Goal: Task Accomplishment & Management: Manage account settings

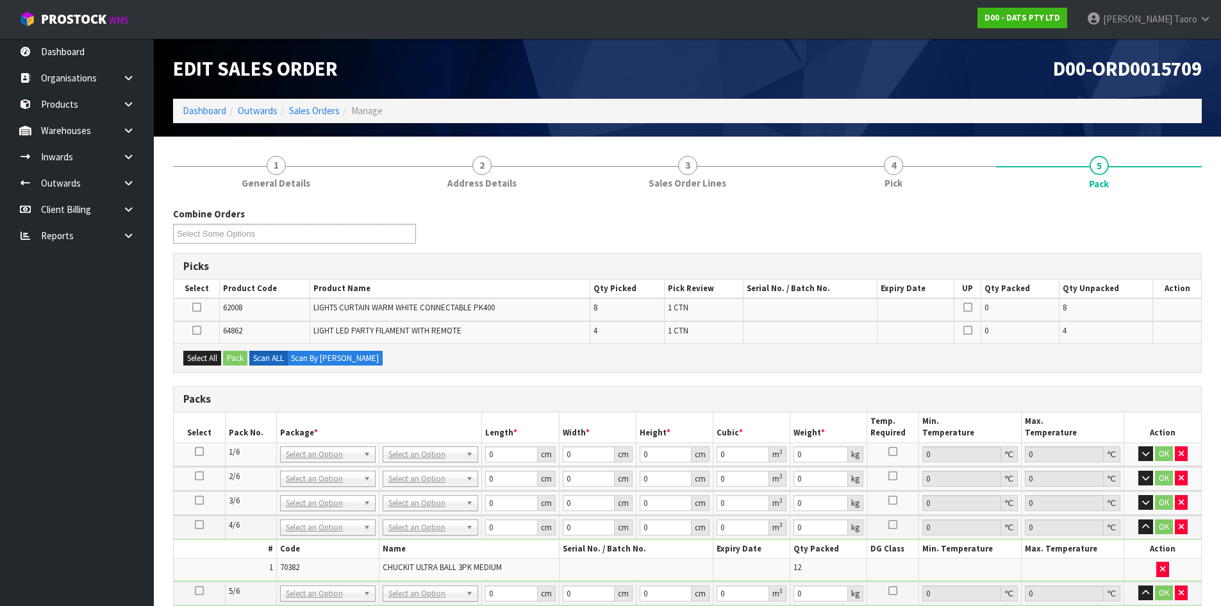
scroll to position [220, 0]
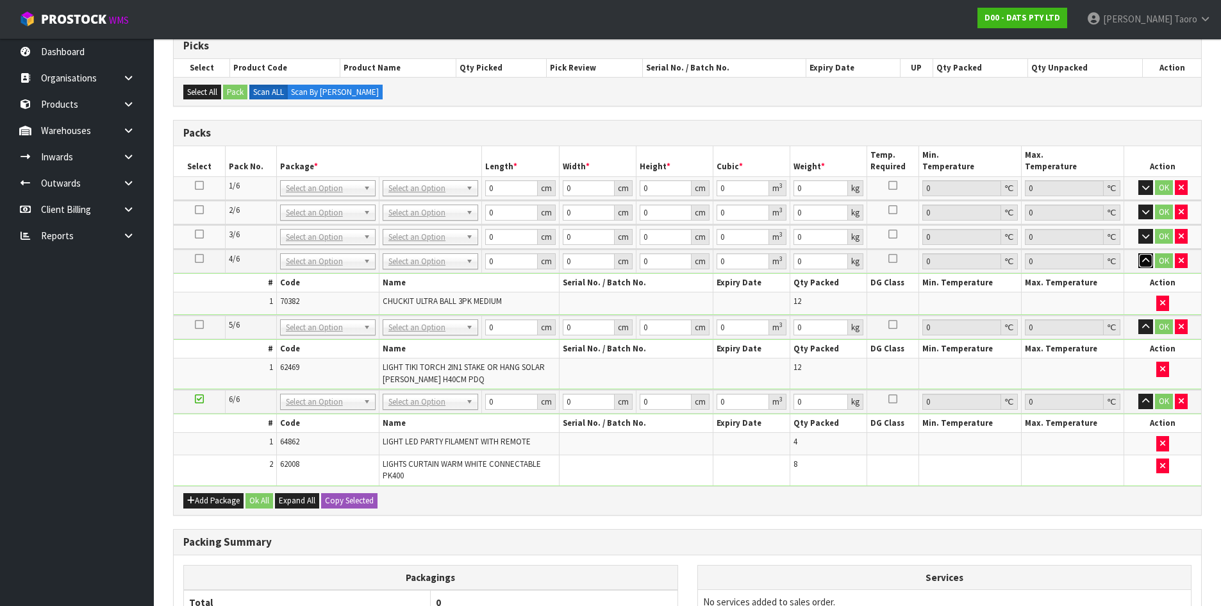
click at [1144, 259] on icon "button" at bounding box center [1145, 260] width 7 height 8
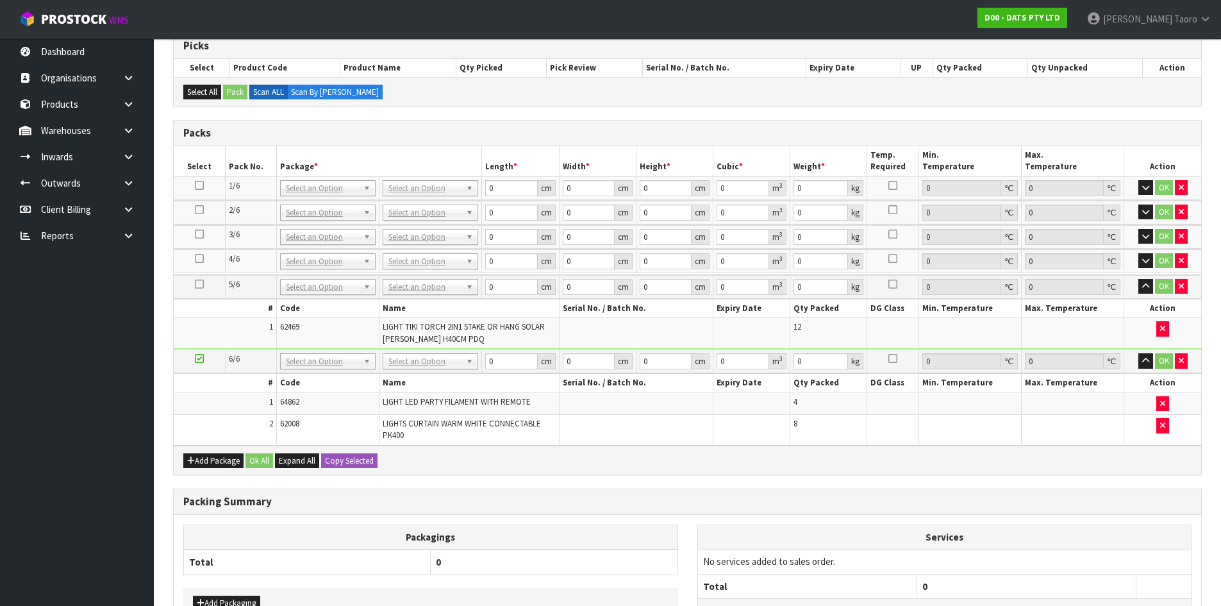
click at [1146, 293] on td "OK" at bounding box center [1162, 287] width 77 height 24
click at [1144, 286] on icon "button" at bounding box center [1145, 285] width 7 height 8
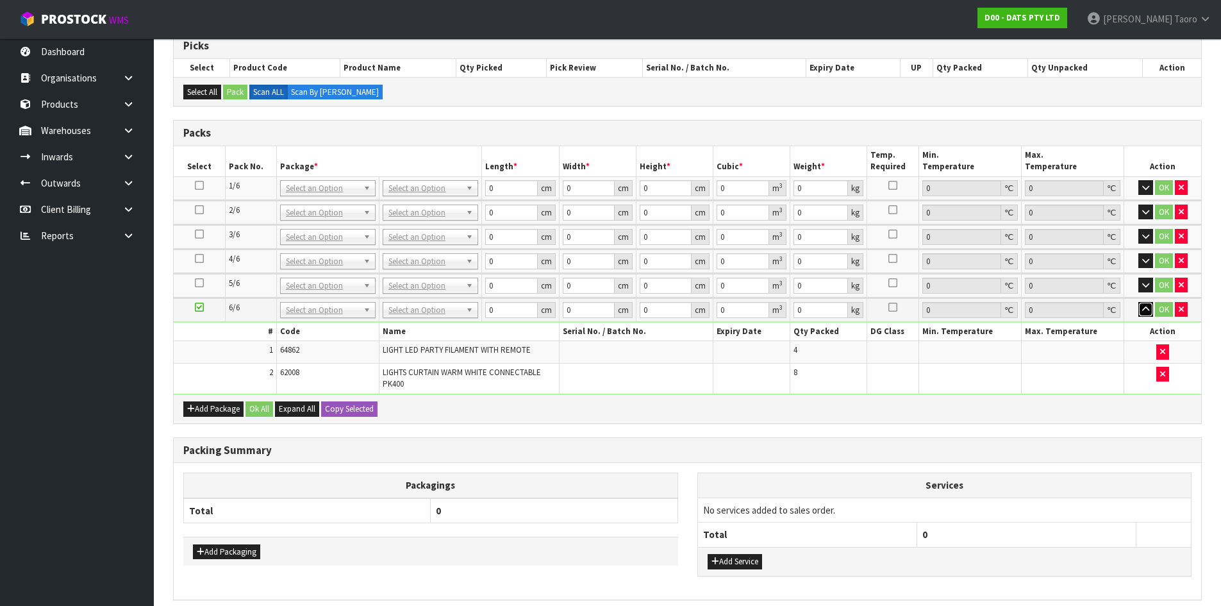
click at [1142, 310] on icon "button" at bounding box center [1145, 309] width 7 height 8
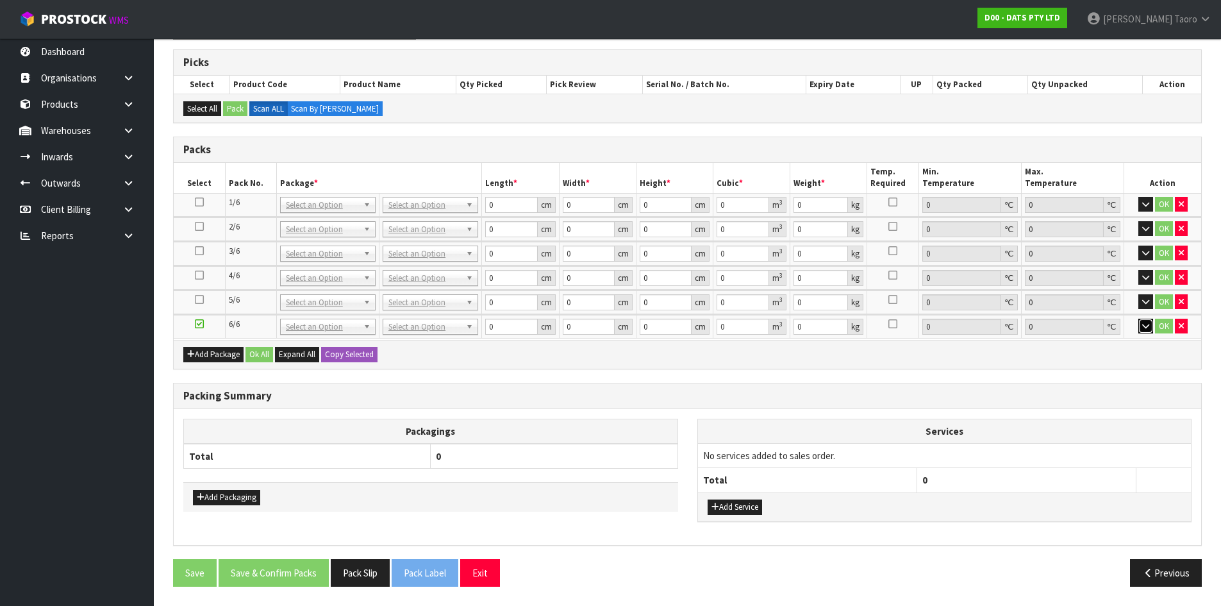
scroll to position [202, 0]
click at [709, 125] on div "Combine Orders D00-ORD0015696 D00-ORD0015698 D00-ORD0015699 D00-ORD0015700 D00-…" at bounding box center [687, 300] width 1028 height 592
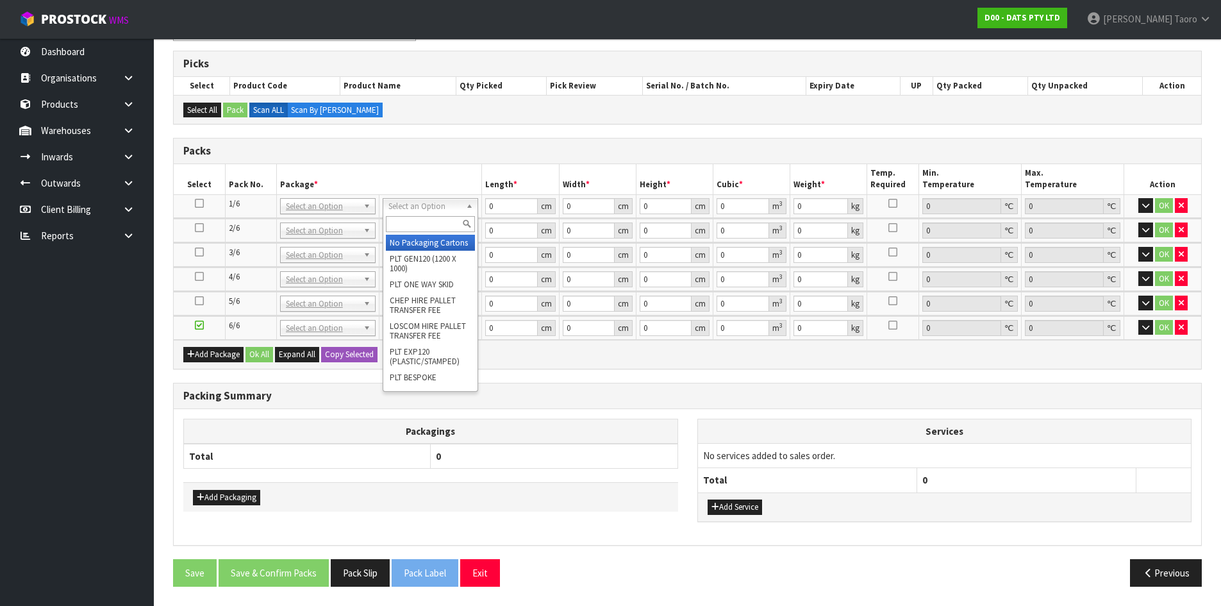
drag, startPoint x: 418, startPoint y: 206, endPoint x: 421, endPoint y: 213, distance: 7.5
click at [422, 225] on input "text" at bounding box center [430, 224] width 89 height 16
type input "CTN9"
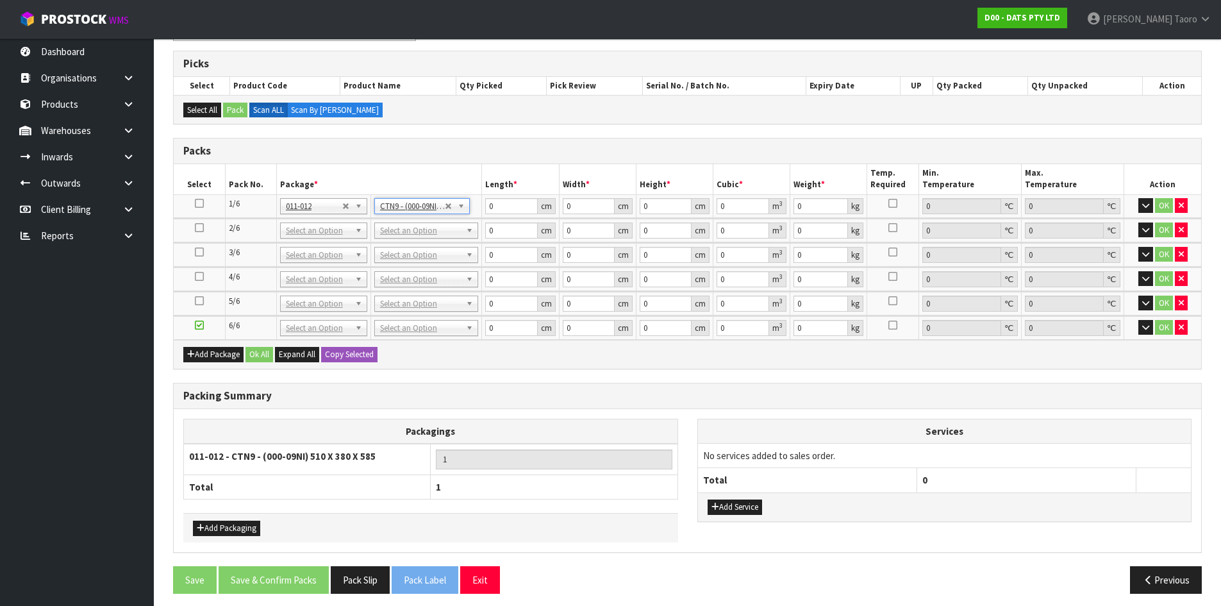
type input "51"
type input "38"
type input "58.5"
type input "0.113373"
type input "12.38"
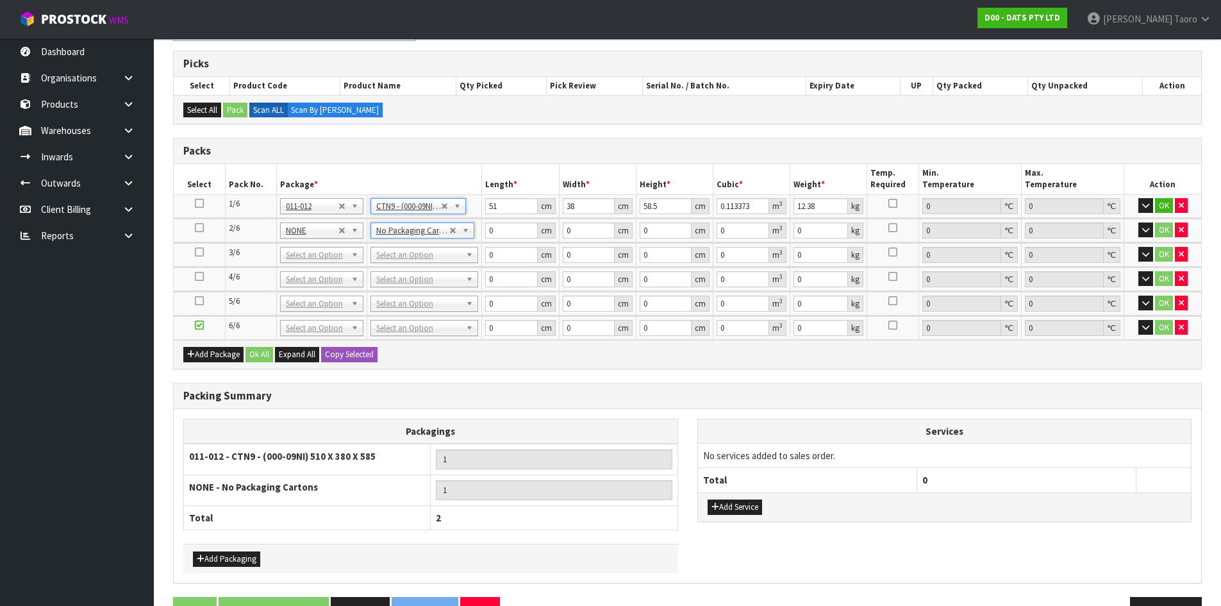
drag, startPoint x: 435, startPoint y: 255, endPoint x: 430, endPoint y: 267, distance: 12.6
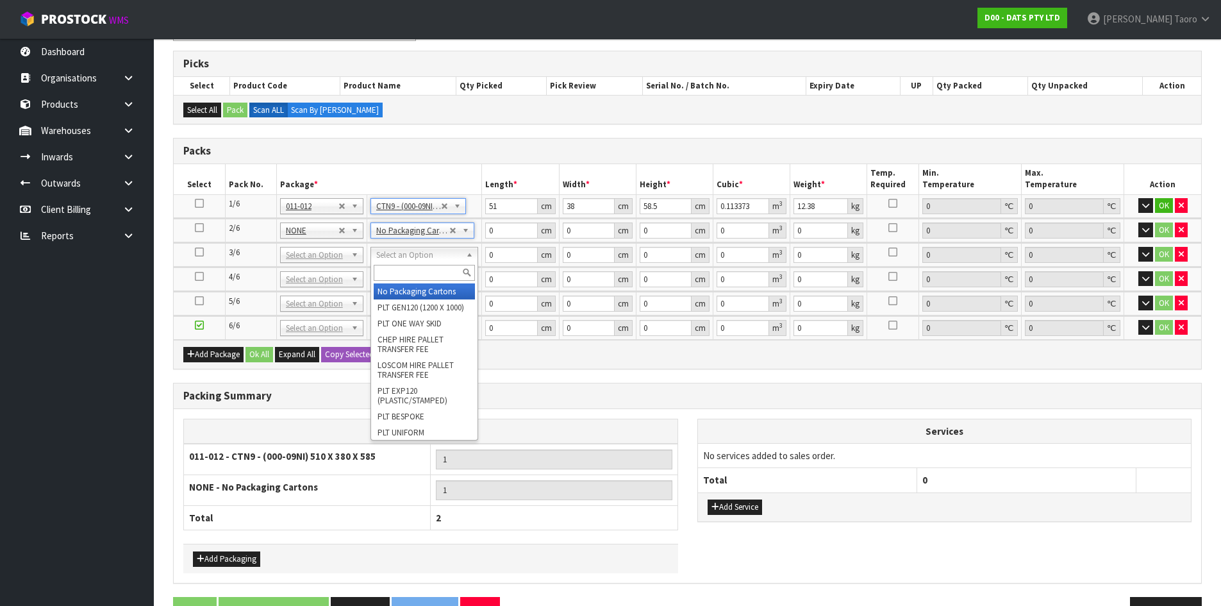
click at [429, 270] on input "text" at bounding box center [424, 273] width 101 height 16
type input "CTN9"
type input "2"
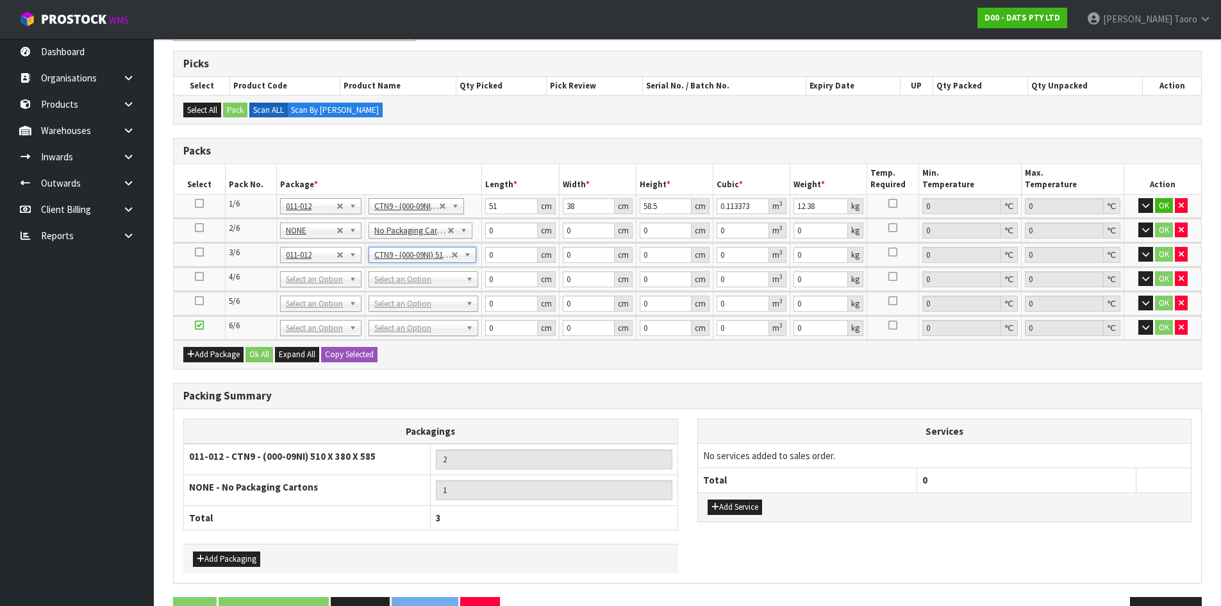
type input "51"
type input "38"
type input "58.5"
type input "0.113373"
type input "11.4"
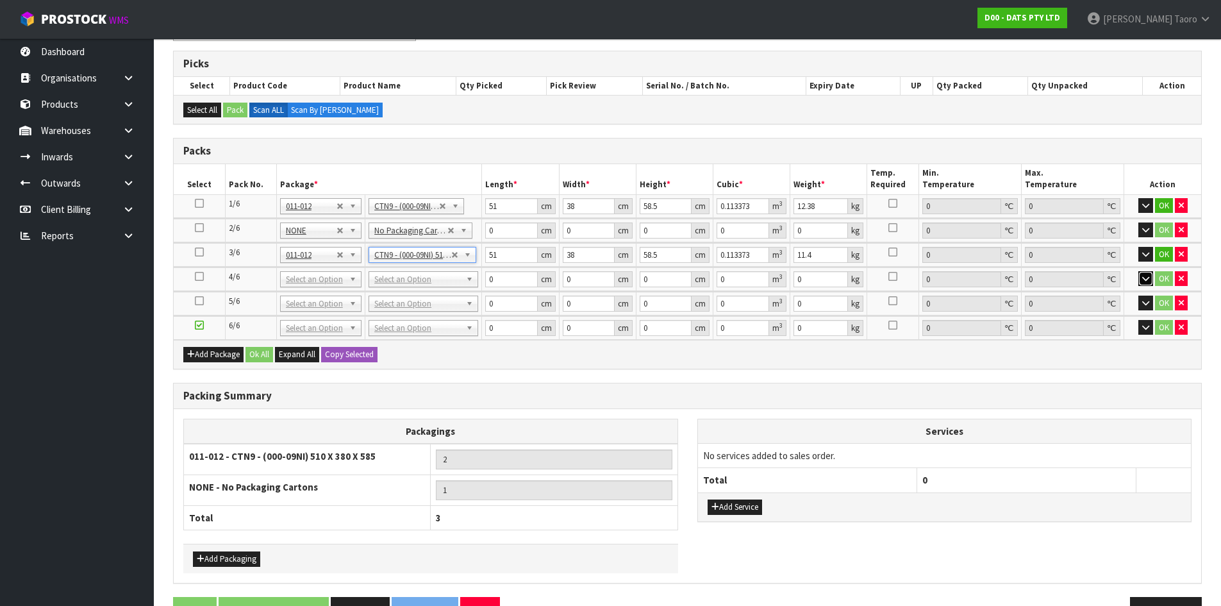
click at [1144, 281] on icon "button" at bounding box center [1145, 278] width 7 height 8
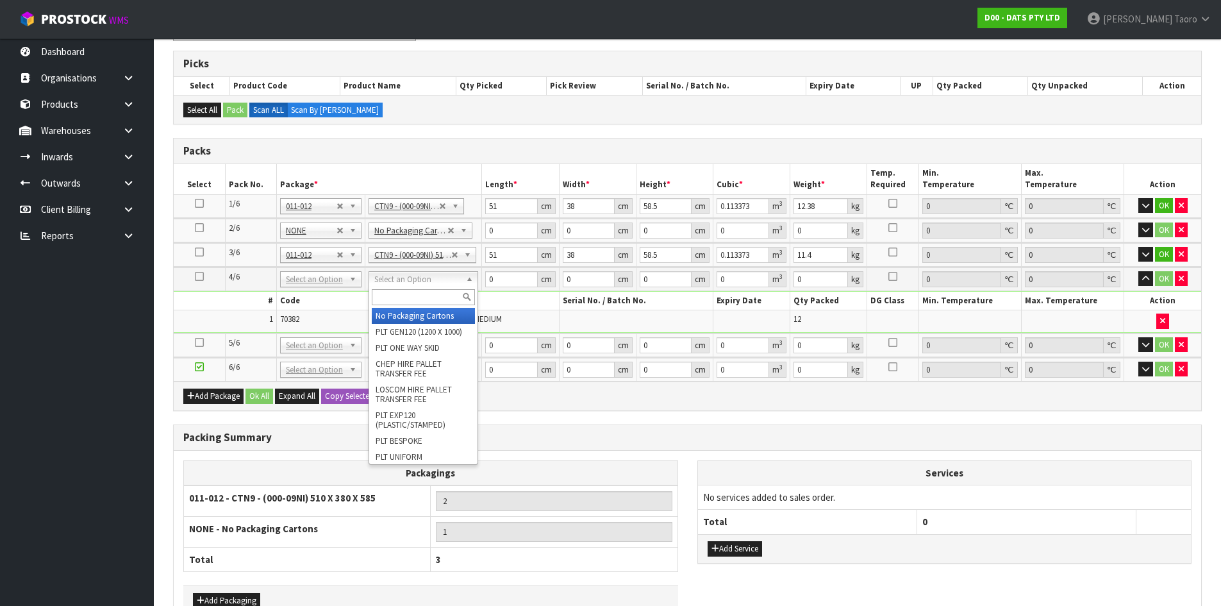
drag, startPoint x: 409, startPoint y: 315, endPoint x: 456, endPoint y: 336, distance: 51.1
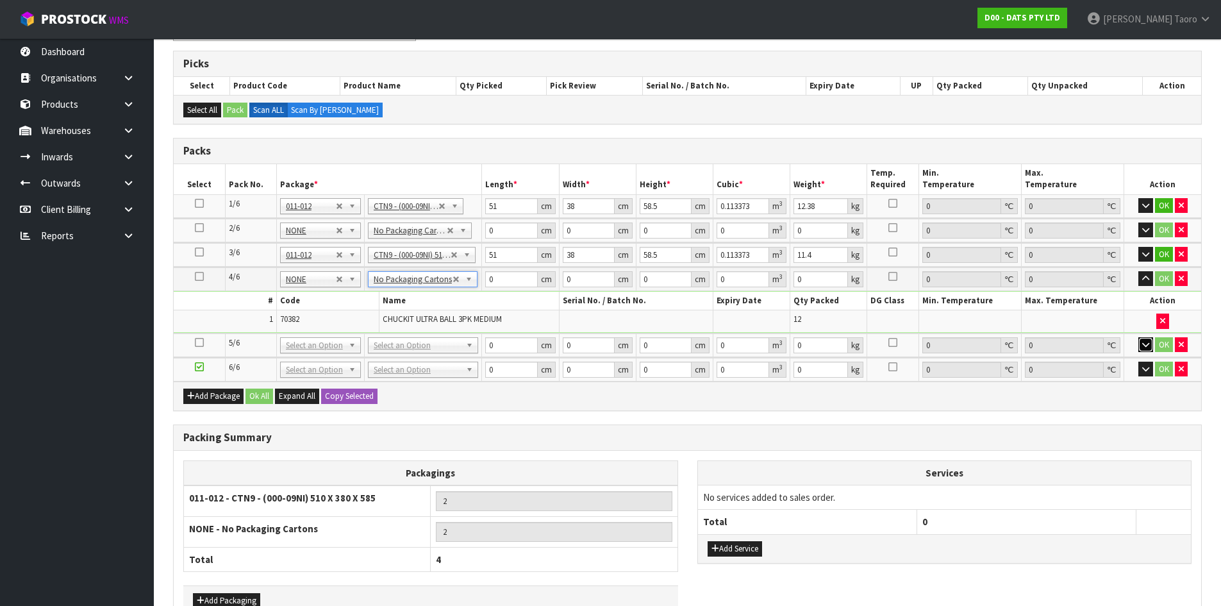
click at [1145, 345] on icon "button" at bounding box center [1145, 344] width 7 height 8
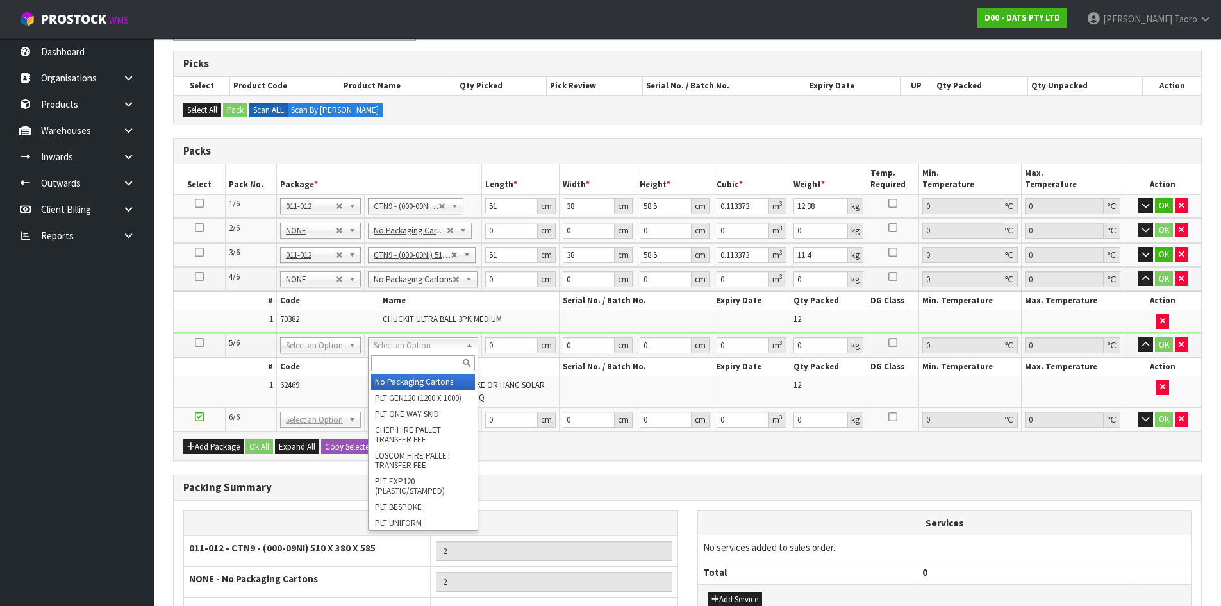
type input "3"
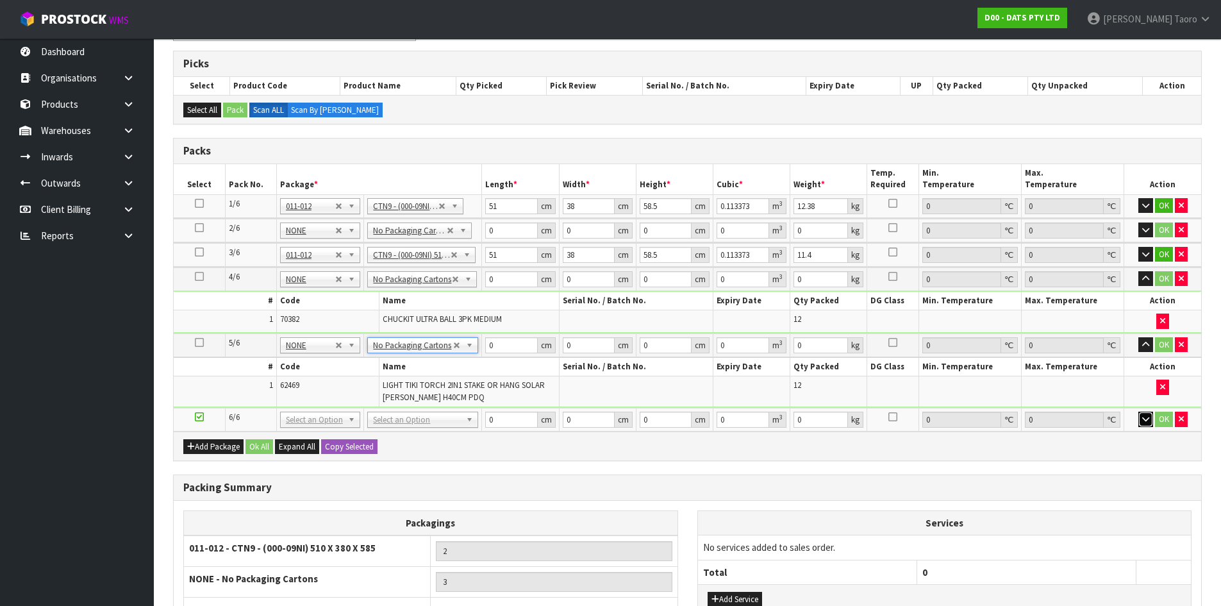
click at [1142, 419] on icon "button" at bounding box center [1145, 419] width 7 height 8
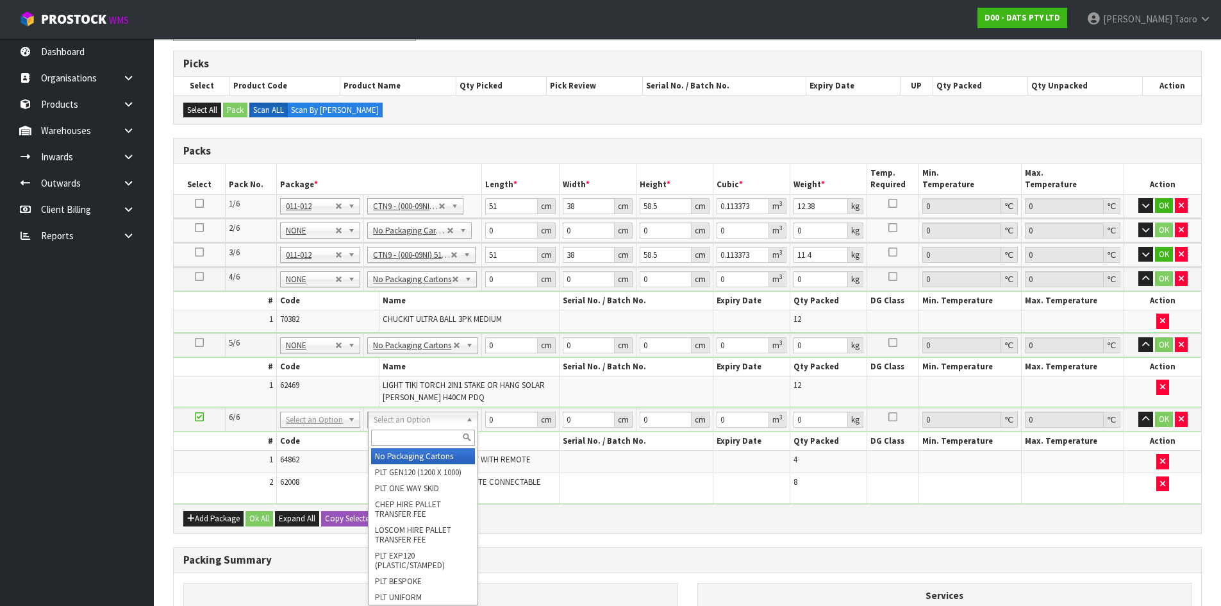
click at [449, 433] on input "text" at bounding box center [423, 437] width 104 height 16
type input "CTN9"
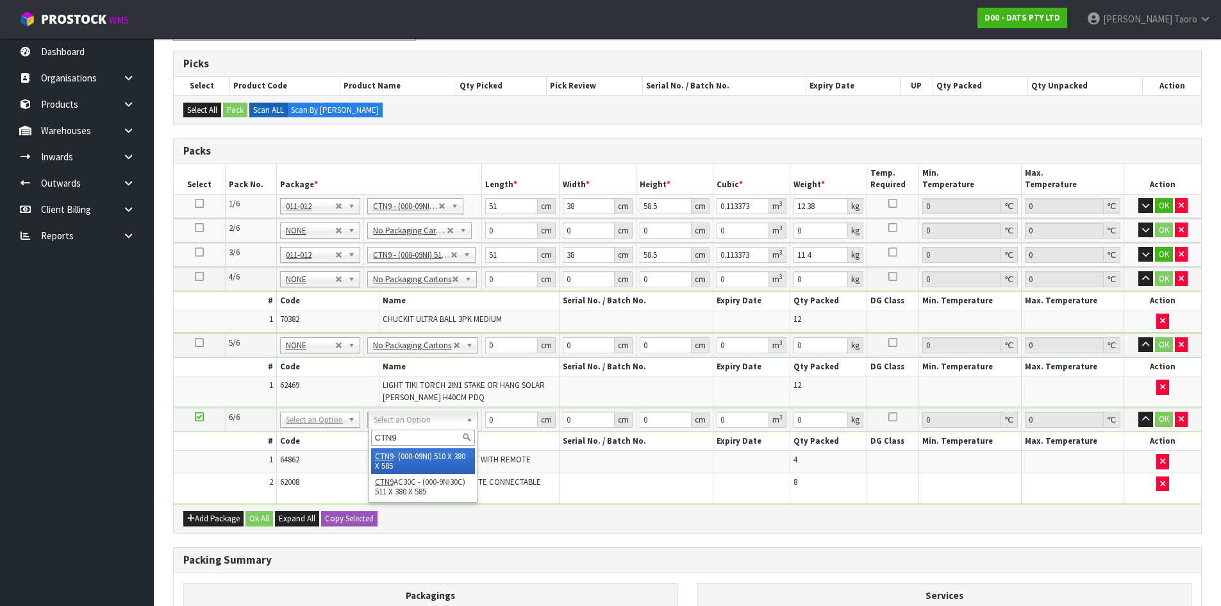
type input "3"
type input "51"
type input "38"
type input "58.5"
type input "0.113373"
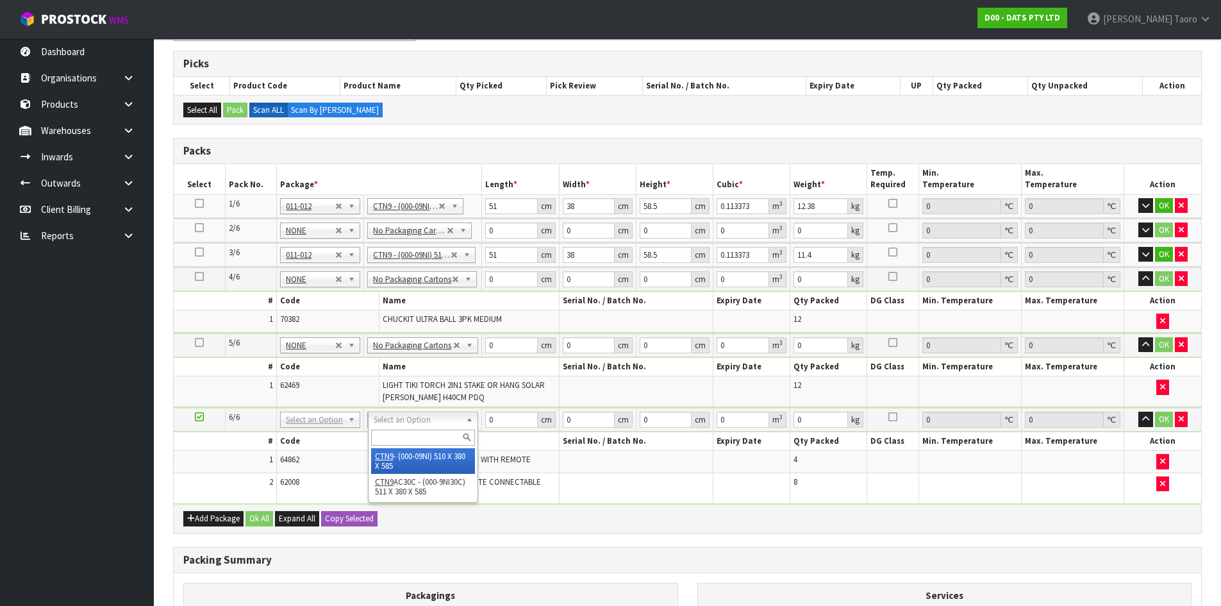
type input "10.8"
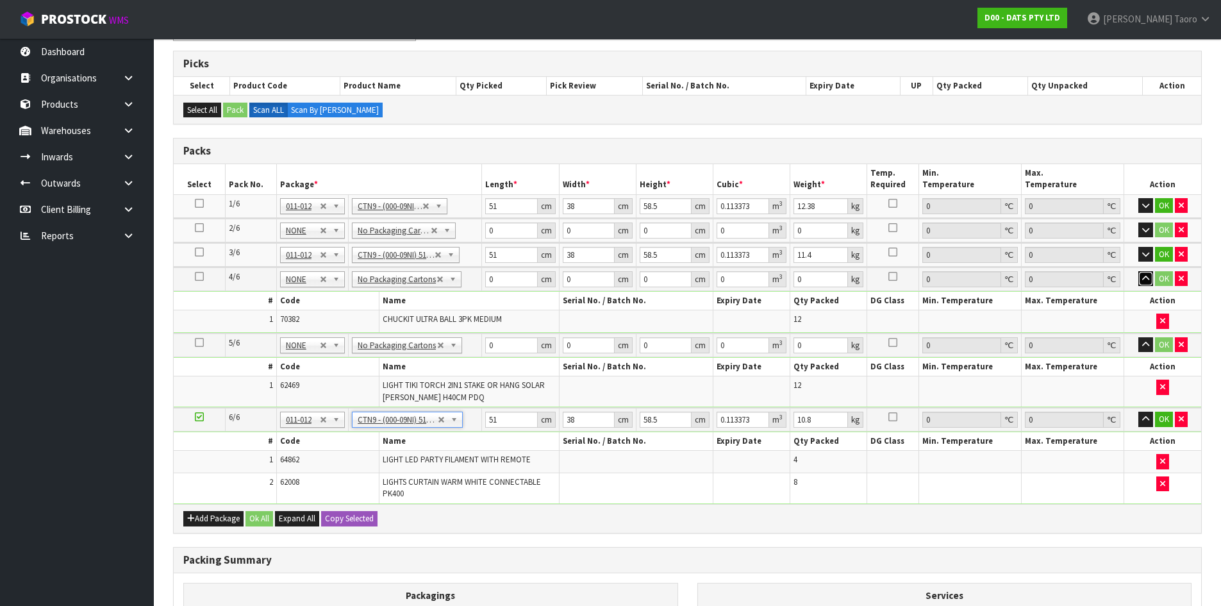
click at [1145, 281] on icon "button" at bounding box center [1145, 278] width 7 height 8
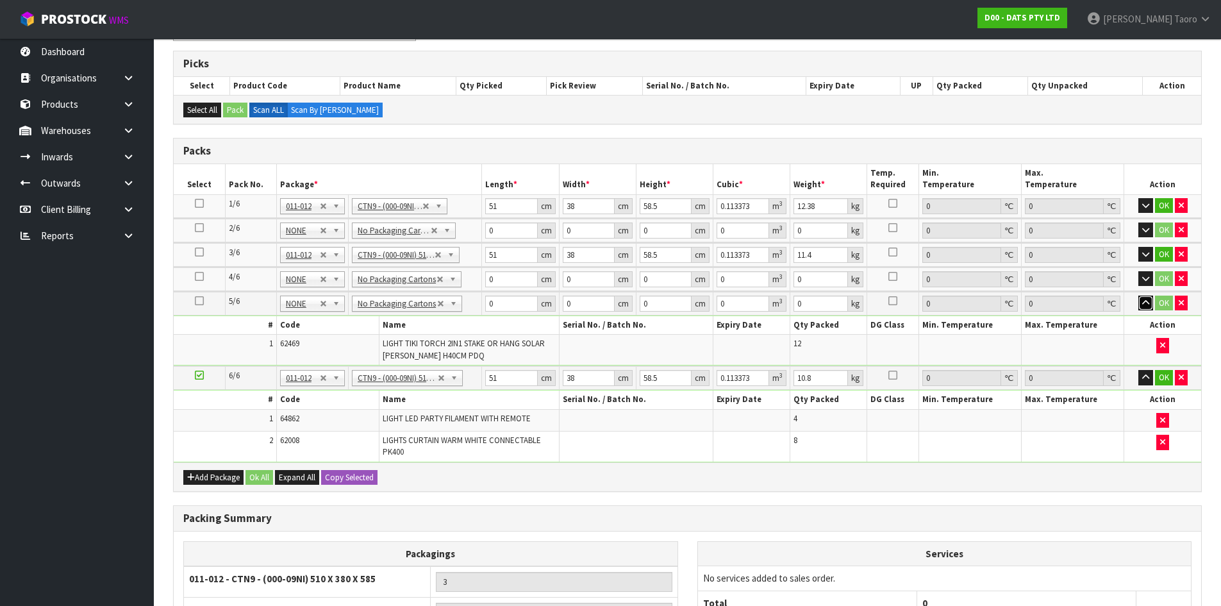
click at [1144, 300] on icon "button" at bounding box center [1145, 303] width 7 height 8
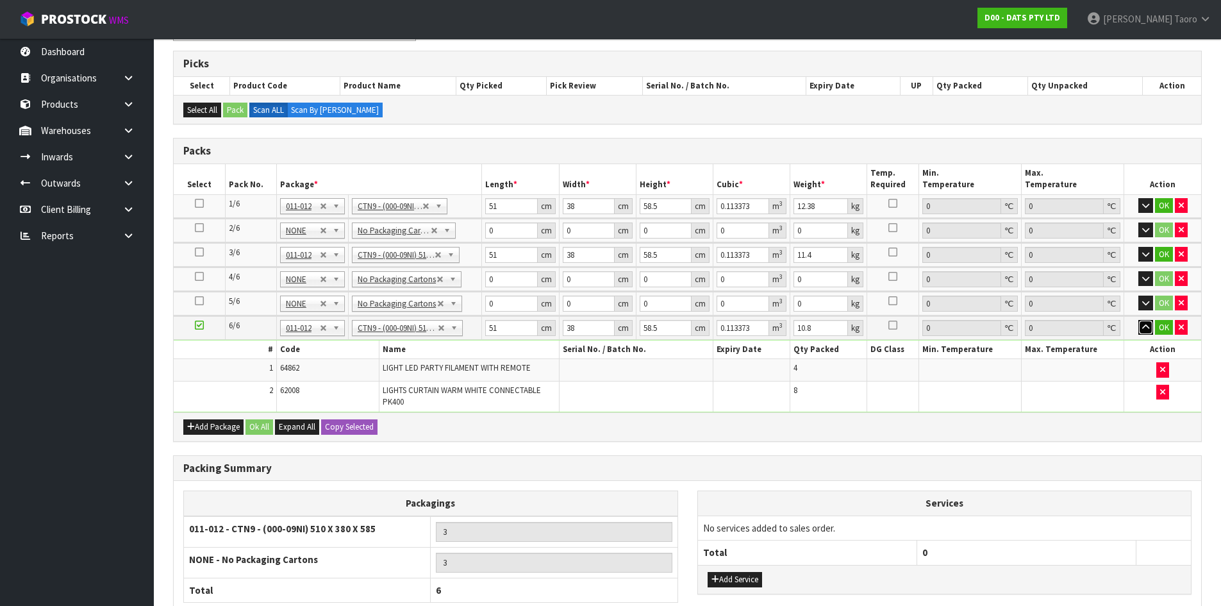
click at [1142, 328] on icon "button" at bounding box center [1145, 327] width 7 height 8
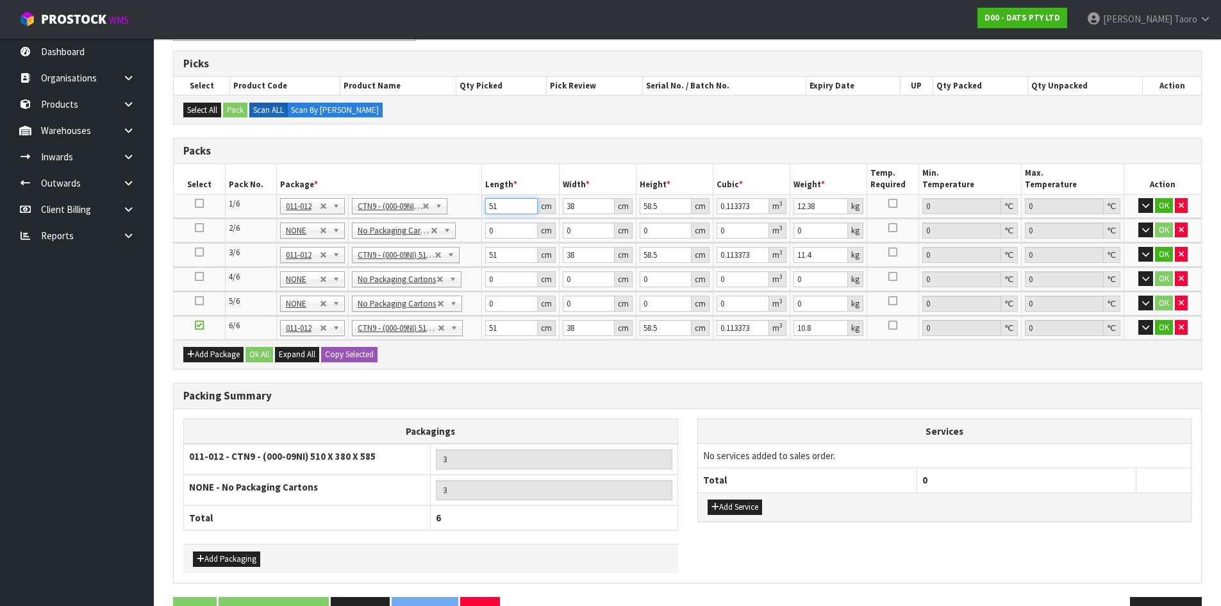
click at [513, 206] on input "51" at bounding box center [511, 206] width 52 height 16
type input "5"
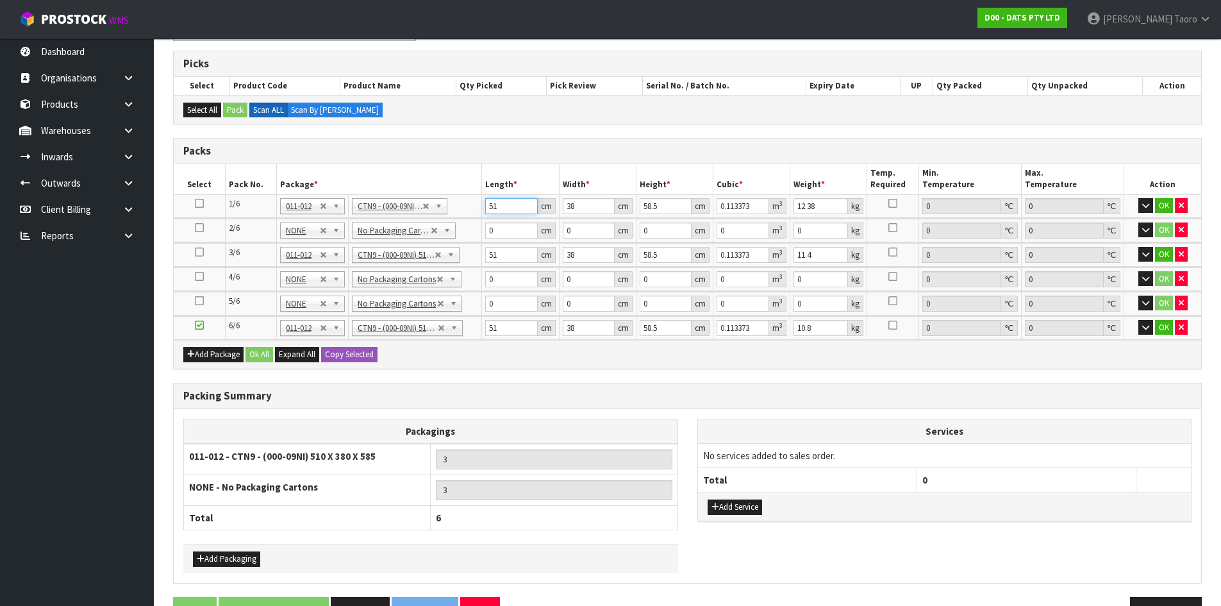
type input "0.011115"
type input "53"
type input "0.117819"
type input "53"
type input "4"
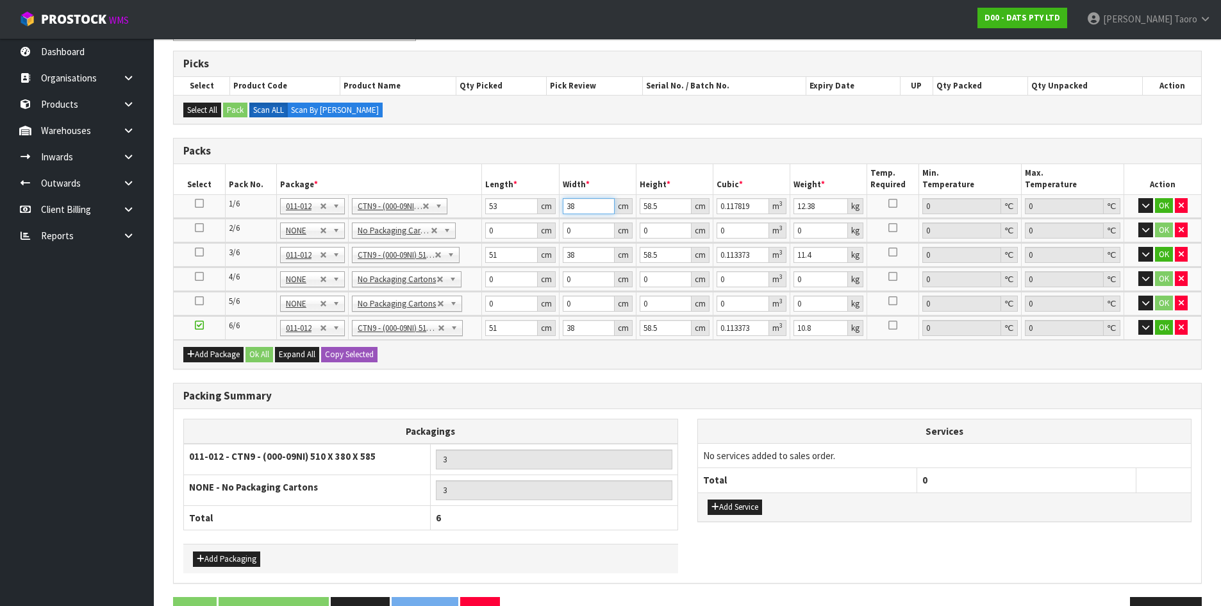
type input "0.012402"
type input "40"
type input "0.12402"
type input "40"
type input "4"
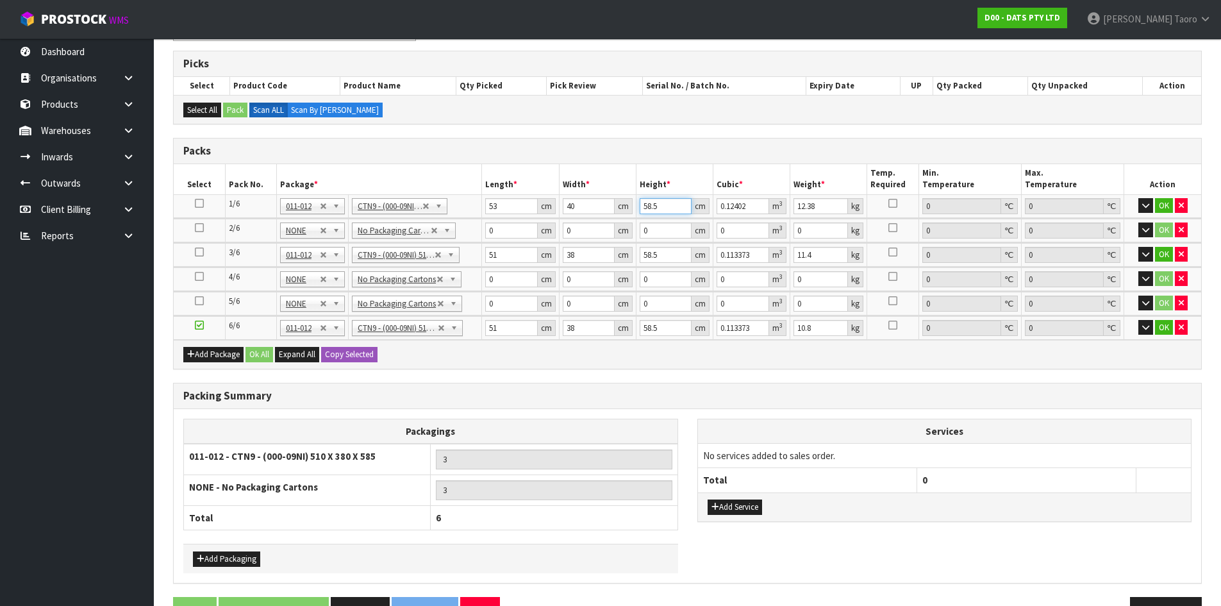
type input "0.00848"
type input "40"
type input "0.0848"
type input "40"
type input "16"
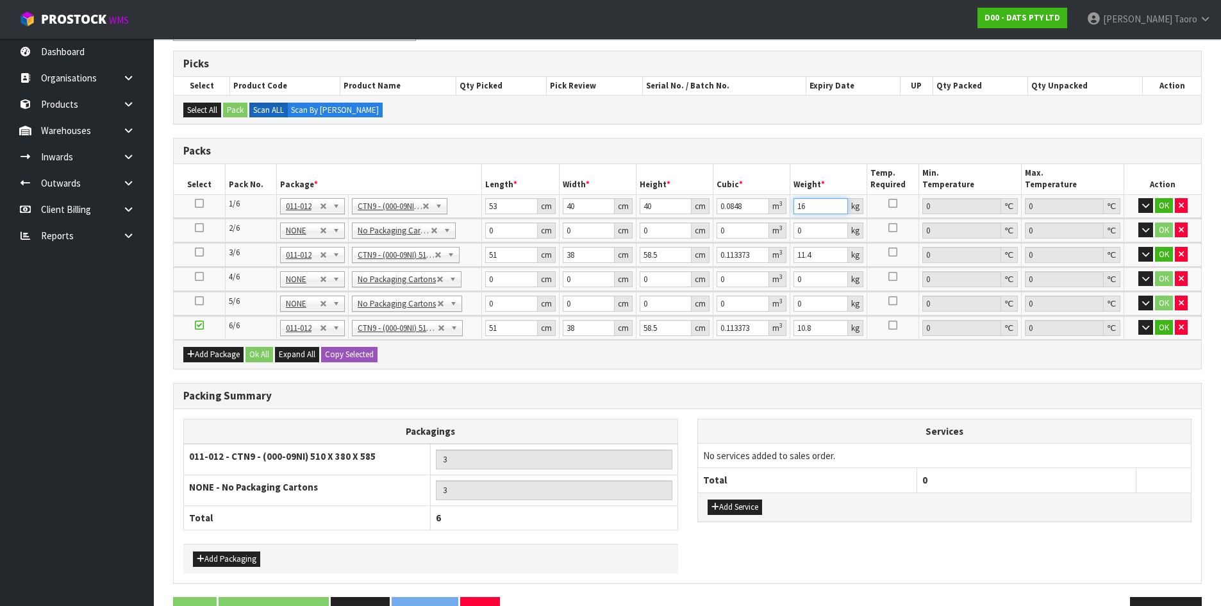
drag, startPoint x: 813, startPoint y: 206, endPoint x: 774, endPoint y: 219, distance: 41.1
click at [771, 220] on table "Select Pack No. Package * Length * Width * Height * Cubic * Weight * Temp. Requ…" at bounding box center [687, 252] width 1027 height 176
type input "13"
type input "64"
type input "19"
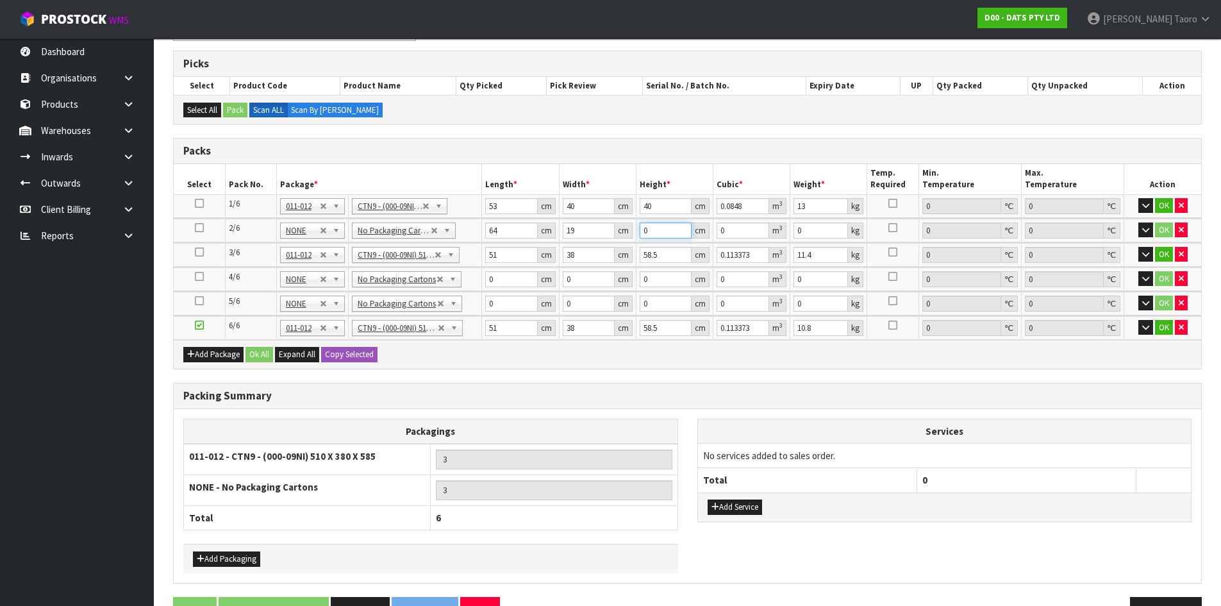
type input "1"
type input "0.001216"
type input "16"
type input "0.019456"
type input "16"
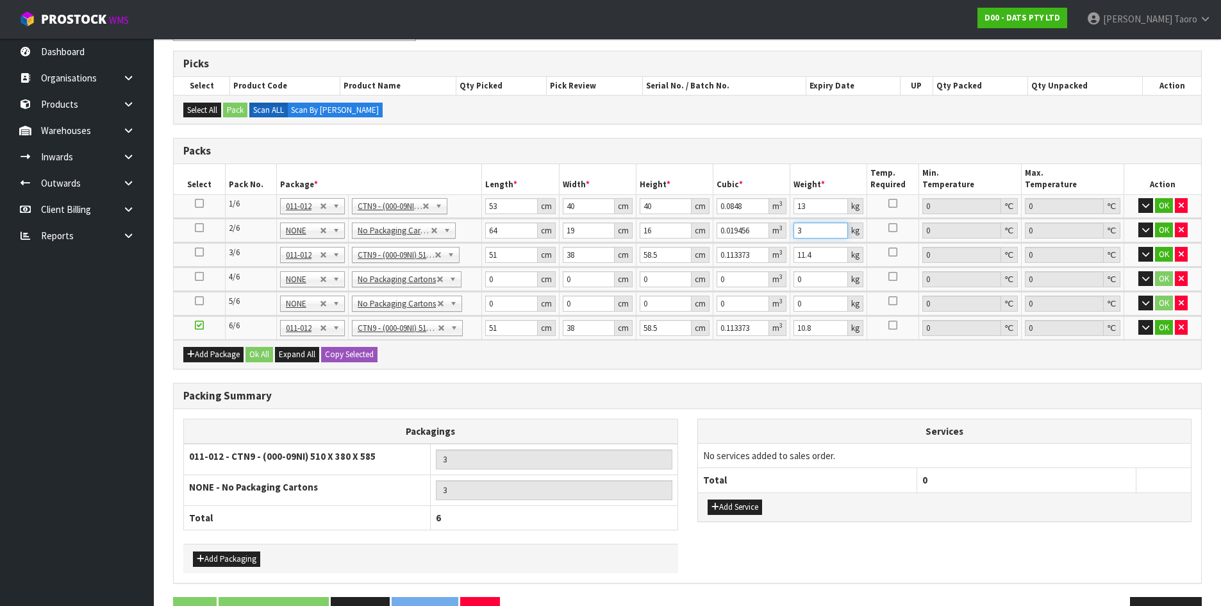
type input "3"
type input "5"
type input "0.011115"
type input "52"
type input "0.115596"
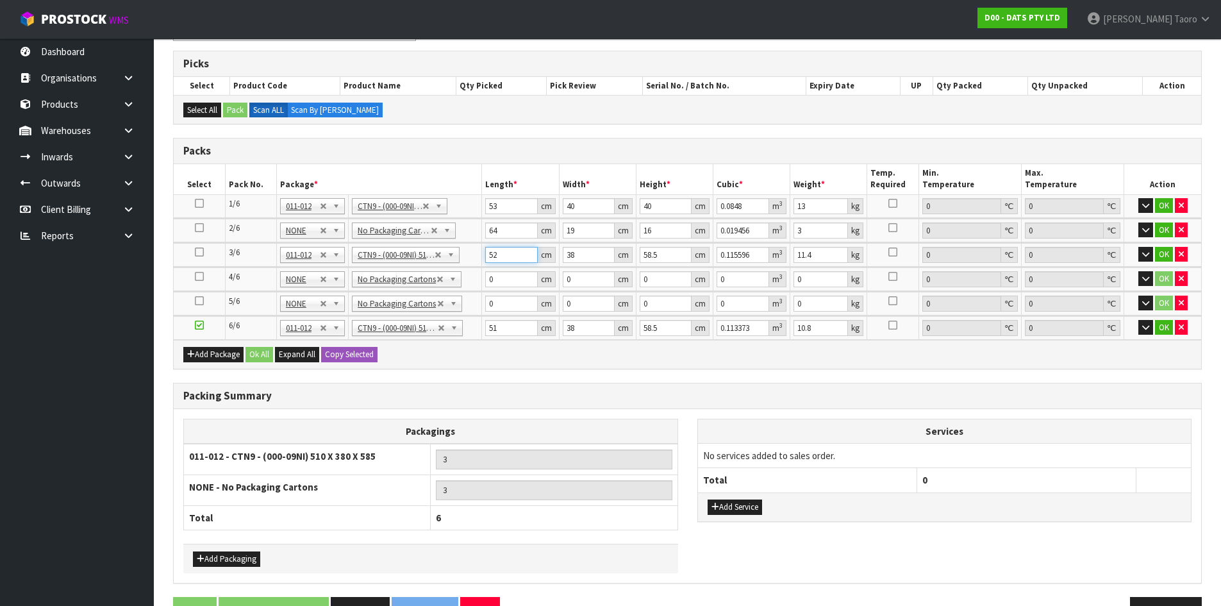
type input "52"
type input "4"
type input "0.012168"
type input "40"
type input "0.12168"
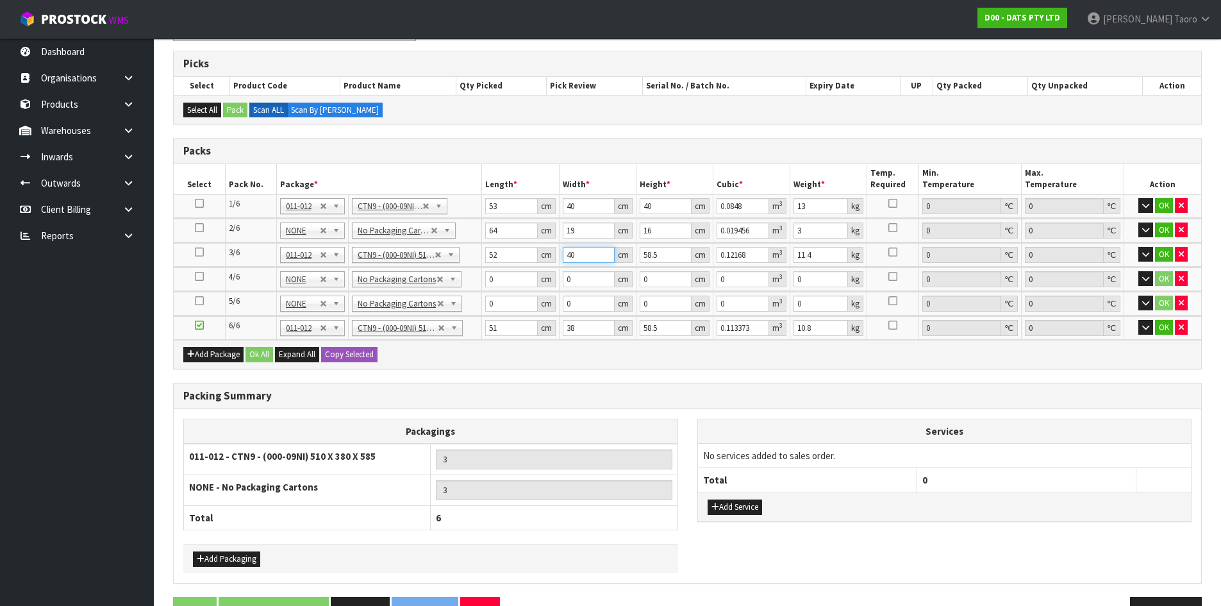
type input "40"
type input "5"
type input "0.0104"
type input "53"
type input "0.11024"
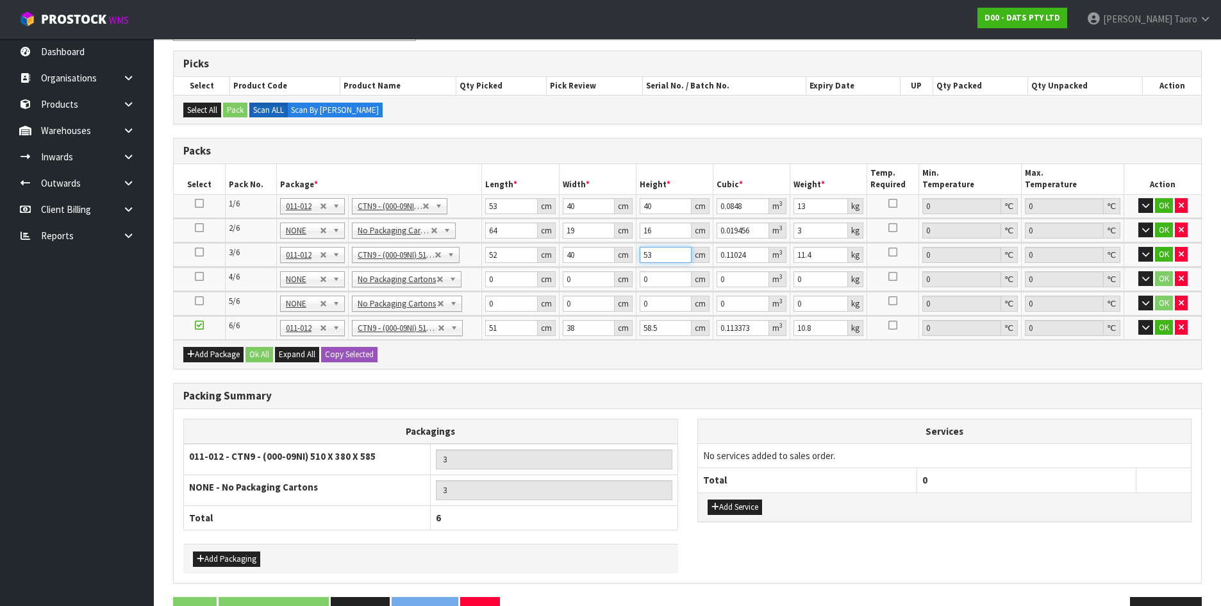
type input "53"
type input "12"
type input "51"
type input "24"
type input "2"
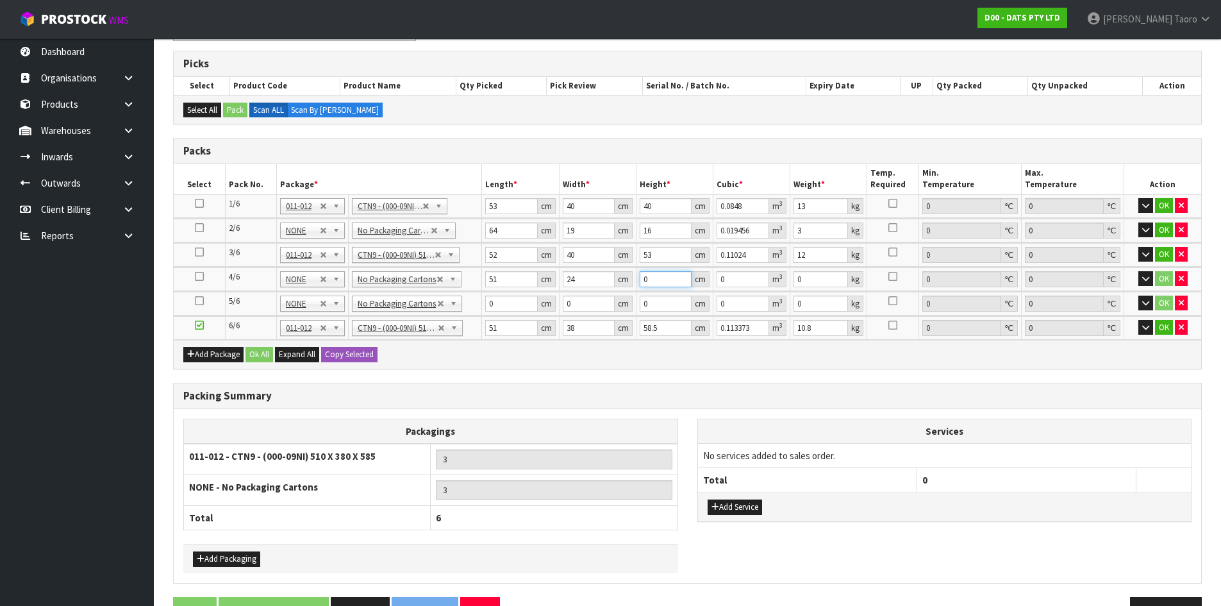
type input "0.002448"
type input "22"
type input "0.026928"
type input "22"
type input "4"
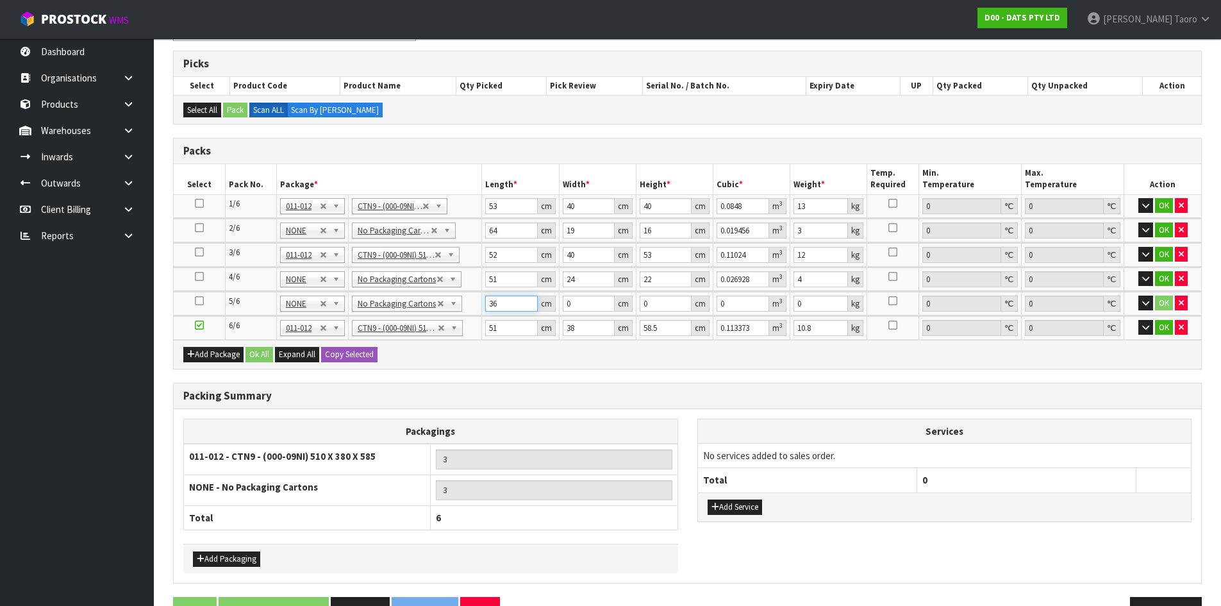
type input "36"
type input "27"
type input "4"
type input "0.003888"
type input "45"
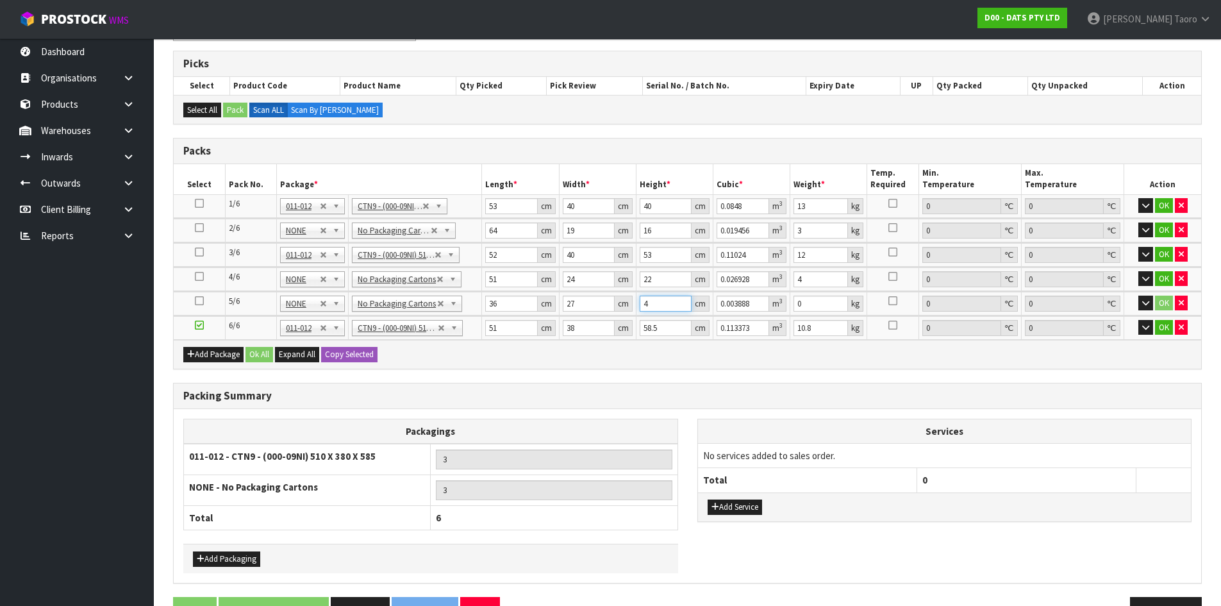
type input "0.04374"
type input "45"
type input "2"
type input "5"
type input "0.011115"
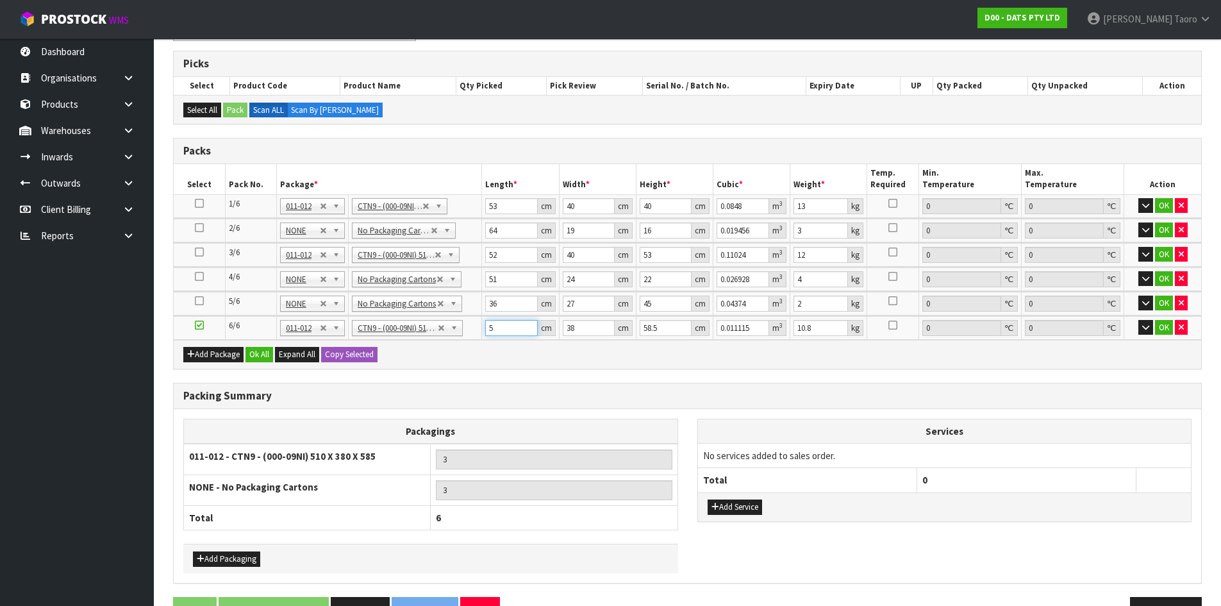
type input "52"
type input "0.115596"
type input "52"
type input "4"
type input "0.012168"
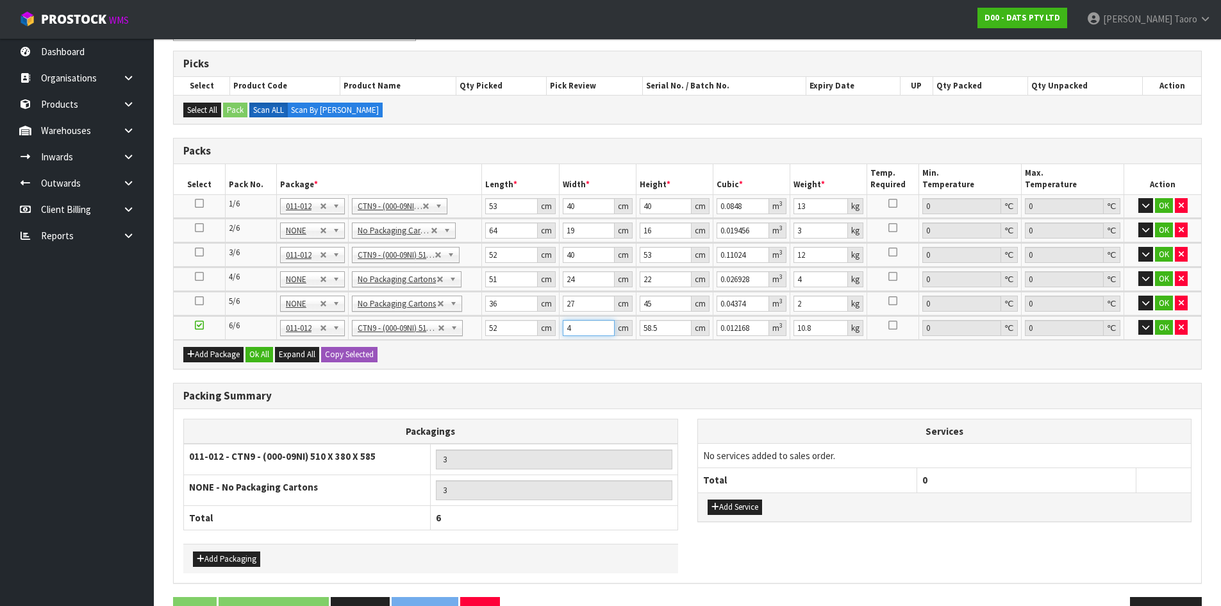
type input "40"
type input "0.12168"
type input "40"
type input "5"
type input "0.0104"
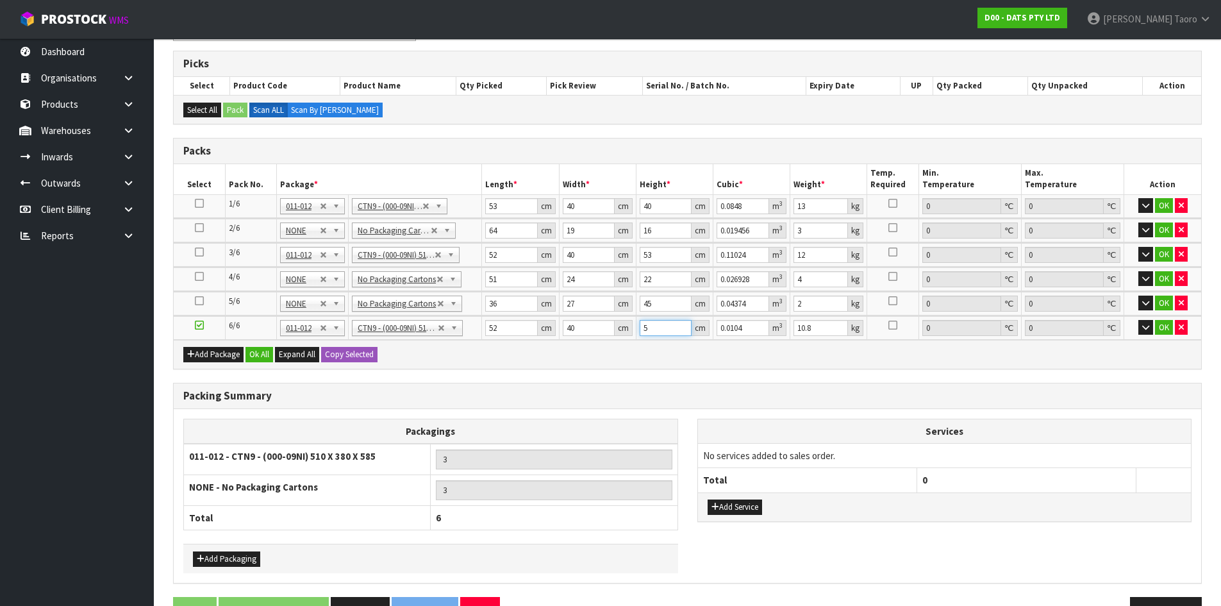
type input "57"
type input "0.11856"
type input "57"
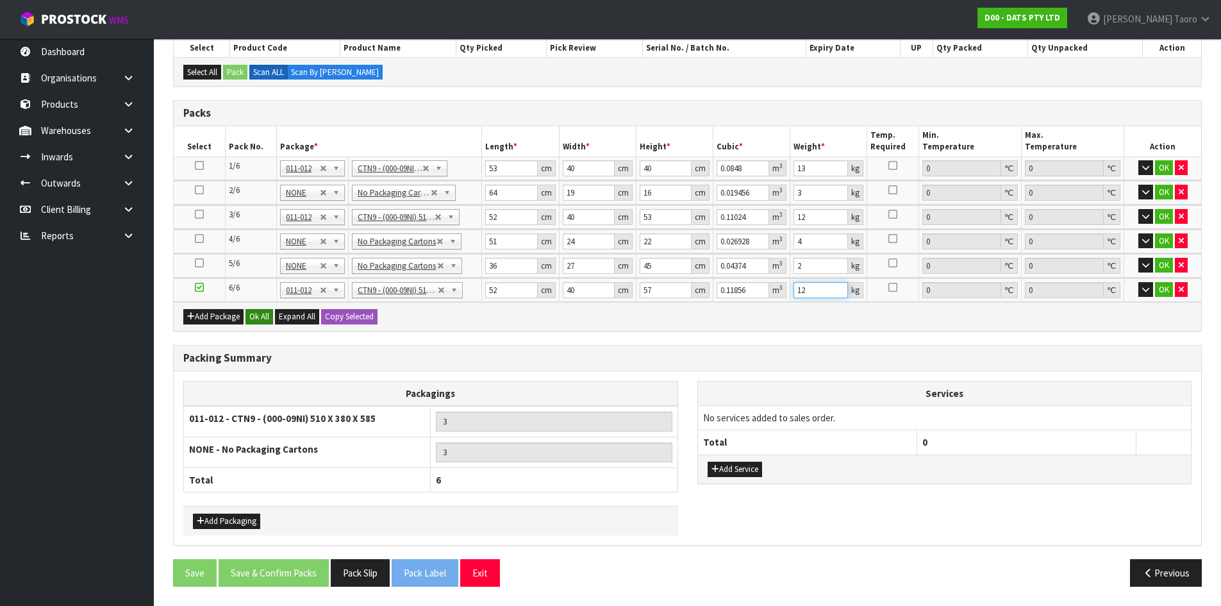
type input "12"
click at [261, 319] on button "Ok All" at bounding box center [259, 316] width 28 height 15
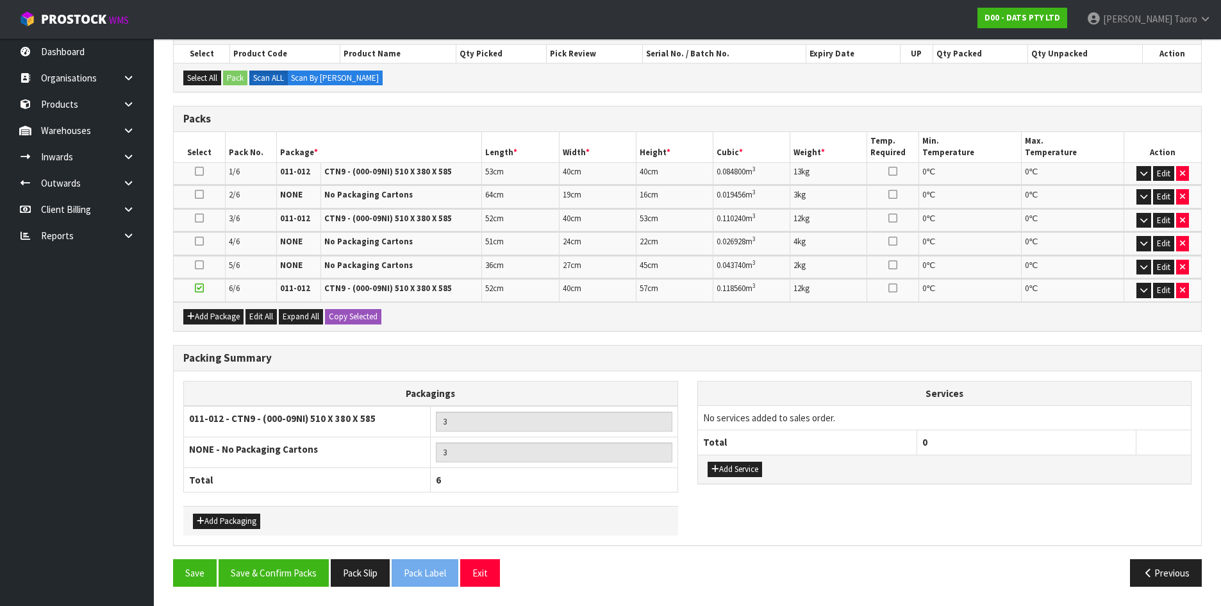
scroll to position [235, 0]
click at [294, 569] on button "Save & Confirm Packs" at bounding box center [274, 573] width 110 height 28
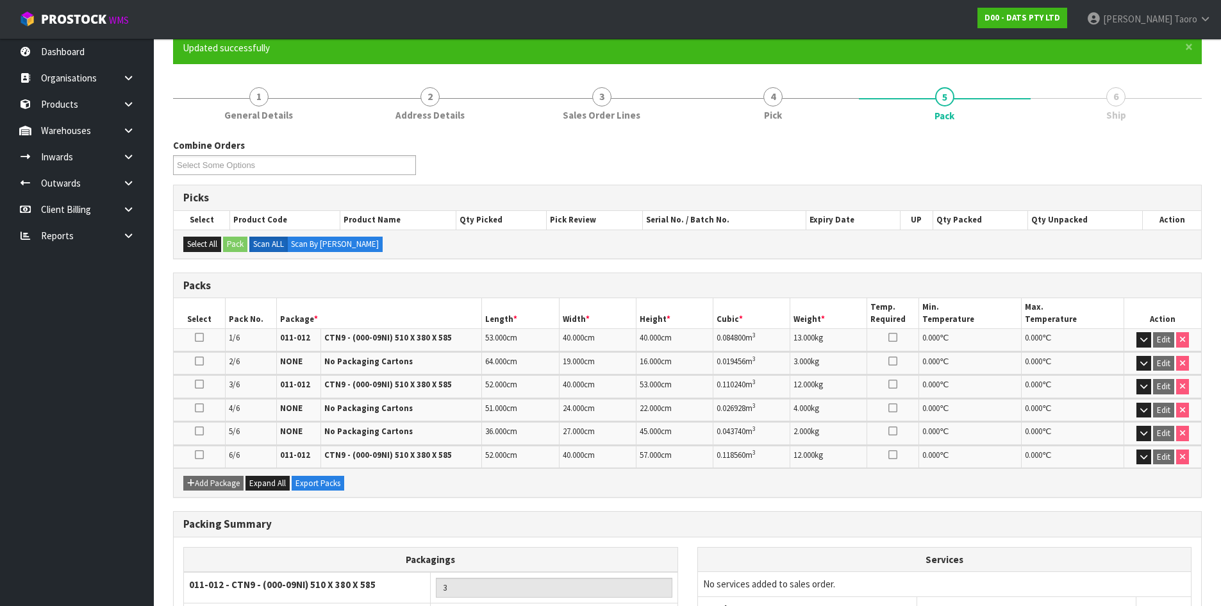
scroll to position [252, 0]
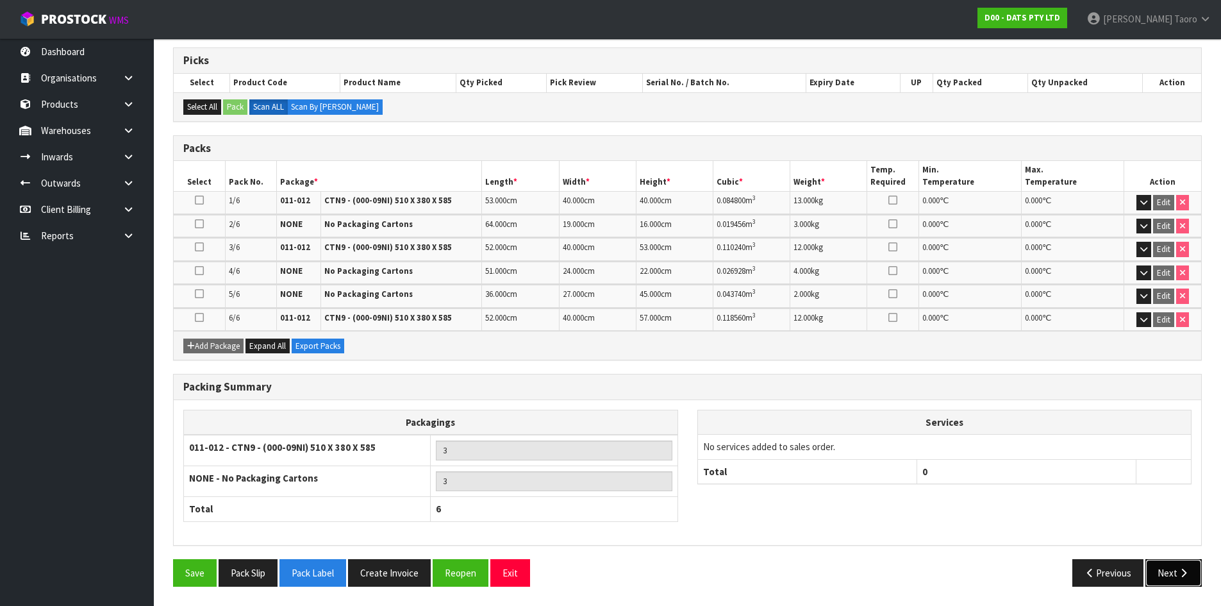
click at [1166, 575] on button "Next" at bounding box center [1173, 573] width 56 height 28
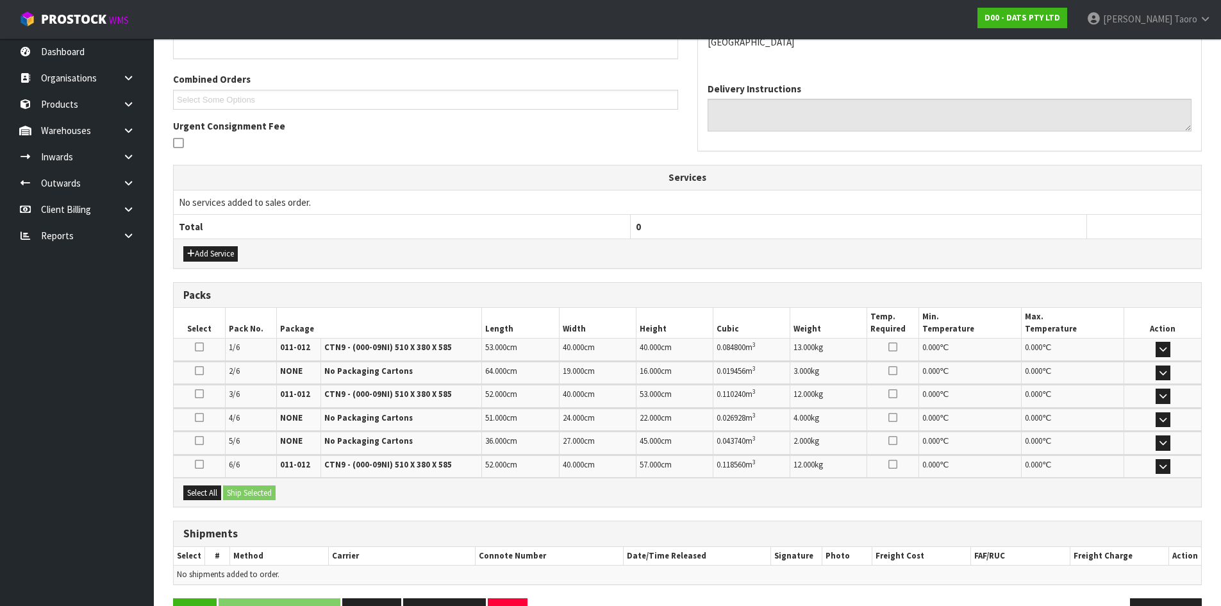
scroll to position [347, 0]
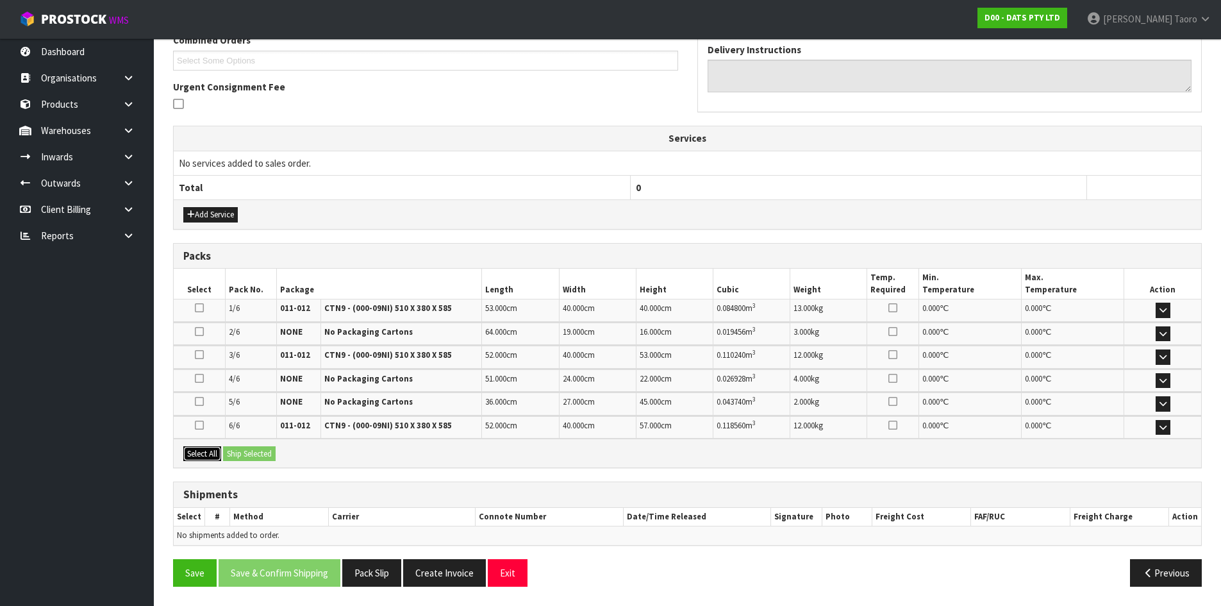
click at [207, 455] on button "Select All" at bounding box center [202, 453] width 38 height 15
click at [242, 454] on button "Ship Selected" at bounding box center [249, 453] width 53 height 15
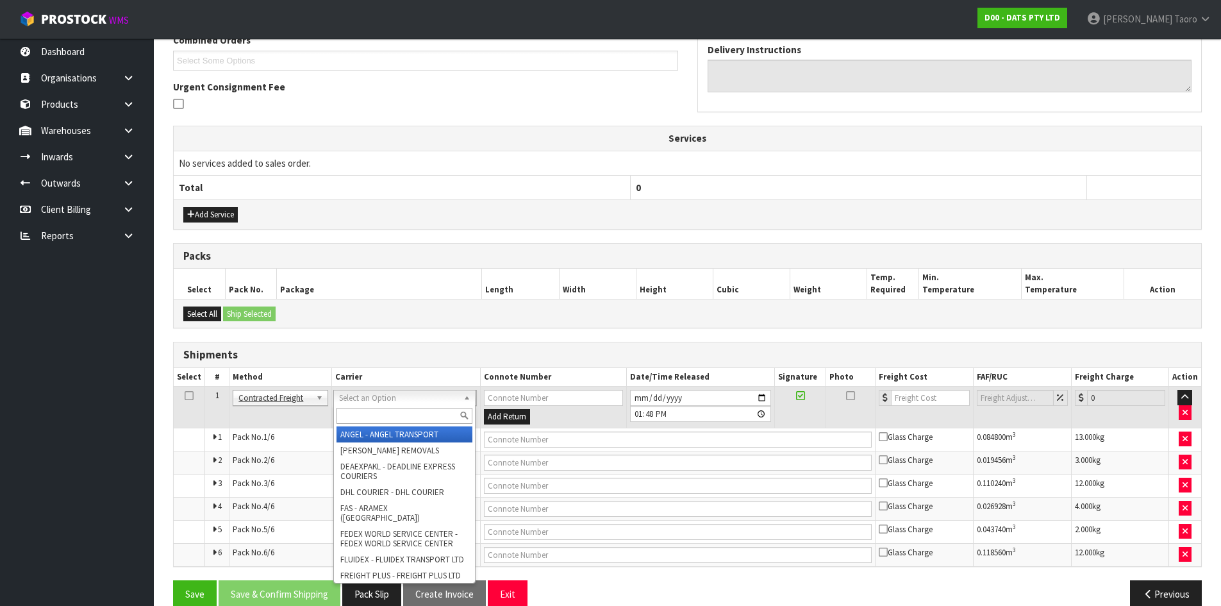
click at [384, 414] on input "text" at bounding box center [404, 416] width 136 height 16
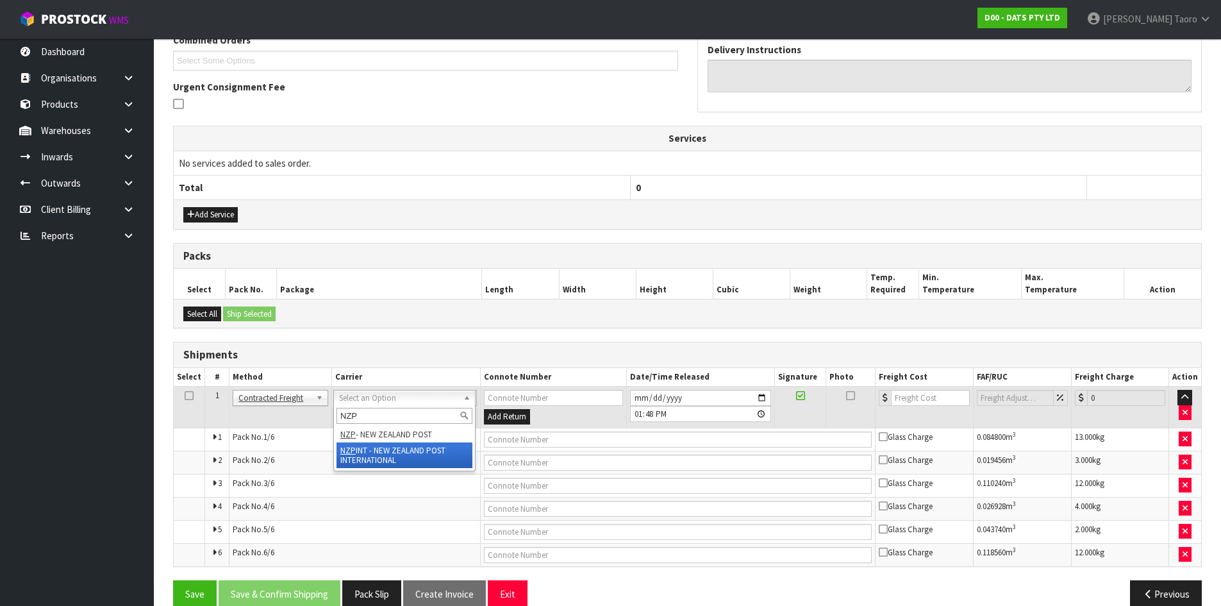
type input "NZP"
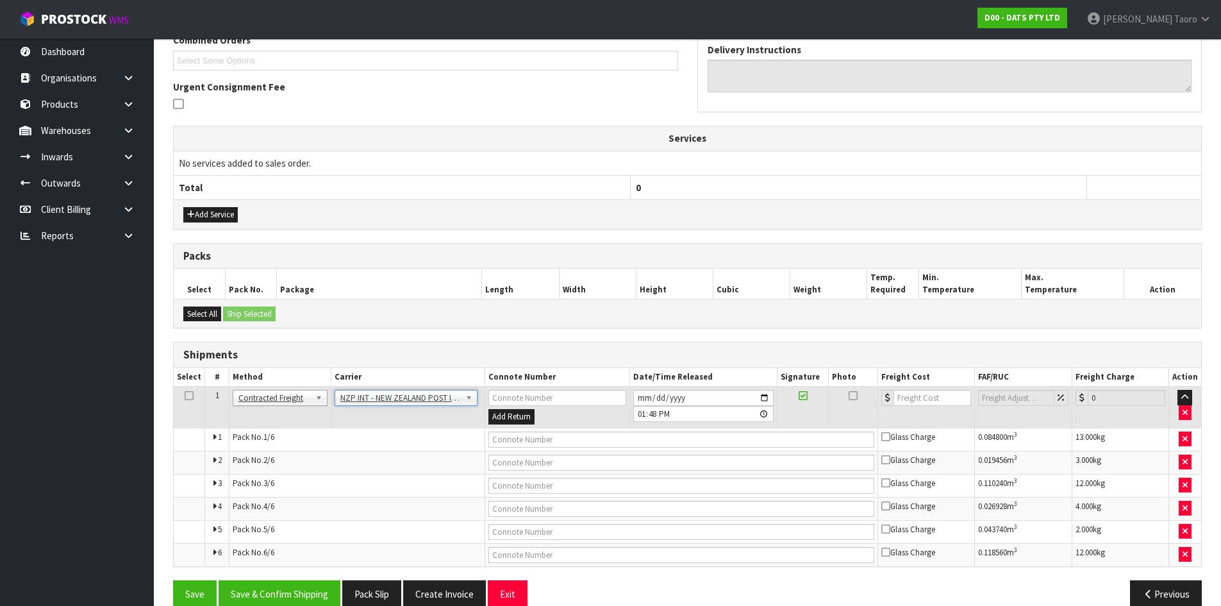
drag, startPoint x: 378, startPoint y: 388, endPoint x: 382, endPoint y: 399, distance: 11.6
click at [379, 388] on td "ANGEL - ANGEL TRANSPORT [PERSON_NAME] REMOVALS DEAEXPAKL - DEADLINE EXPRESS COU…" at bounding box center [408, 407] width 154 height 42
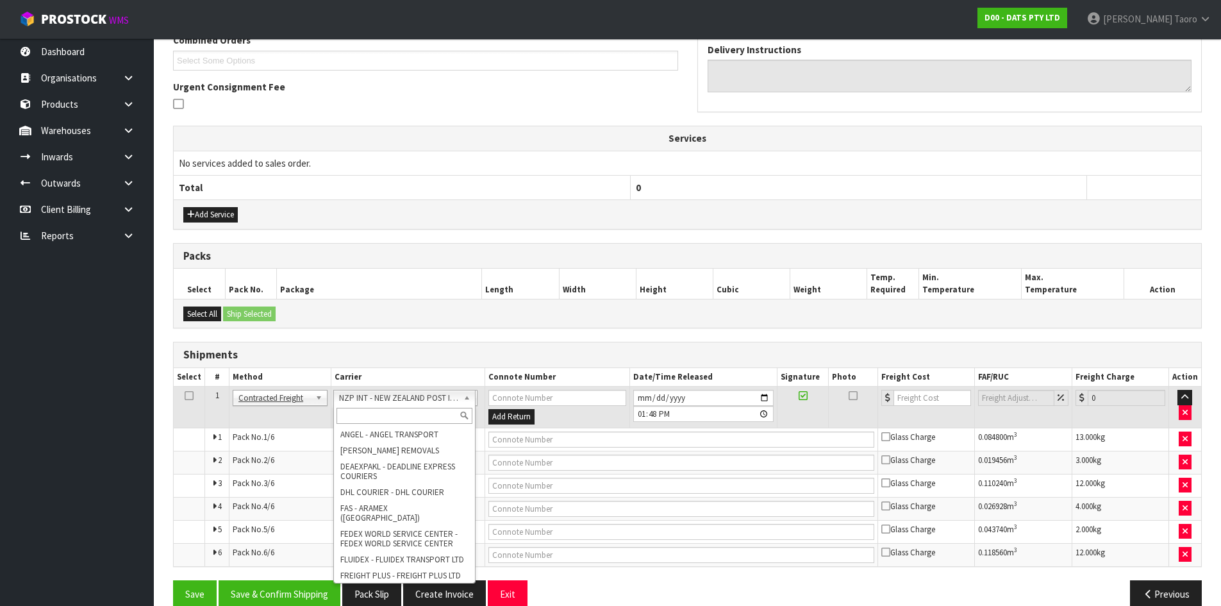
click at [389, 416] on input "text" at bounding box center [404, 416] width 136 height 16
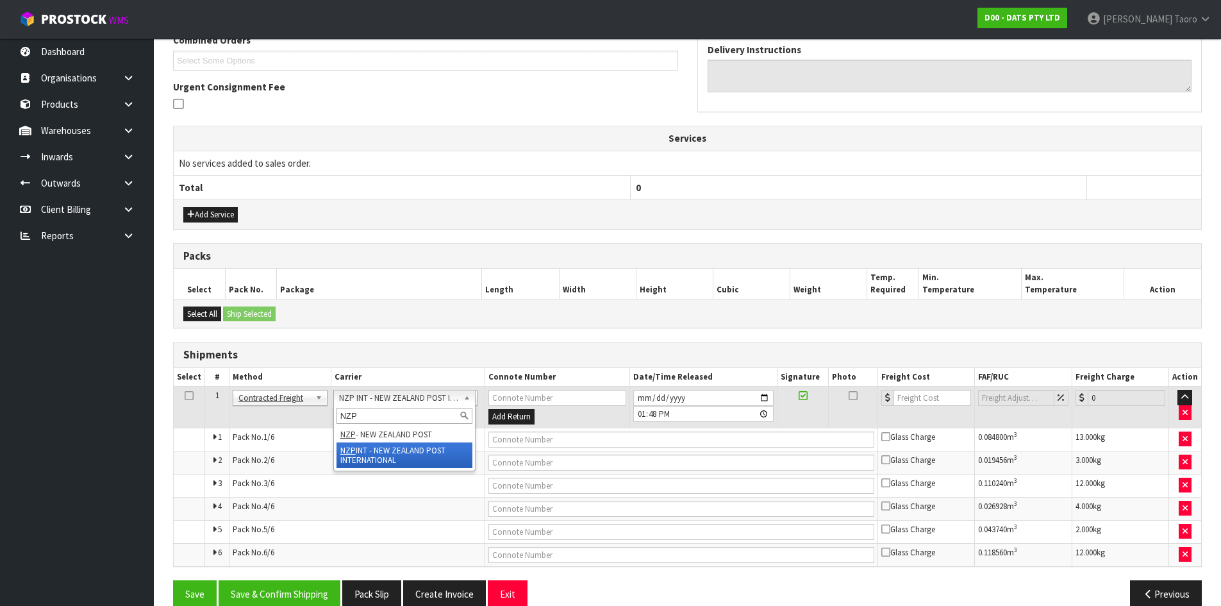
type input "NZP"
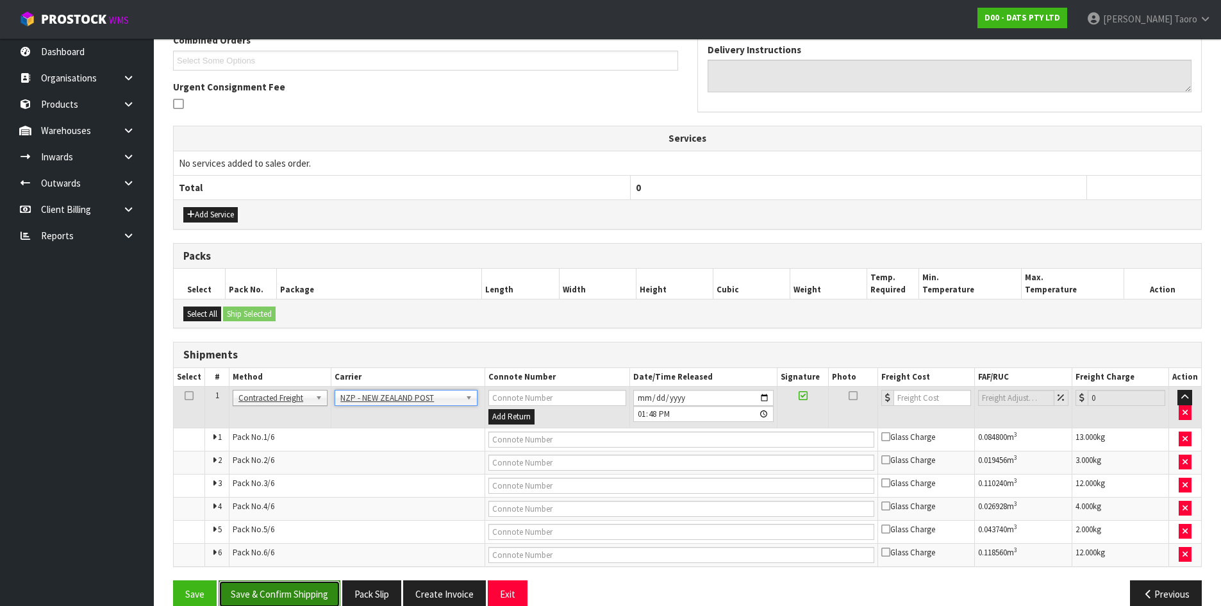
click at [288, 598] on button "Save & Confirm Shipping" at bounding box center [280, 594] width 122 height 28
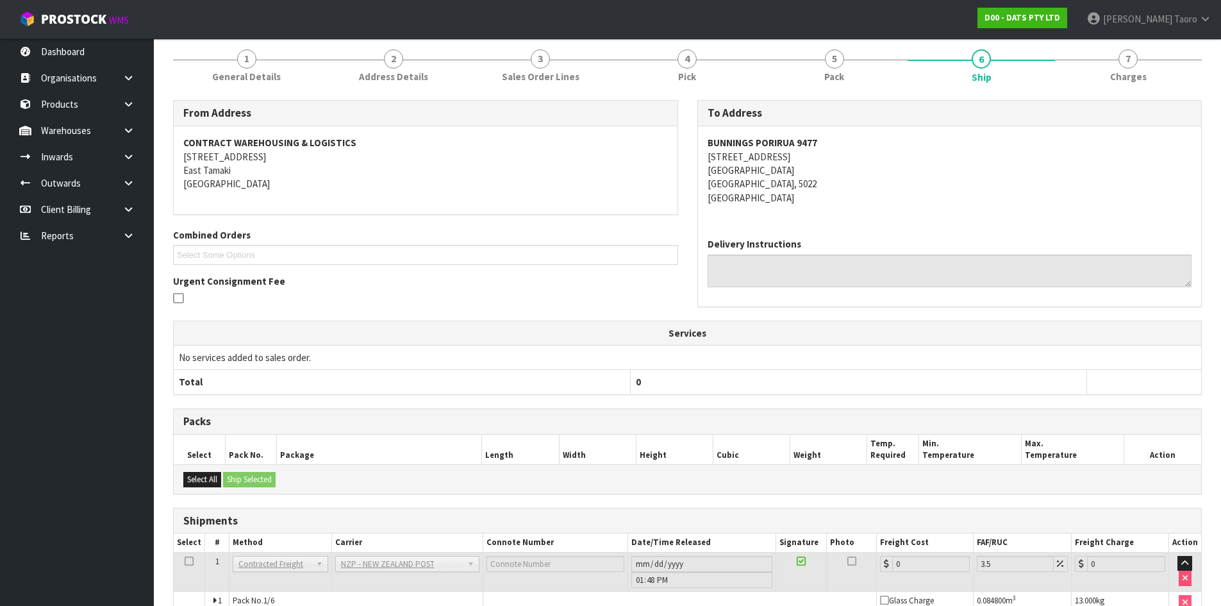
scroll to position [345, 0]
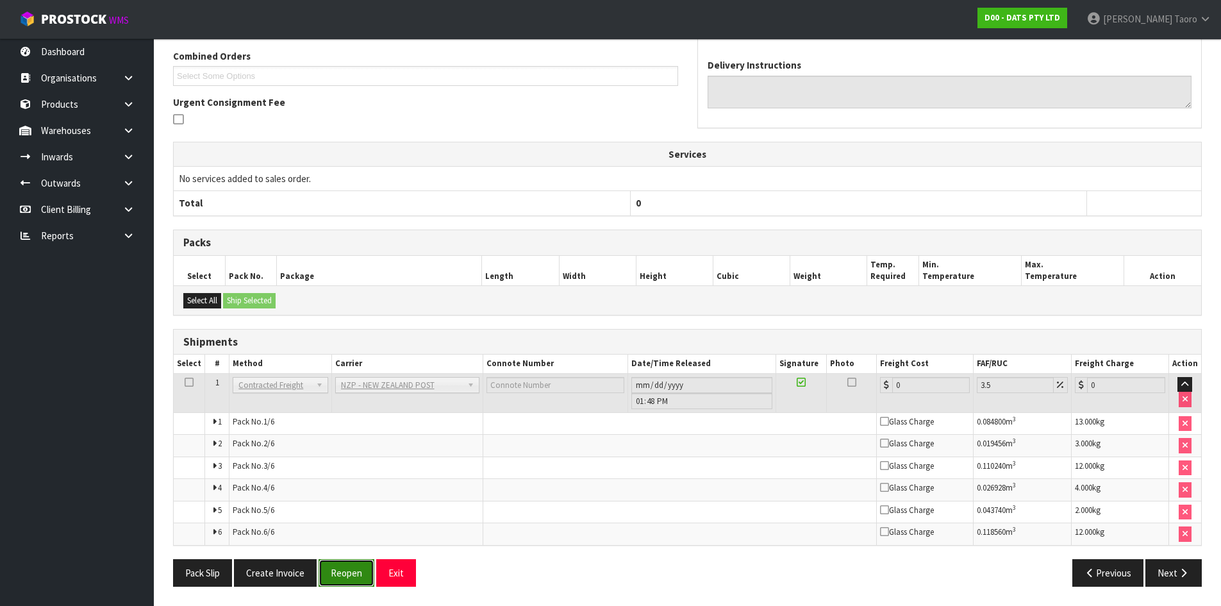
click at [347, 571] on button "Reopen" at bounding box center [346, 573] width 56 height 28
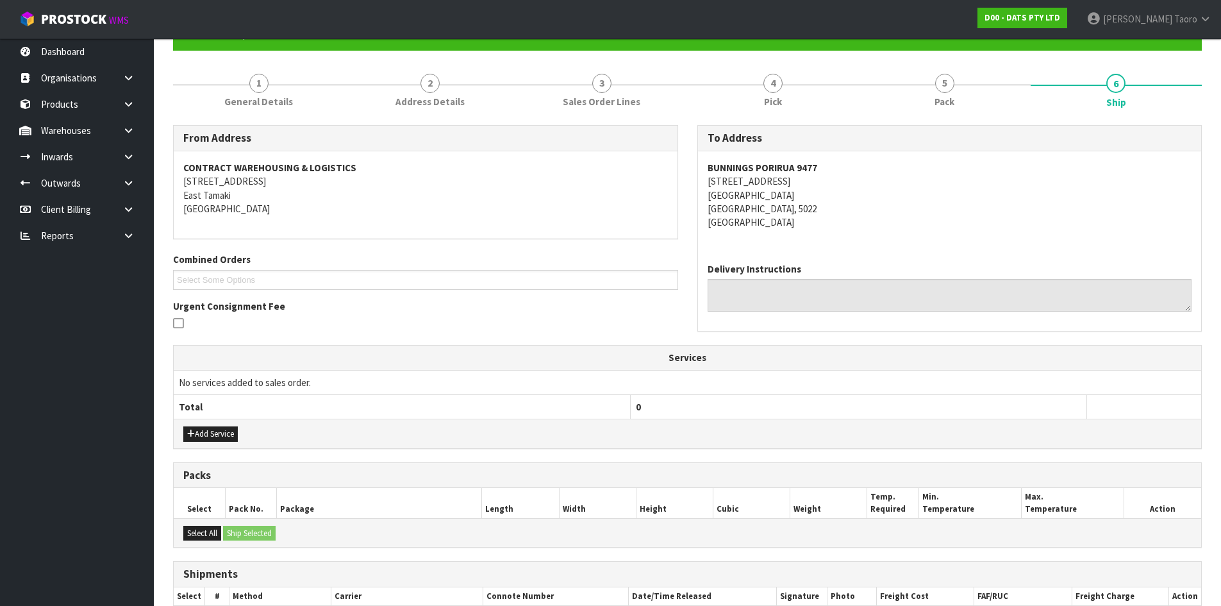
scroll to position [332, 0]
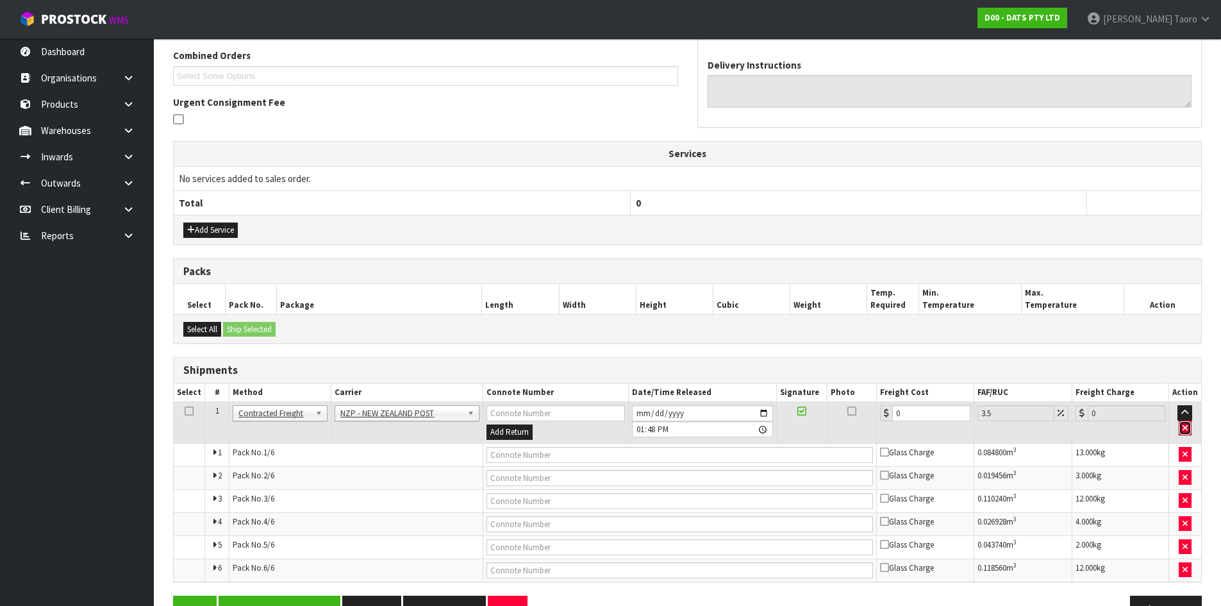
click at [1184, 429] on icon "button" at bounding box center [1184, 428] width 5 height 8
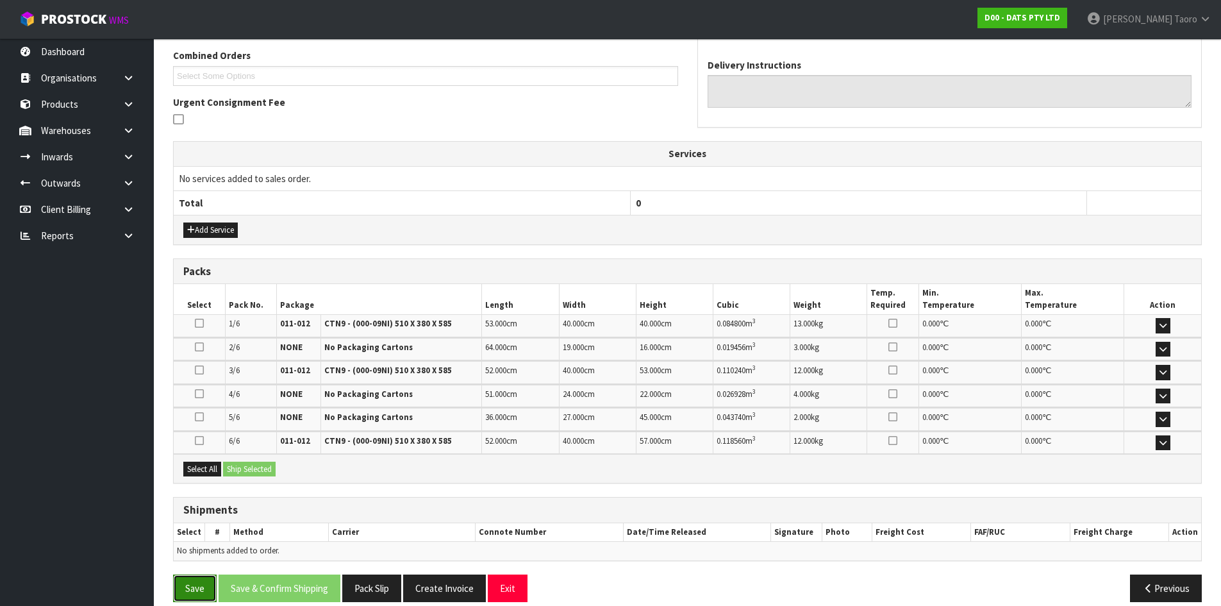
click at [196, 584] on button "Save" at bounding box center [195, 588] width 44 height 28
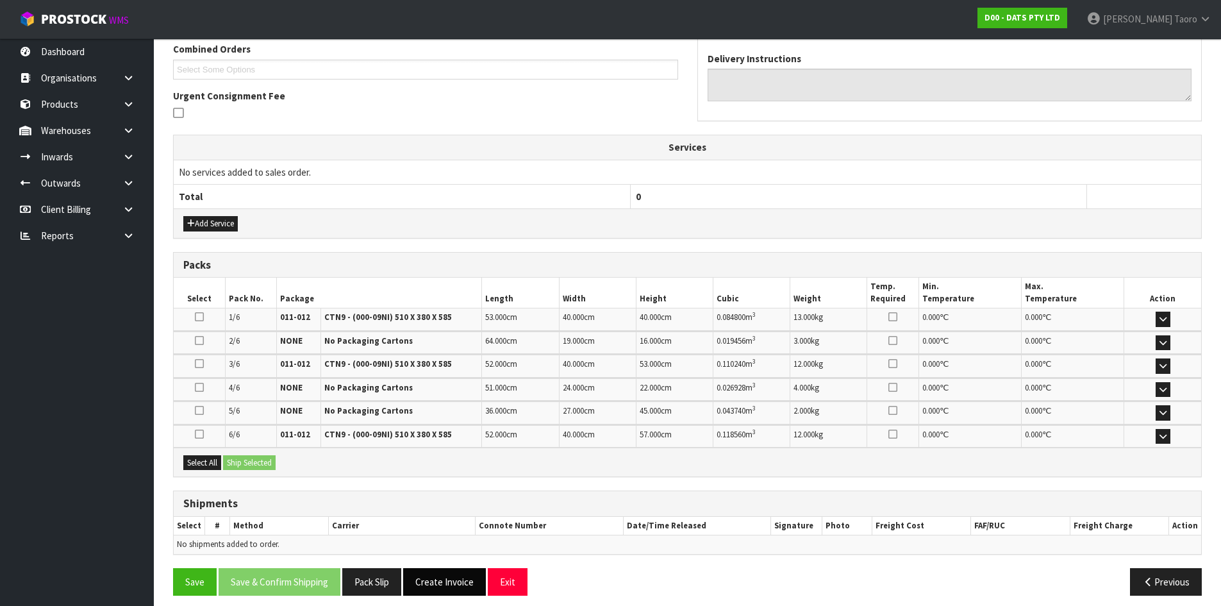
scroll to position [347, 0]
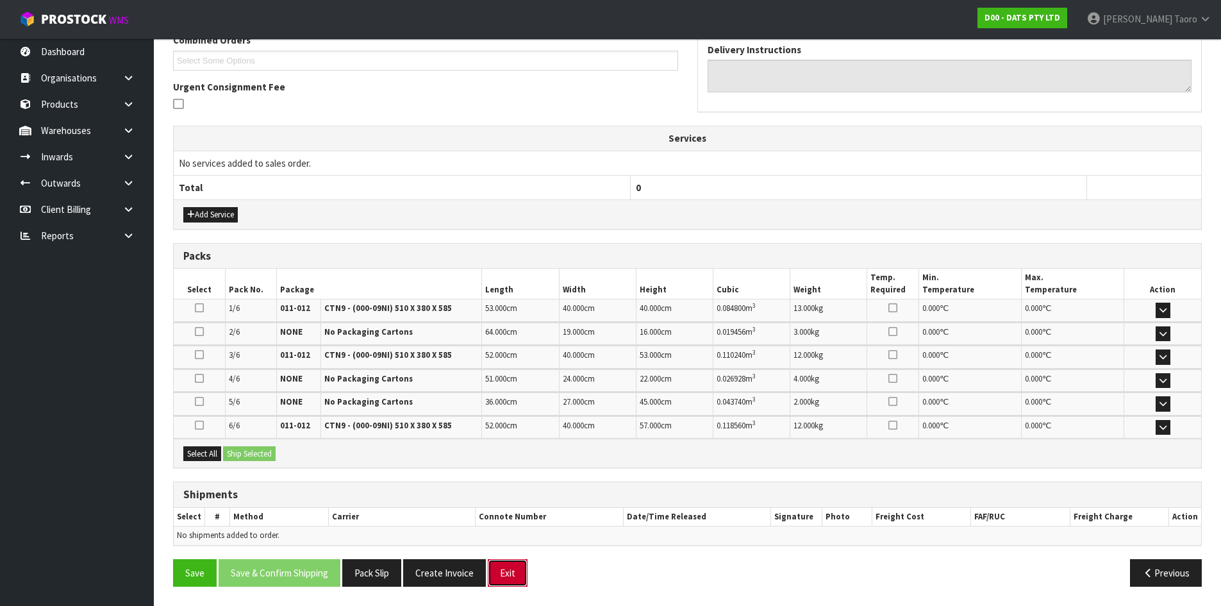
click at [513, 573] on button "Exit" at bounding box center [508, 573] width 40 height 28
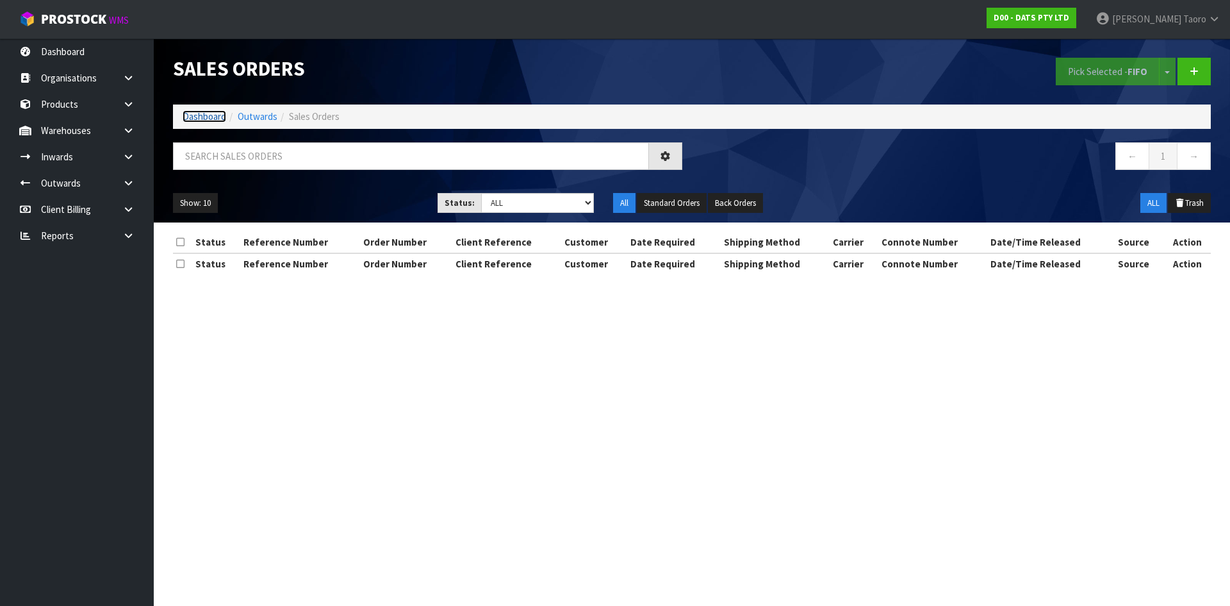
click at [220, 120] on link "Dashboard" at bounding box center [205, 116] width 44 height 12
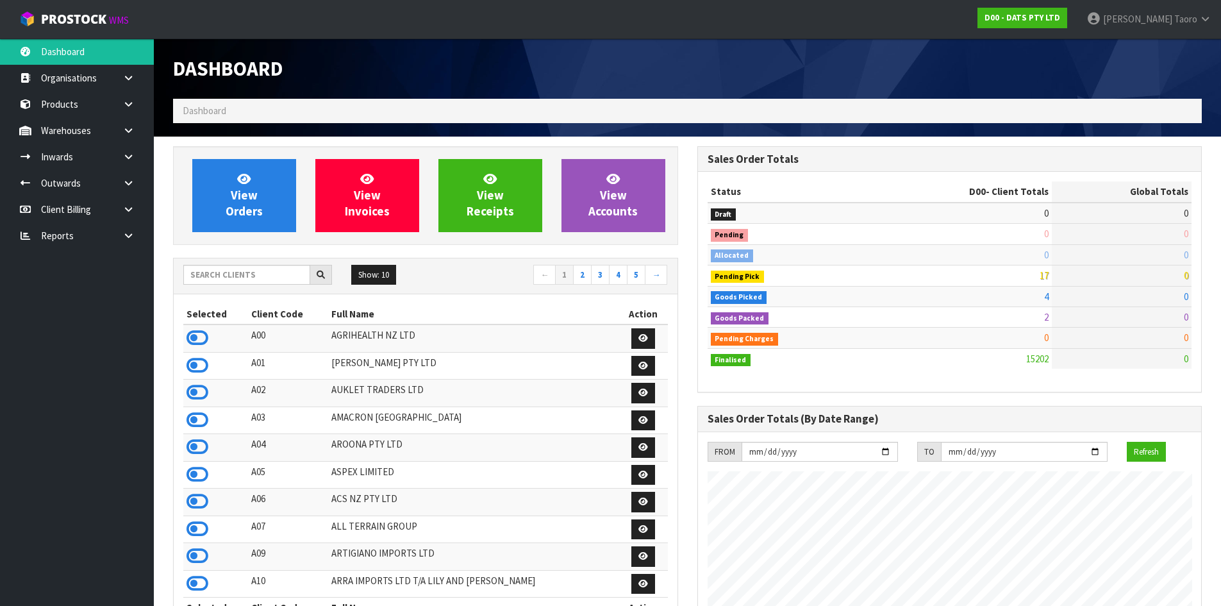
scroll to position [971, 524]
click at [198, 500] on icon at bounding box center [197, 500] width 22 height 19
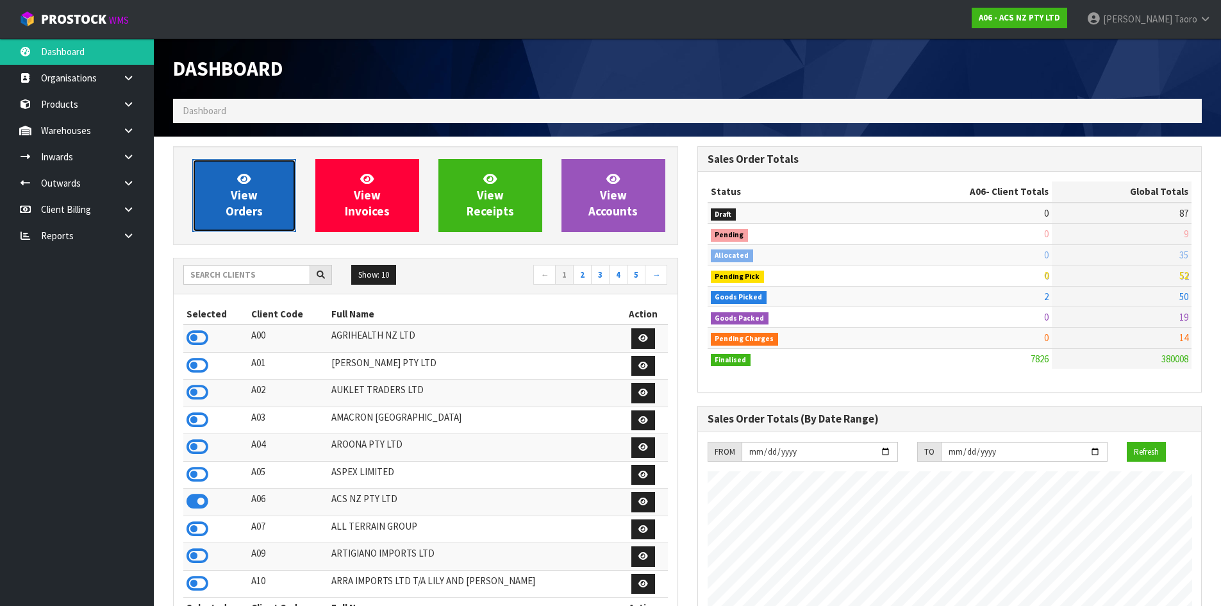
click at [240, 183] on icon at bounding box center [243, 178] width 13 height 12
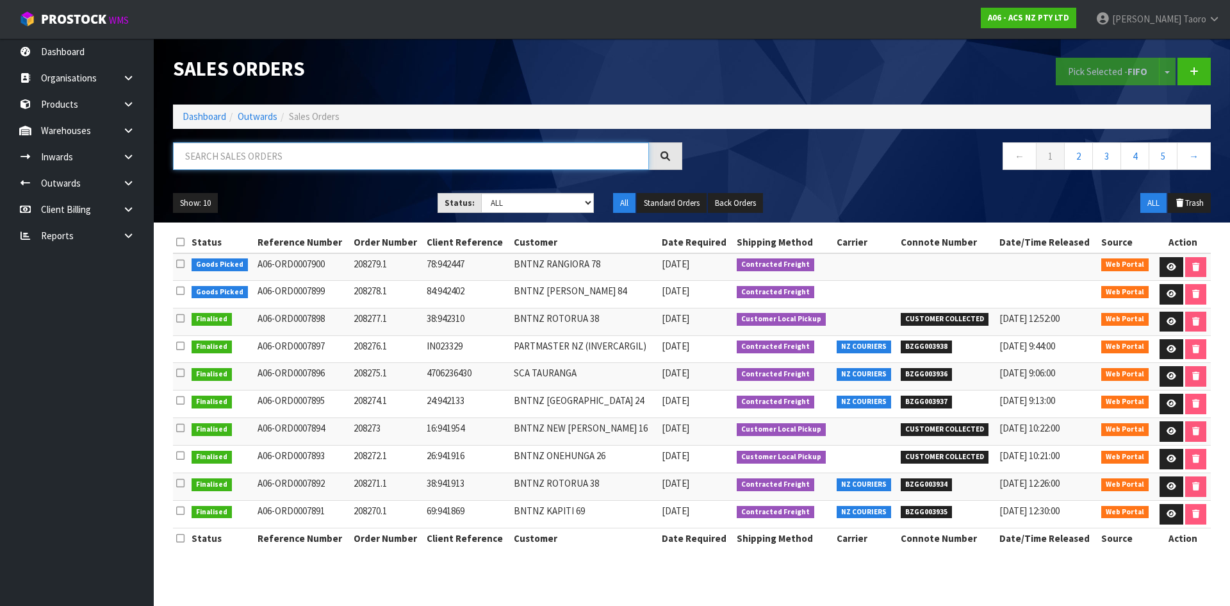
click at [242, 144] on input "text" at bounding box center [411, 156] width 476 height 28
type input "JOB-0411169"
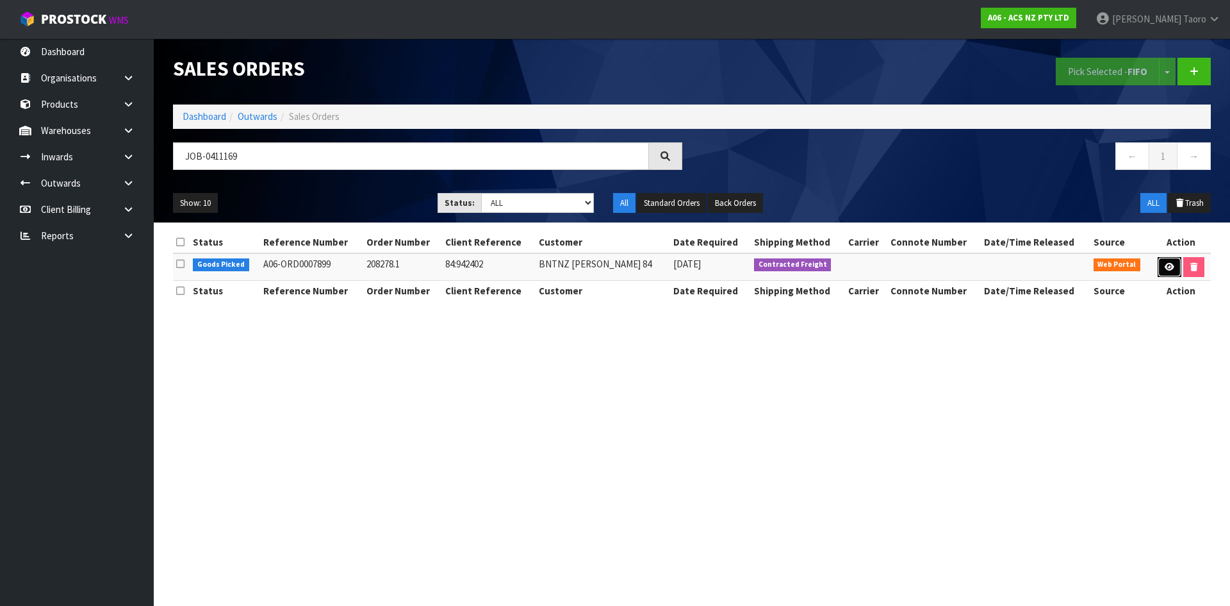
click at [1165, 269] on icon at bounding box center [1170, 267] width 10 height 8
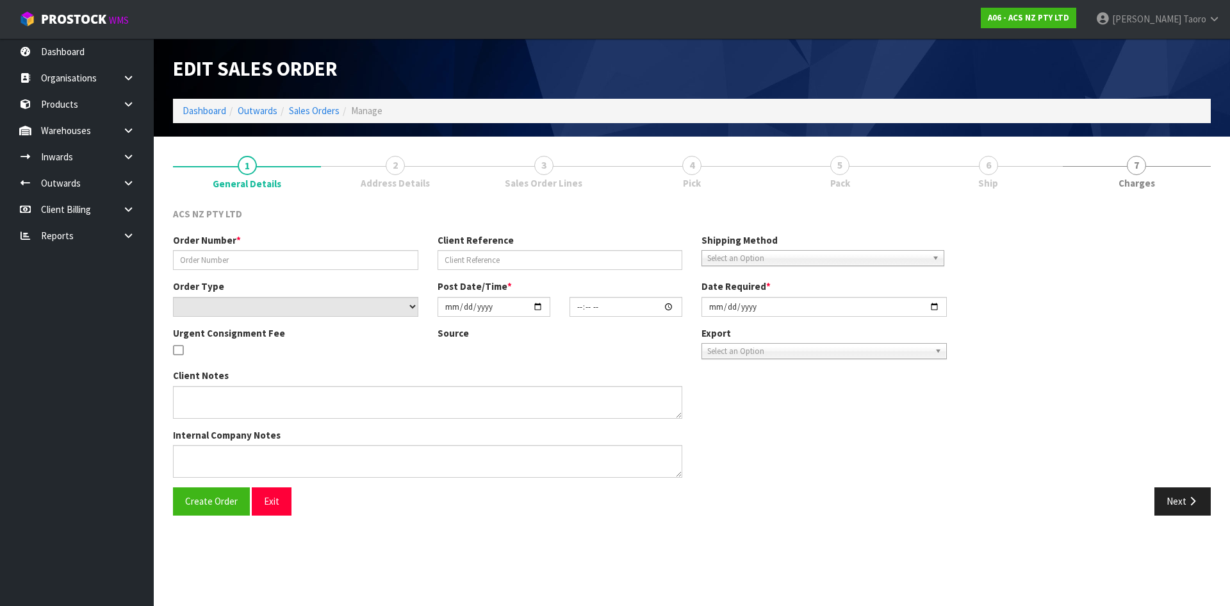
type input "208278.1"
type input "84:942402"
select select "number:0"
type input "[DATE]"
type input "11:52:00.000"
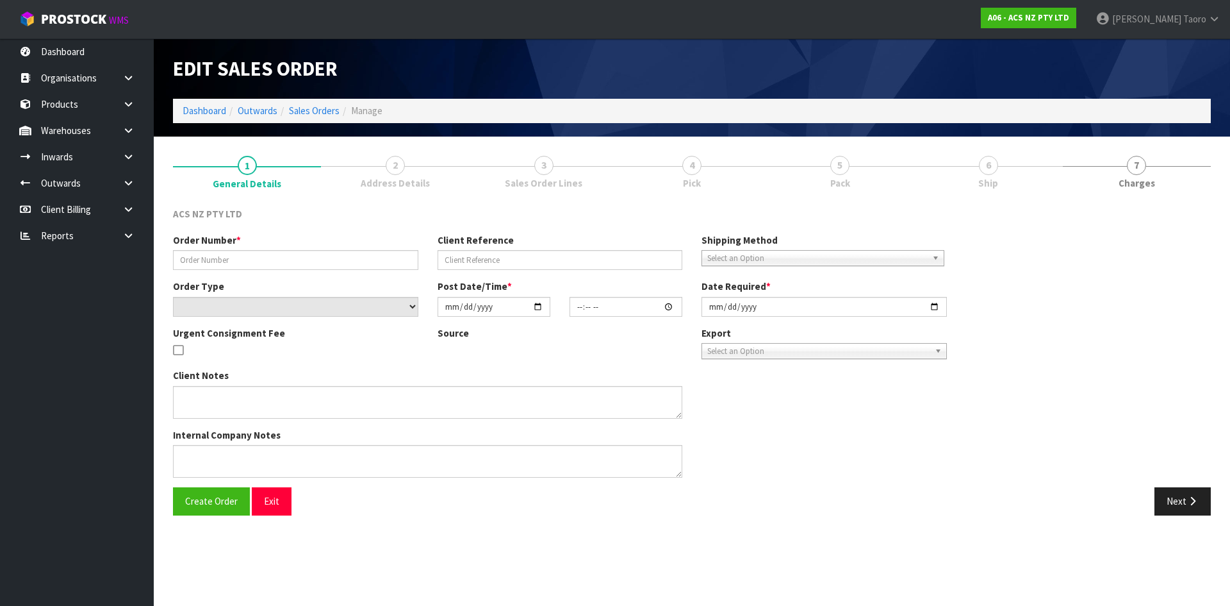
type input "[DATE]"
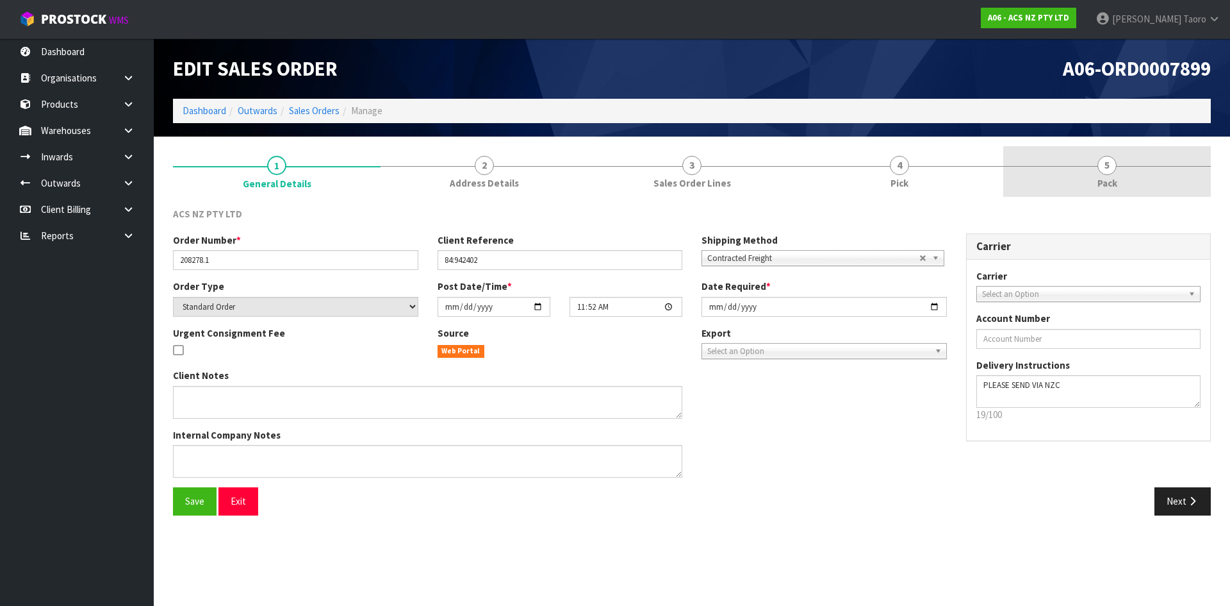
click at [1127, 186] on link "5 Pack" at bounding box center [1107, 171] width 208 height 51
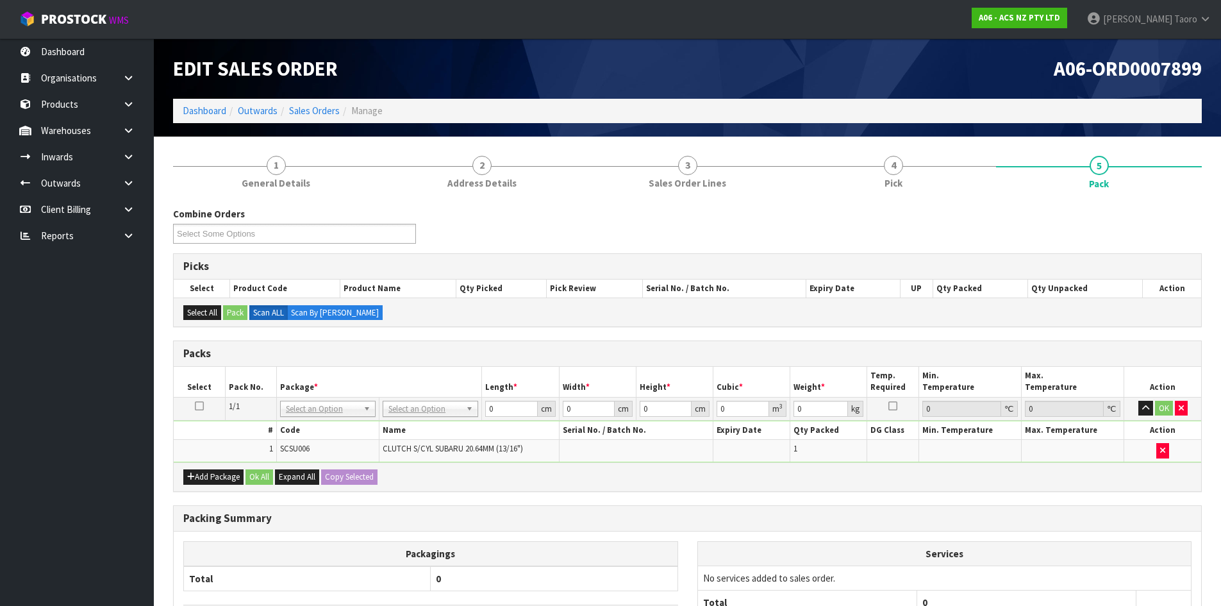
click at [435, 431] on th "Name" at bounding box center [469, 430] width 180 height 19
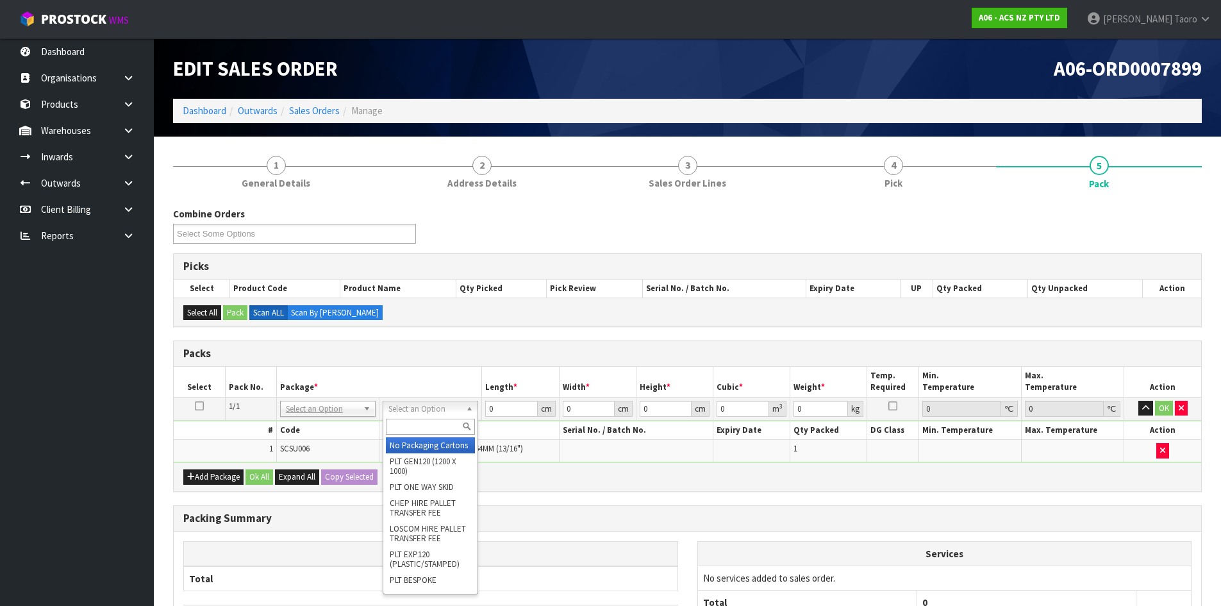
click at [438, 422] on input "text" at bounding box center [430, 426] width 89 height 16
type input "U20"
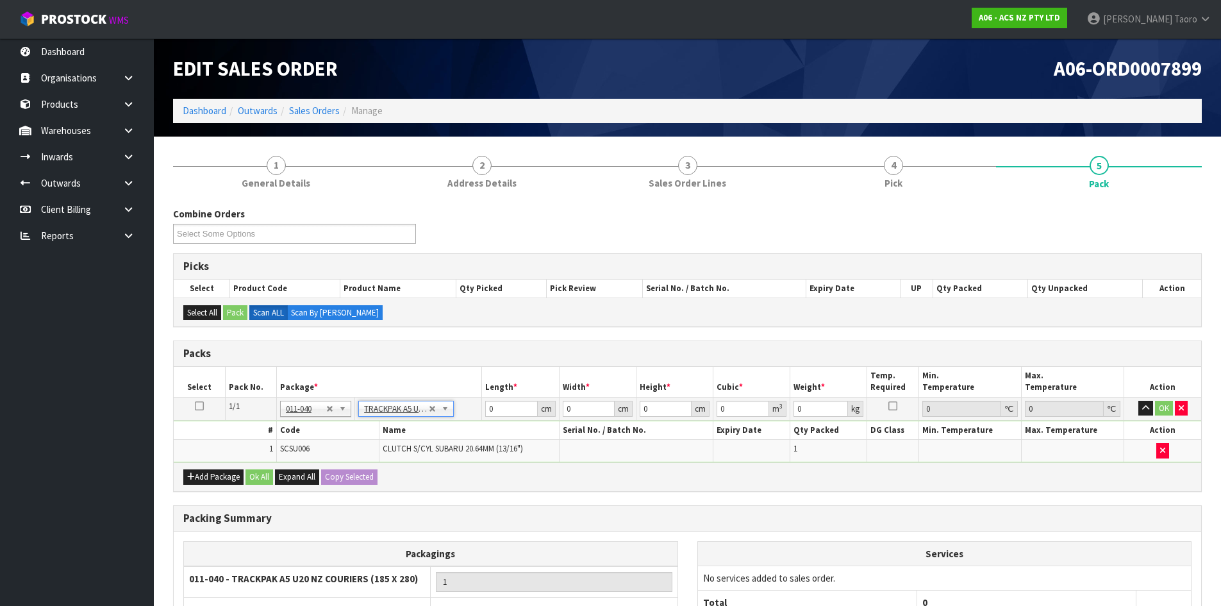
type input "18.5"
type input "28"
type input "0.01"
type input "0.000005"
type input "0.46"
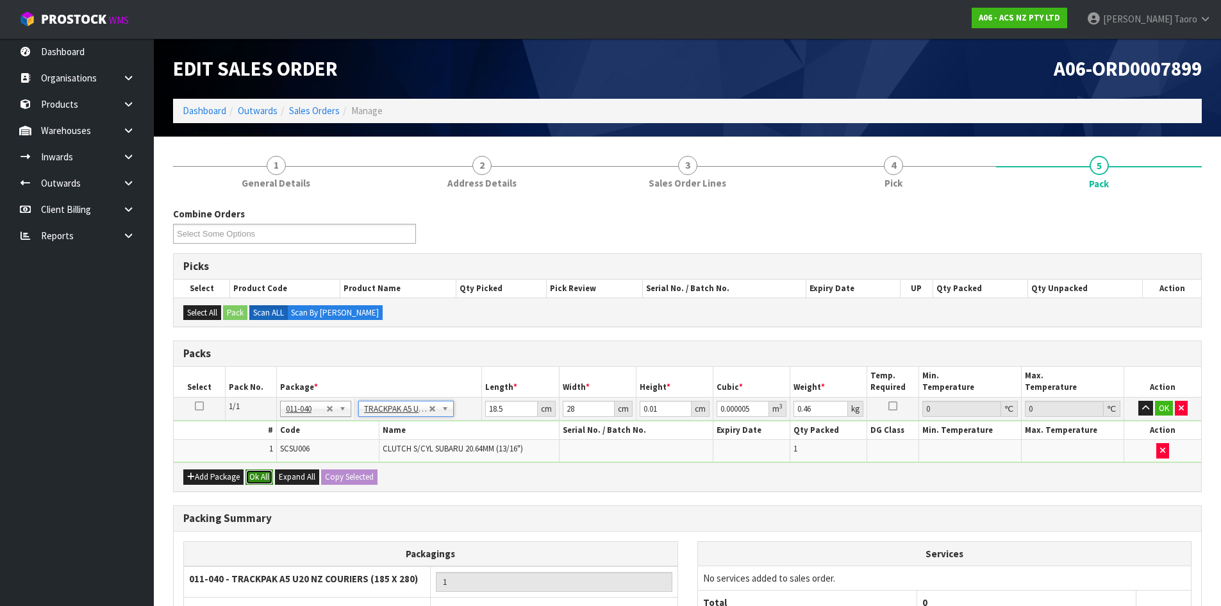
click at [254, 480] on button "Ok All" at bounding box center [259, 476] width 28 height 15
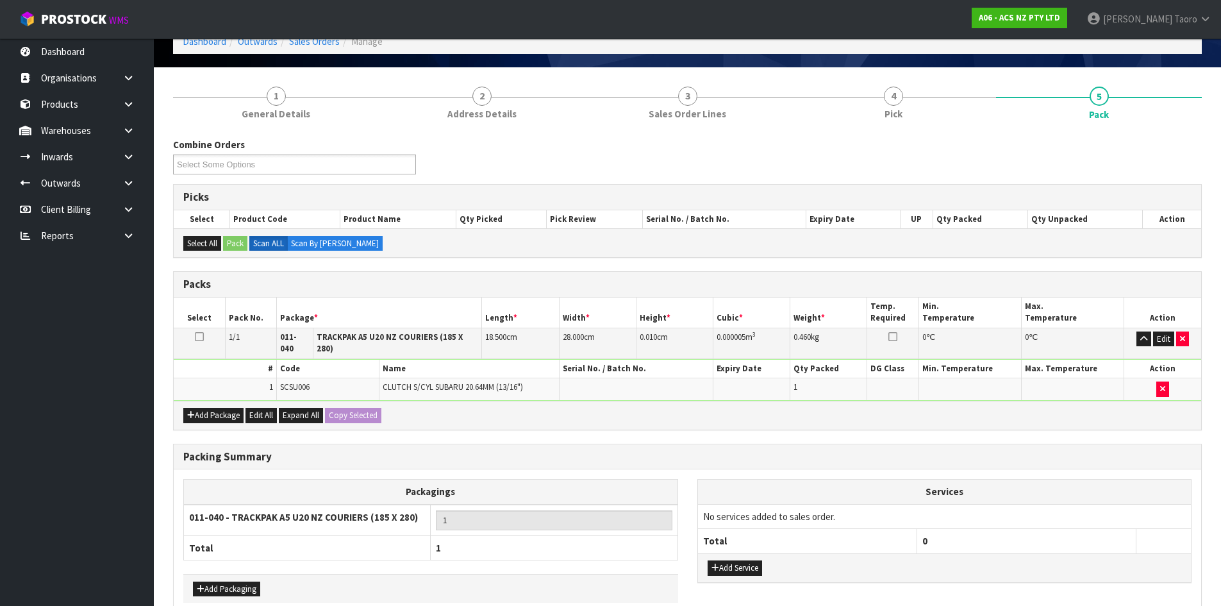
scroll to position [128, 0]
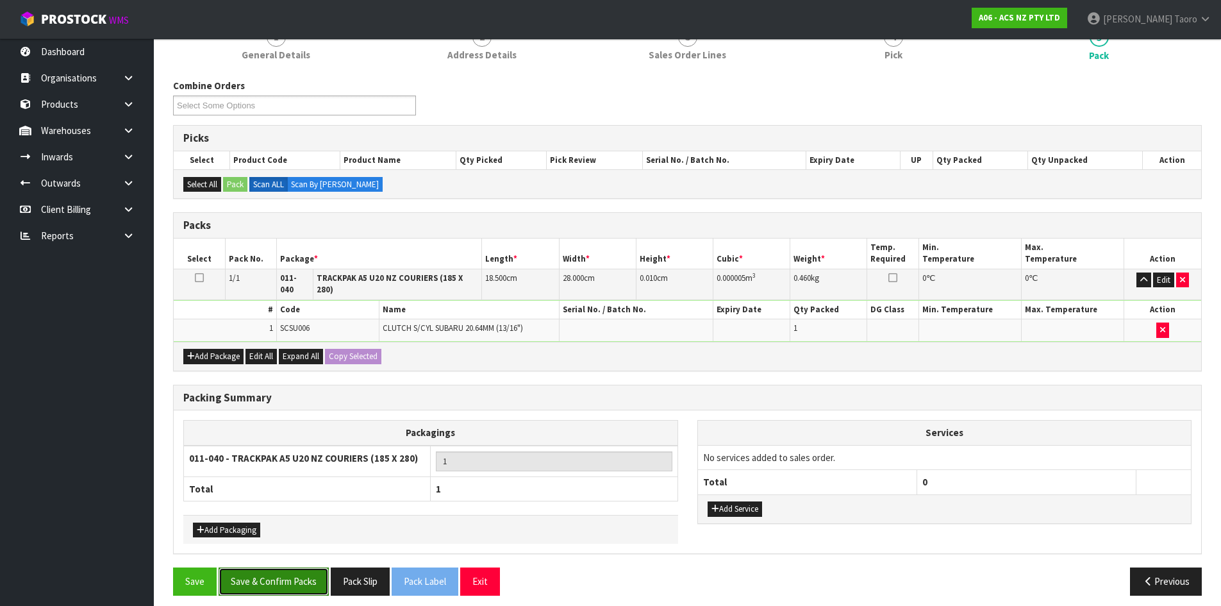
click at [272, 573] on button "Save & Confirm Packs" at bounding box center [274, 581] width 110 height 28
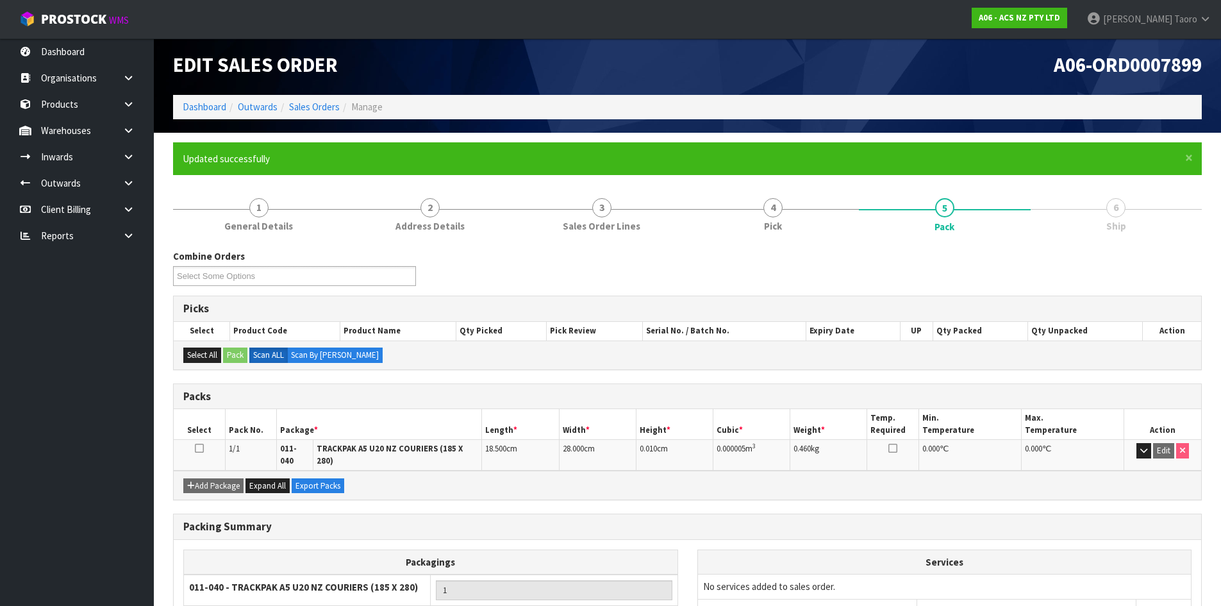
scroll to position [104, 0]
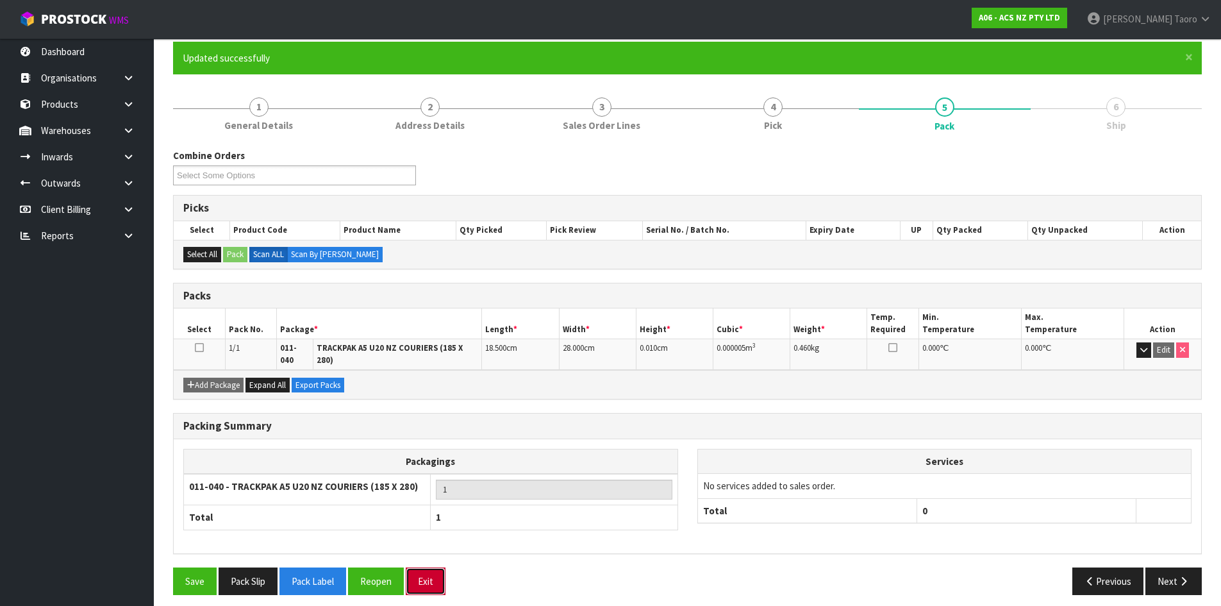
click at [439, 579] on button "Exit" at bounding box center [426, 581] width 40 height 28
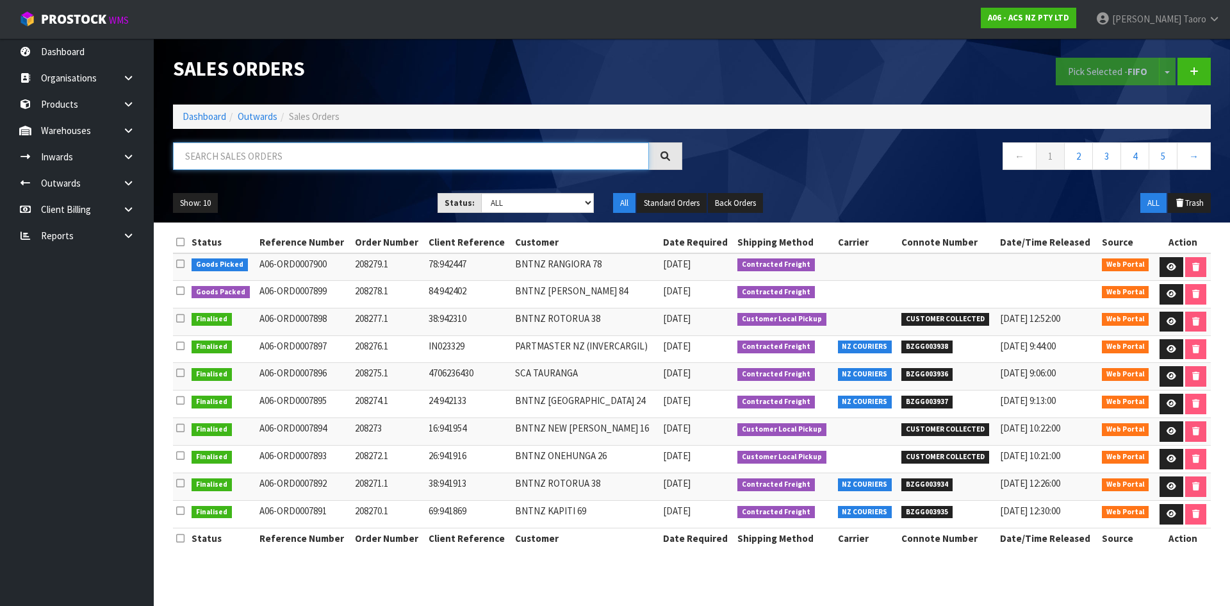
click at [179, 154] on input "text" at bounding box center [411, 156] width 476 height 28
type input "JOB-0411175"
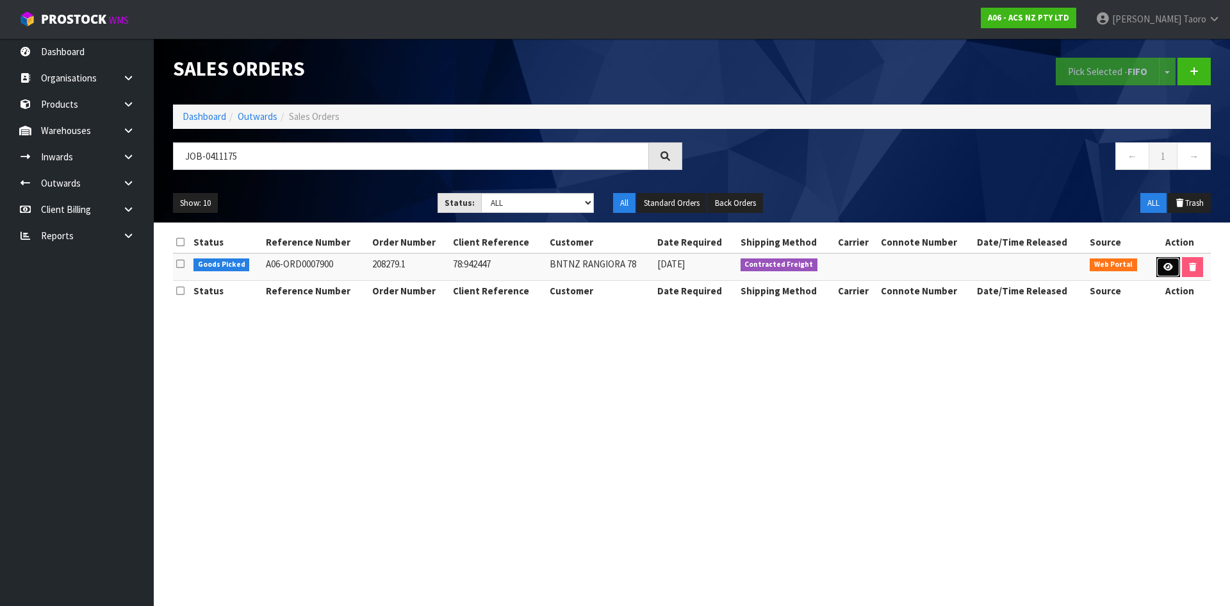
click at [1164, 272] on link at bounding box center [1169, 267] width 24 height 21
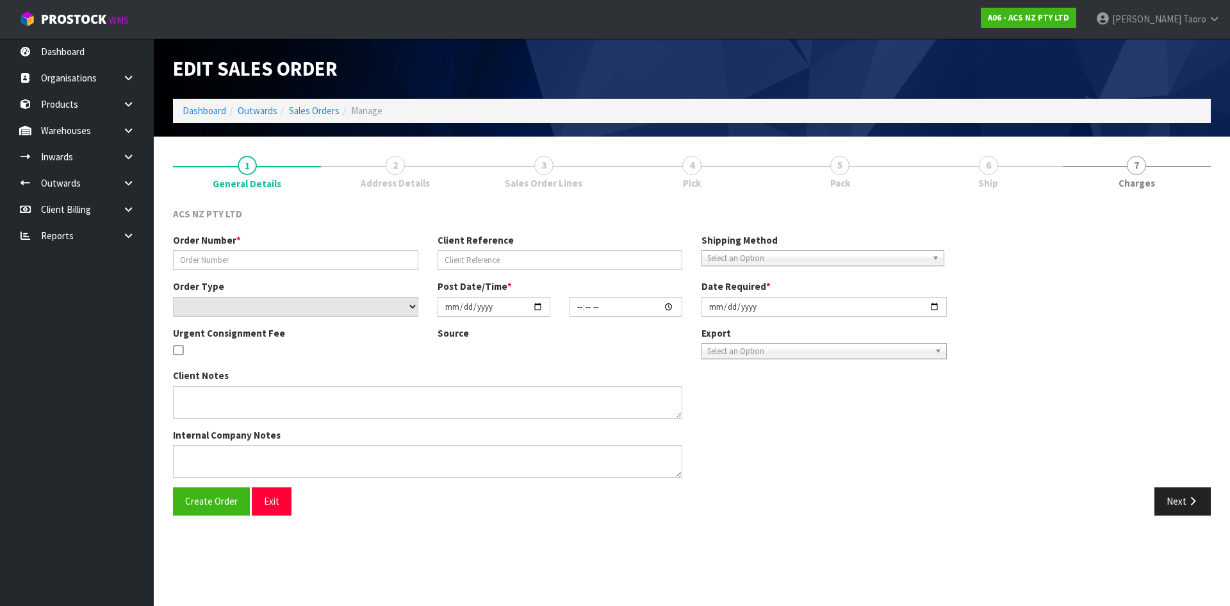
type input "208279.1"
type input "78:942447"
select select "number:0"
type input "[DATE]"
type input "12:16:00.000"
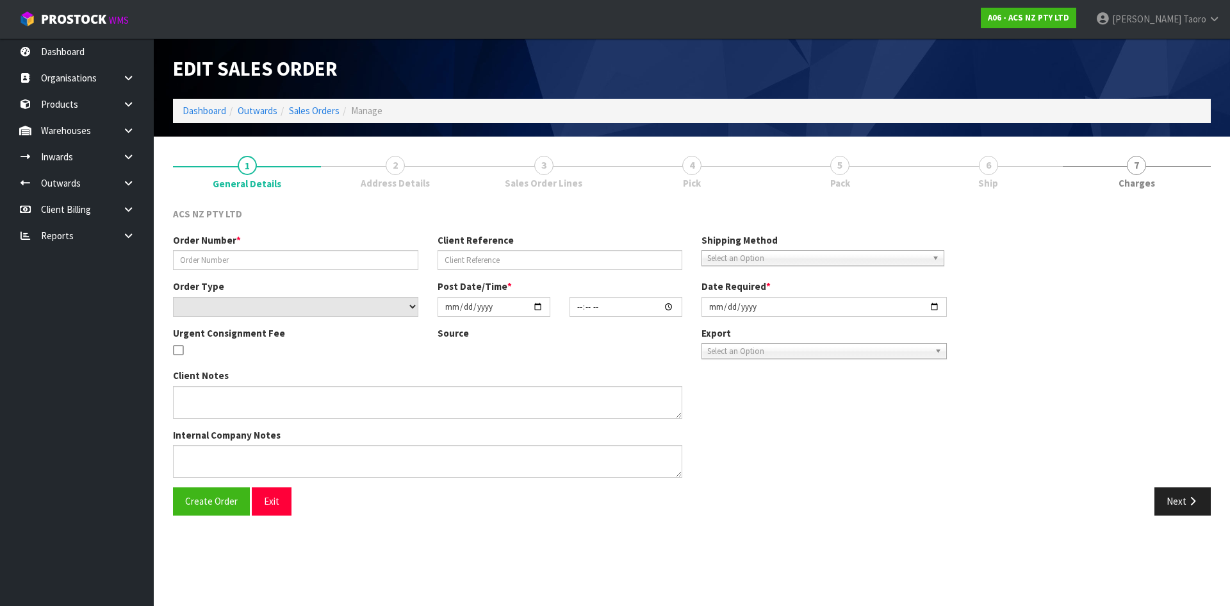
type input "[DATE]"
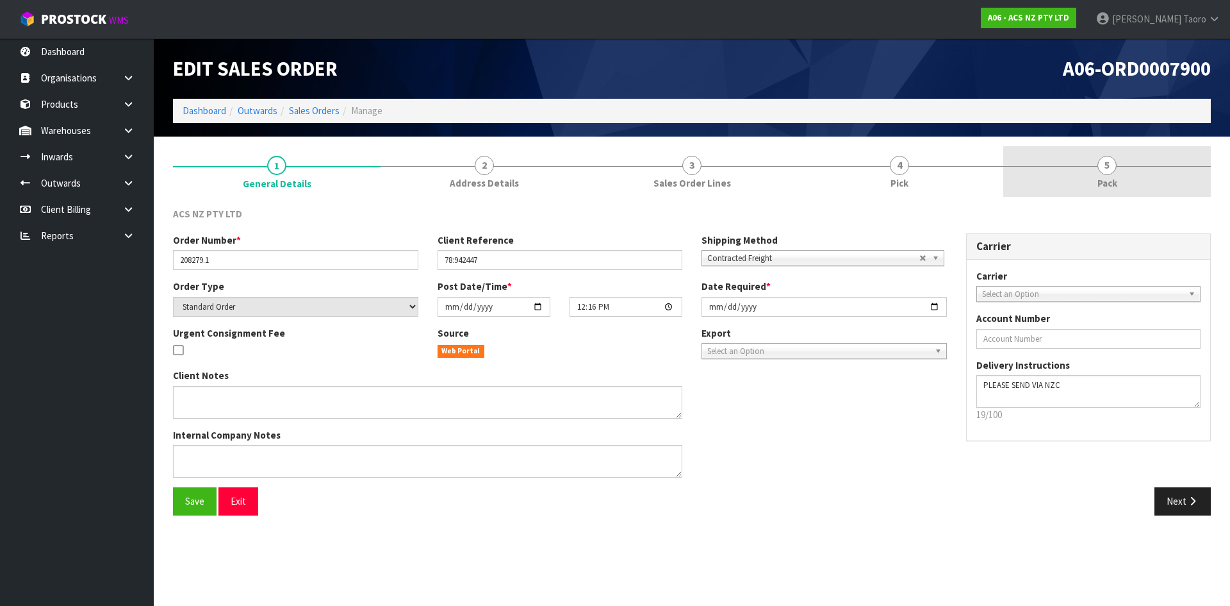
click at [1069, 177] on link "5 Pack" at bounding box center [1107, 171] width 208 height 51
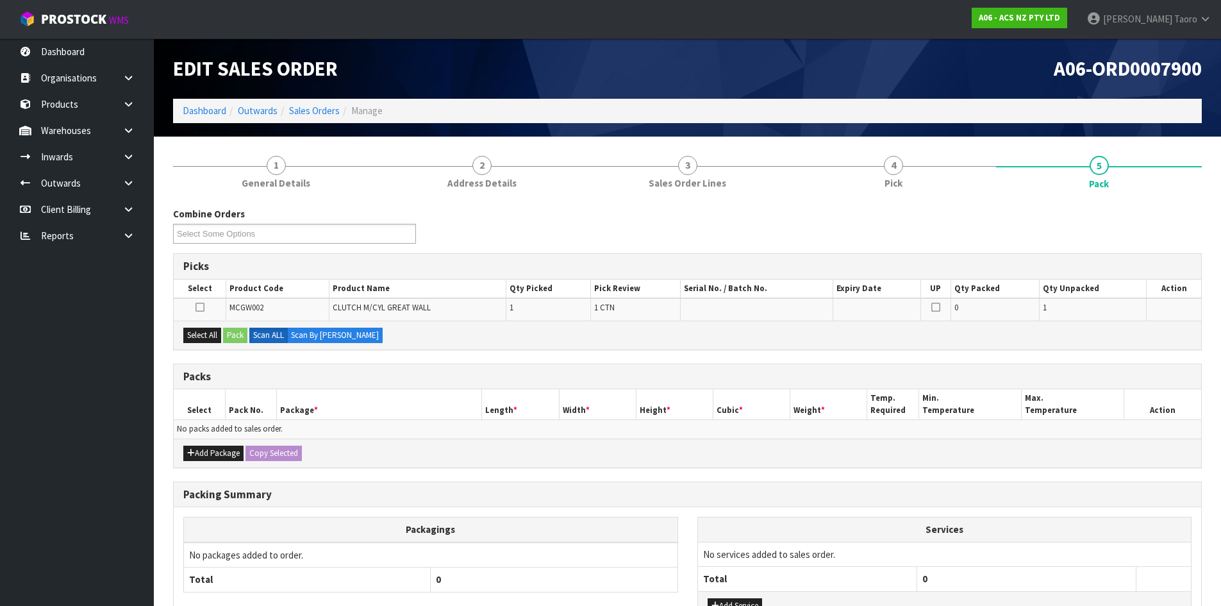
click at [943, 219] on div "Combine Orders A06-ORD0007899 A06-ORD0007900 Select Some Options" at bounding box center [687, 230] width 1048 height 46
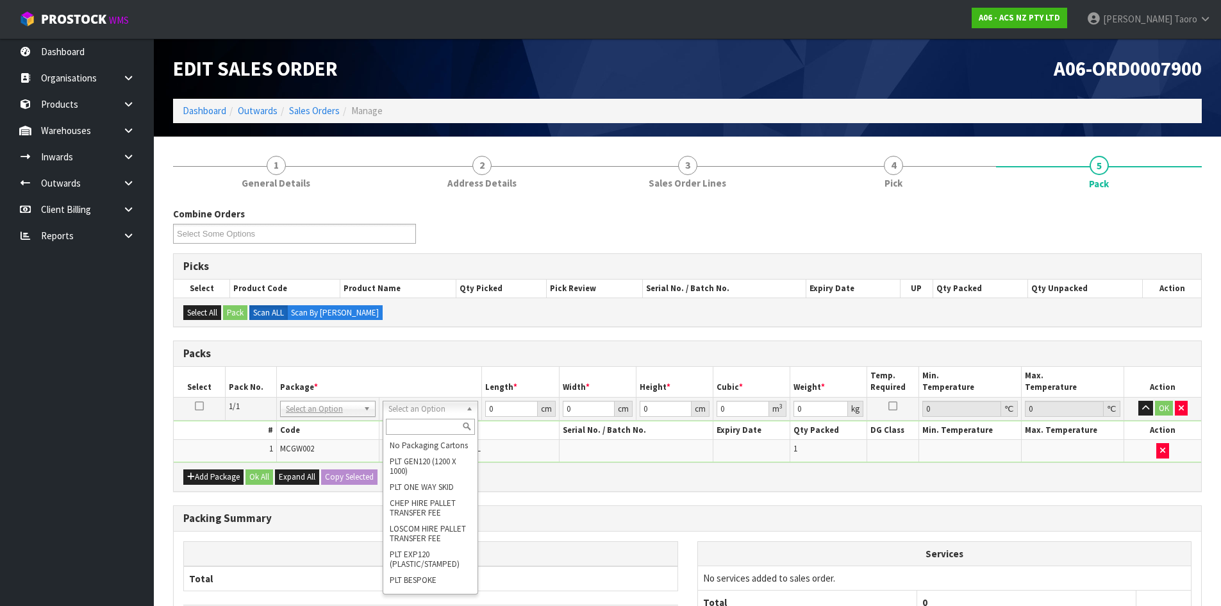
click at [447, 431] on input "text" at bounding box center [430, 426] width 89 height 16
type input "U50"
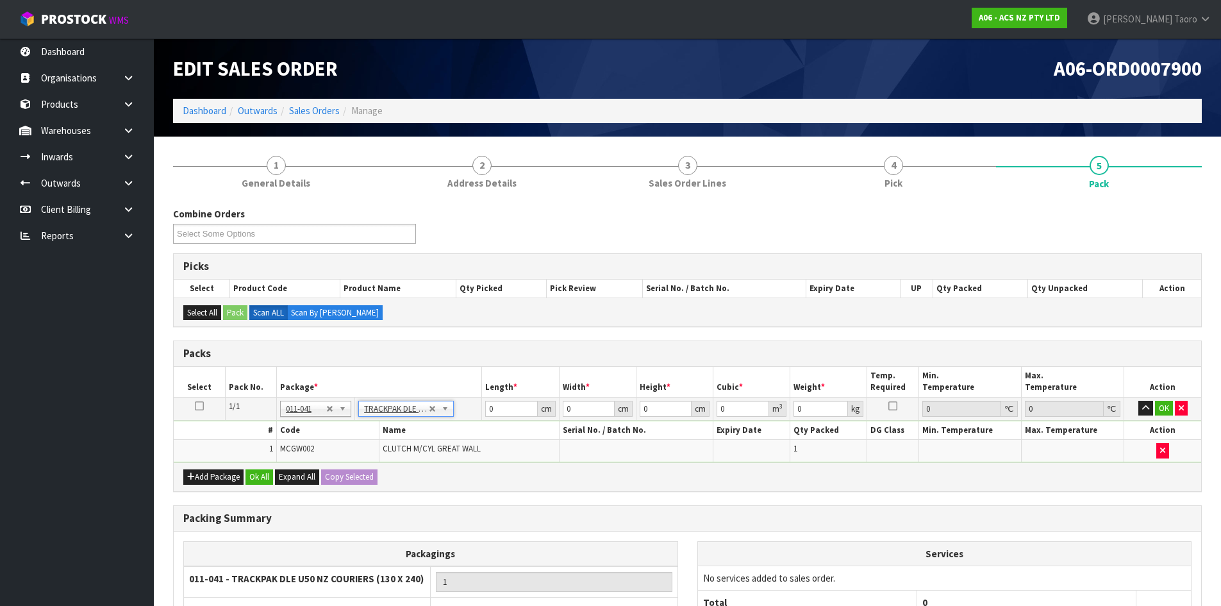
type input "13"
type input "24"
type input "0.01"
type input "0.000003"
type input "0.36"
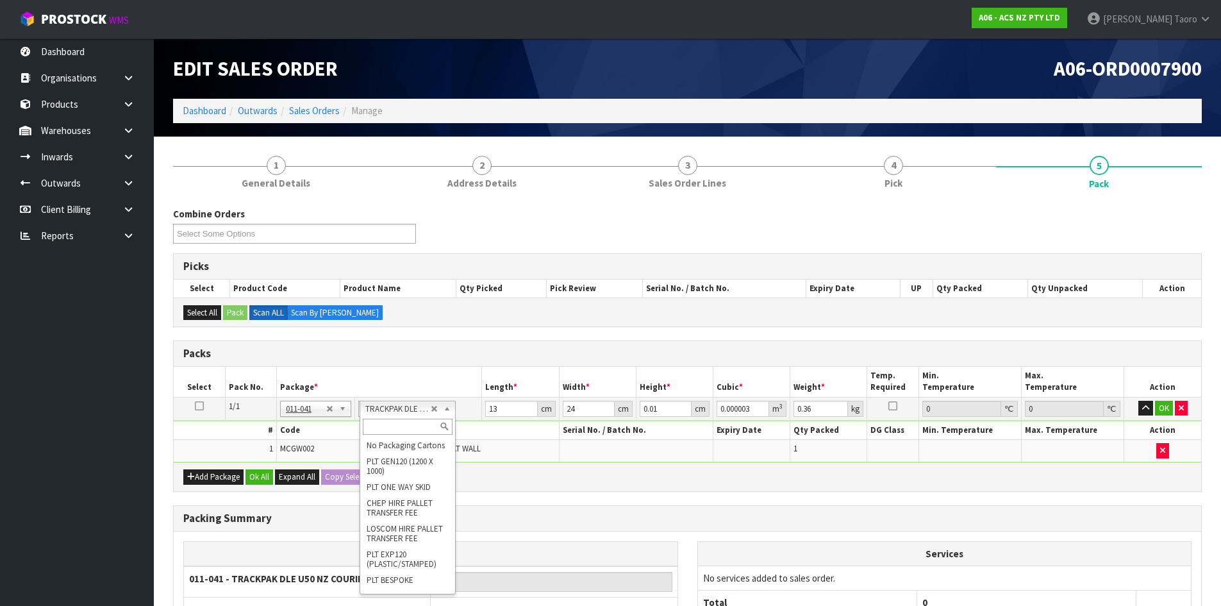
click at [415, 429] on input "text" at bounding box center [407, 426] width 89 height 16
type input "U50"
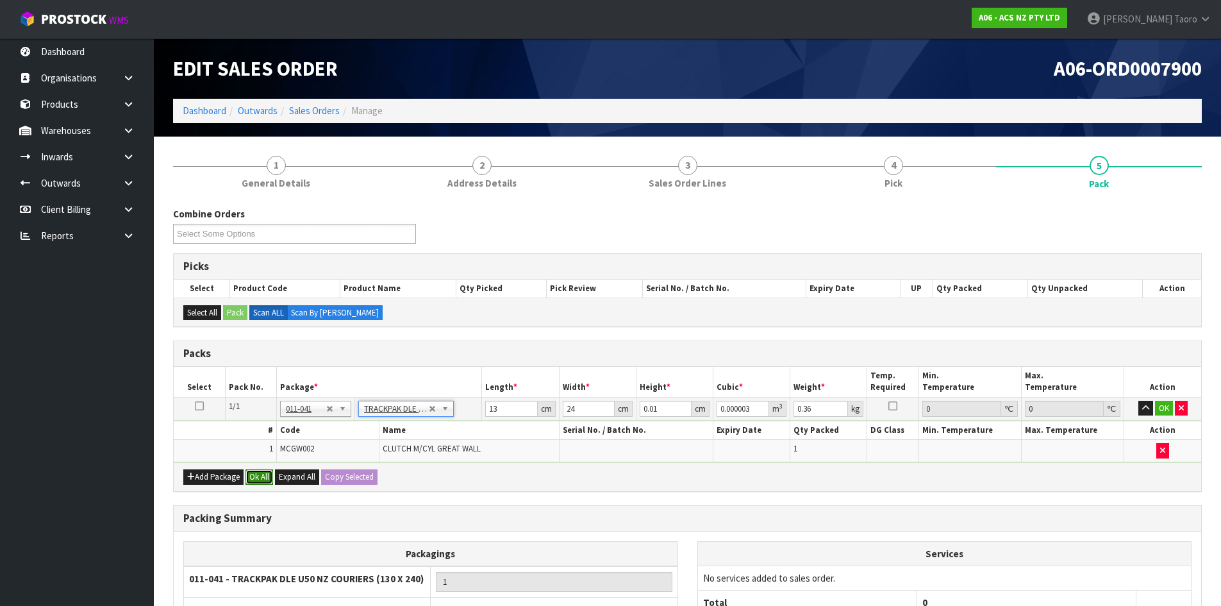
click at [259, 481] on button "Ok All" at bounding box center [259, 476] width 28 height 15
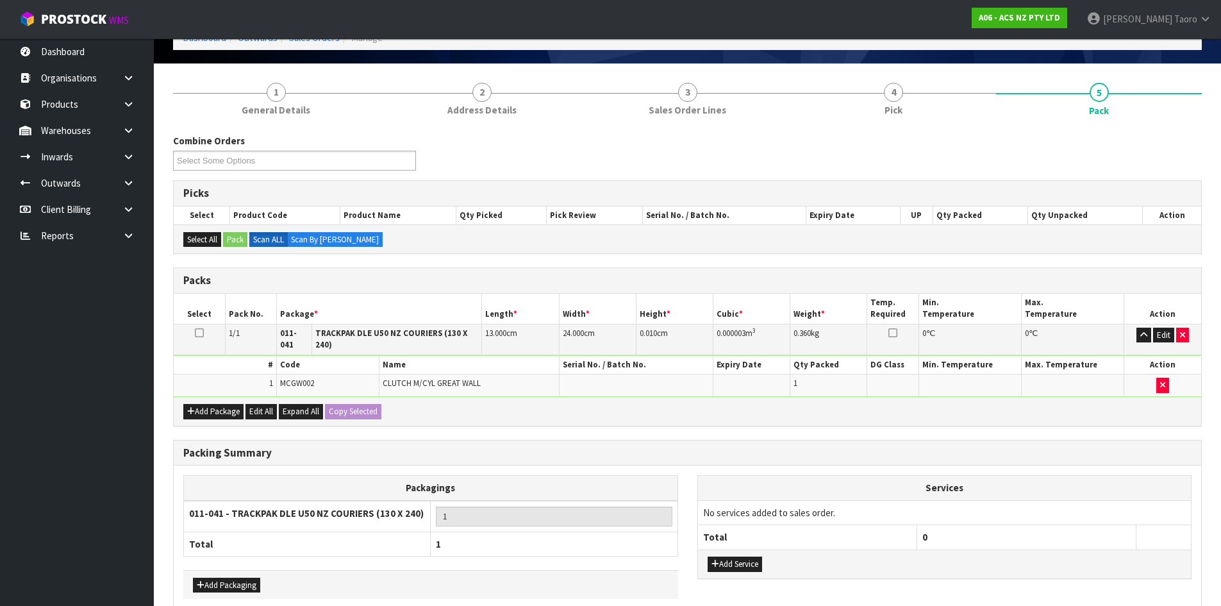
scroll to position [128, 0]
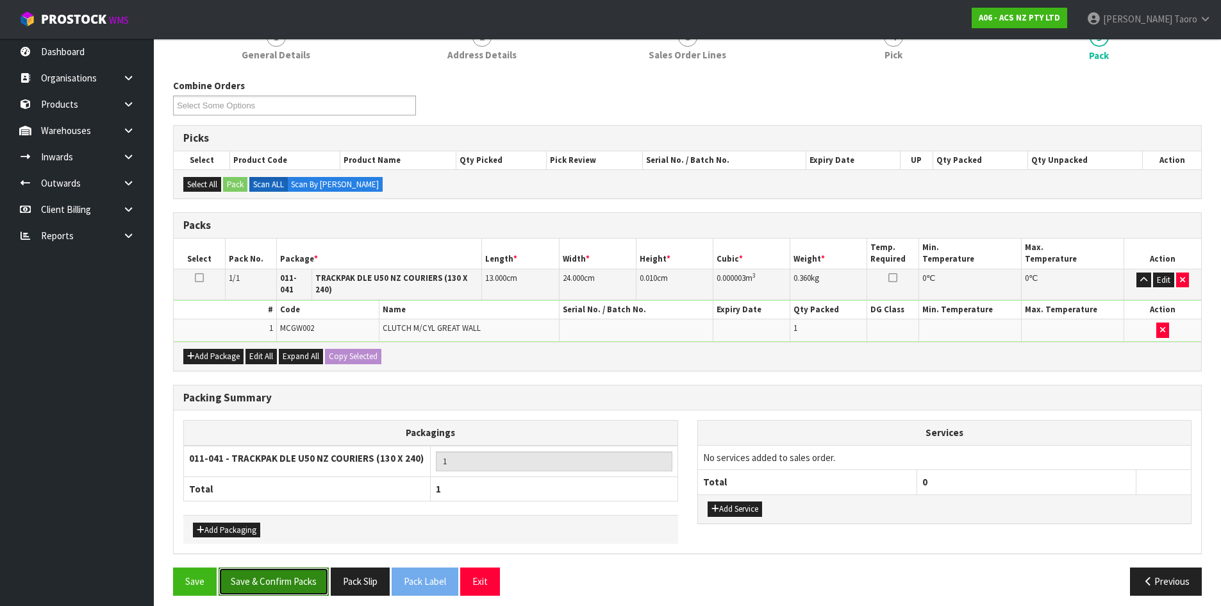
click at [279, 570] on button "Save & Confirm Packs" at bounding box center [274, 581] width 110 height 28
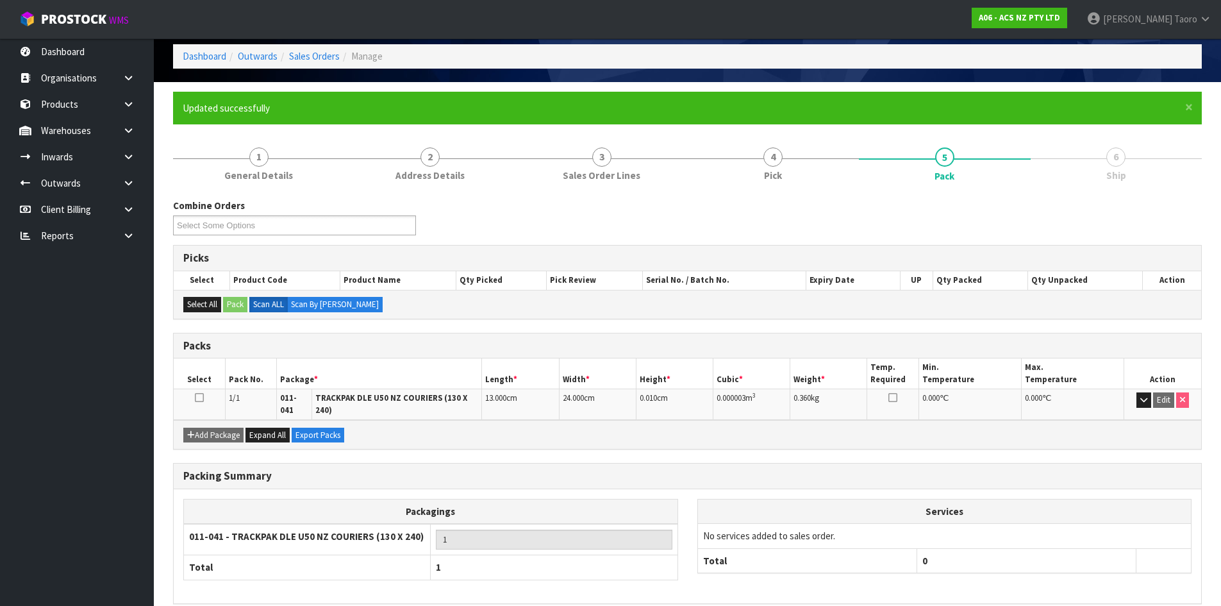
scroll to position [104, 0]
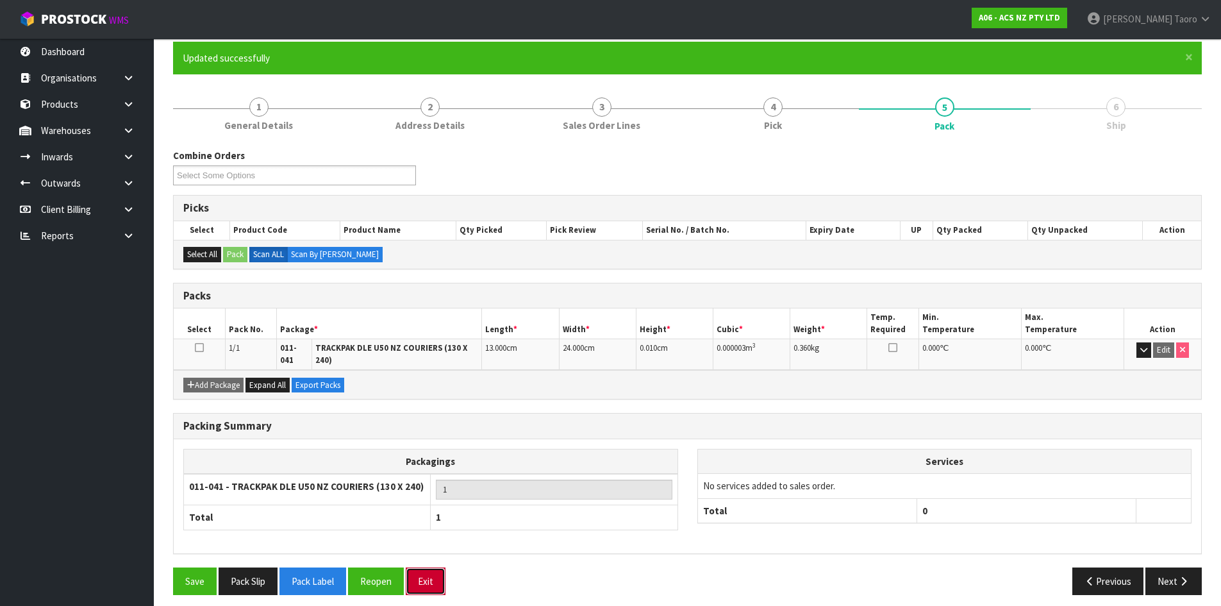
click at [439, 569] on button "Exit" at bounding box center [426, 581] width 40 height 28
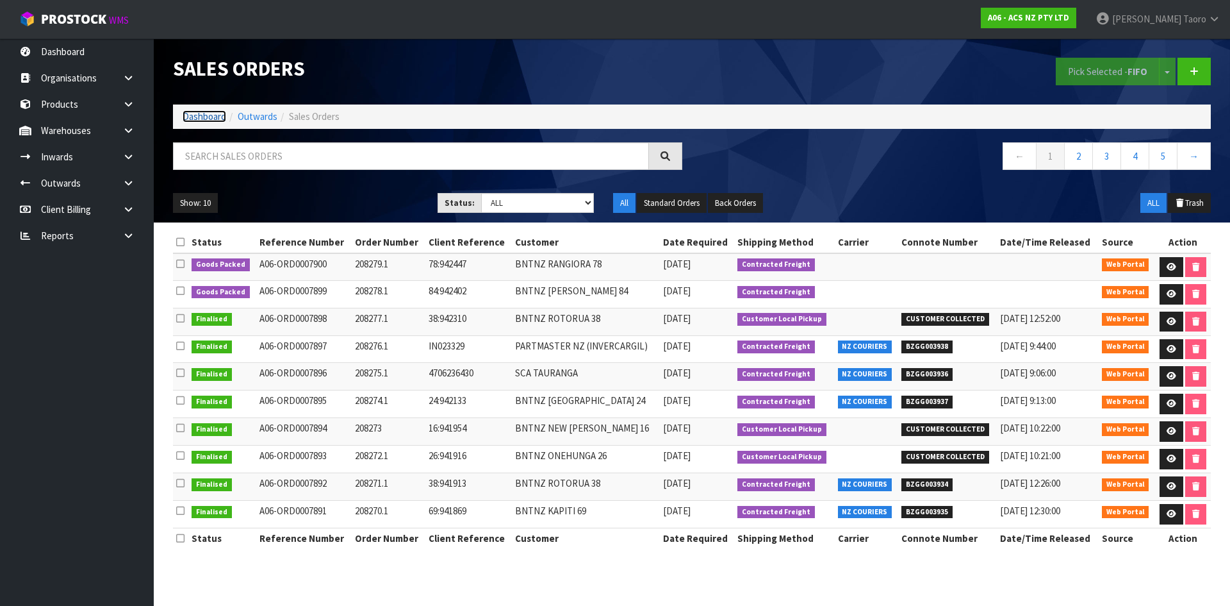
click at [221, 117] on link "Dashboard" at bounding box center [205, 116] width 44 height 12
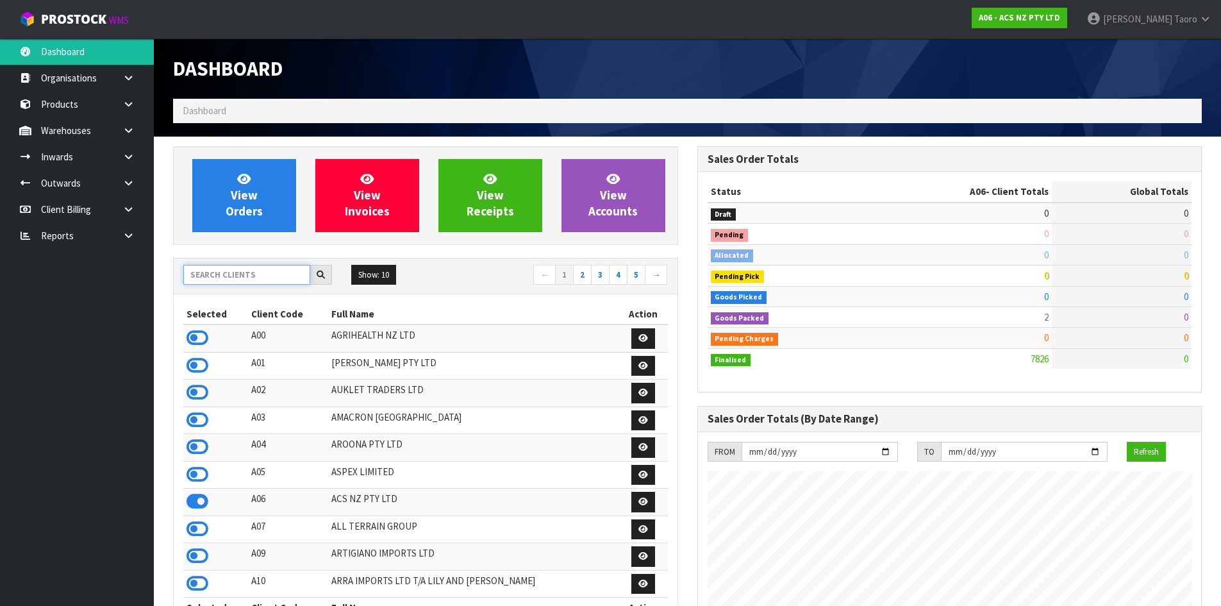
click at [264, 274] on input "text" at bounding box center [246, 275] width 127 height 20
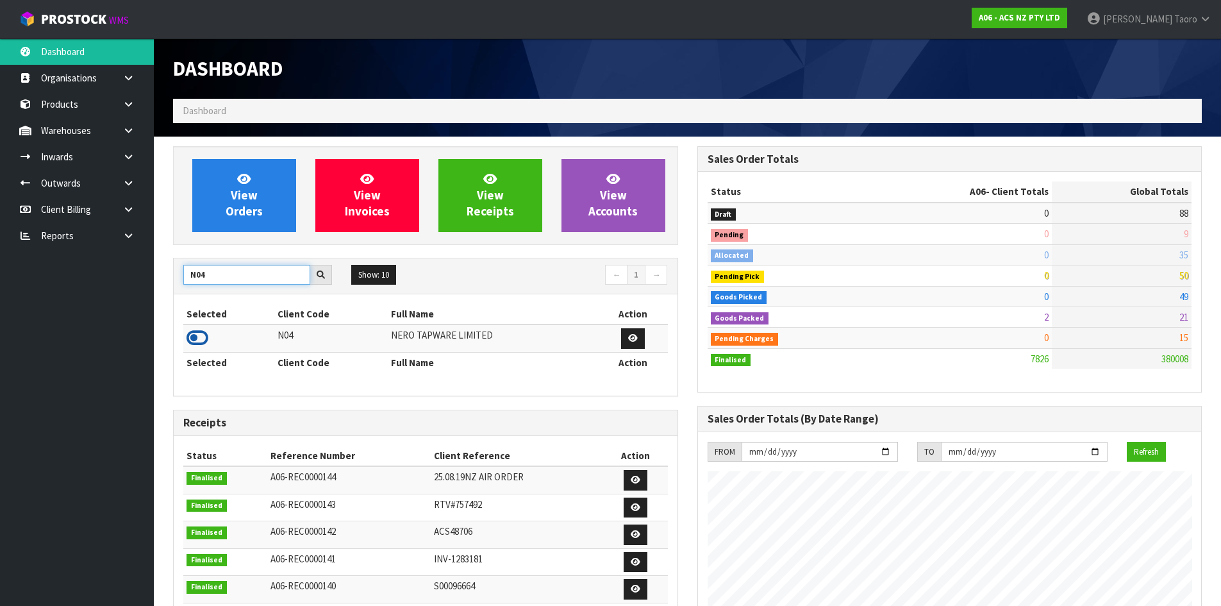
type input "N04"
click at [201, 334] on icon at bounding box center [197, 337] width 22 height 19
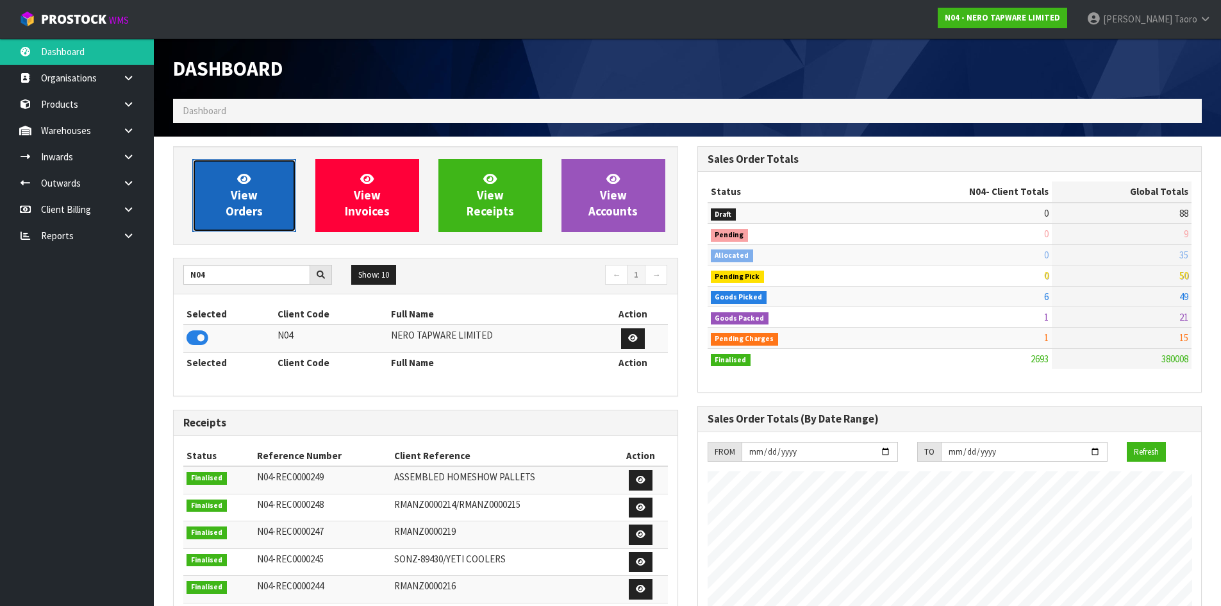
click at [234, 202] on link "View Orders" at bounding box center [244, 195] width 104 height 73
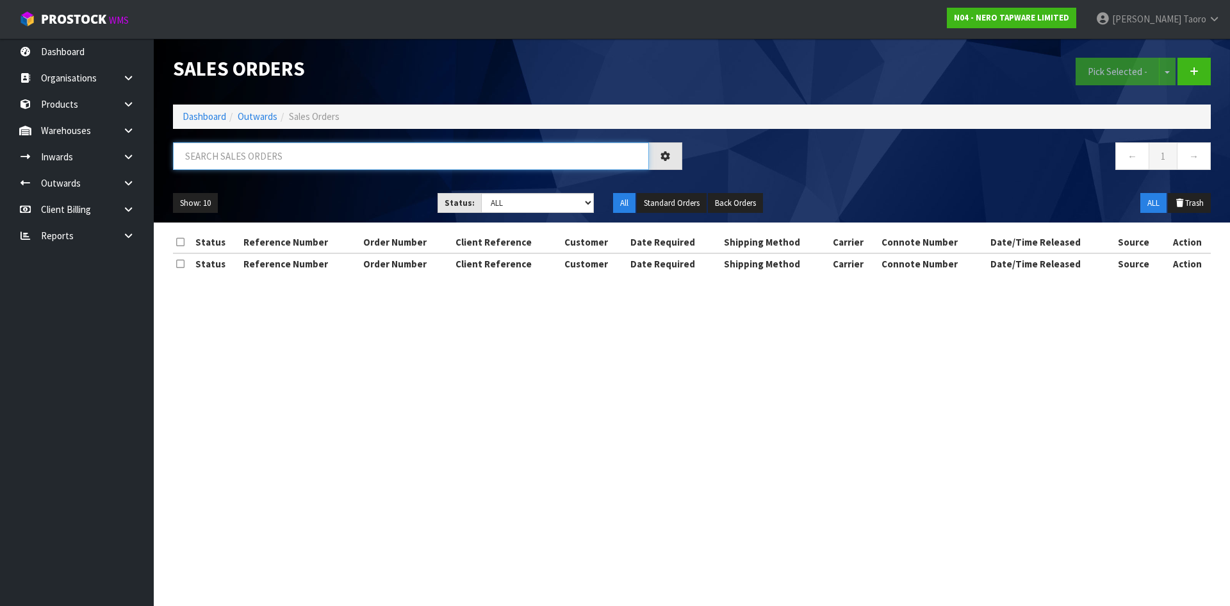
click at [251, 162] on input "text" at bounding box center [411, 156] width 476 height 28
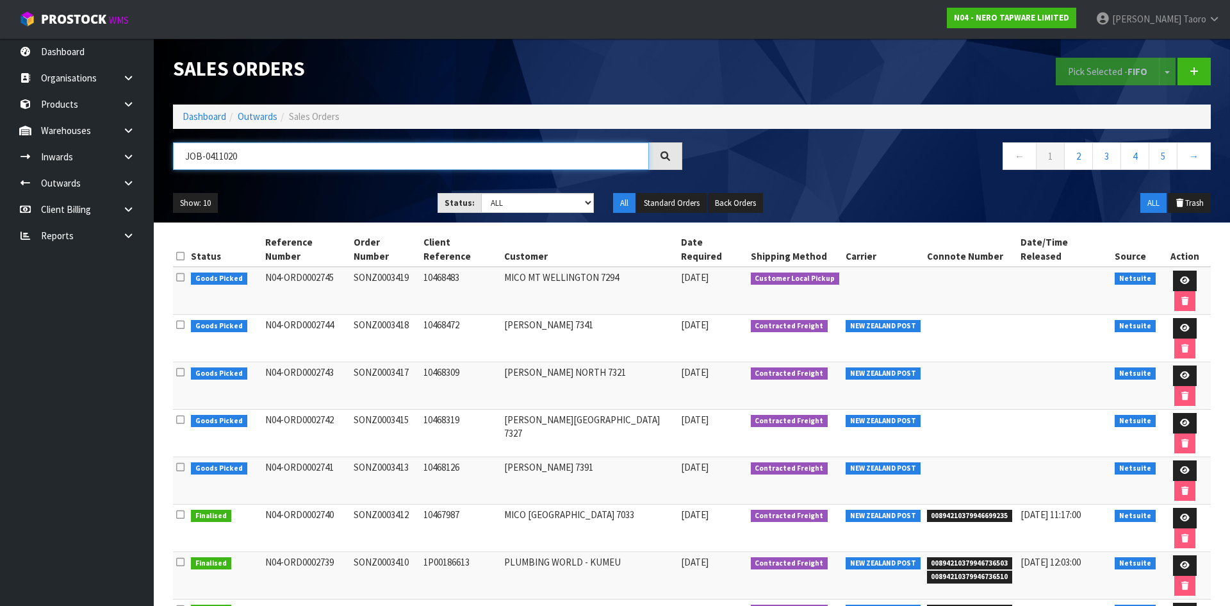
type input "JOB-0411020"
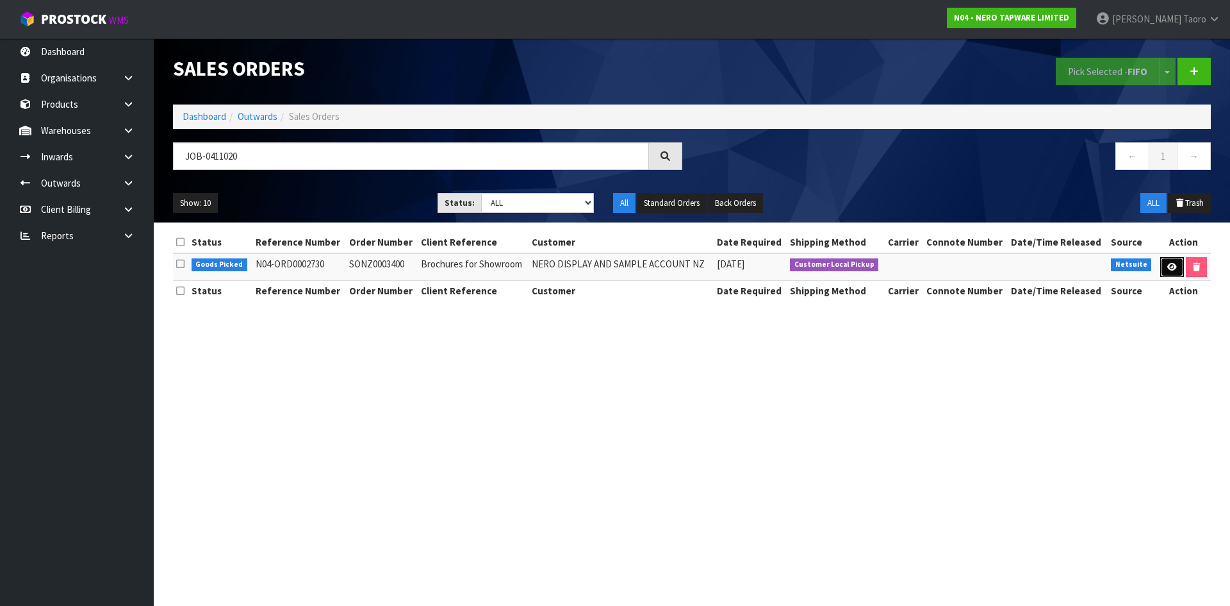
click at [1172, 266] on icon at bounding box center [1172, 267] width 10 height 8
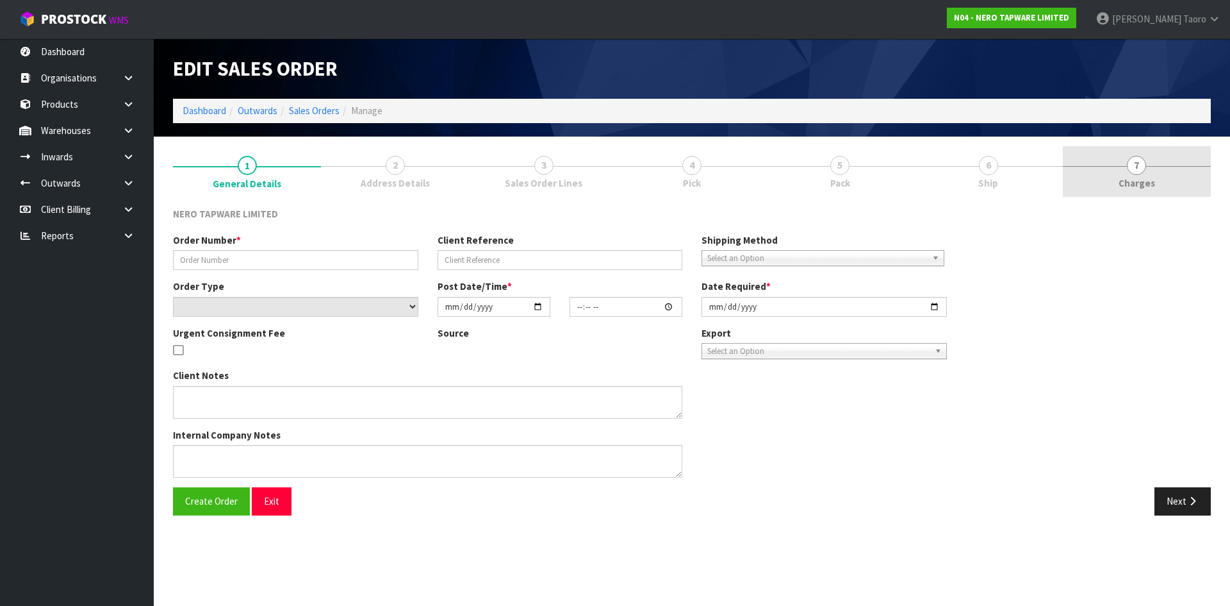
type input "SONZ0003400"
type input "Brochures for Showroom"
select select "number:0"
type input "[DATE]"
type input "13:00:05.000"
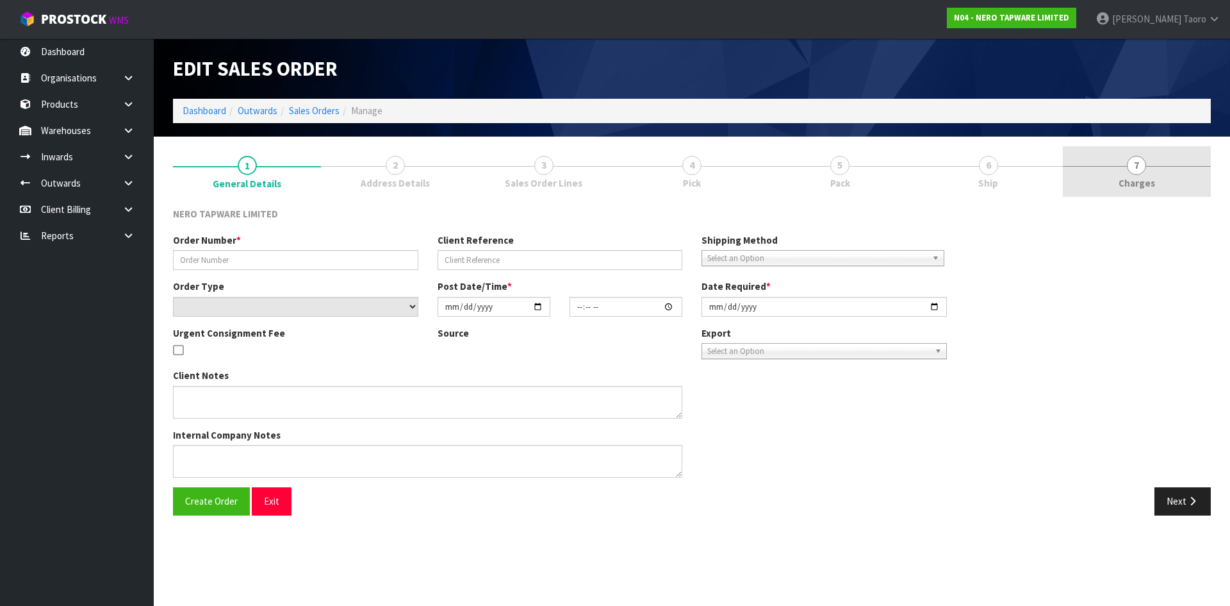
type input "[DATE]"
type textarea "[PERSON_NAME] pick up"
type textarea "BUILDER BROCHURE - CAN WE PLEASE HAVE THE 2025 VERSION?"
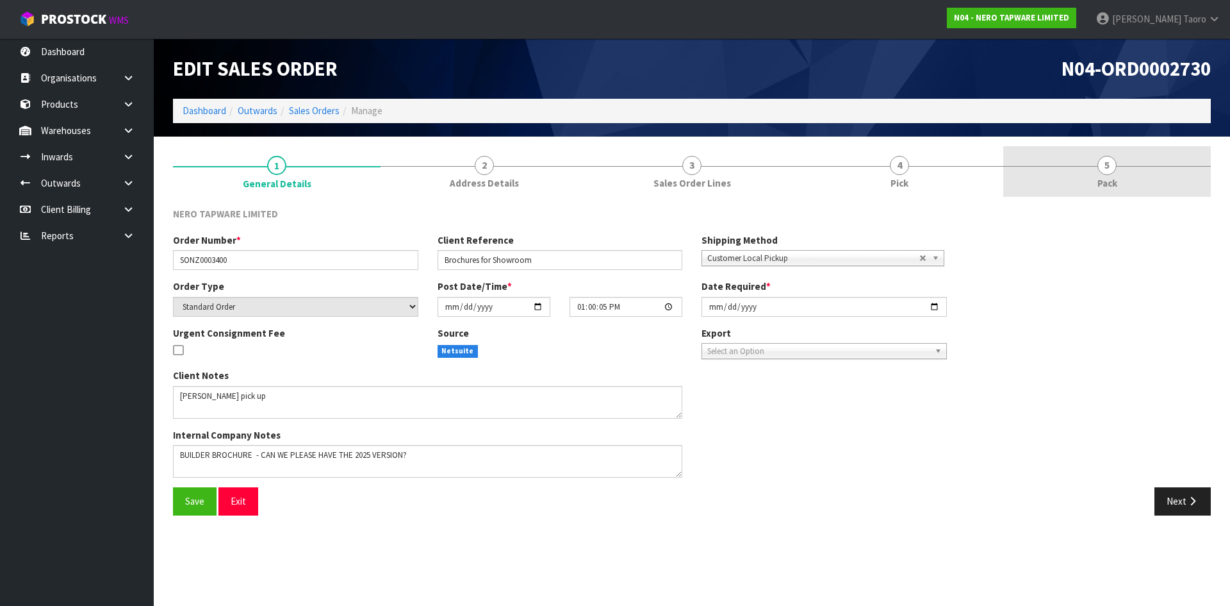
click at [1104, 176] on span "Pack" at bounding box center [1108, 182] width 20 height 13
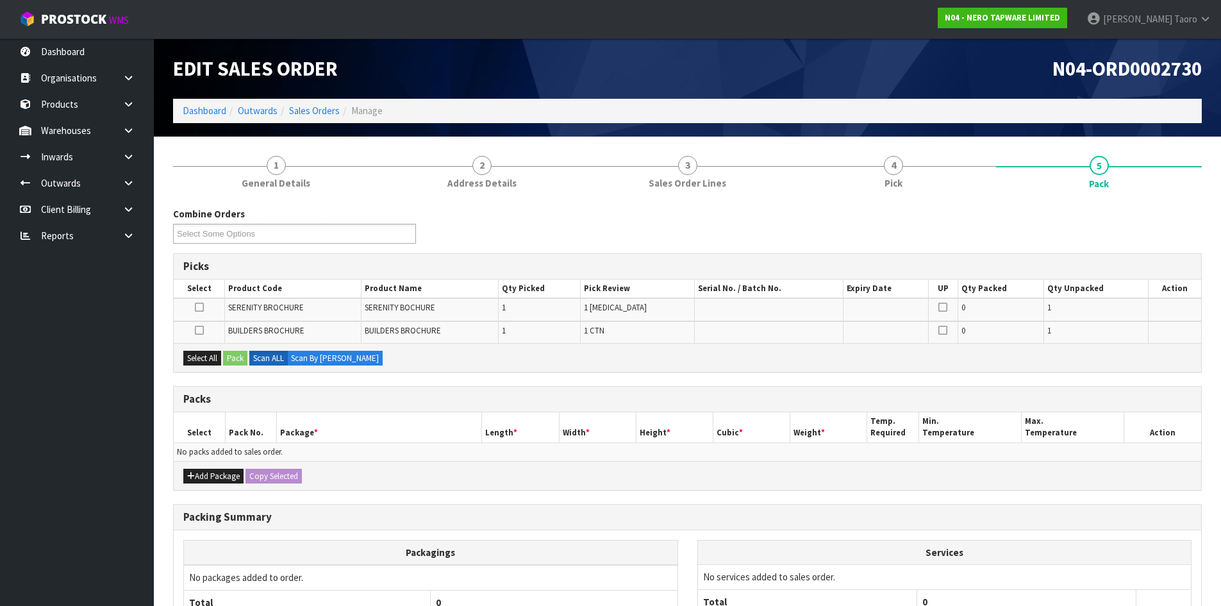
click at [975, 86] on div "N04-ORD0002730" at bounding box center [950, 68] width 524 height 60
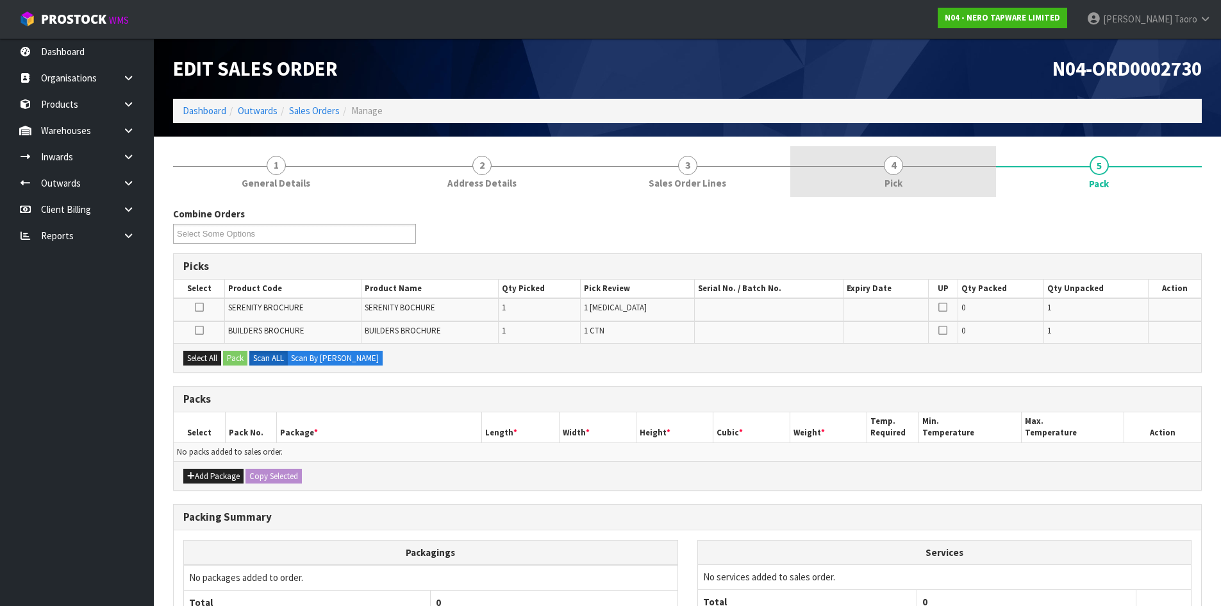
click at [878, 170] on link "4 Pick" at bounding box center [893, 171] width 206 height 51
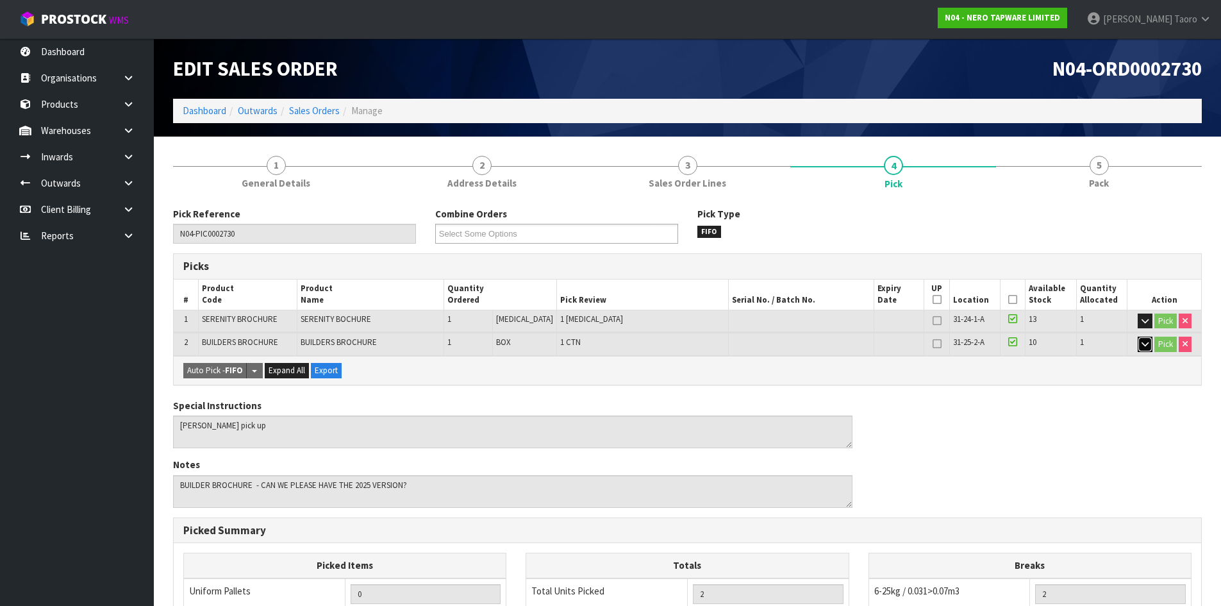
click at [1139, 345] on button "button" at bounding box center [1144, 343] width 15 height 15
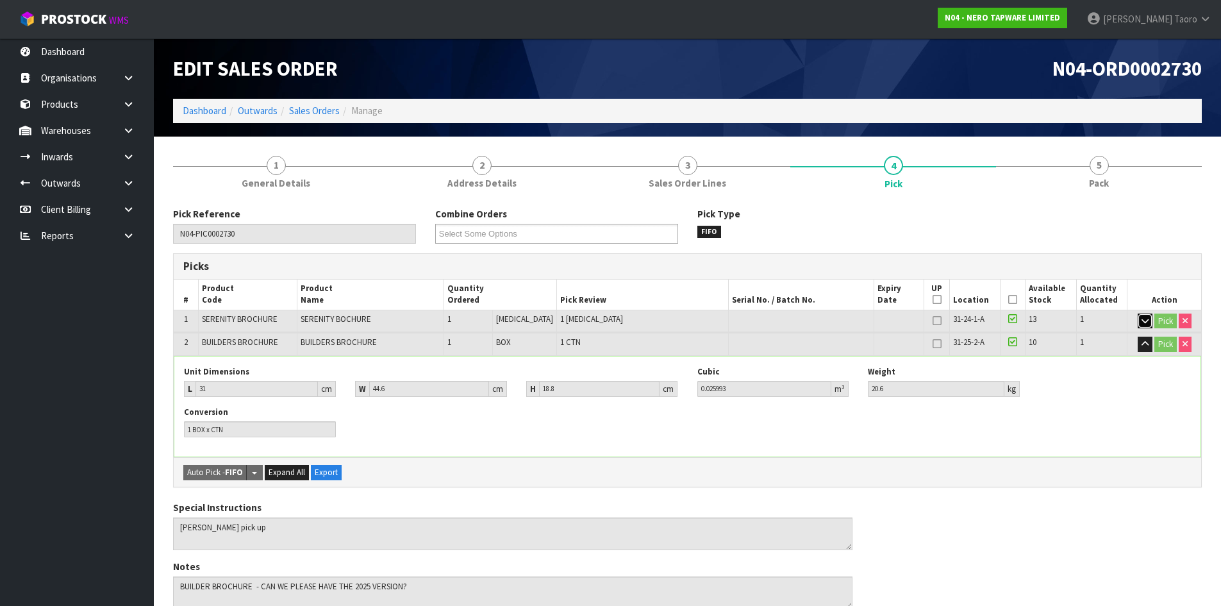
click at [1141, 320] on icon "button" at bounding box center [1144, 321] width 7 height 8
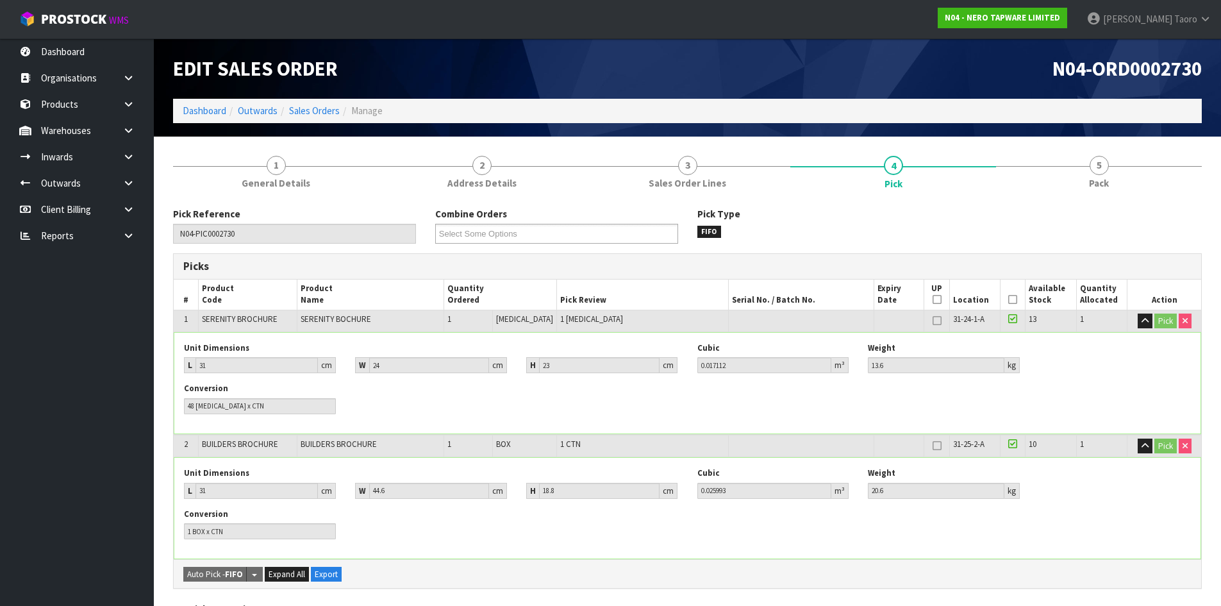
click at [1137, 246] on div "Pick Reference N04-PIC0002730 Combine Orders N04-ORD0002717 N04-ORD0002730 N04-…" at bounding box center [687, 230] width 1048 height 46
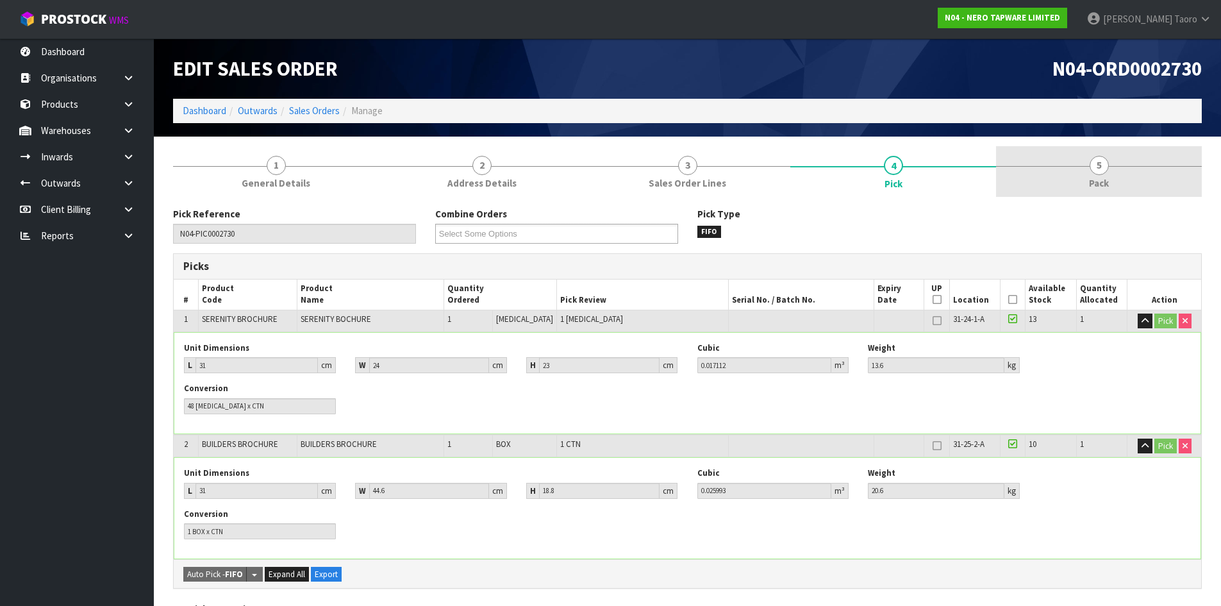
click at [1109, 181] on link "5 Pack" at bounding box center [1099, 171] width 206 height 51
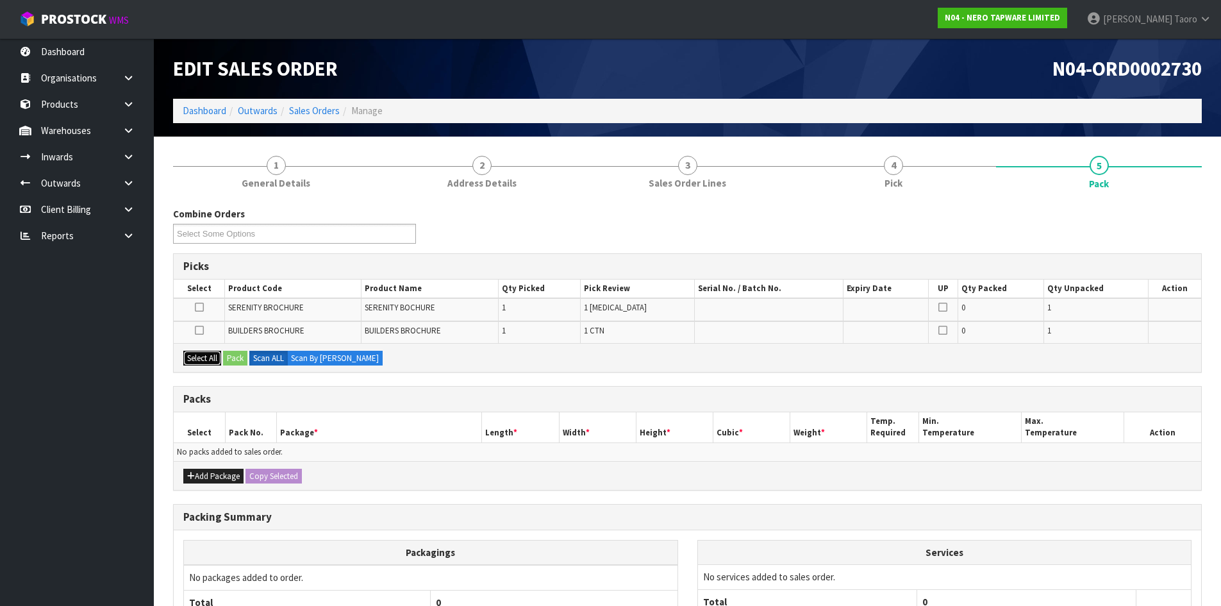
click at [212, 361] on button "Select All" at bounding box center [202, 357] width 38 height 15
click at [236, 359] on button "Pack" at bounding box center [235, 357] width 24 height 15
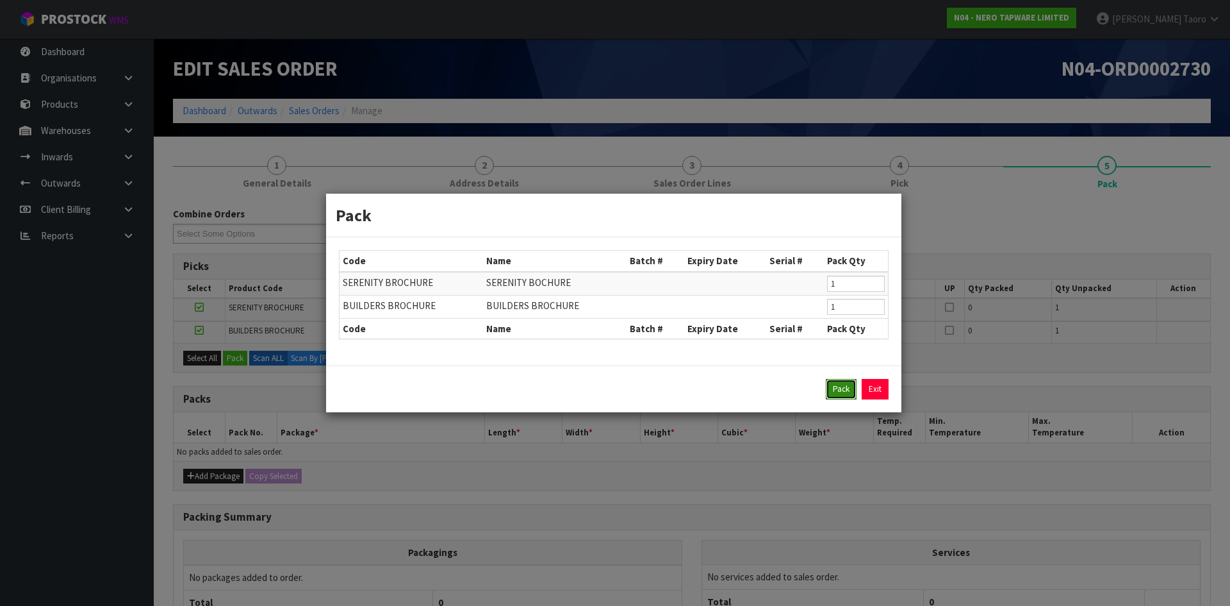
click at [838, 393] on button "Pack" at bounding box center [841, 389] width 31 height 21
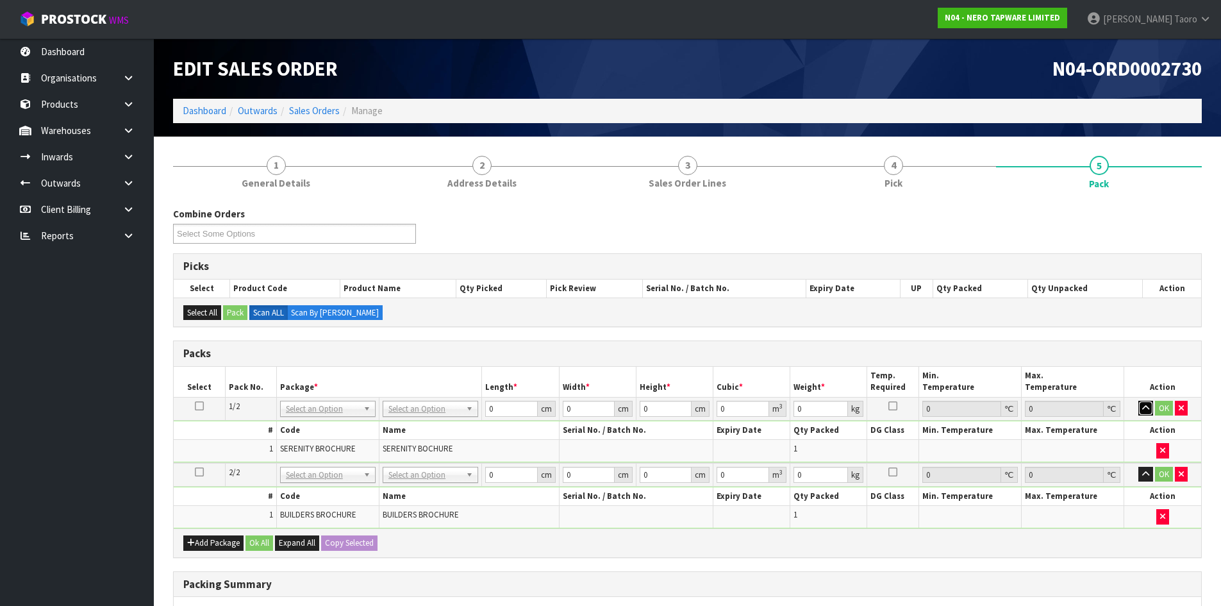
click at [1142, 408] on icon "button" at bounding box center [1145, 408] width 7 height 8
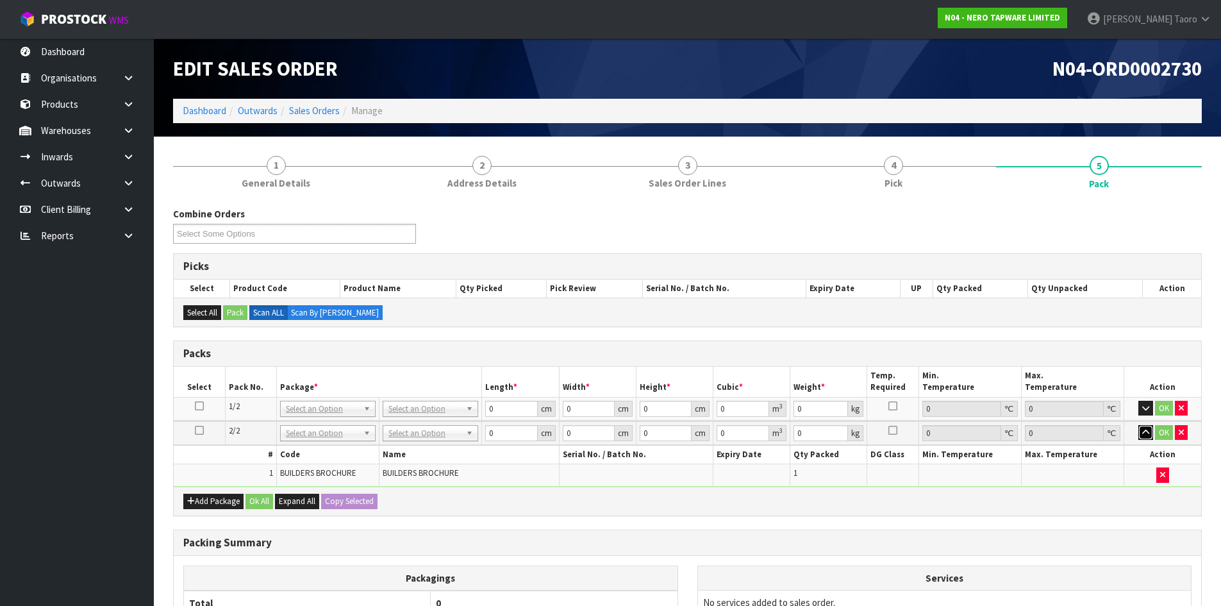
click at [1145, 432] on icon "button" at bounding box center [1145, 432] width 7 height 8
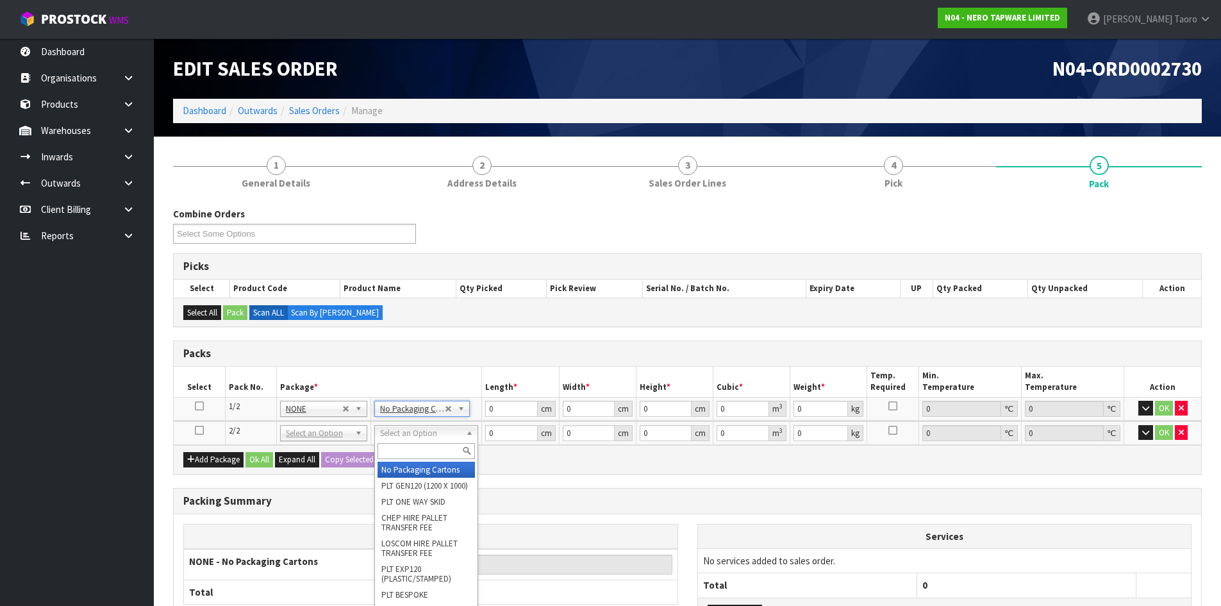
type input "2"
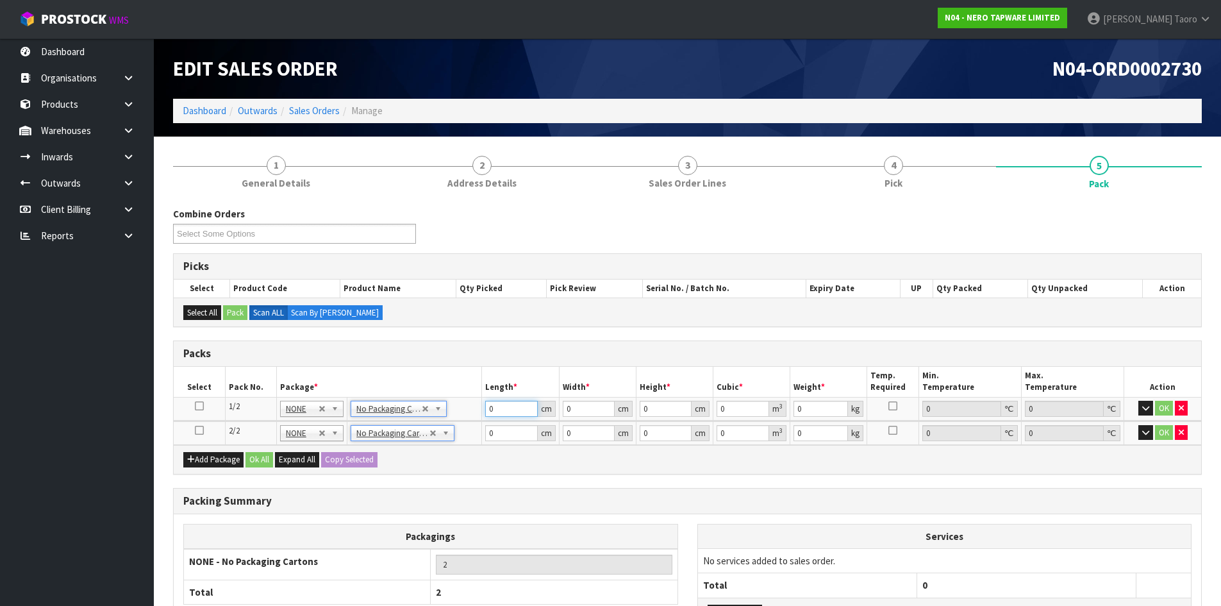
click at [500, 409] on input "0" at bounding box center [511, 408] width 52 height 16
type input "31"
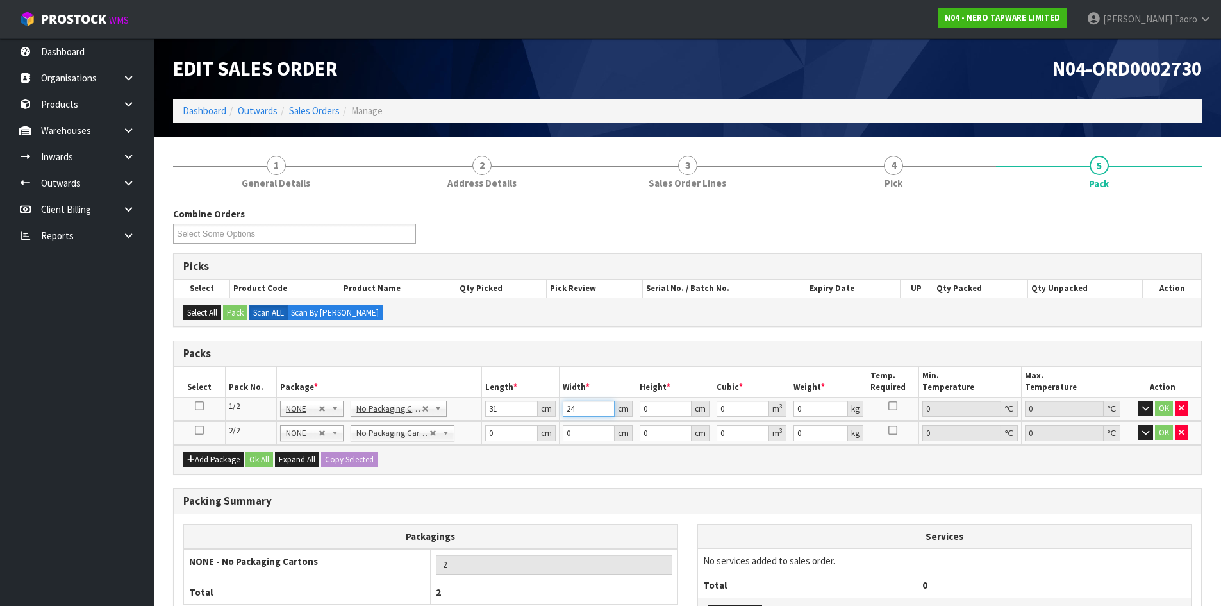
type input "24"
type input "2"
type input "0.001488"
type input "23"
type input "0.017112"
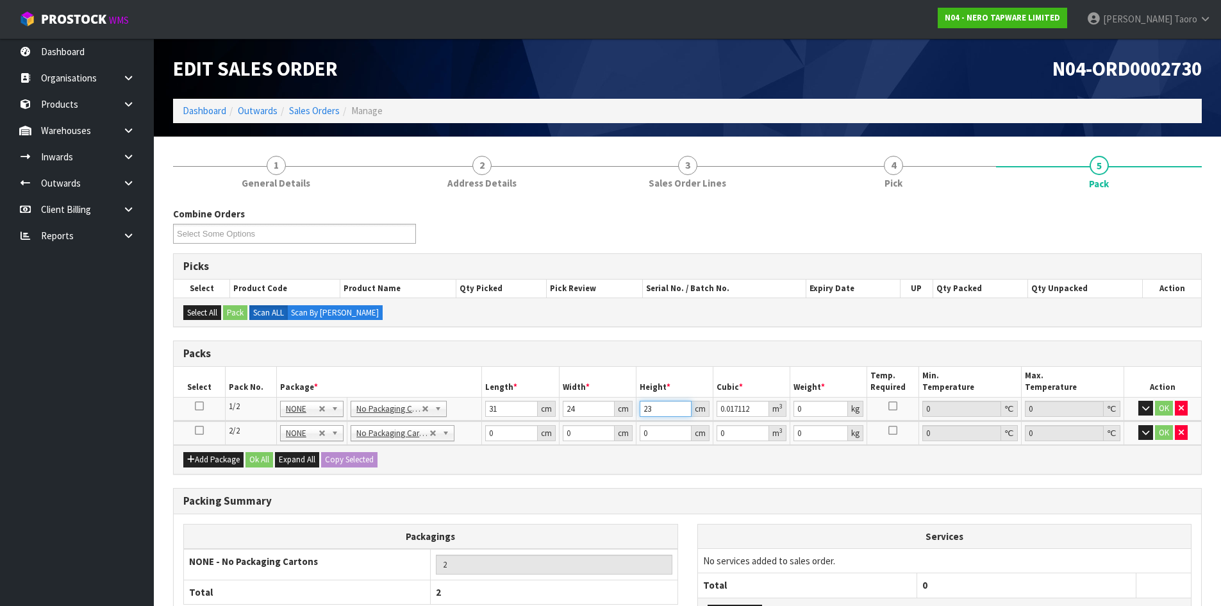
type input "23"
type input "14"
type input "31"
type input "45"
type input "1"
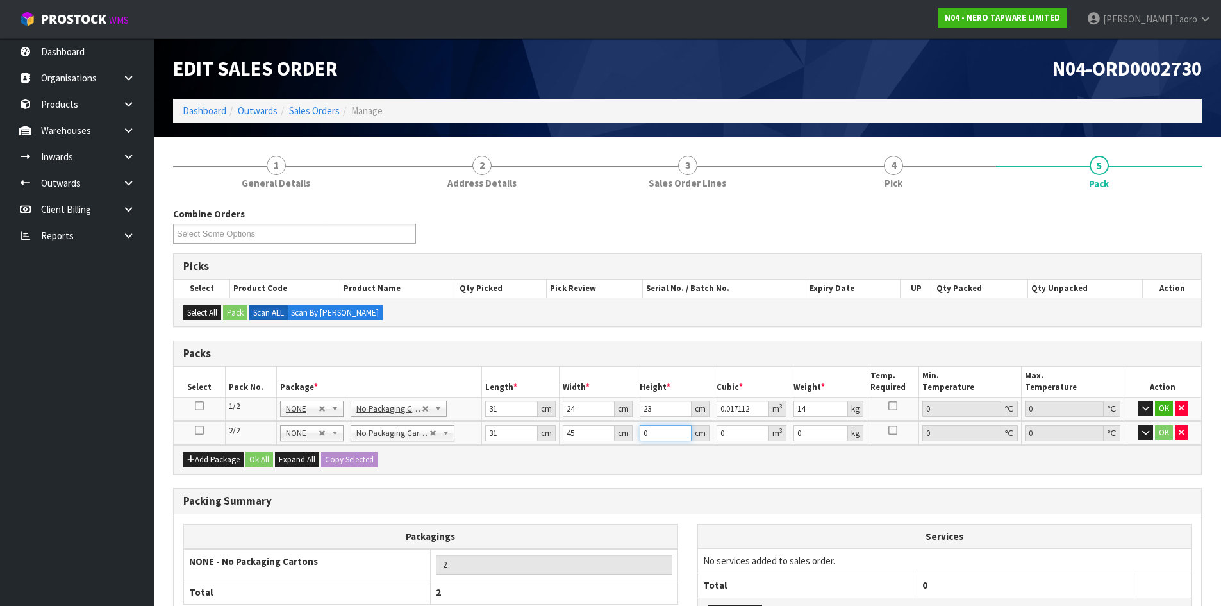
type input "0.001395"
type input "19"
type input "0.026505"
type input "19"
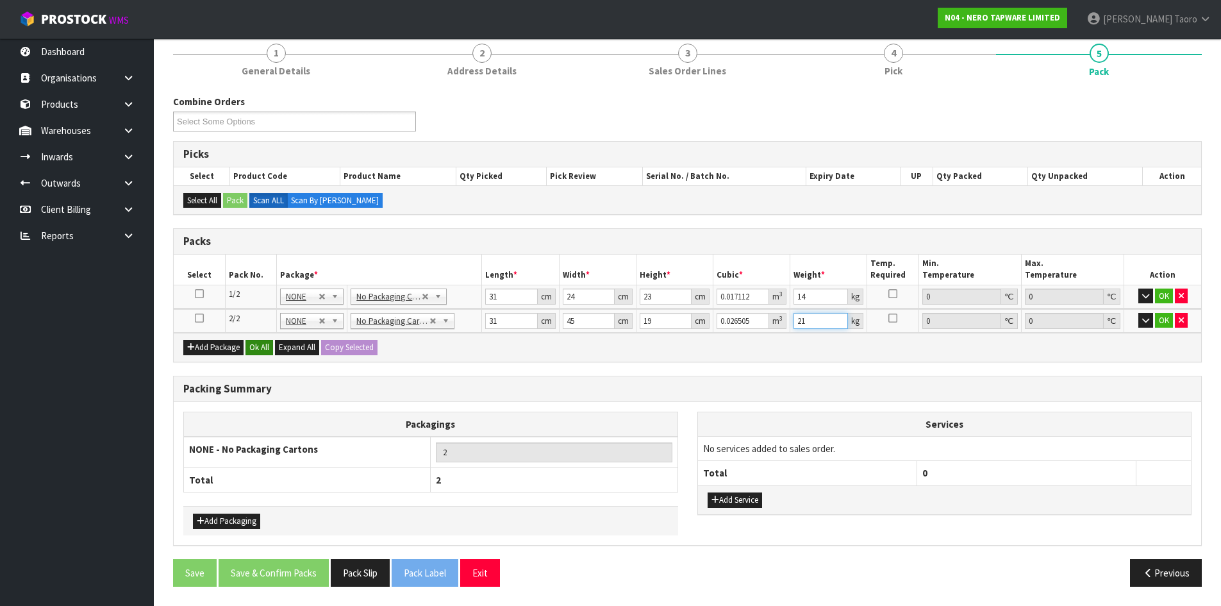
type input "21"
click at [261, 350] on button "Ok All" at bounding box center [259, 347] width 28 height 15
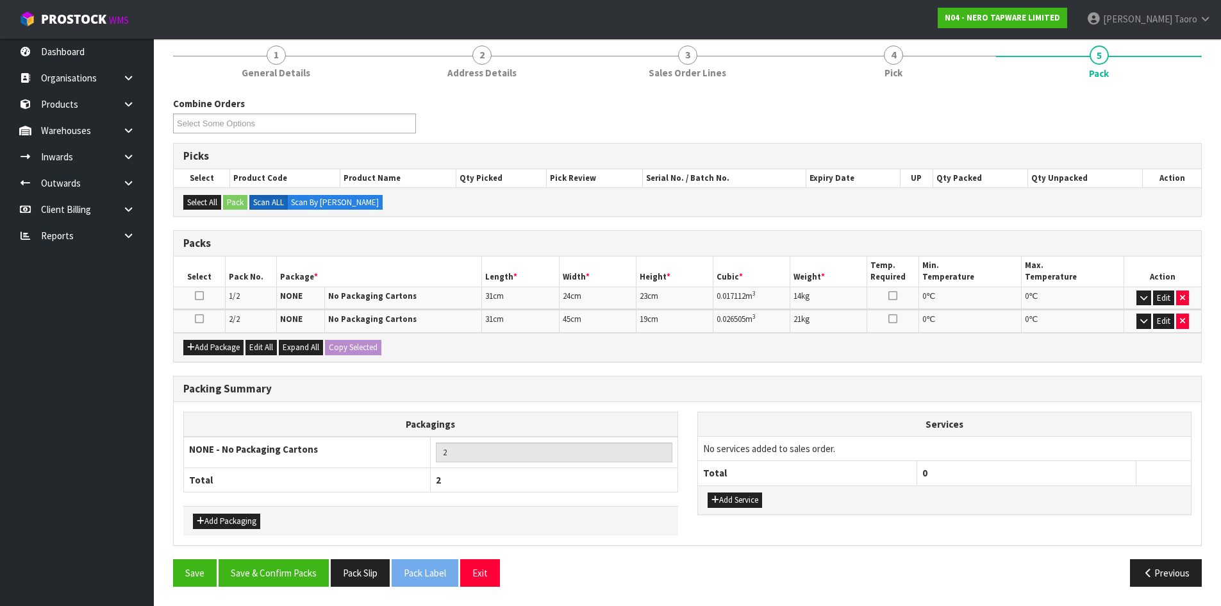
scroll to position [110, 0]
click at [281, 574] on button "Save & Confirm Packs" at bounding box center [274, 573] width 110 height 28
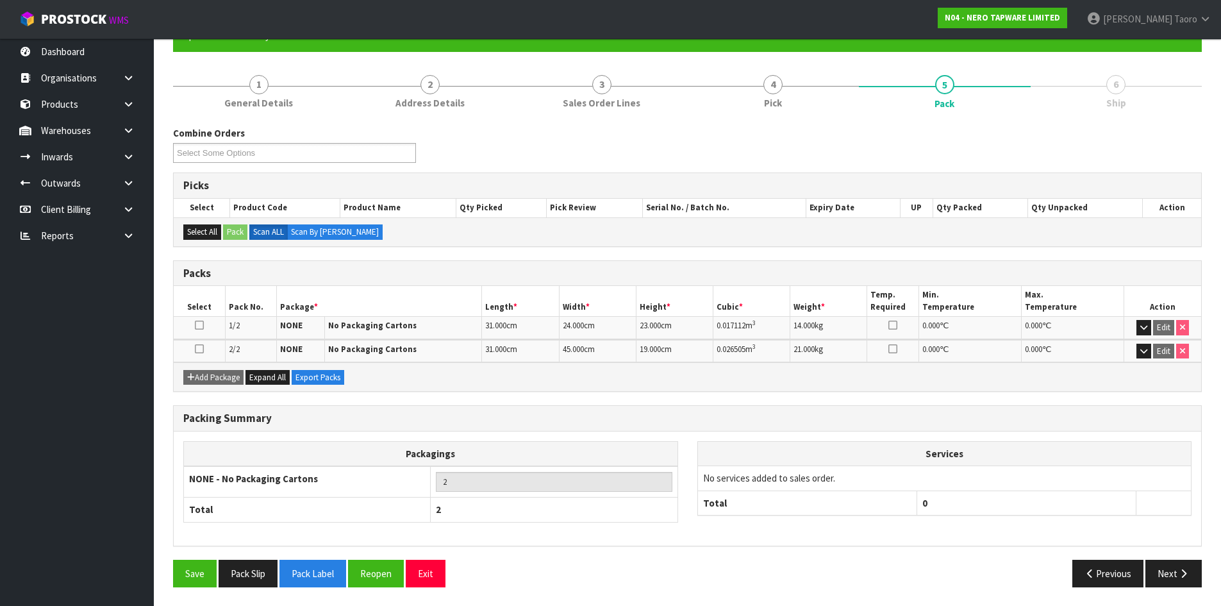
scroll to position [128, 0]
click at [439, 575] on button "Exit" at bounding box center [426, 573] width 40 height 28
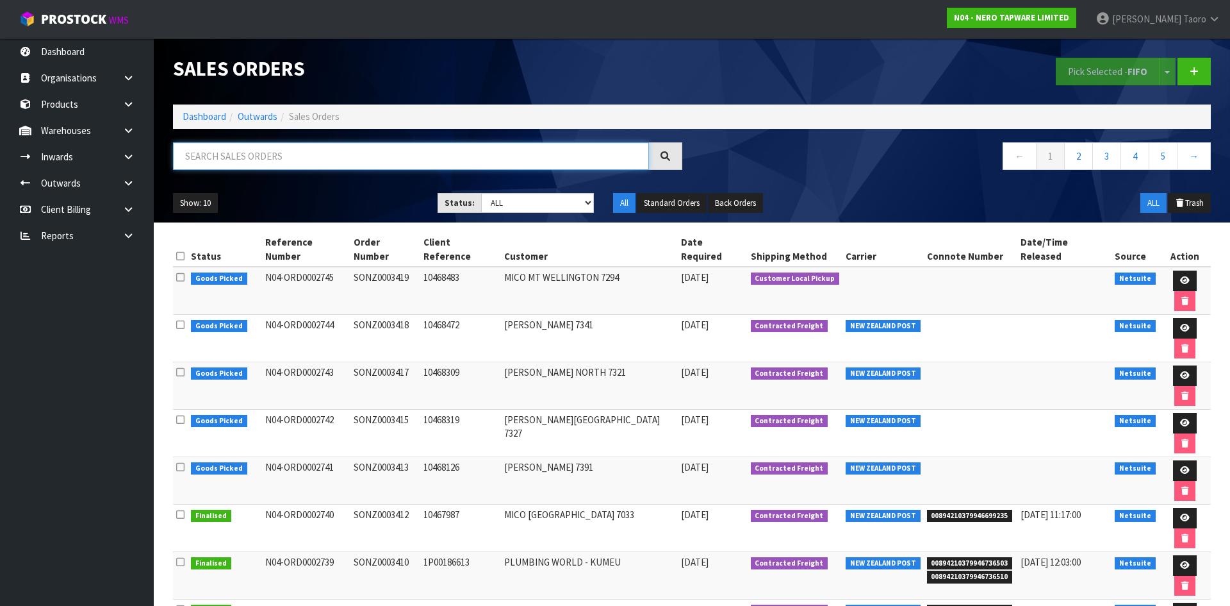
click at [297, 157] on input "text" at bounding box center [411, 156] width 476 height 28
type input "JOB-0411179"
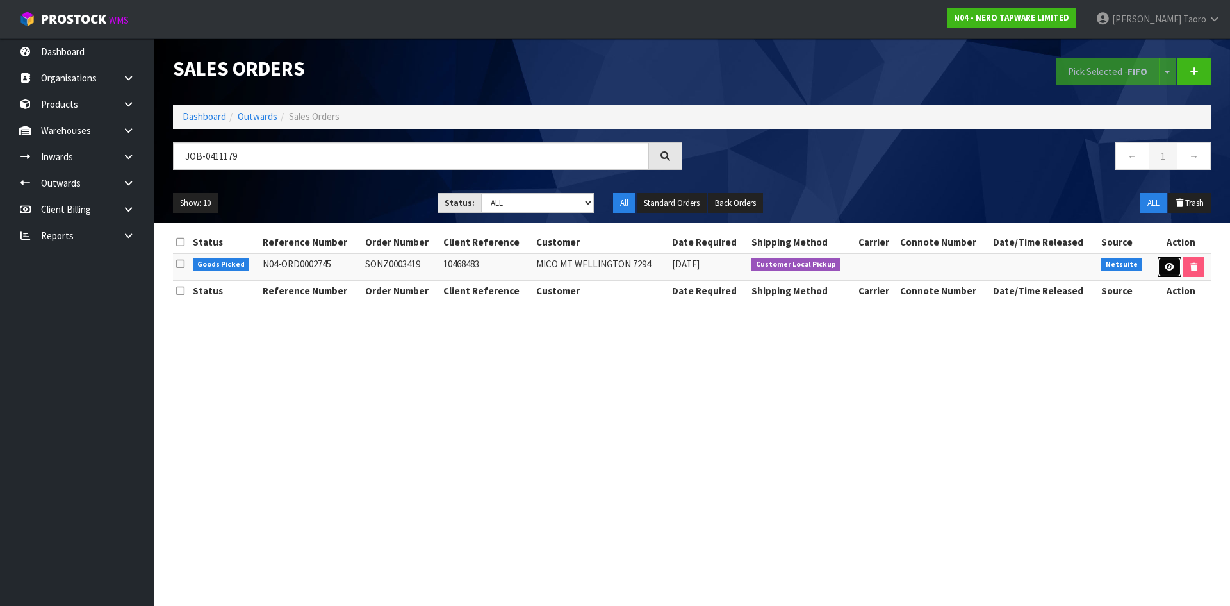
click at [1165, 267] on icon at bounding box center [1170, 267] width 10 height 8
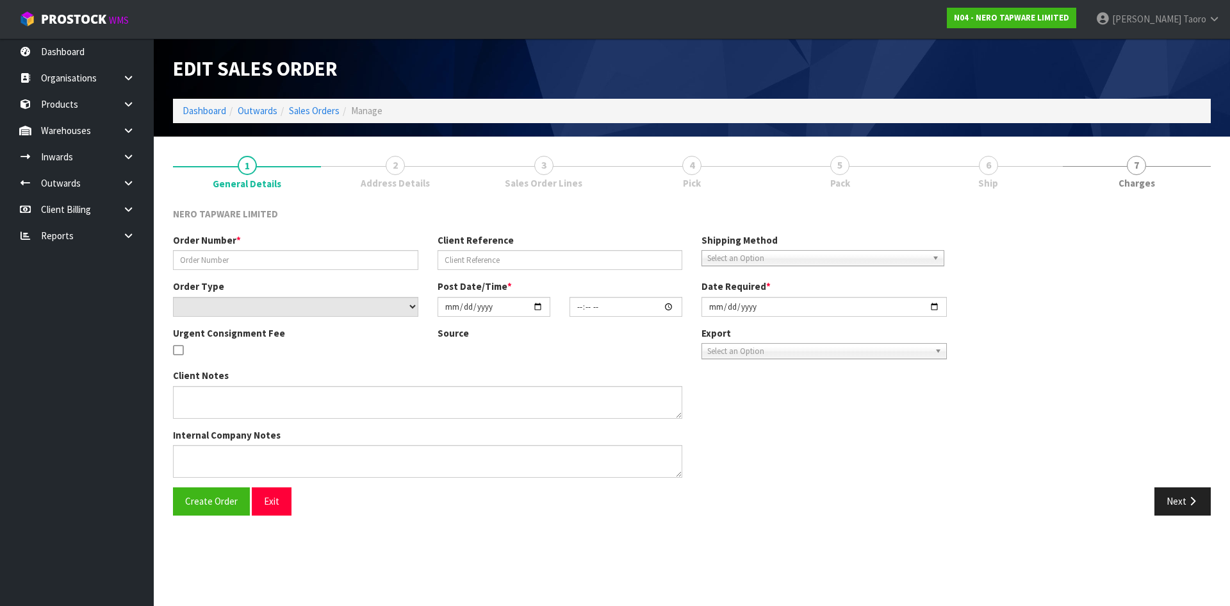
type input "SONZ0003419"
type input "10468483"
select select "number:0"
type input "[DATE]"
type input "12:30:06.000"
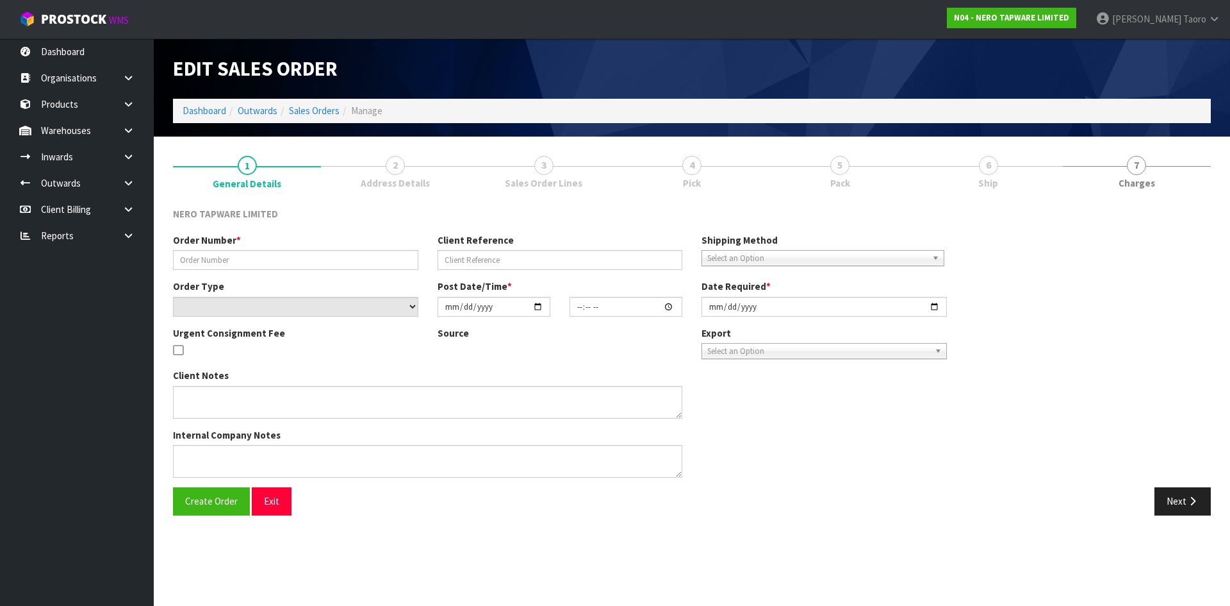
type input "[DATE]"
type textarea "customer pick up 08/09"
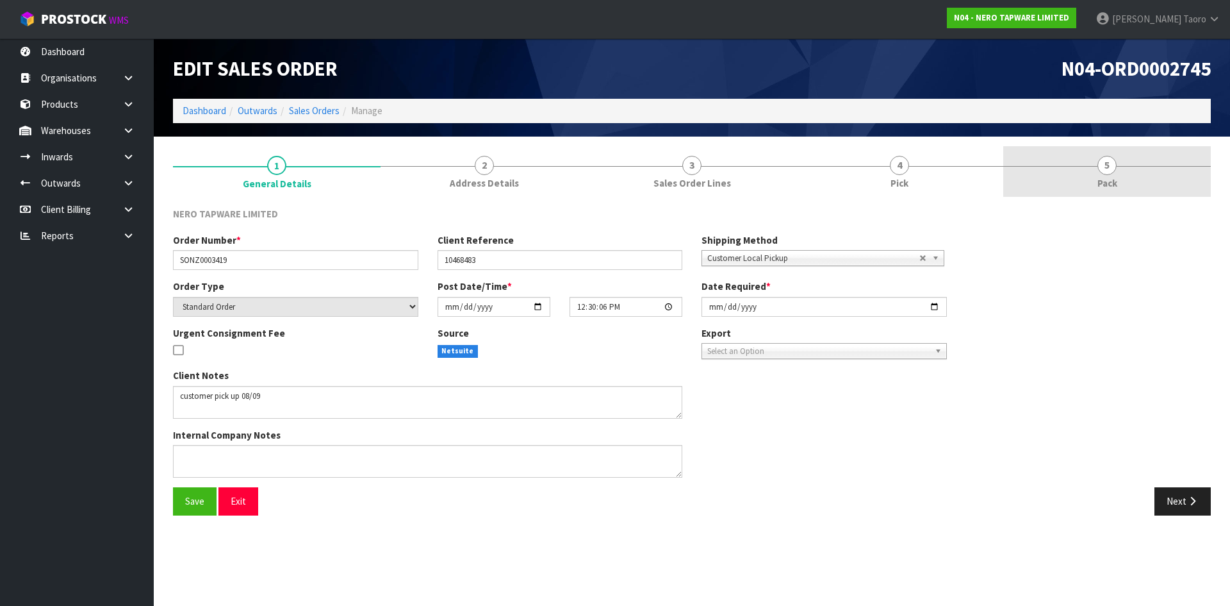
click at [1106, 177] on span "Pack" at bounding box center [1108, 182] width 20 height 13
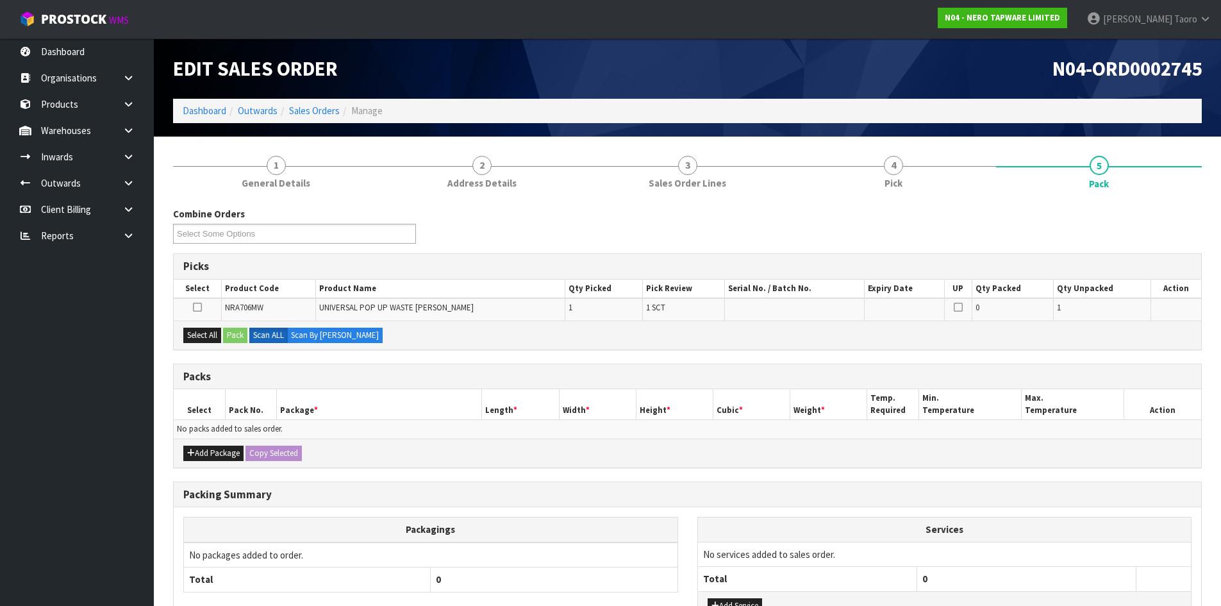
click at [786, 76] on h1 "N04-ORD0002745" at bounding box center [949, 69] width 505 height 22
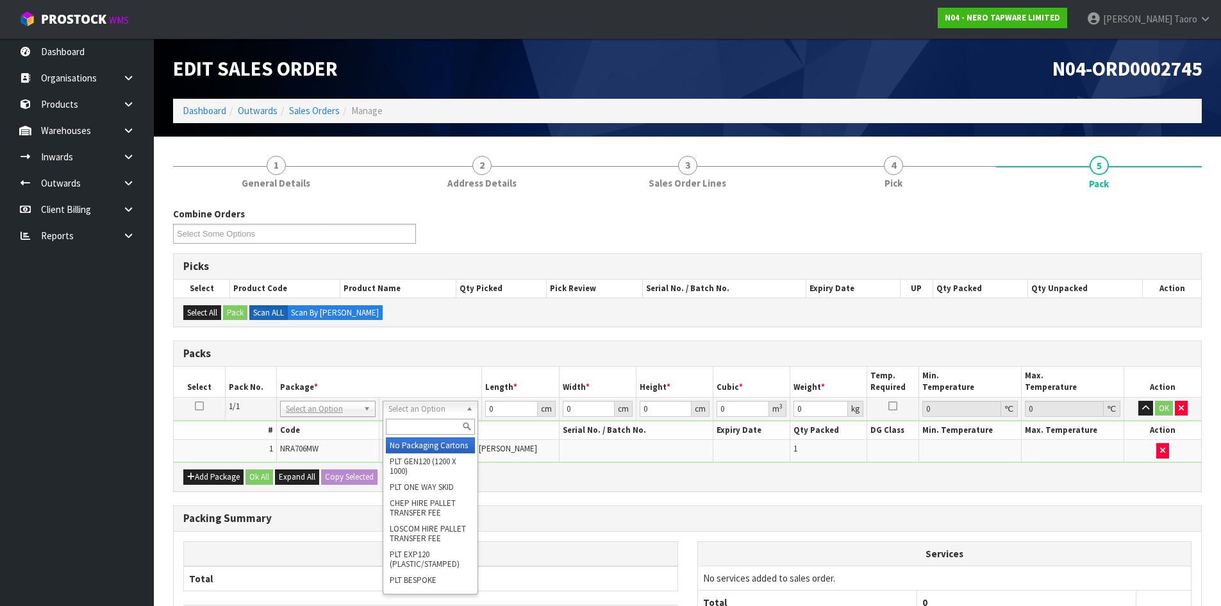
click at [443, 431] on input "text" at bounding box center [430, 426] width 89 height 16
type input "00"
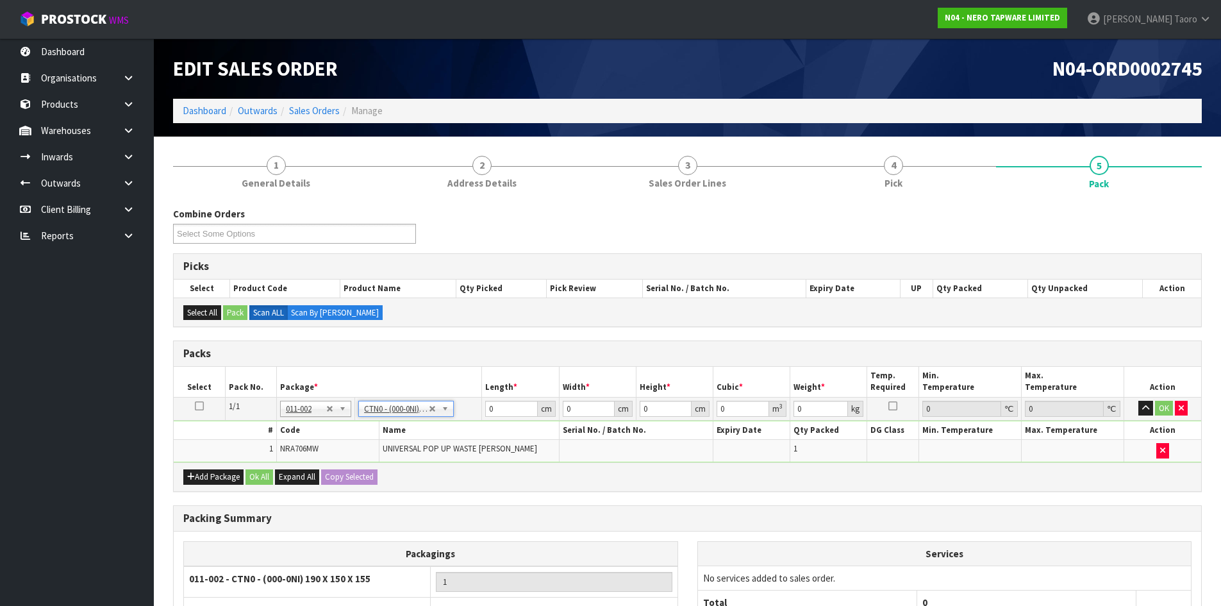
type input "19"
type input "15"
type input "15.5"
type input "0.004417"
type input "0.52"
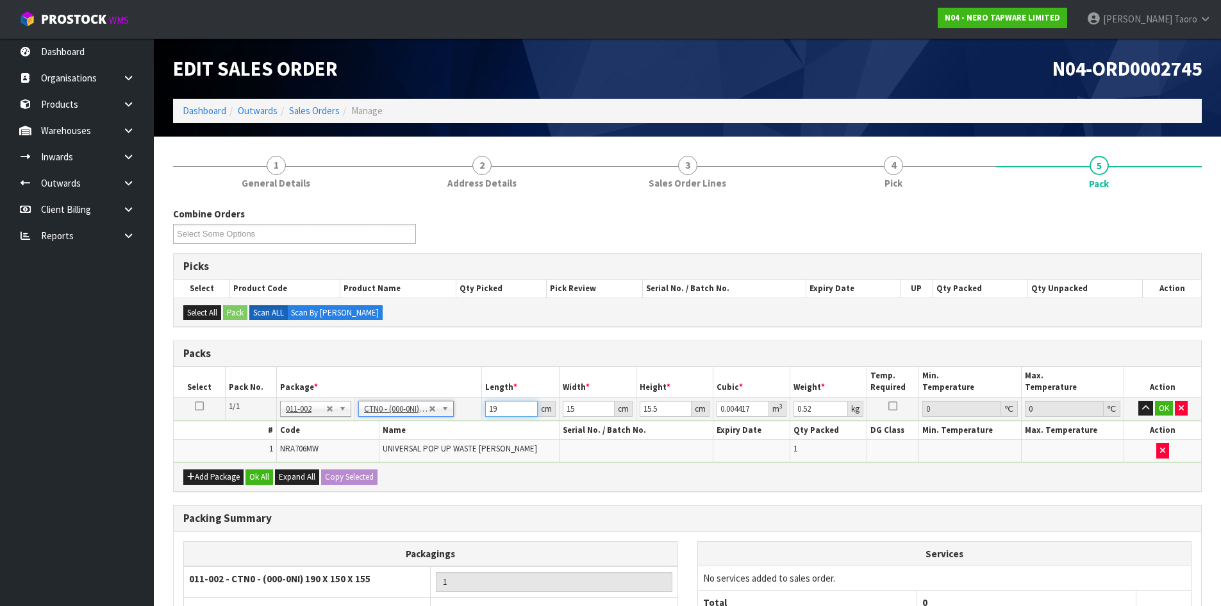
click at [508, 411] on input "19" at bounding box center [511, 408] width 52 height 16
type input "1"
type input "0.000233"
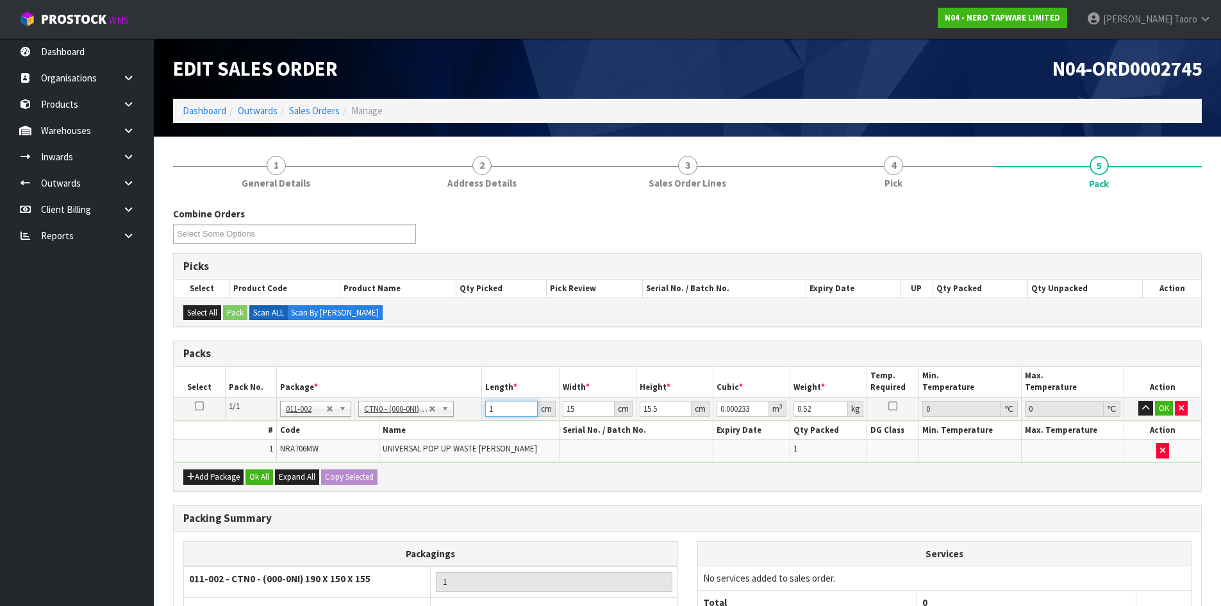
type input "16"
type input "0.00372"
type input "16"
type input "1"
type input "0.000248"
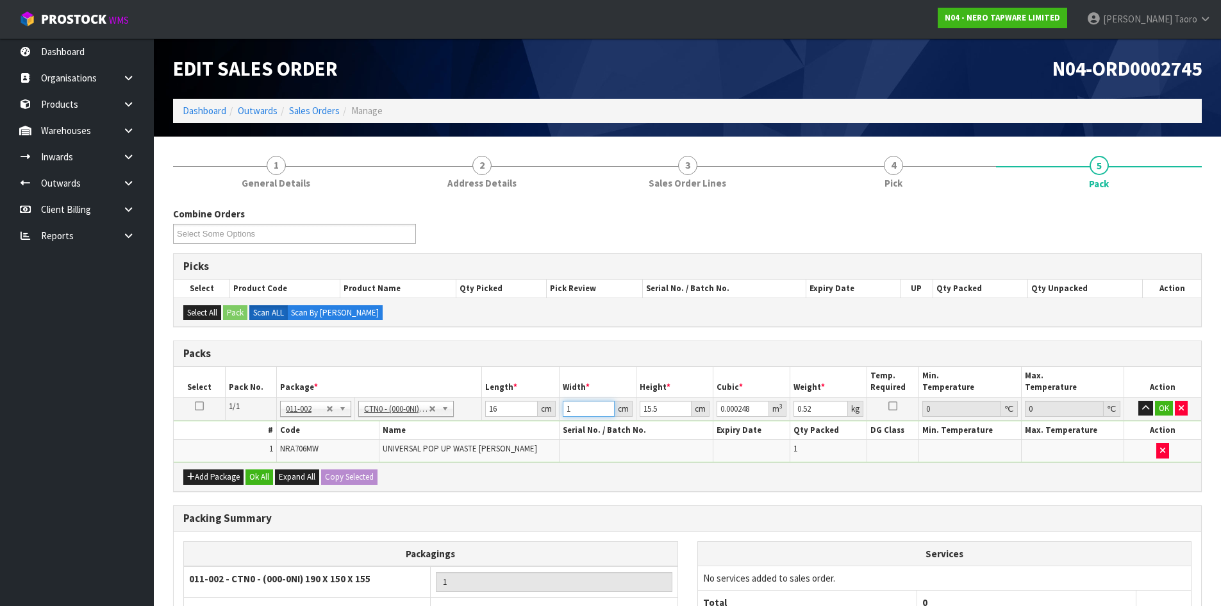
type input "16"
type input "0.003968"
type input "16"
type input "1"
type input "0.000256"
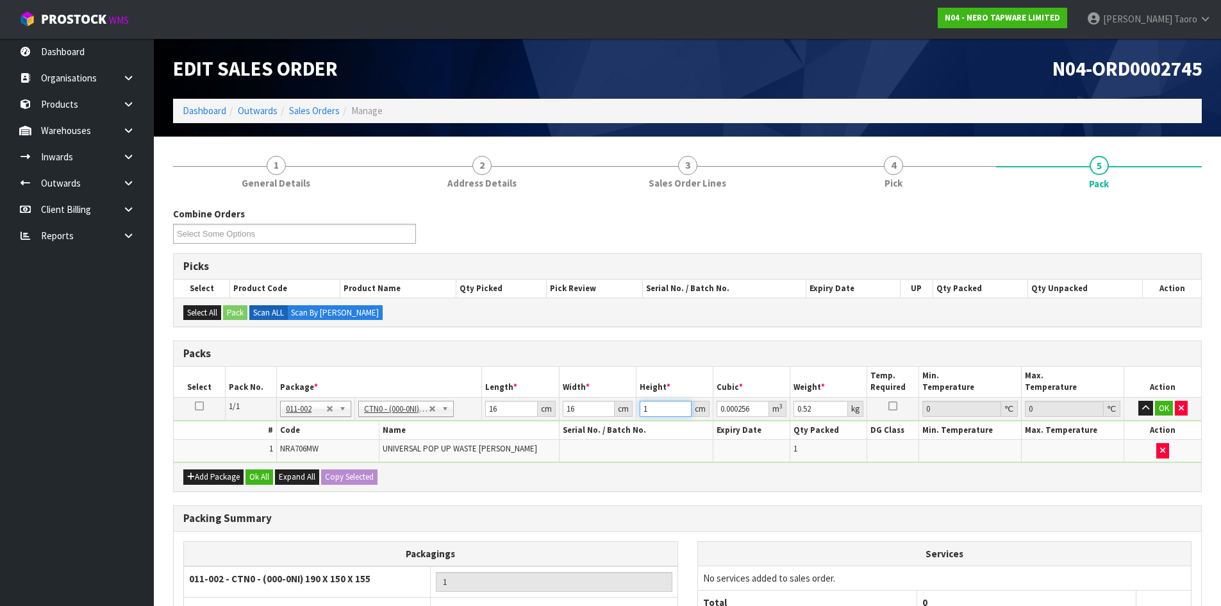
type input "11"
type input "0.002816"
type input "11"
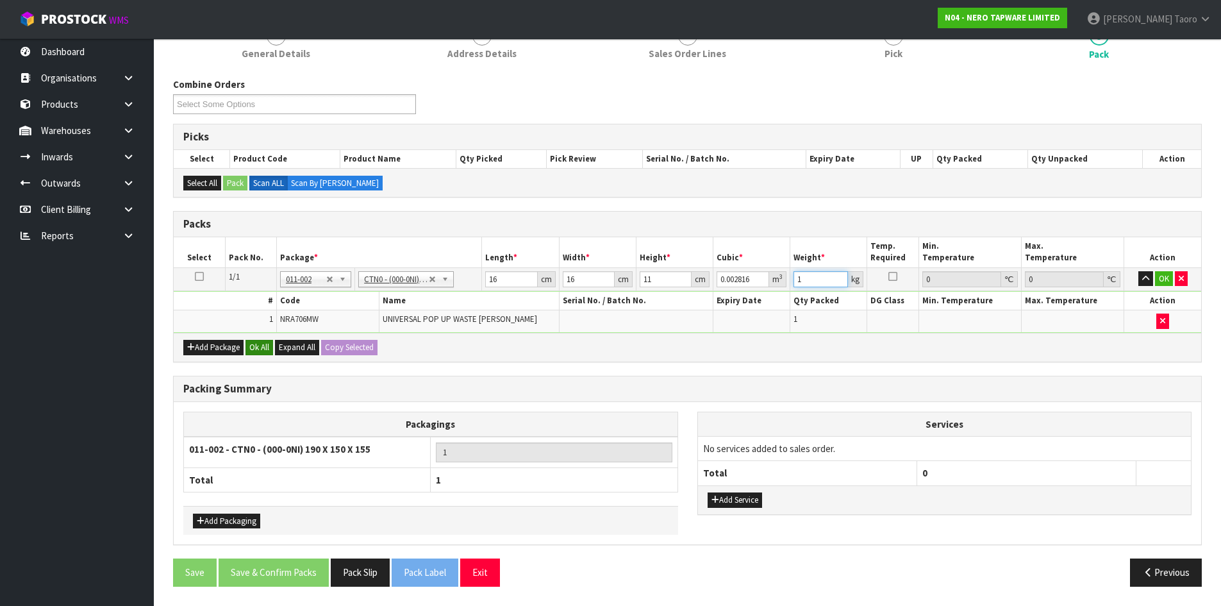
type input "1"
click at [257, 342] on button "Ok All" at bounding box center [259, 347] width 28 height 15
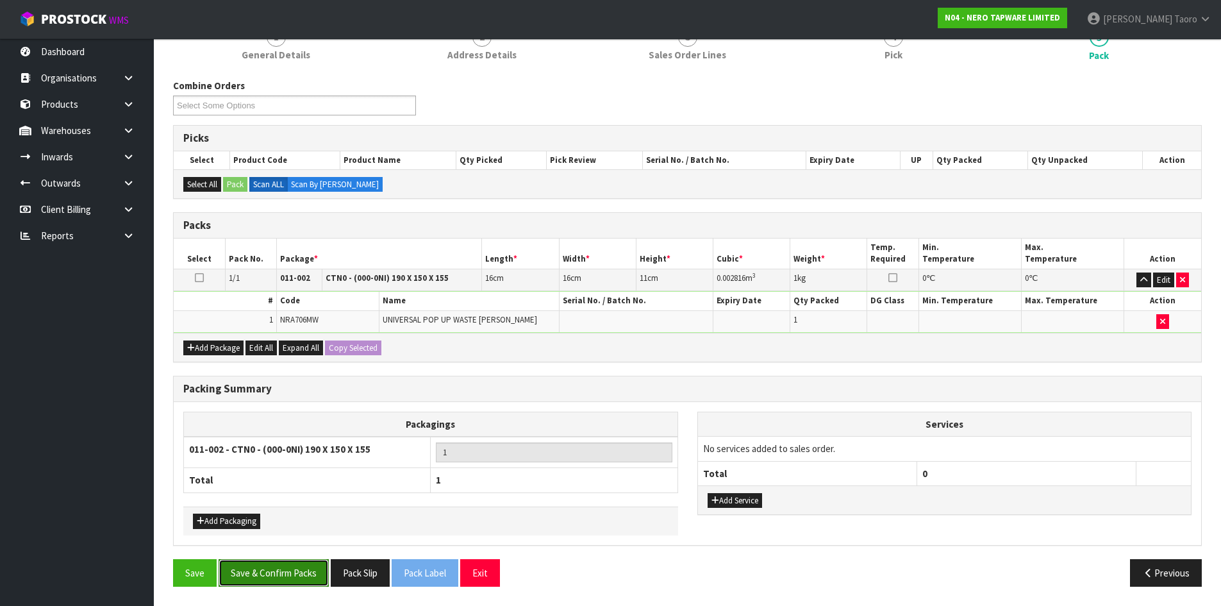
click at [291, 582] on button "Save & Confirm Packs" at bounding box center [274, 573] width 110 height 28
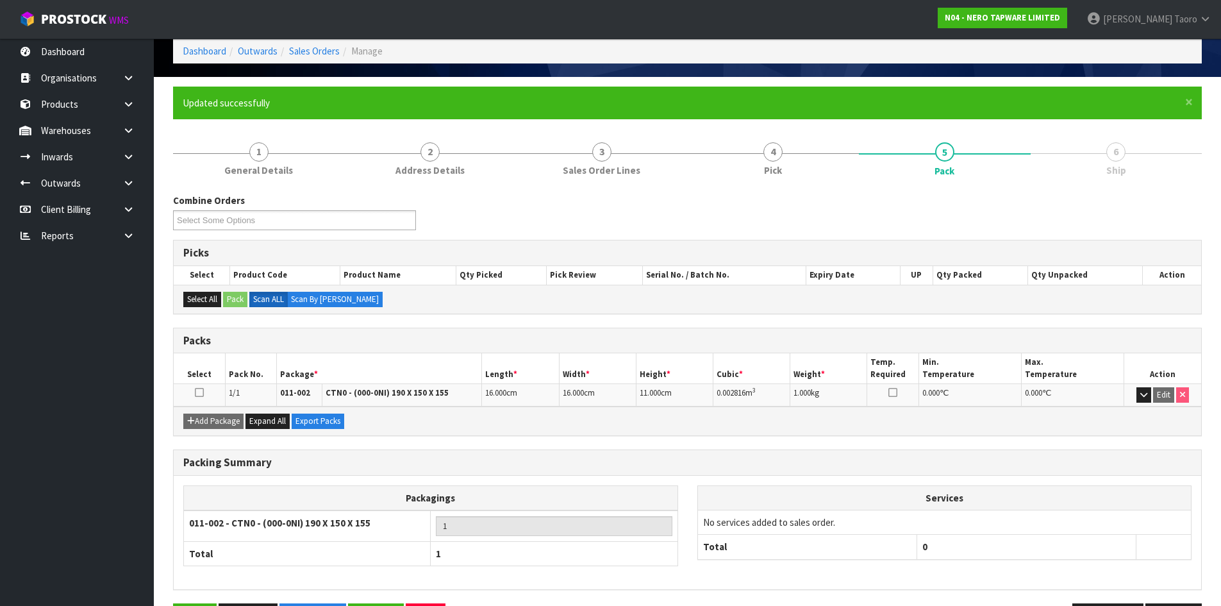
scroll to position [104, 0]
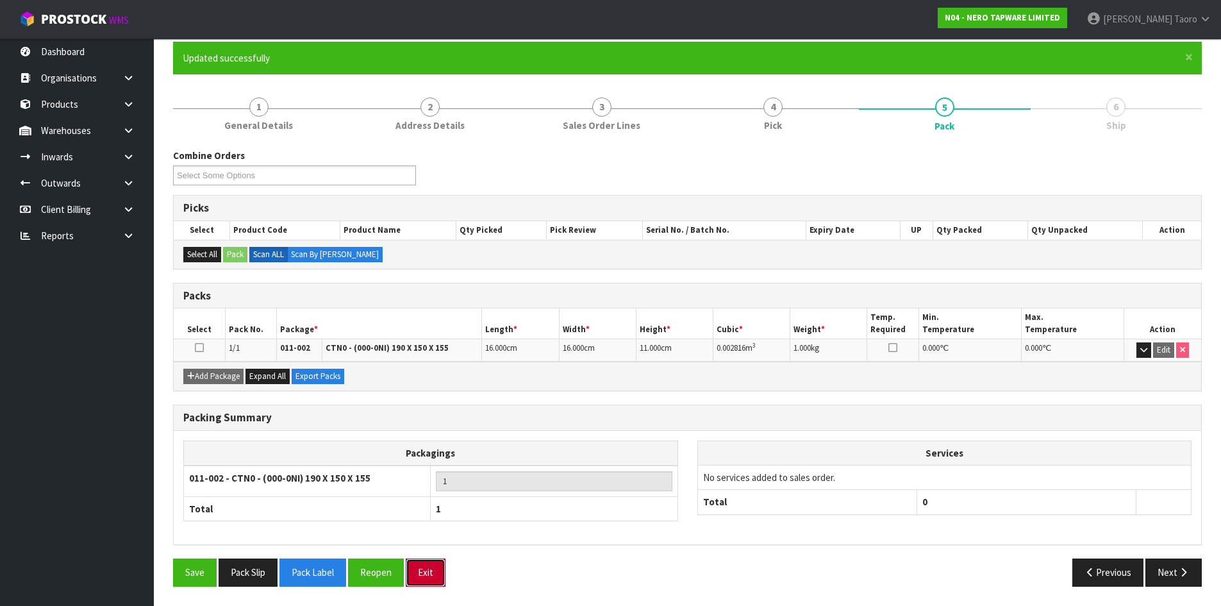
click at [434, 573] on button "Exit" at bounding box center [426, 572] width 40 height 28
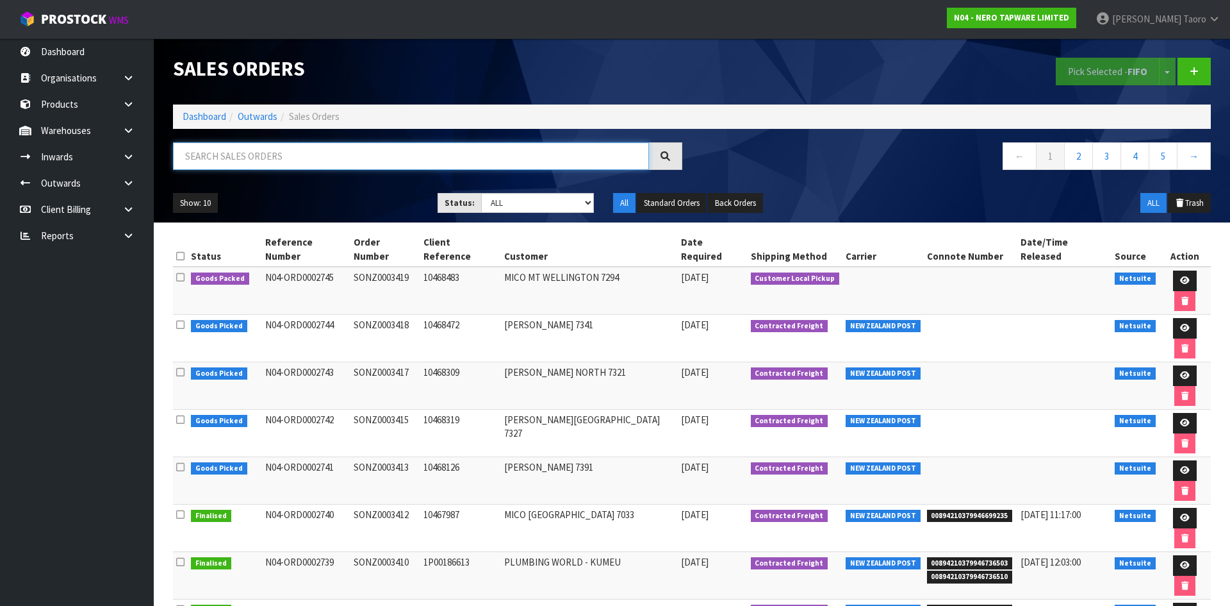
click at [588, 145] on input "text" at bounding box center [411, 156] width 476 height 28
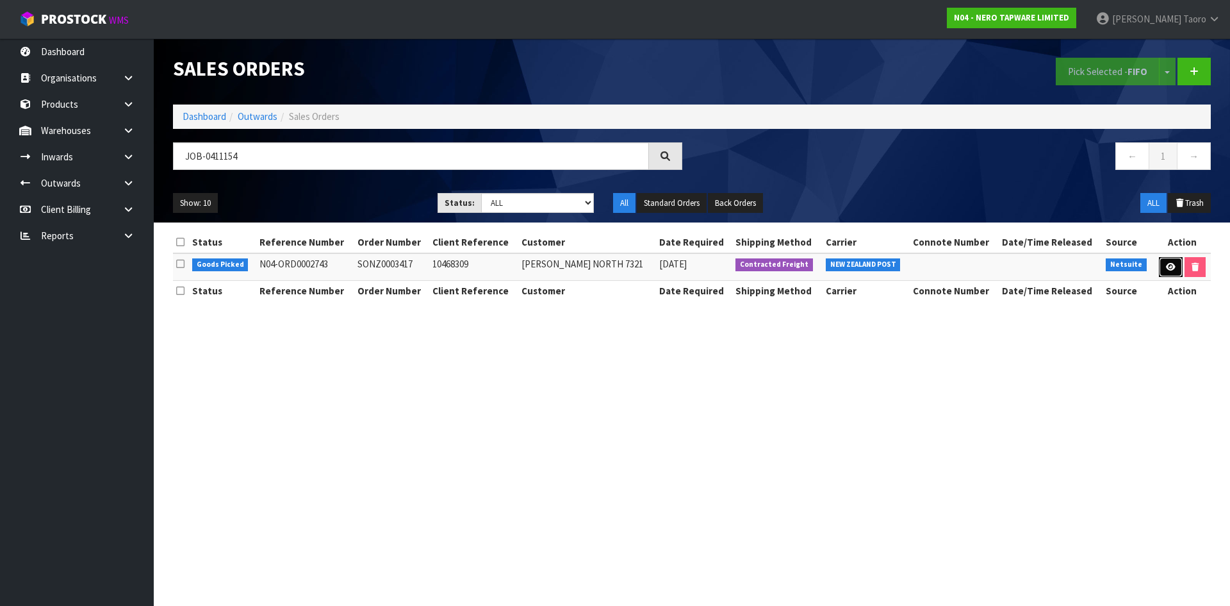
click at [1171, 267] on icon at bounding box center [1171, 267] width 10 height 8
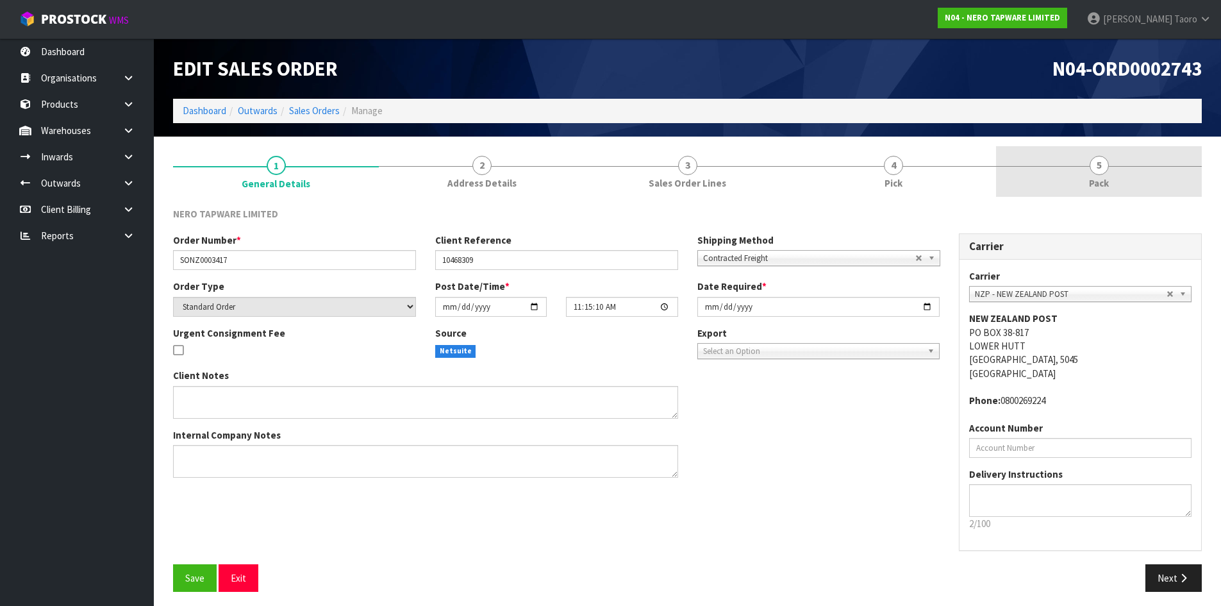
click at [1149, 179] on link "5 Pack" at bounding box center [1099, 171] width 206 height 51
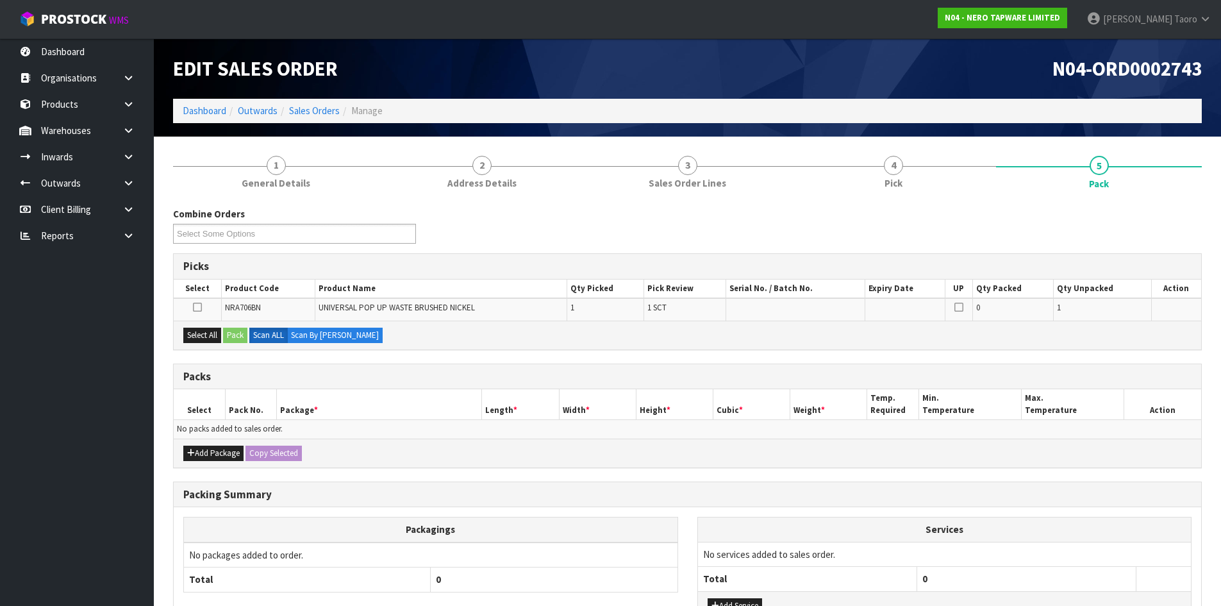
click at [469, 245] on div "Combine Orders N04-ORD0002717 N04-ORD0002730 N04-ORD0002741 N04-ORD0002742 N04-…" at bounding box center [687, 230] width 1048 height 46
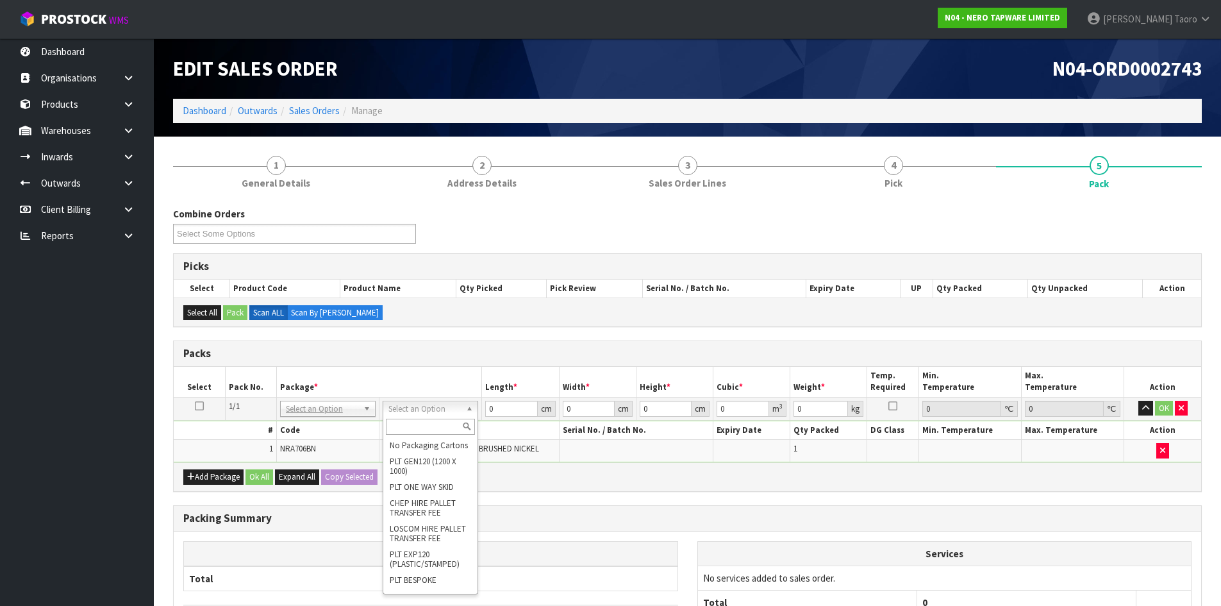
click at [450, 425] on input "text" at bounding box center [430, 426] width 89 height 16
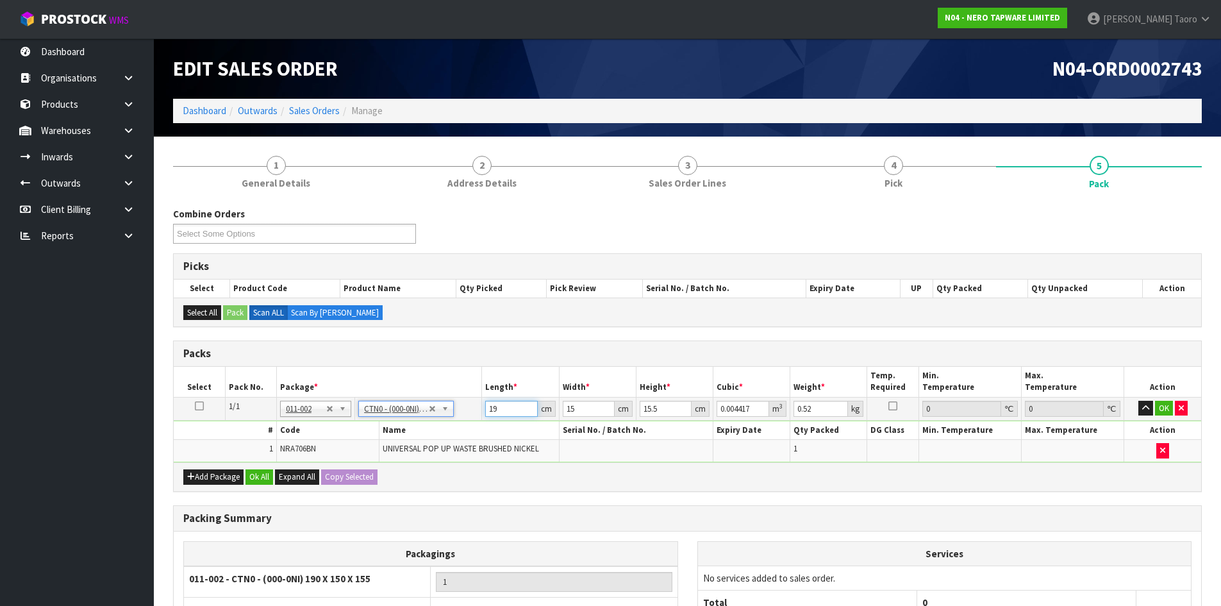
click at [504, 405] on input "19" at bounding box center [511, 408] width 52 height 16
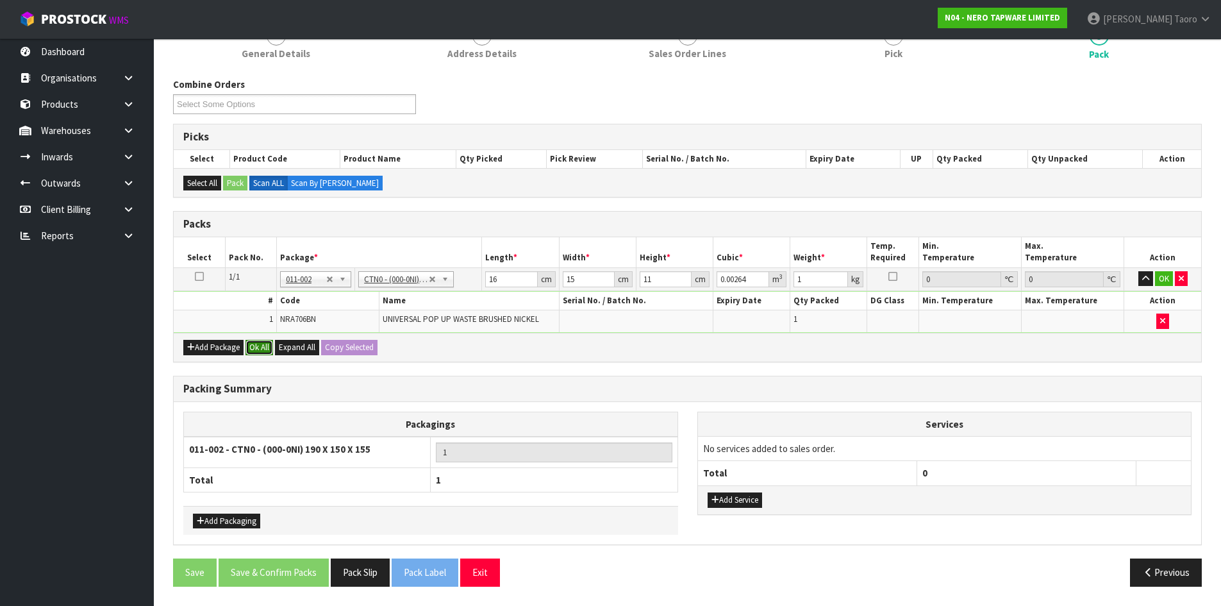
click at [256, 348] on button "Ok All" at bounding box center [259, 347] width 28 height 15
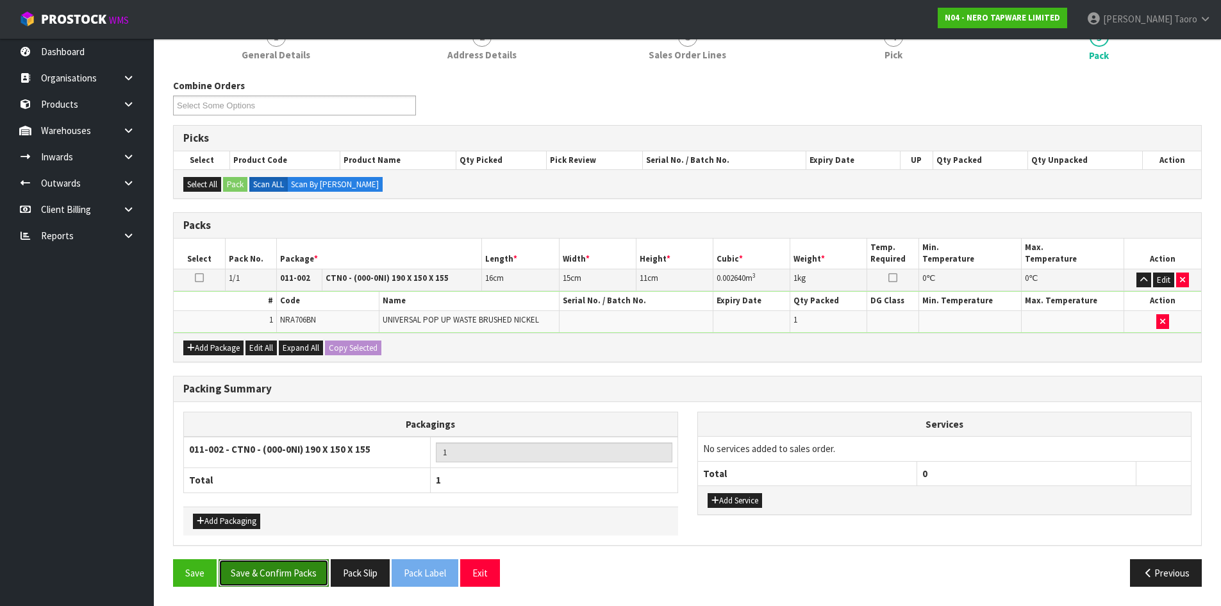
drag, startPoint x: 269, startPoint y: 579, endPoint x: 276, endPoint y: 582, distance: 7.5
click at [269, 579] on button "Save & Confirm Packs" at bounding box center [274, 573] width 110 height 28
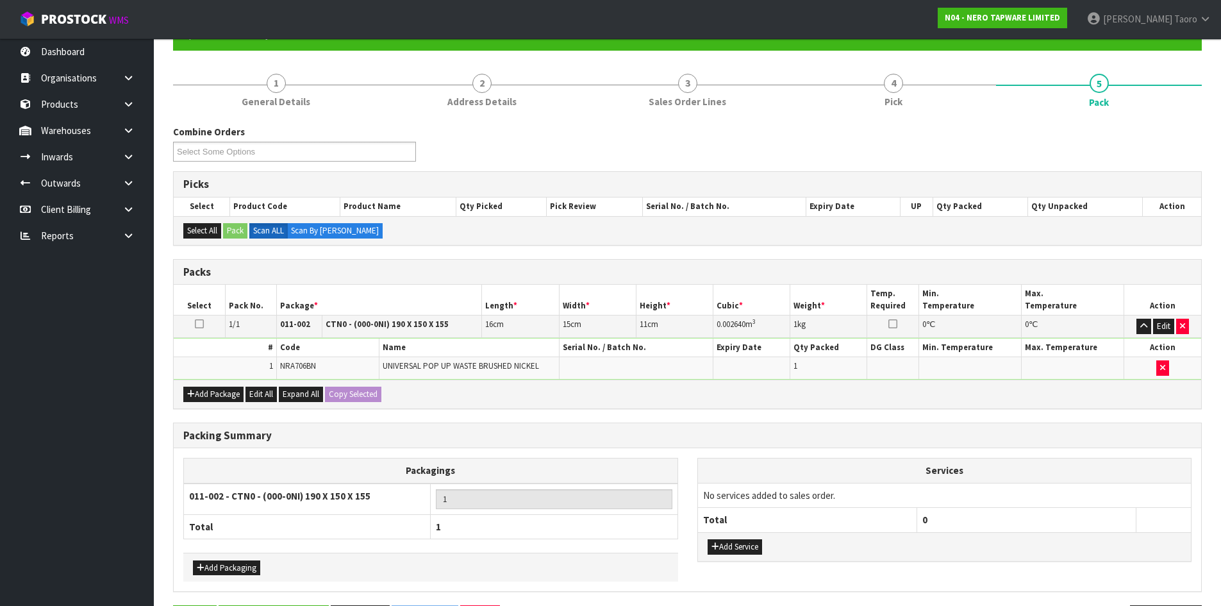
scroll to position [0, 0]
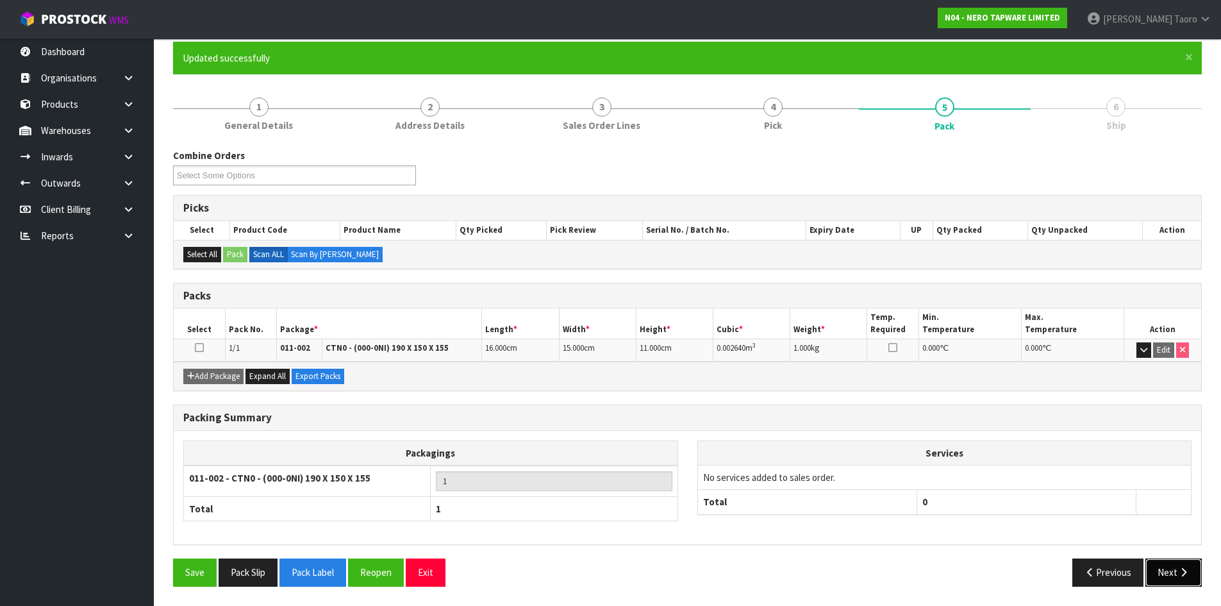
click at [1176, 577] on button "Next" at bounding box center [1173, 572] width 56 height 28
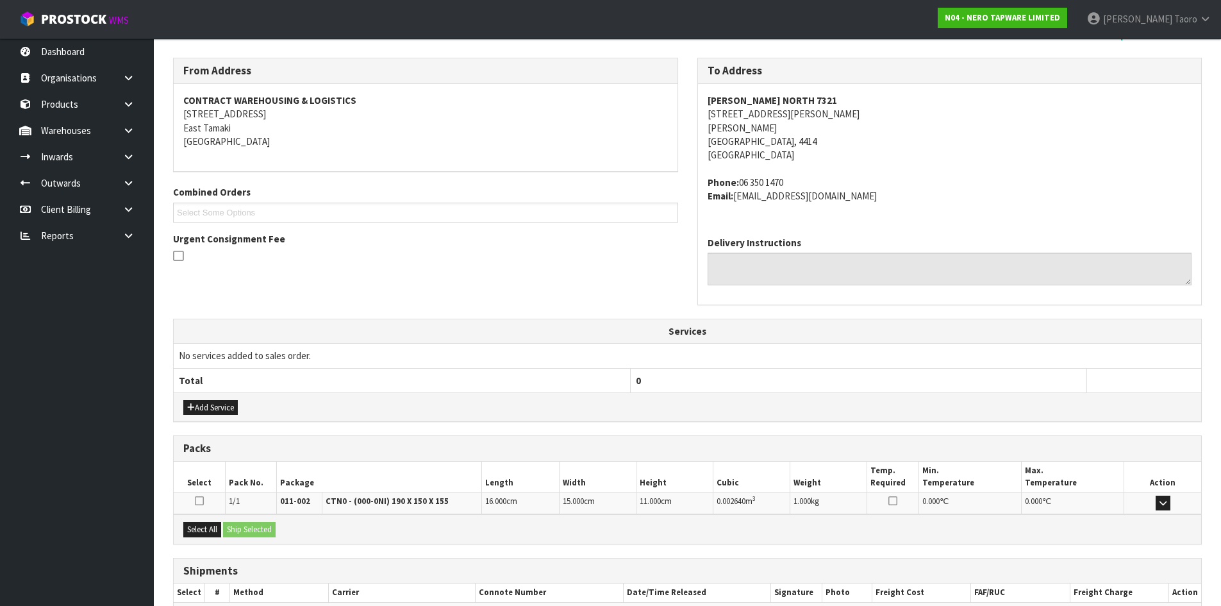
scroll to position [272, 0]
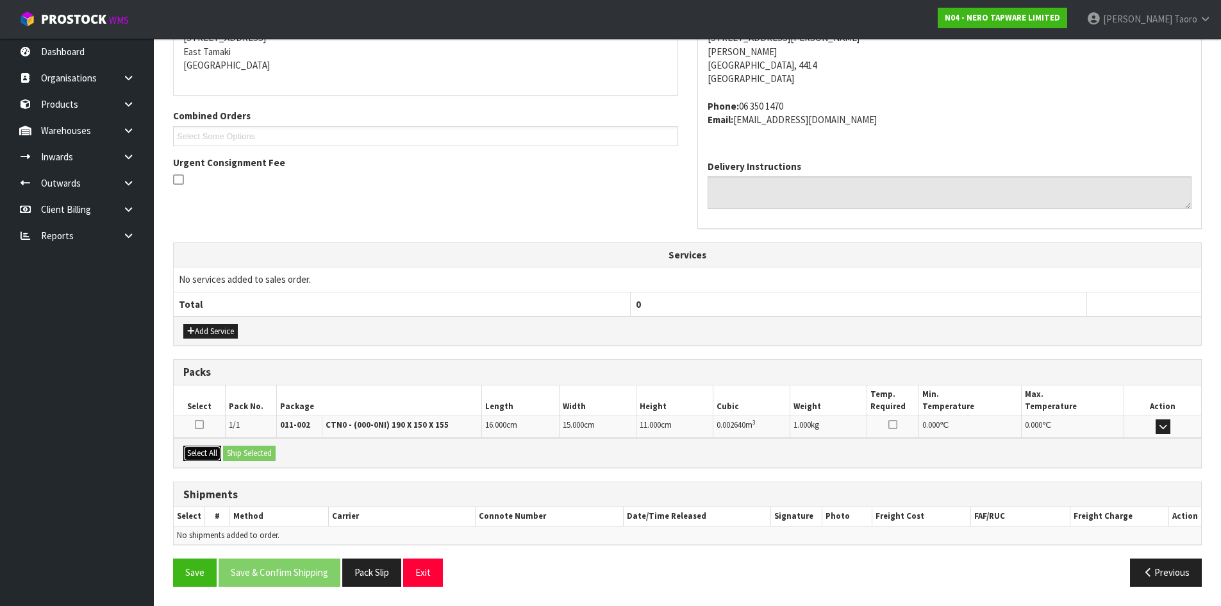
click at [201, 458] on button "Select All" at bounding box center [202, 452] width 38 height 15
click at [256, 453] on button "Ship Selected" at bounding box center [249, 452] width 53 height 15
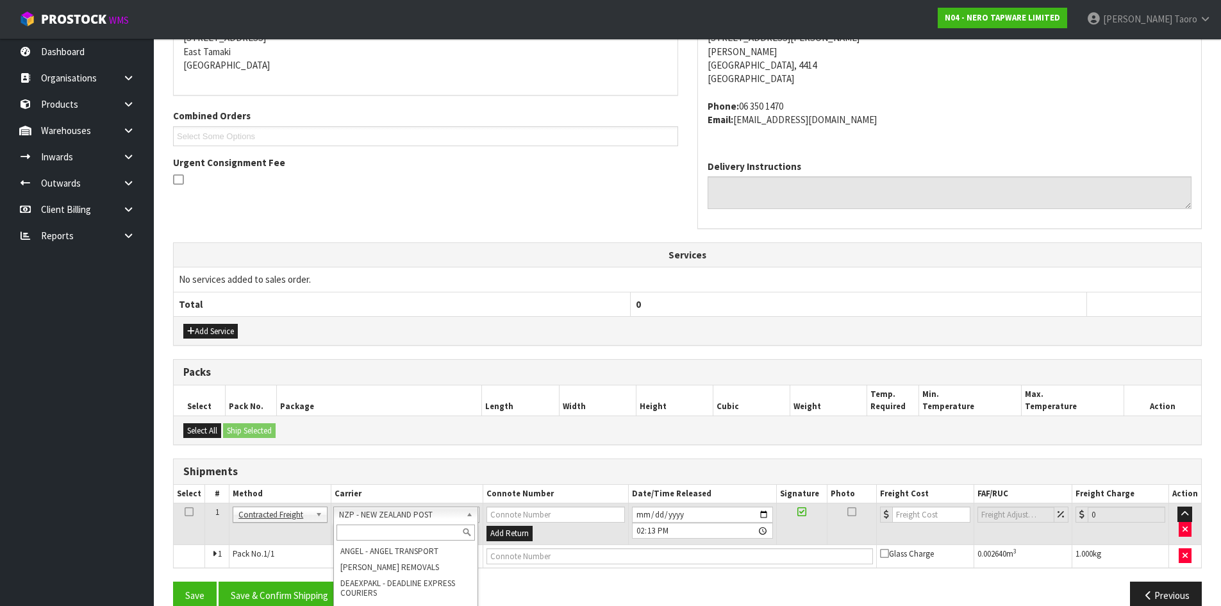
click at [321, 537] on td "Client Local Pickup Customer Local Pickup Company Freight Contracted Freight Cl…" at bounding box center [280, 524] width 102 height 42
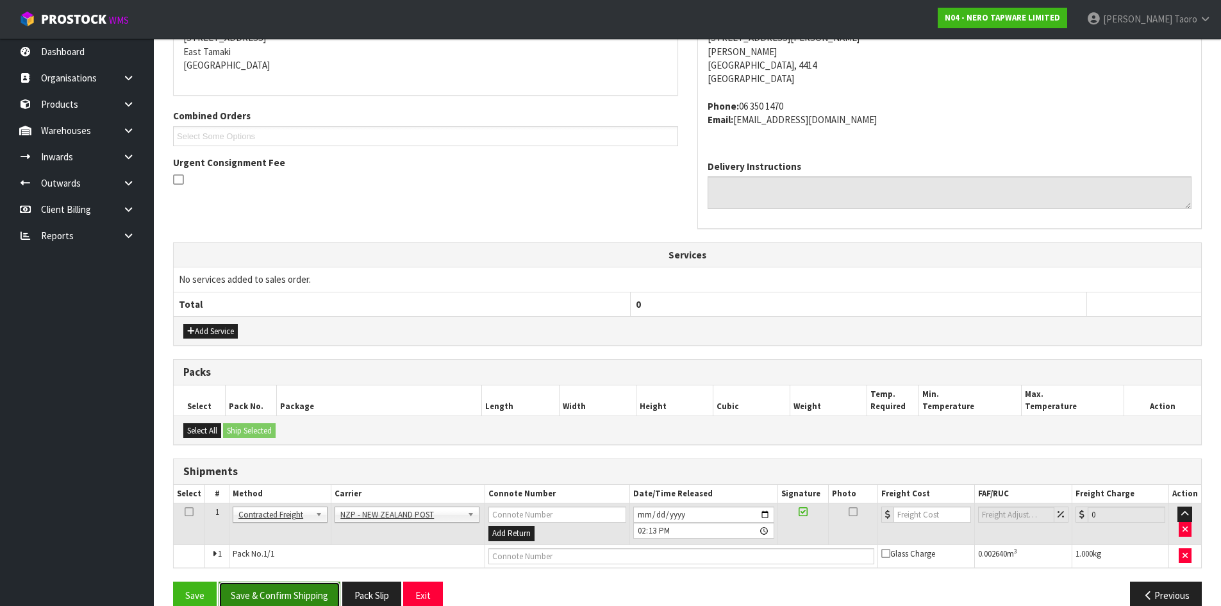
click at [314, 600] on button "Save & Confirm Shipping" at bounding box center [280, 595] width 122 height 28
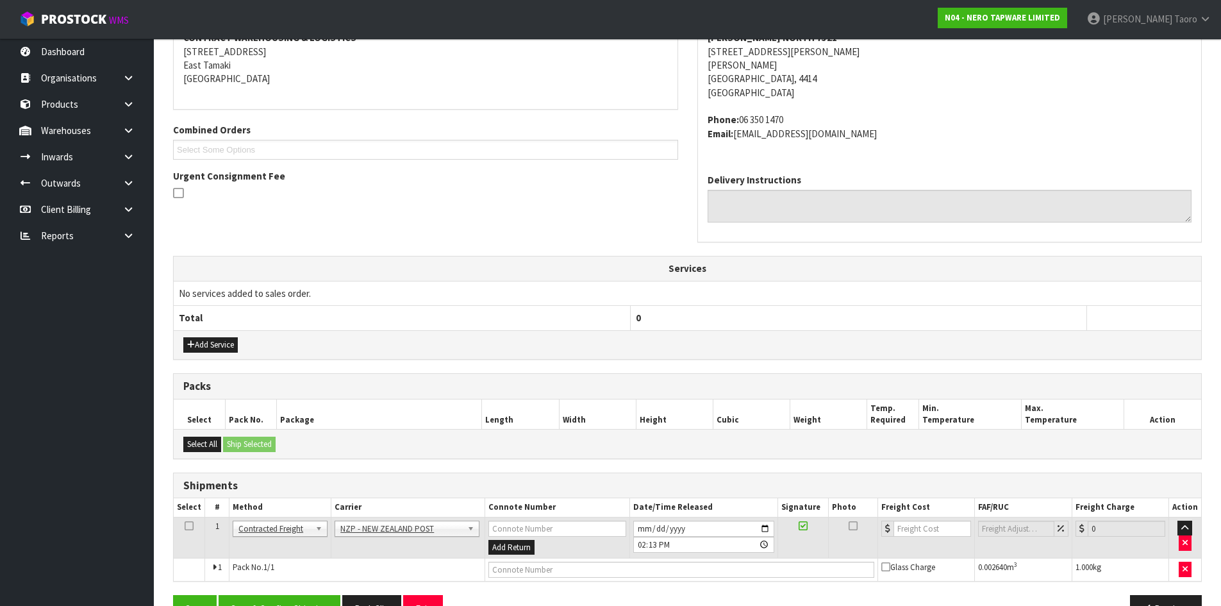
scroll to position [0, 0]
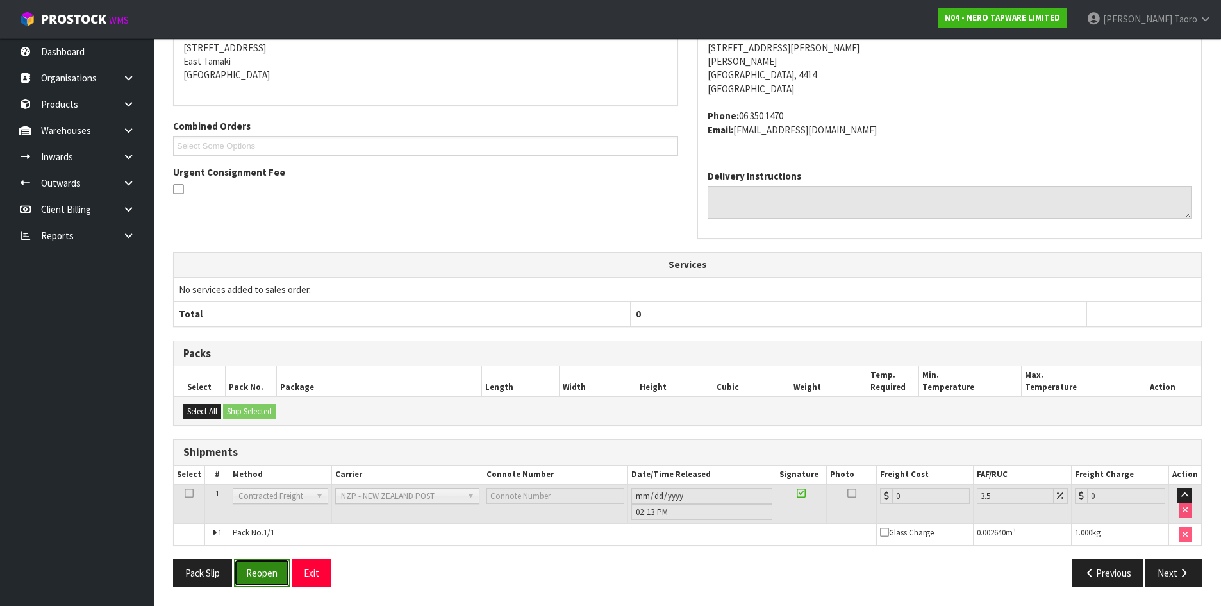
drag, startPoint x: 267, startPoint y: 579, endPoint x: 274, endPoint y: 570, distance: 11.9
click at [267, 579] on button "Reopen" at bounding box center [262, 573] width 56 height 28
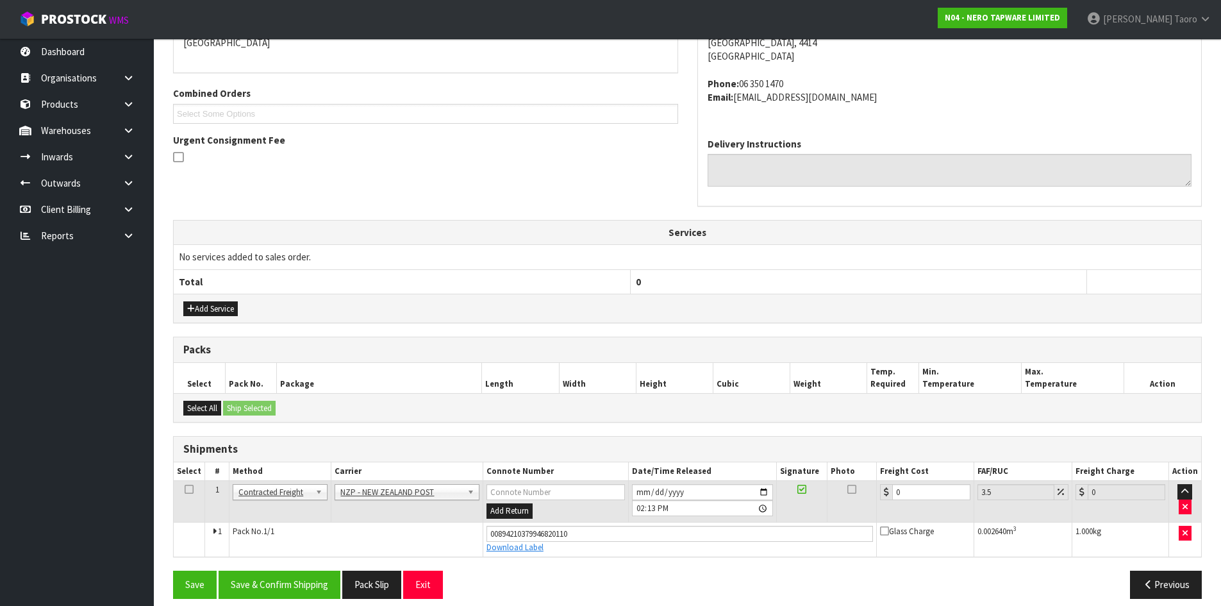
scroll to position [306, 0]
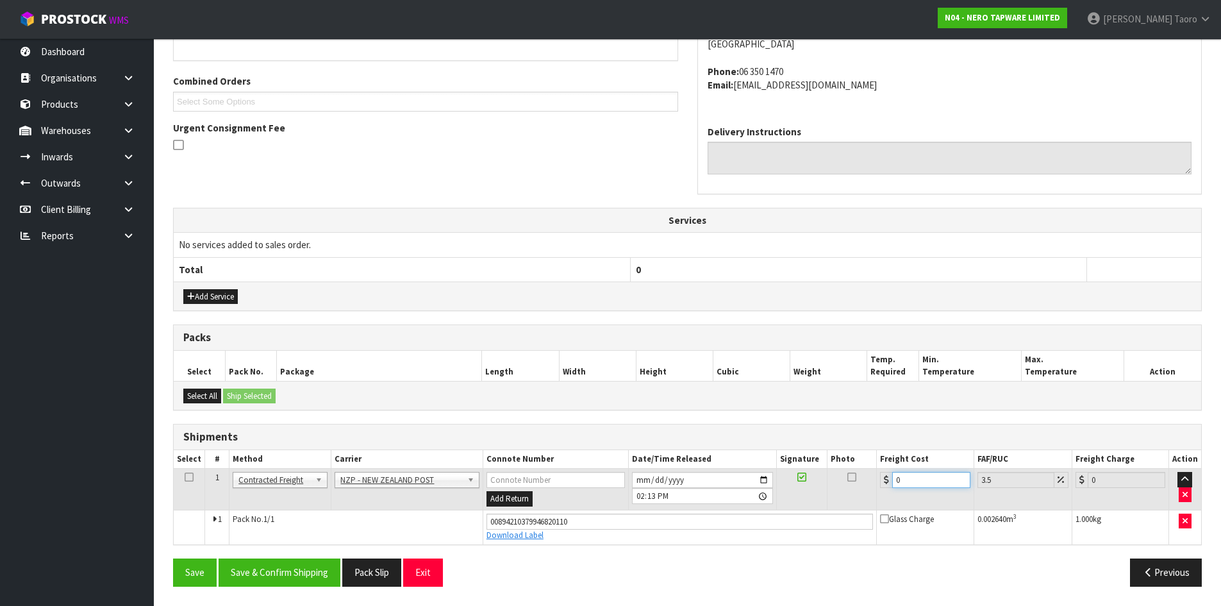
click at [909, 481] on input "0" at bounding box center [931, 480] width 78 height 16
click at [910, 480] on input "0" at bounding box center [931, 480] width 78 height 16
click at [276, 567] on button "Save & Confirm Shipping" at bounding box center [280, 572] width 122 height 28
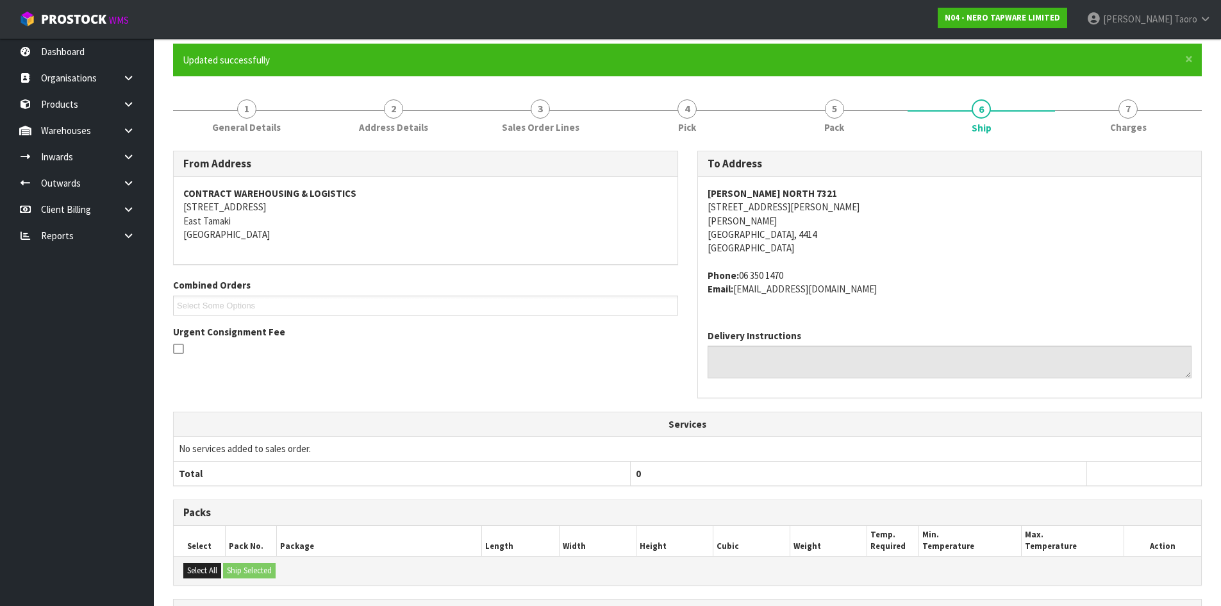
scroll to position [270, 0]
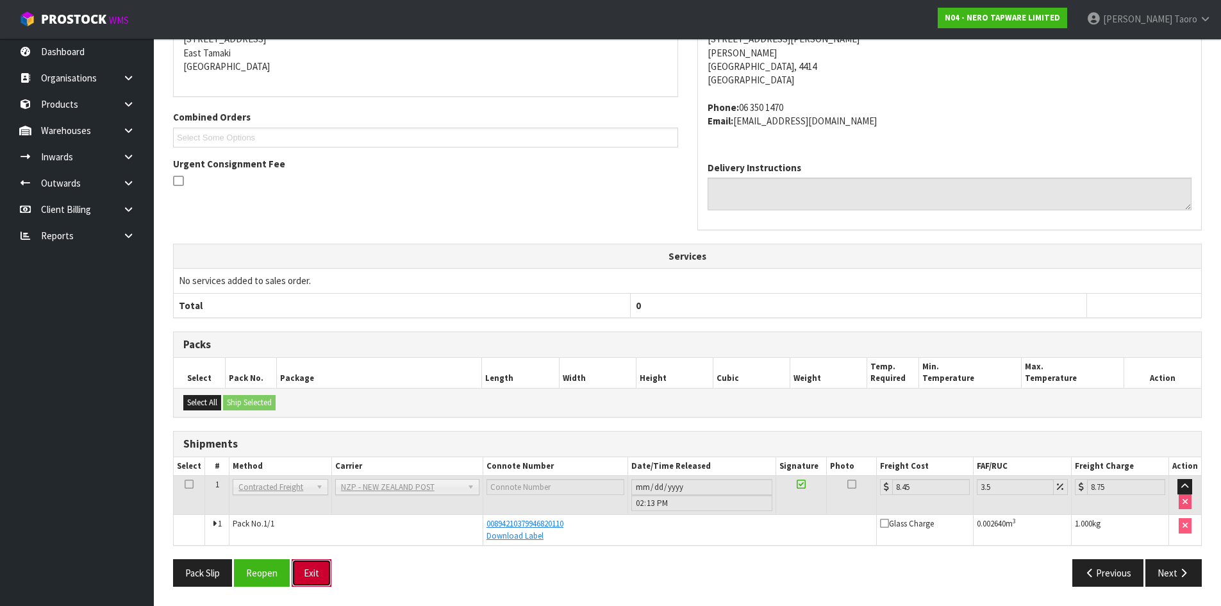
click at [328, 567] on button "Exit" at bounding box center [312, 573] width 40 height 28
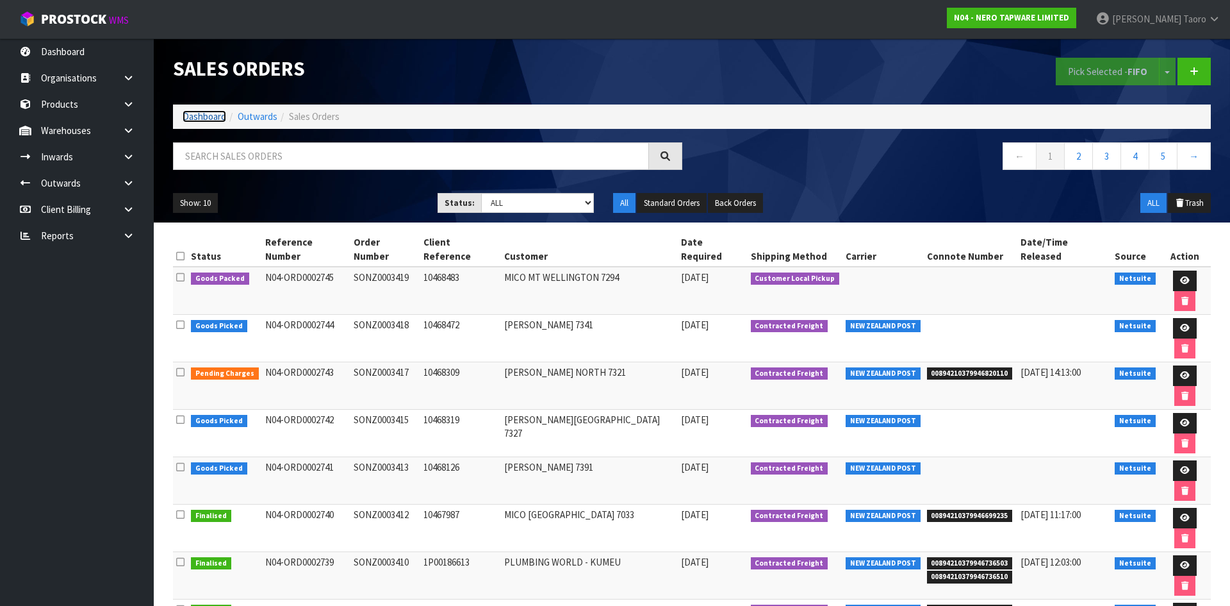
click at [187, 117] on link "Dashboard" at bounding box center [205, 116] width 44 height 12
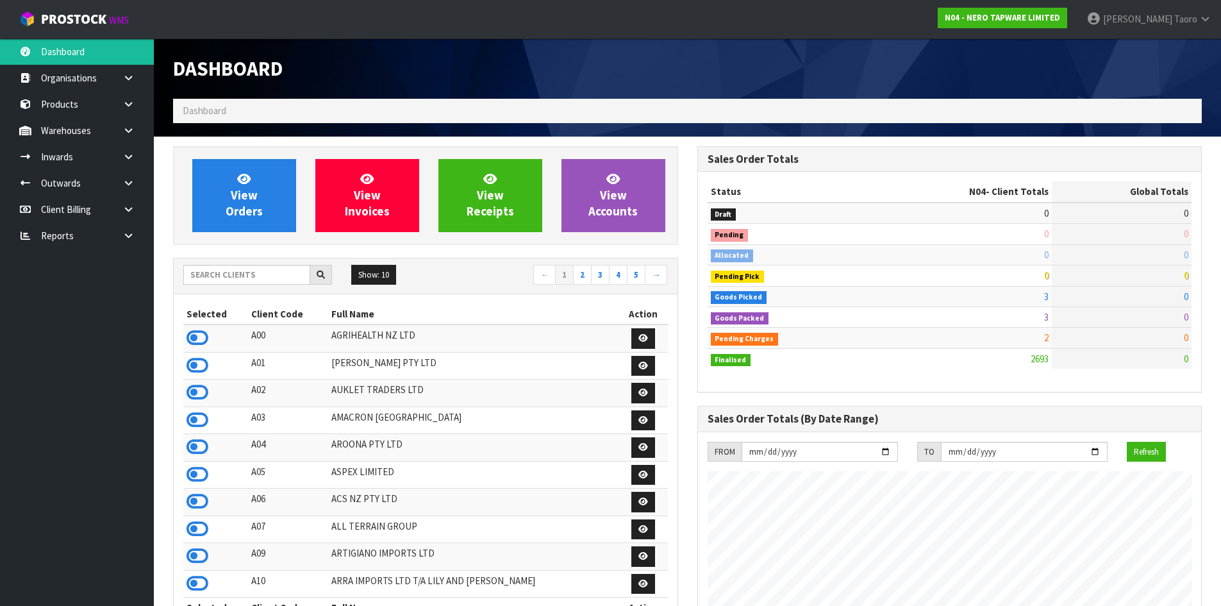
scroll to position [639766, 640240]
click at [198, 332] on icon at bounding box center [197, 337] width 22 height 19
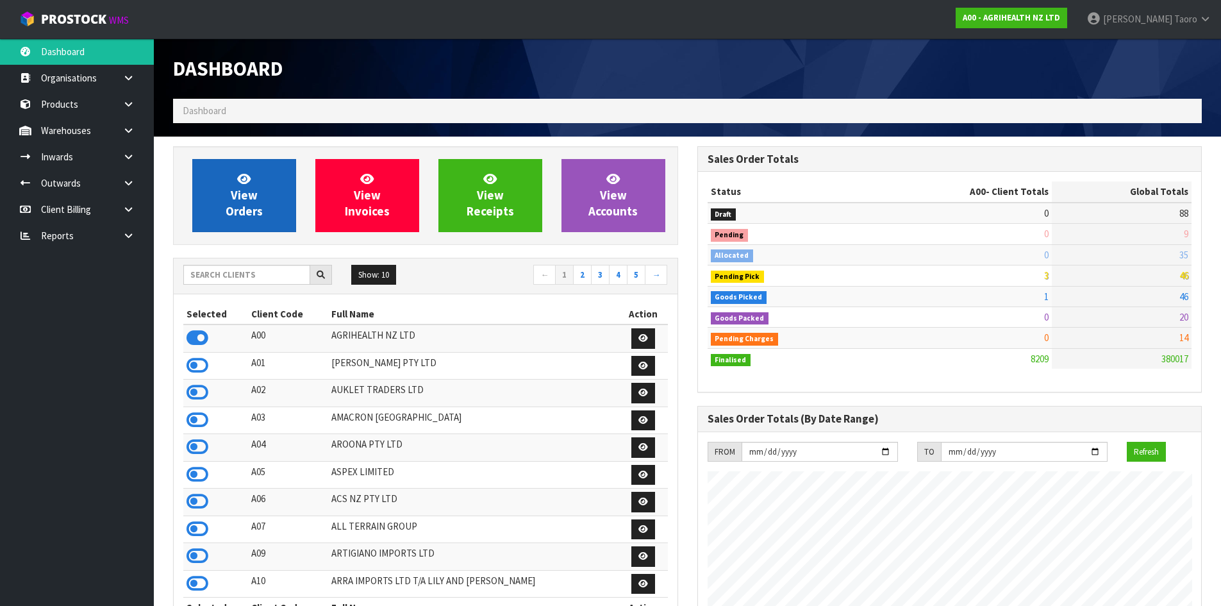
scroll to position [971, 524]
click at [234, 203] on span "View Orders" at bounding box center [244, 195] width 37 height 48
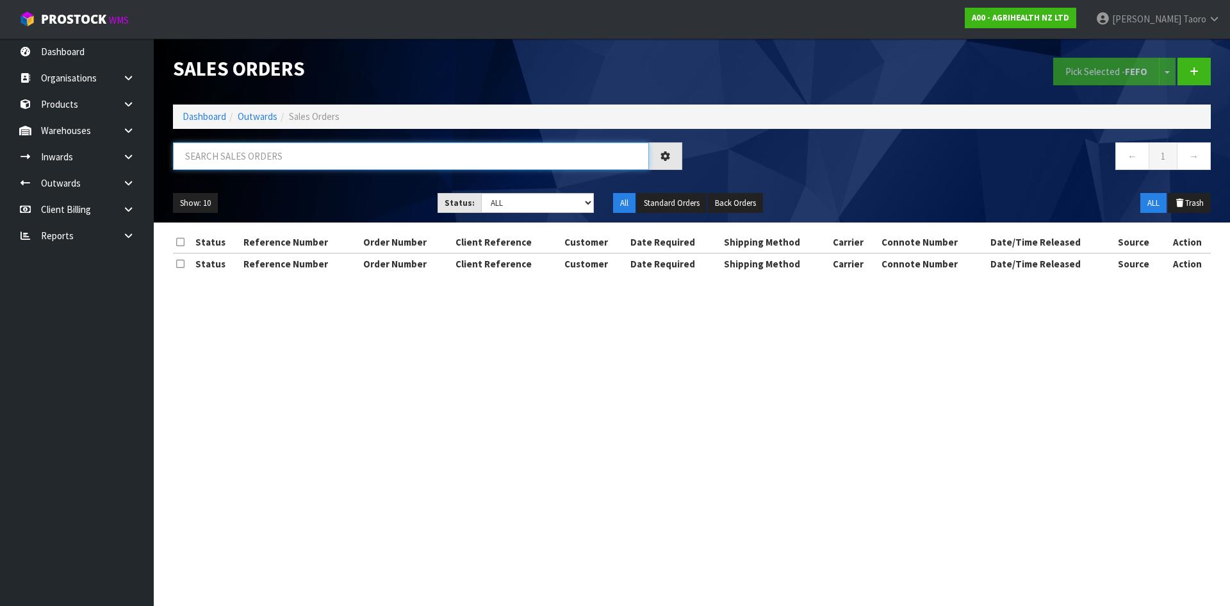
click at [276, 161] on input "text" at bounding box center [411, 156] width 476 height 28
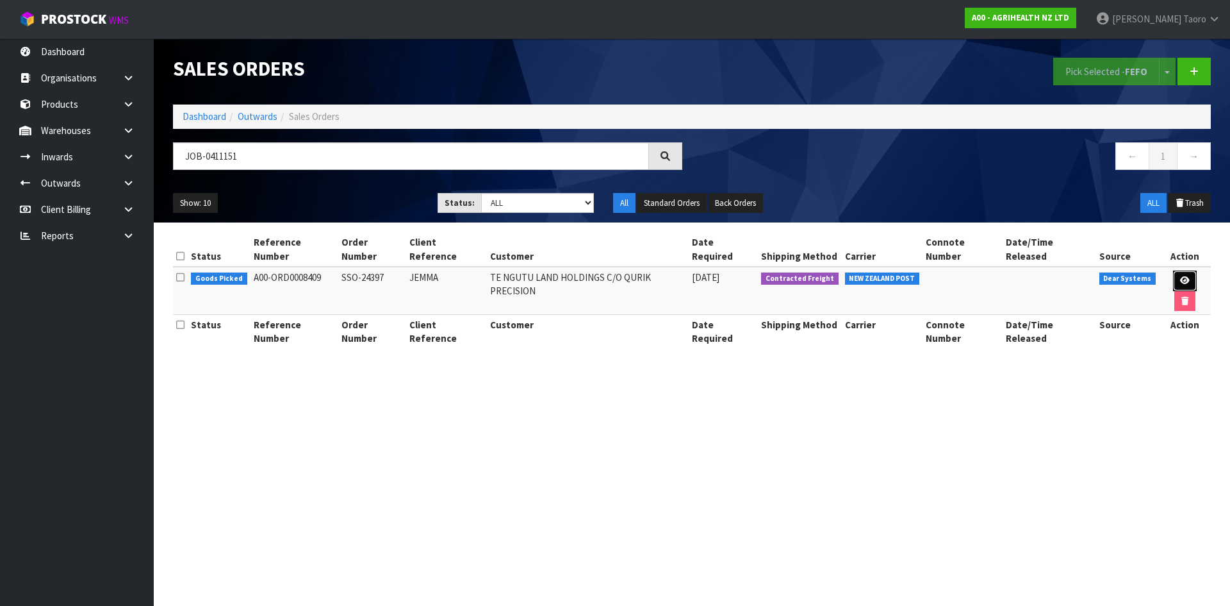
click at [1180, 276] on icon at bounding box center [1185, 280] width 10 height 8
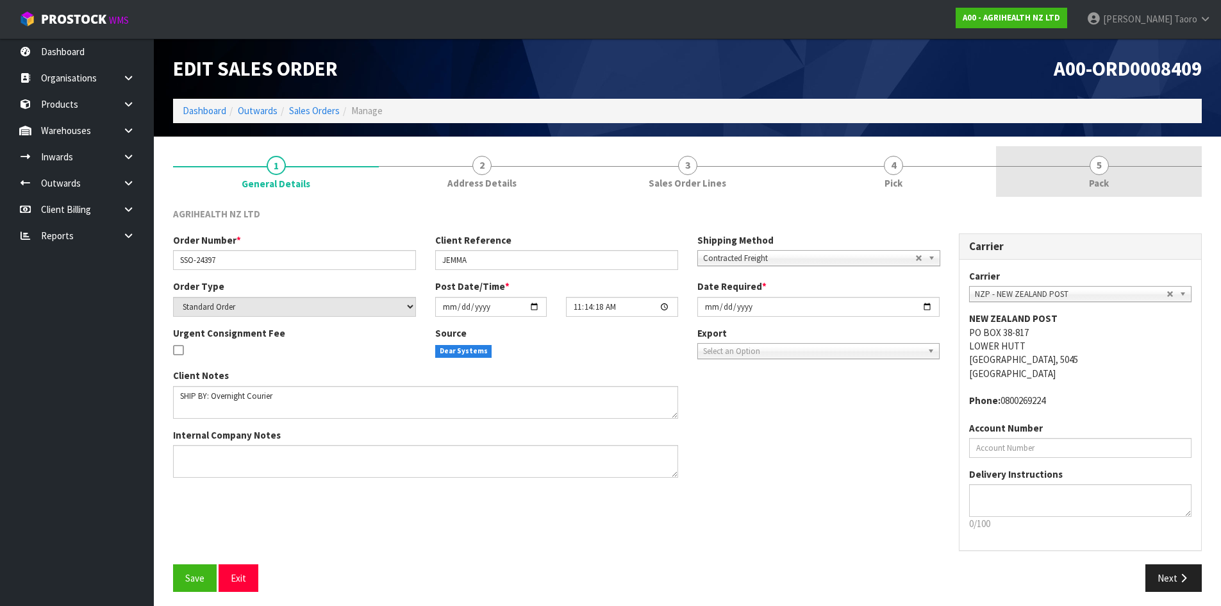
drag, startPoint x: 1117, startPoint y: 175, endPoint x: 1098, endPoint y: 191, distance: 25.0
click at [1116, 175] on link "5 Pack" at bounding box center [1099, 171] width 206 height 51
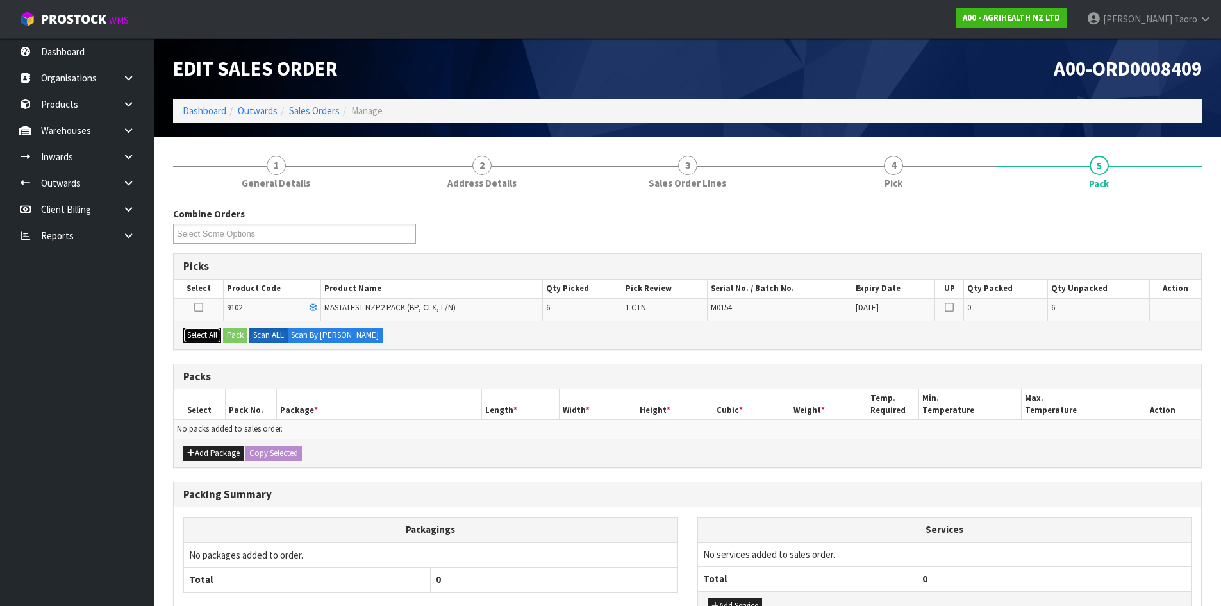
drag, startPoint x: 208, startPoint y: 335, endPoint x: 219, endPoint y: 335, distance: 10.9
click at [216, 335] on button "Select All" at bounding box center [202, 334] width 38 height 15
click at [231, 335] on button "Pack" at bounding box center [235, 334] width 24 height 15
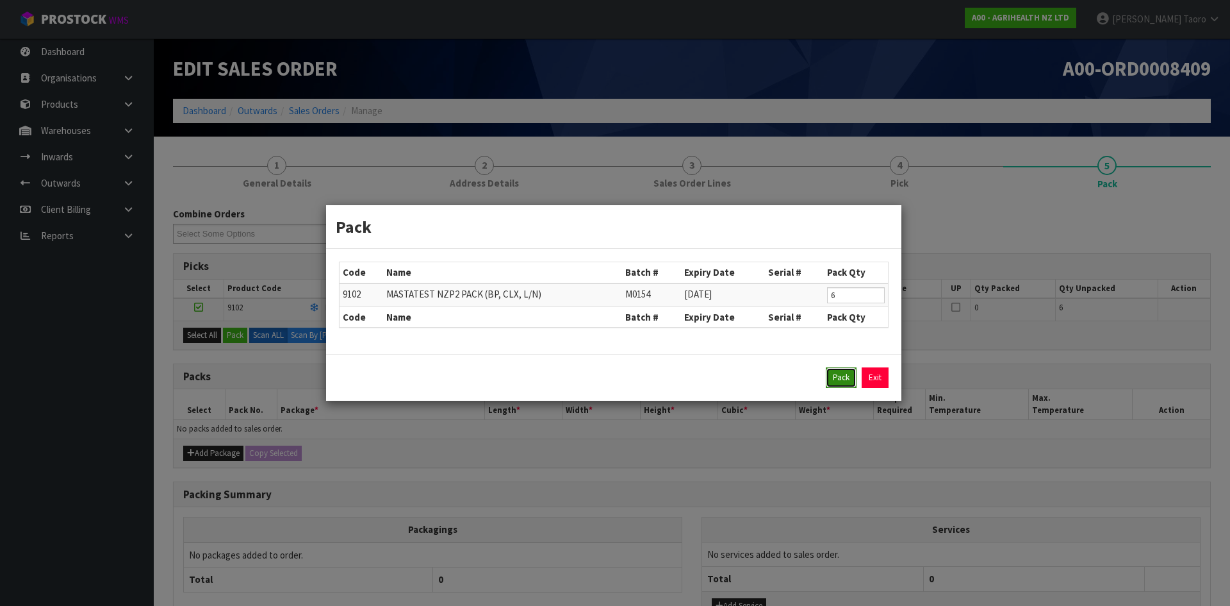
click at [849, 381] on button "Pack" at bounding box center [841, 377] width 31 height 21
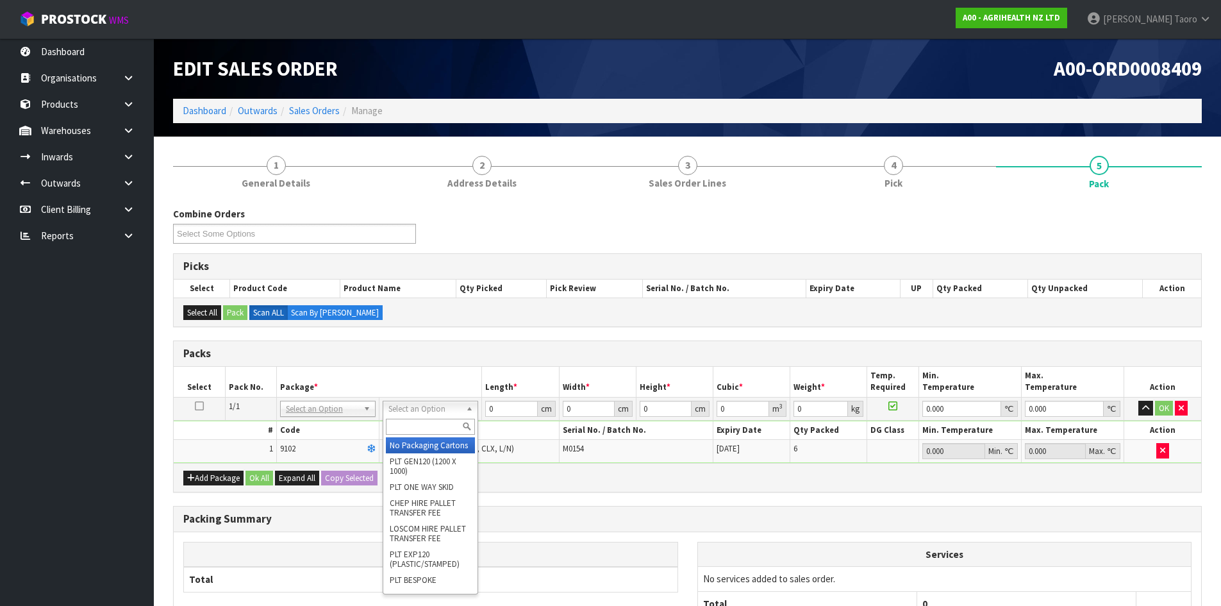
drag, startPoint x: 445, startPoint y: 450, endPoint x: 474, endPoint y: 422, distance: 39.4
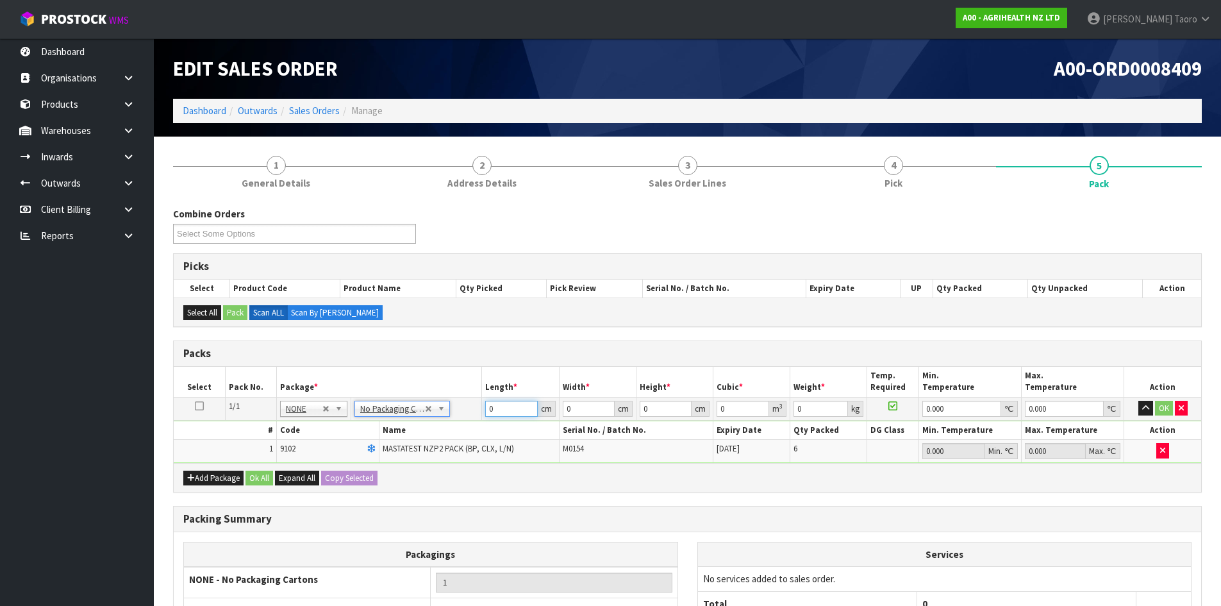
click at [499, 409] on input "0" at bounding box center [511, 408] width 52 height 16
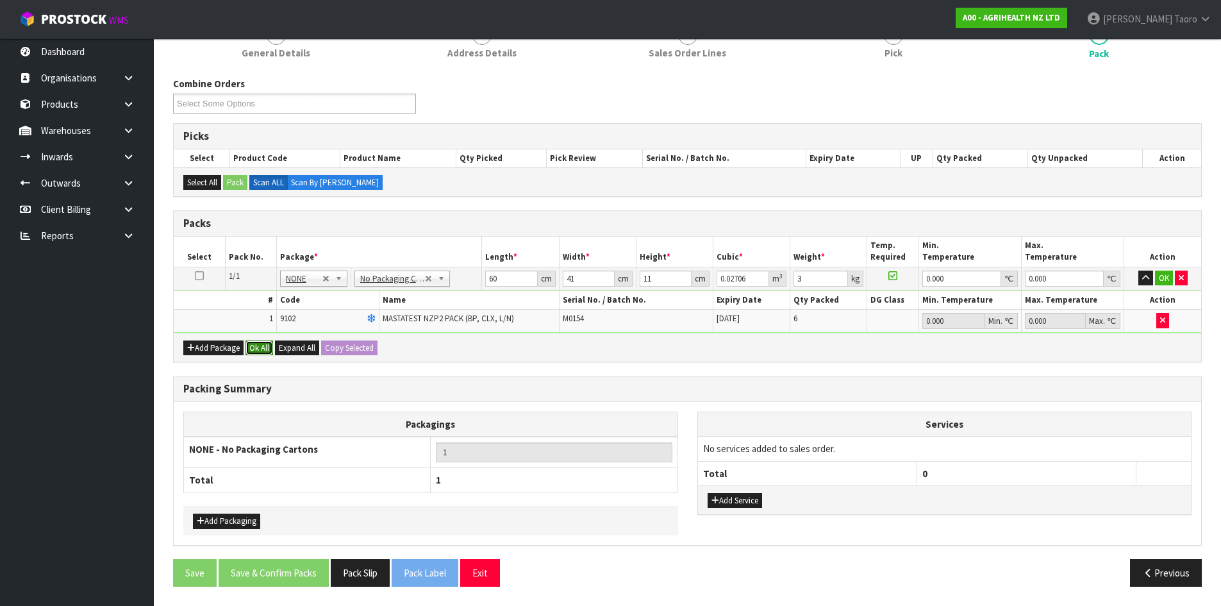
click at [267, 350] on button "Ok All" at bounding box center [259, 347] width 28 height 15
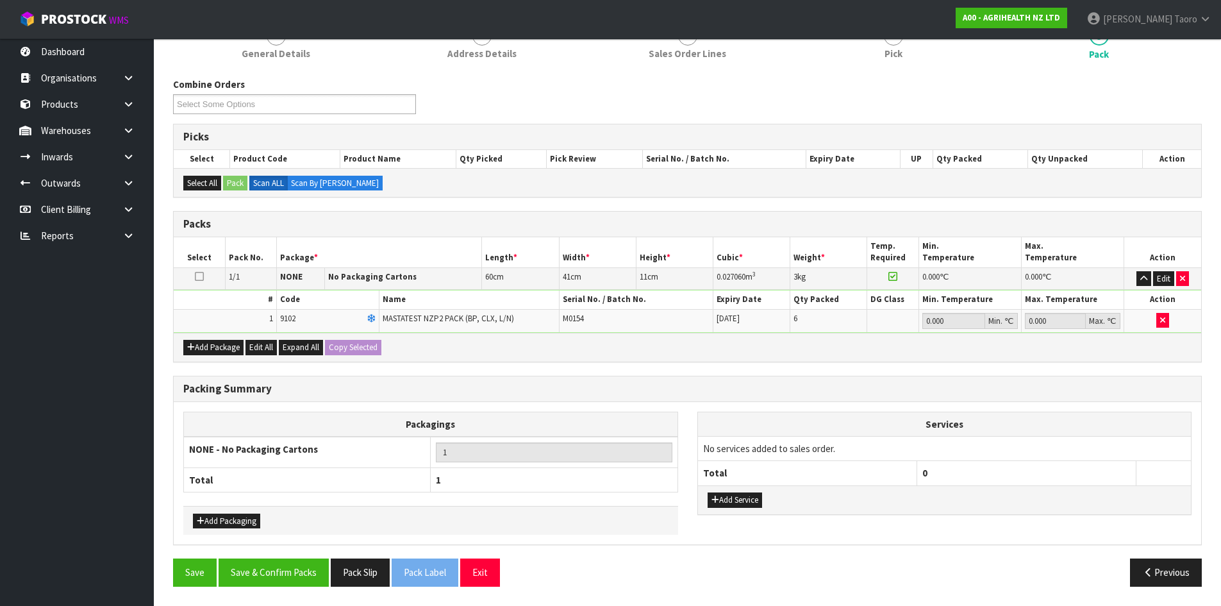
scroll to position [129, 0]
drag, startPoint x: 285, startPoint y: 562, endPoint x: 313, endPoint y: 559, distance: 27.7
click at [286, 562] on button "Save & Confirm Packs" at bounding box center [274, 572] width 110 height 28
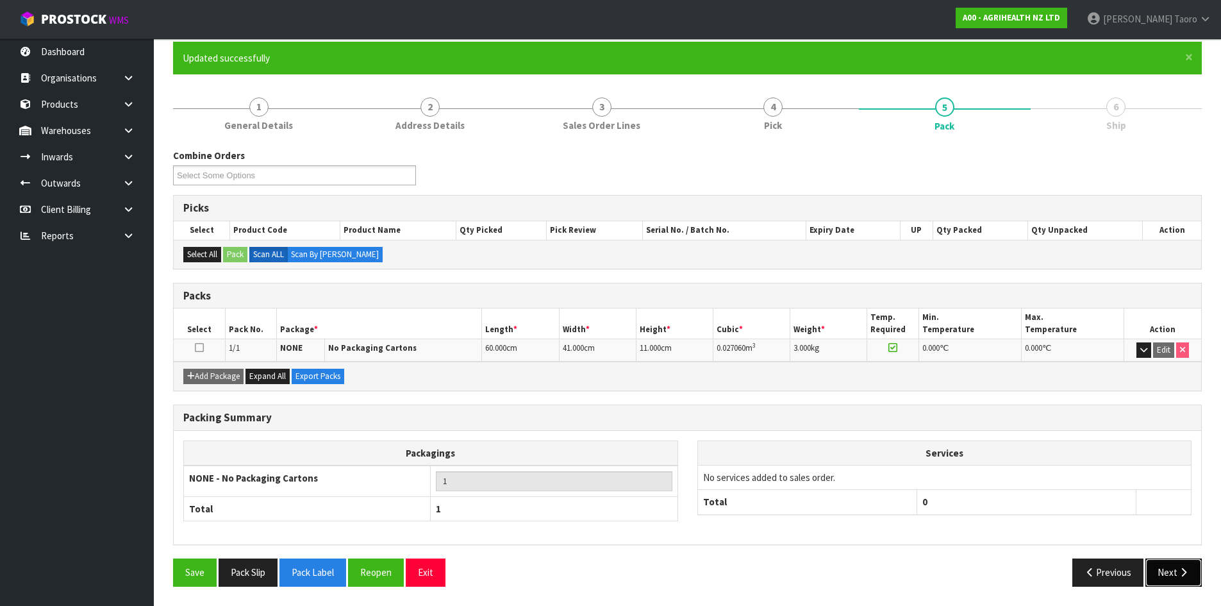
click at [1175, 568] on button "Next" at bounding box center [1173, 572] width 56 height 28
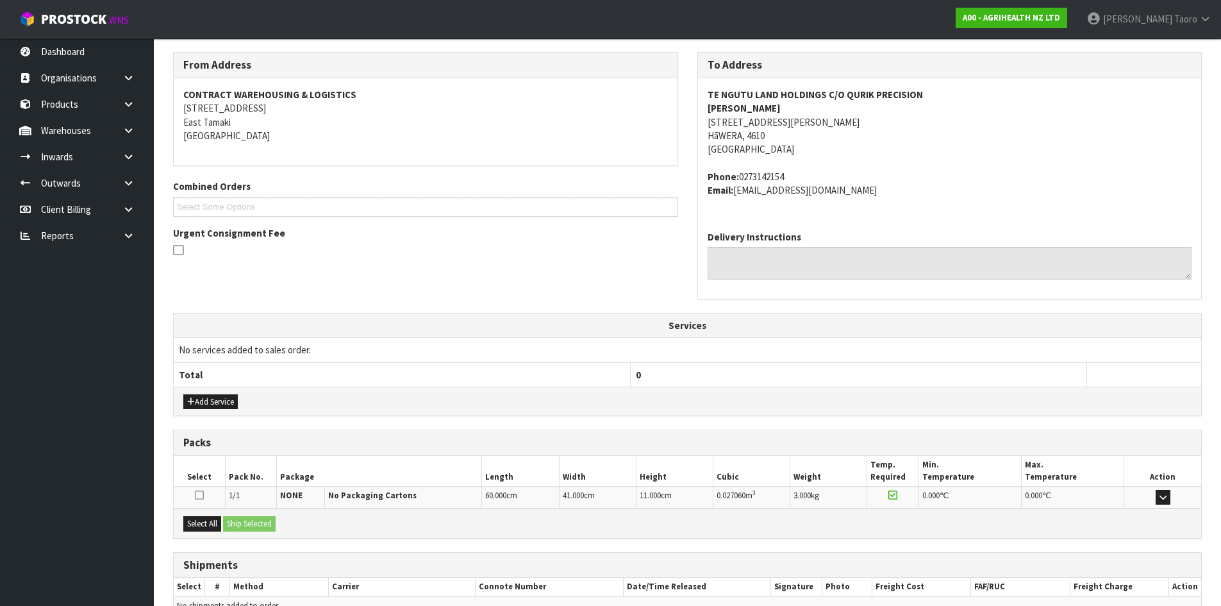
scroll to position [272, 0]
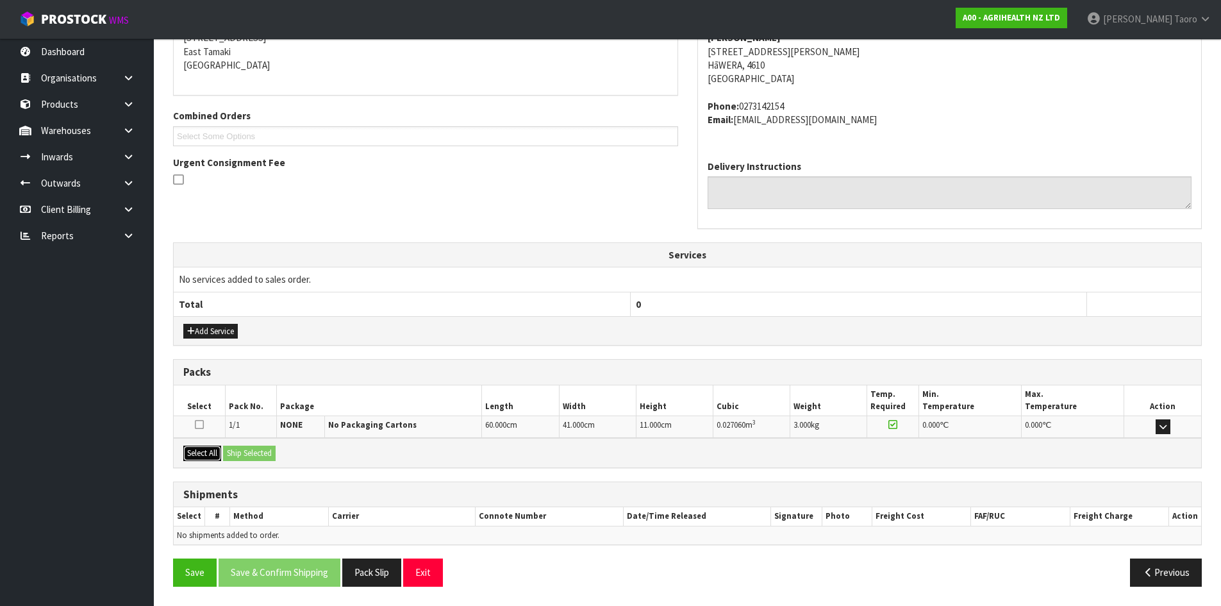
click at [207, 457] on button "Select All" at bounding box center [202, 452] width 38 height 15
click at [242, 454] on button "Ship Selected" at bounding box center [249, 452] width 53 height 15
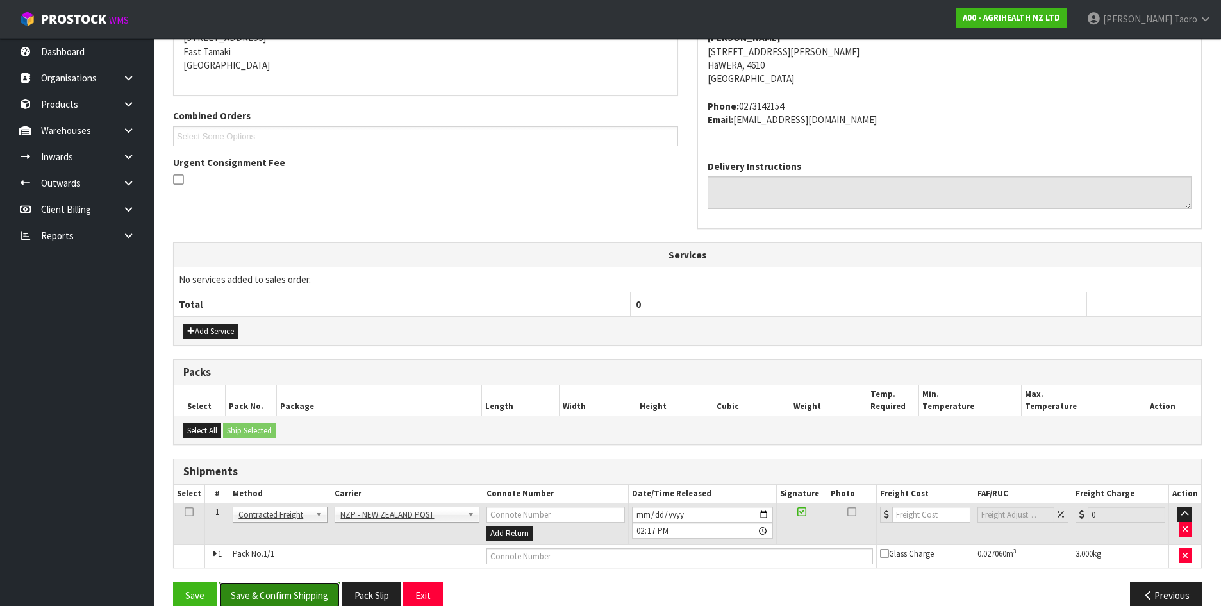
click at [322, 589] on button "Save & Confirm Shipping" at bounding box center [280, 595] width 122 height 28
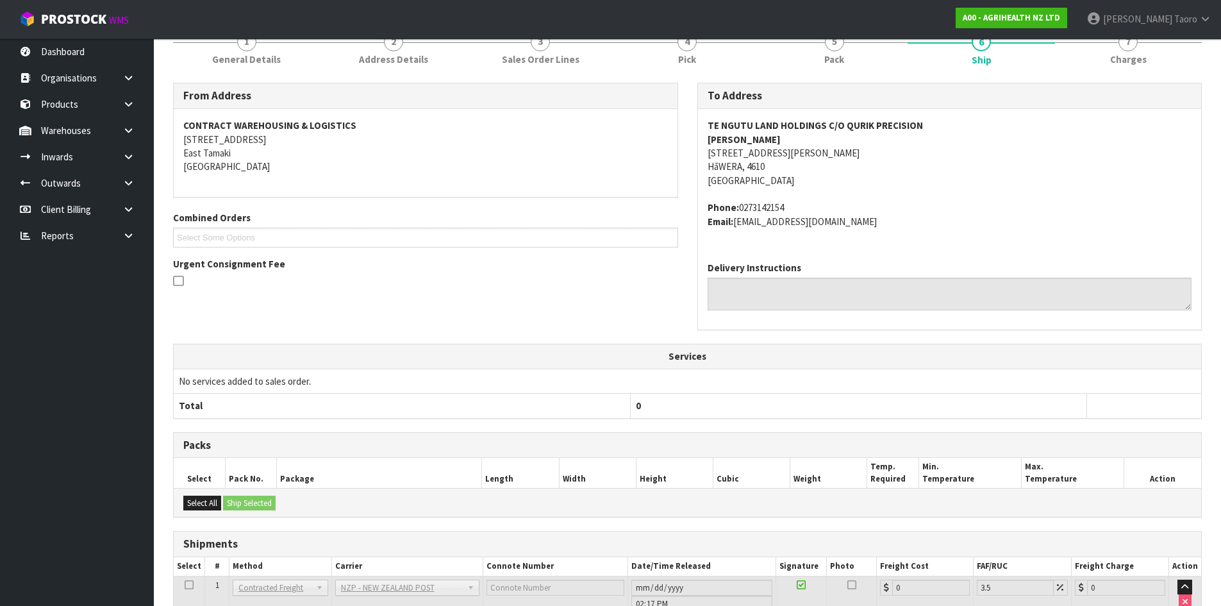
scroll to position [276, 0]
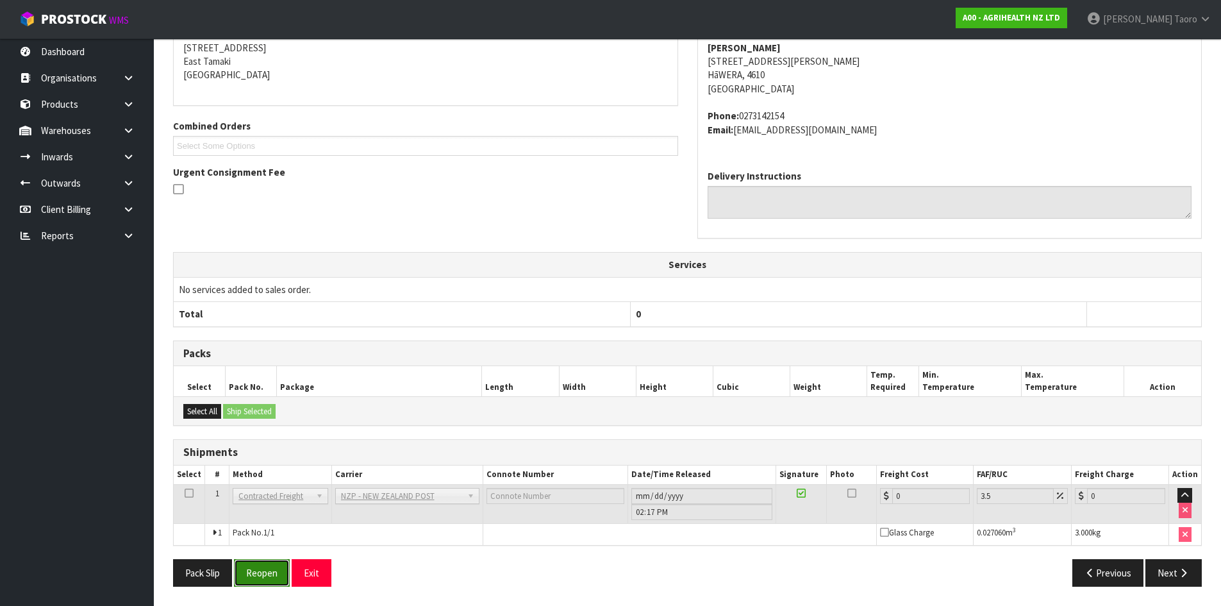
click at [264, 572] on button "Reopen" at bounding box center [262, 573] width 56 height 28
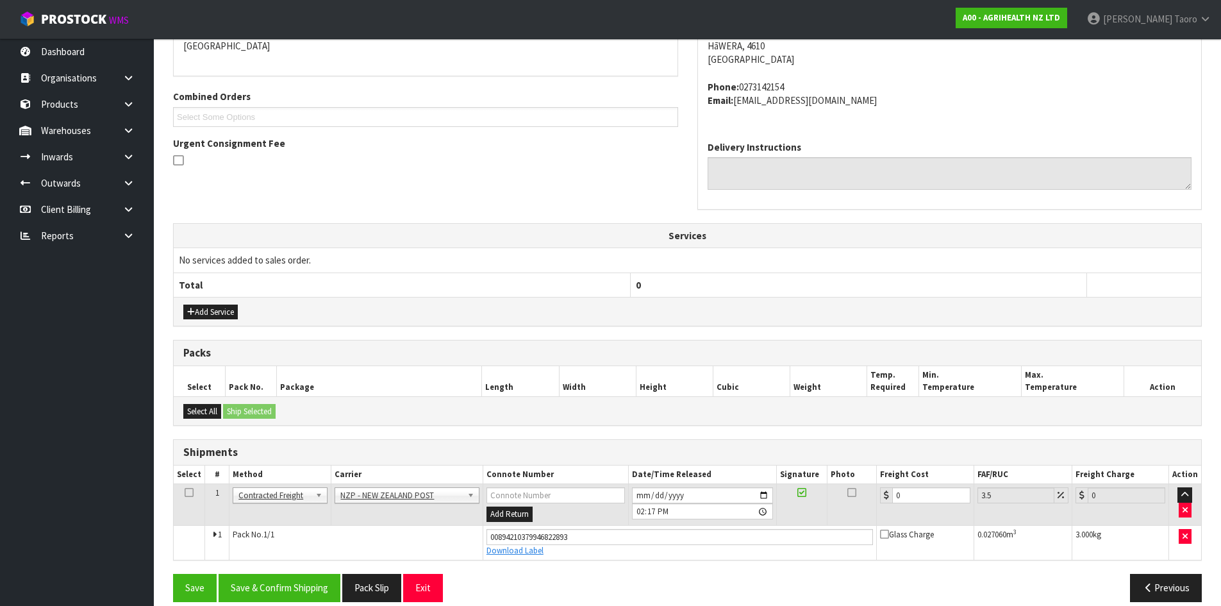
scroll to position [306, 0]
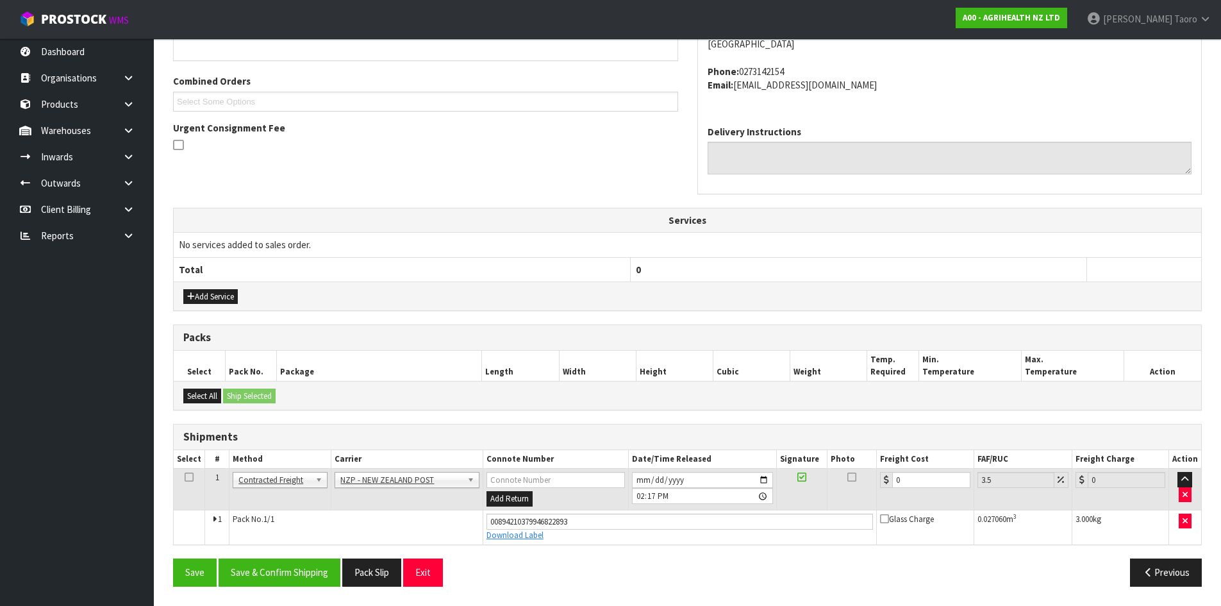
click at [932, 467] on th "Freight Cost" at bounding box center [925, 459] width 97 height 19
click at [934, 476] on input "0" at bounding box center [931, 480] width 78 height 16
click at [317, 575] on button "Save & Confirm Shipping" at bounding box center [280, 572] width 122 height 28
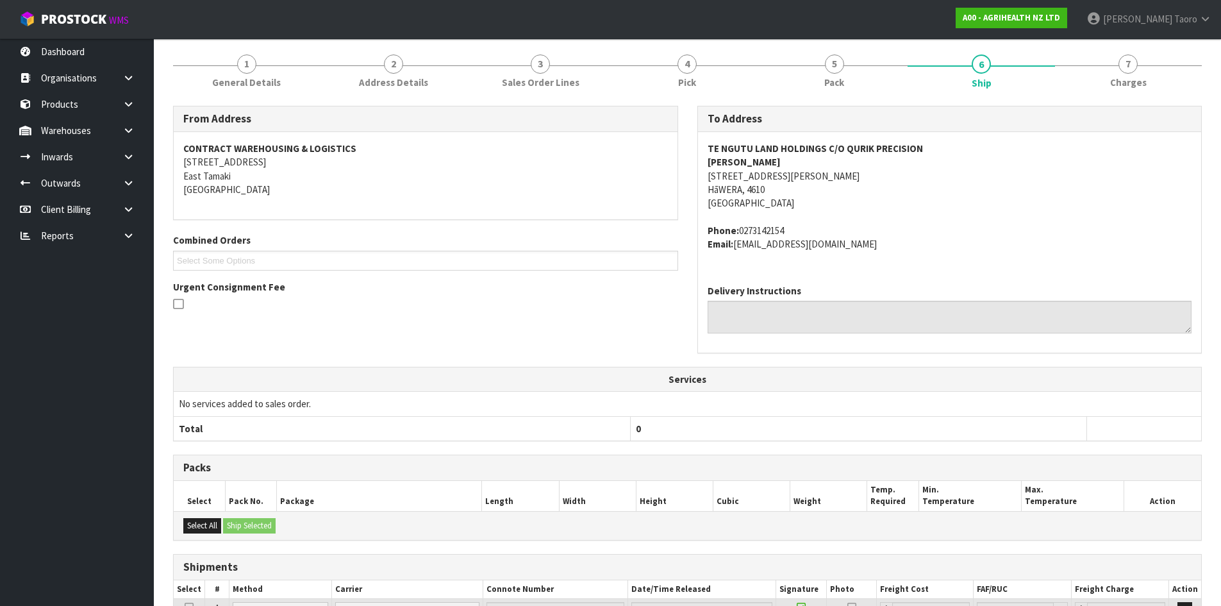
scroll to position [270, 0]
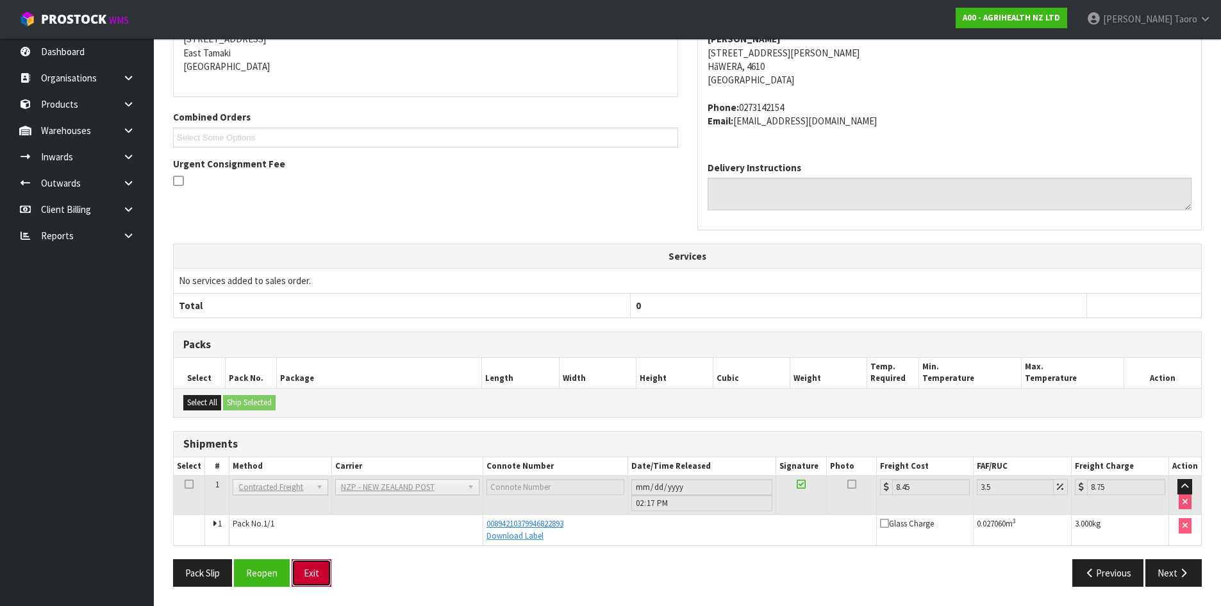
click at [317, 568] on button "Exit" at bounding box center [312, 573] width 40 height 28
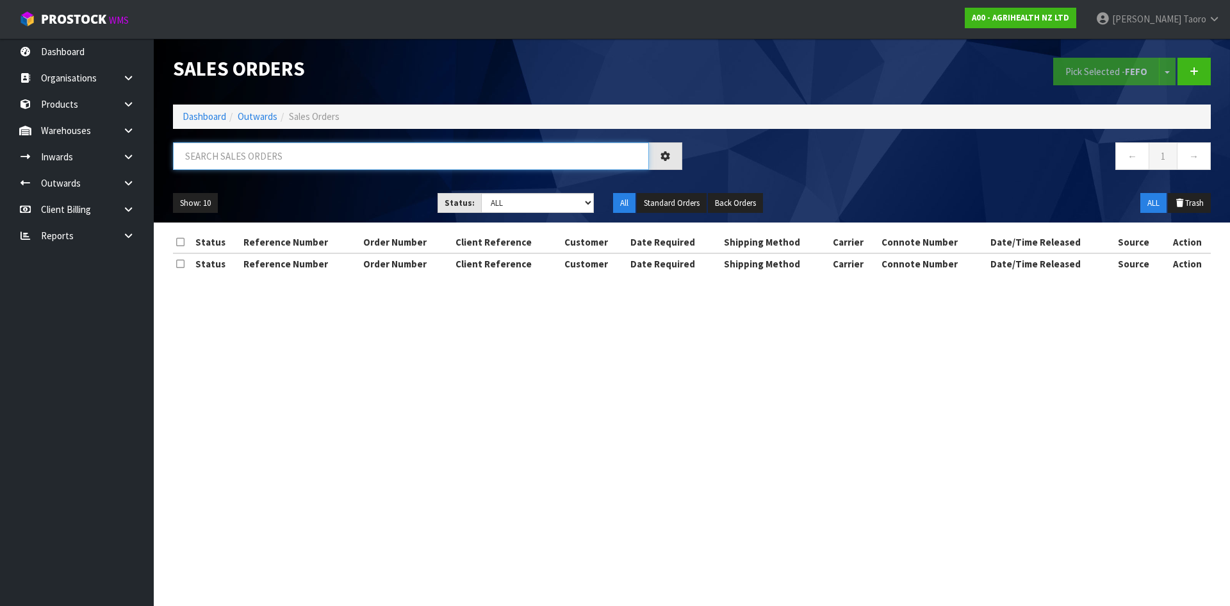
click at [262, 157] on input "text" at bounding box center [411, 156] width 476 height 28
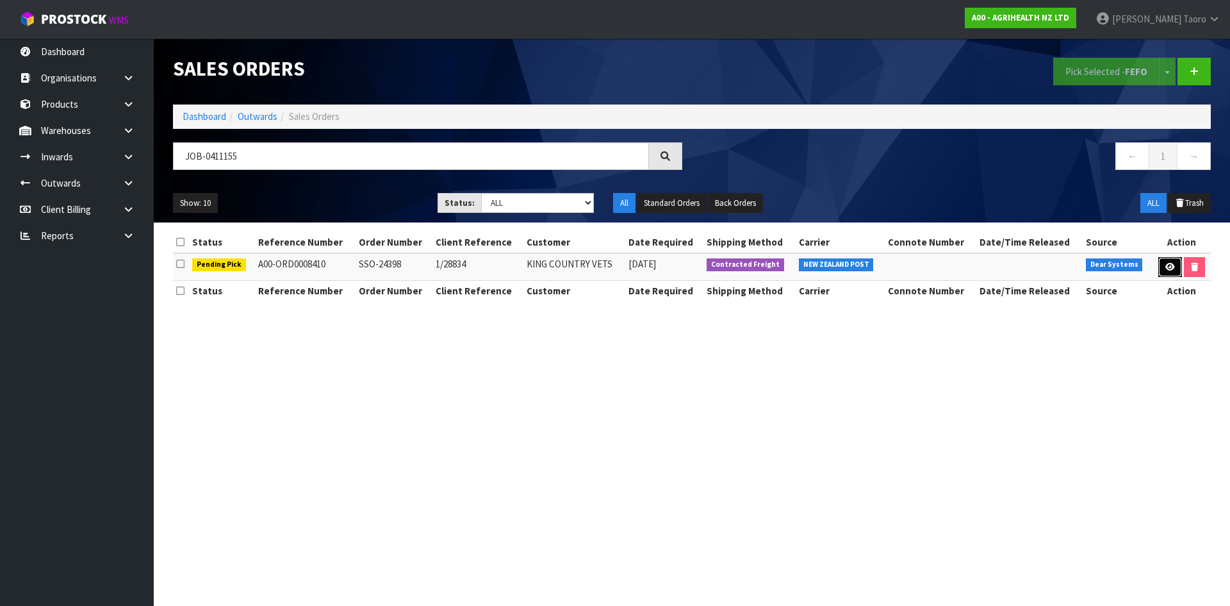
click at [1169, 267] on icon at bounding box center [1171, 267] width 10 height 8
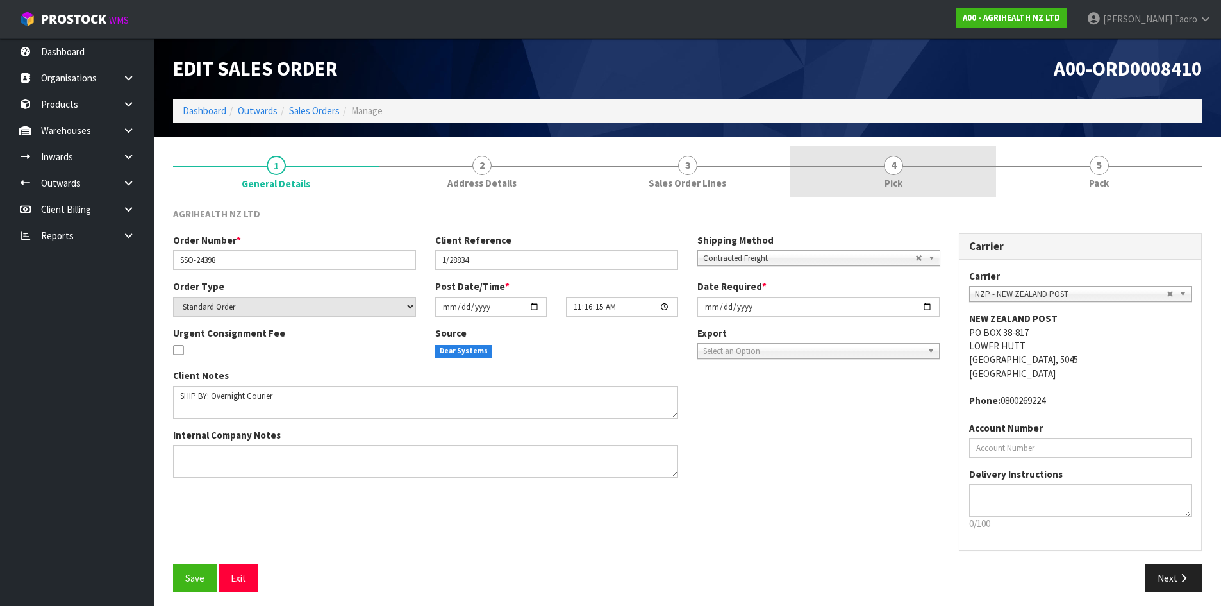
click at [910, 164] on link "4 Pick" at bounding box center [893, 171] width 206 height 51
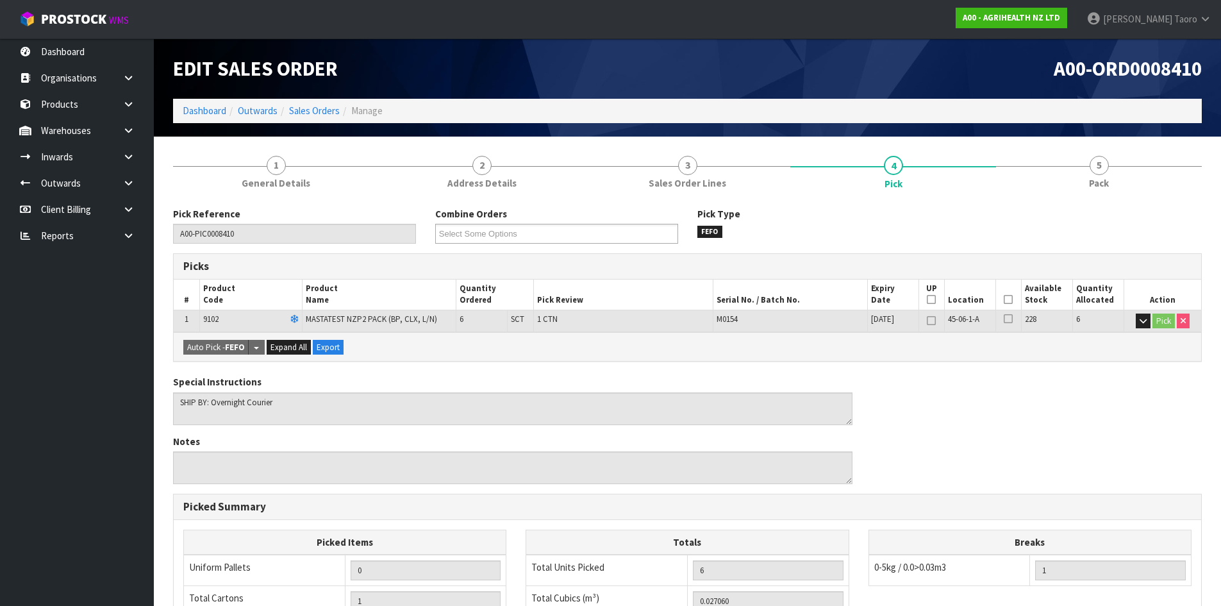
click at [1008, 299] on icon at bounding box center [1007, 299] width 9 height 1
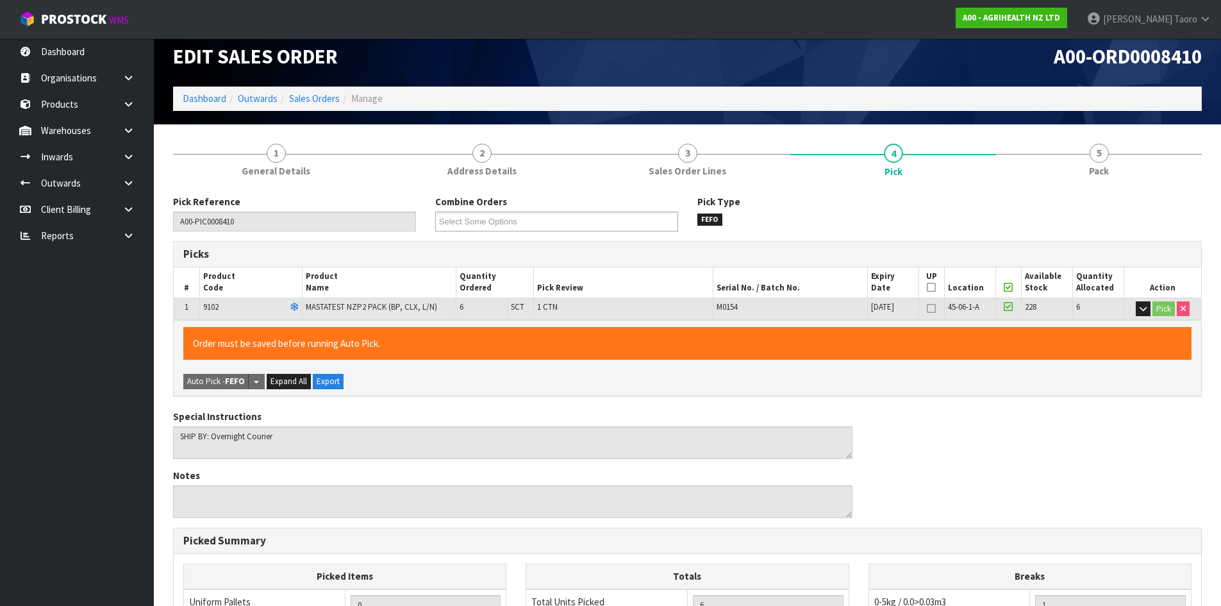
scroll to position [288, 0]
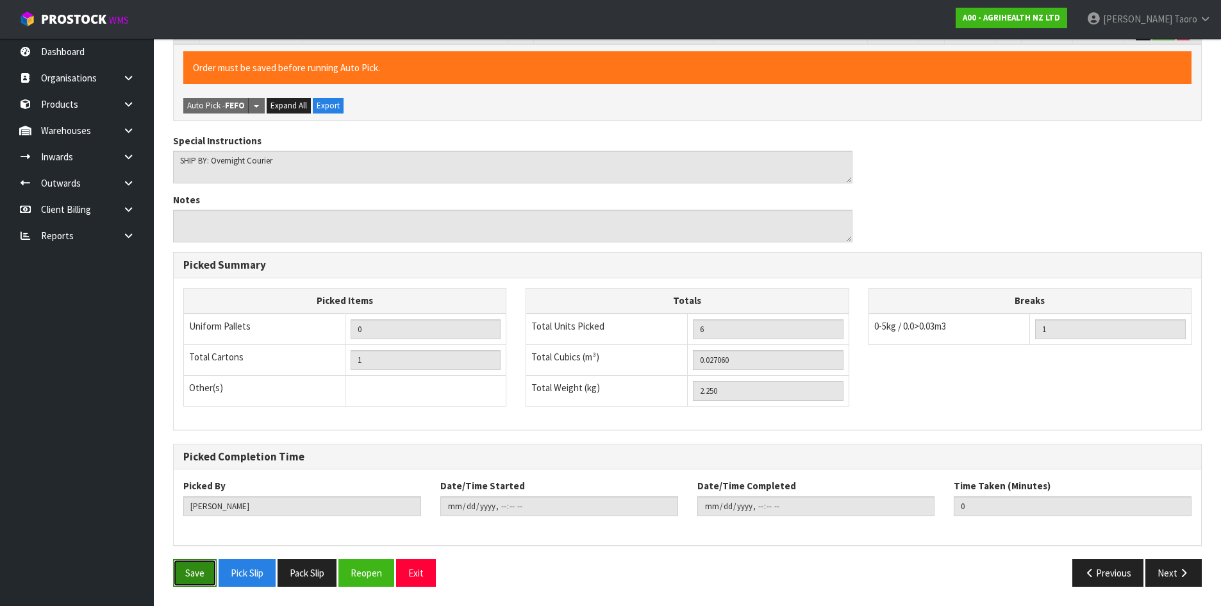
click at [203, 565] on button "Save" at bounding box center [195, 573] width 44 height 28
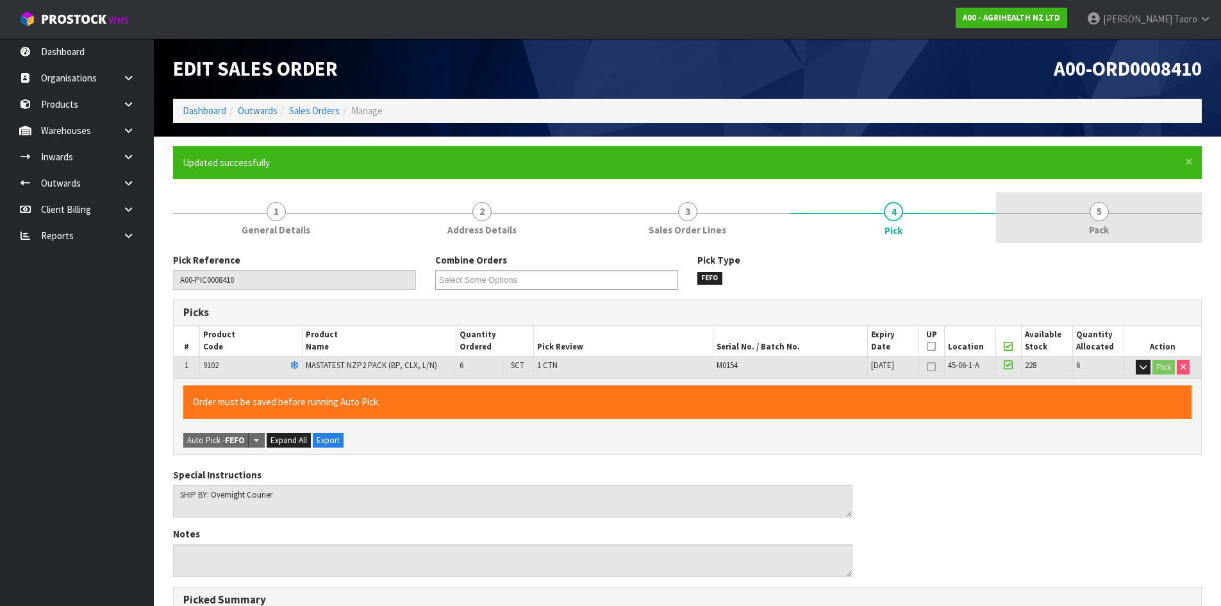
click at [1120, 234] on link "5 Pack" at bounding box center [1099, 217] width 206 height 51
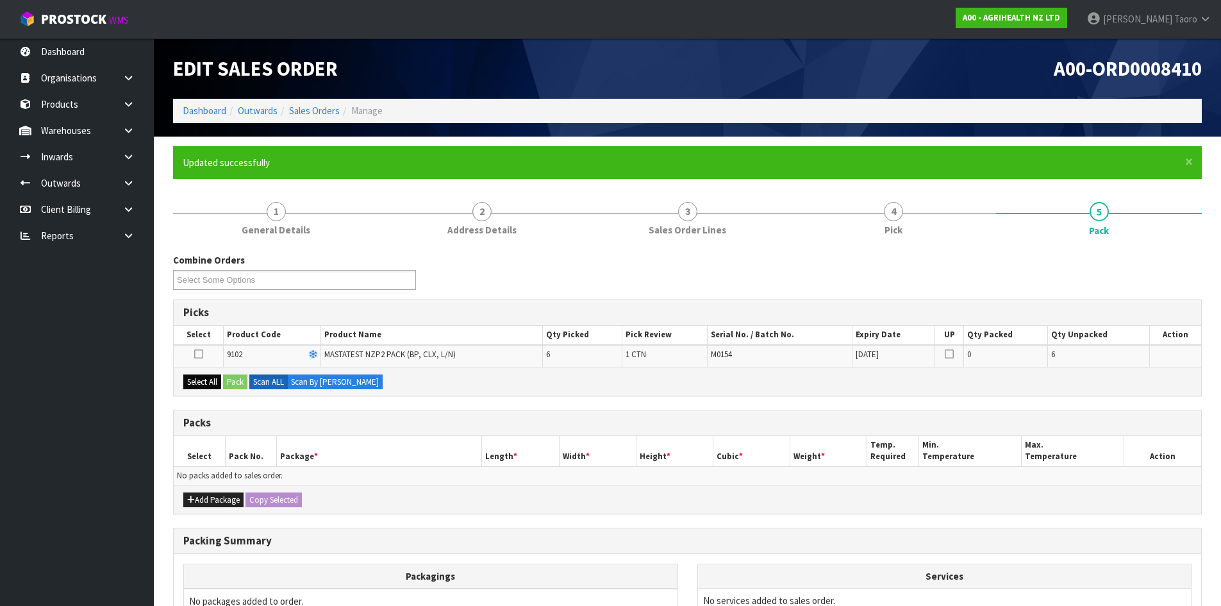
drag, startPoint x: 197, startPoint y: 372, endPoint x: 215, endPoint y: 374, distance: 17.3
click at [198, 372] on div "Select All Pack Scan ALL Scan By [PERSON_NAME]" at bounding box center [687, 381] width 1027 height 29
drag, startPoint x: 215, startPoint y: 378, endPoint x: 232, endPoint y: 380, distance: 17.4
click at [217, 379] on button "Select All" at bounding box center [202, 381] width 38 height 15
click at [232, 380] on button "Pack" at bounding box center [235, 381] width 24 height 15
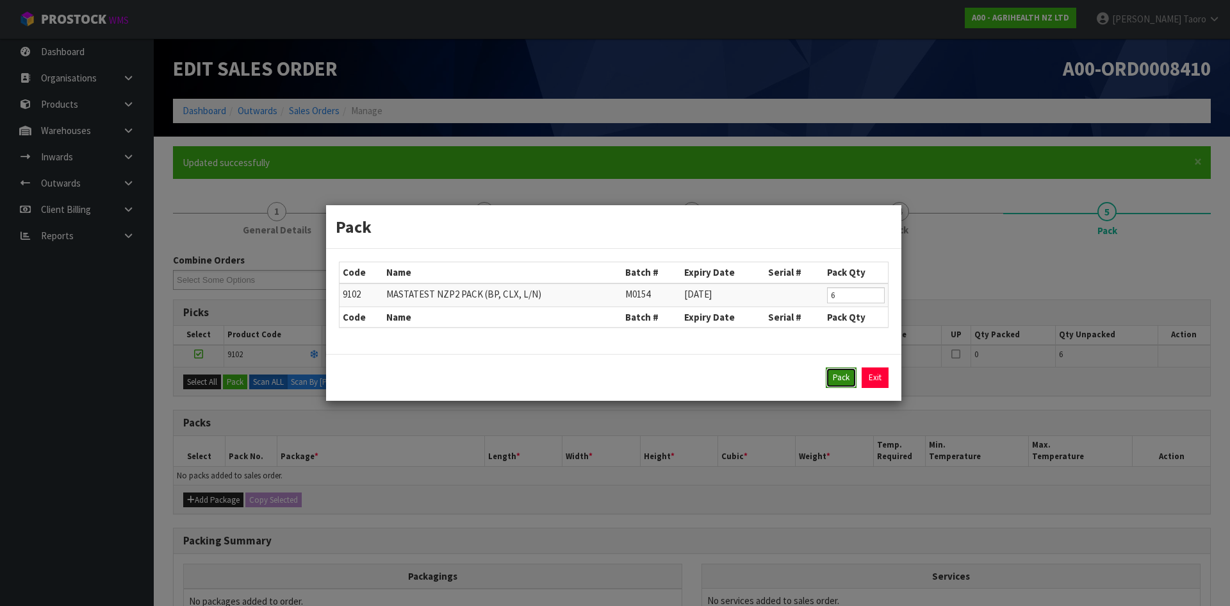
click at [854, 376] on button "Pack" at bounding box center [841, 377] width 31 height 21
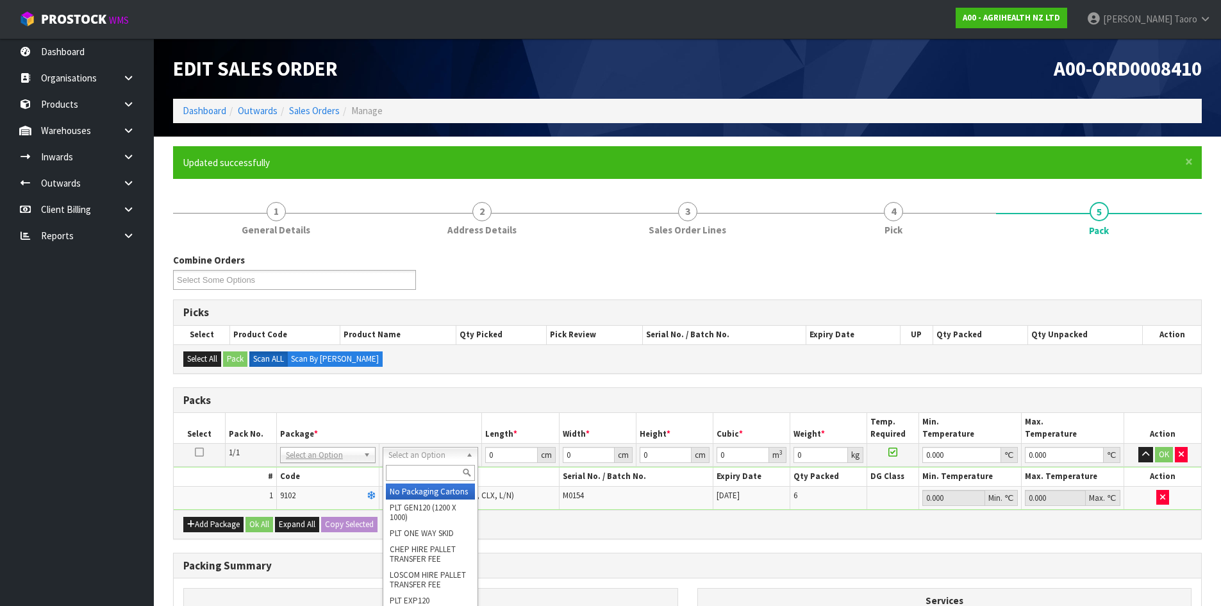
drag, startPoint x: 452, startPoint y: 497, endPoint x: 486, endPoint y: 461, distance: 49.0
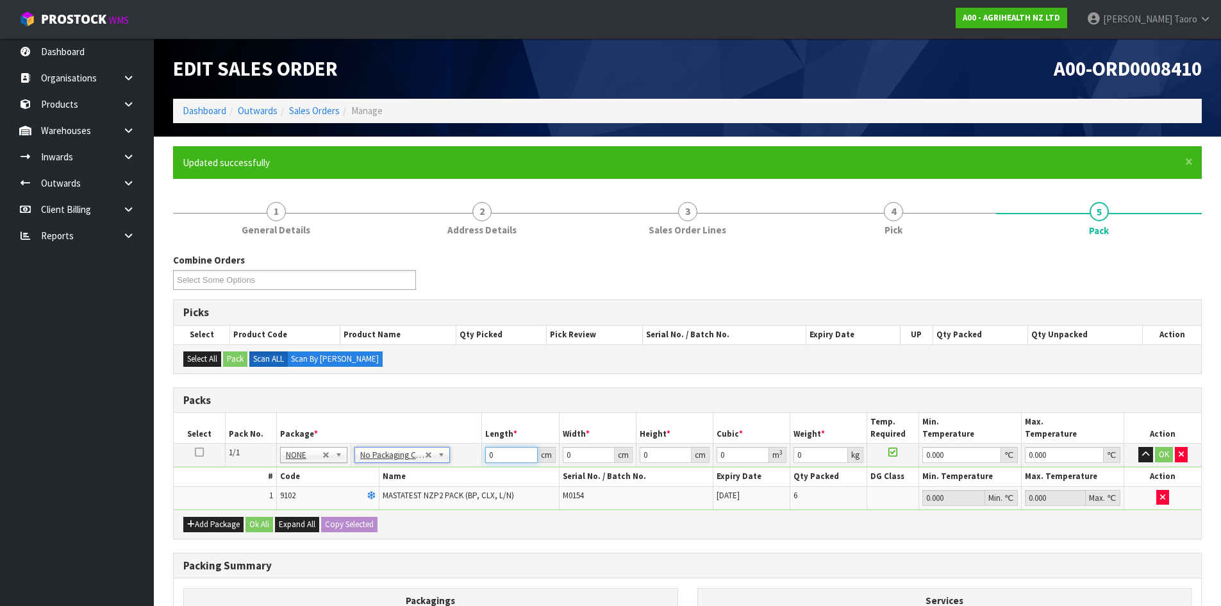
click at [502, 456] on input "0" at bounding box center [511, 455] width 52 height 16
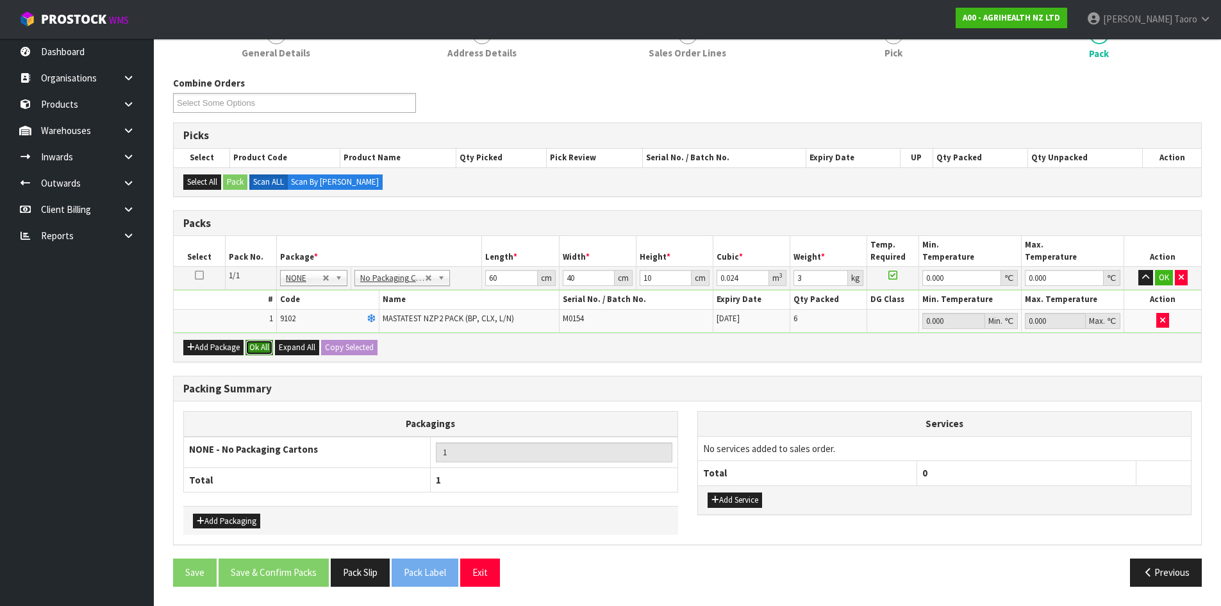
click at [256, 340] on button "Ok All" at bounding box center [259, 347] width 28 height 15
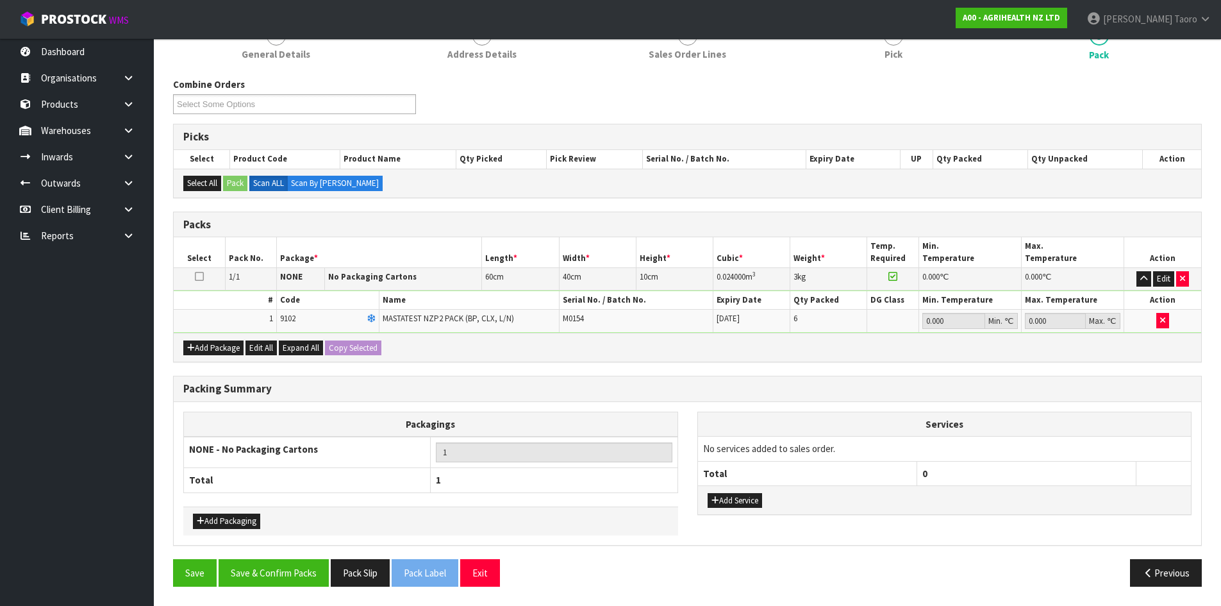
scroll to position [176, 0]
click at [306, 565] on button "Save & Confirm Packs" at bounding box center [274, 573] width 110 height 28
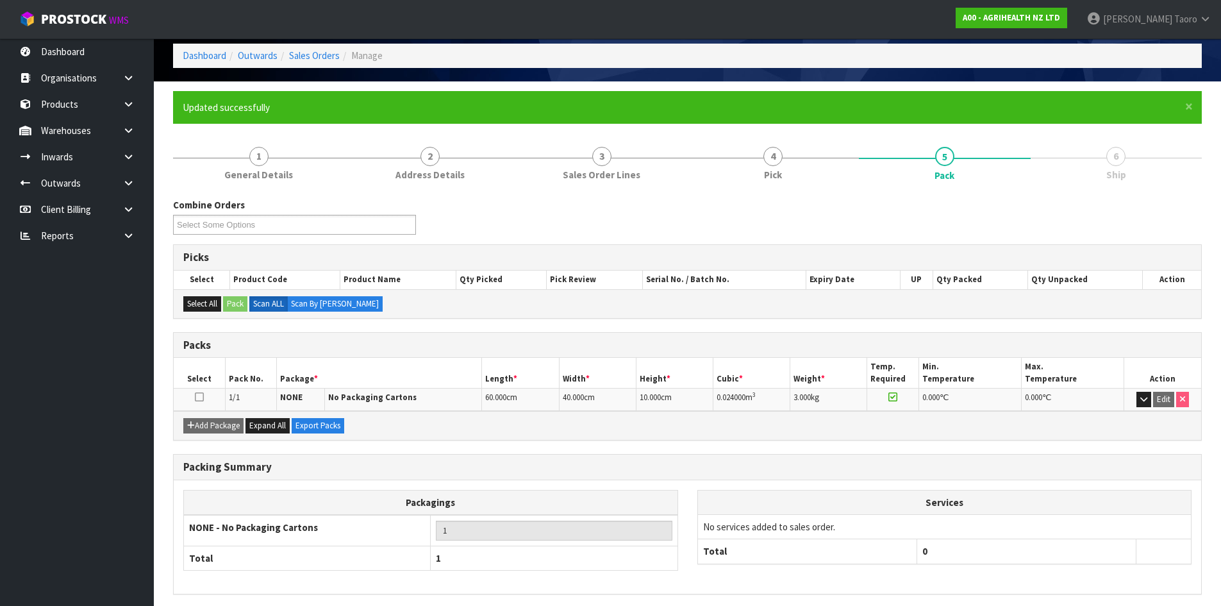
scroll to position [104, 0]
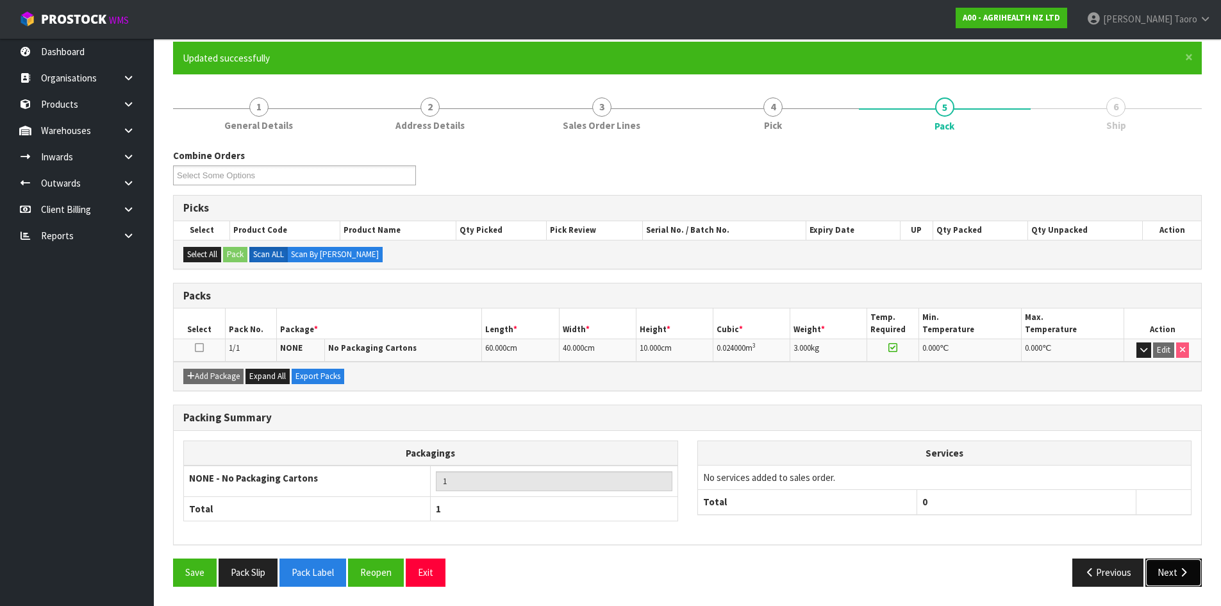
click at [1187, 574] on icon "button" at bounding box center [1183, 572] width 12 height 10
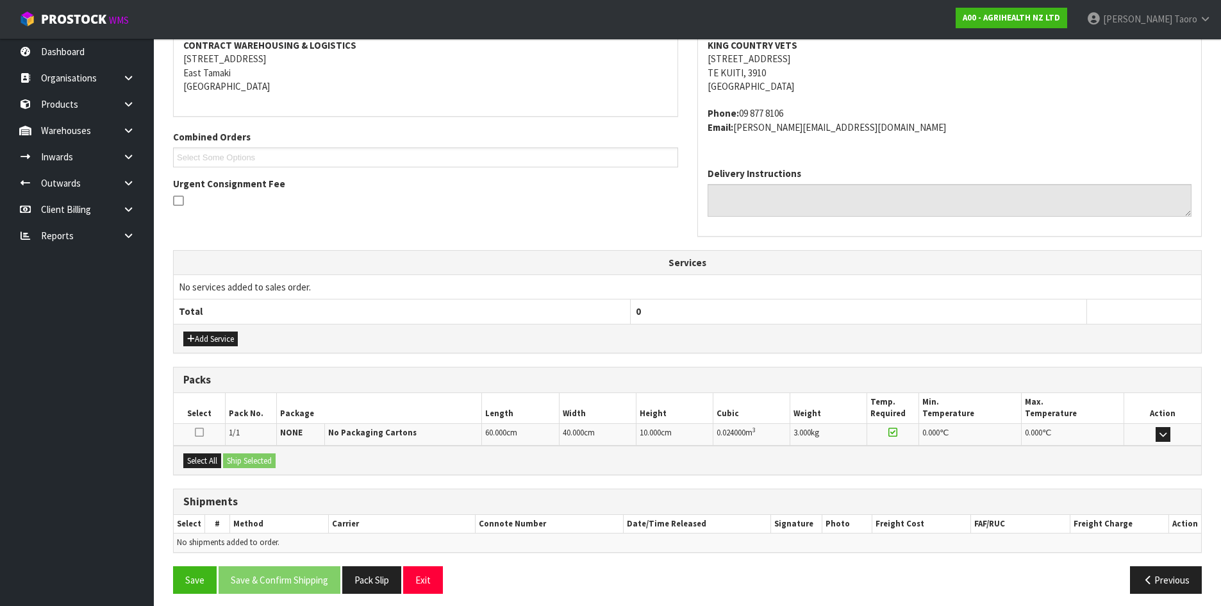
scroll to position [258, 0]
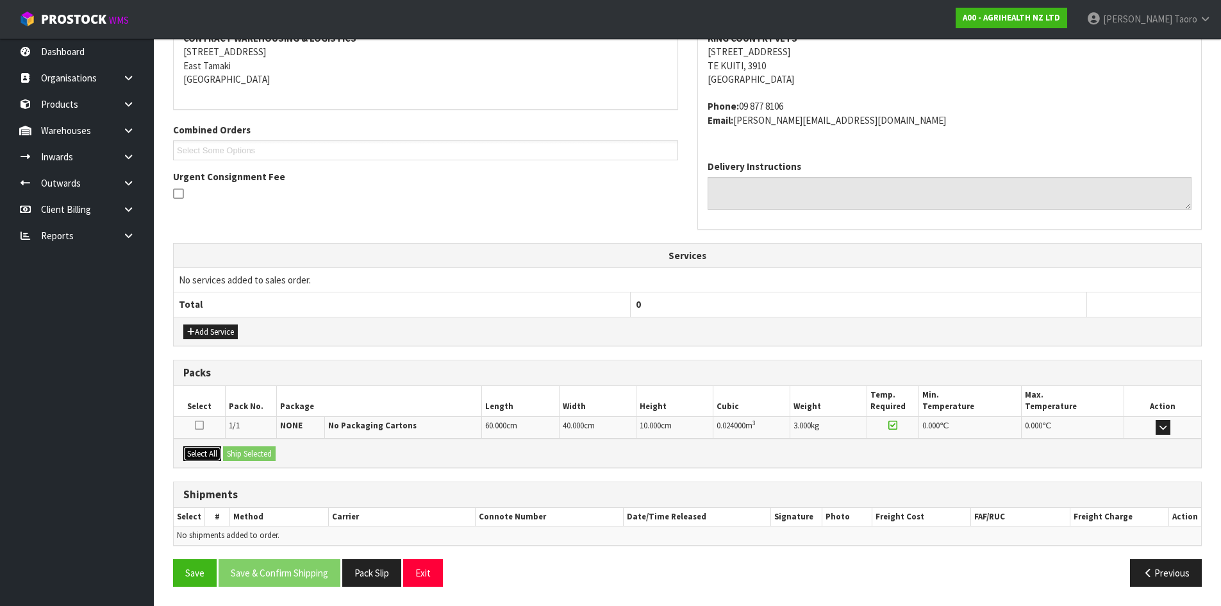
drag, startPoint x: 199, startPoint y: 454, endPoint x: 226, endPoint y: 457, distance: 27.7
click at [206, 457] on button "Select All" at bounding box center [202, 453] width 38 height 15
click at [233, 456] on button "Ship Selected" at bounding box center [249, 453] width 53 height 15
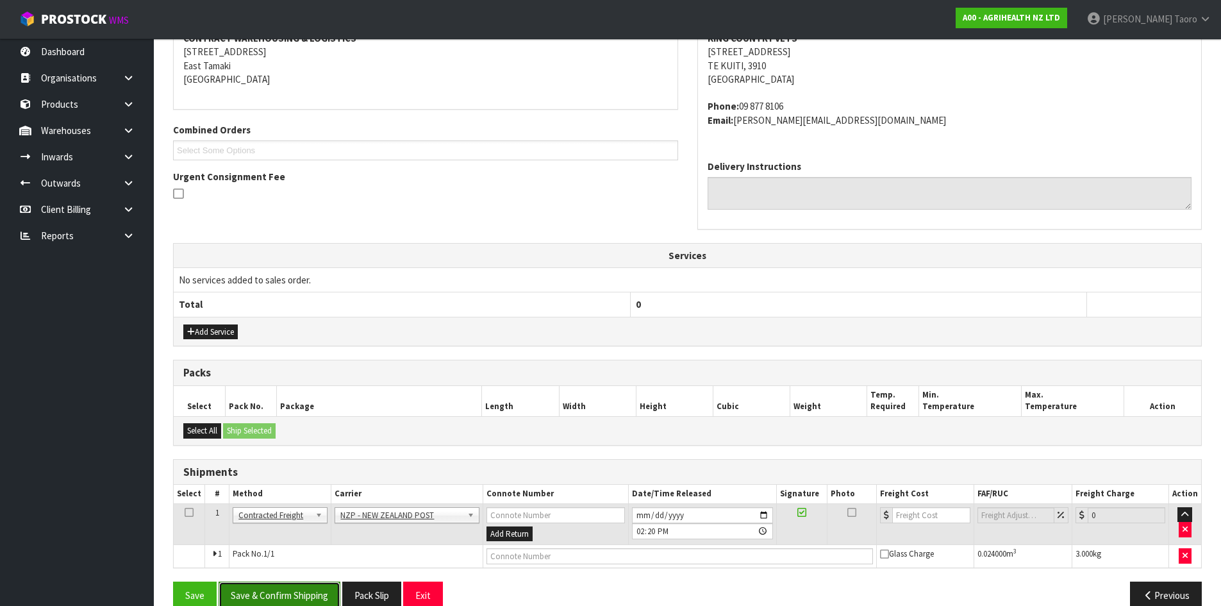
click at [304, 590] on button "Save & Confirm Shipping" at bounding box center [280, 595] width 122 height 28
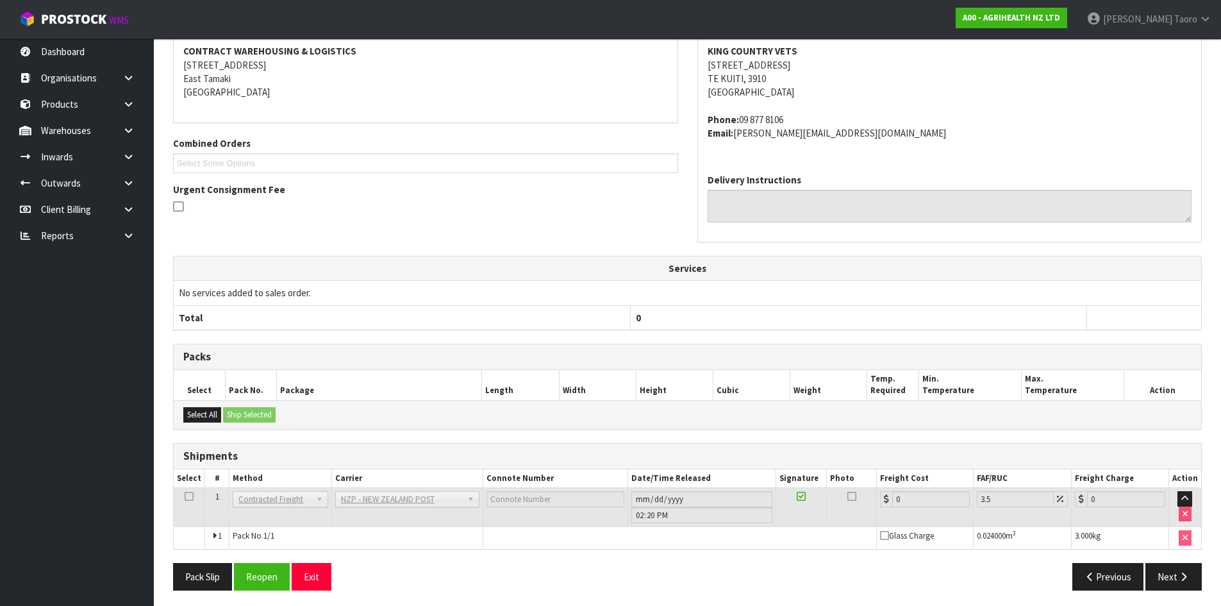
scroll to position [262, 0]
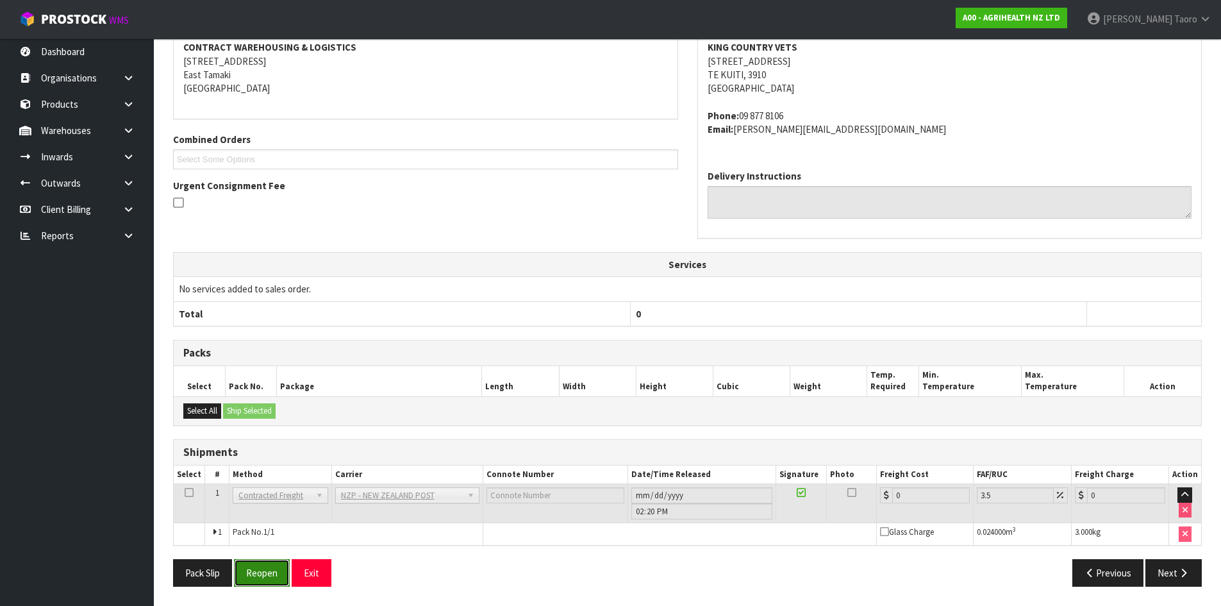
click at [269, 570] on button "Reopen" at bounding box center [262, 573] width 56 height 28
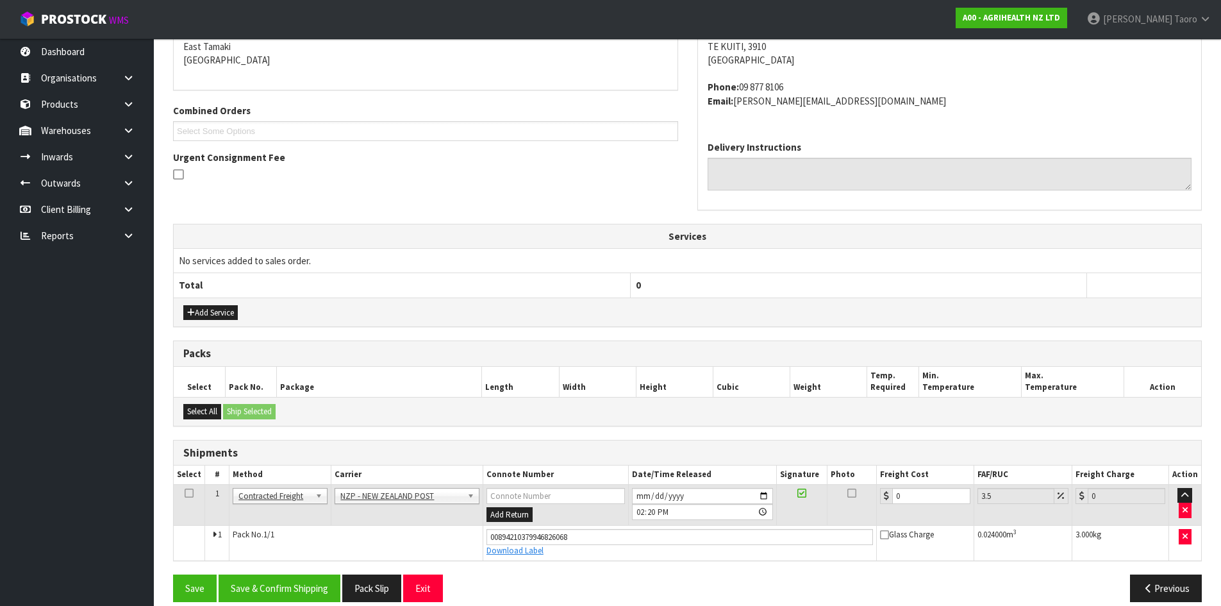
scroll to position [292, 0]
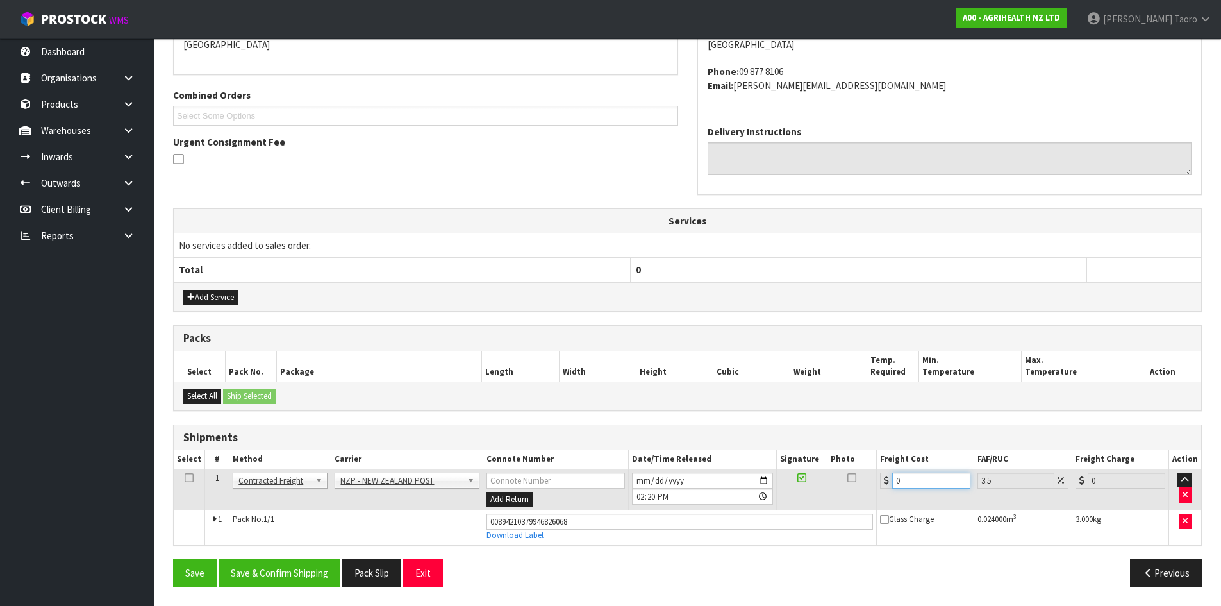
click at [912, 486] on input "0" at bounding box center [931, 480] width 78 height 16
click at [909, 484] on input "0" at bounding box center [931, 480] width 78 height 16
click at [302, 580] on button "Save & Confirm Shipping" at bounding box center [280, 573] width 122 height 28
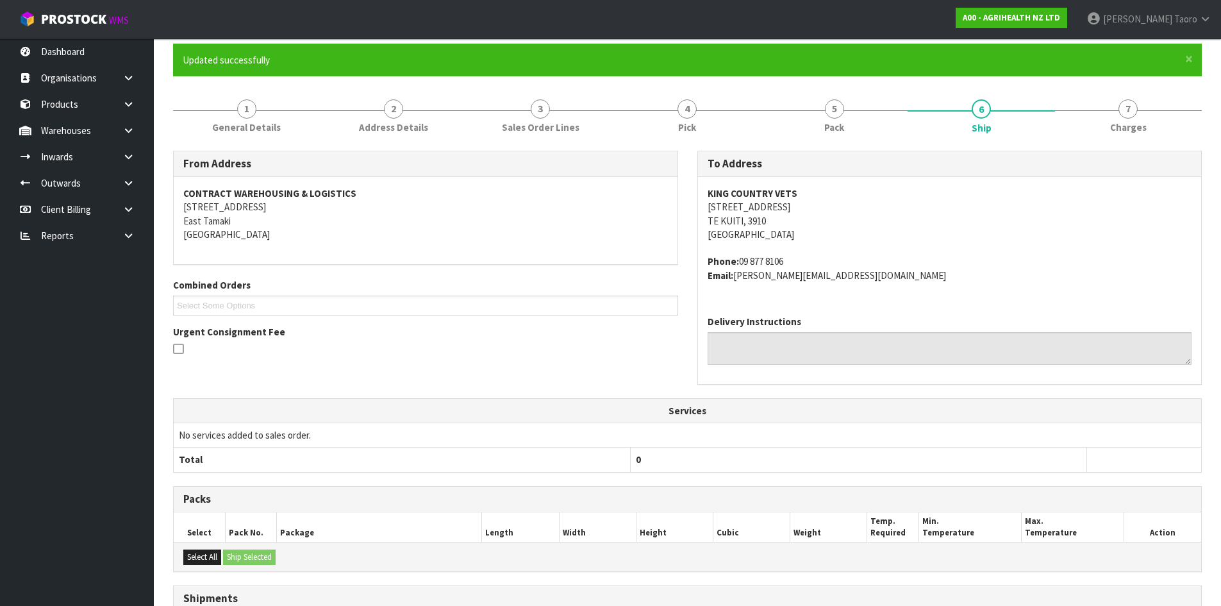
scroll to position [257, 0]
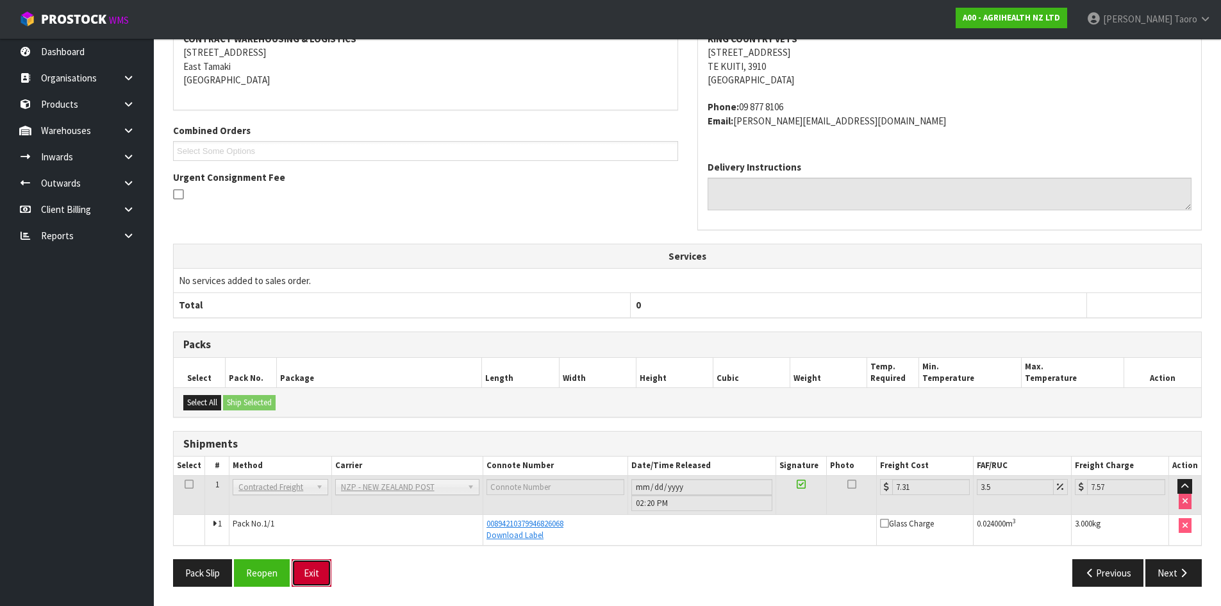
click at [317, 573] on button "Exit" at bounding box center [312, 573] width 40 height 28
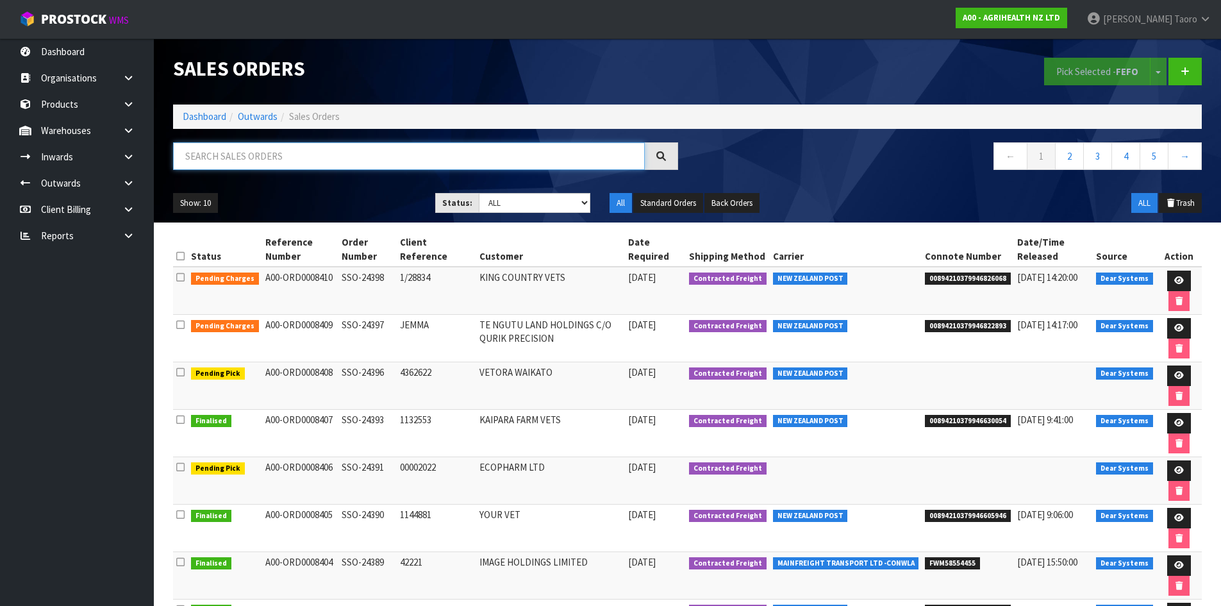
click at [210, 147] on input "text" at bounding box center [409, 156] width 472 height 28
click at [204, 121] on link "Dashboard" at bounding box center [205, 116] width 44 height 12
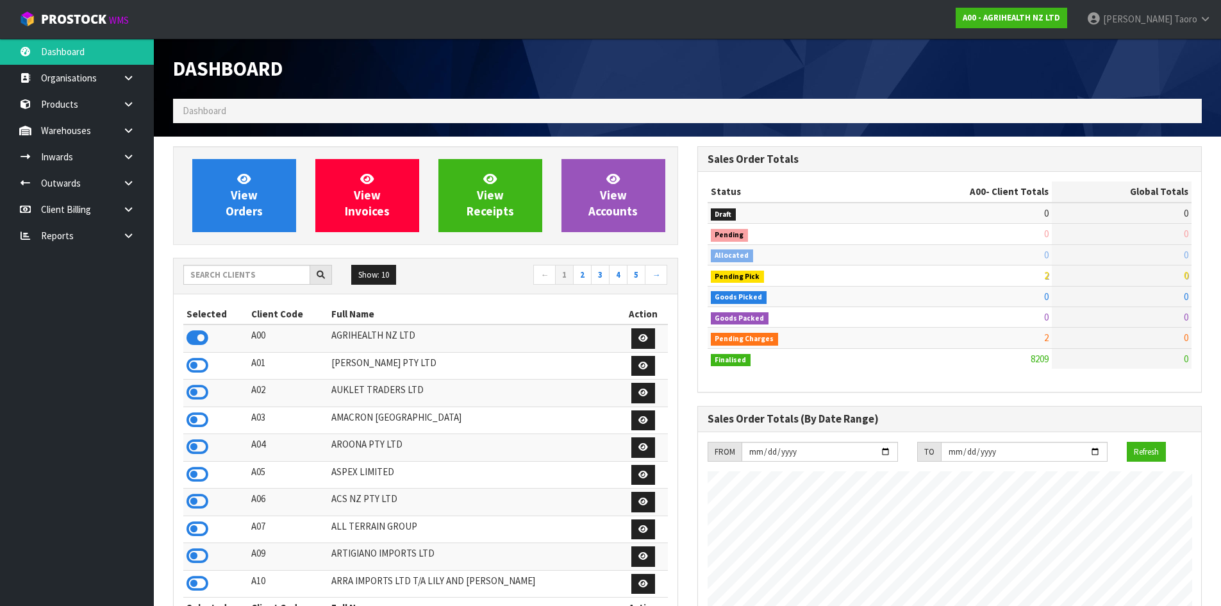
scroll to position [971, 524]
click at [288, 275] on input "text" at bounding box center [246, 275] width 127 height 20
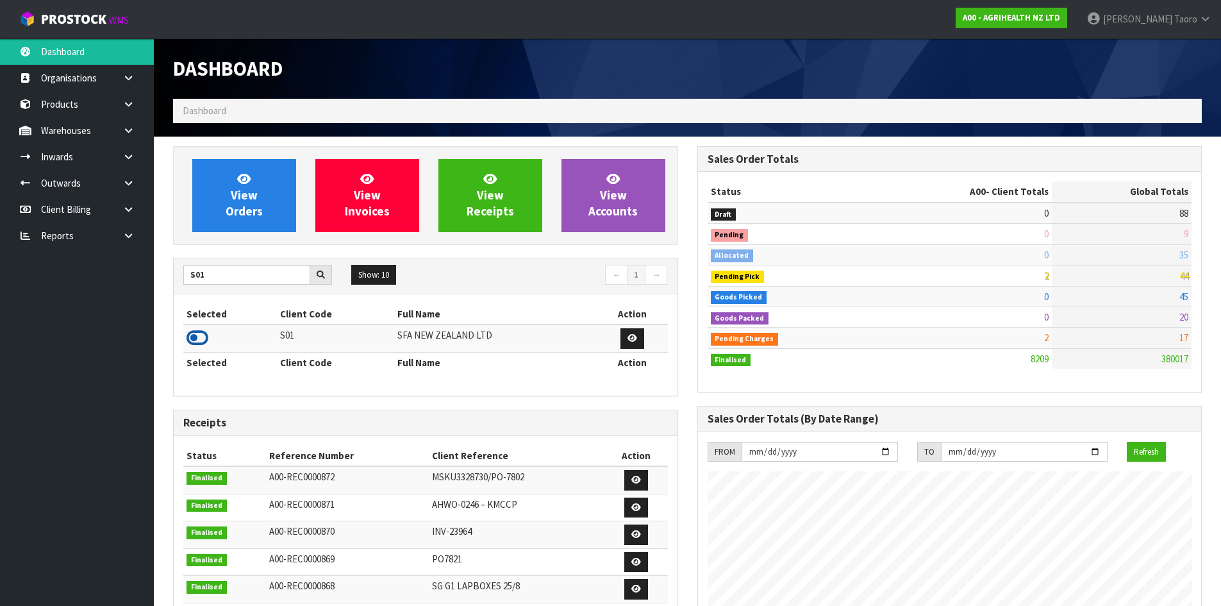
drag, startPoint x: 199, startPoint y: 333, endPoint x: 195, endPoint y: 293, distance: 39.2
click at [199, 331] on icon at bounding box center [197, 337] width 22 height 19
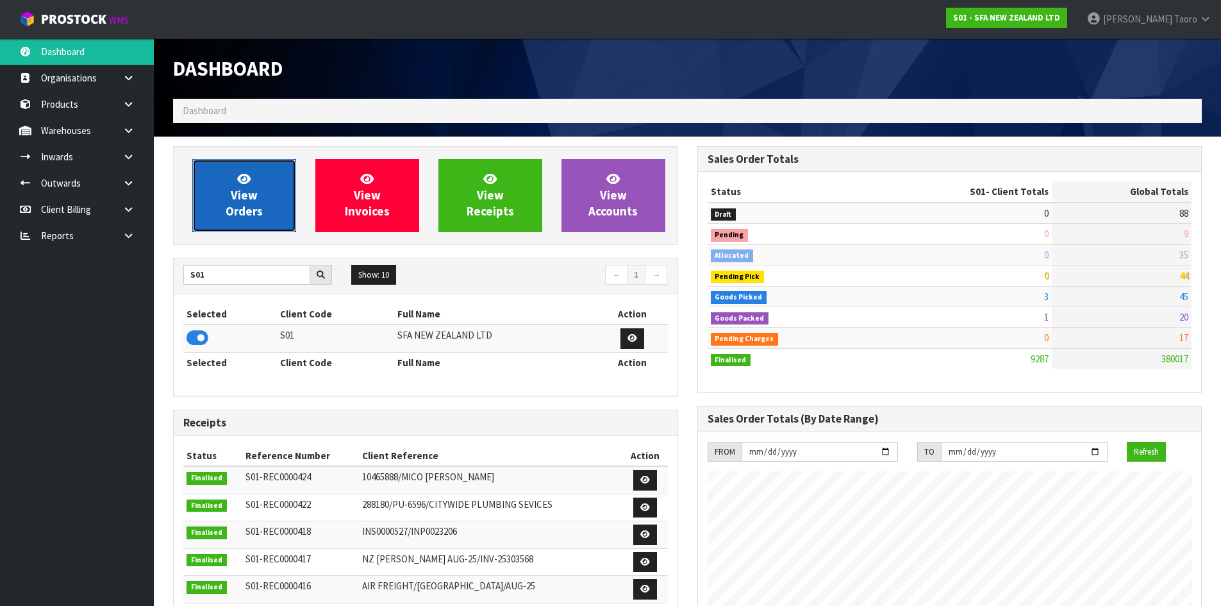
click at [244, 200] on span "View Orders" at bounding box center [244, 195] width 37 height 48
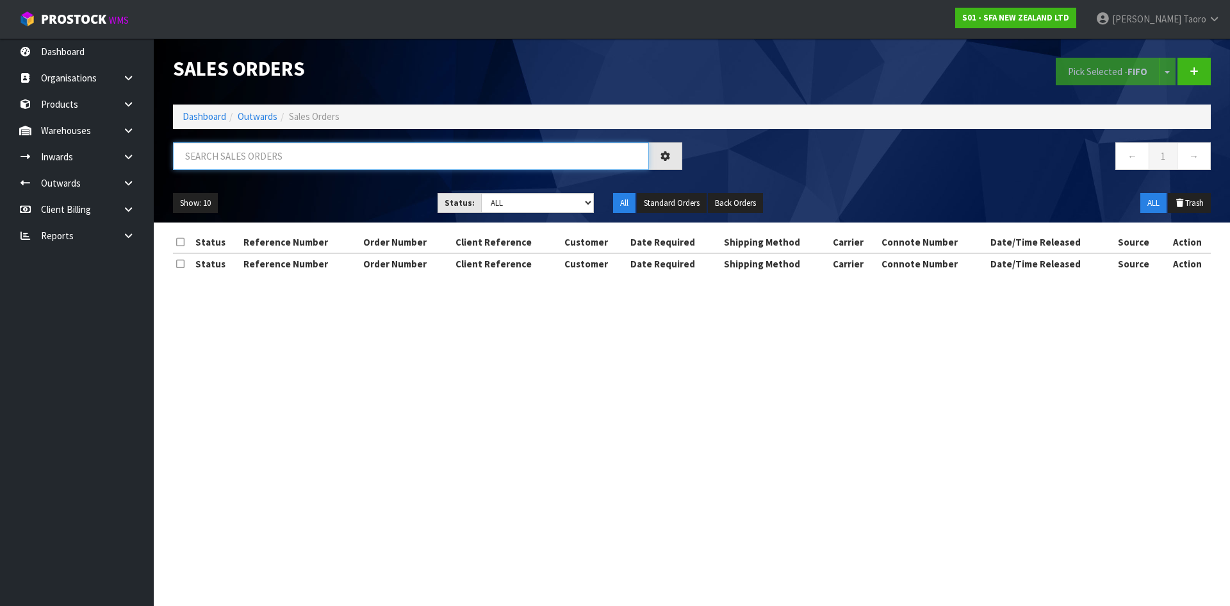
click at [249, 149] on input "text" at bounding box center [411, 156] width 476 height 28
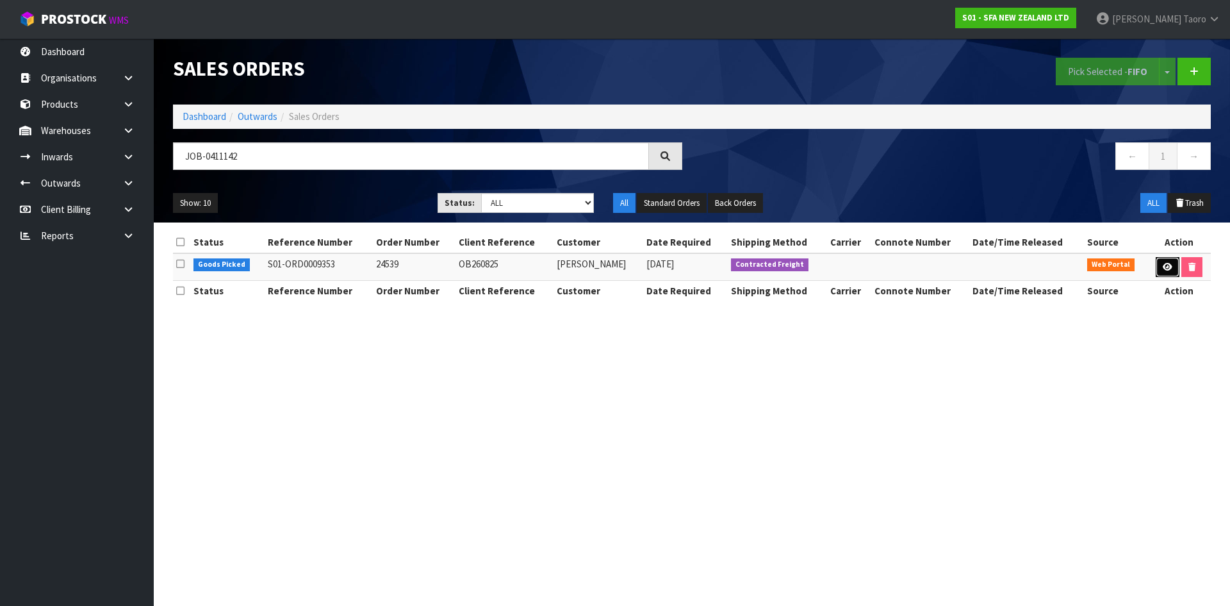
click at [1164, 267] on icon at bounding box center [1168, 267] width 10 height 8
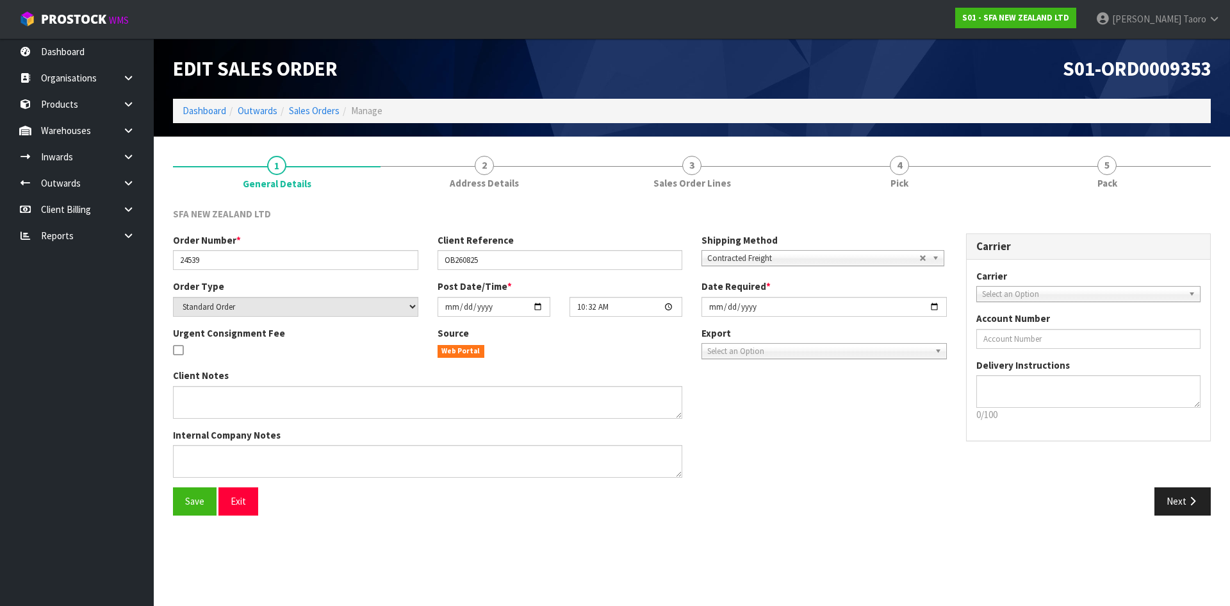
click at [1121, 176] on link "5 Pack" at bounding box center [1107, 171] width 208 height 51
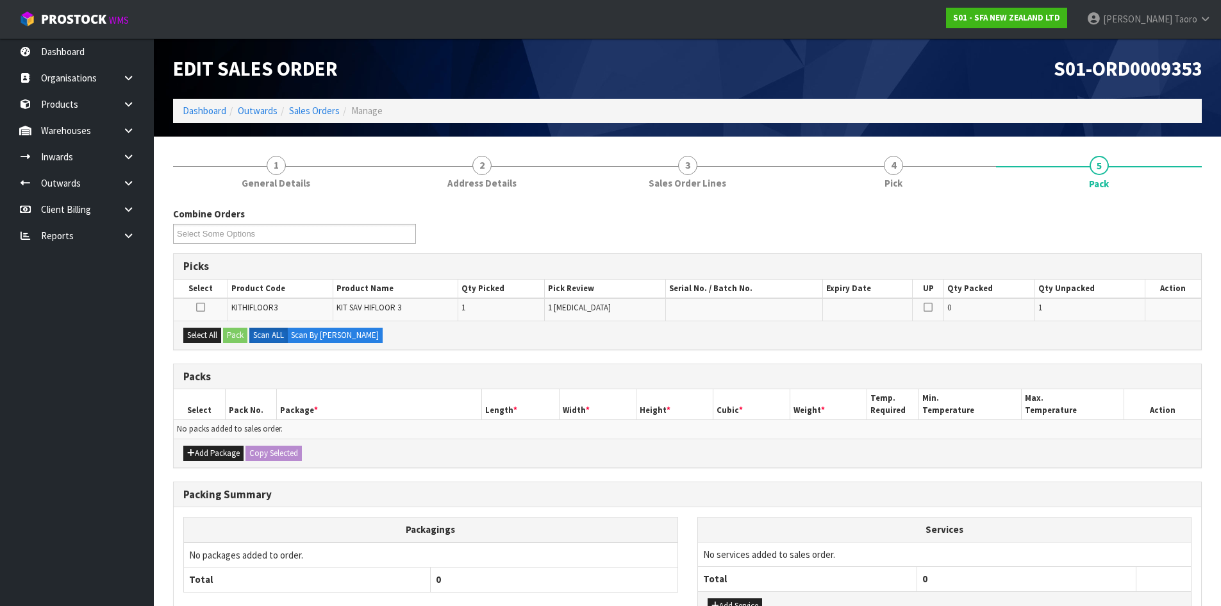
click at [945, 79] on h1 "S01-ORD0009353" at bounding box center [949, 69] width 505 height 22
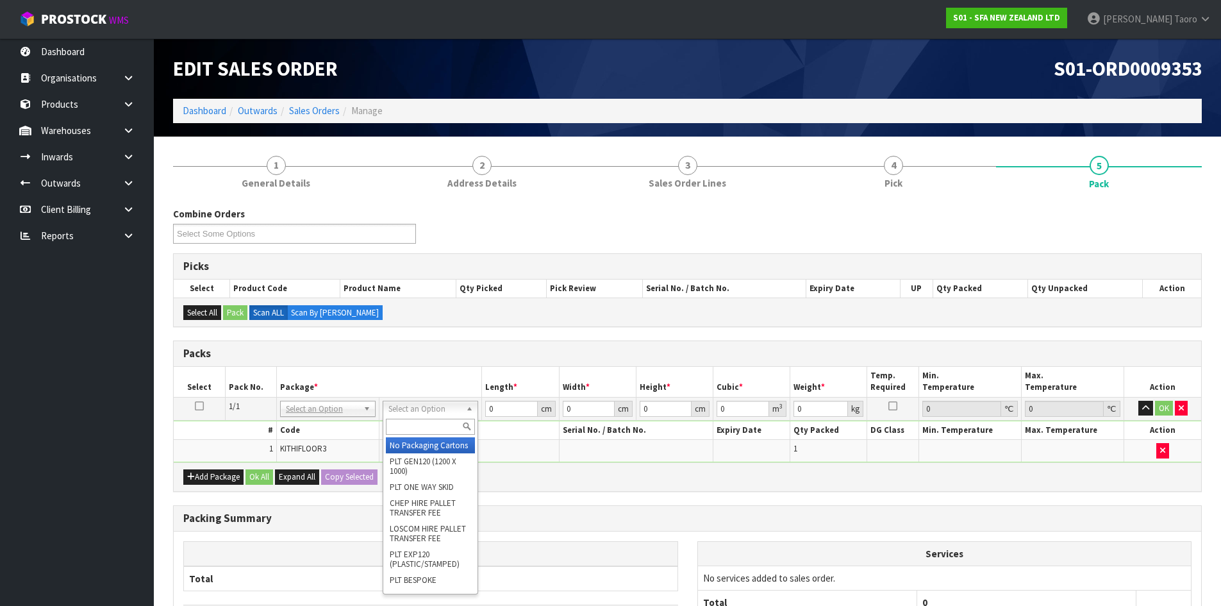
click at [452, 425] on input "text" at bounding box center [430, 426] width 89 height 16
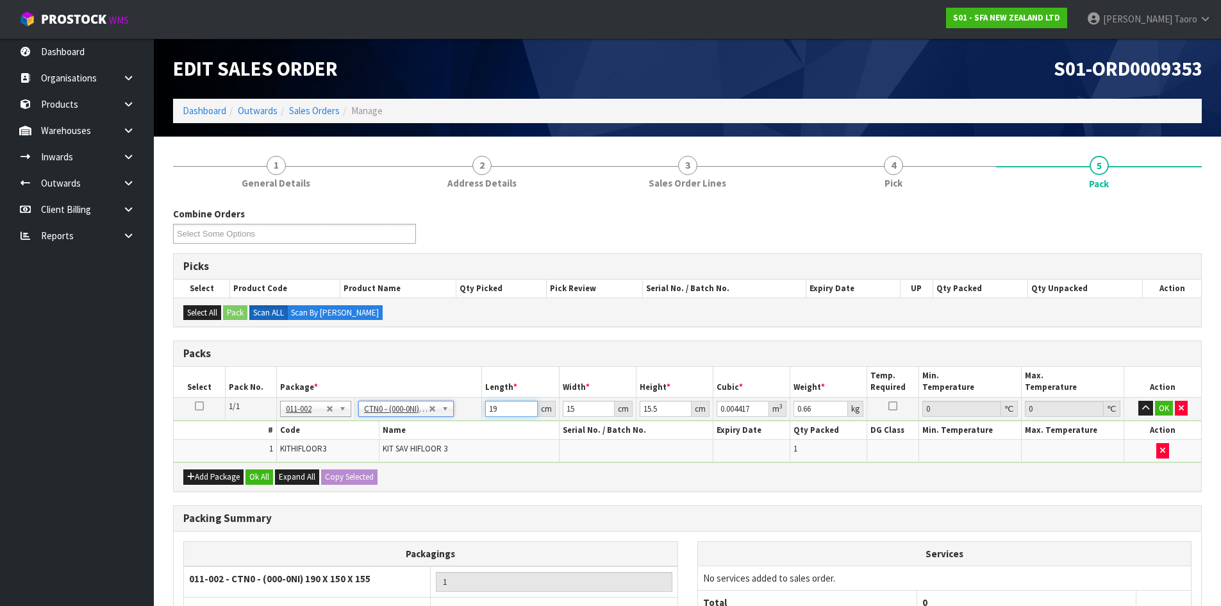
click at [502, 408] on input "19" at bounding box center [511, 408] width 52 height 16
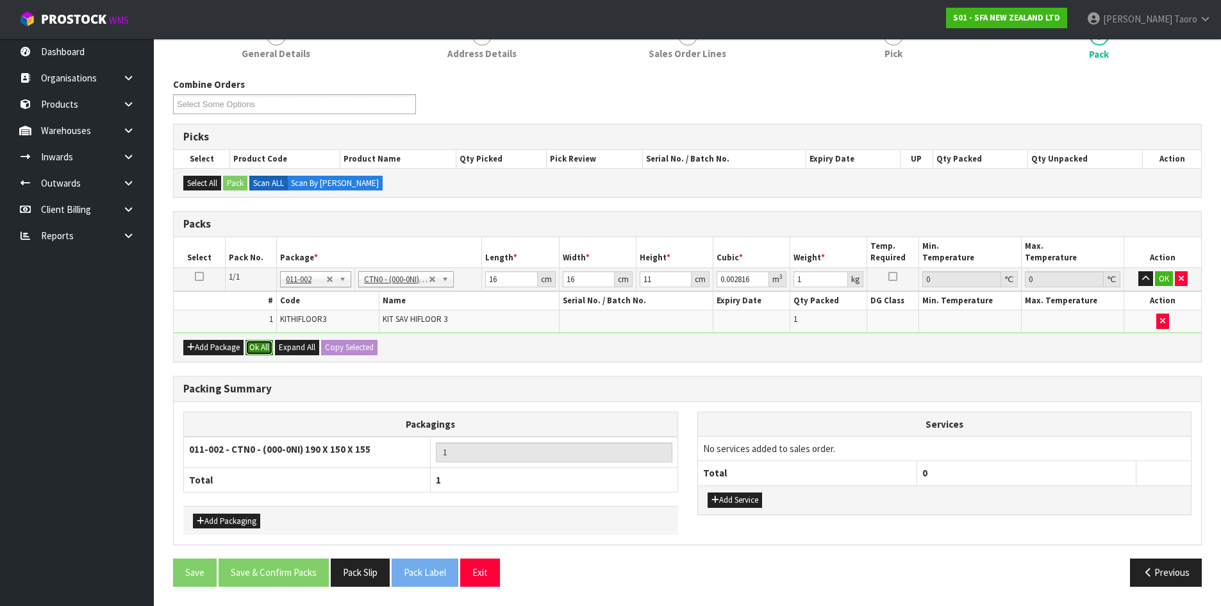
click at [258, 347] on button "Ok All" at bounding box center [259, 347] width 28 height 15
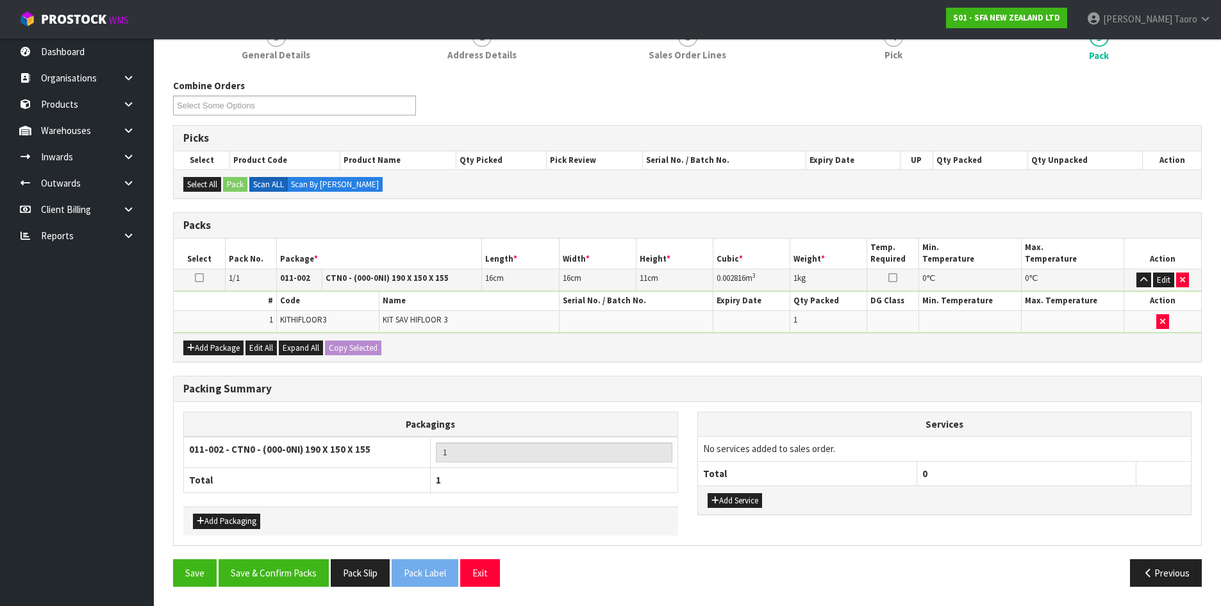
scroll to position [128, 0]
click at [274, 581] on button "Save & Confirm Packs" at bounding box center [274, 573] width 110 height 28
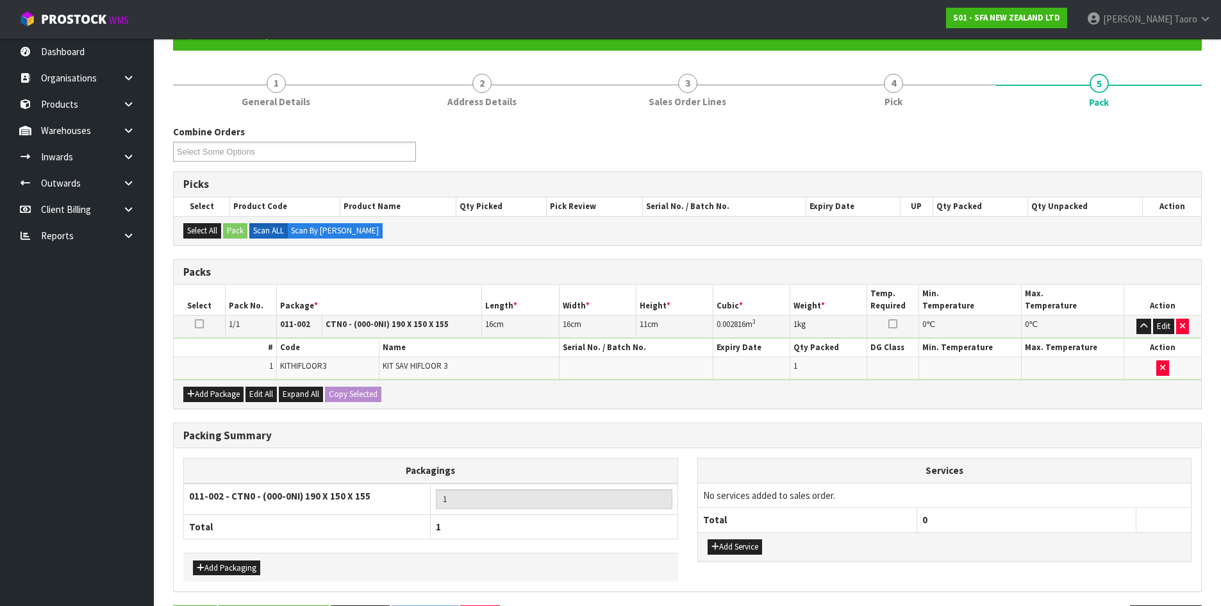
scroll to position [0, 0]
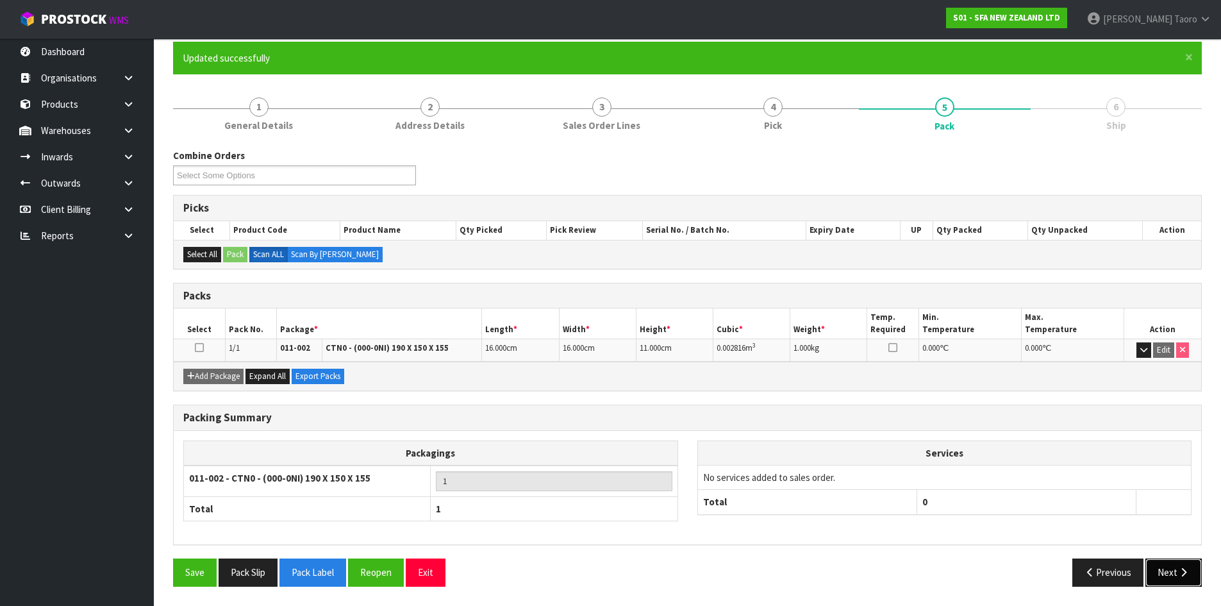
click at [1172, 566] on button "Next" at bounding box center [1173, 572] width 56 height 28
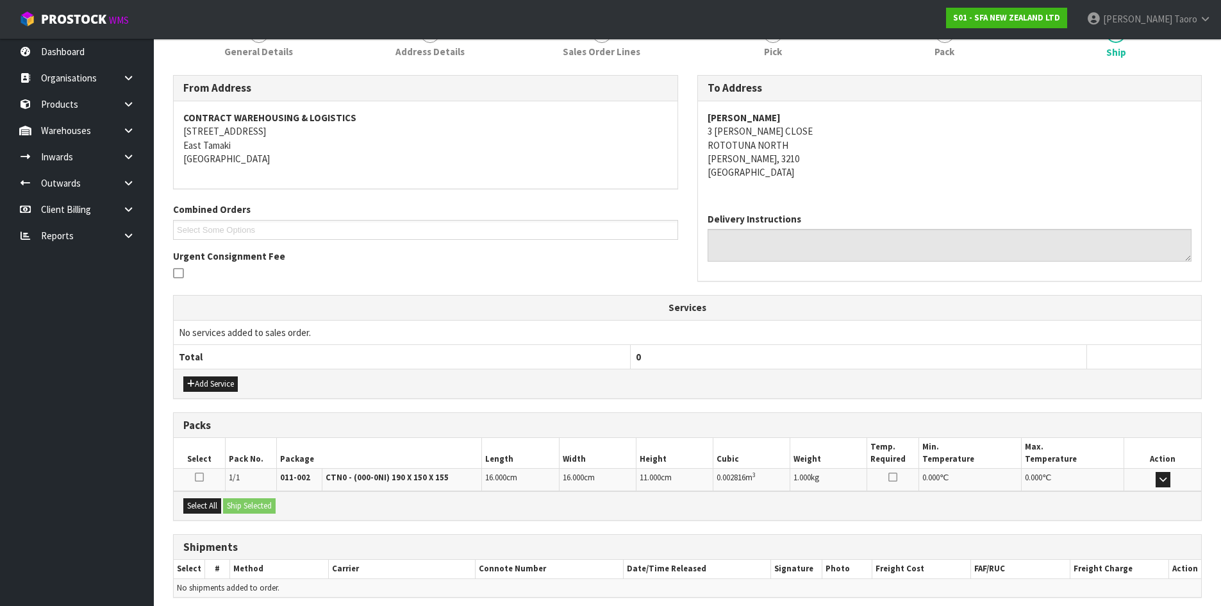
scroll to position [231, 0]
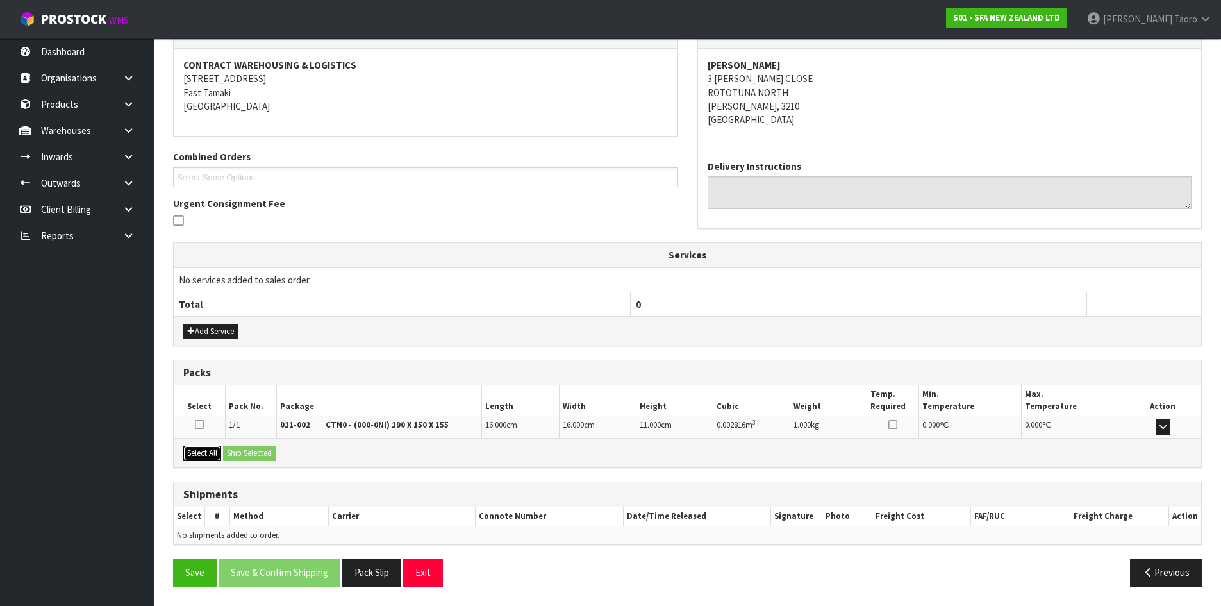
click at [213, 455] on button "Select All" at bounding box center [202, 452] width 38 height 15
drag, startPoint x: 246, startPoint y: 456, endPoint x: 279, endPoint y: 495, distance: 51.4
click at [248, 456] on button "Ship Selected" at bounding box center [249, 452] width 53 height 15
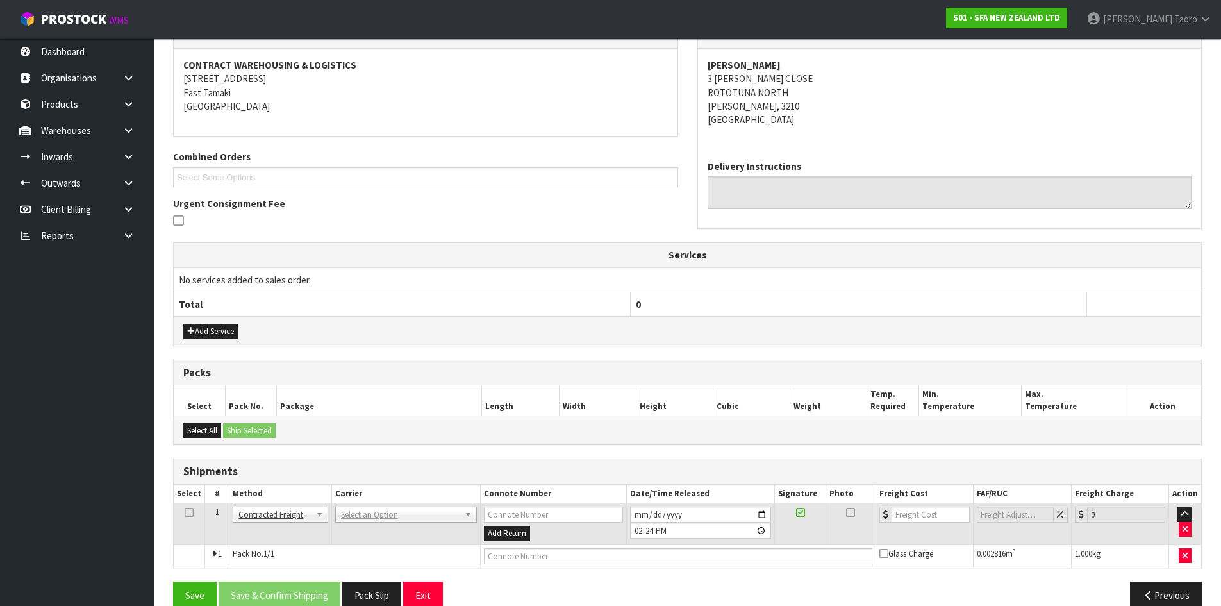
drag, startPoint x: 353, startPoint y: 512, endPoint x: 358, endPoint y: 524, distance: 13.0
click at [359, 532] on input "text" at bounding box center [404, 532] width 136 height 16
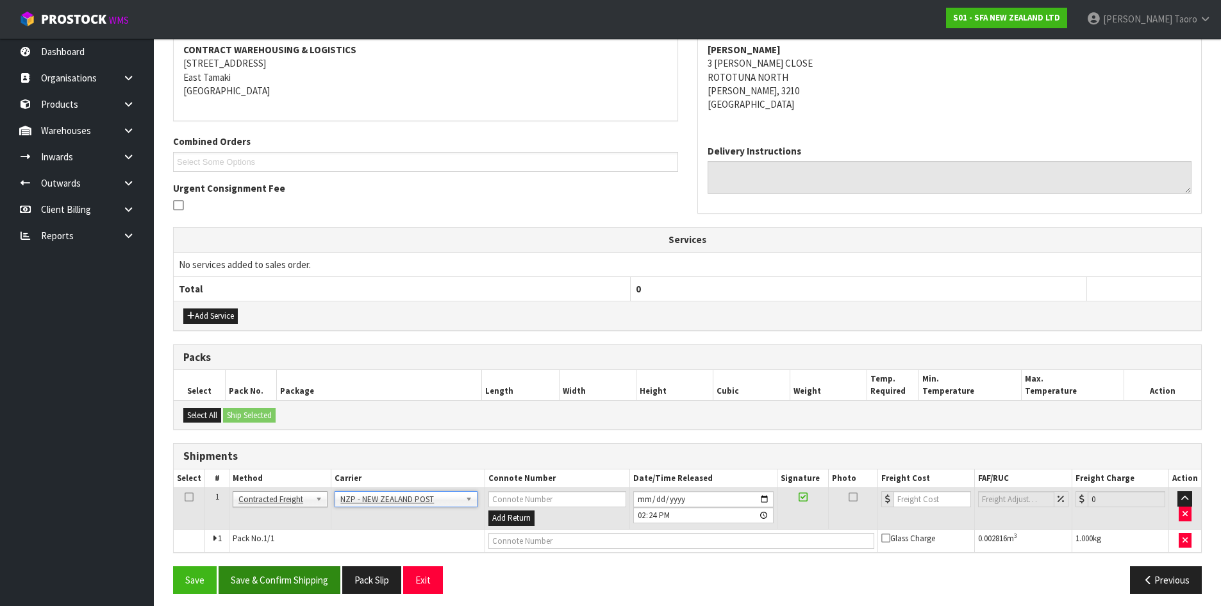
scroll to position [253, 0]
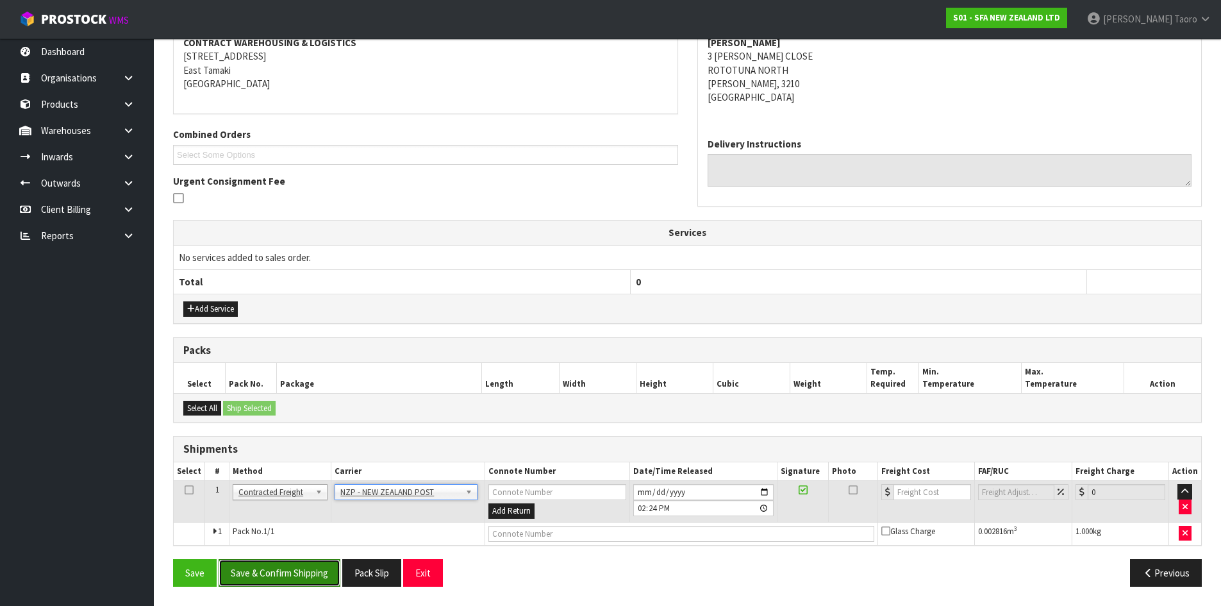
click at [316, 563] on button "Save & Confirm Shipping" at bounding box center [280, 573] width 122 height 28
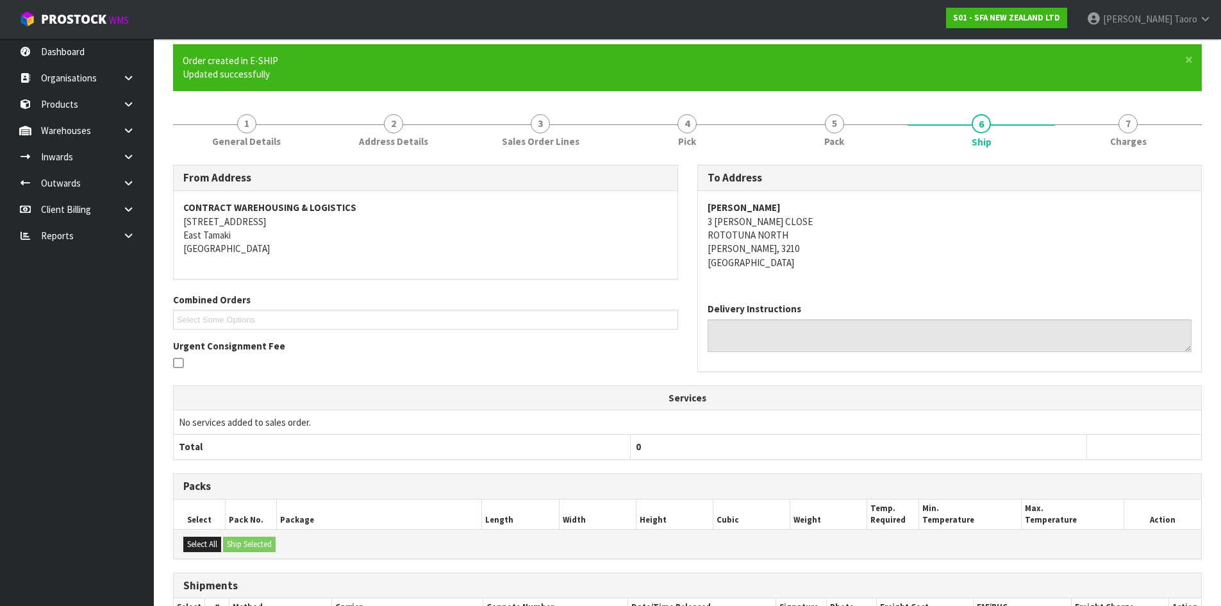
scroll to position [235, 0]
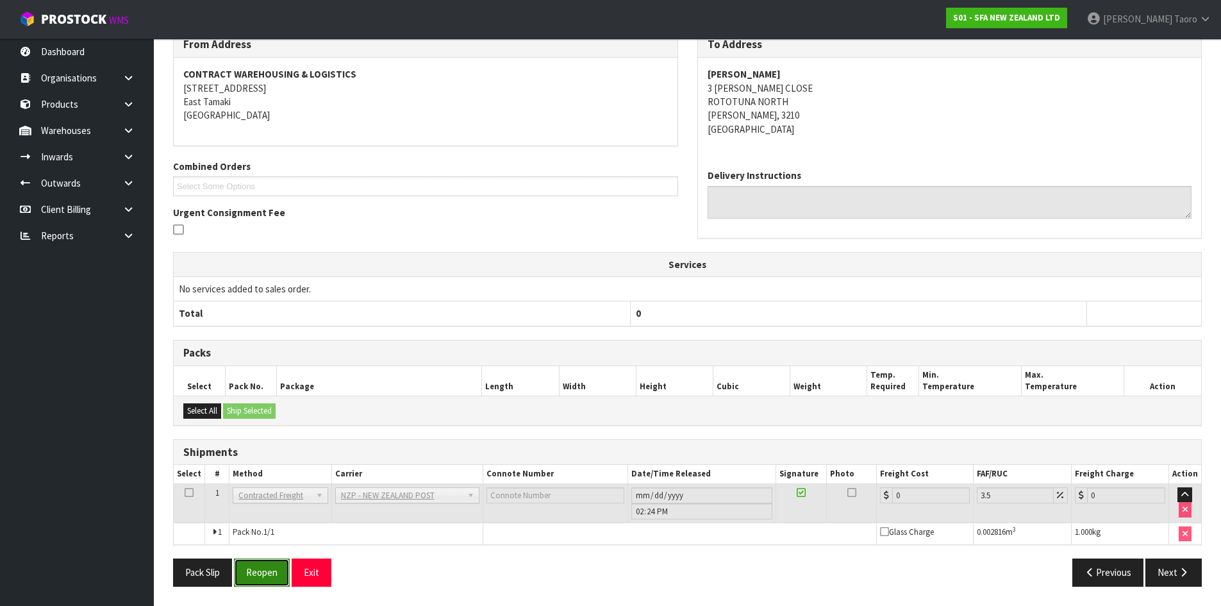
click at [261, 570] on button "Reopen" at bounding box center [262, 572] width 56 height 28
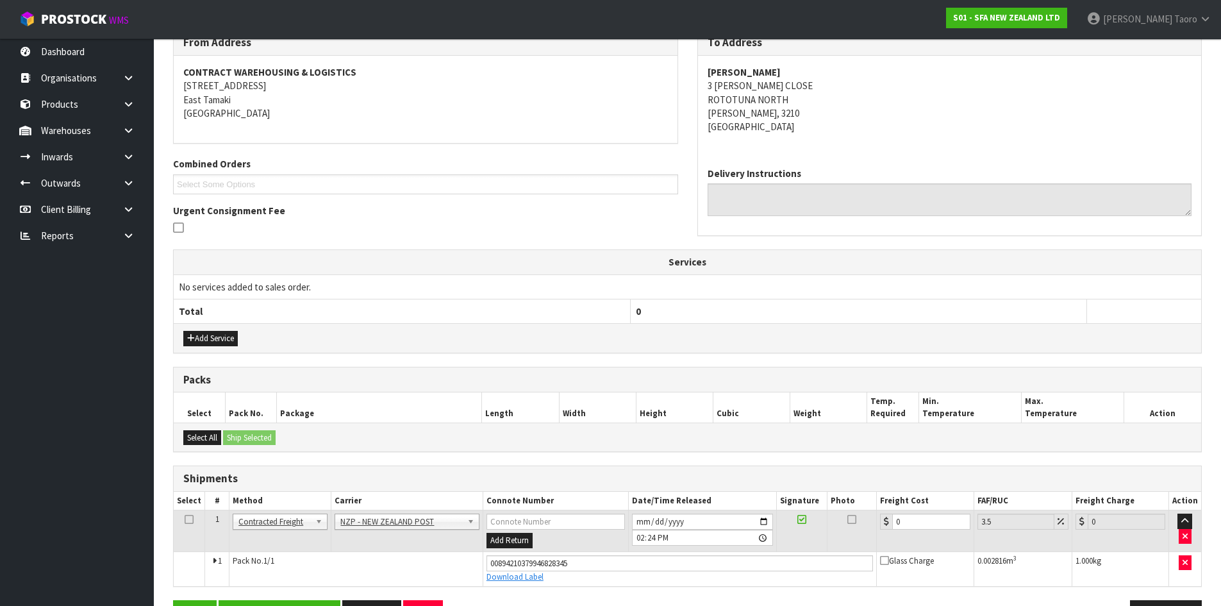
scroll to position [265, 0]
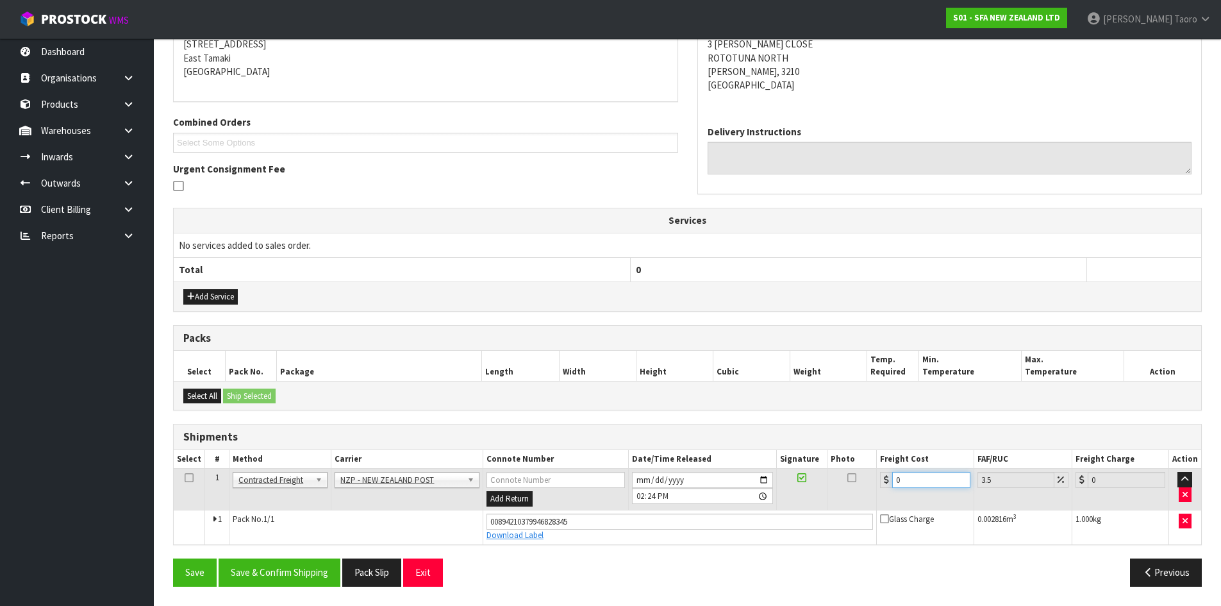
click at [923, 484] on input "0" at bounding box center [931, 480] width 78 height 16
click at [310, 579] on button "Save & Confirm Shipping" at bounding box center [280, 572] width 122 height 28
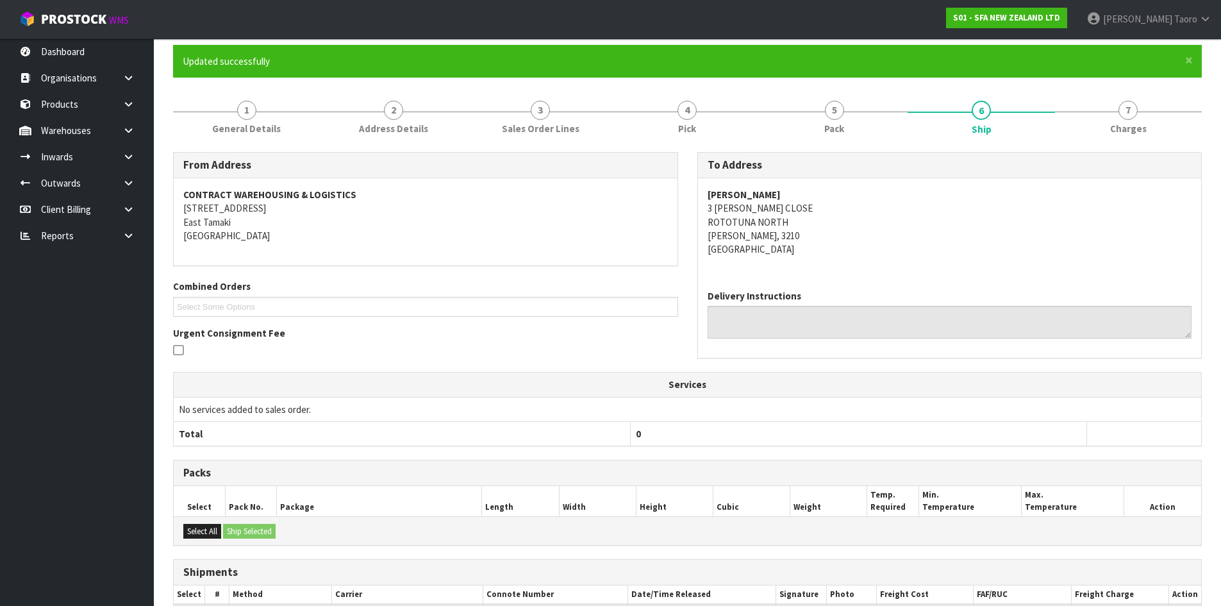
scroll to position [230, 0]
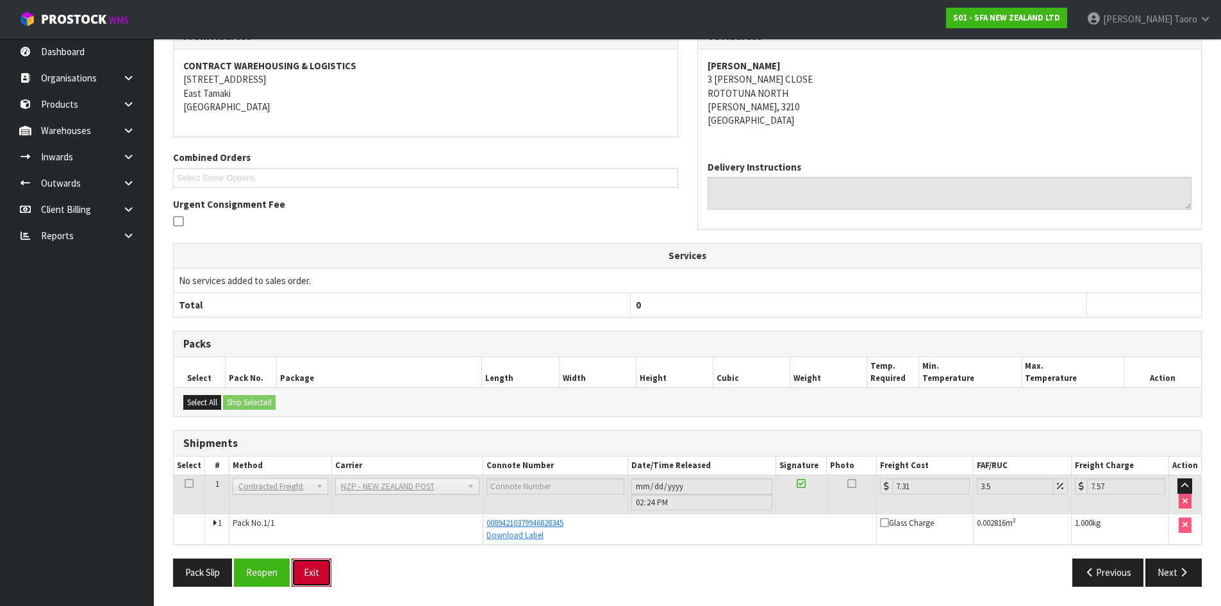
click at [306, 576] on button "Exit" at bounding box center [312, 572] width 40 height 28
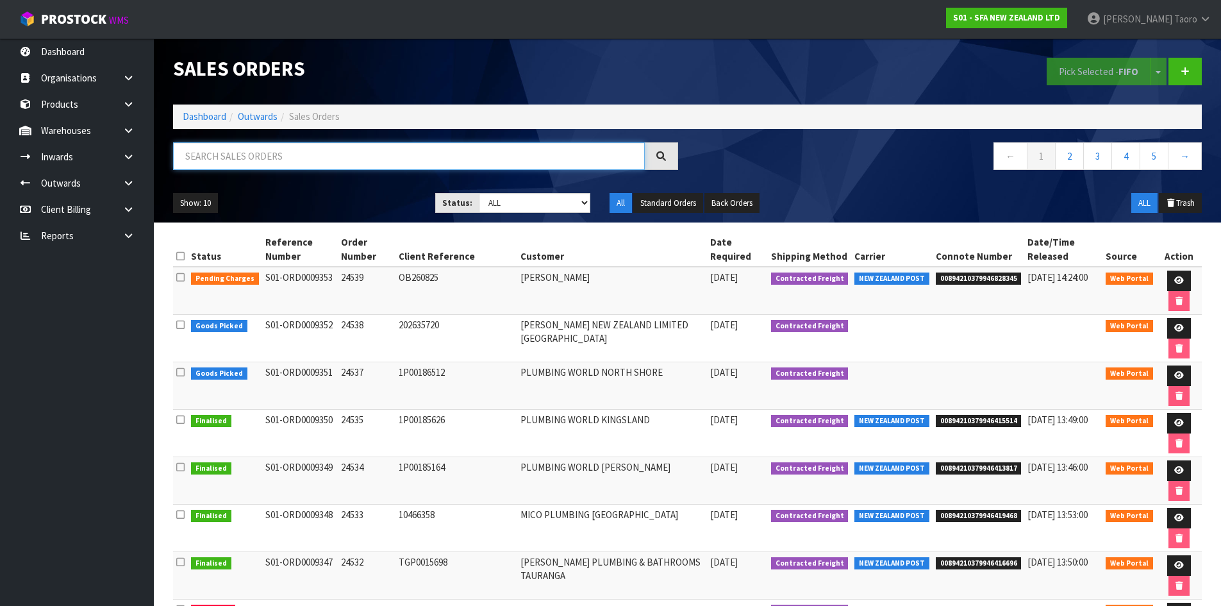
click at [238, 153] on input "text" at bounding box center [409, 156] width 472 height 28
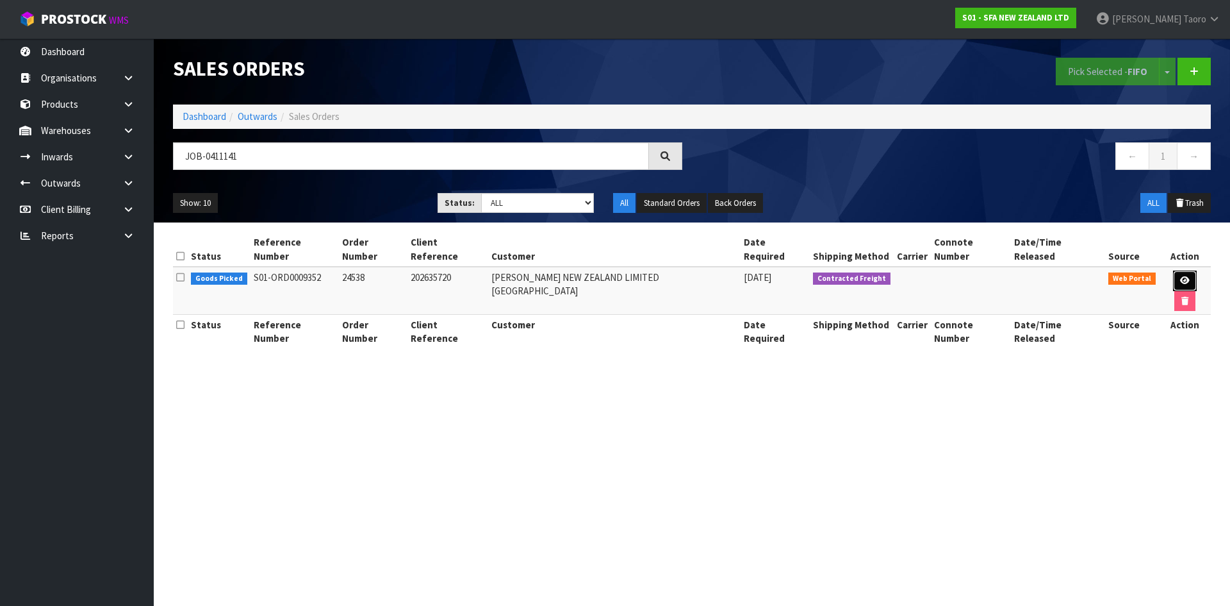
click at [1180, 276] on icon at bounding box center [1185, 280] width 10 height 8
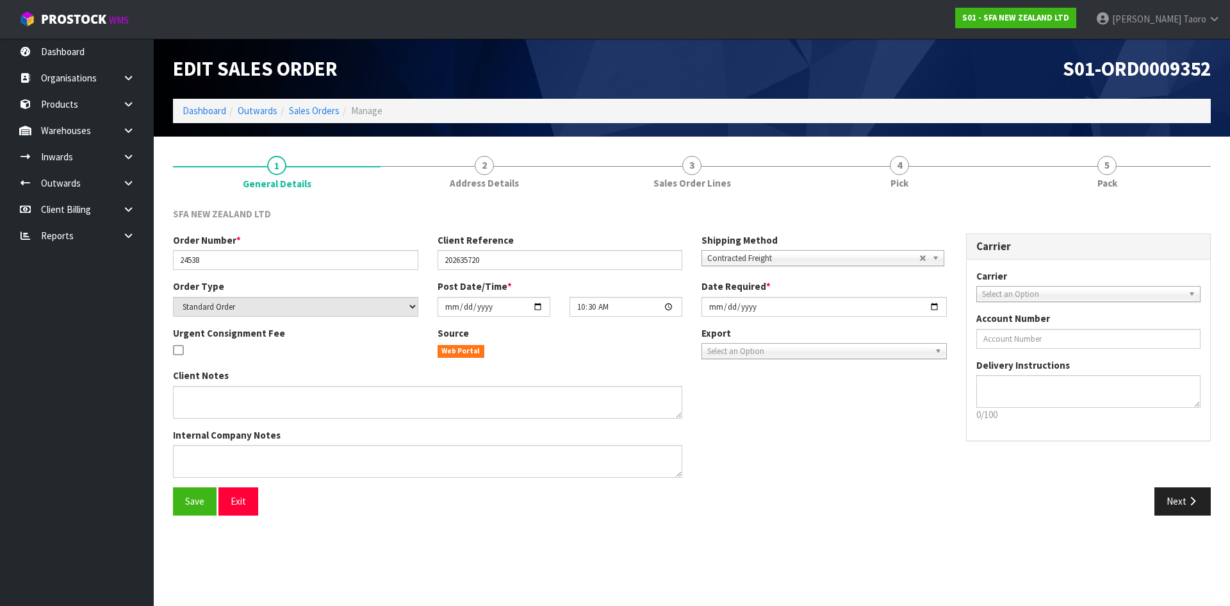
click at [1109, 169] on span "5" at bounding box center [1107, 165] width 19 height 19
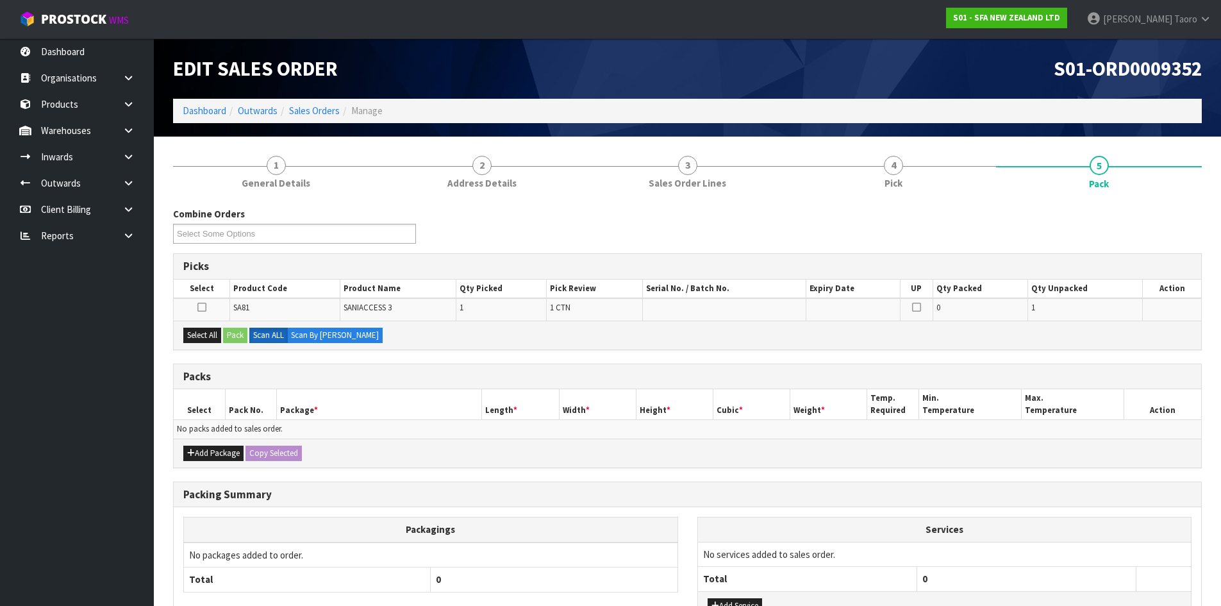
click at [1000, 74] on h1 "S01-ORD0009352" at bounding box center [949, 69] width 505 height 22
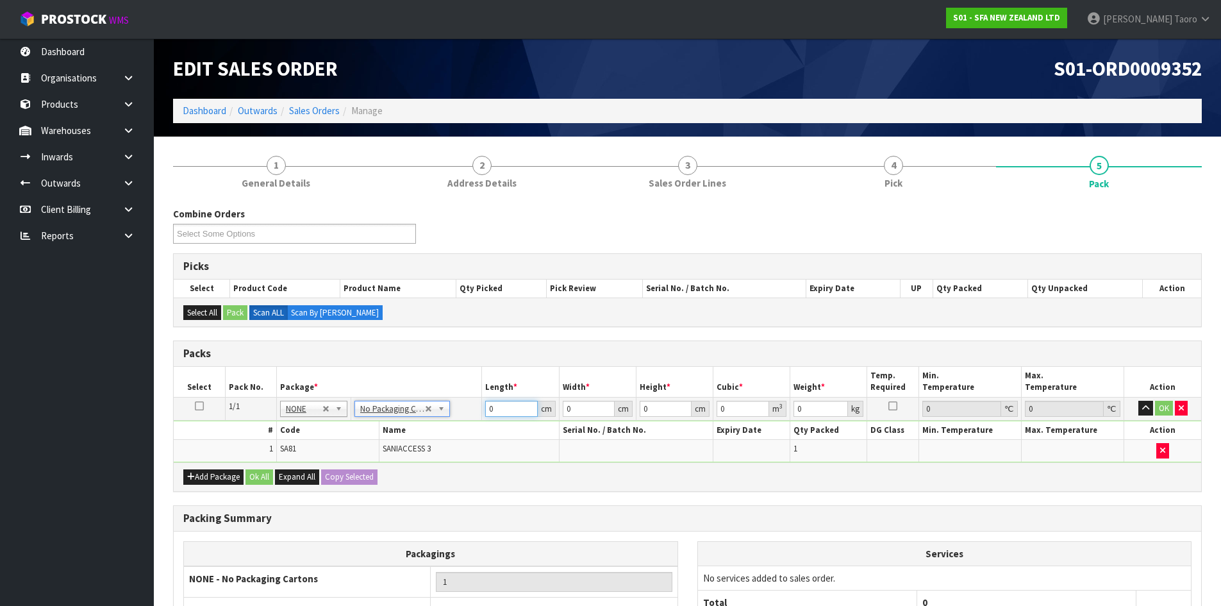
click at [502, 410] on input "0" at bounding box center [511, 408] width 52 height 16
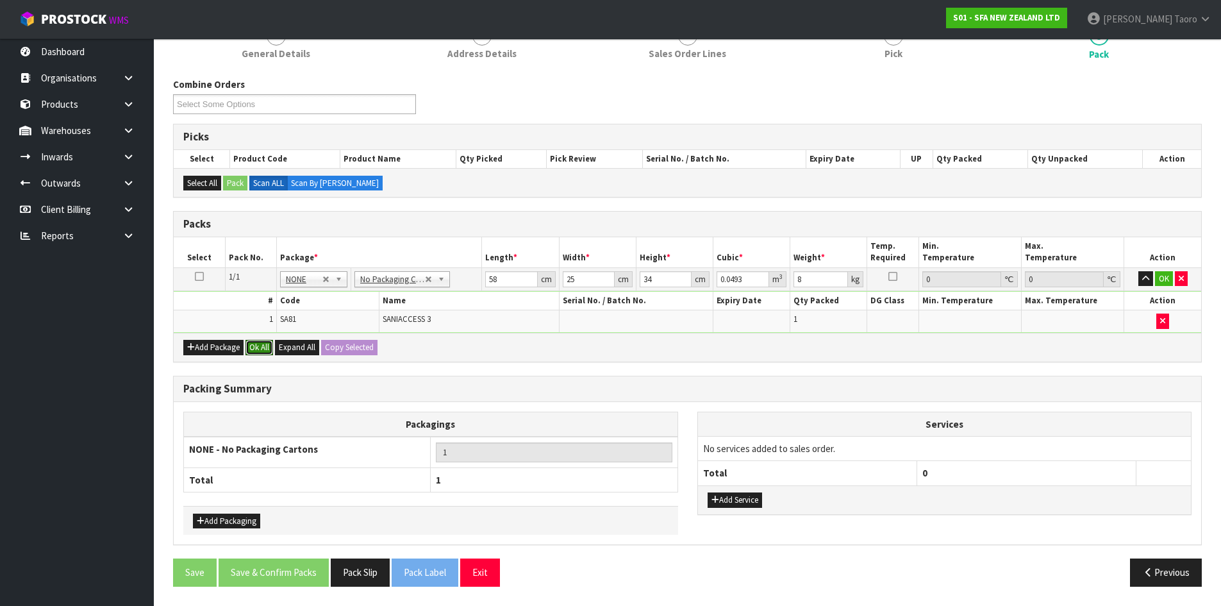
drag, startPoint x: 265, startPoint y: 347, endPoint x: 267, endPoint y: 376, distance: 28.9
click at [265, 347] on button "Ok All" at bounding box center [259, 347] width 28 height 15
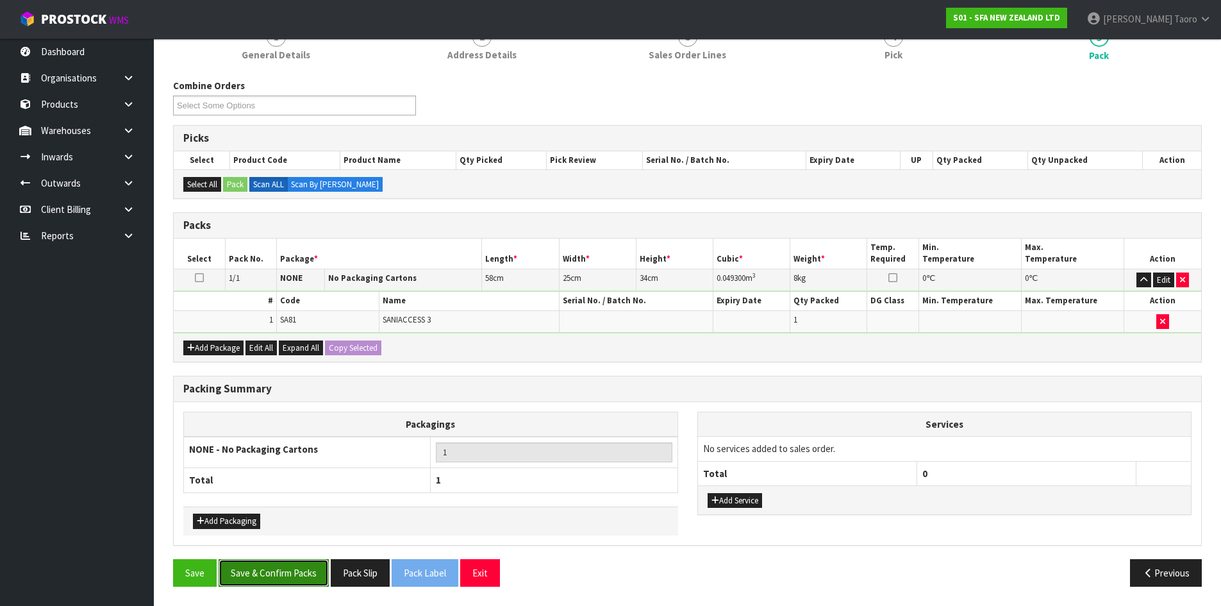
click at [322, 562] on button "Save & Confirm Packs" at bounding box center [274, 573] width 110 height 28
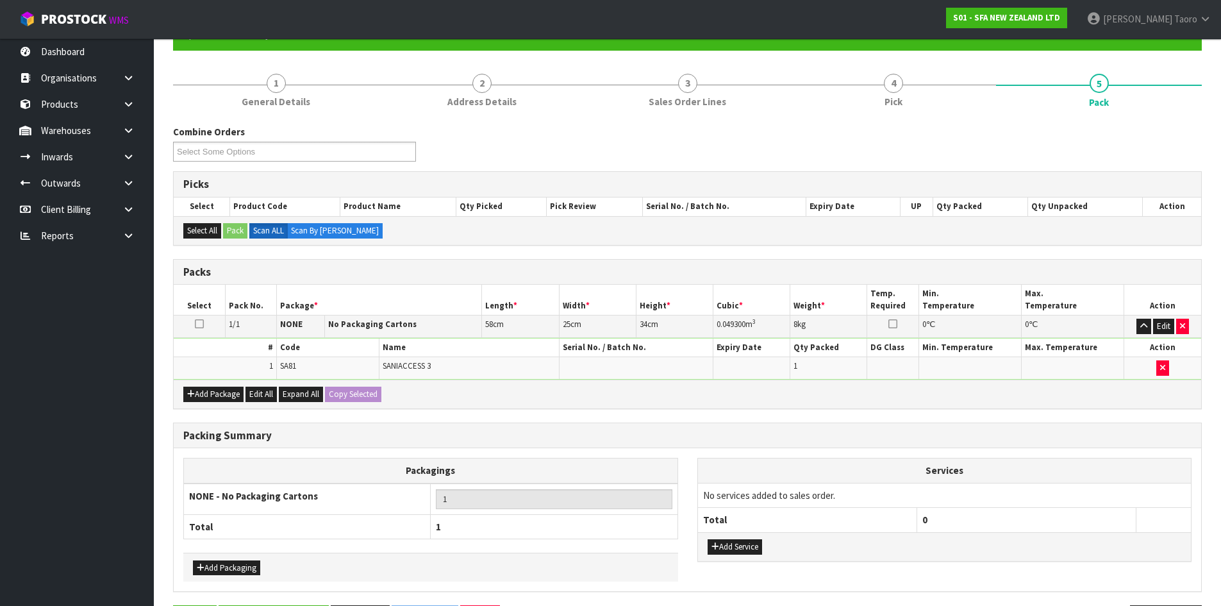
scroll to position [0, 0]
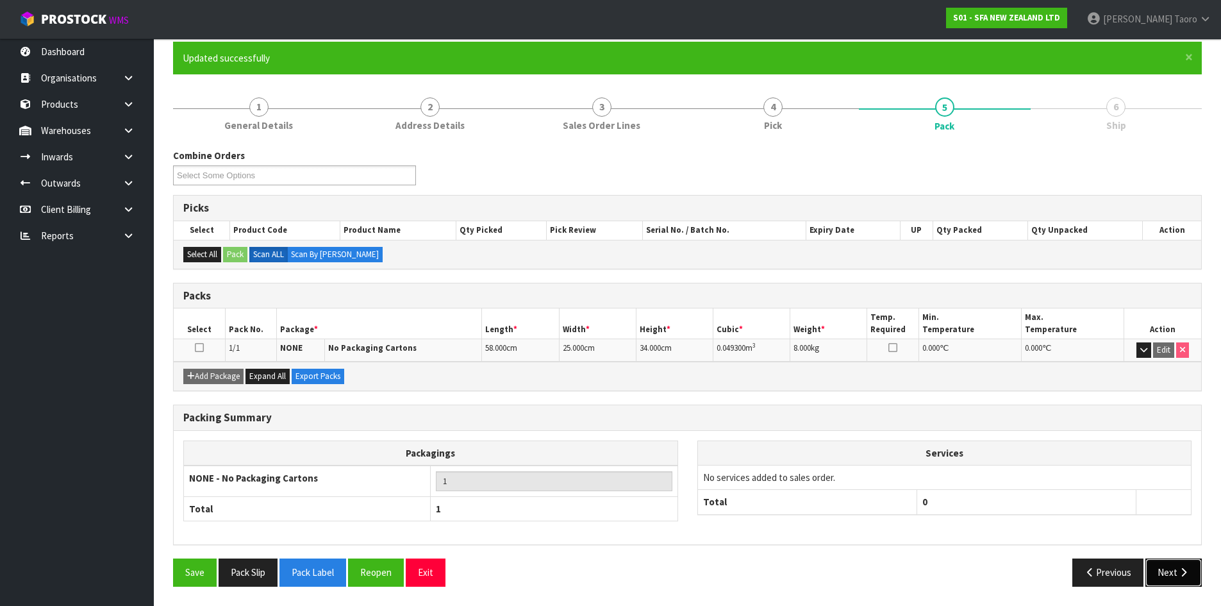
click at [1179, 563] on button "Next" at bounding box center [1173, 572] width 56 height 28
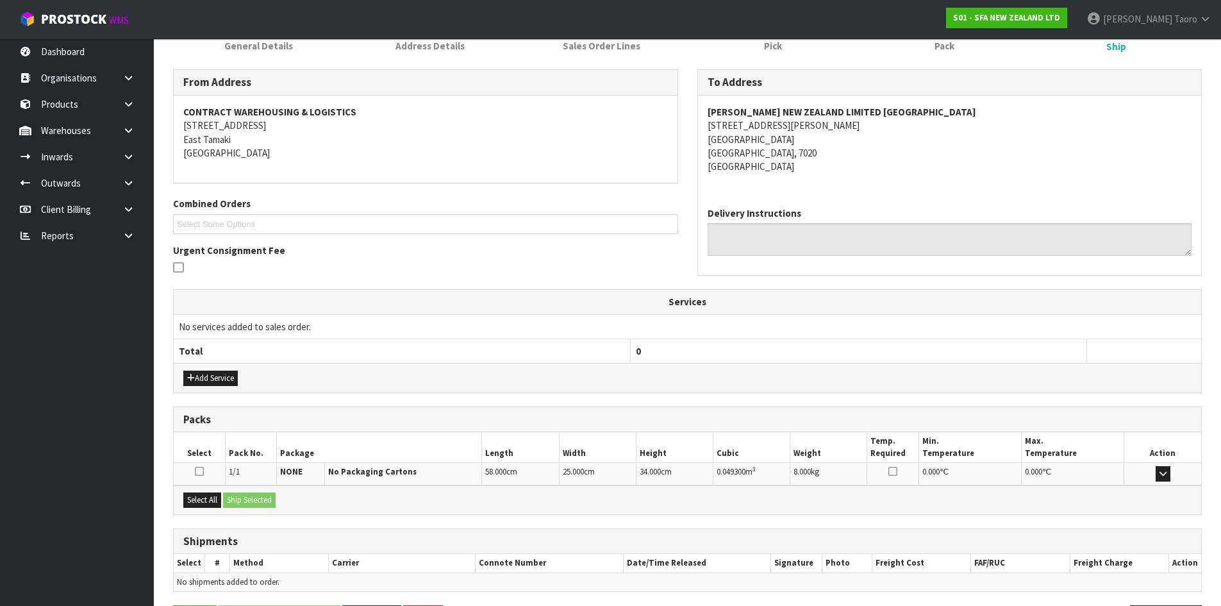
scroll to position [231, 0]
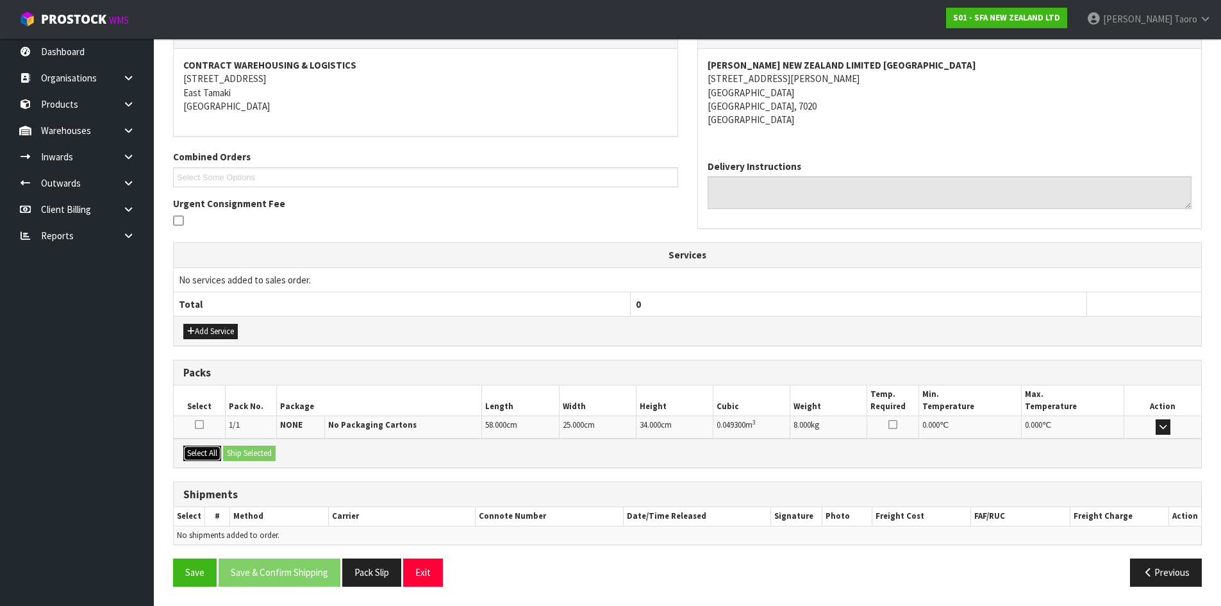
click at [202, 454] on button "Select All" at bounding box center [202, 452] width 38 height 15
drag, startPoint x: 240, startPoint y: 454, endPoint x: 301, endPoint y: 486, distance: 68.8
click at [242, 454] on button "Ship Selected" at bounding box center [249, 452] width 53 height 15
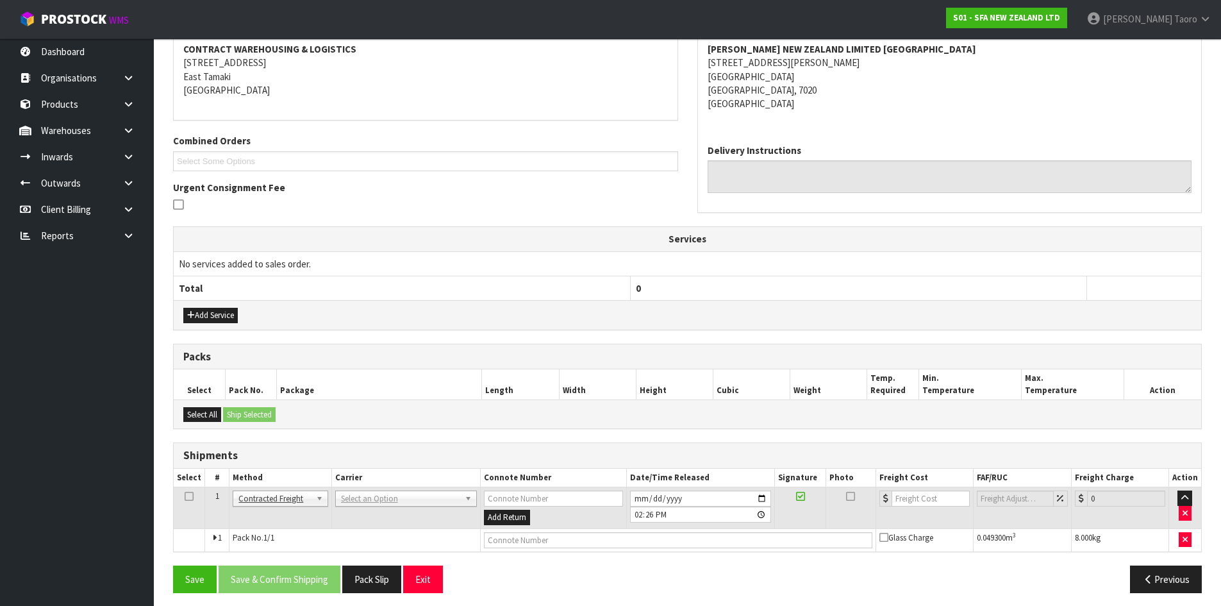
scroll to position [253, 0]
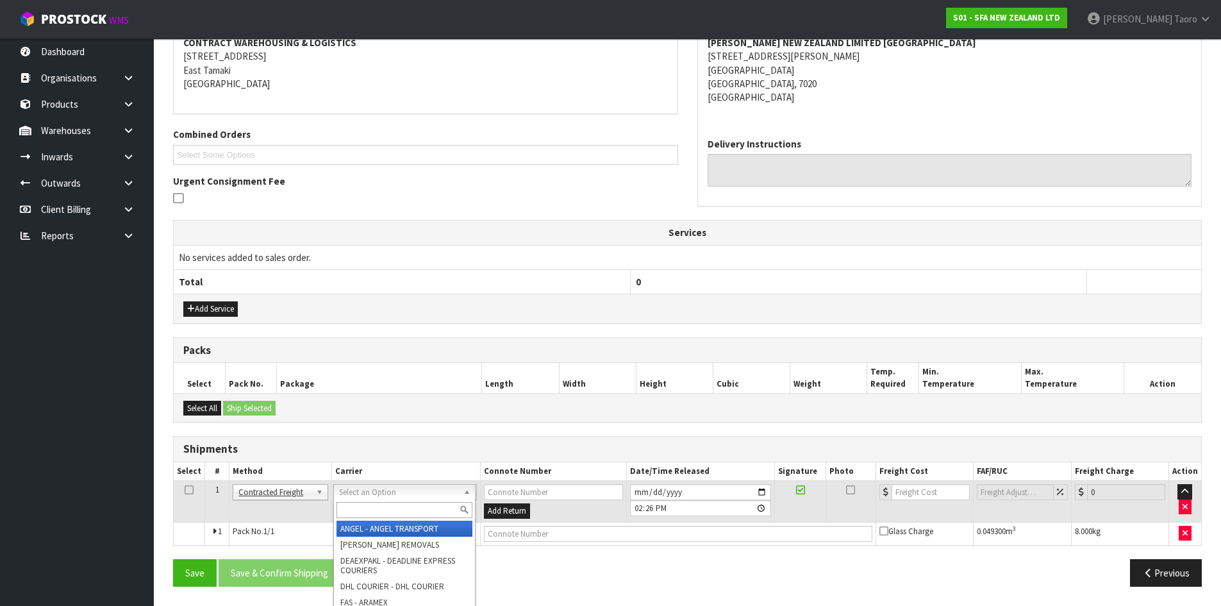
click at [395, 507] on input "text" at bounding box center [404, 510] width 136 height 16
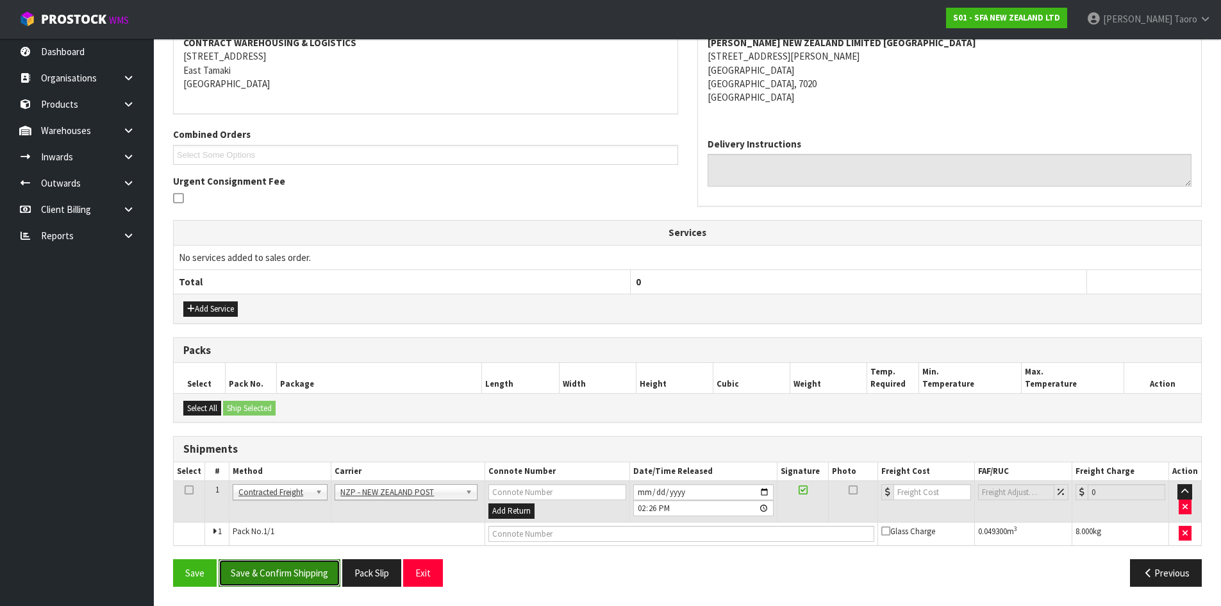
click at [309, 578] on button "Save & Confirm Shipping" at bounding box center [280, 573] width 122 height 28
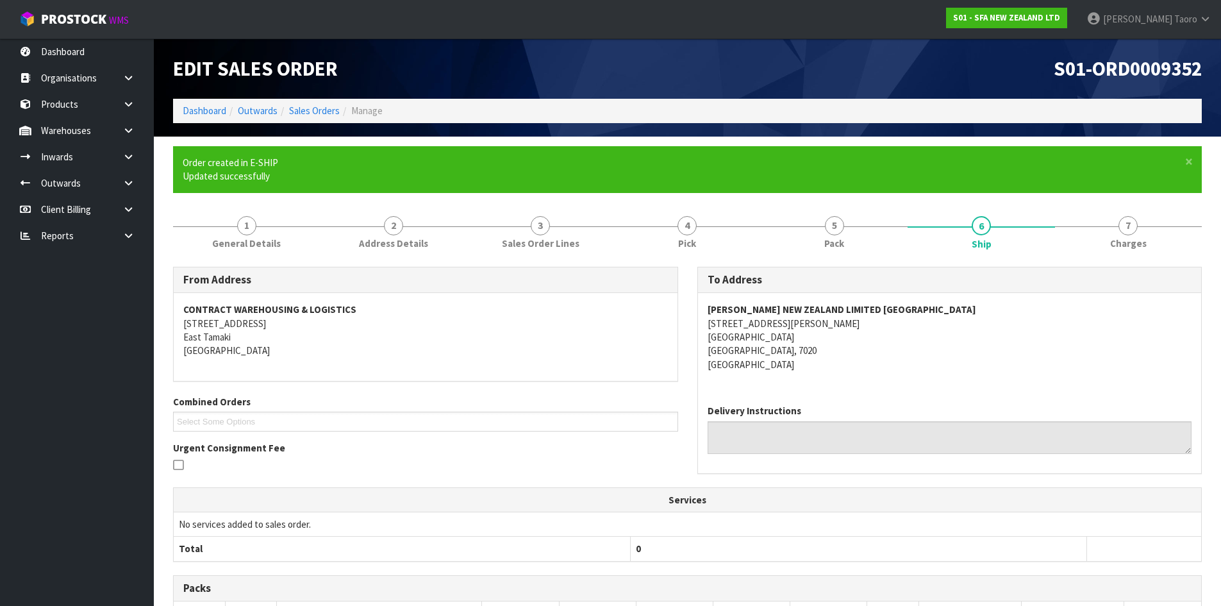
scroll to position [235, 0]
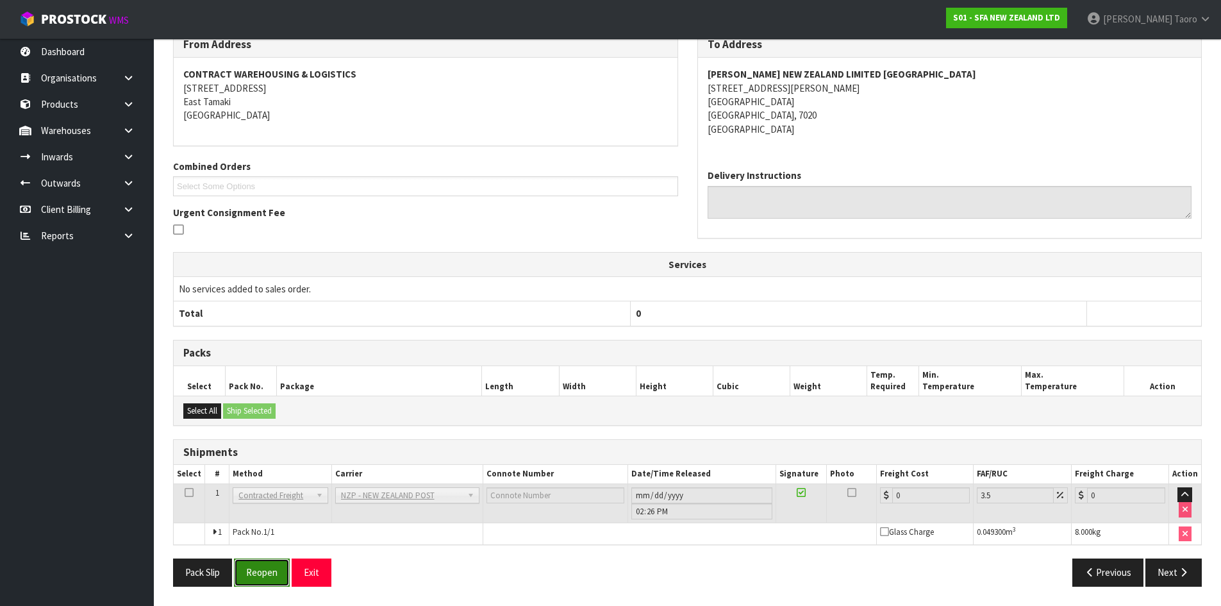
click at [265, 575] on button "Reopen" at bounding box center [262, 572] width 56 height 28
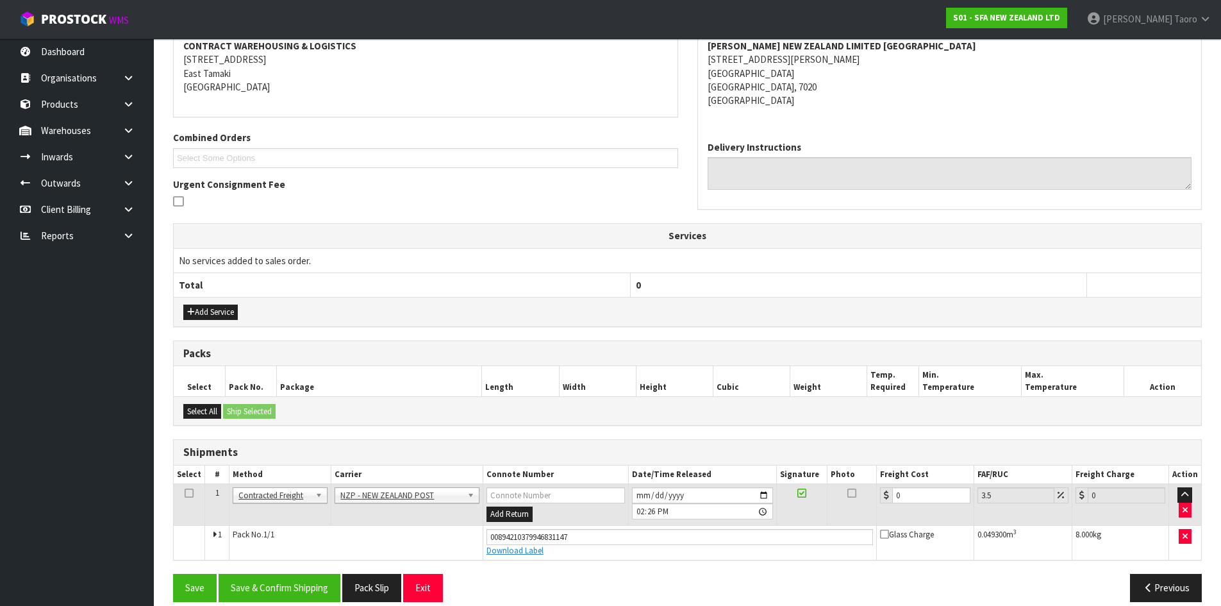
scroll to position [265, 0]
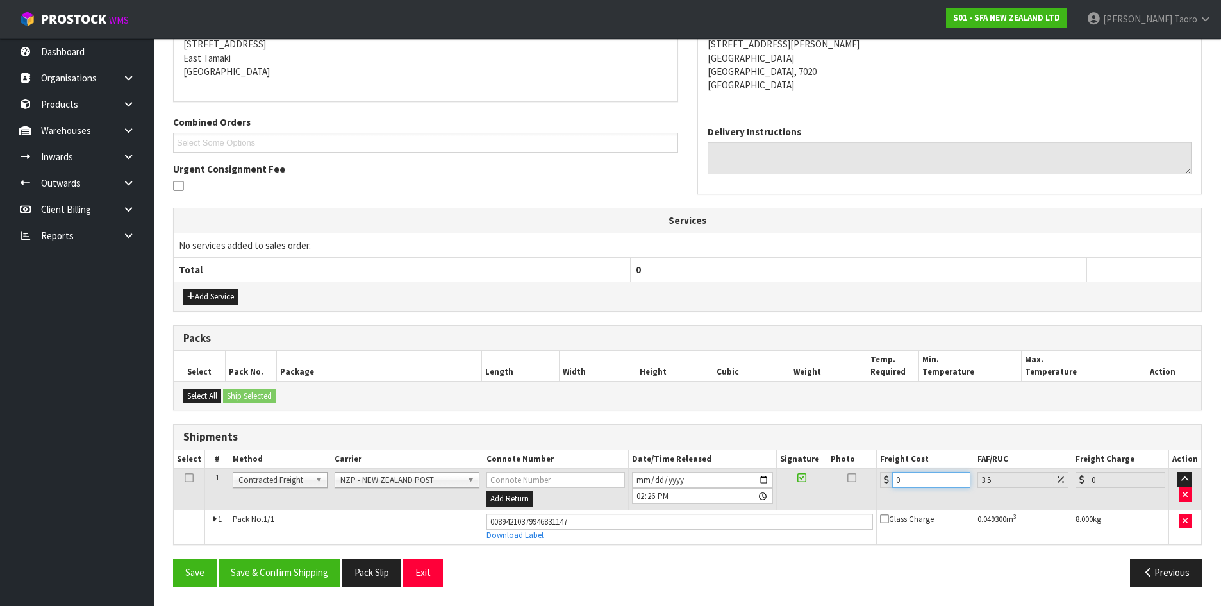
click at [909, 482] on input "0" at bounding box center [931, 480] width 78 height 16
click at [279, 566] on button "Save & Confirm Shipping" at bounding box center [280, 572] width 122 height 28
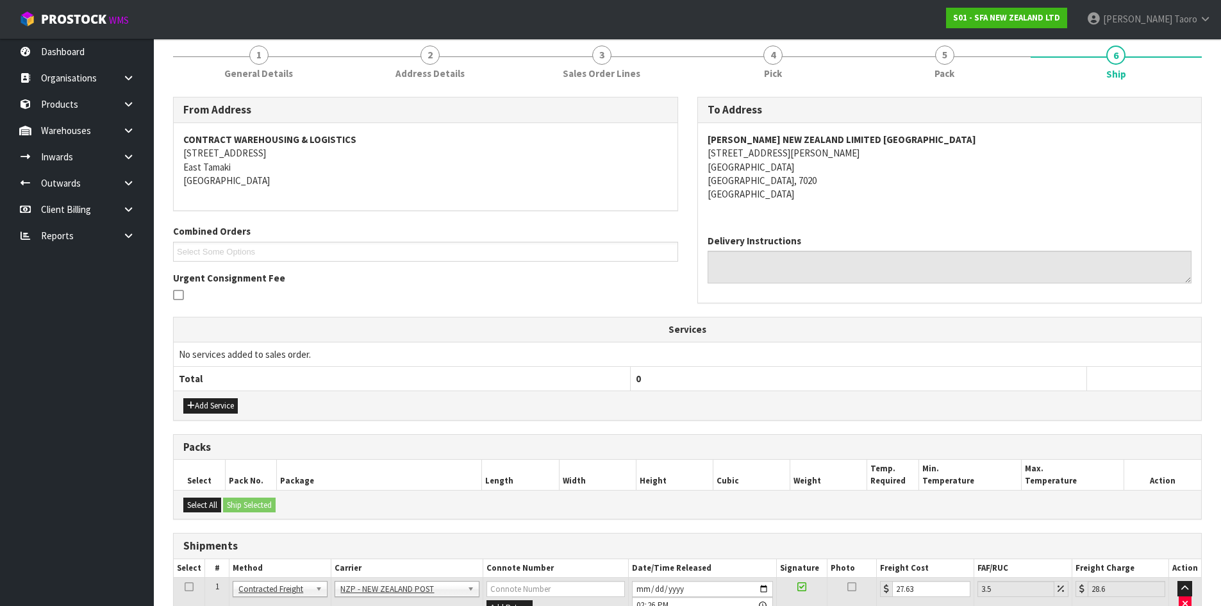
scroll to position [230, 0]
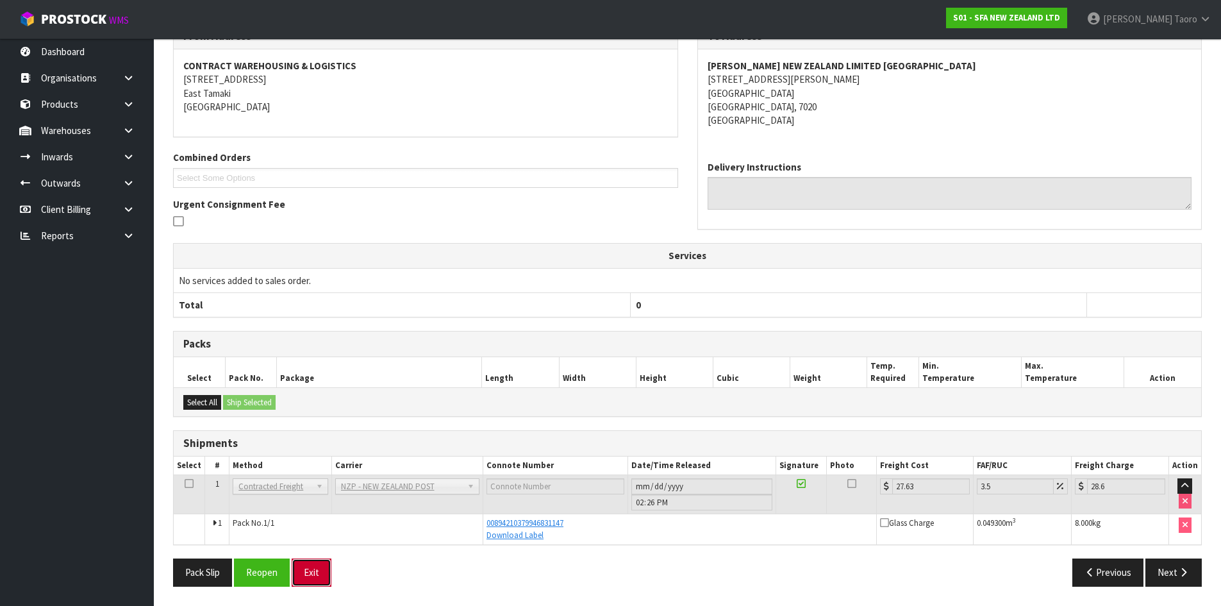
click at [315, 569] on button "Exit" at bounding box center [312, 572] width 40 height 28
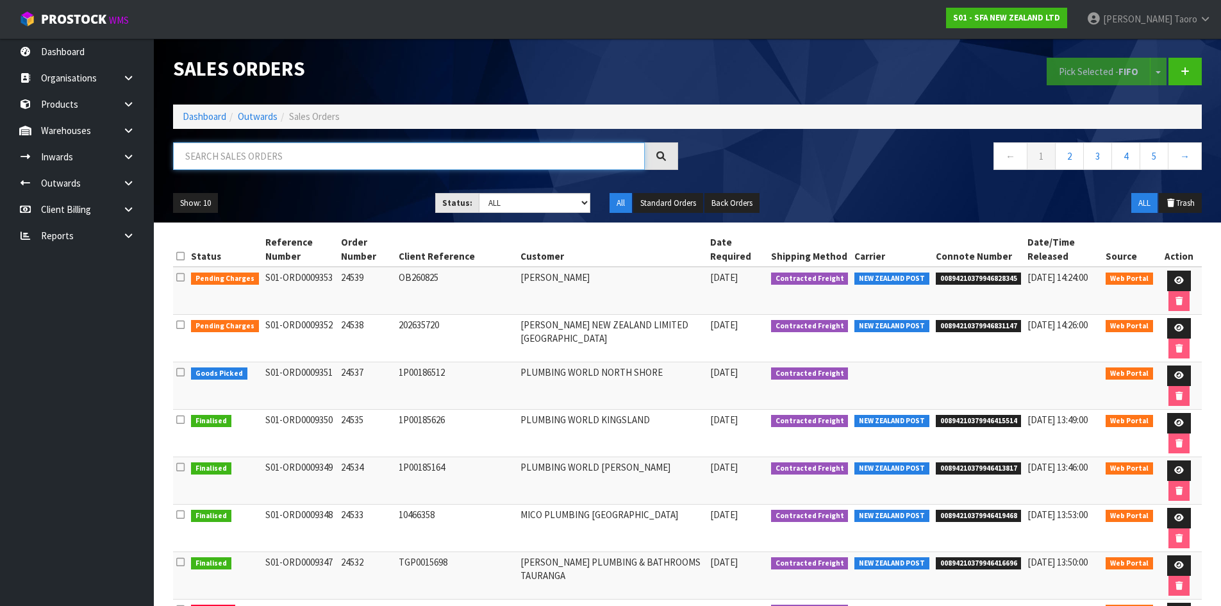
click at [231, 153] on input "text" at bounding box center [409, 156] width 472 height 28
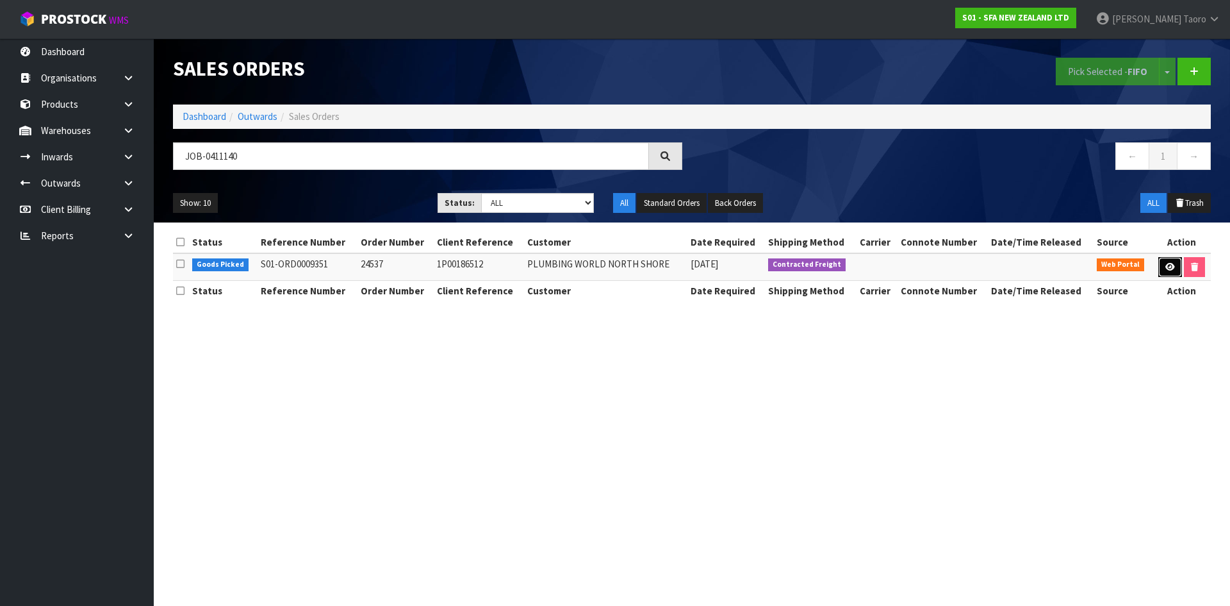
click at [1166, 269] on icon at bounding box center [1171, 267] width 10 height 8
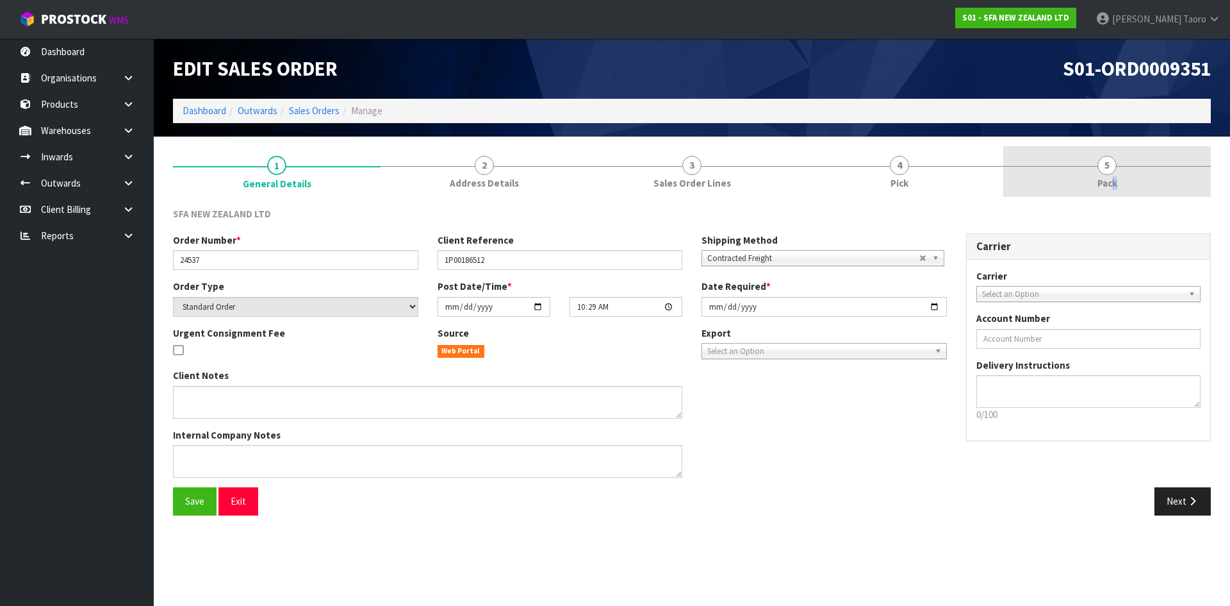
drag, startPoint x: 1115, startPoint y: 179, endPoint x: 1021, endPoint y: 115, distance: 114.3
click at [1107, 172] on link "5 Pack" at bounding box center [1107, 171] width 208 height 51
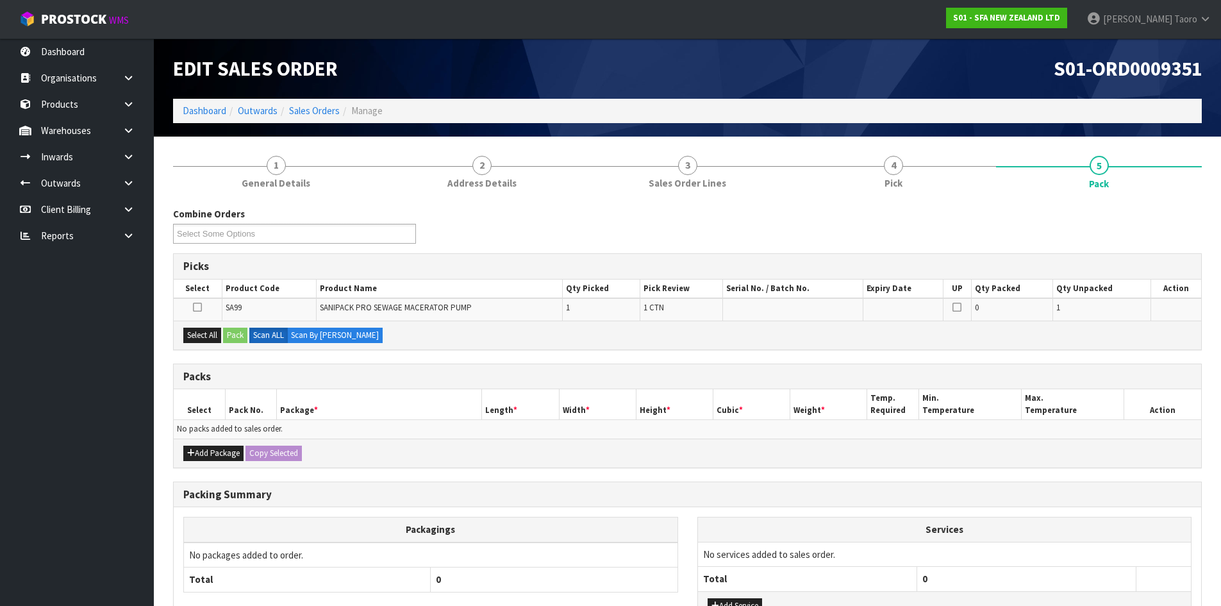
click at [1021, 115] on ol "Dashboard Outwards Sales Orders Manage" at bounding box center [687, 111] width 1028 height 24
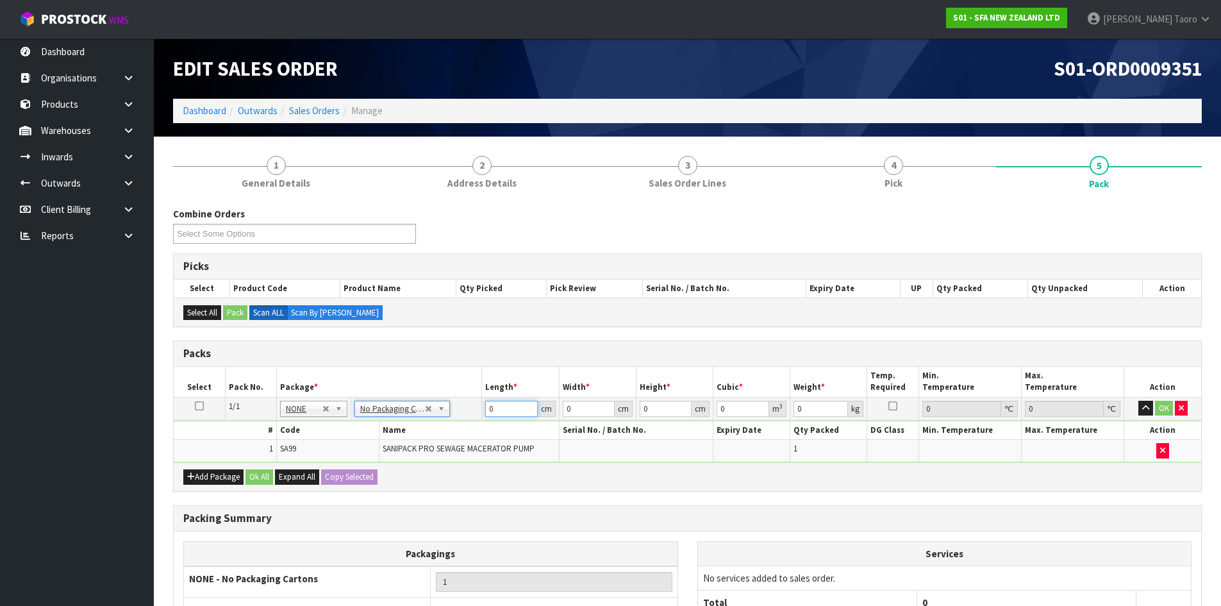
click at [515, 411] on input "0" at bounding box center [511, 408] width 52 height 16
click at [513, 411] on input "0" at bounding box center [511, 408] width 52 height 16
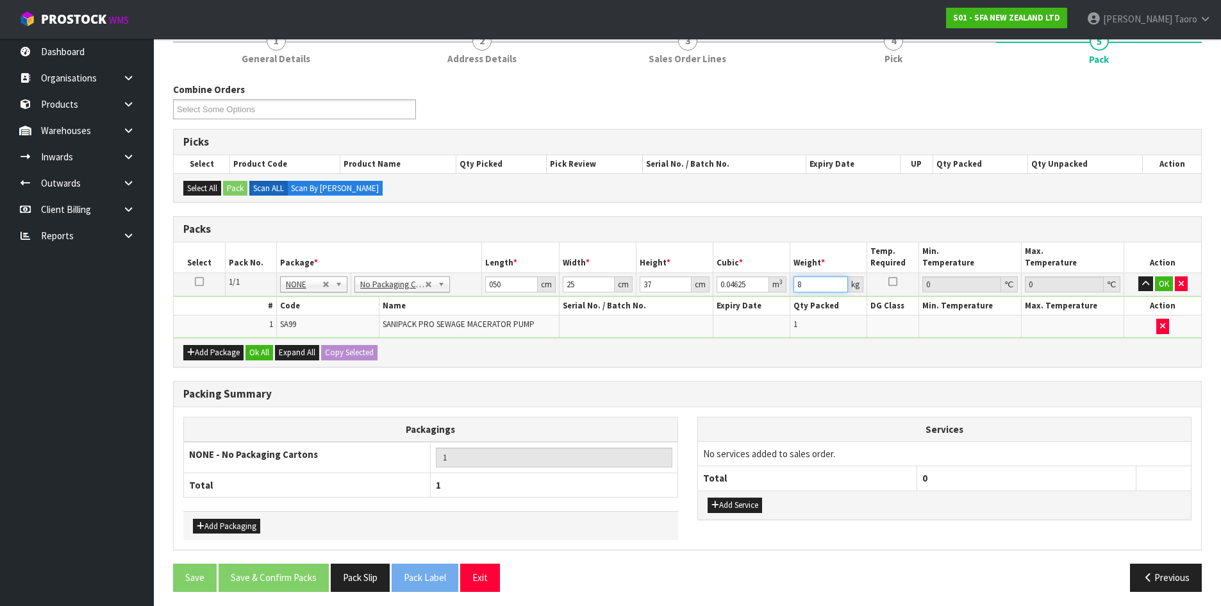
scroll to position [129, 0]
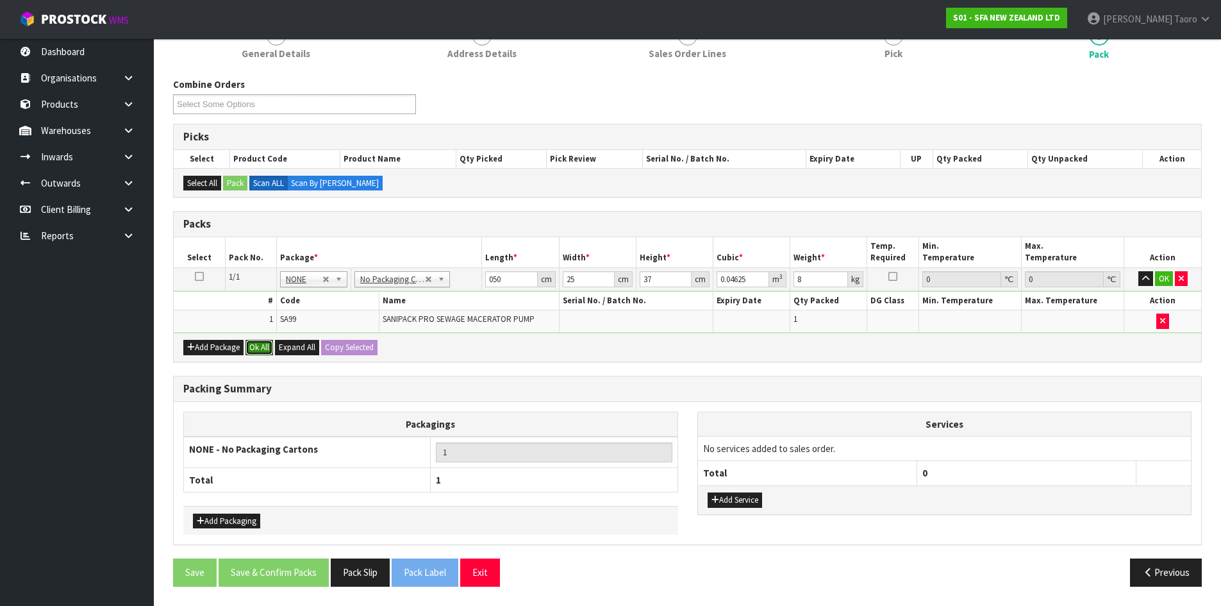
drag, startPoint x: 257, startPoint y: 343, endPoint x: 236, endPoint y: 586, distance: 243.8
click at [256, 342] on button "Ok All" at bounding box center [259, 347] width 28 height 15
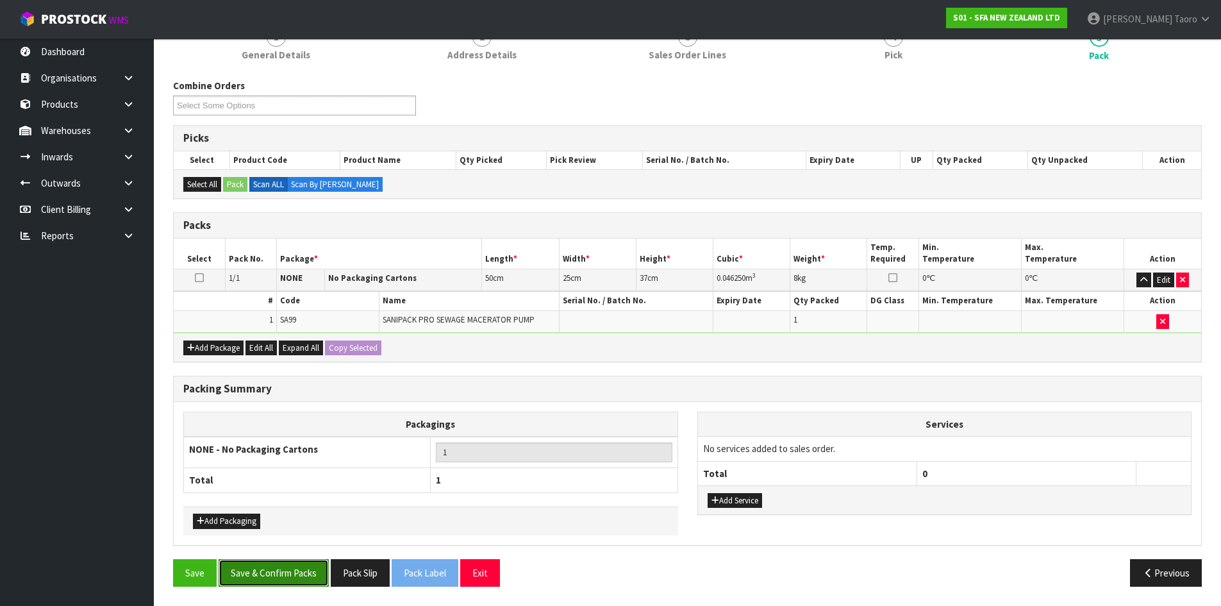
click at [311, 568] on button "Save & Confirm Packs" at bounding box center [274, 573] width 110 height 28
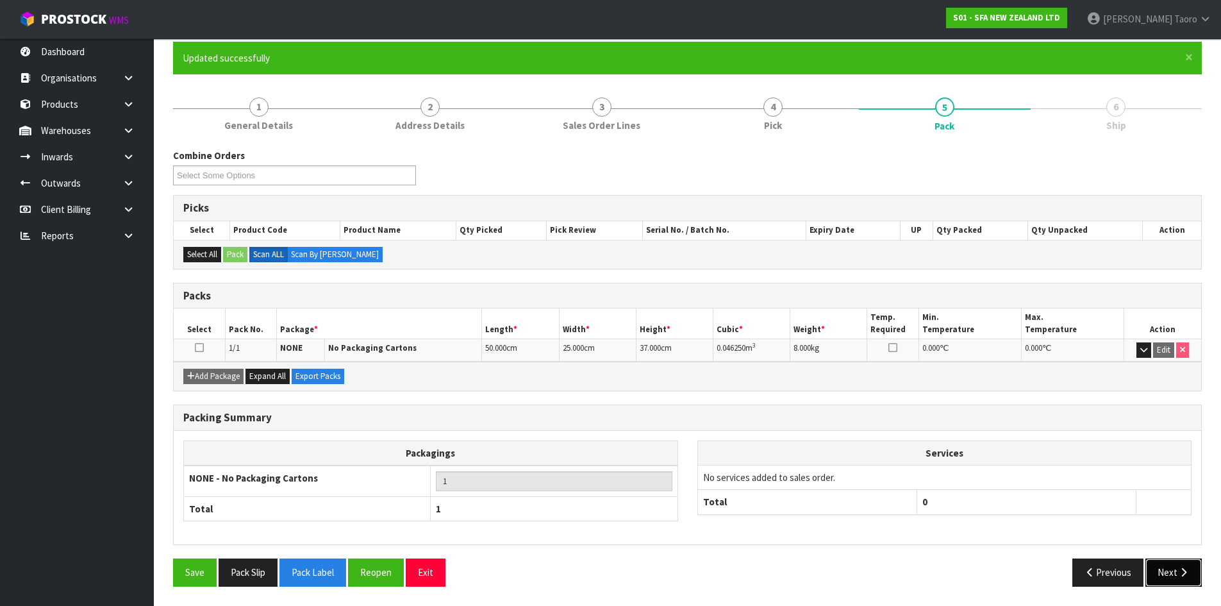
click at [1160, 575] on button "Next" at bounding box center [1173, 572] width 56 height 28
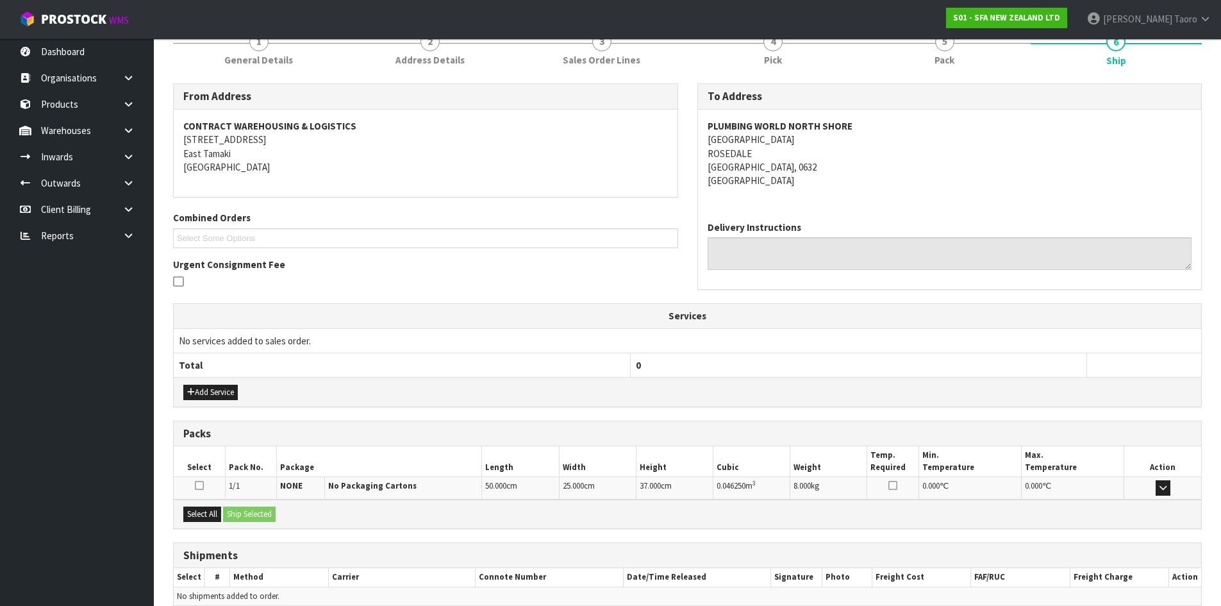
scroll to position [231, 0]
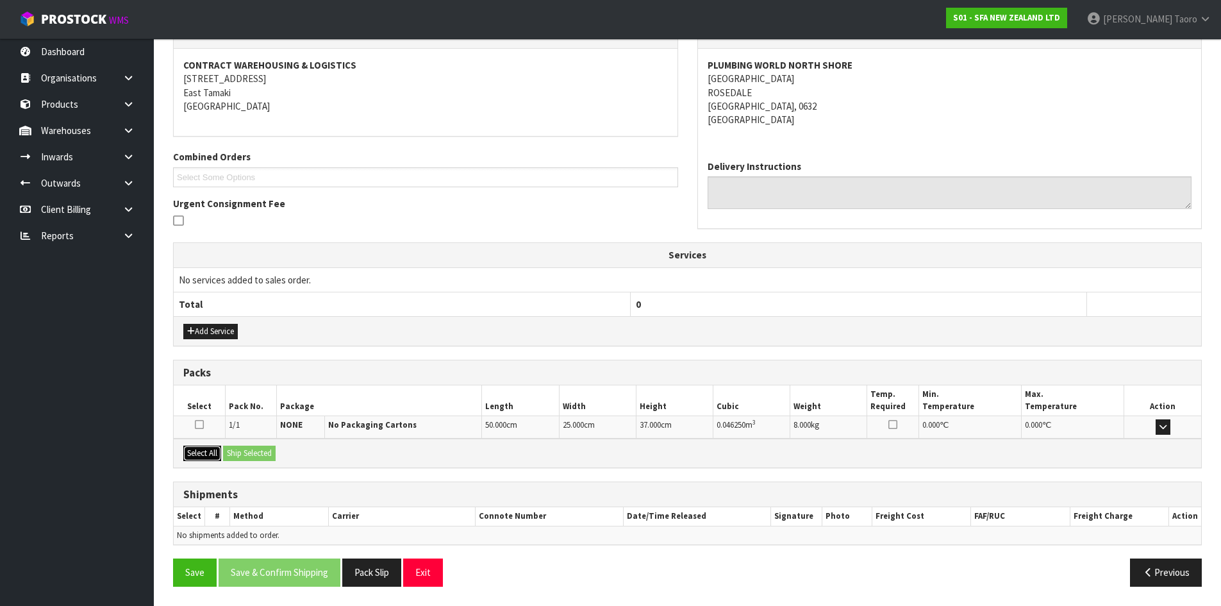
drag, startPoint x: 208, startPoint y: 448, endPoint x: 224, endPoint y: 449, distance: 16.1
click at [210, 448] on button "Select All" at bounding box center [202, 452] width 38 height 15
click at [240, 454] on button "Ship Selected" at bounding box center [249, 452] width 53 height 15
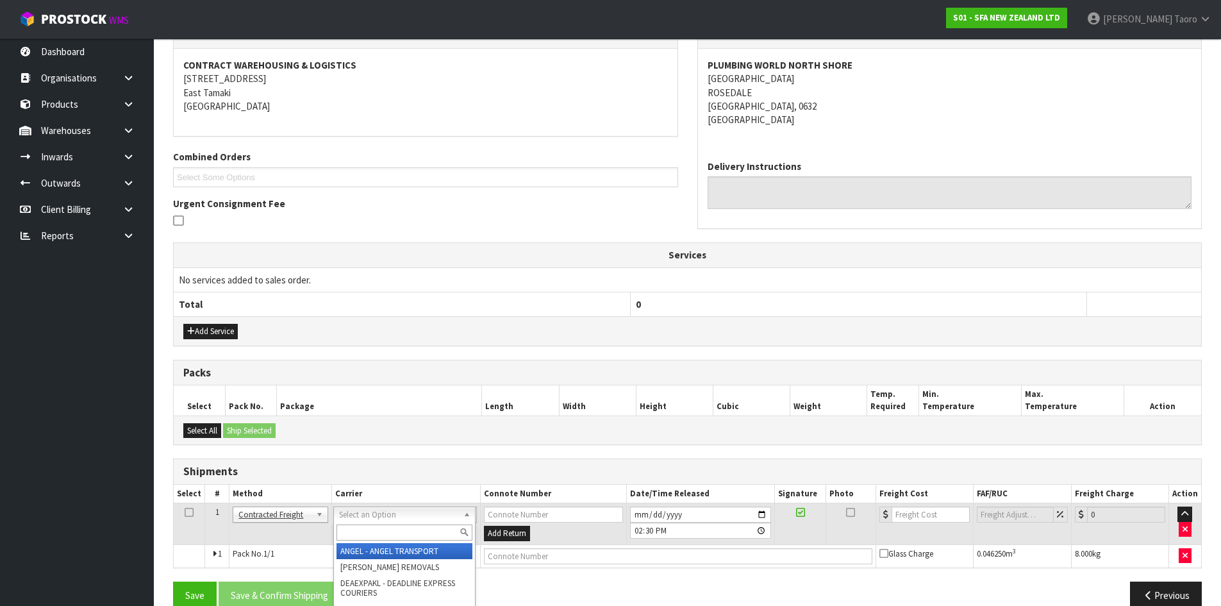
click at [391, 531] on input "text" at bounding box center [404, 532] width 136 height 16
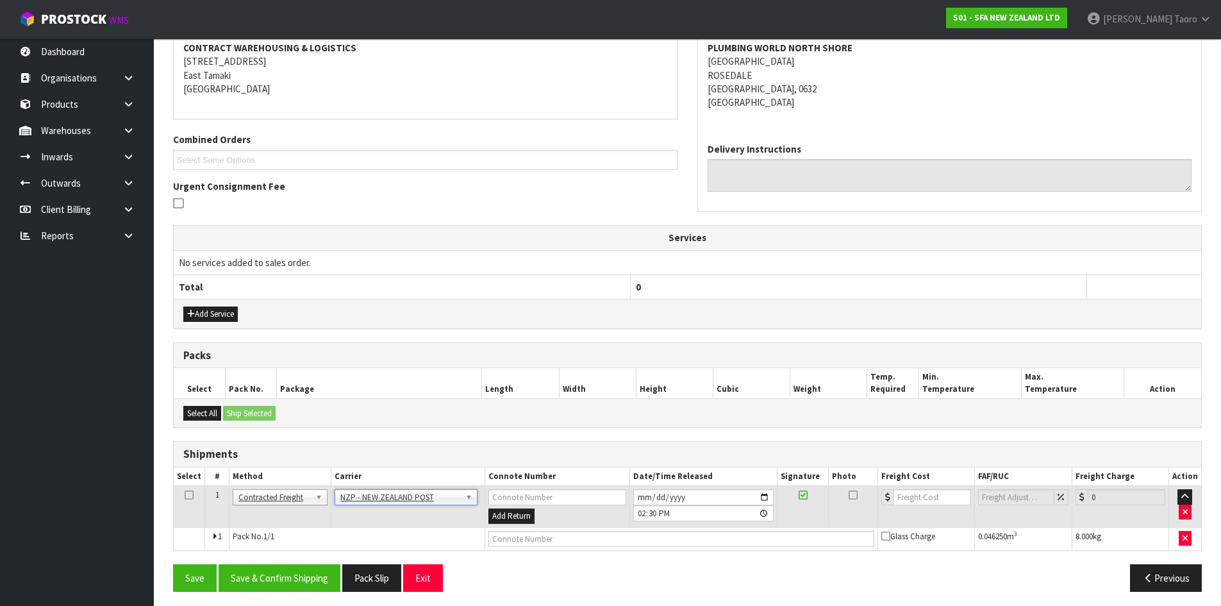
scroll to position [253, 0]
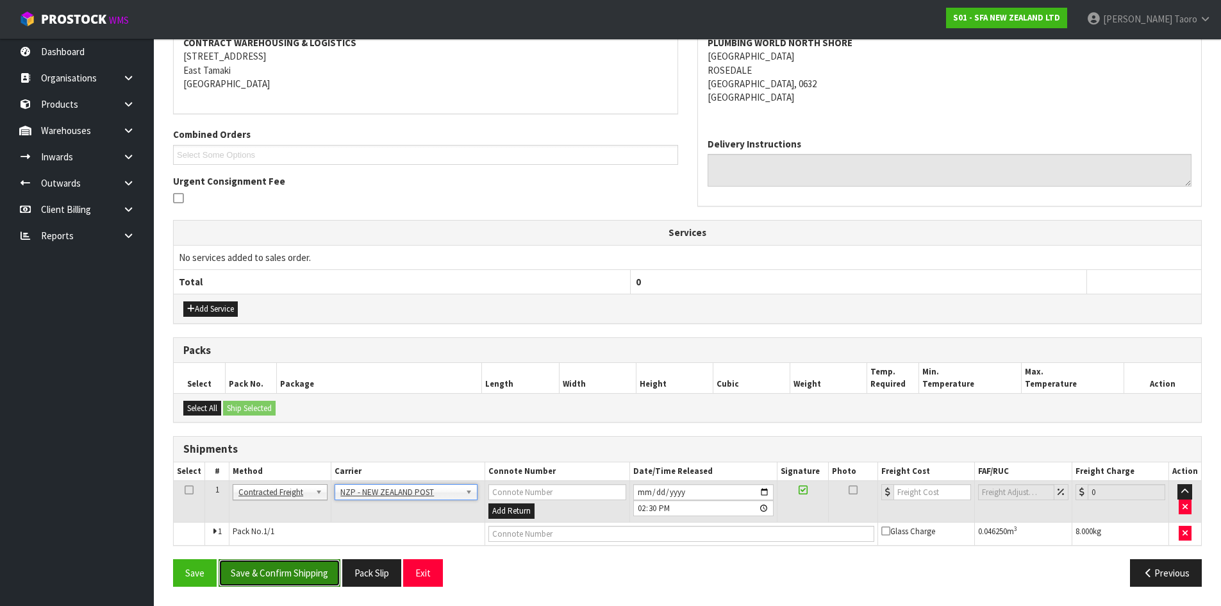
click at [331, 567] on button "Save & Confirm Shipping" at bounding box center [280, 573] width 122 height 28
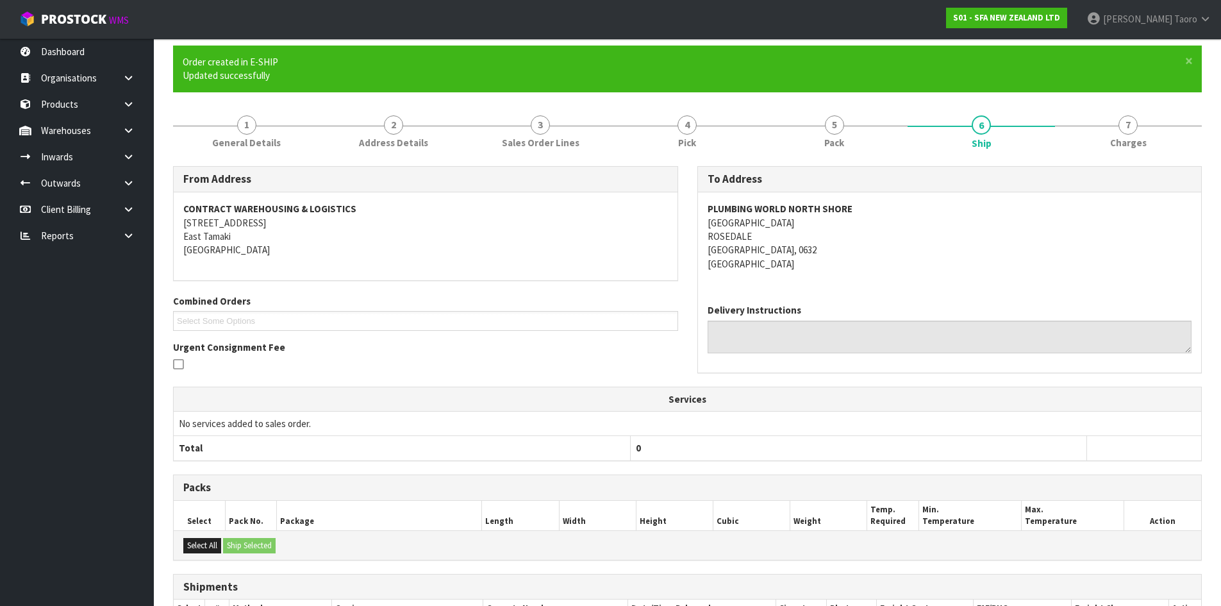
scroll to position [235, 0]
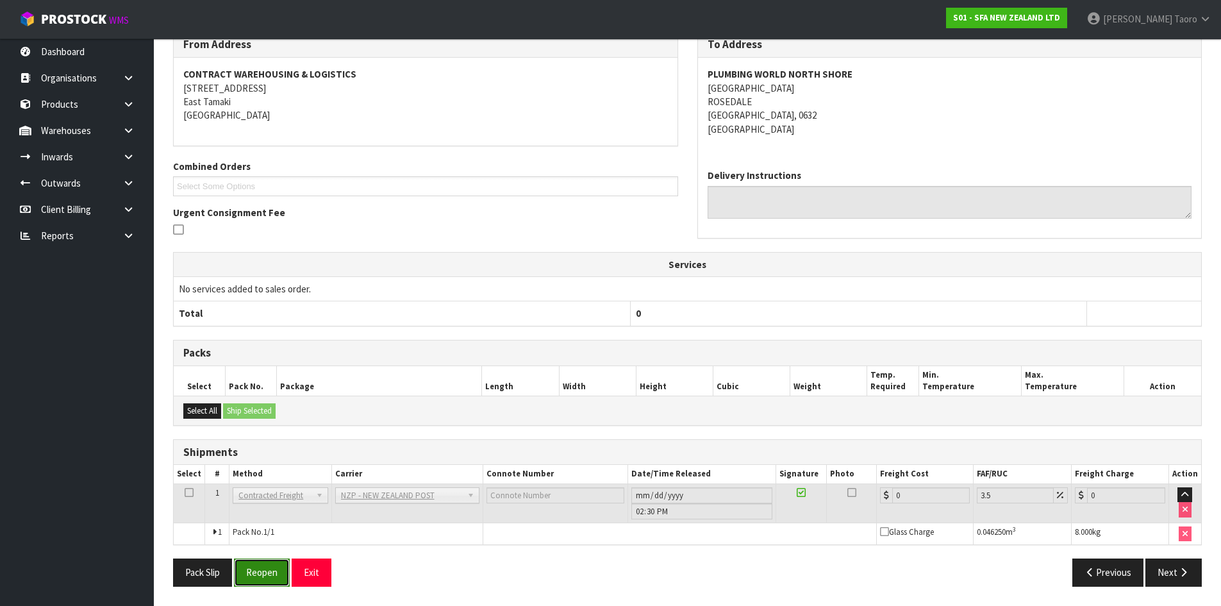
click at [273, 567] on button "Reopen" at bounding box center [262, 572] width 56 height 28
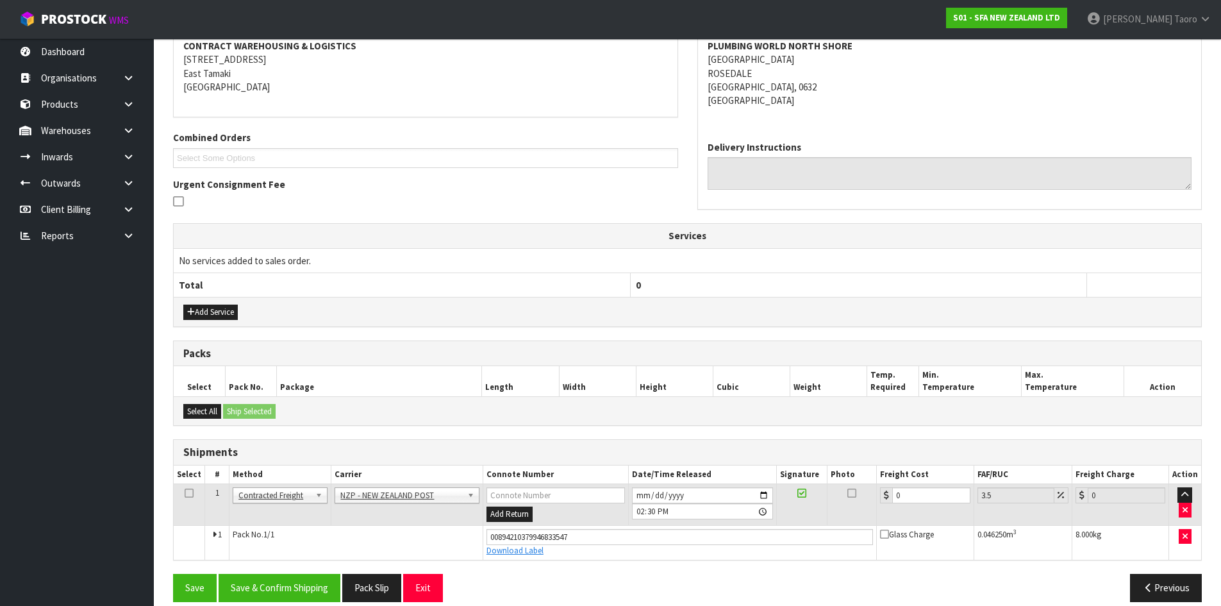
scroll to position [265, 0]
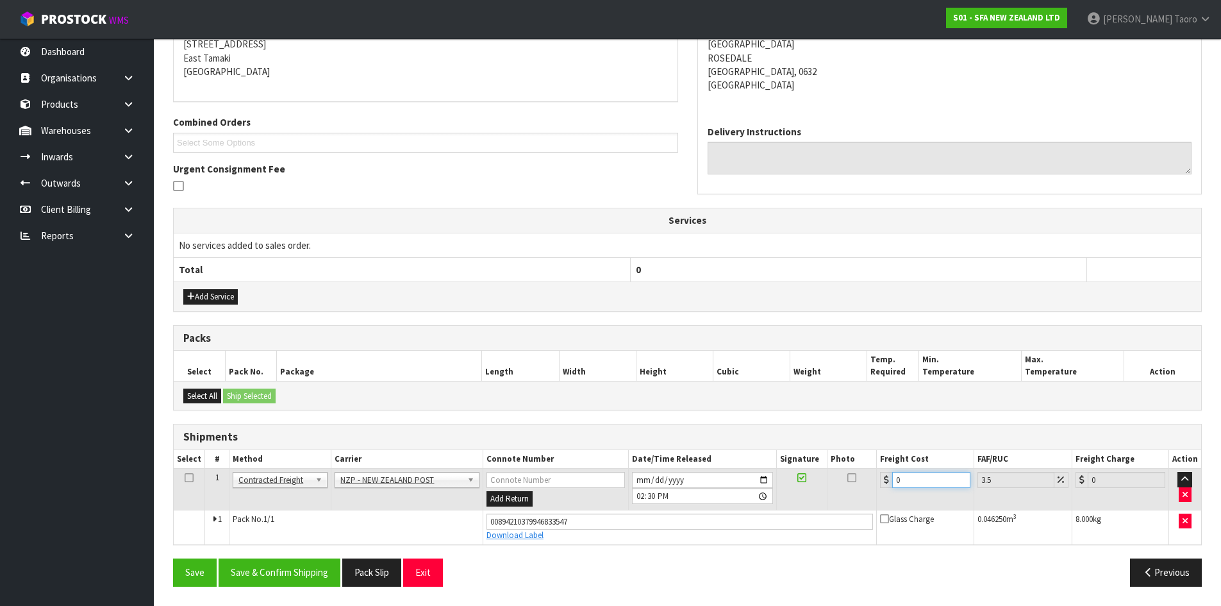
click at [925, 474] on input "0" at bounding box center [931, 480] width 78 height 16
click at [294, 565] on button "Save & Confirm Shipping" at bounding box center [280, 572] width 122 height 28
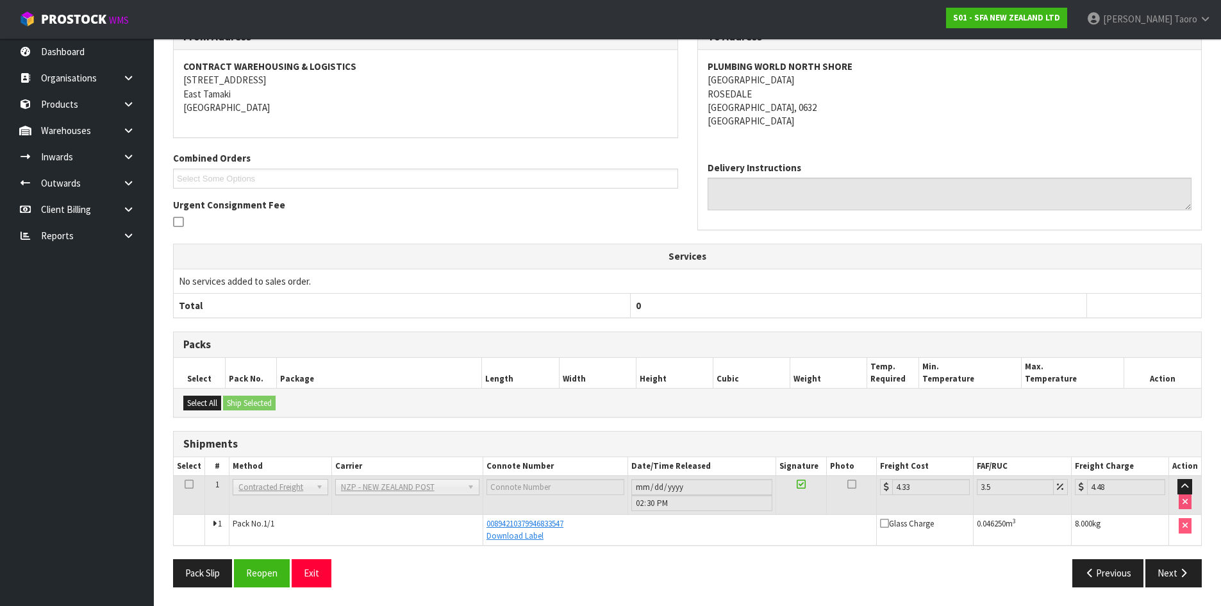
scroll to position [230, 0]
click at [322, 570] on button "Exit" at bounding box center [312, 572] width 40 height 28
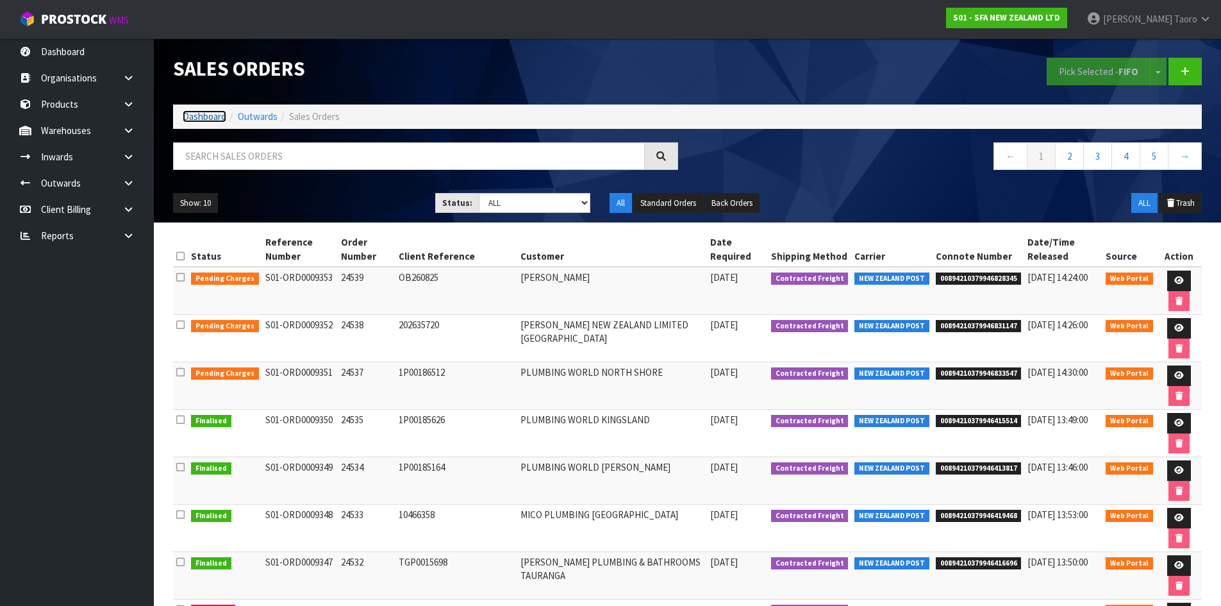
click at [201, 120] on link "Dashboard" at bounding box center [205, 116] width 44 height 12
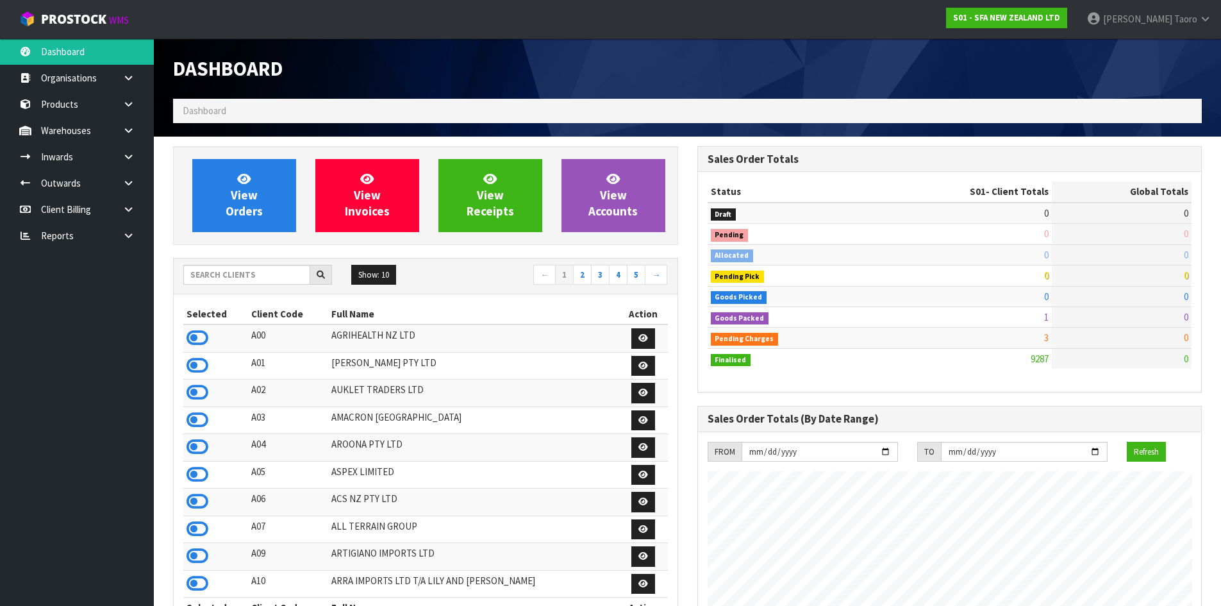
scroll to position [971, 524]
click at [260, 274] on input "text" at bounding box center [246, 275] width 127 height 20
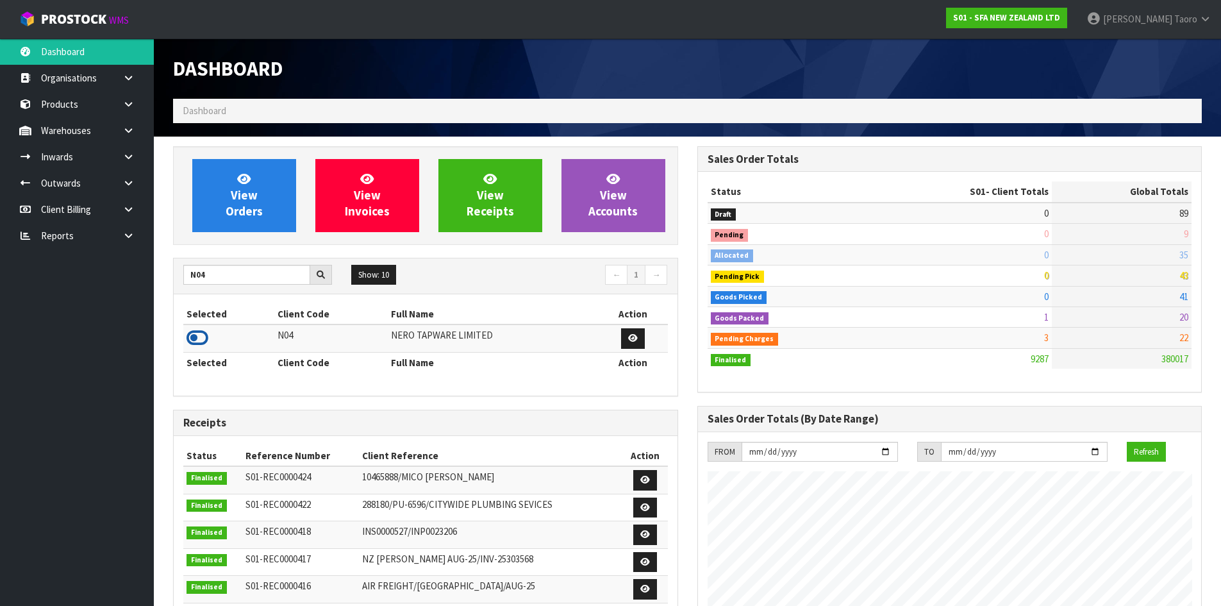
click at [195, 343] on icon at bounding box center [197, 337] width 22 height 19
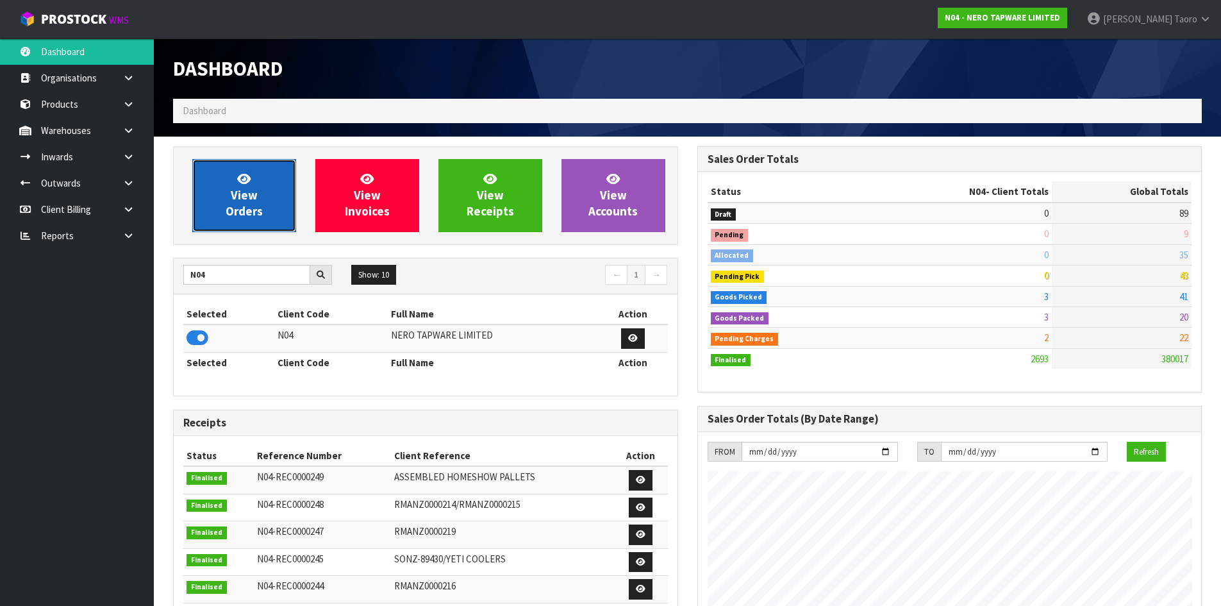
click at [210, 192] on link "View Orders" at bounding box center [244, 195] width 104 height 73
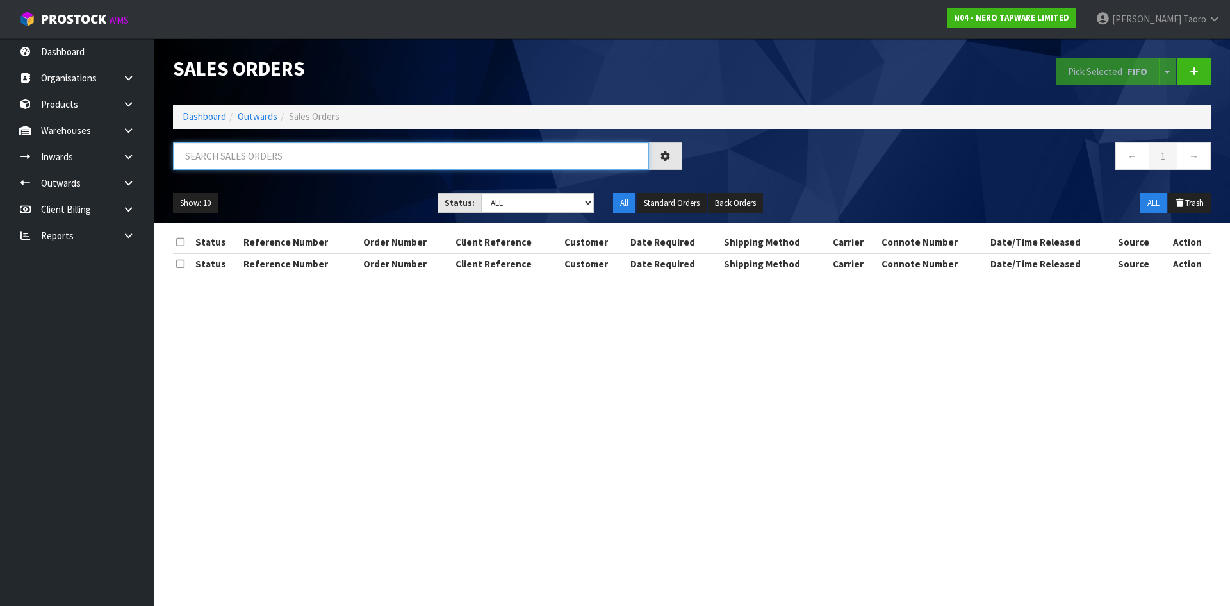
click at [245, 151] on input "text" at bounding box center [411, 156] width 476 height 28
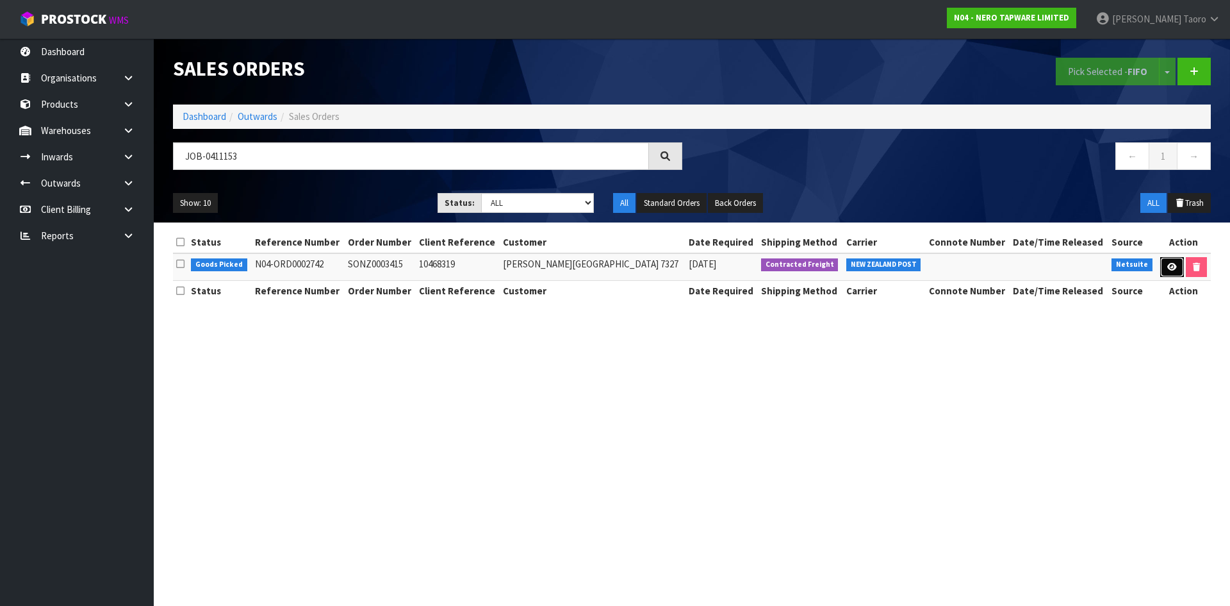
click at [1167, 268] on icon at bounding box center [1172, 267] width 10 height 8
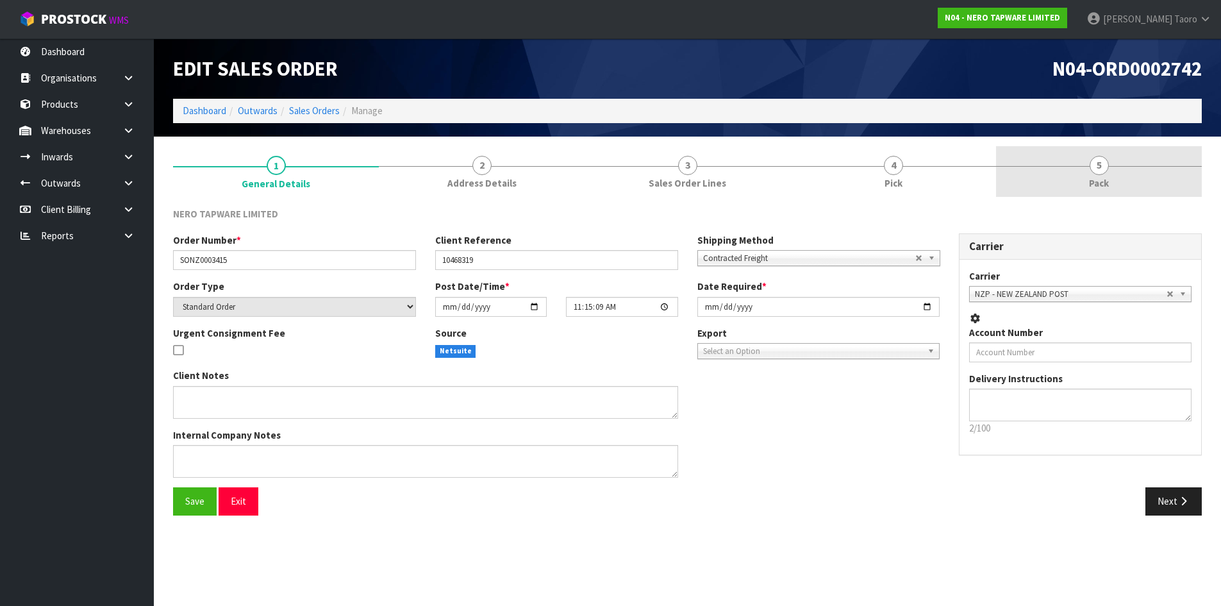
click at [1112, 172] on link "5 Pack" at bounding box center [1099, 171] width 206 height 51
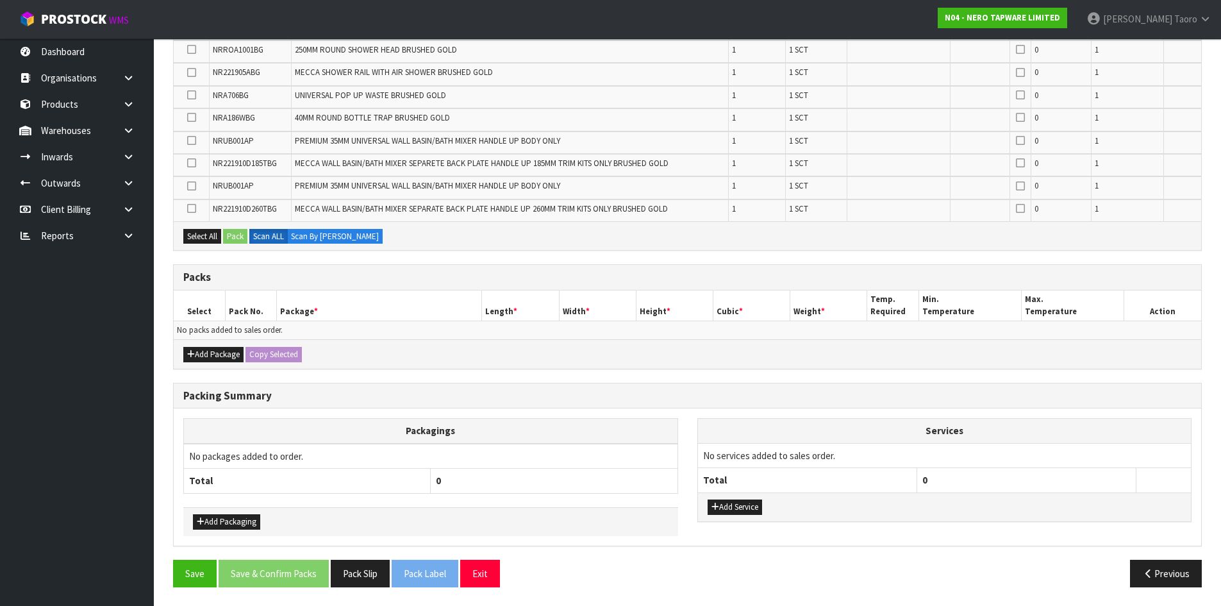
scroll to position [349, 0]
click at [200, 356] on button "Add Package" at bounding box center [213, 353] width 60 height 15
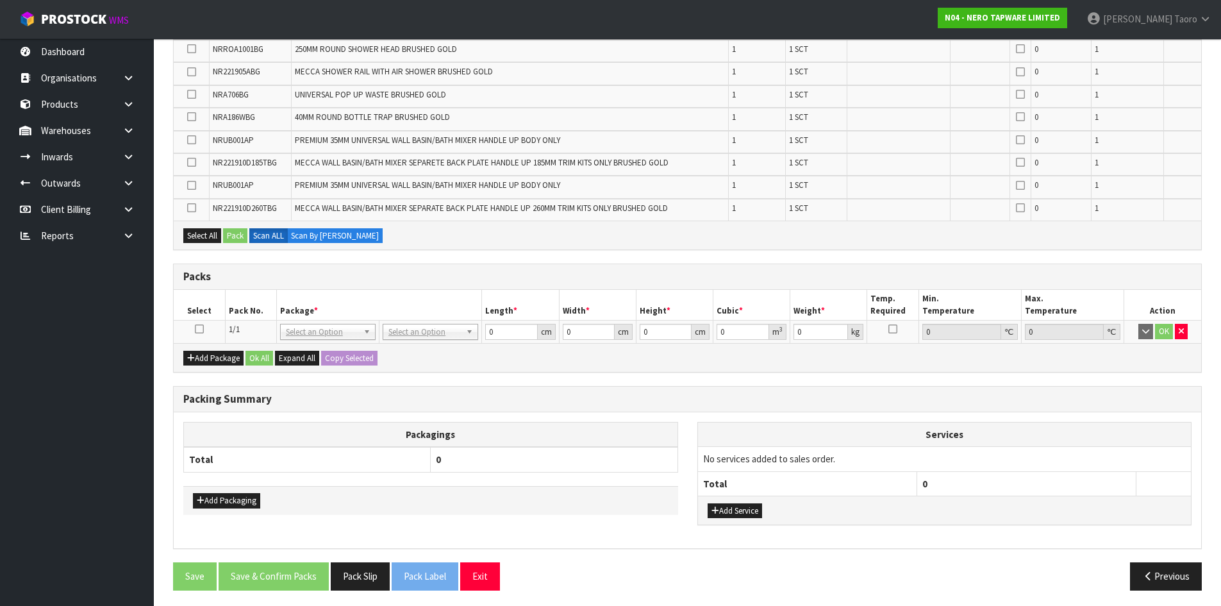
drag, startPoint x: 199, startPoint y: 328, endPoint x: 213, endPoint y: 320, distance: 16.9
click at [206, 324] on td at bounding box center [199, 331] width 51 height 23
click at [244, 304] on th "Pack No." at bounding box center [250, 305] width 51 height 30
click at [198, 329] on icon at bounding box center [199, 329] width 9 height 1
click at [208, 308] on th "Select" at bounding box center [199, 305] width 51 height 30
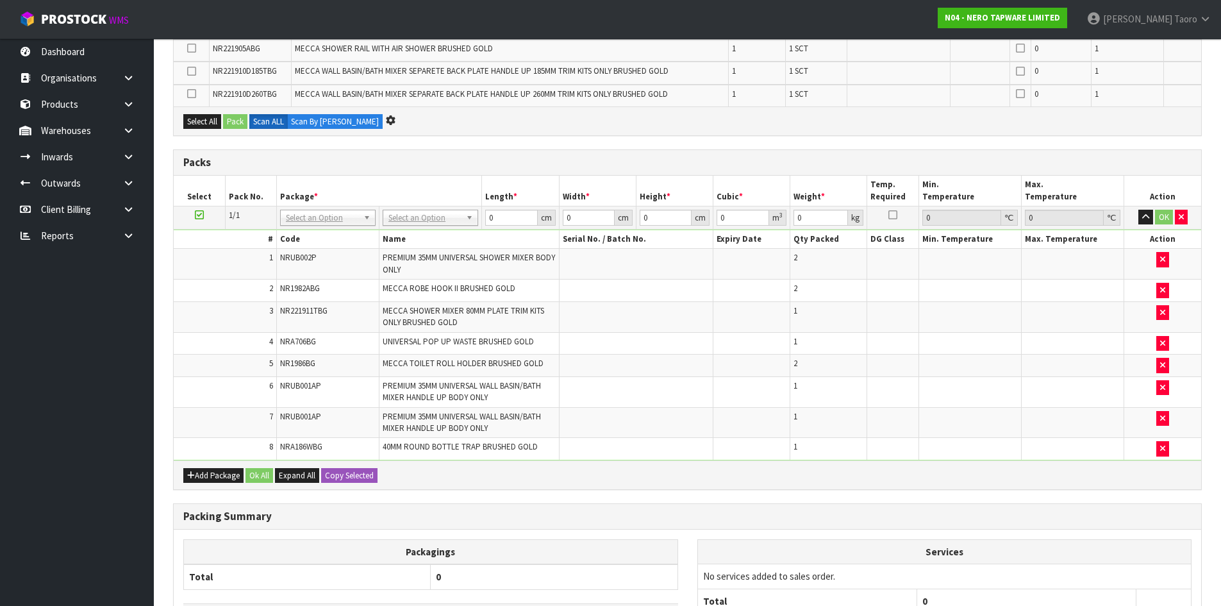
scroll to position [281, 0]
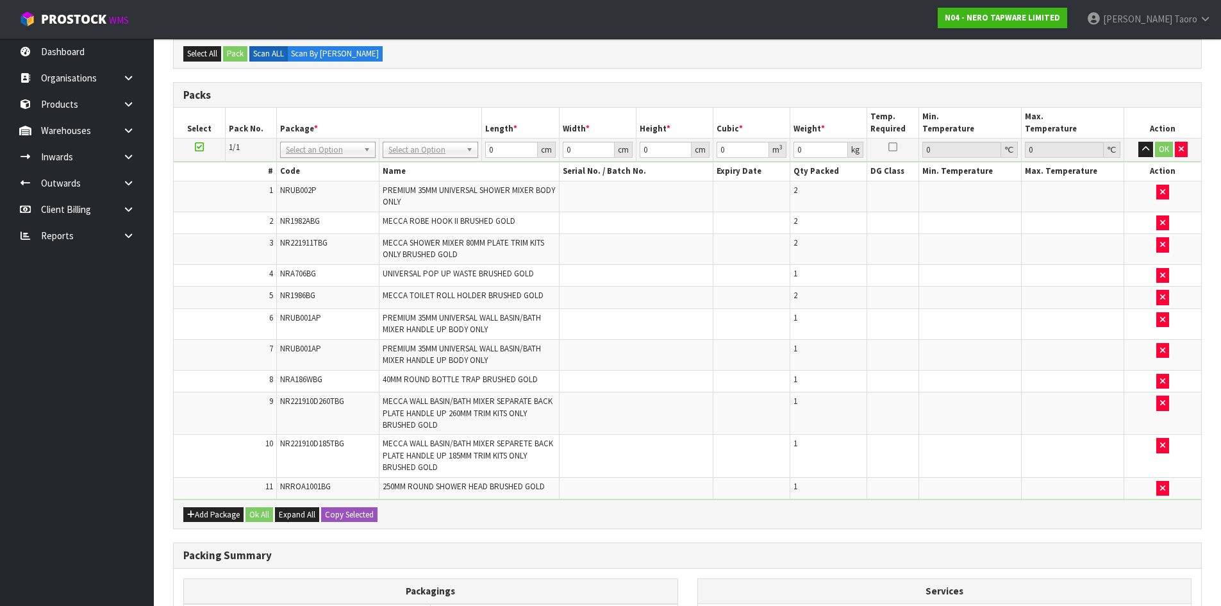
click at [202, 147] on icon at bounding box center [199, 147] width 9 height 1
click at [208, 219] on td "2" at bounding box center [225, 222] width 103 height 22
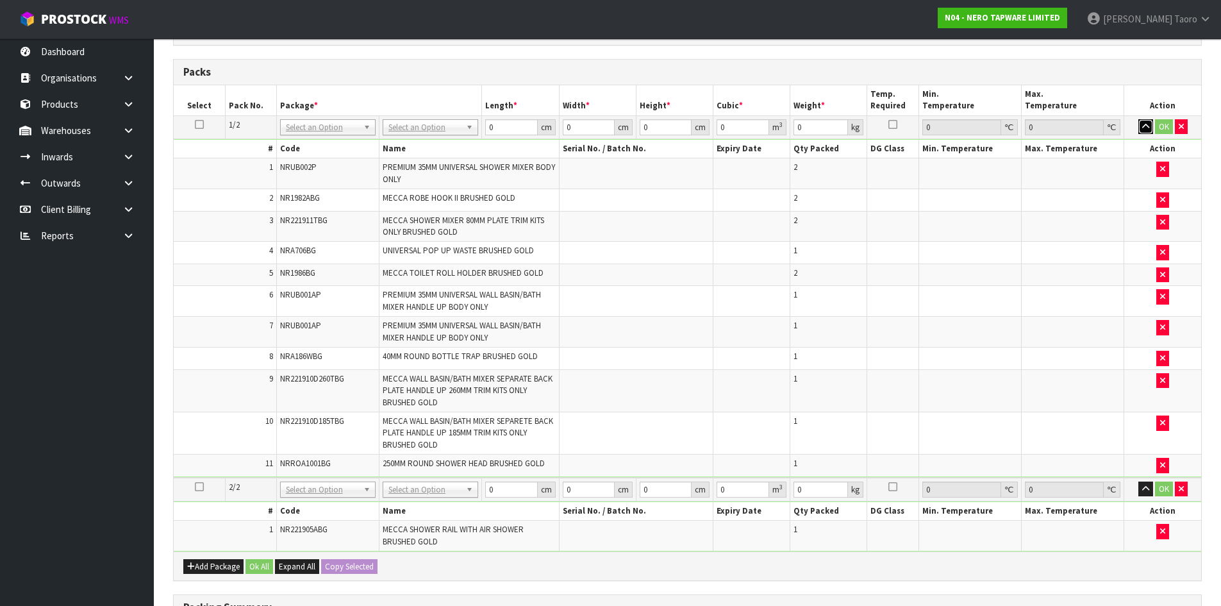
click at [1148, 124] on icon "button" at bounding box center [1145, 126] width 7 height 8
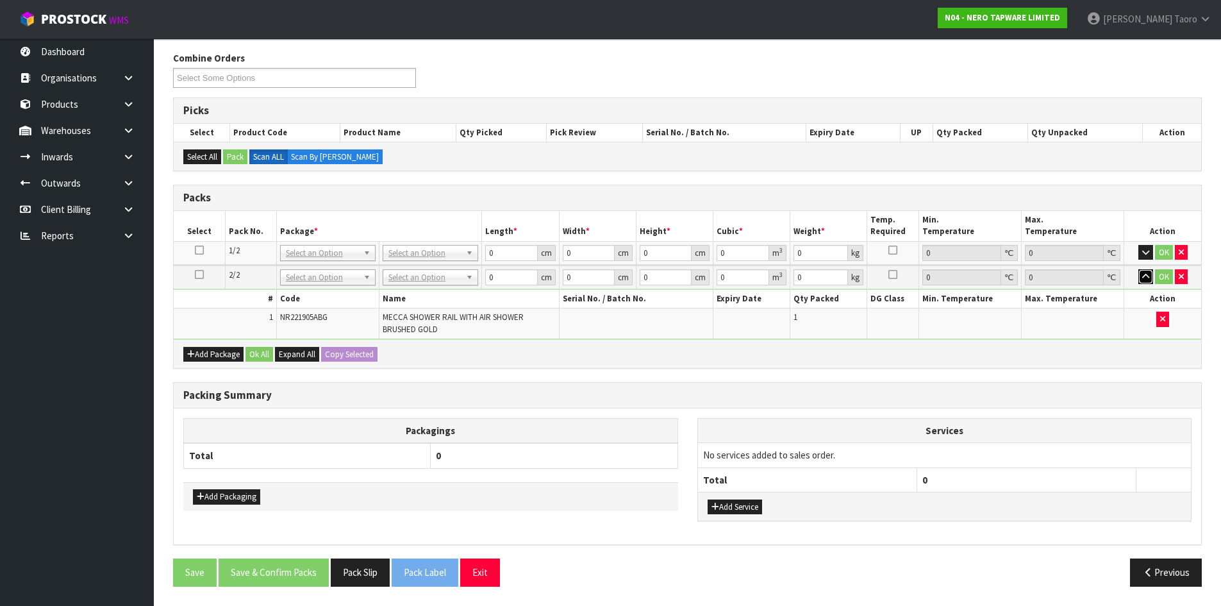
click at [1142, 277] on icon "button" at bounding box center [1145, 276] width 7 height 8
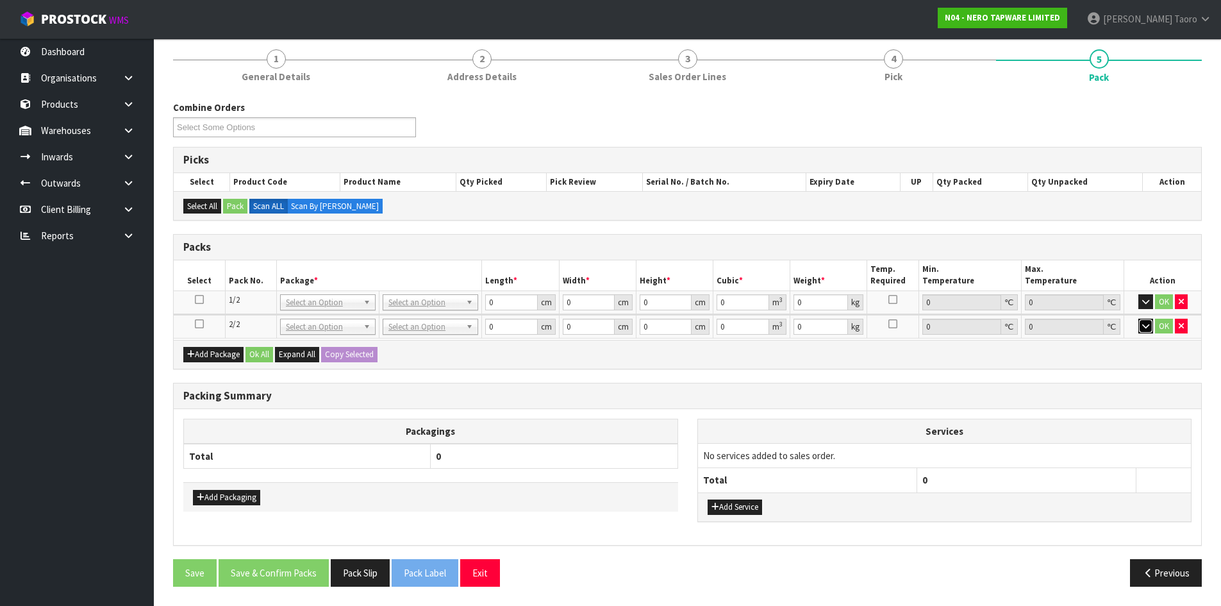
scroll to position [105, 0]
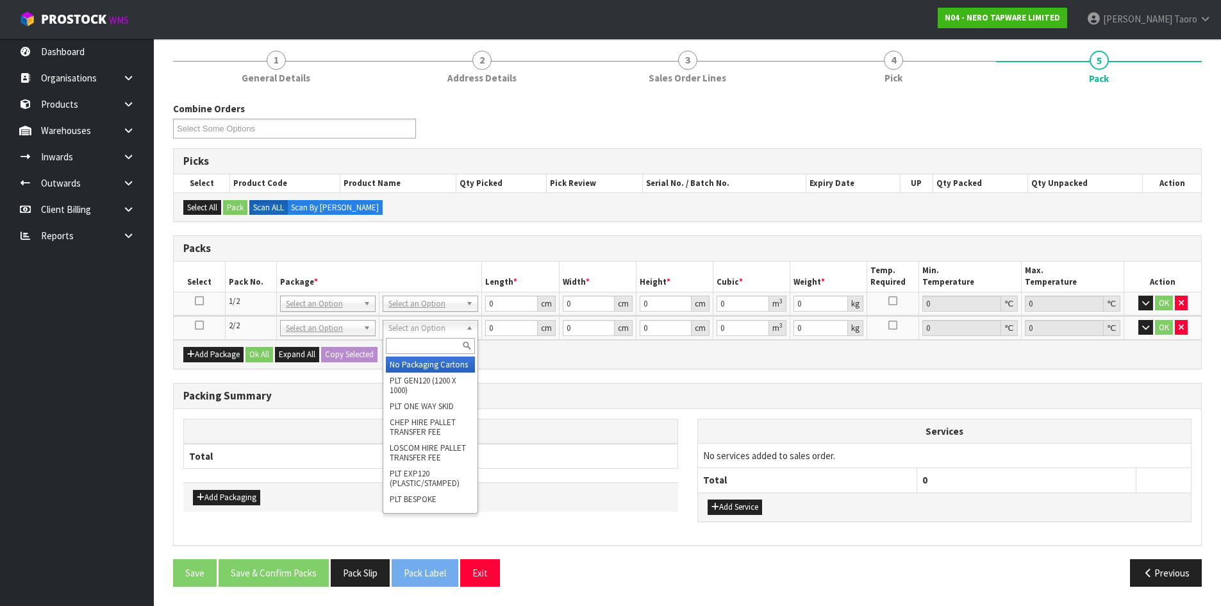
drag, startPoint x: 431, startPoint y: 369, endPoint x: 431, endPoint y: 350, distance: 18.6
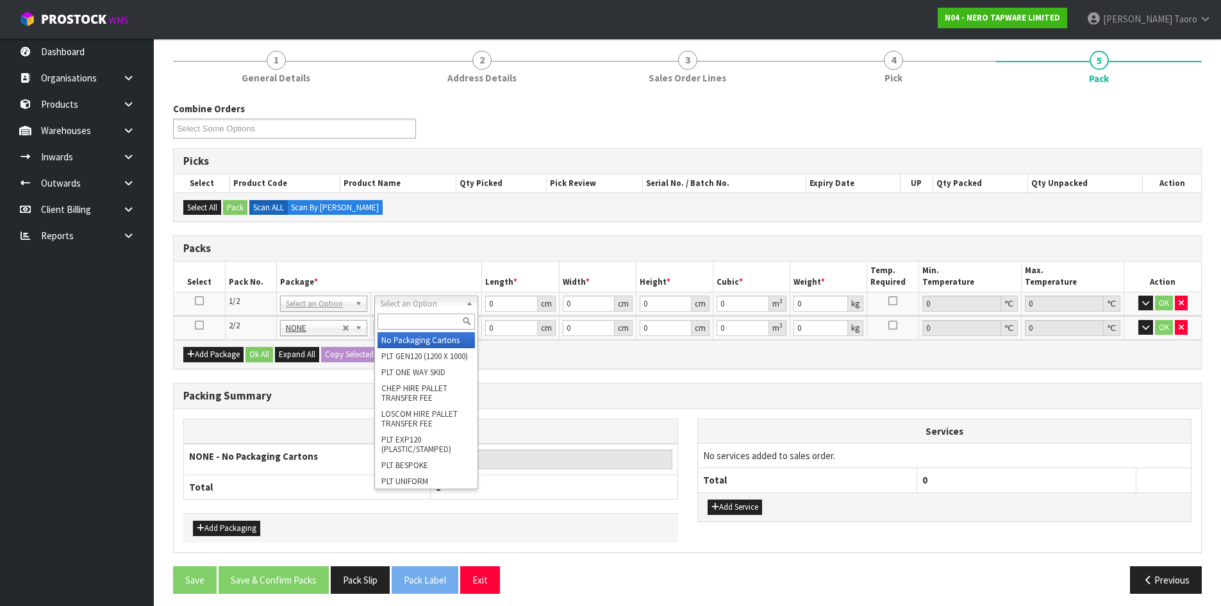
click at [438, 320] on input "text" at bounding box center [425, 321] width 97 height 16
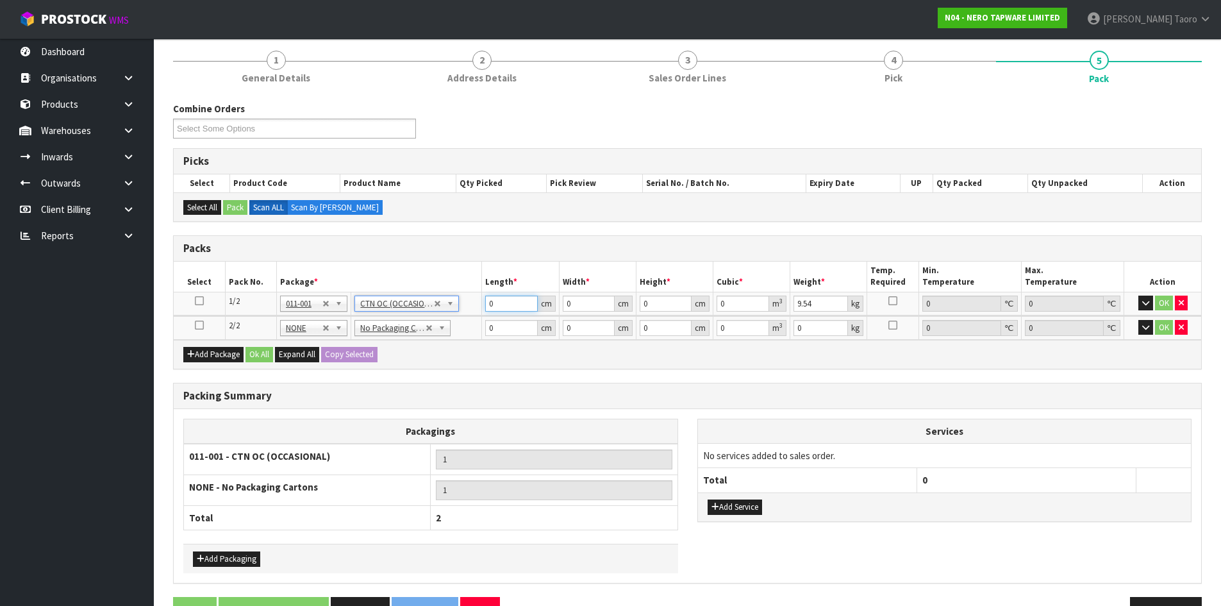
click at [501, 306] on input "0" at bounding box center [511, 303] width 52 height 16
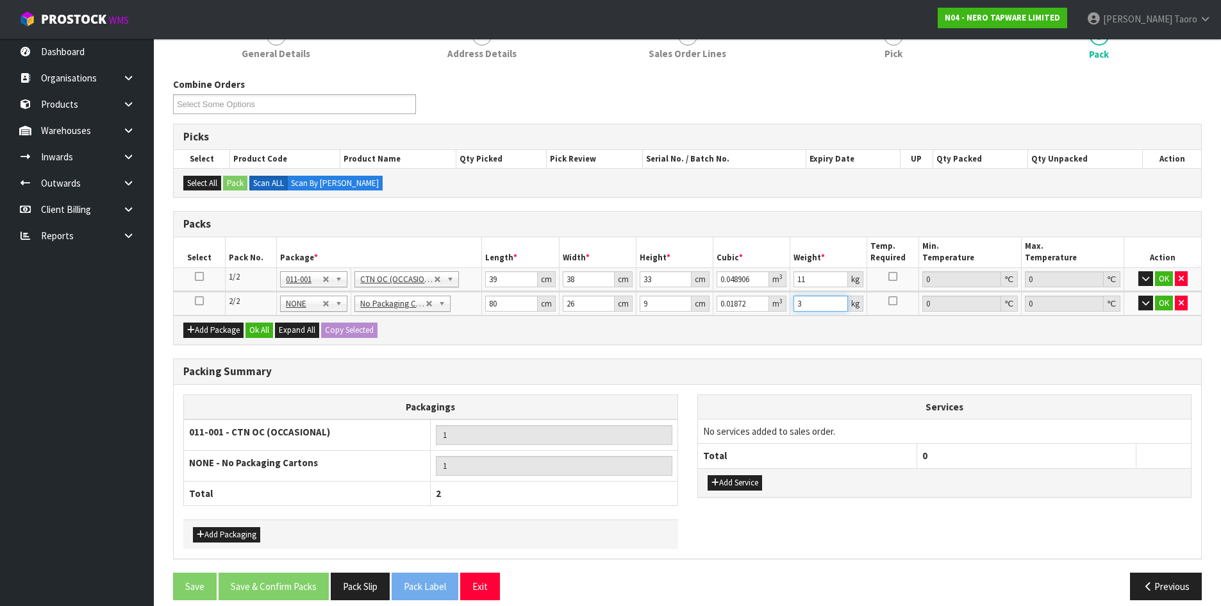
scroll to position [143, 0]
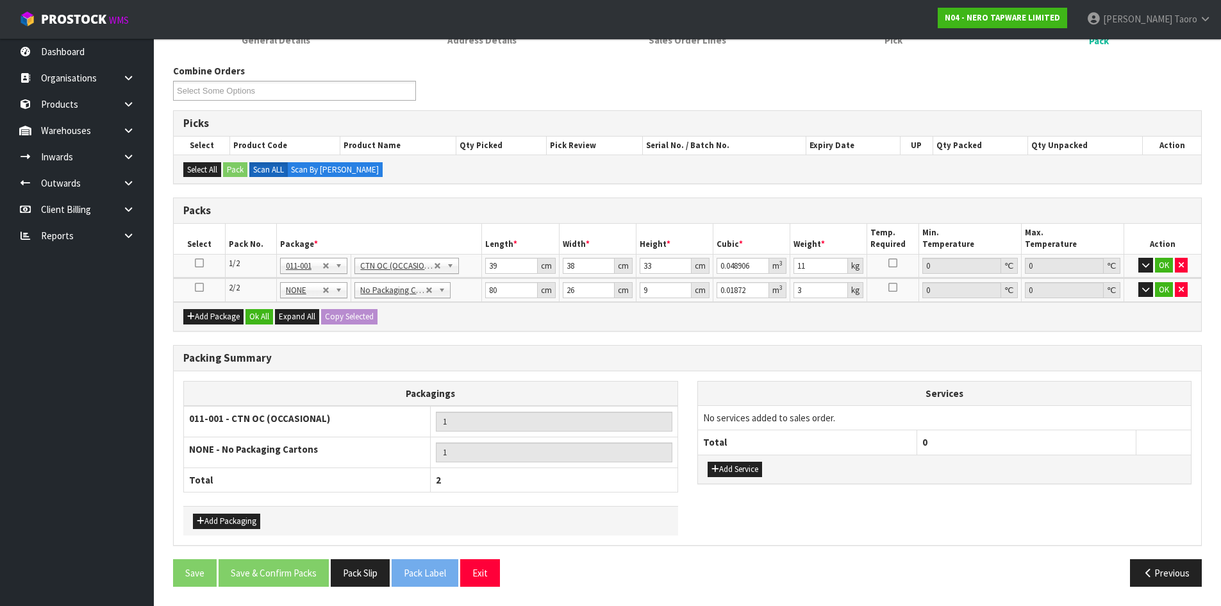
drag, startPoint x: 265, startPoint y: 331, endPoint x: 269, endPoint y: 318, distance: 13.4
click at [266, 330] on div "Packs Select Pack No. Package * Length * Width * Height * Cubic * Weight * Temp…" at bounding box center [687, 264] width 1028 height 134
click at [269, 317] on button "Ok All" at bounding box center [259, 316] width 28 height 15
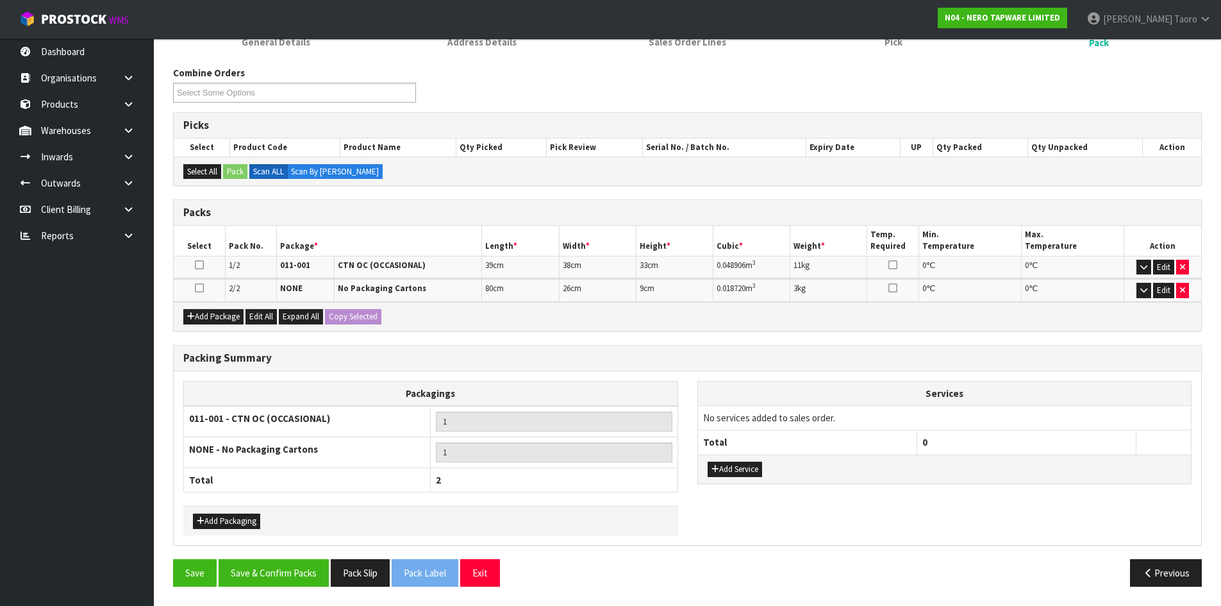
scroll to position [141, 0]
click at [313, 575] on button "Save & Confirm Packs" at bounding box center [274, 573] width 110 height 28
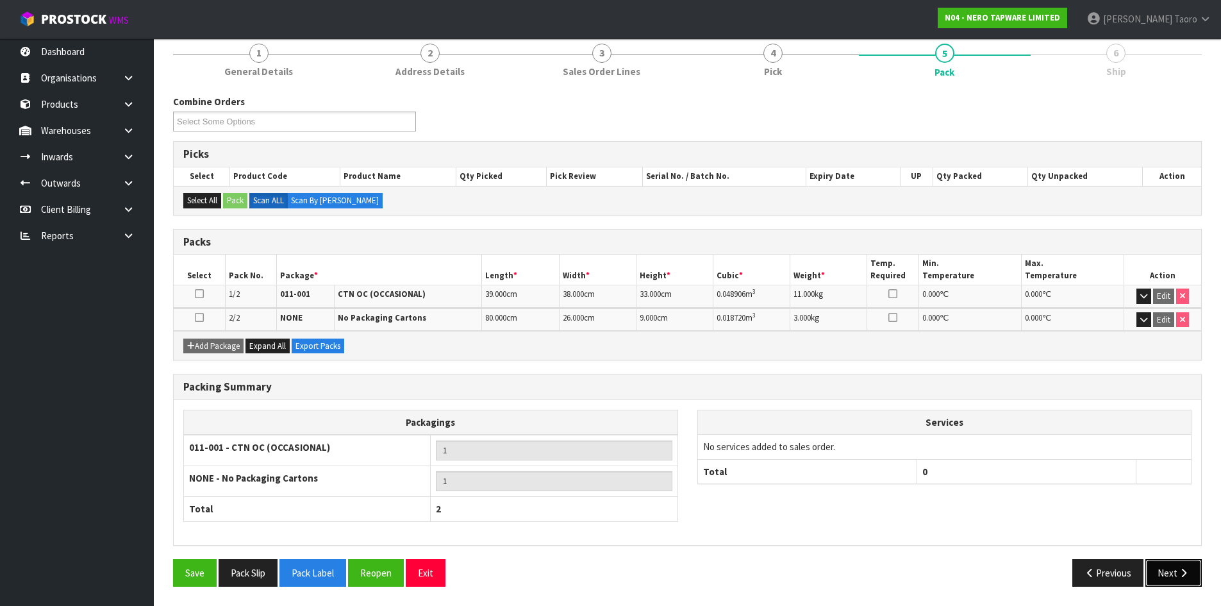
click at [1189, 577] on button "Next" at bounding box center [1173, 573] width 56 height 28
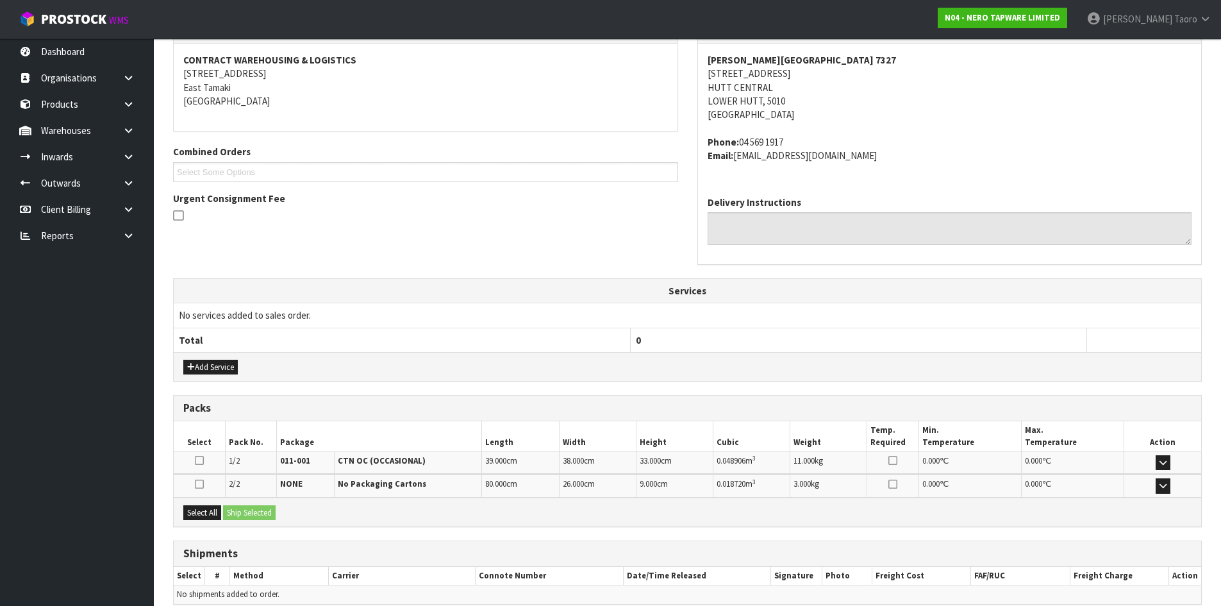
scroll to position [295, 0]
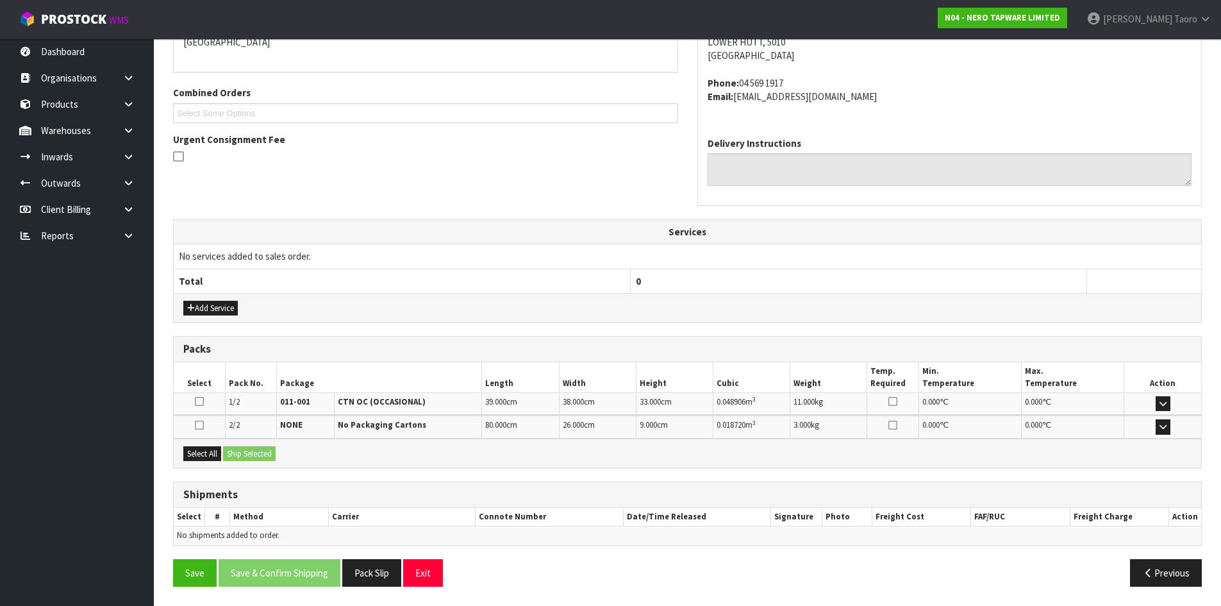
drag, startPoint x: 200, startPoint y: 463, endPoint x: 206, endPoint y: 461, distance: 6.7
click at [206, 461] on div "Select All Ship Selected" at bounding box center [687, 452] width 1027 height 29
click at [217, 456] on button "Select All" at bounding box center [202, 453] width 38 height 15
click at [244, 454] on button "Ship Selected" at bounding box center [249, 453] width 53 height 15
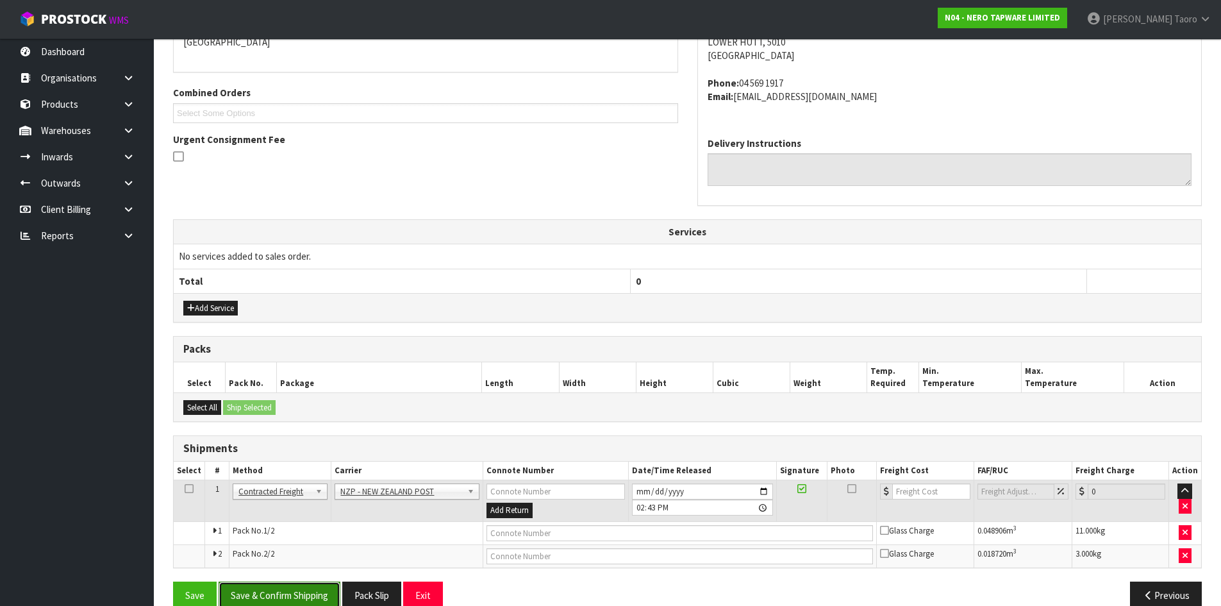
click at [299, 593] on button "Save & Confirm Shipping" at bounding box center [280, 595] width 122 height 28
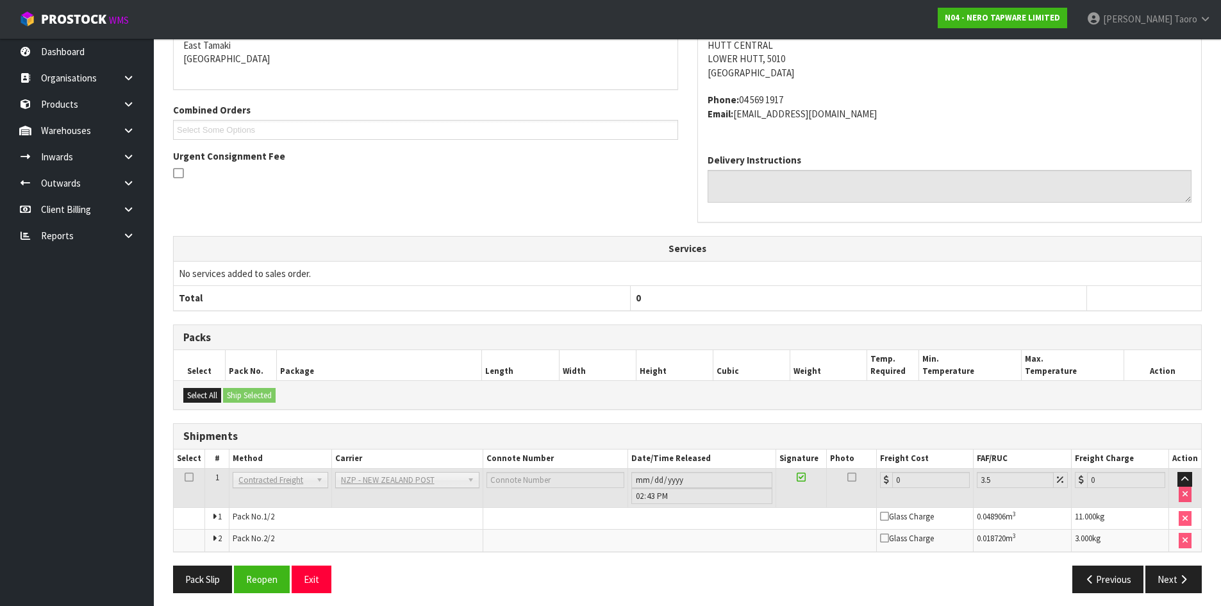
scroll to position [298, 0]
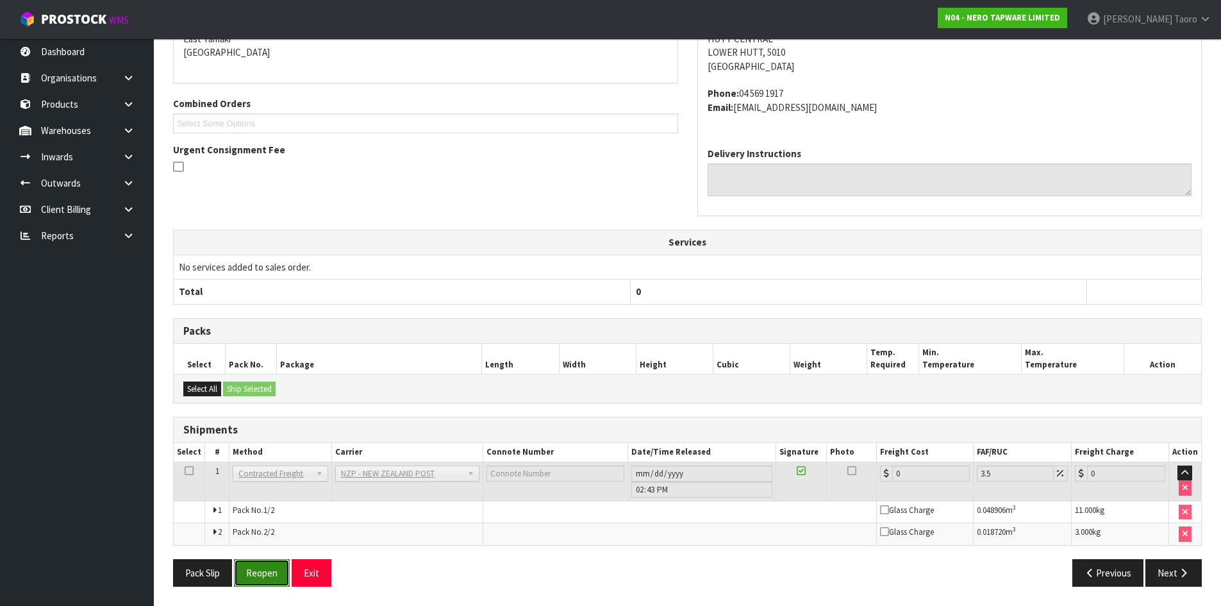
click at [263, 572] on button "Reopen" at bounding box center [262, 573] width 56 height 28
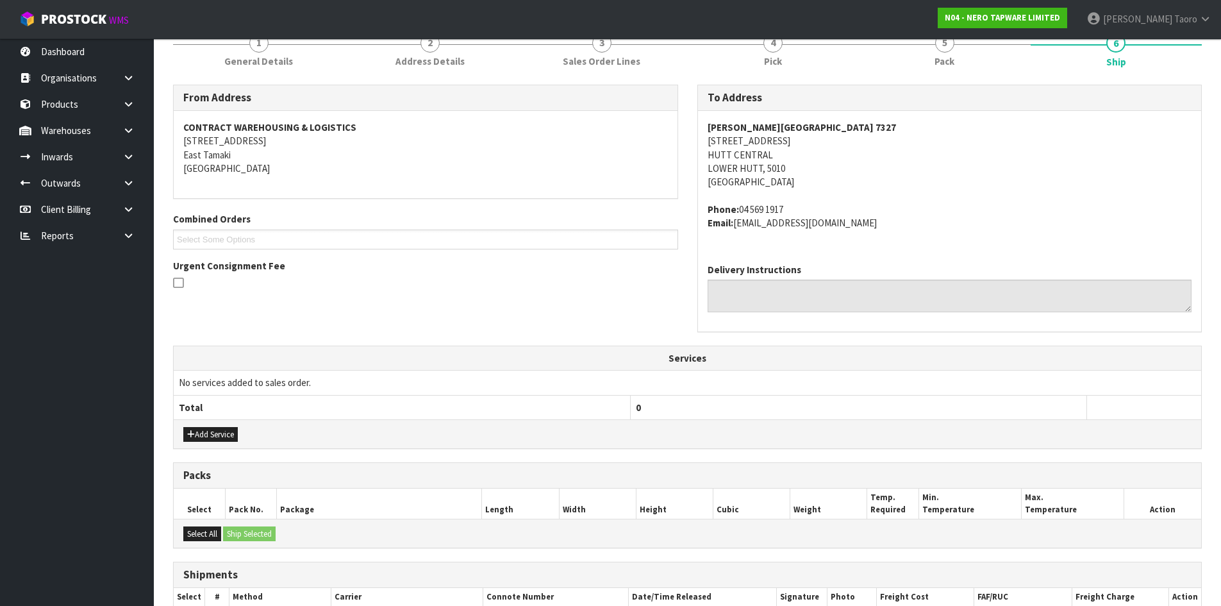
scroll to position [329, 0]
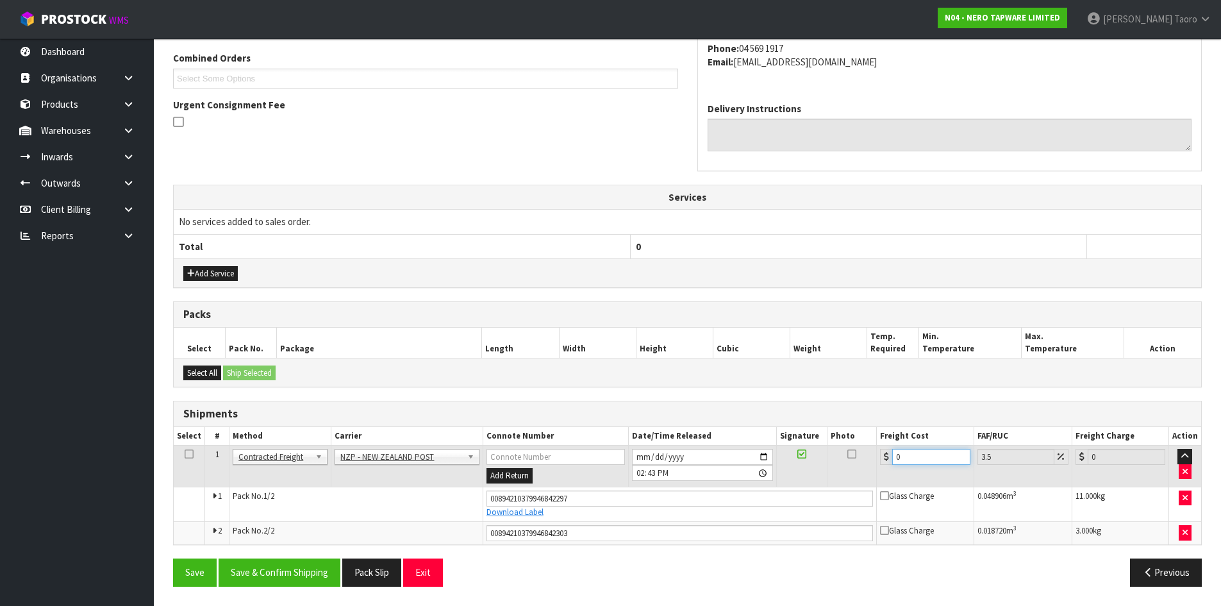
click at [911, 455] on input "0" at bounding box center [931, 457] width 78 height 16
click at [305, 561] on button "Save & Confirm Shipping" at bounding box center [280, 572] width 122 height 28
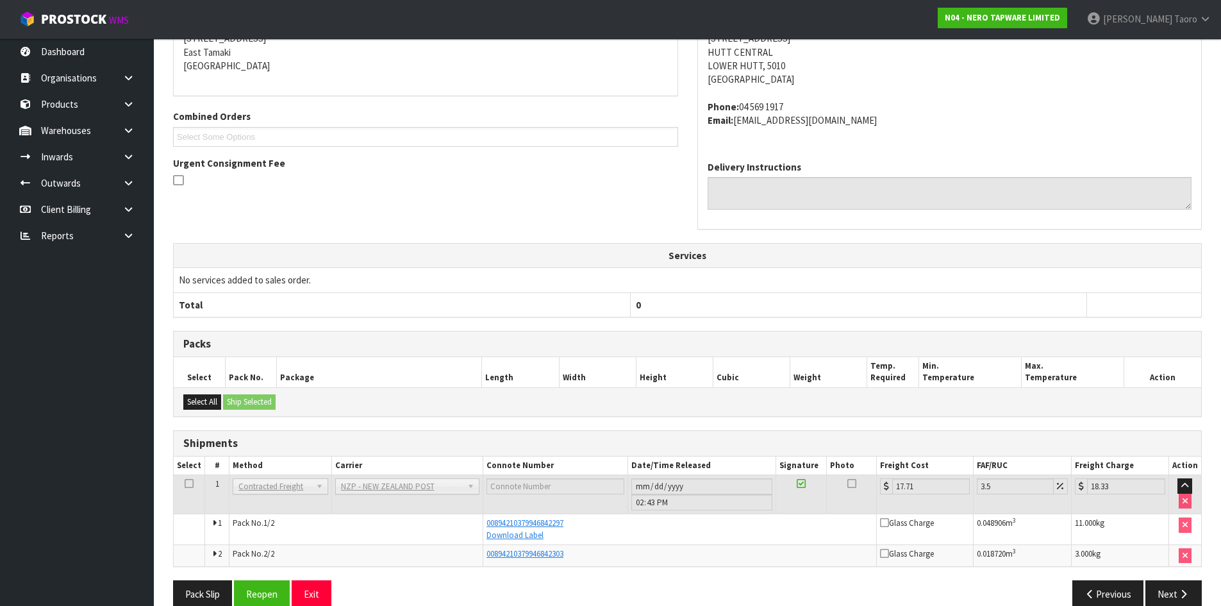
scroll to position [293, 0]
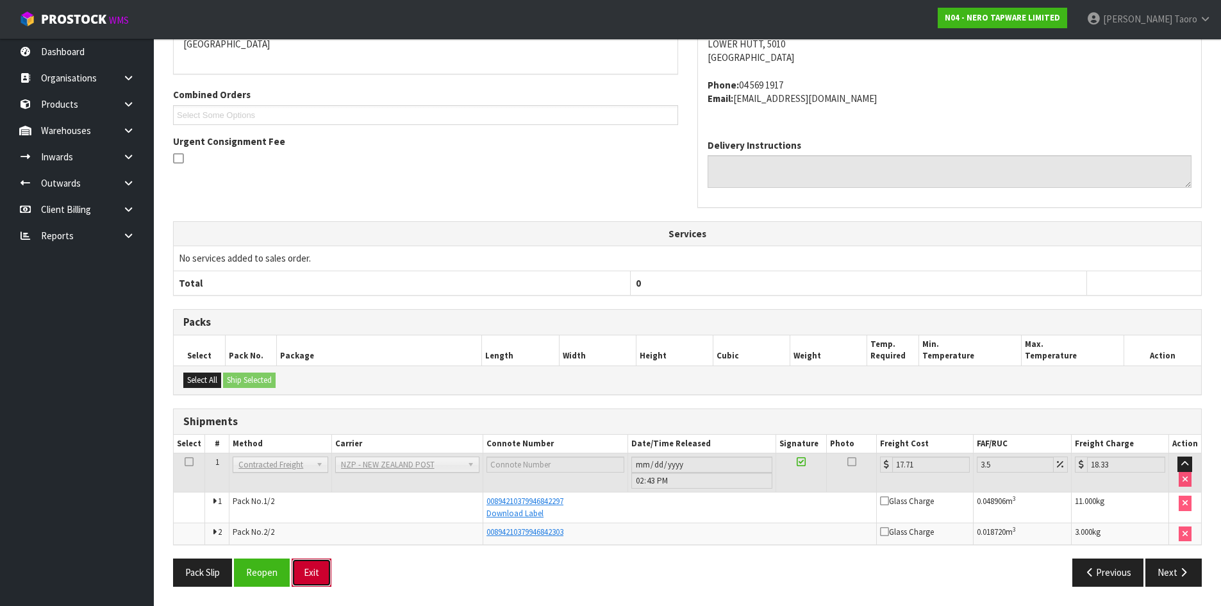
click at [310, 578] on button "Exit" at bounding box center [312, 572] width 40 height 28
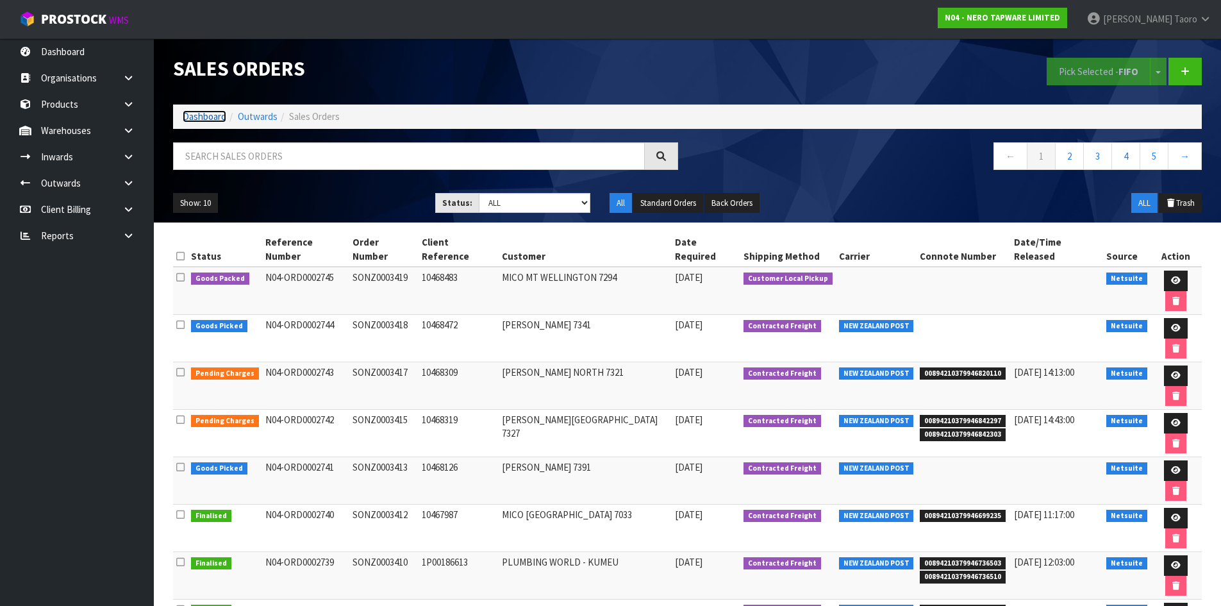
click at [209, 118] on link "Dashboard" at bounding box center [205, 116] width 44 height 12
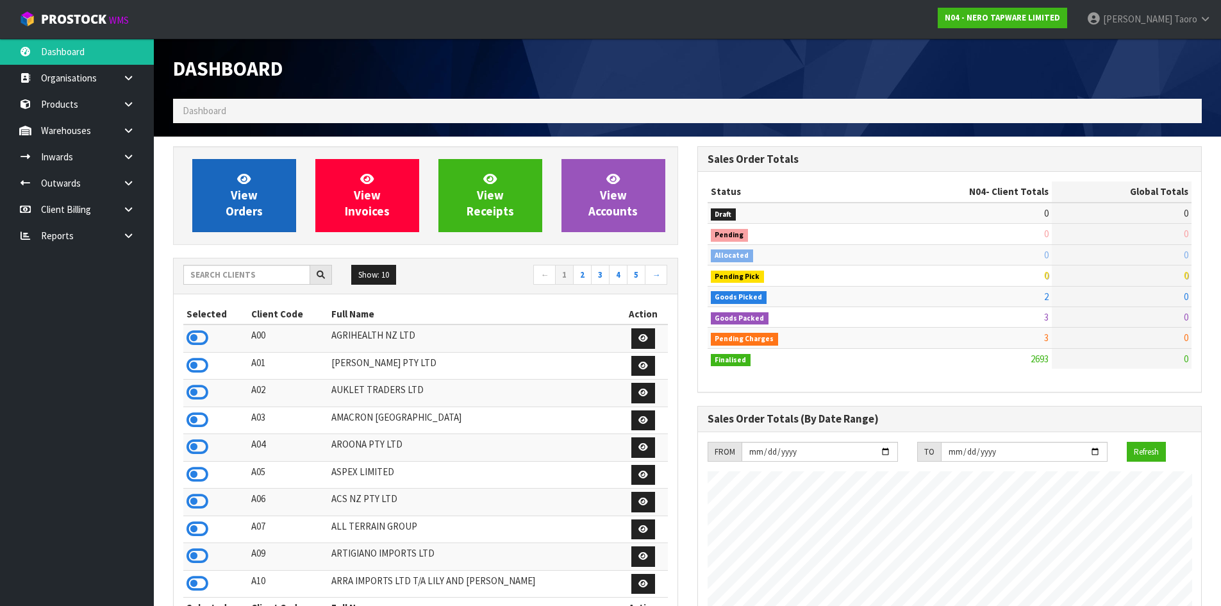
scroll to position [971, 524]
click at [220, 185] on link "View Orders" at bounding box center [244, 195] width 104 height 73
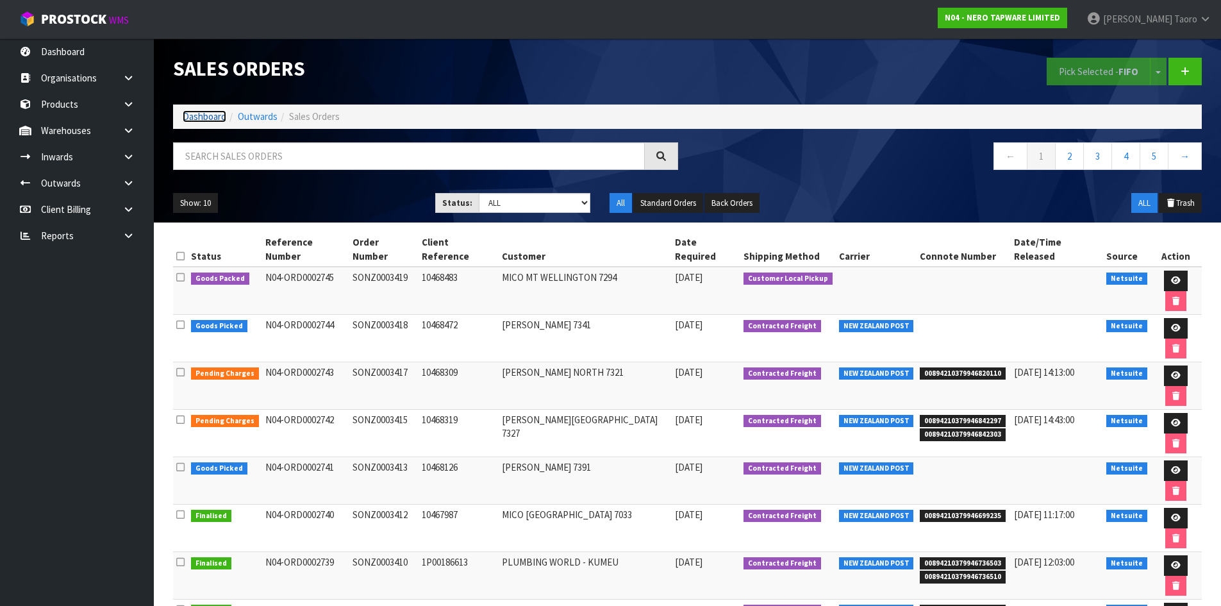
click at [201, 114] on link "Dashboard" at bounding box center [205, 116] width 44 height 12
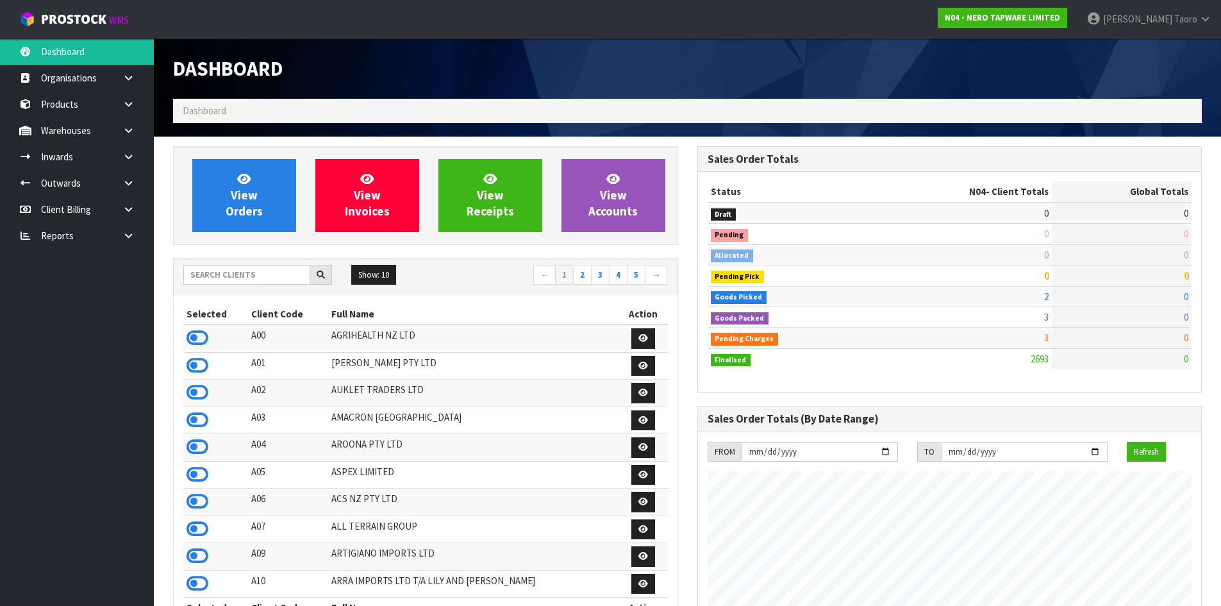
scroll to position [971, 524]
click at [253, 272] on input "text" at bounding box center [246, 275] width 127 height 20
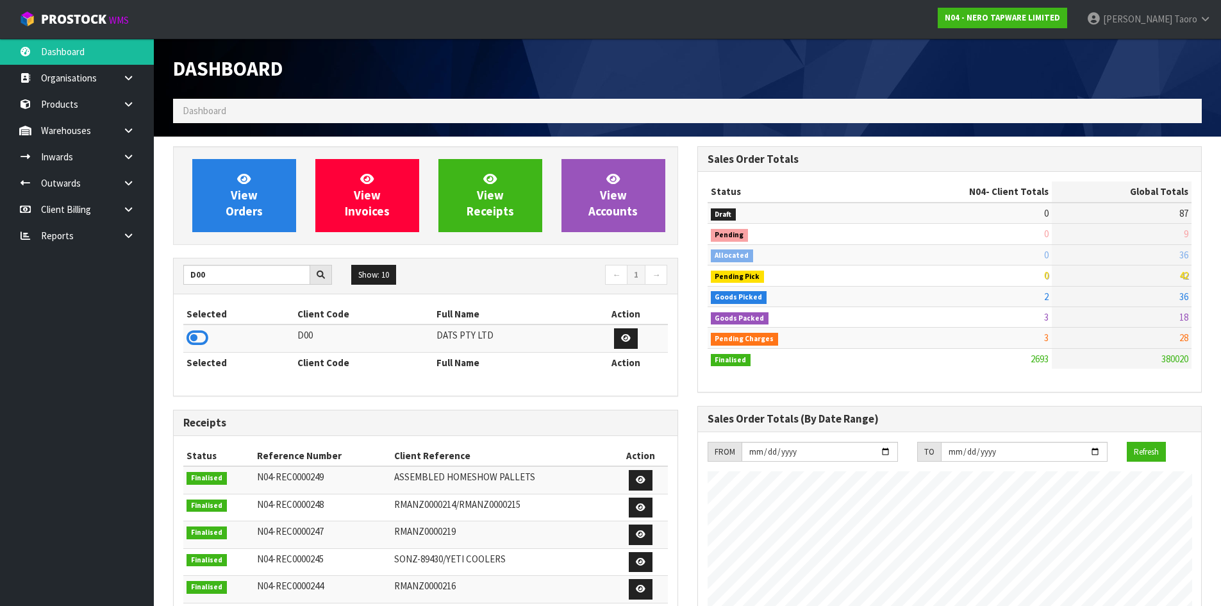
drag, startPoint x: 201, startPoint y: 342, endPoint x: 240, endPoint y: 263, distance: 87.4
click at [201, 340] on icon at bounding box center [197, 337] width 22 height 19
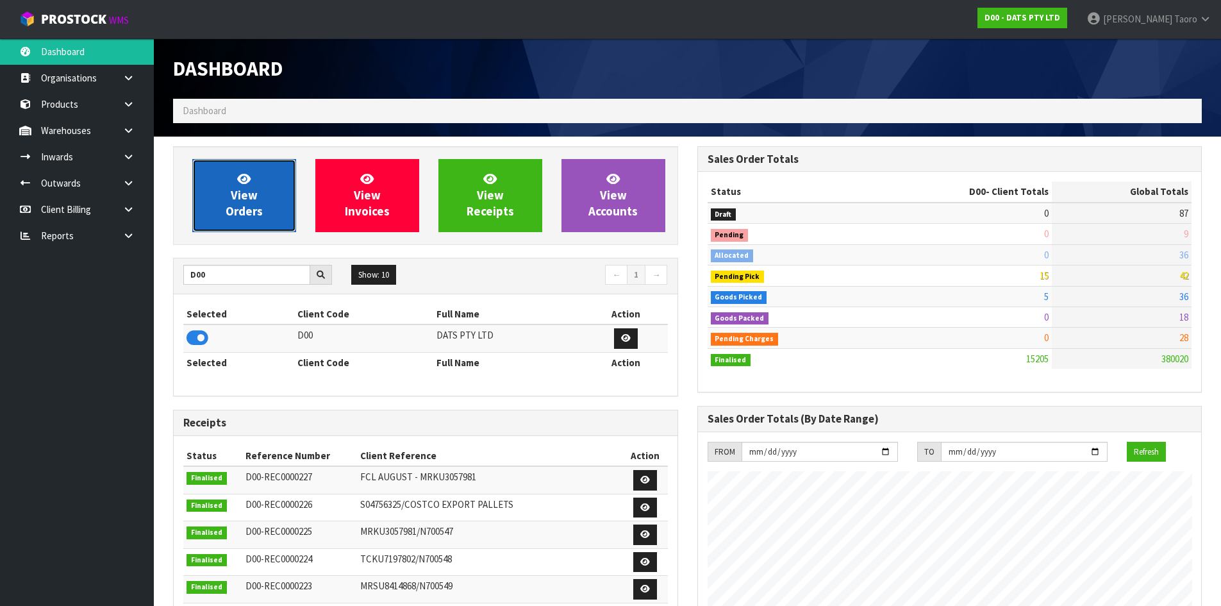
click at [256, 216] on span "View Orders" at bounding box center [244, 195] width 37 height 48
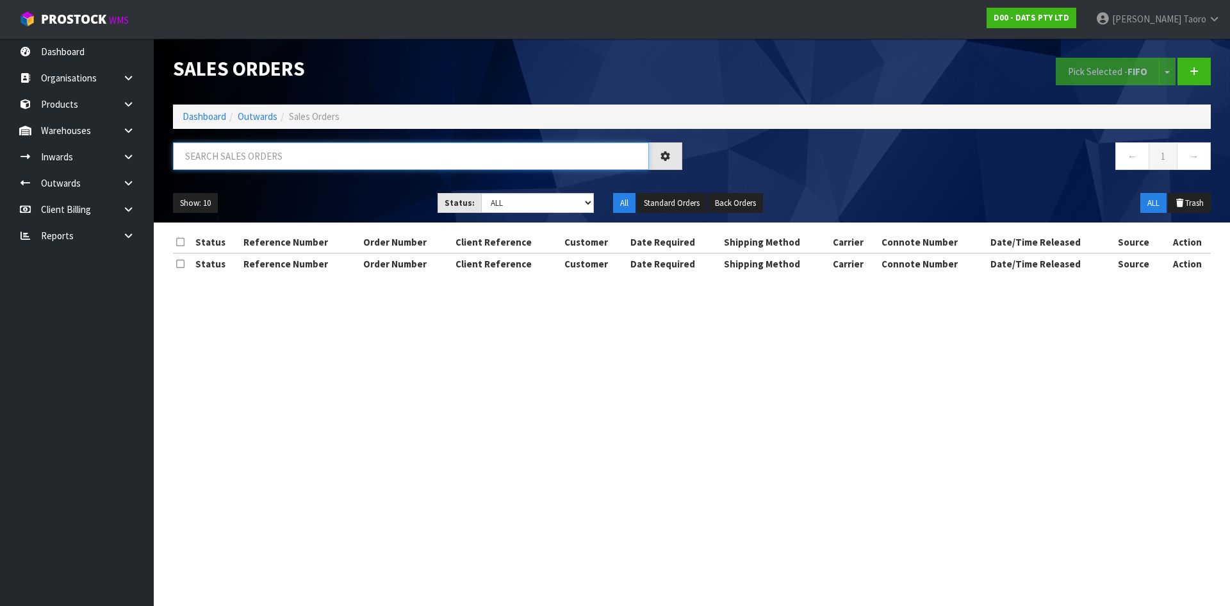
click at [280, 159] on input "text" at bounding box center [411, 156] width 476 height 28
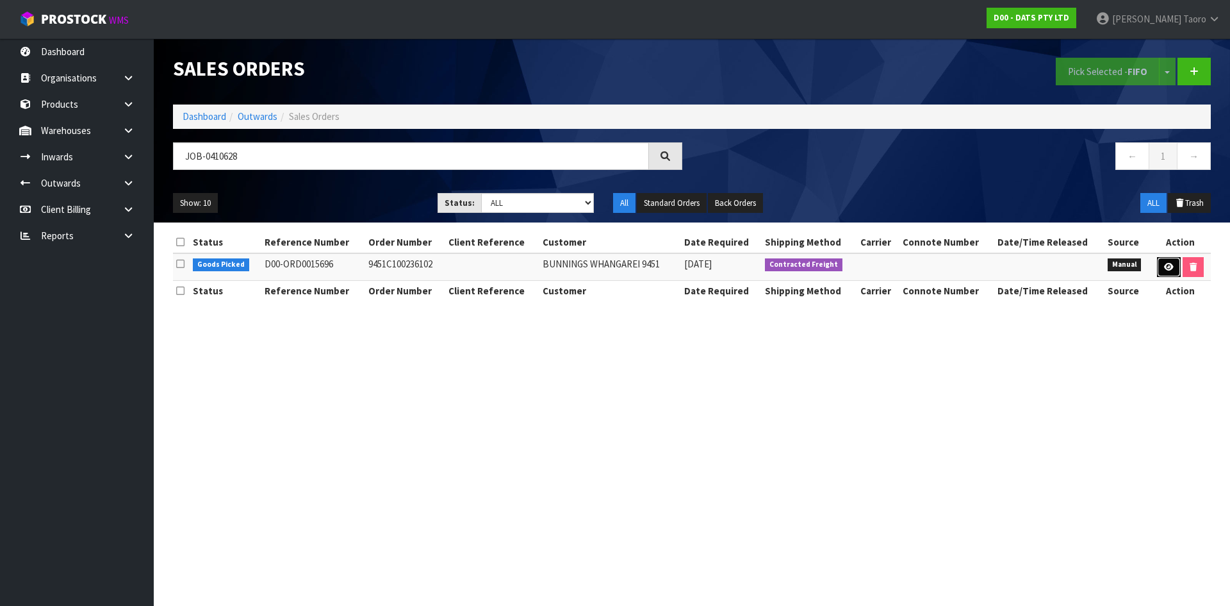
click at [1170, 271] on link at bounding box center [1169, 267] width 24 height 21
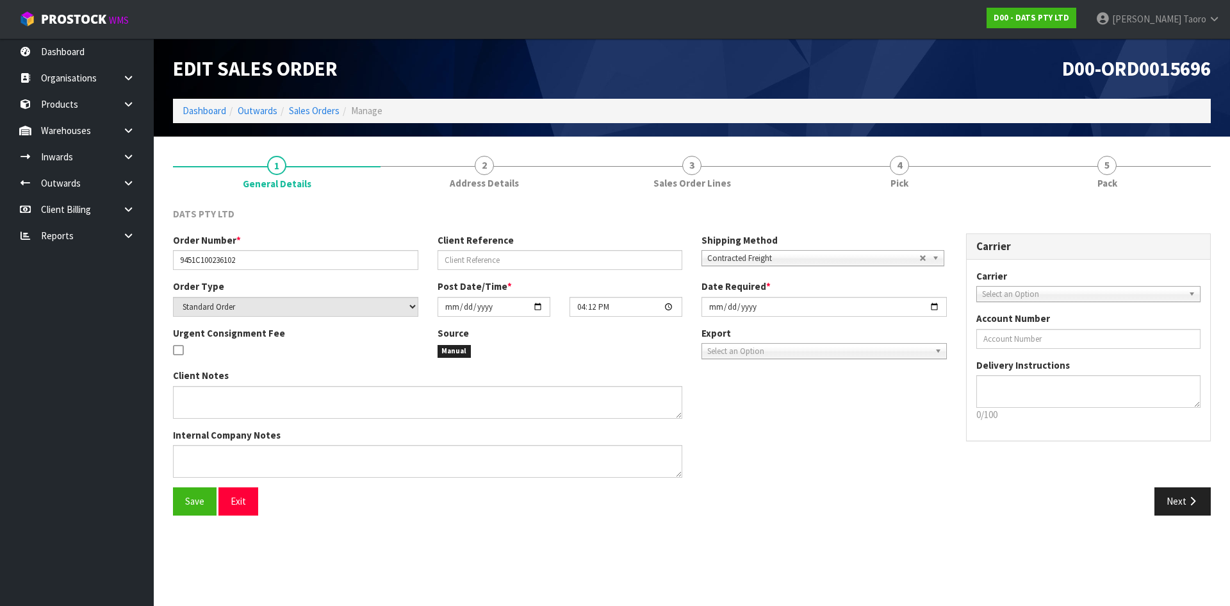
click at [1127, 170] on link "5 Pack" at bounding box center [1107, 171] width 208 height 51
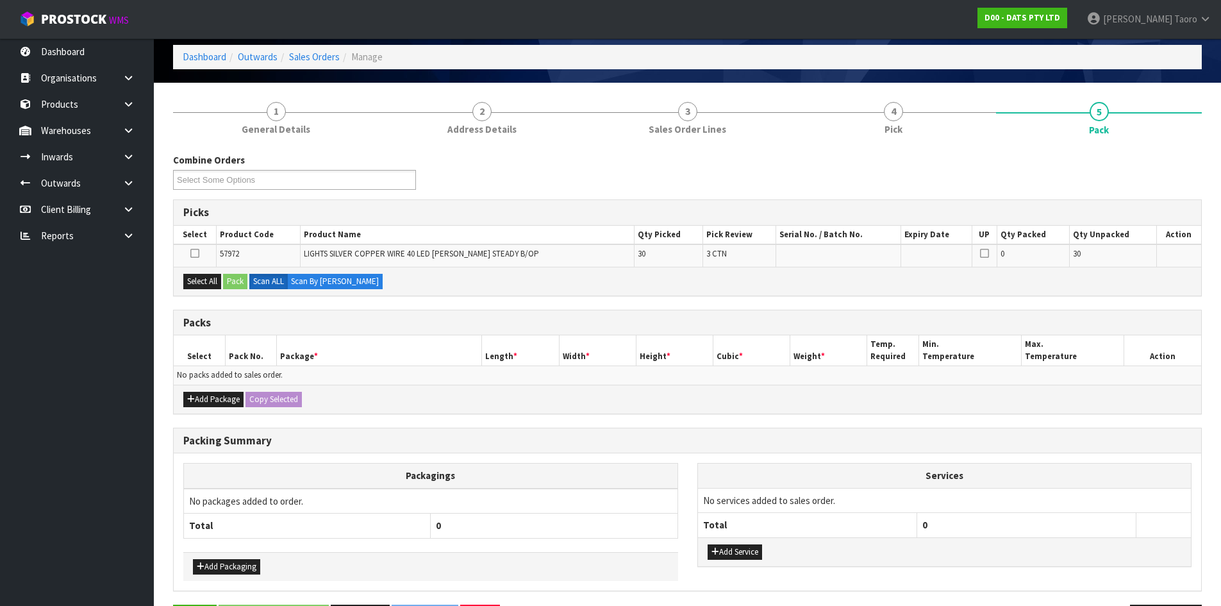
scroll to position [99, 0]
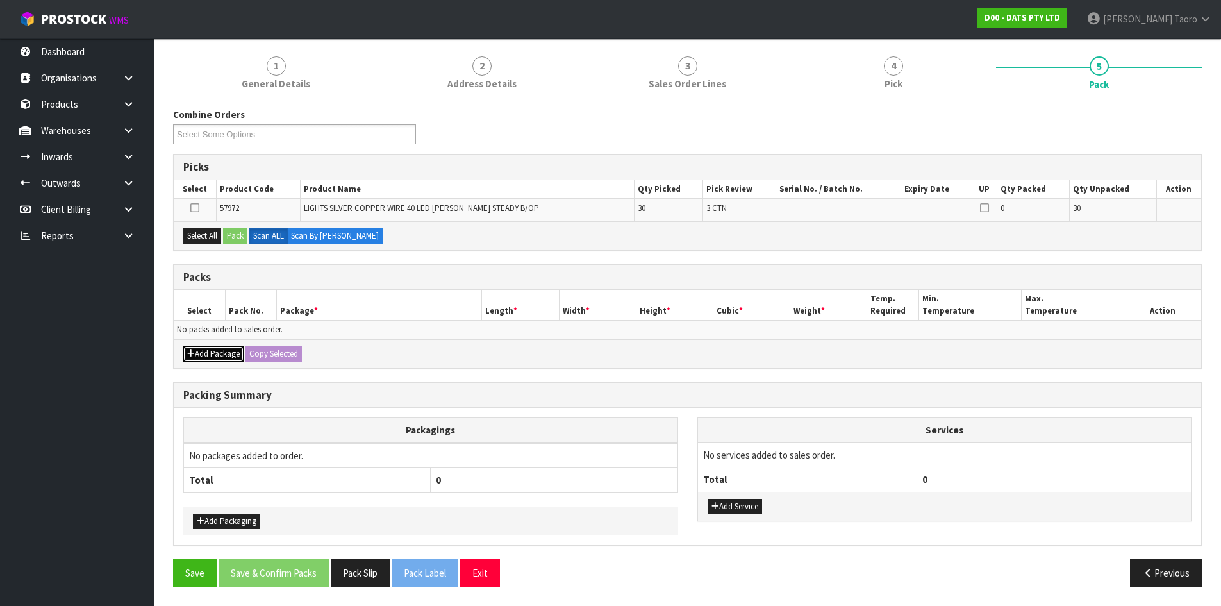
click at [218, 348] on button "Add Package" at bounding box center [213, 353] width 60 height 15
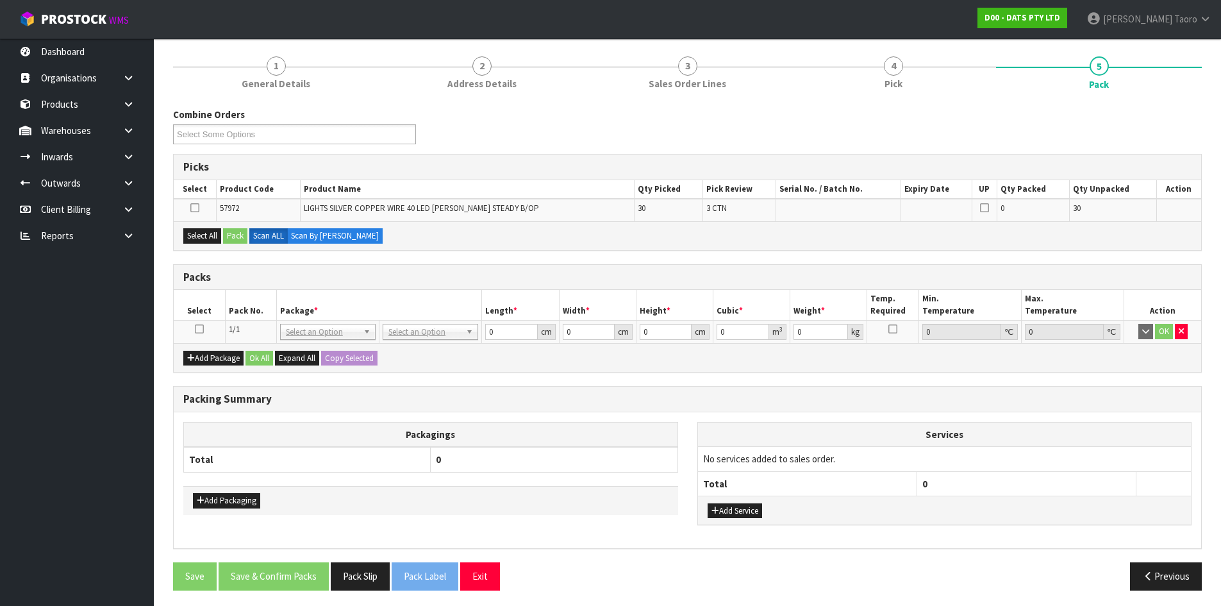
click at [201, 329] on icon at bounding box center [199, 329] width 9 height 1
click at [311, 276] on h3 "Packs" at bounding box center [687, 277] width 1008 height 12
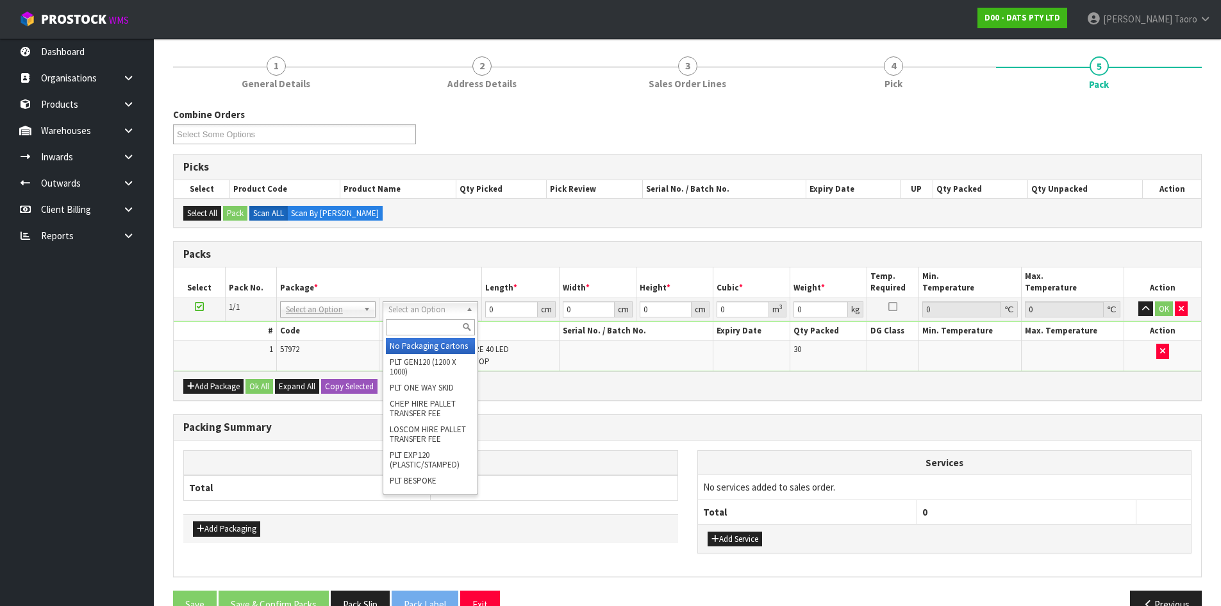
click at [416, 329] on input "text" at bounding box center [430, 327] width 89 height 16
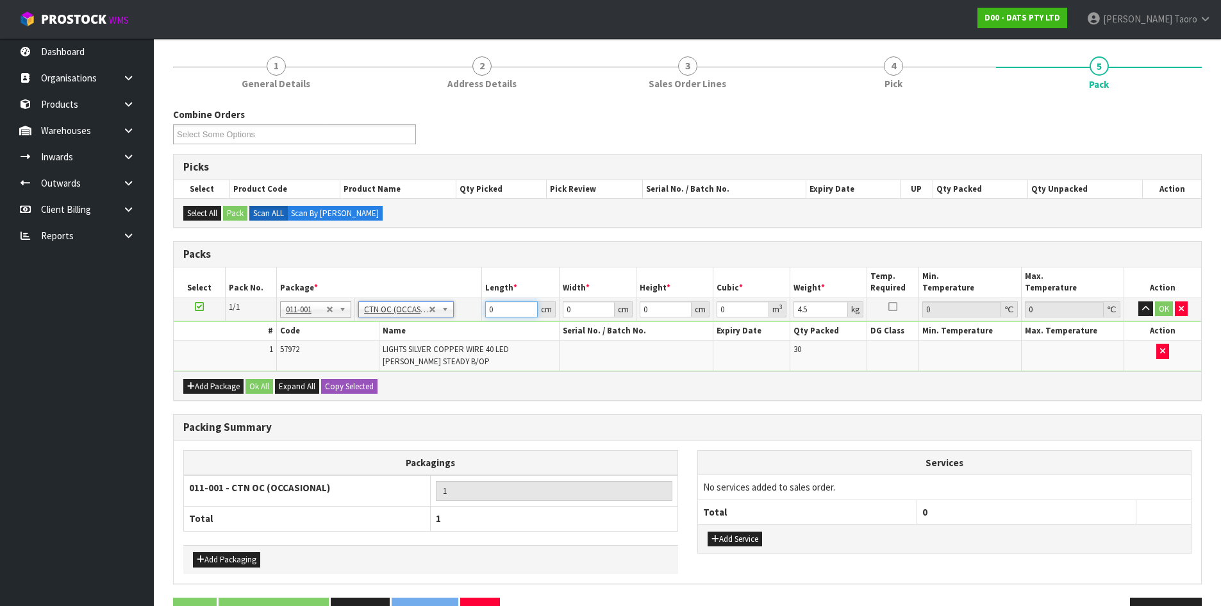
click at [511, 306] on input "0" at bounding box center [511, 309] width 52 height 16
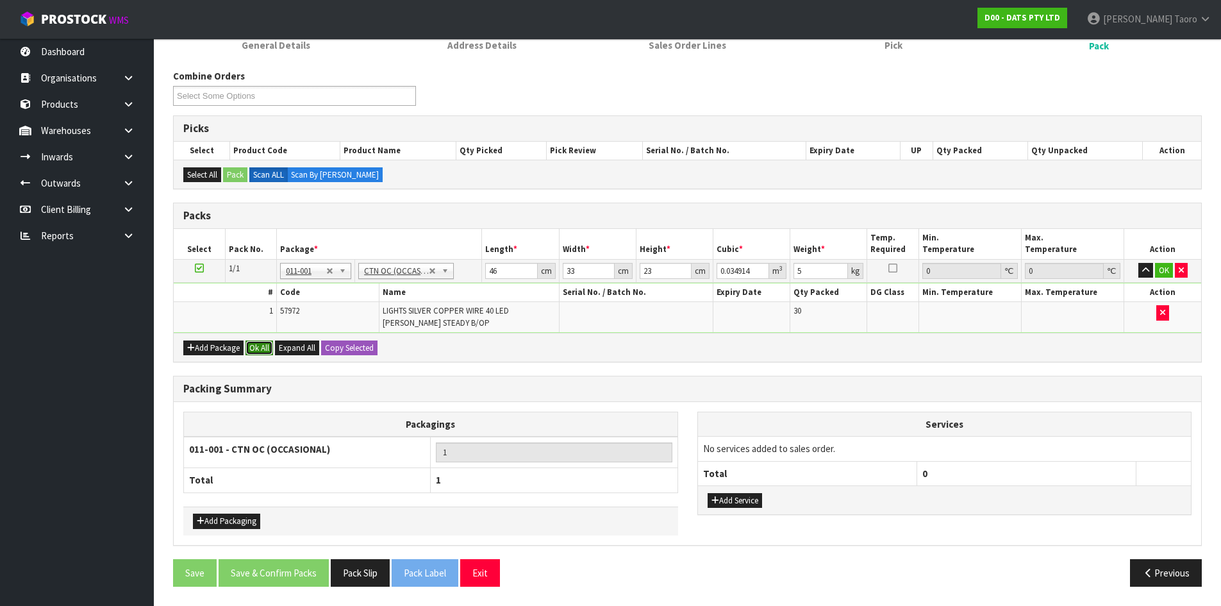
click at [261, 347] on button "Ok All" at bounding box center [259, 347] width 28 height 15
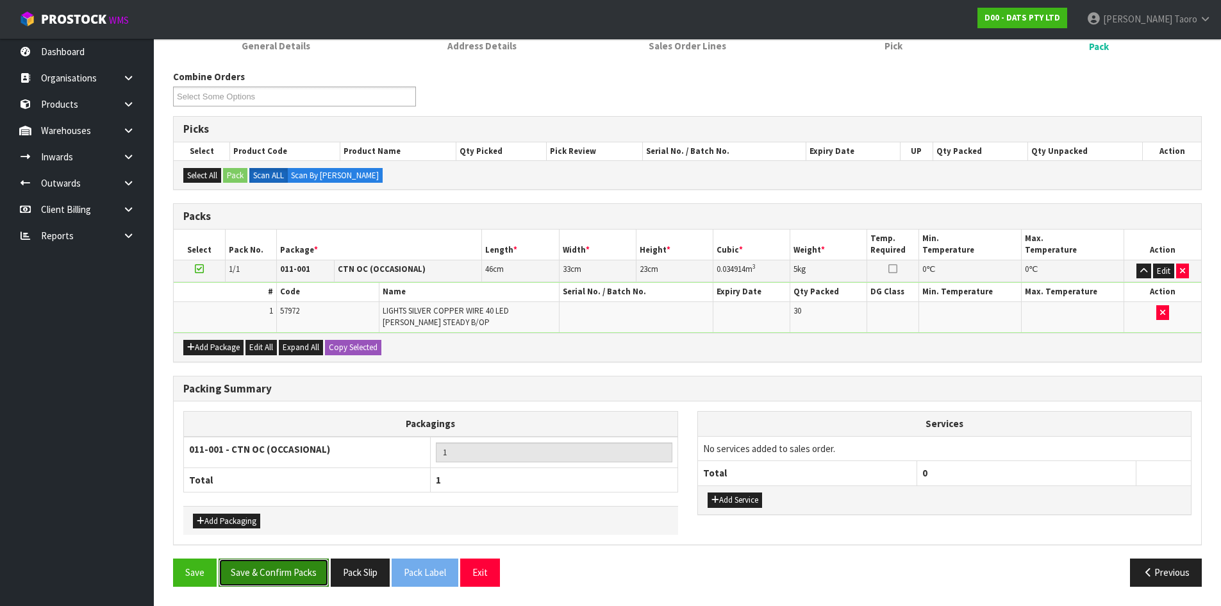
click at [312, 574] on button "Save & Confirm Packs" at bounding box center [274, 572] width 110 height 28
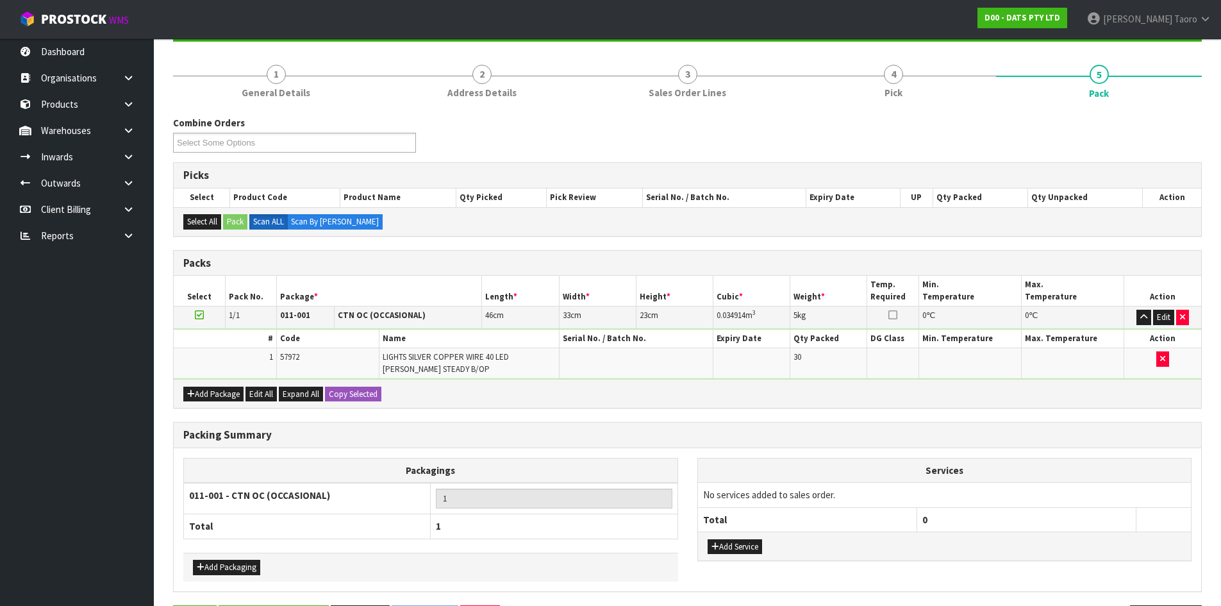
scroll to position [0, 0]
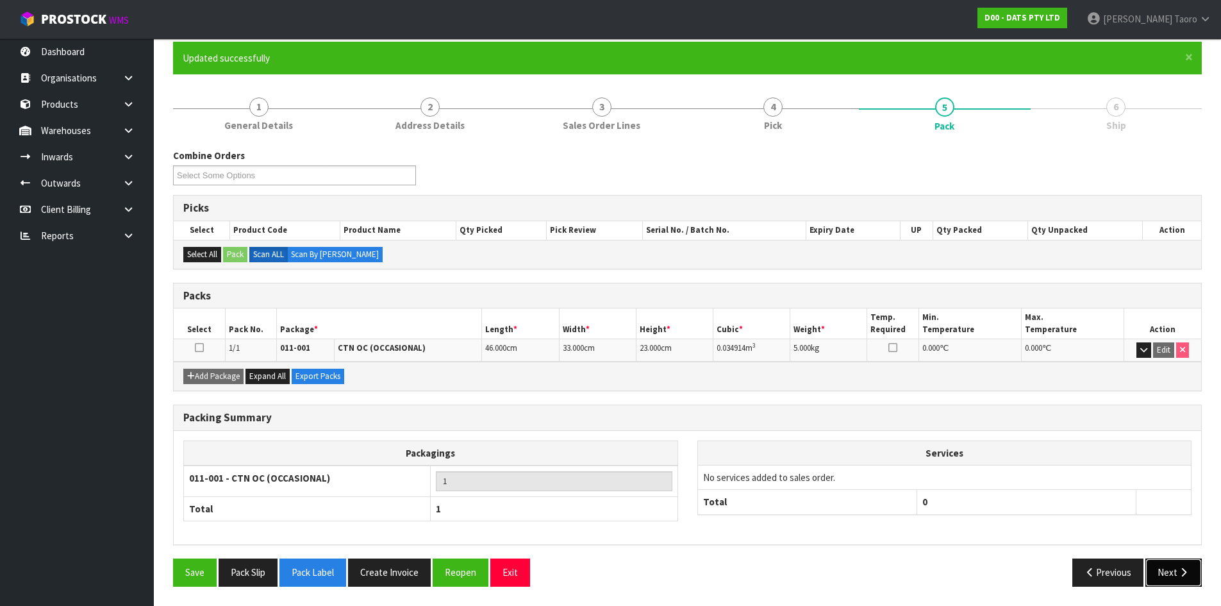
click at [1172, 568] on button "Next" at bounding box center [1173, 572] width 56 height 28
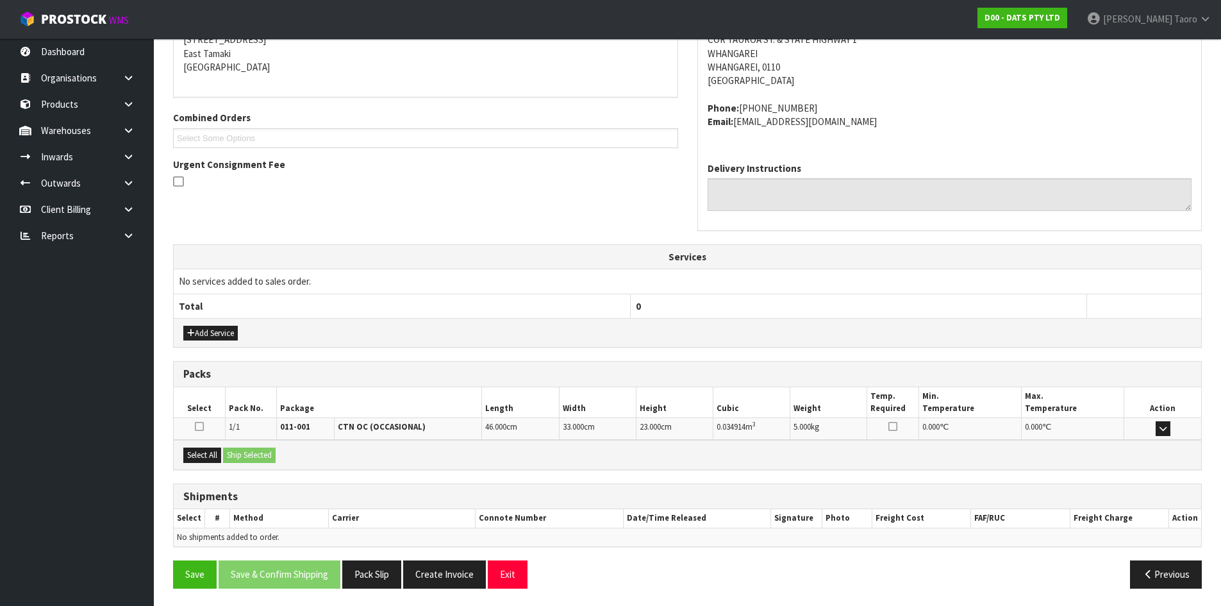
scroll to position [272, 0]
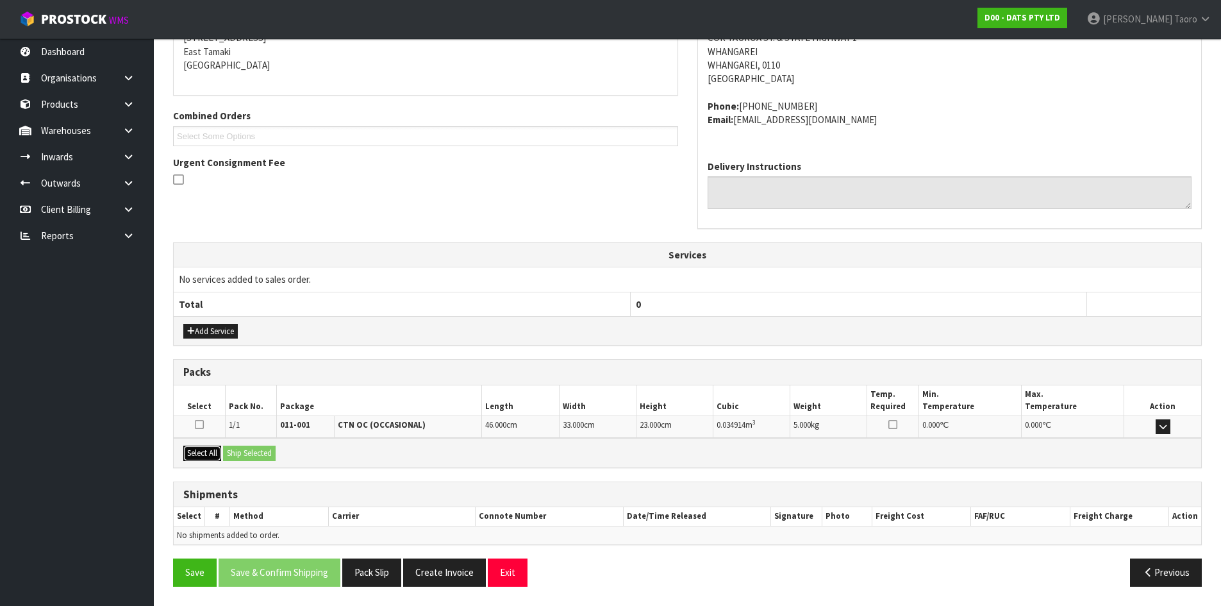
click at [219, 457] on button "Select All" at bounding box center [202, 452] width 38 height 15
drag, startPoint x: 242, startPoint y: 457, endPoint x: 281, endPoint y: 494, distance: 53.9
click at [243, 457] on button "Ship Selected" at bounding box center [249, 452] width 53 height 15
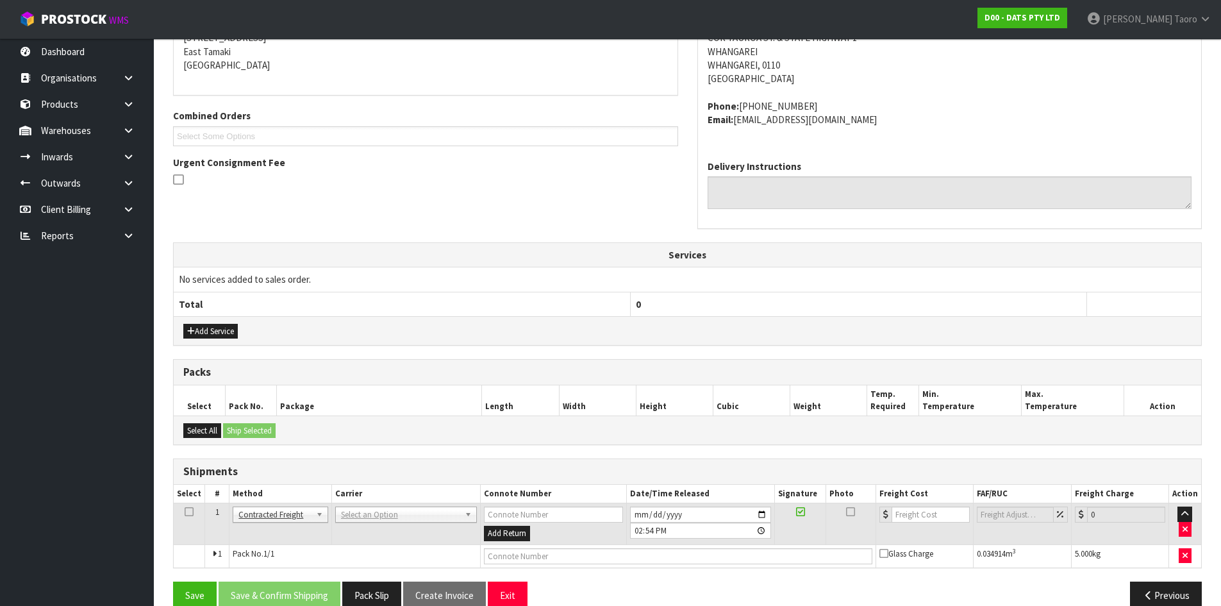
drag, startPoint x: 418, startPoint y: 517, endPoint x: 424, endPoint y: 527, distance: 10.9
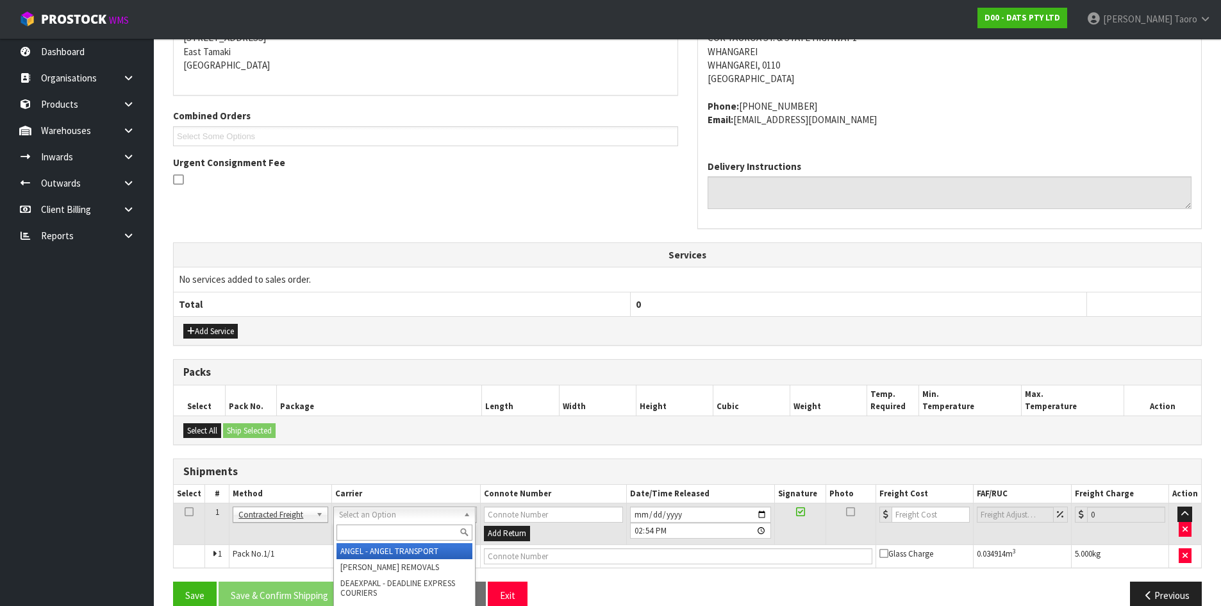
click at [425, 531] on input "text" at bounding box center [404, 532] width 136 height 16
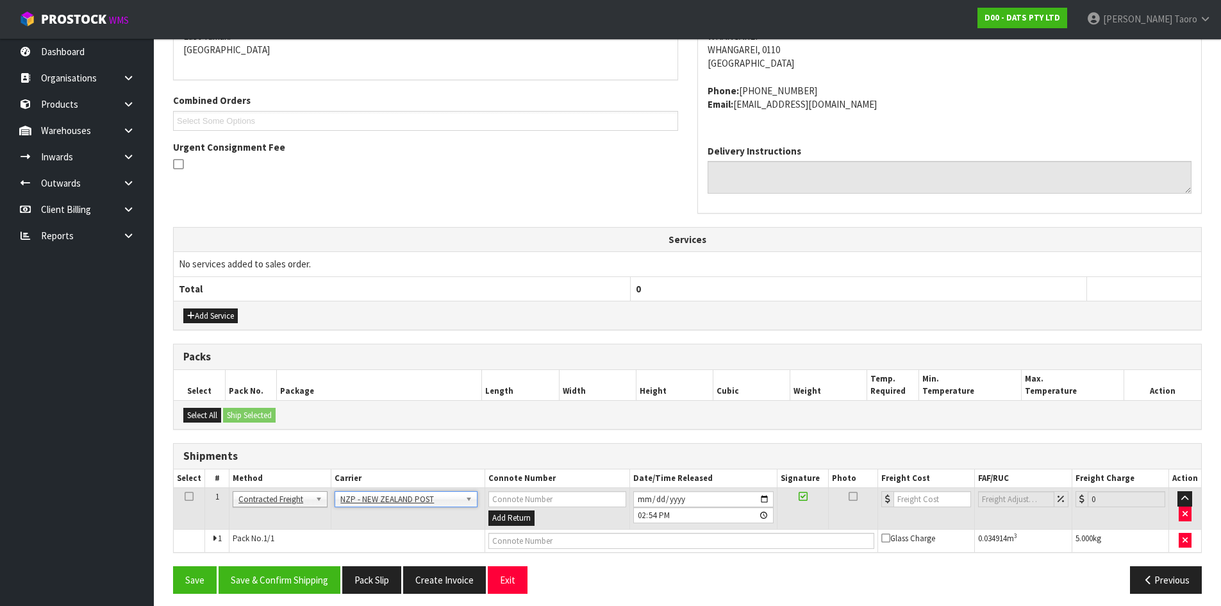
scroll to position [294, 0]
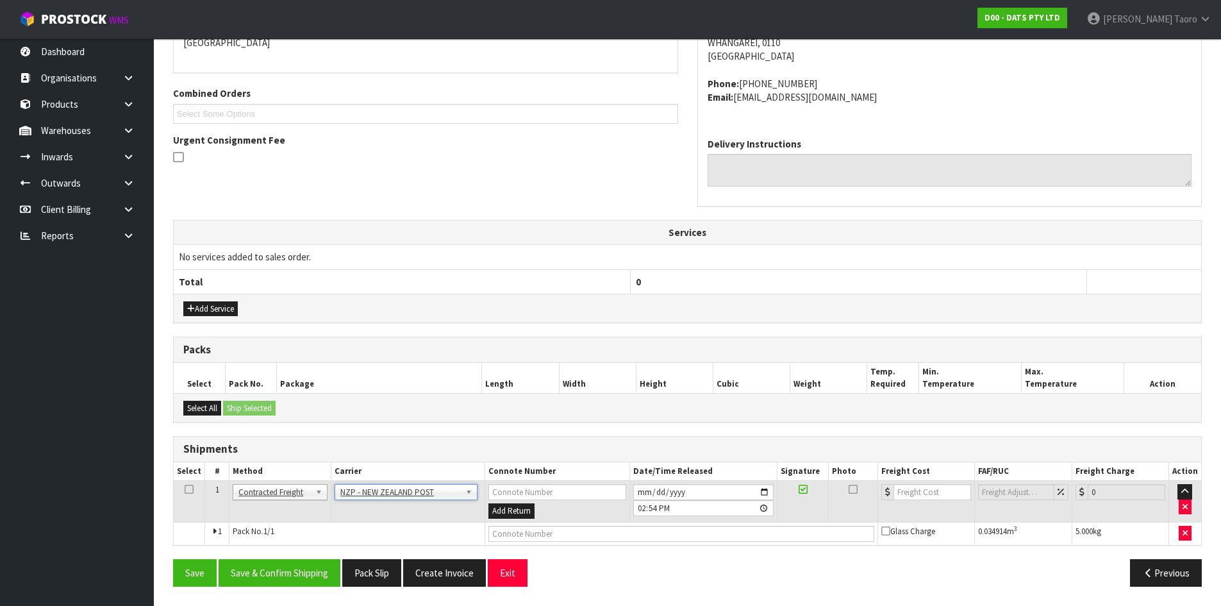
click at [302, 588] on div "Save Save & Confirm Shipping Pack Slip Create Invoice Exit Previous" at bounding box center [687, 577] width 1048 height 37
click at [308, 570] on button "Save & Confirm Shipping" at bounding box center [280, 573] width 122 height 28
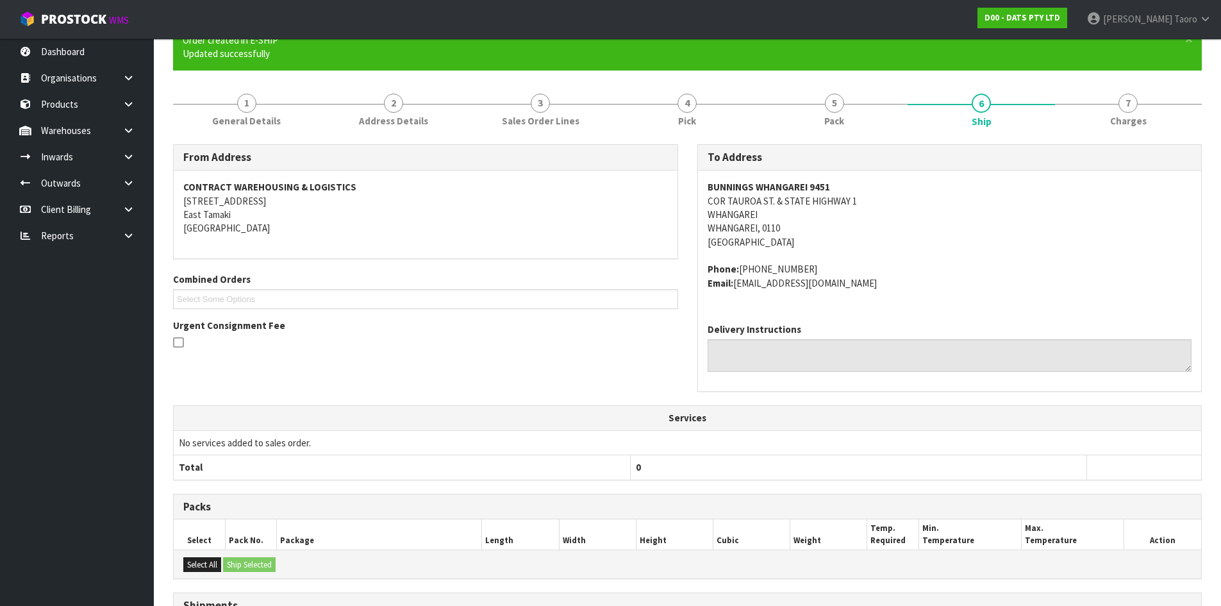
scroll to position [276, 0]
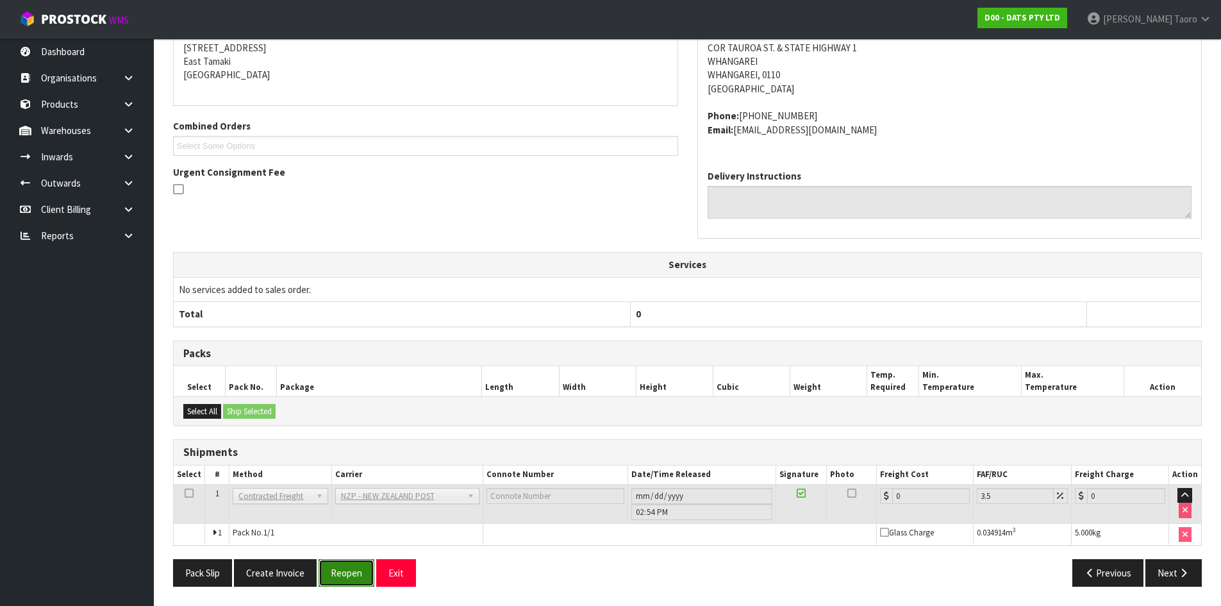
click at [347, 572] on button "Reopen" at bounding box center [346, 573] width 56 height 28
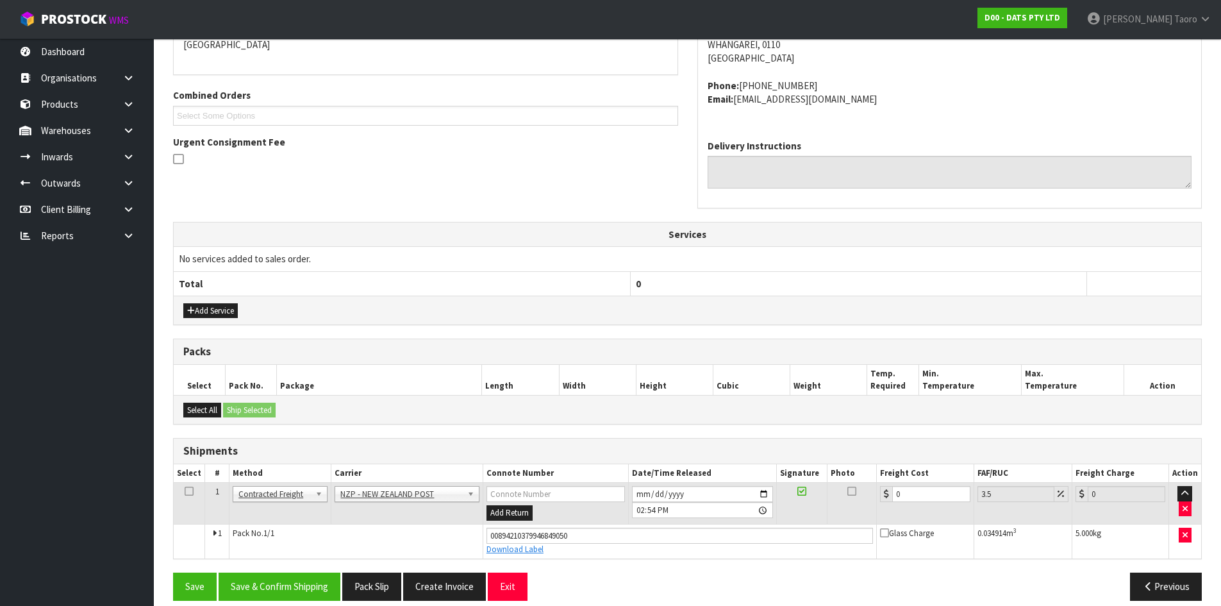
scroll to position [306, 0]
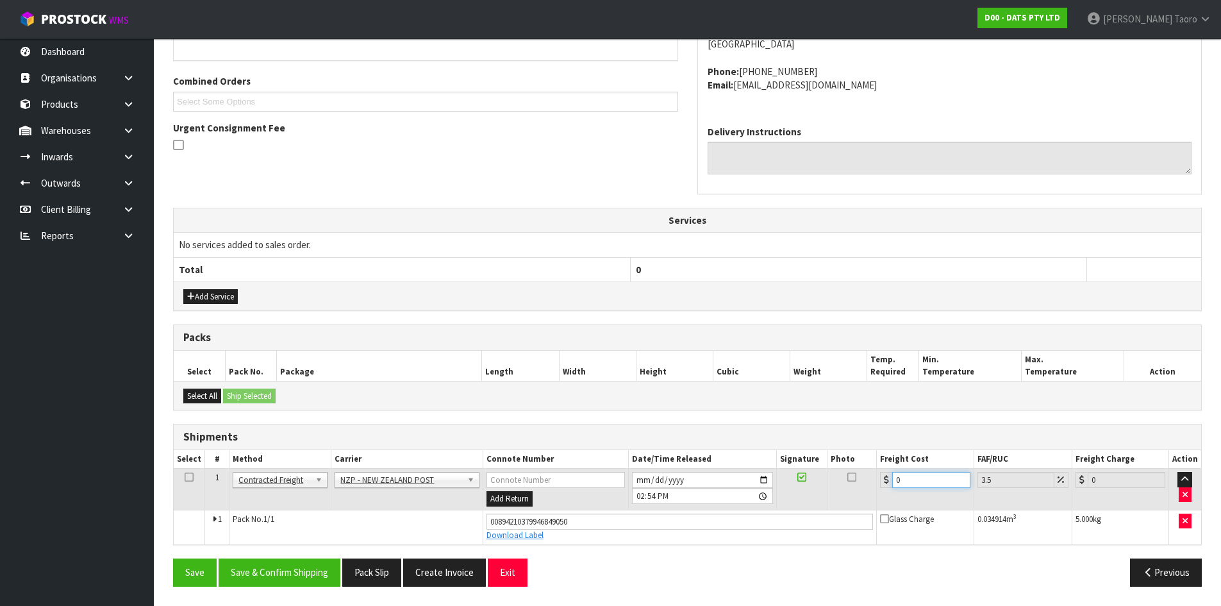
click at [919, 479] on input "0" at bounding box center [931, 480] width 78 height 16
click at [894, 475] on div "0" at bounding box center [925, 480] width 90 height 16
drag, startPoint x: 936, startPoint y: 474, endPoint x: 912, endPoint y: 481, distance: 24.7
click at [912, 481] on input "0" at bounding box center [931, 480] width 78 height 16
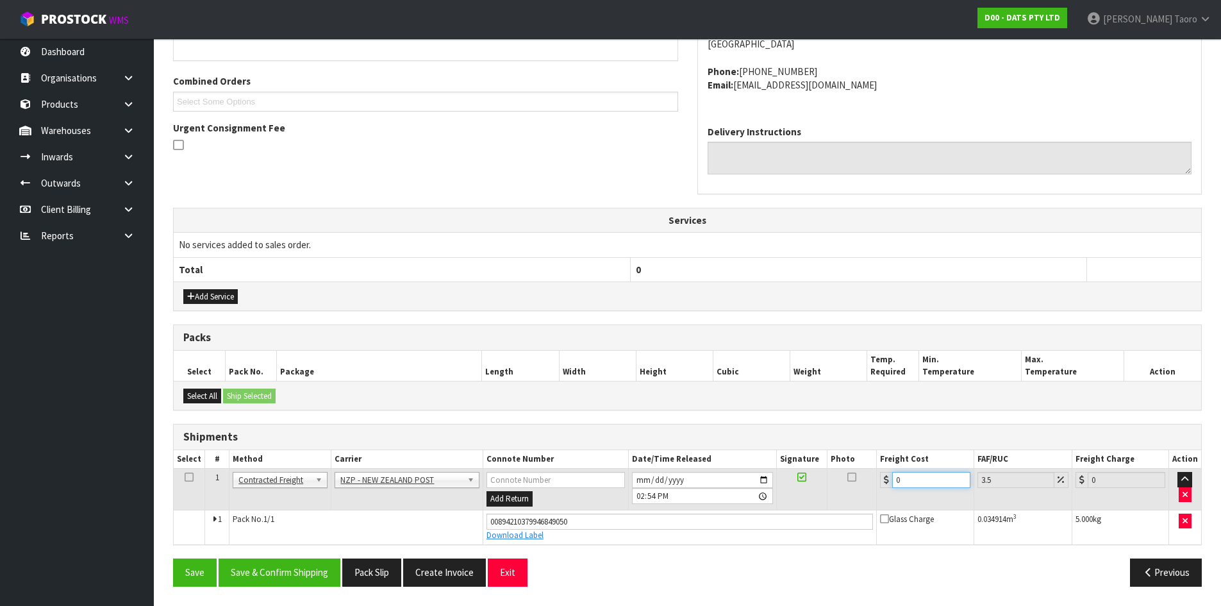
click at [912, 481] on input "0" at bounding box center [931, 480] width 78 height 16
click at [310, 567] on button "Save & Confirm Shipping" at bounding box center [280, 572] width 122 height 28
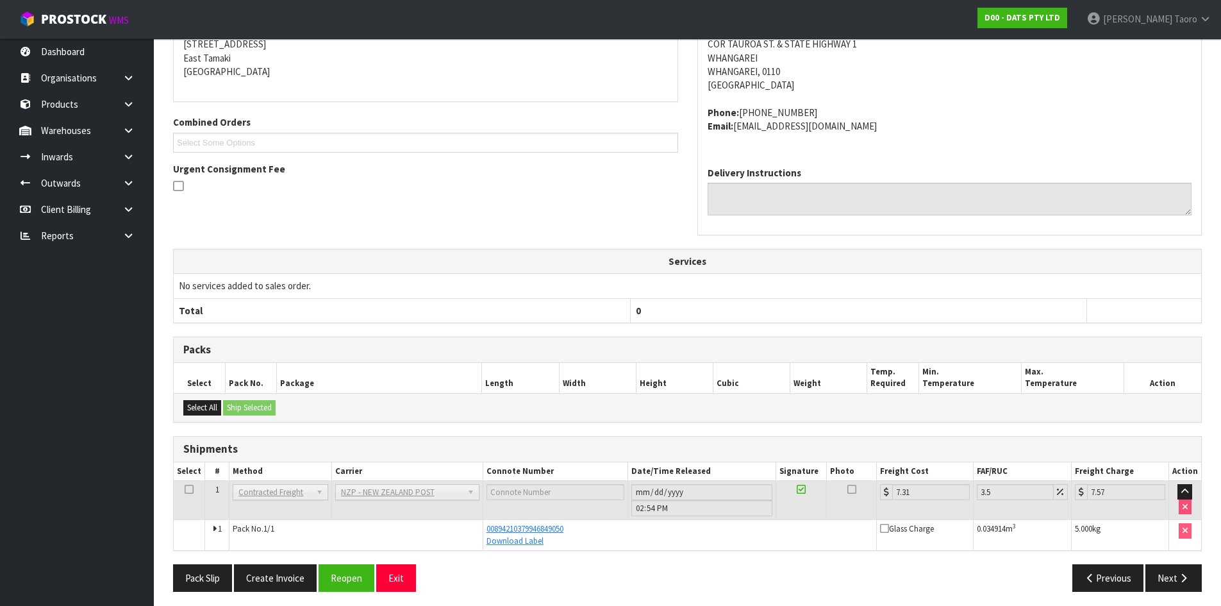
scroll to position [270, 0]
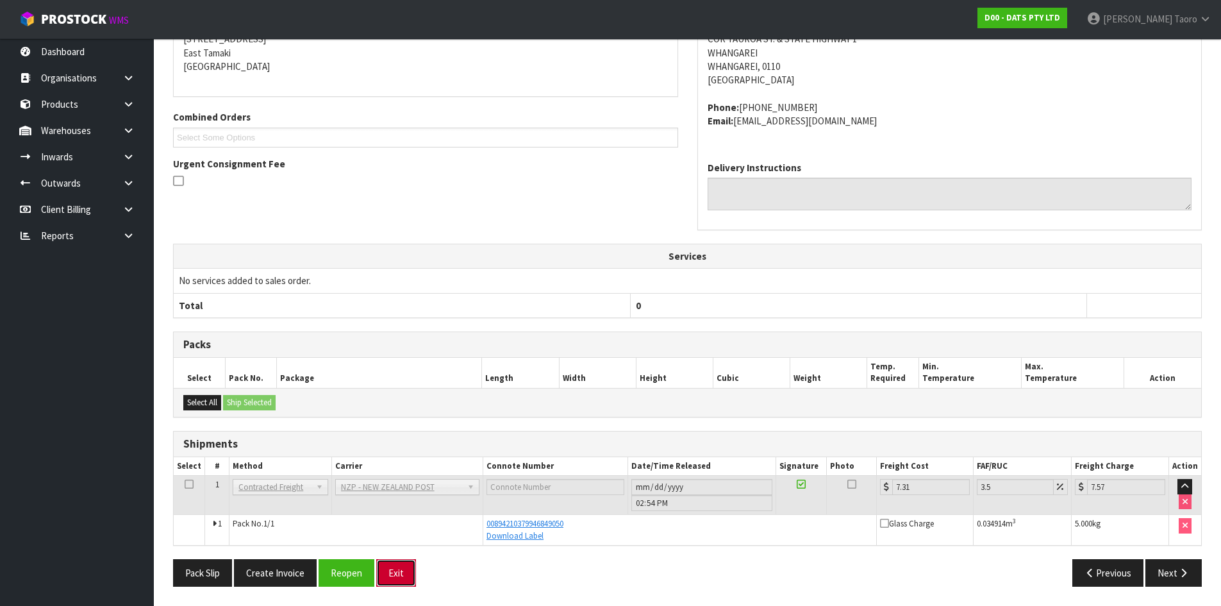
click at [395, 579] on button "Exit" at bounding box center [396, 573] width 40 height 28
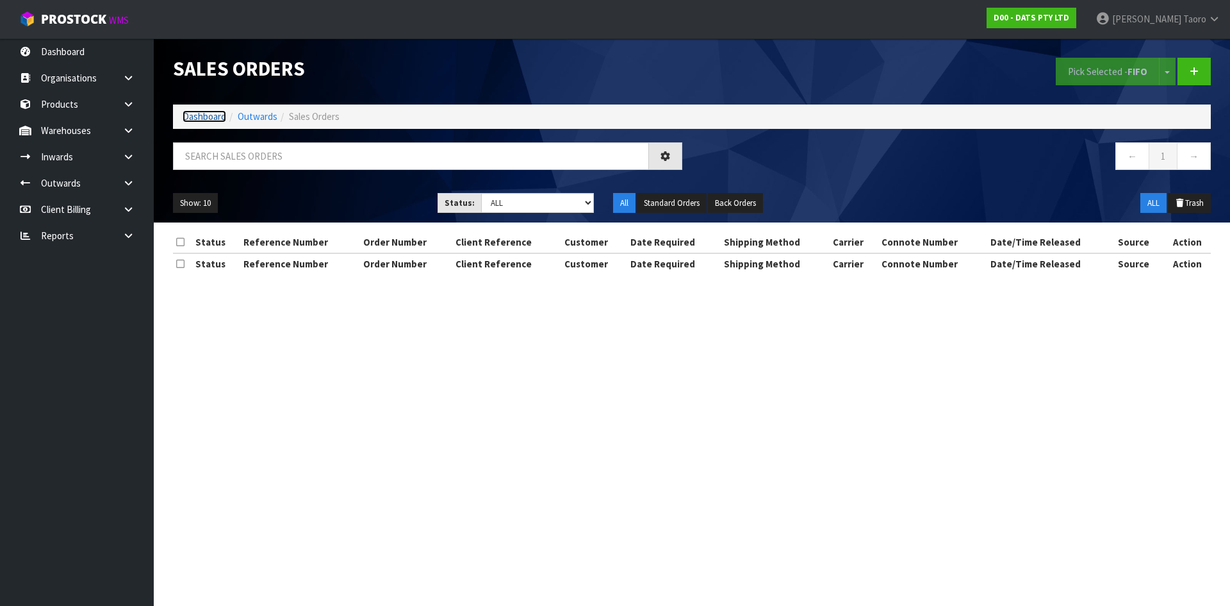
click at [214, 119] on link "Dashboard" at bounding box center [205, 116] width 44 height 12
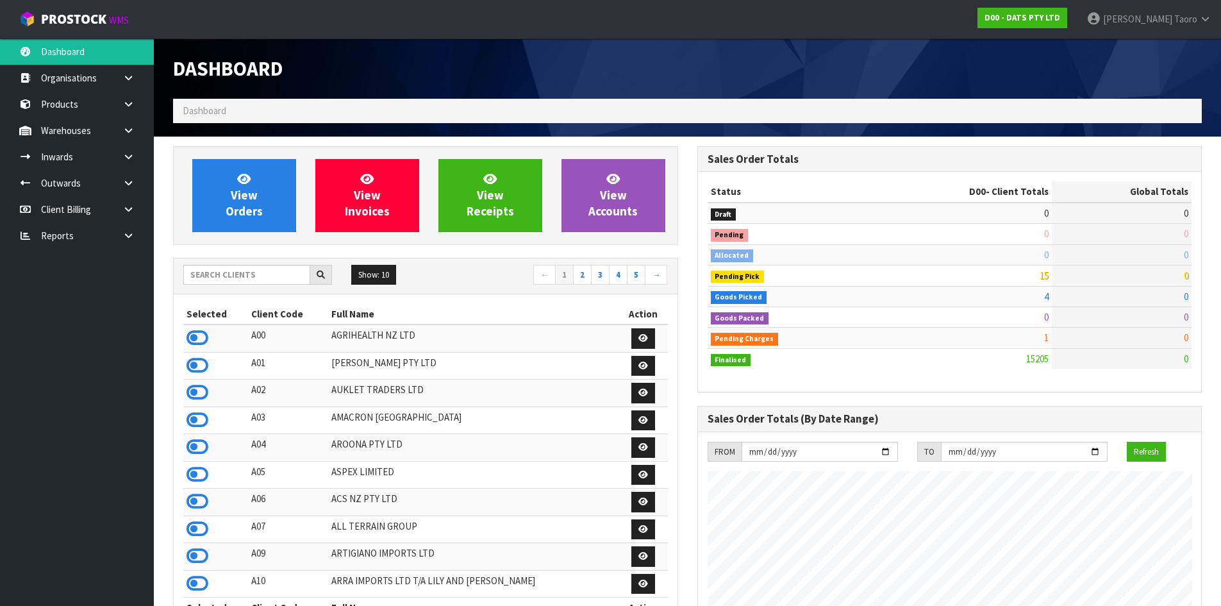
scroll to position [971, 524]
click at [236, 276] on input "text" at bounding box center [246, 275] width 127 height 20
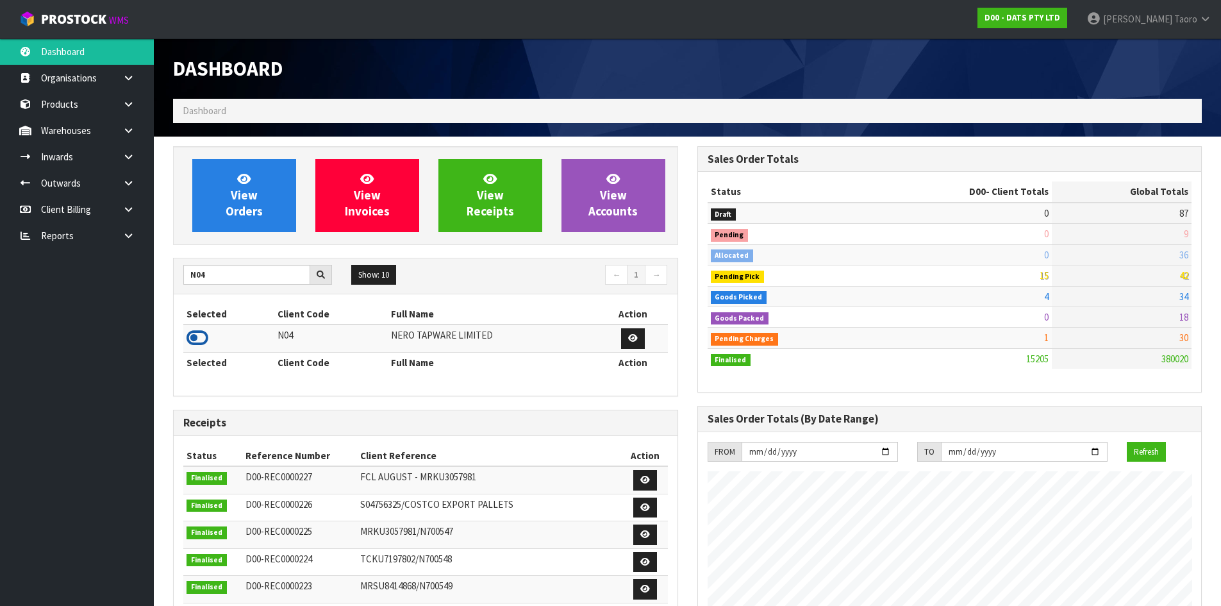
click at [203, 336] on icon at bounding box center [197, 337] width 22 height 19
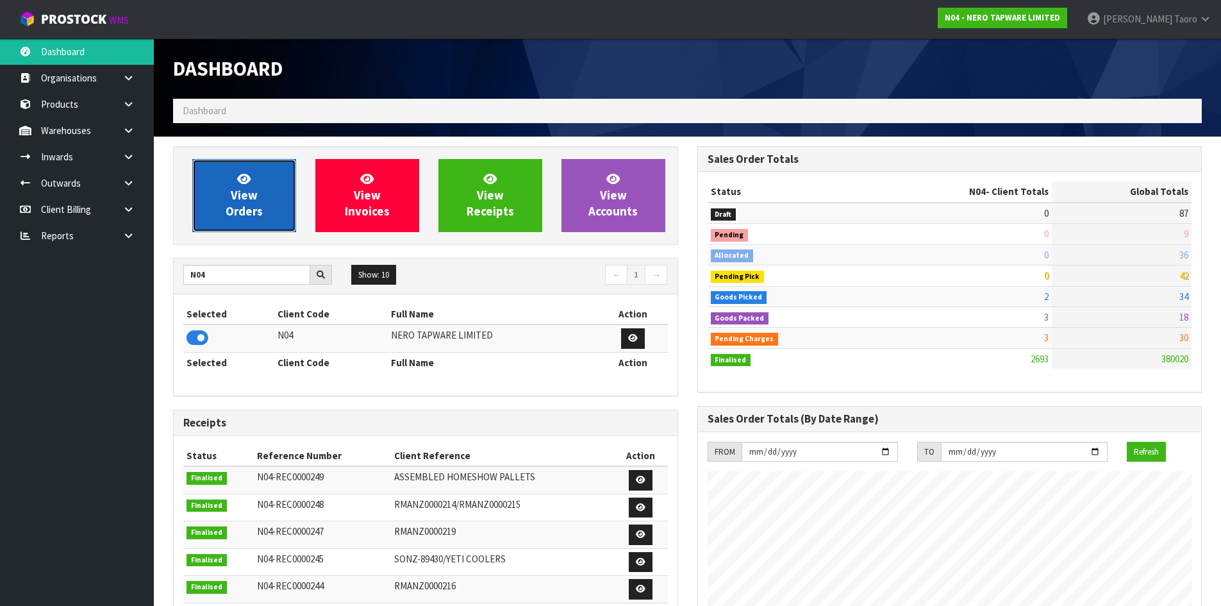
click at [261, 199] on link "View Orders" at bounding box center [244, 195] width 104 height 73
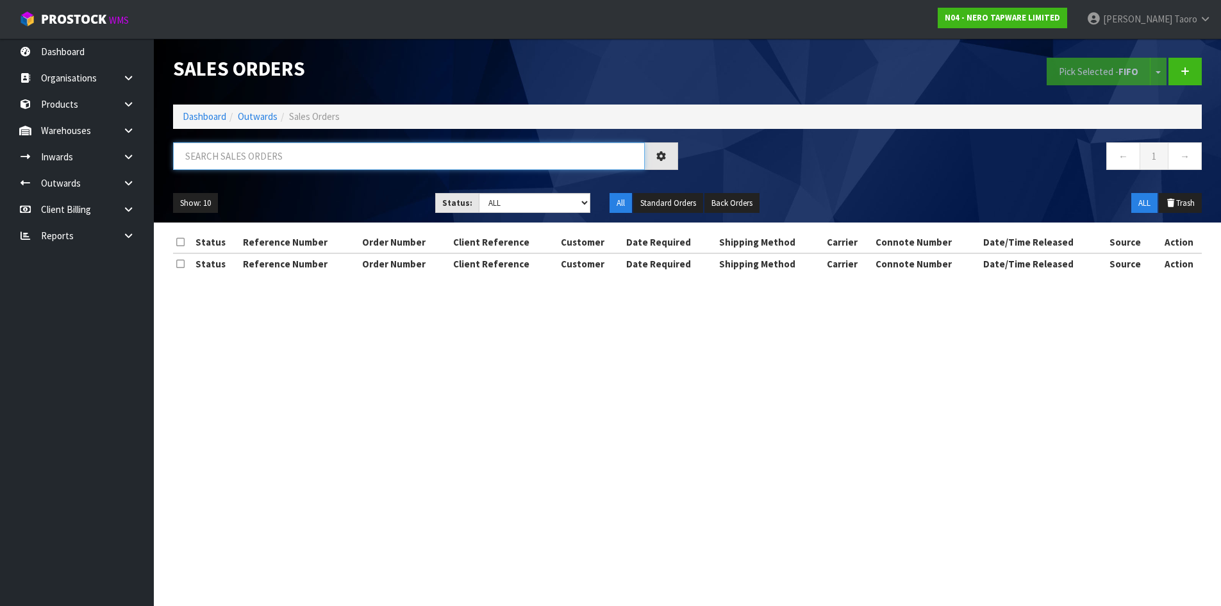
click at [268, 159] on input "text" at bounding box center [409, 156] width 472 height 28
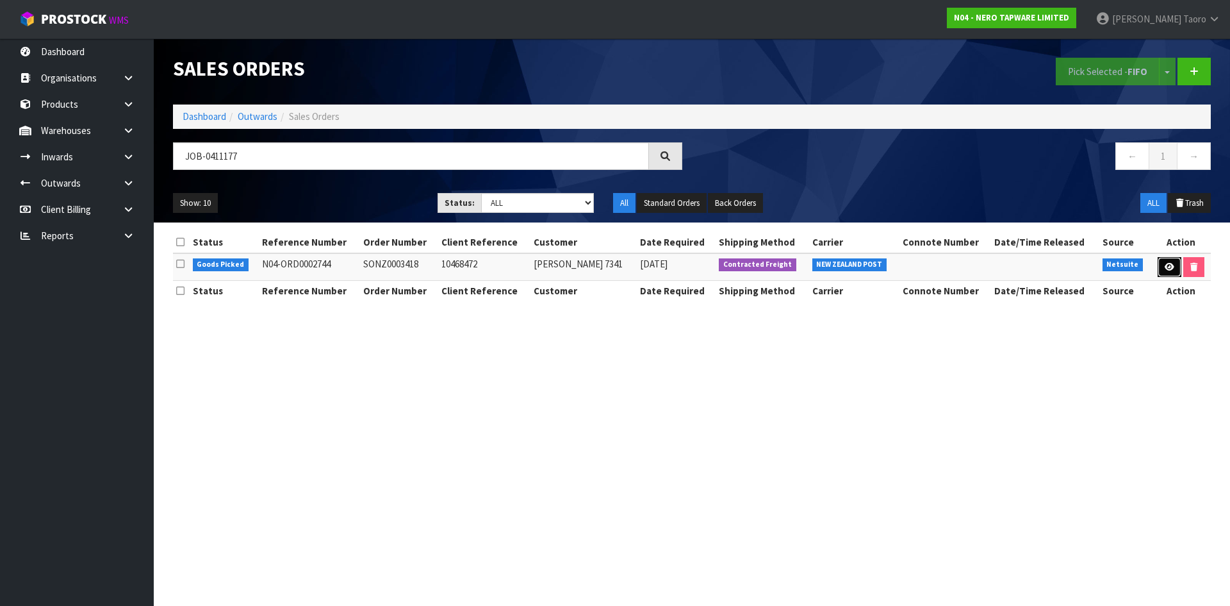
click at [1160, 269] on link at bounding box center [1170, 267] width 24 height 21
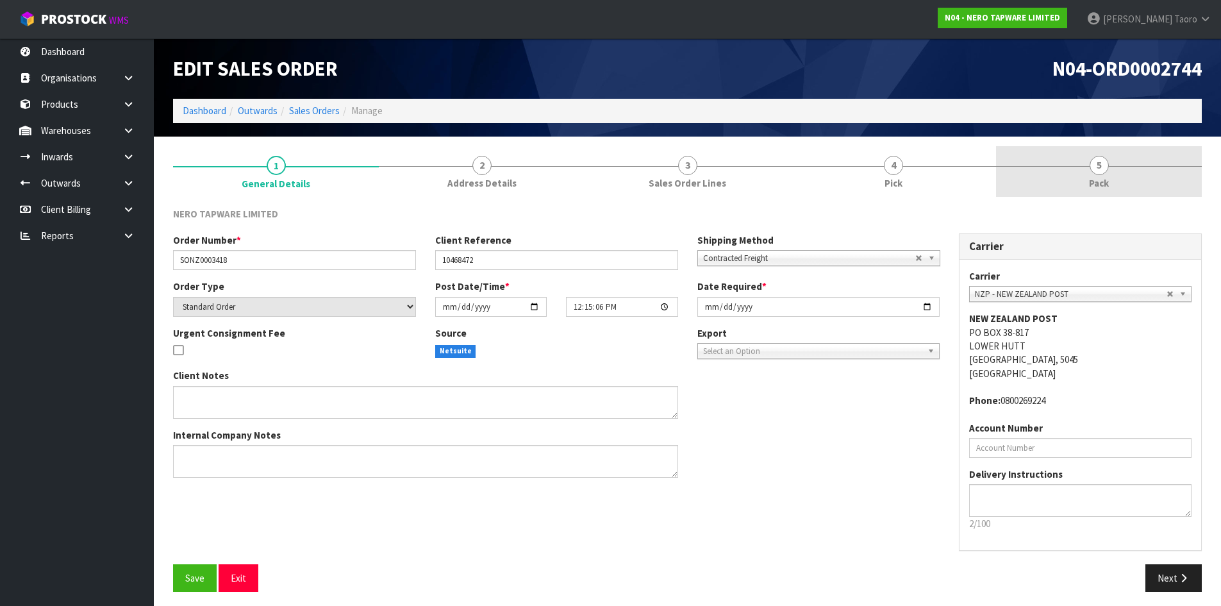
click at [1096, 165] on span "5" at bounding box center [1098, 165] width 19 height 19
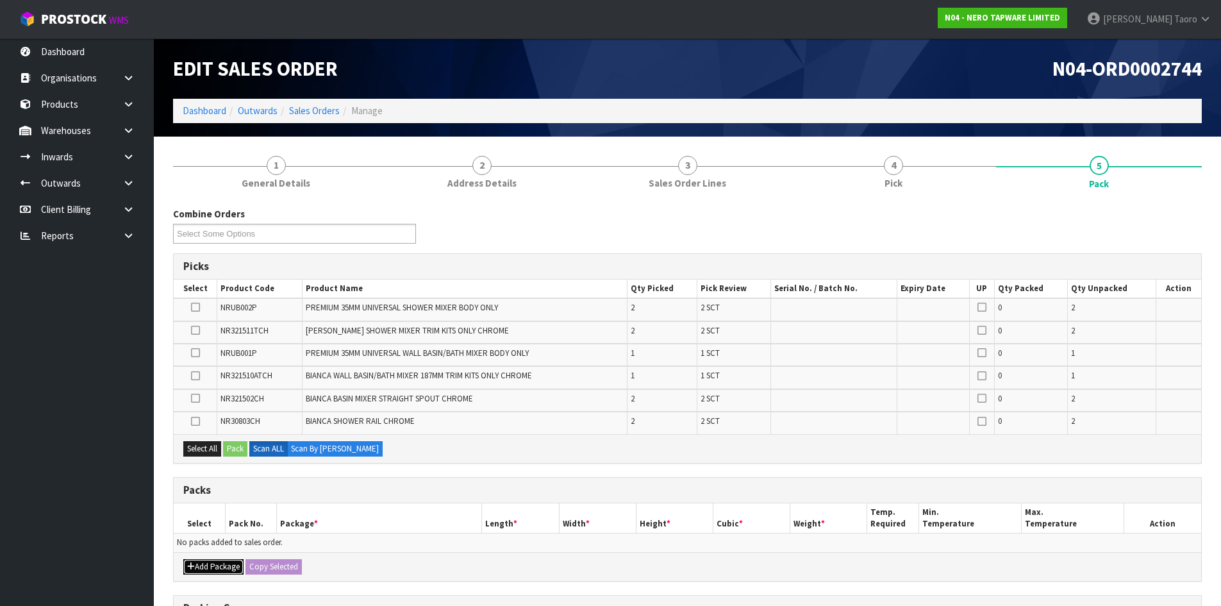
click at [187, 562] on icon "button" at bounding box center [191, 566] width 8 height 8
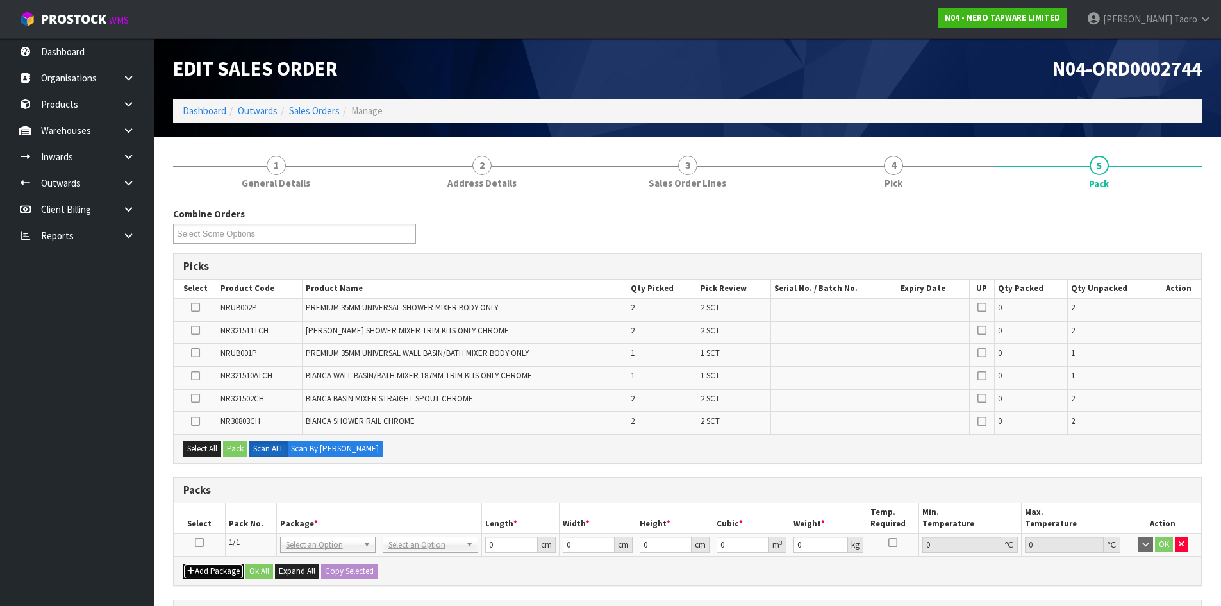
click at [192, 569] on icon "button" at bounding box center [191, 570] width 8 height 8
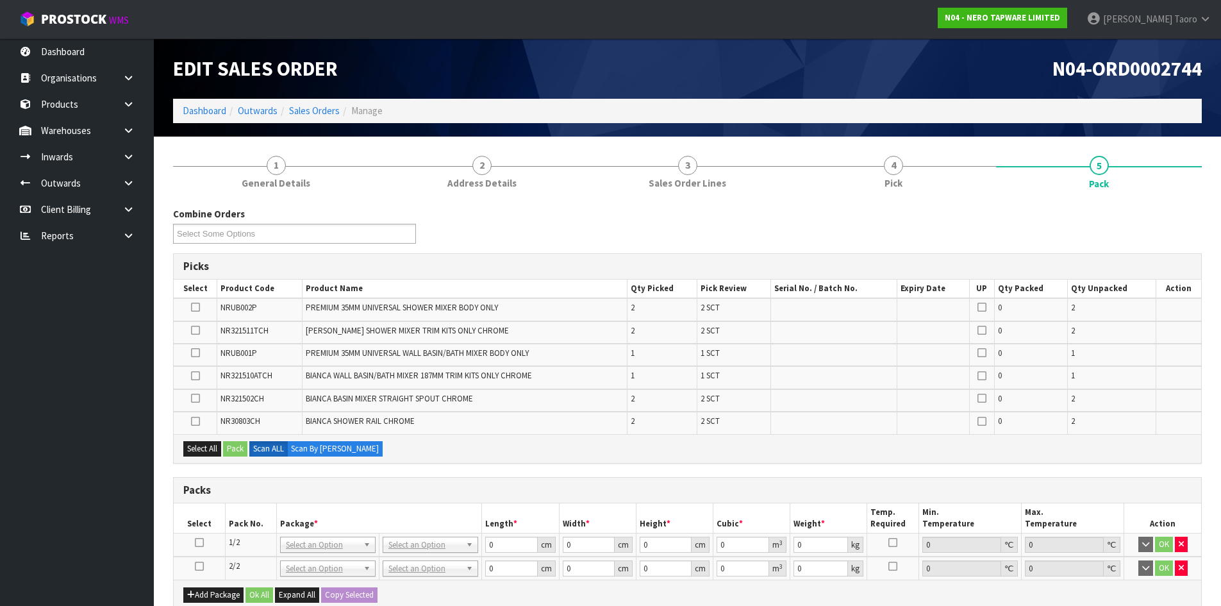
drag, startPoint x: 199, startPoint y: 567, endPoint x: 222, endPoint y: 541, distance: 34.5
click at [202, 566] on icon at bounding box center [199, 566] width 9 height 1
drag, startPoint x: 227, startPoint y: 538, endPoint x: 240, endPoint y: 509, distance: 31.3
click at [227, 537] on td "1/2" at bounding box center [250, 545] width 51 height 24
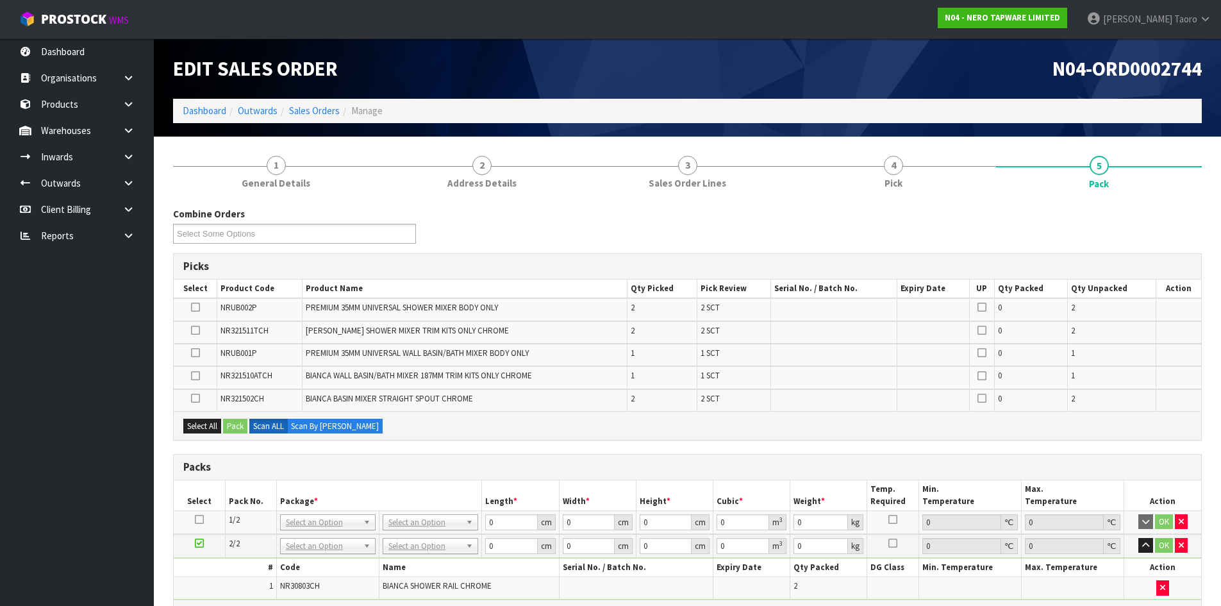
click at [200, 519] on icon at bounding box center [199, 519] width 9 height 1
click at [225, 498] on th "Pack No." at bounding box center [250, 495] width 51 height 30
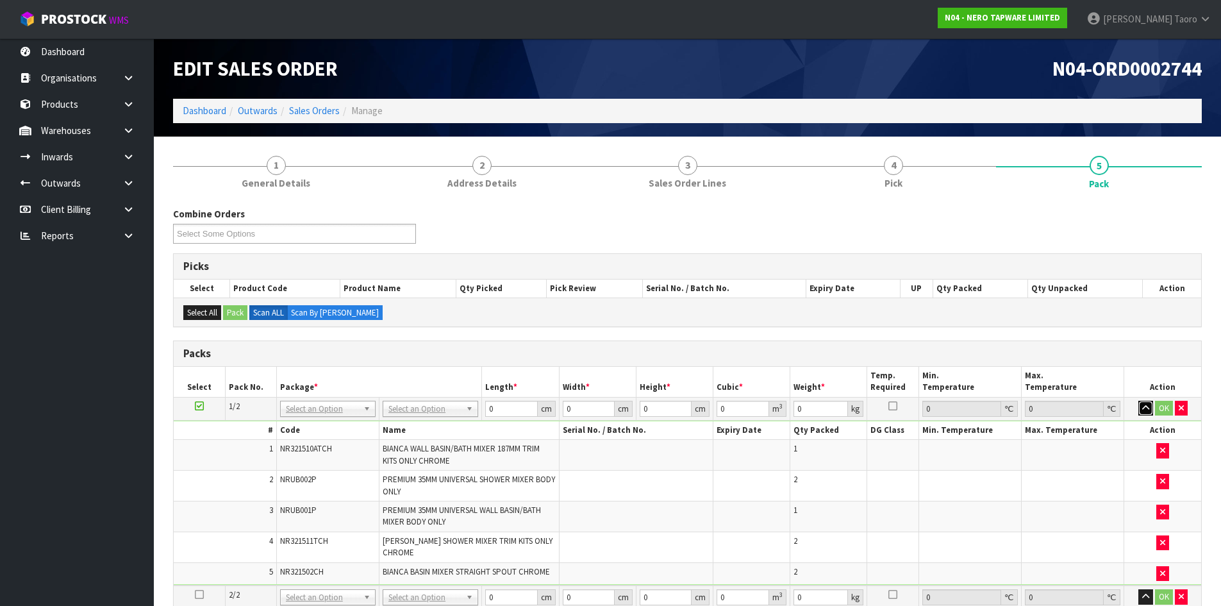
click at [1146, 404] on icon "button" at bounding box center [1145, 408] width 7 height 8
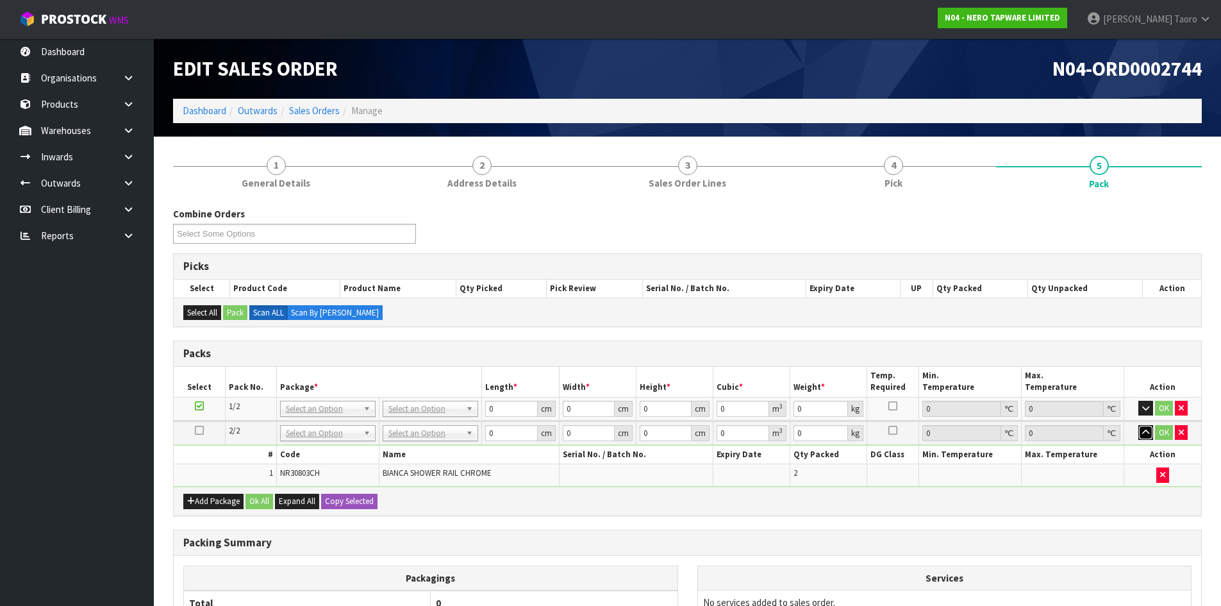
click at [1144, 431] on icon "button" at bounding box center [1145, 432] width 7 height 8
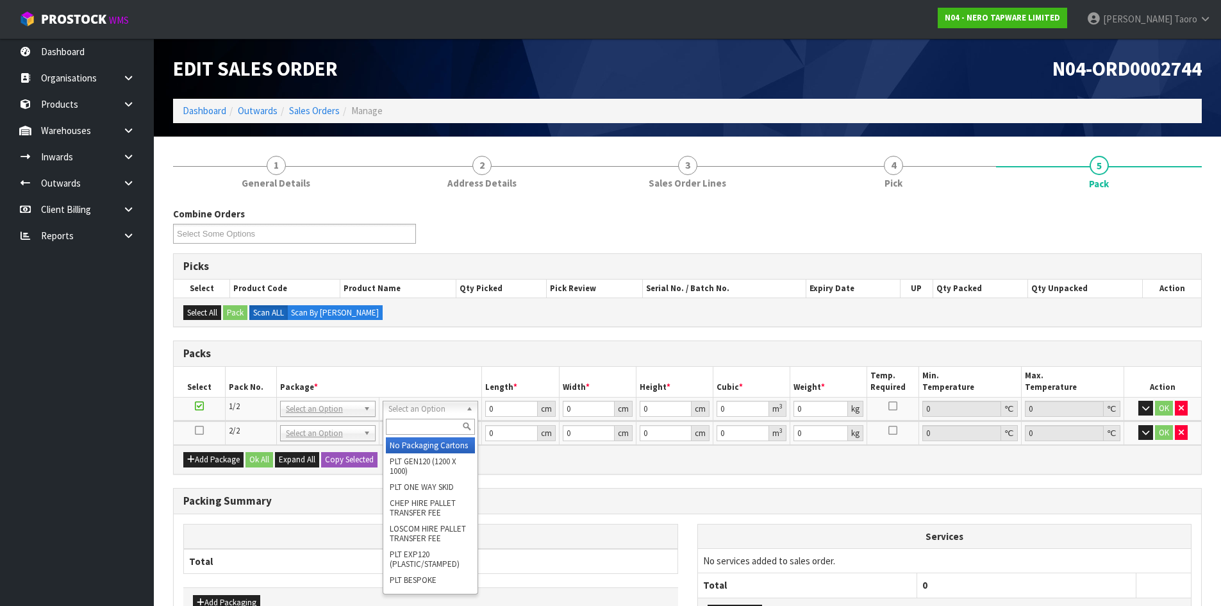
click at [420, 422] on input "text" at bounding box center [430, 426] width 89 height 16
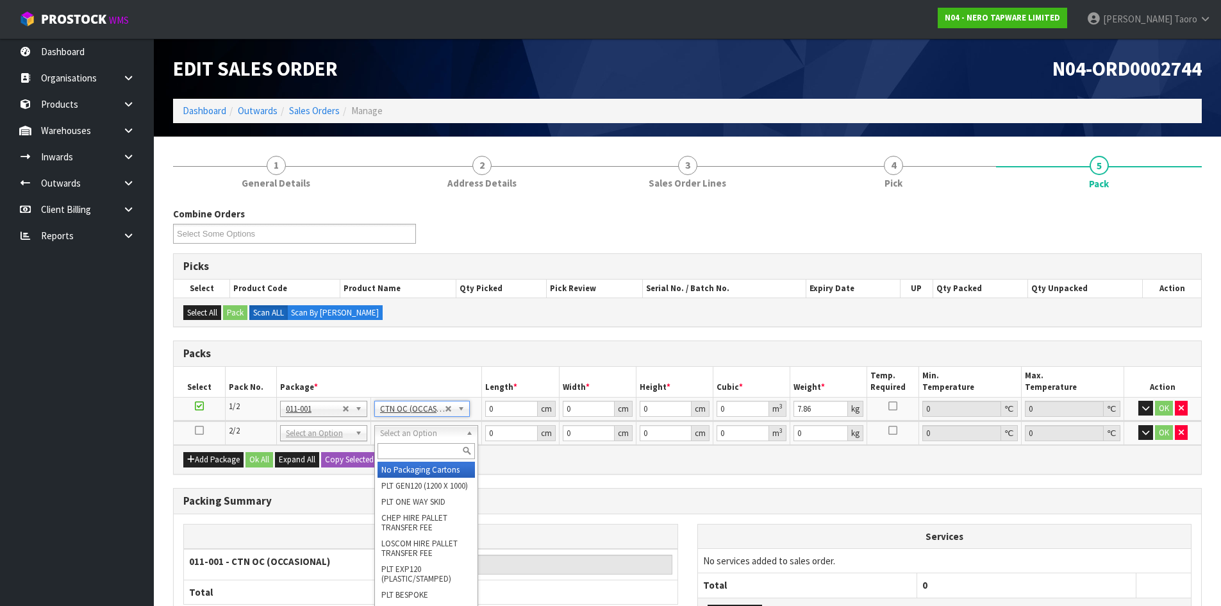
drag, startPoint x: 428, startPoint y: 457, endPoint x: 434, endPoint y: 469, distance: 13.5
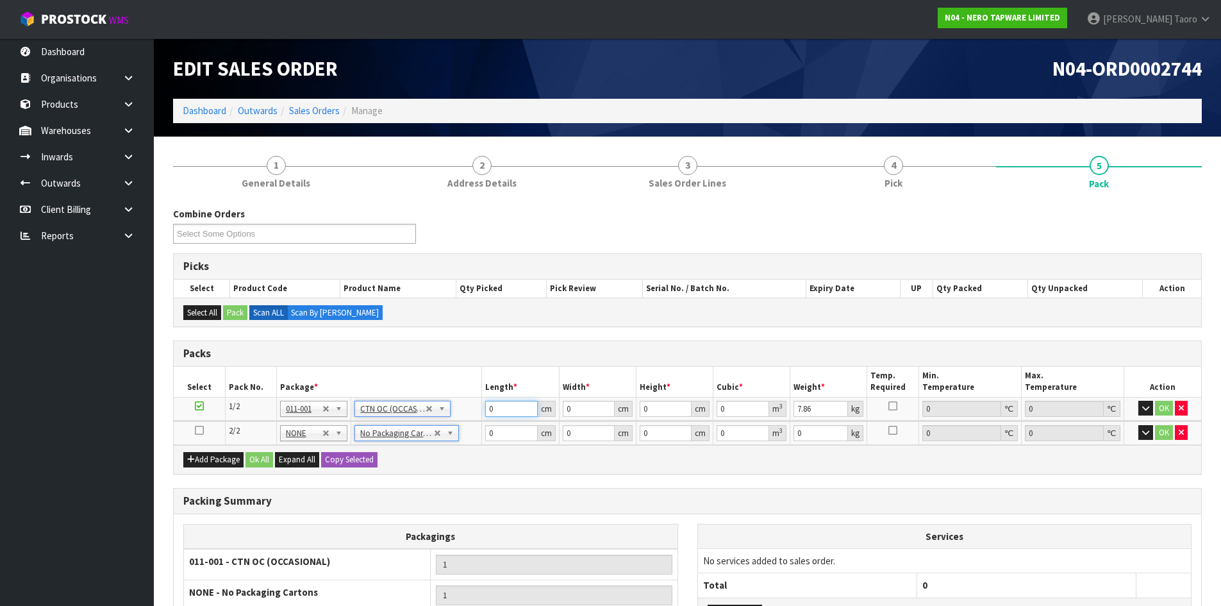
click at [502, 411] on input "0" at bounding box center [511, 408] width 52 height 16
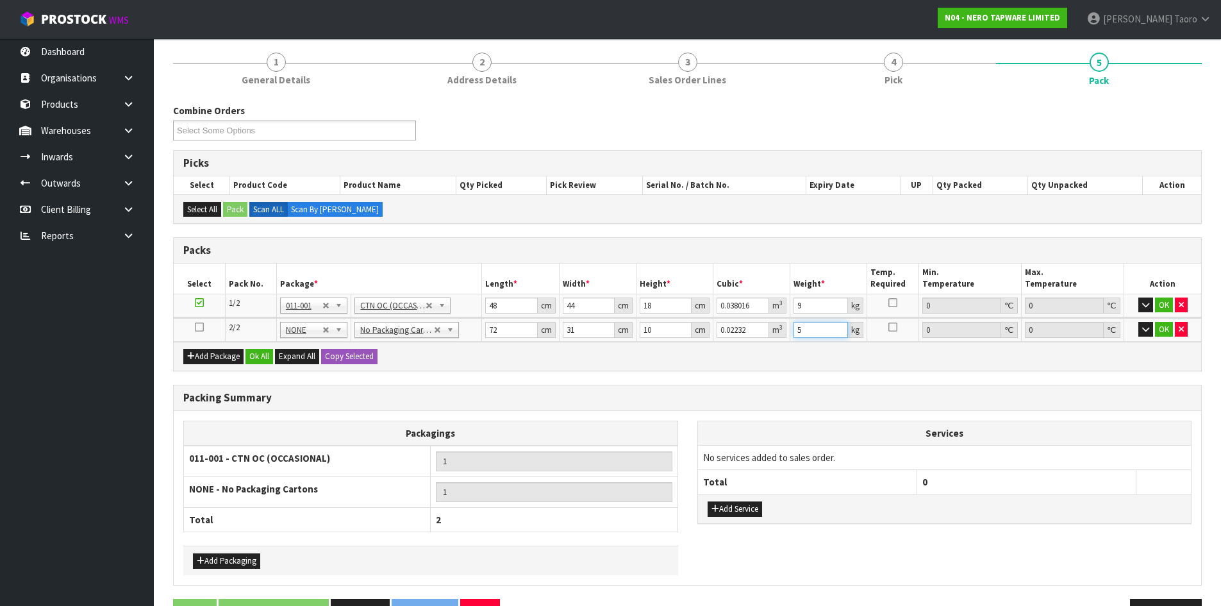
scroll to position [143, 0]
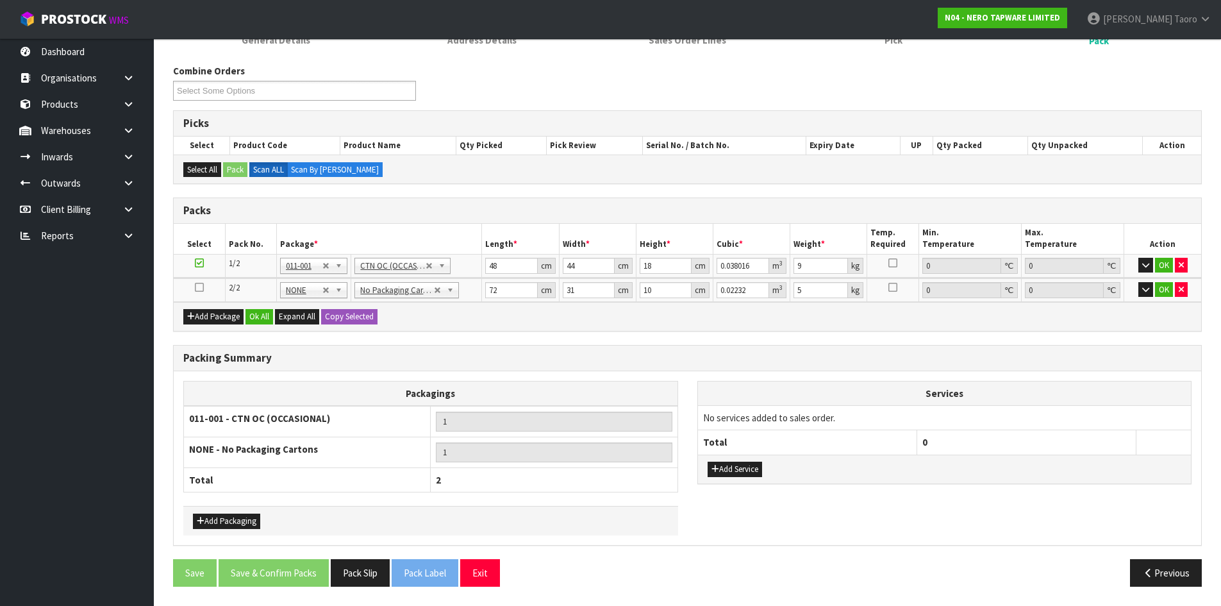
click at [734, 478] on div "Add Service" at bounding box center [944, 468] width 493 height 29
click at [735, 474] on button "Add Service" at bounding box center [734, 468] width 54 height 15
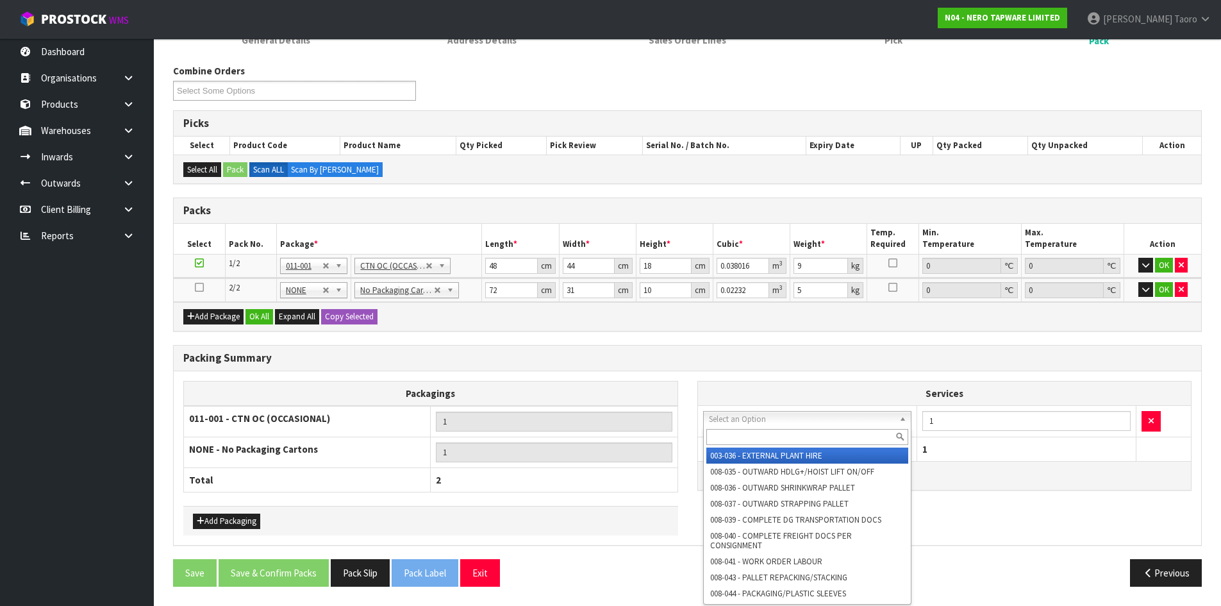
click at [752, 437] on input "text" at bounding box center [807, 437] width 202 height 16
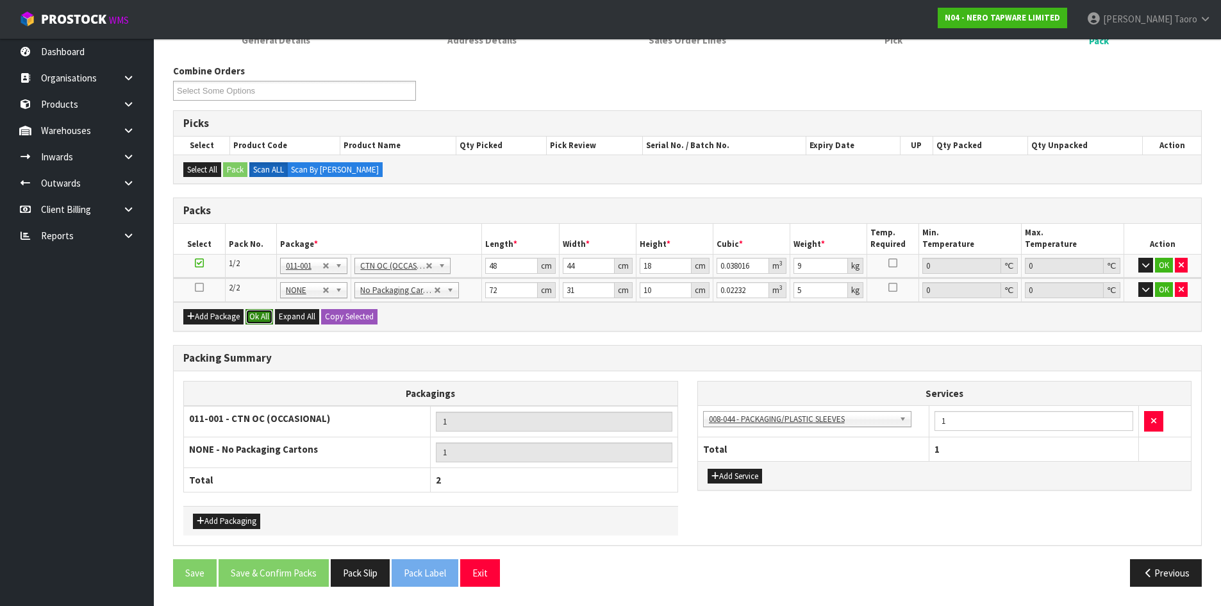
click at [263, 310] on button "Ok All" at bounding box center [259, 316] width 28 height 15
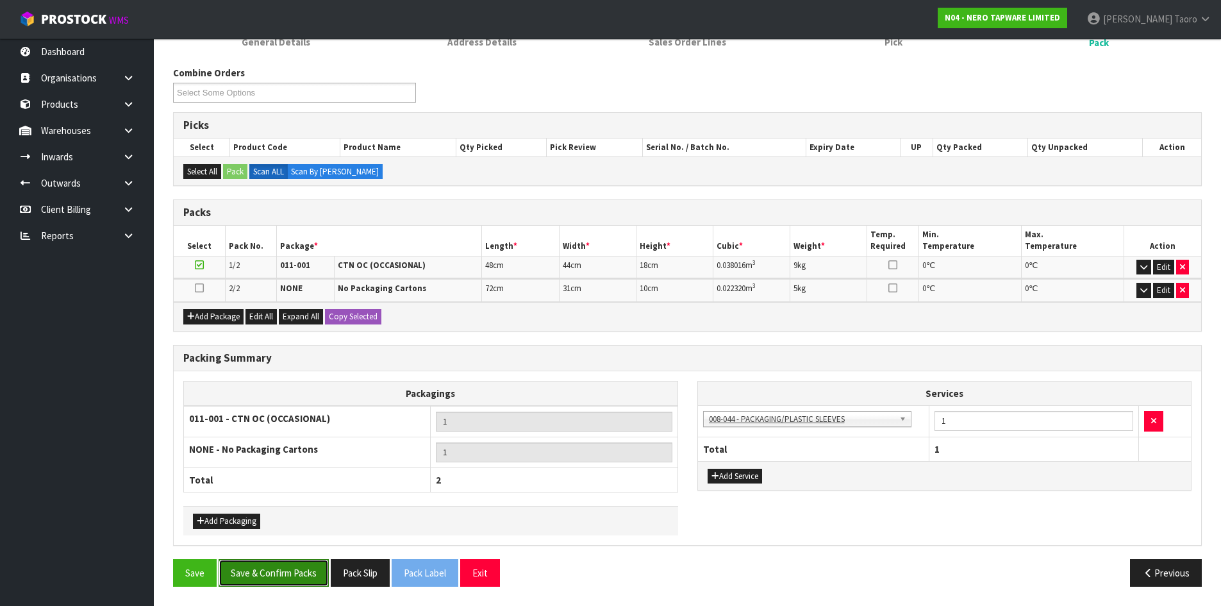
click at [298, 575] on button "Save & Confirm Packs" at bounding box center [274, 573] width 110 height 28
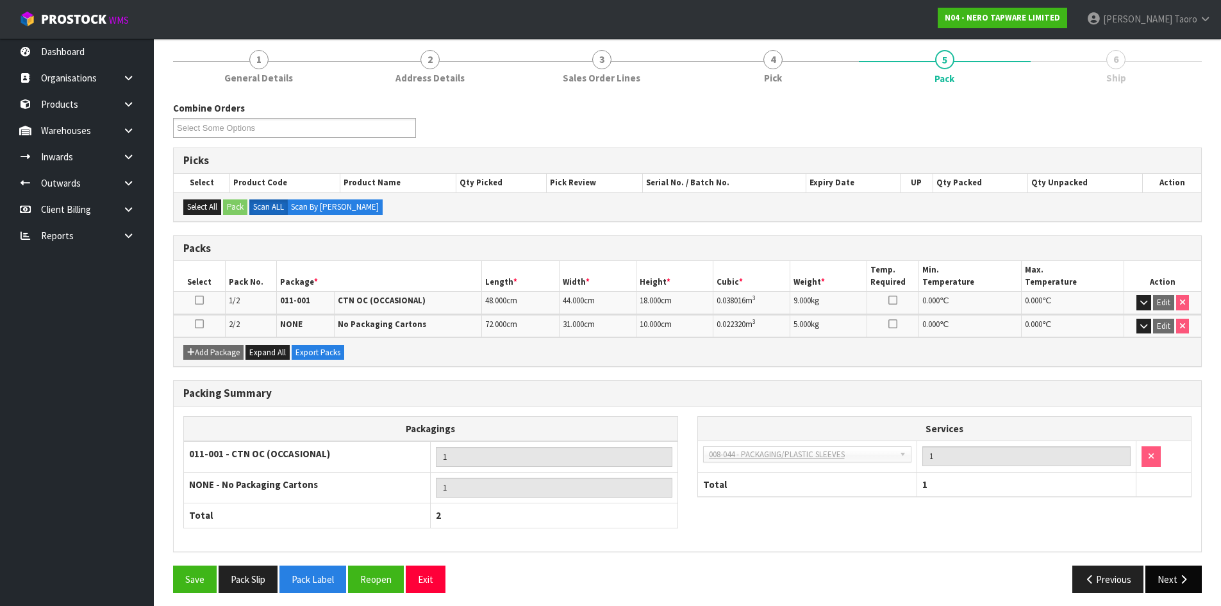
scroll to position [158, 0]
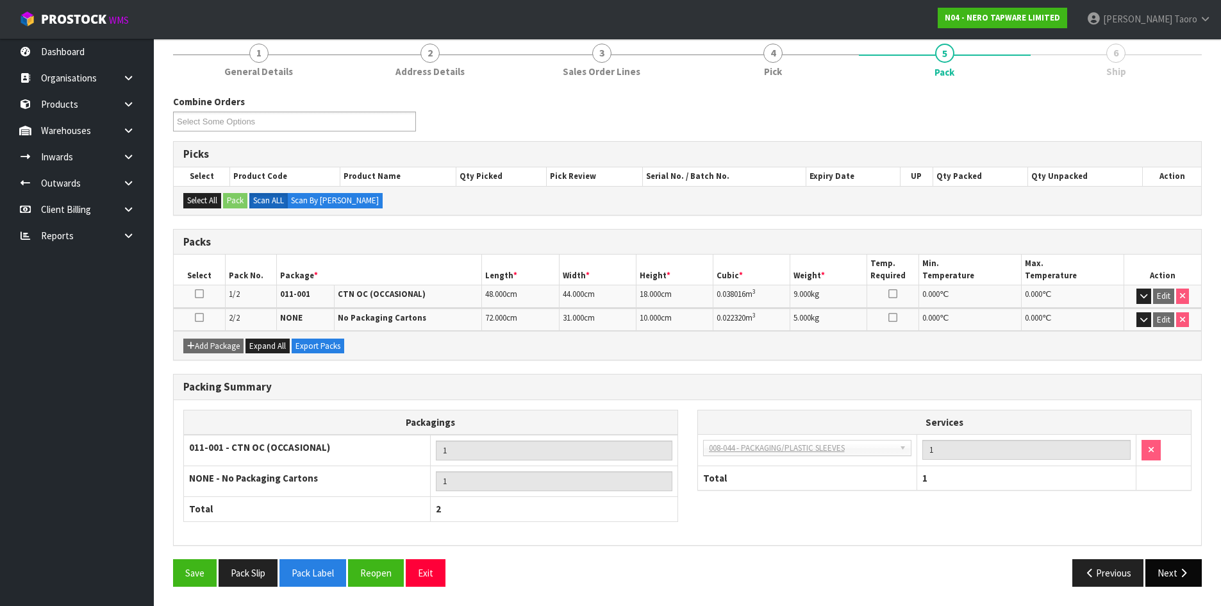
drag, startPoint x: 1203, startPoint y: 571, endPoint x: 1193, endPoint y: 573, distance: 9.8
click at [1202, 572] on div "Previous Next" at bounding box center [950, 573] width 524 height 28
click at [1173, 575] on button "Next" at bounding box center [1173, 573] width 56 height 28
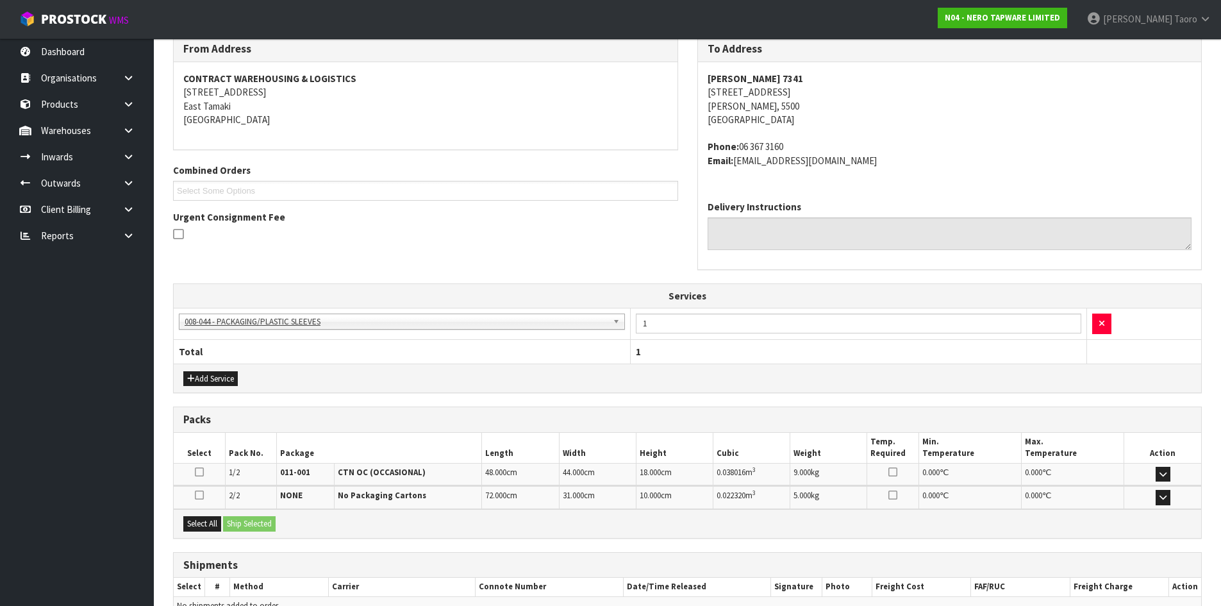
scroll to position [288, 0]
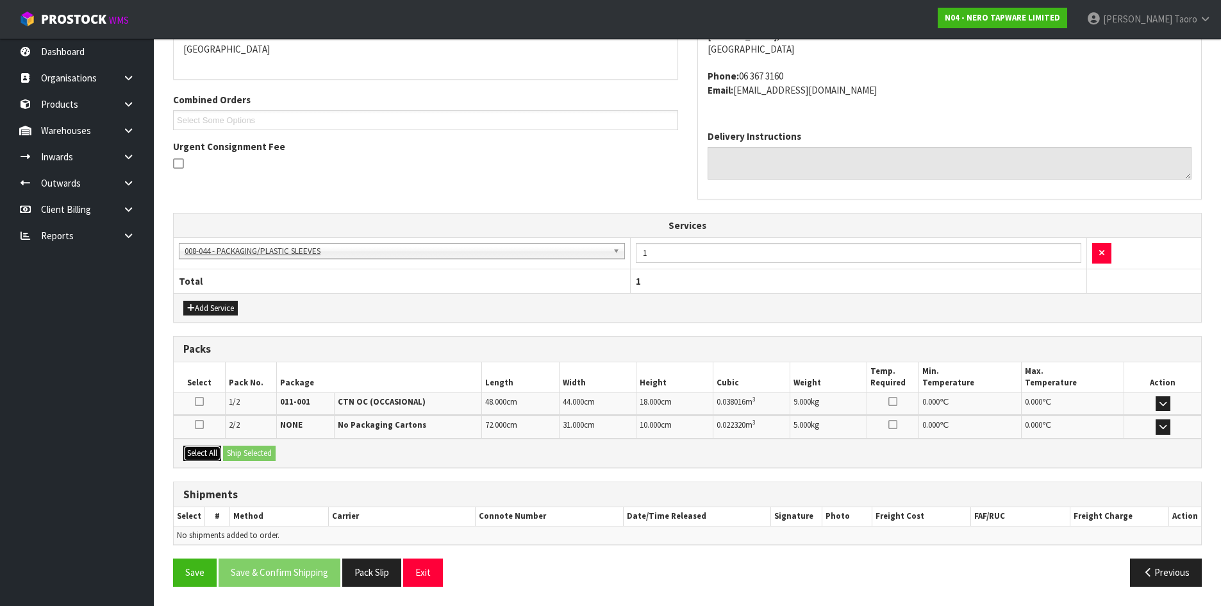
drag, startPoint x: 207, startPoint y: 455, endPoint x: 231, endPoint y: 458, distance: 23.9
click at [211, 455] on button "Select All" at bounding box center [202, 452] width 38 height 15
click at [238, 458] on button "Ship Selected" at bounding box center [249, 452] width 53 height 15
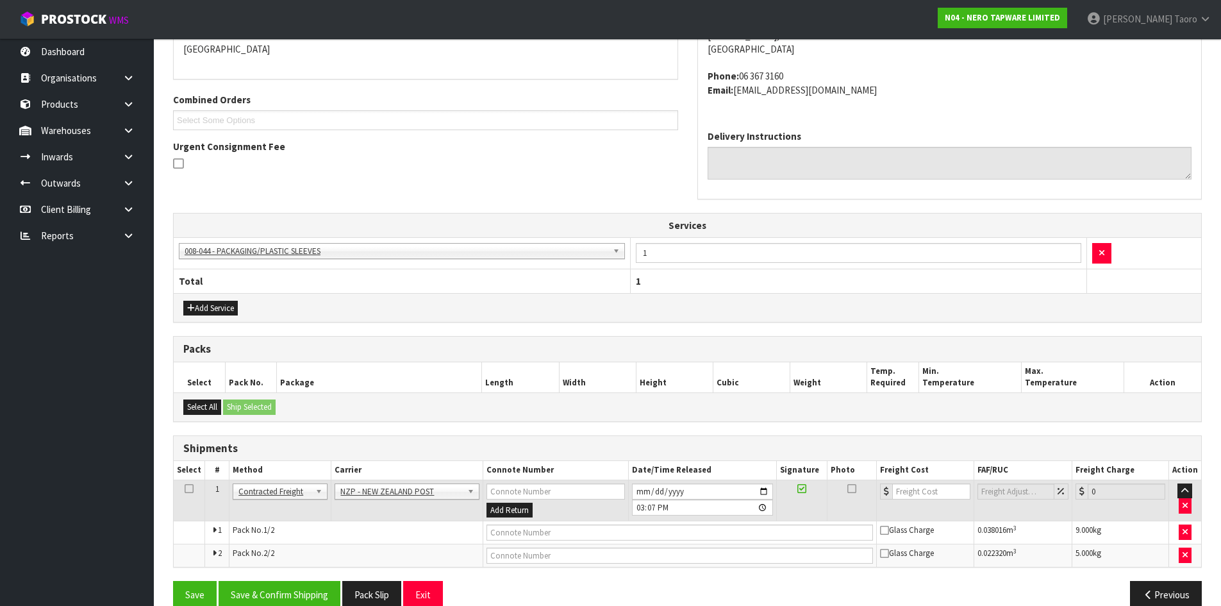
click at [331, 577] on div "From Address CONTRACT WAREHOUSING & LOGISTICS [STREET_ADDRESS] Combined Orders …" at bounding box center [687, 291] width 1028 height 653
click at [330, 587] on button "Save & Confirm Shipping" at bounding box center [280, 595] width 122 height 28
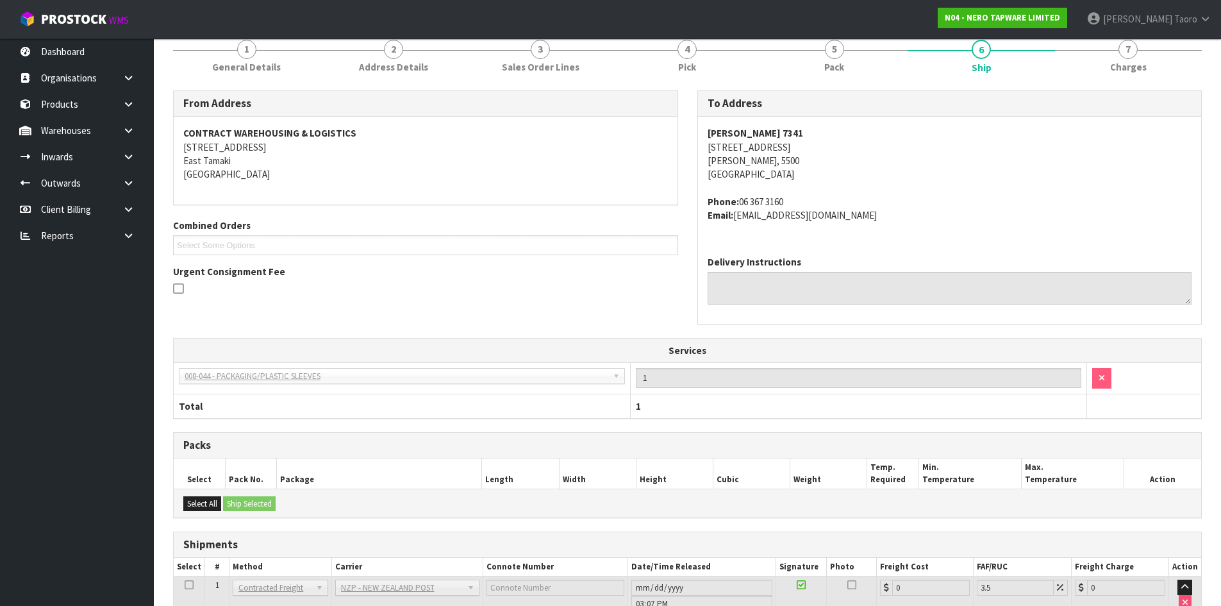
scroll to position [291, 0]
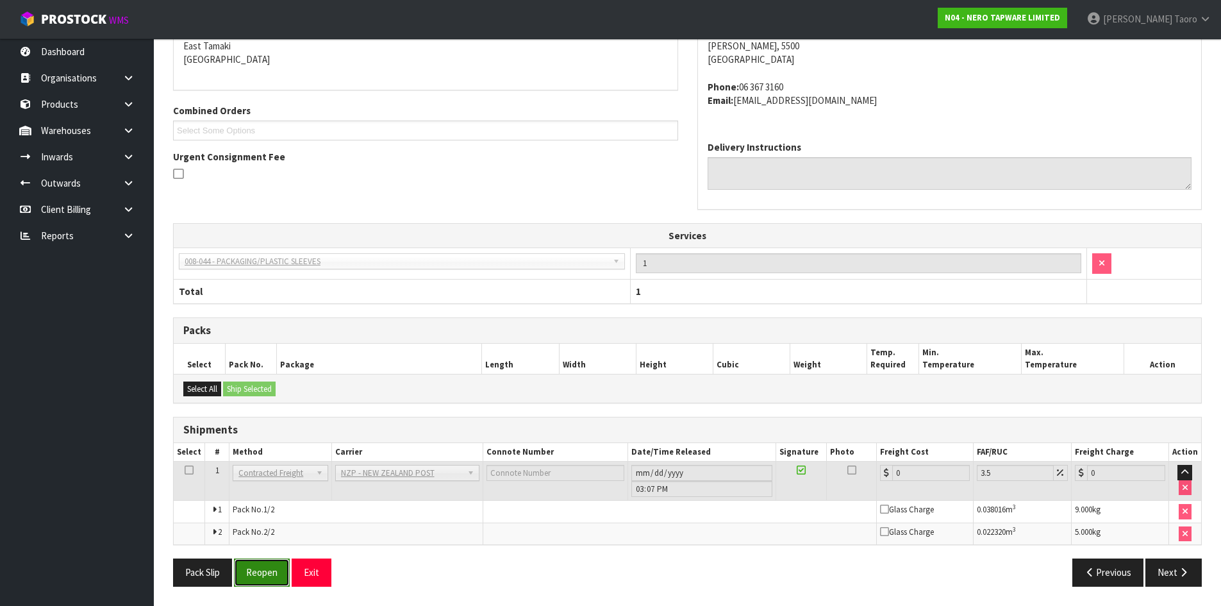
click at [268, 573] on button "Reopen" at bounding box center [262, 572] width 56 height 28
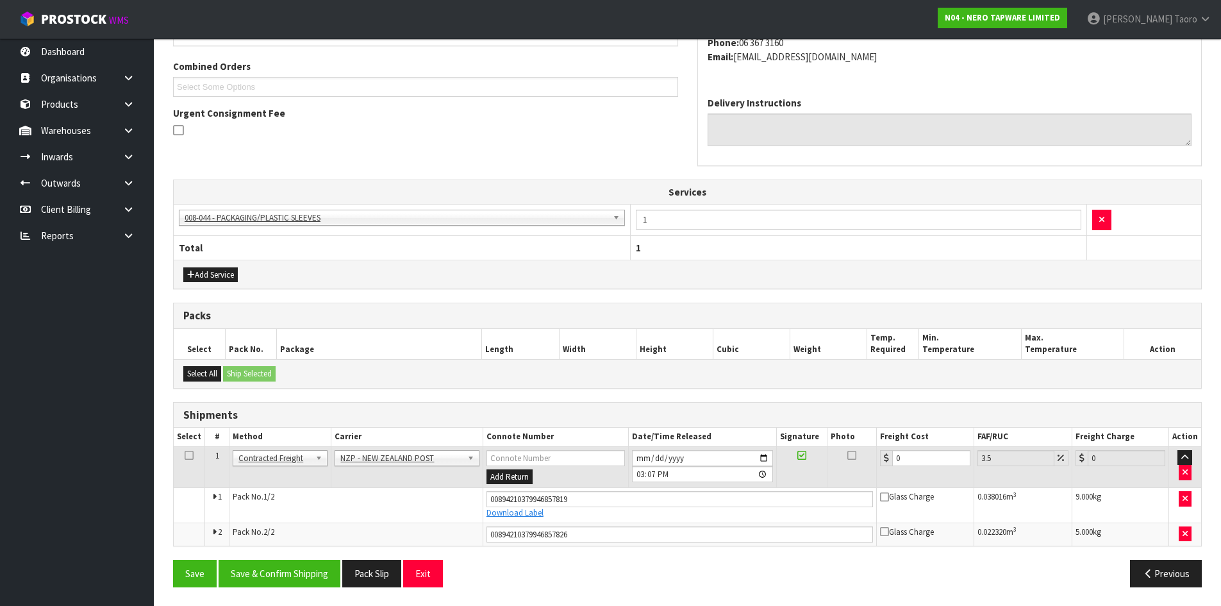
scroll to position [322, 0]
click at [912, 453] on input "0" at bounding box center [931, 457] width 78 height 16
click at [290, 579] on button "Save & Confirm Shipping" at bounding box center [280, 573] width 122 height 28
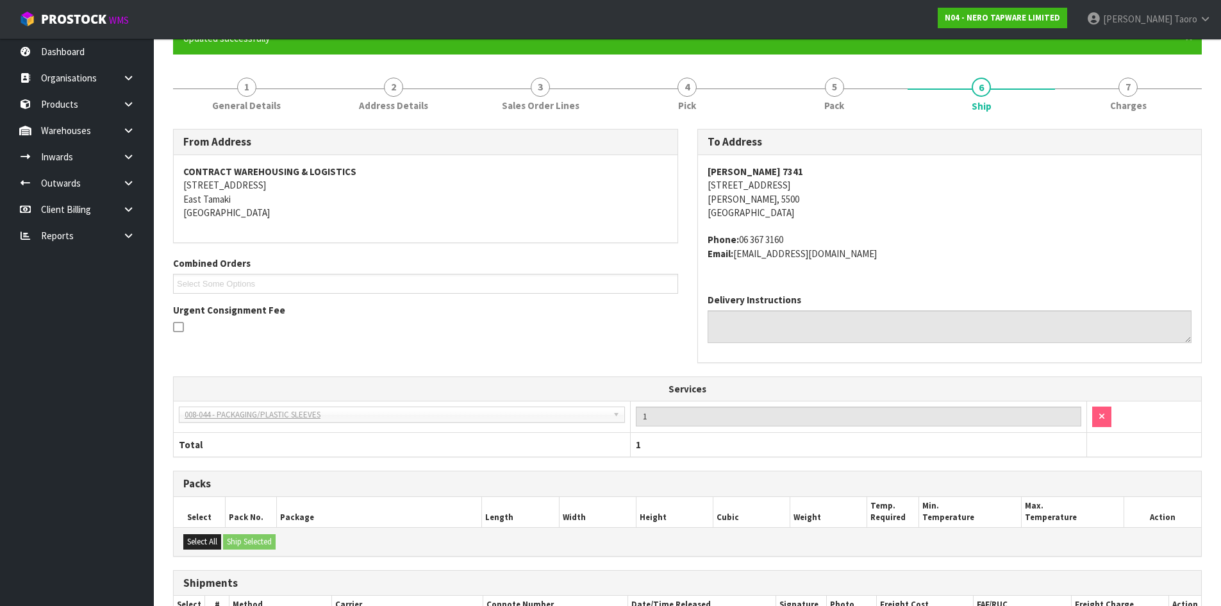
scroll to position [286, 0]
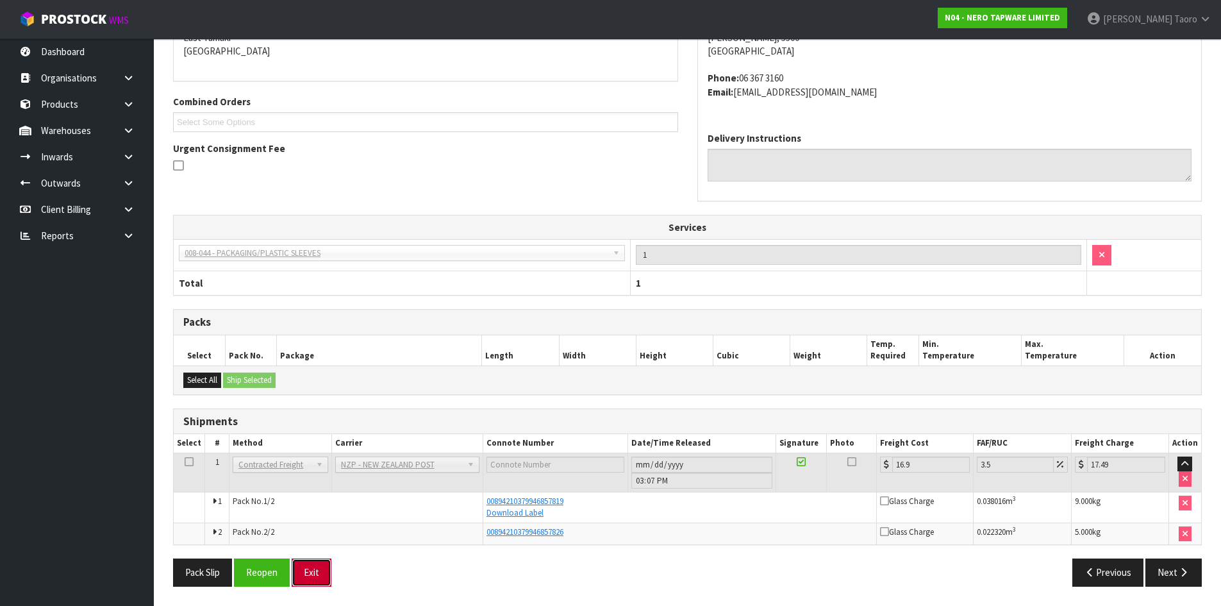
click at [327, 573] on button "Exit" at bounding box center [312, 572] width 40 height 28
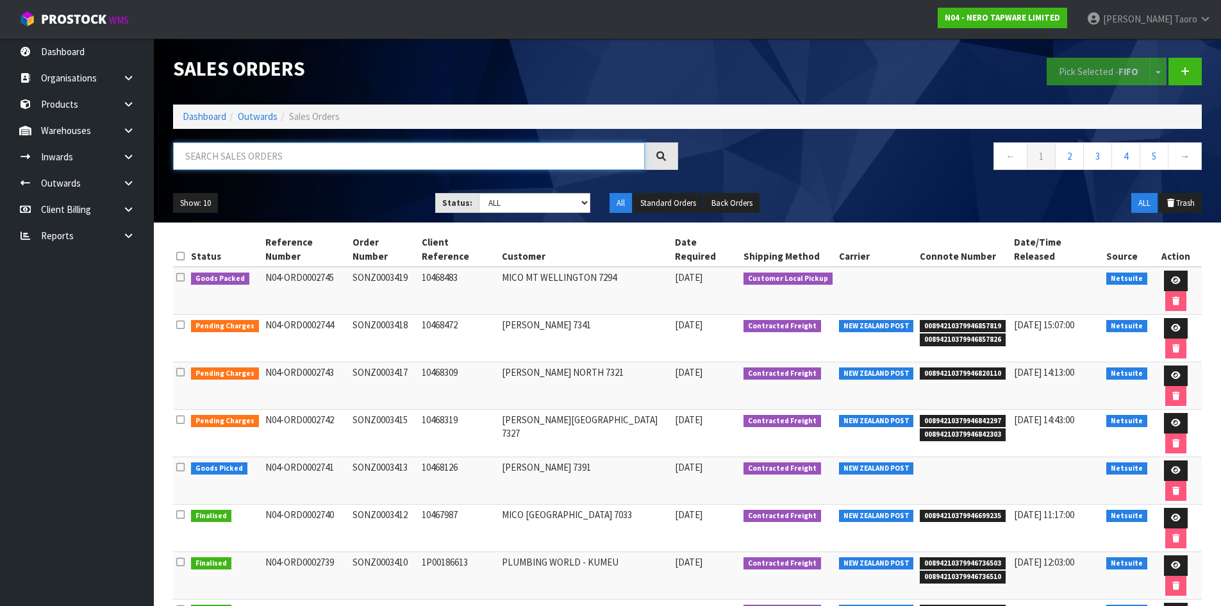
click at [270, 152] on input "text" at bounding box center [409, 156] width 472 height 28
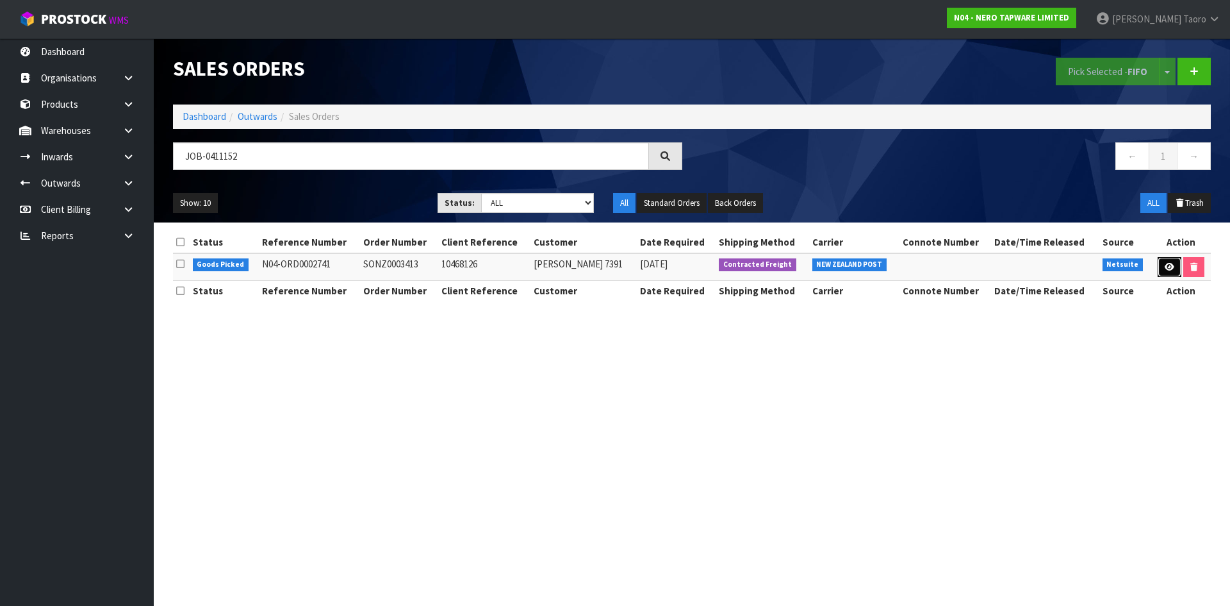
click at [1174, 264] on link at bounding box center [1170, 267] width 24 height 21
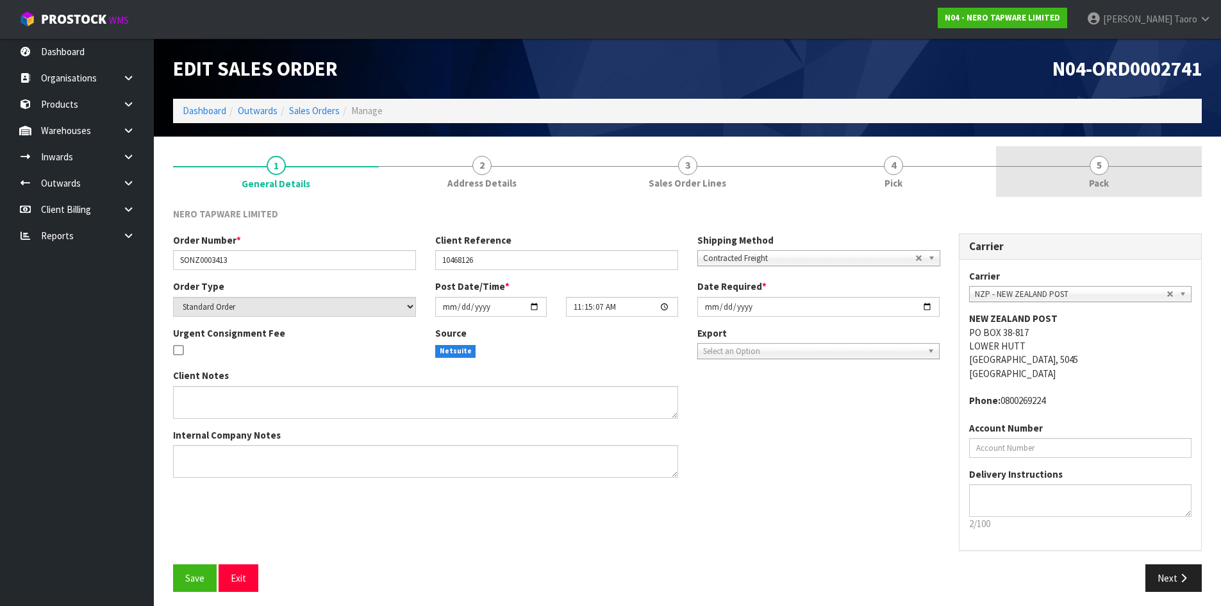
click at [1126, 188] on link "5 Pack" at bounding box center [1099, 171] width 206 height 51
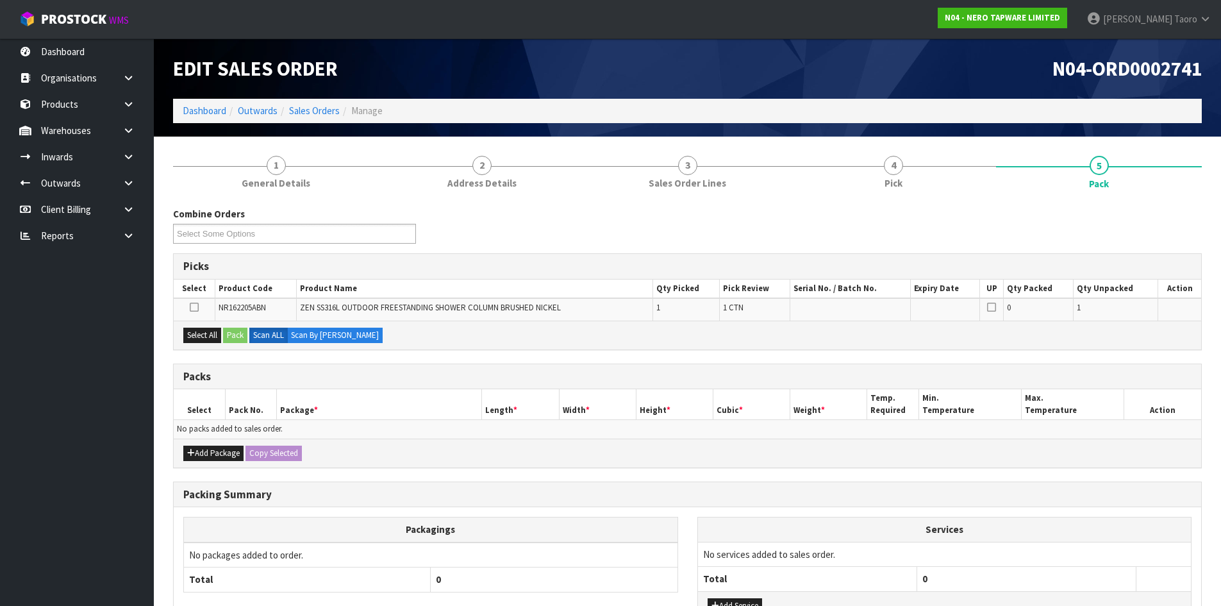
click at [900, 56] on div "N04-ORD0002741" at bounding box center [950, 68] width 524 height 60
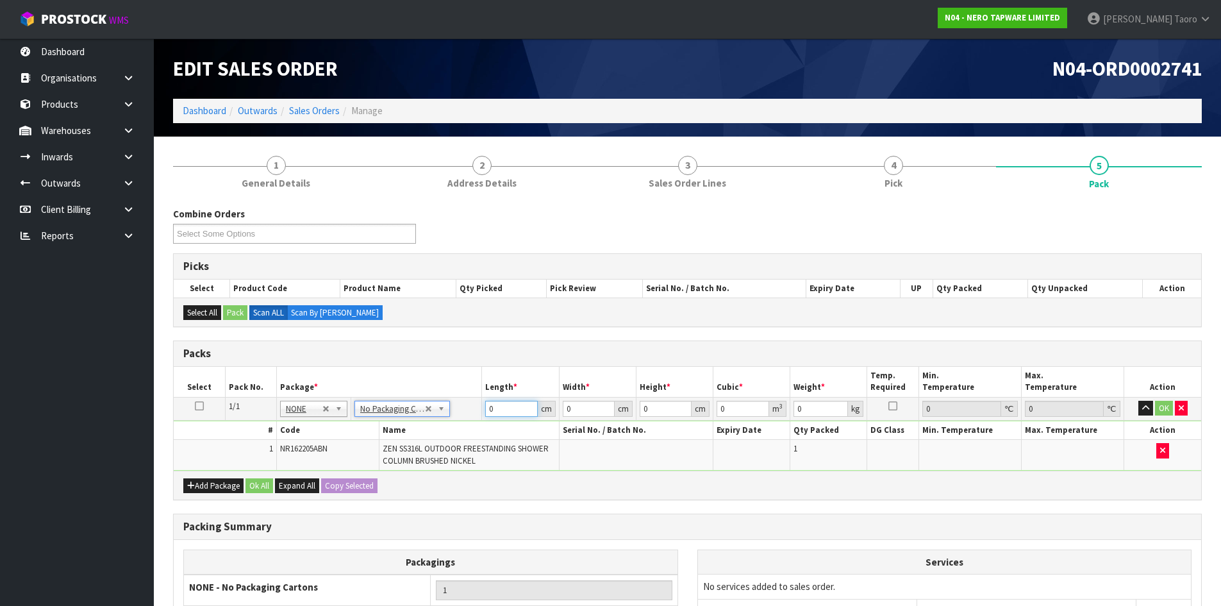
click at [510, 412] on input "0" at bounding box center [511, 408] width 52 height 16
click at [510, 411] on input "0" at bounding box center [511, 408] width 52 height 16
click at [511, 411] on input "0" at bounding box center [511, 408] width 52 height 16
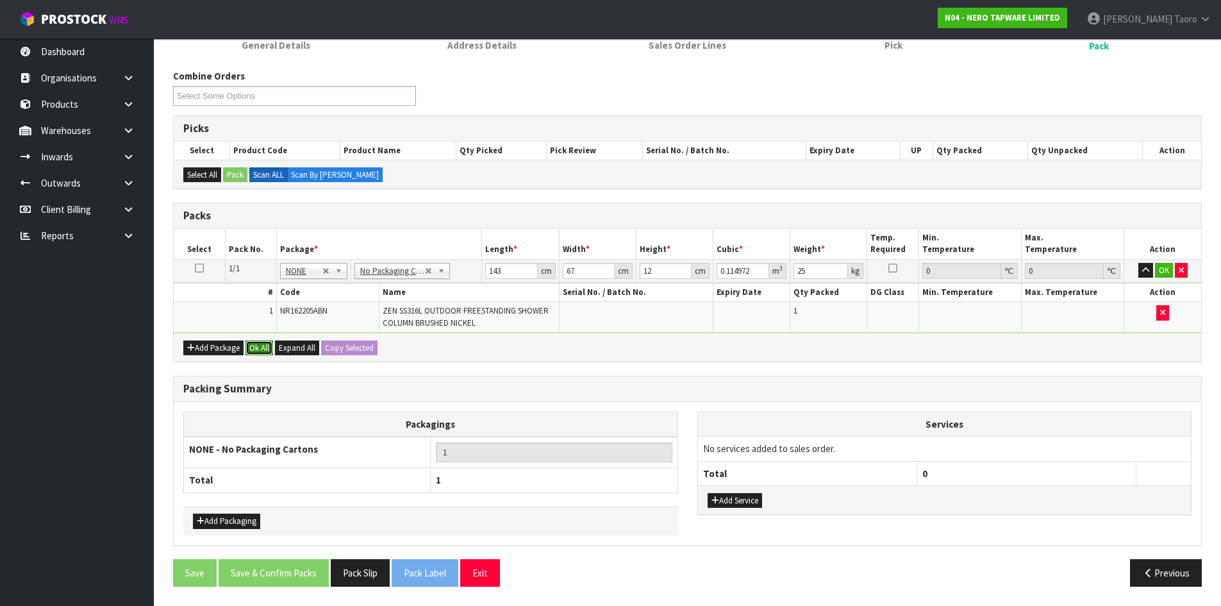
click at [261, 347] on button "Ok All" at bounding box center [259, 347] width 28 height 15
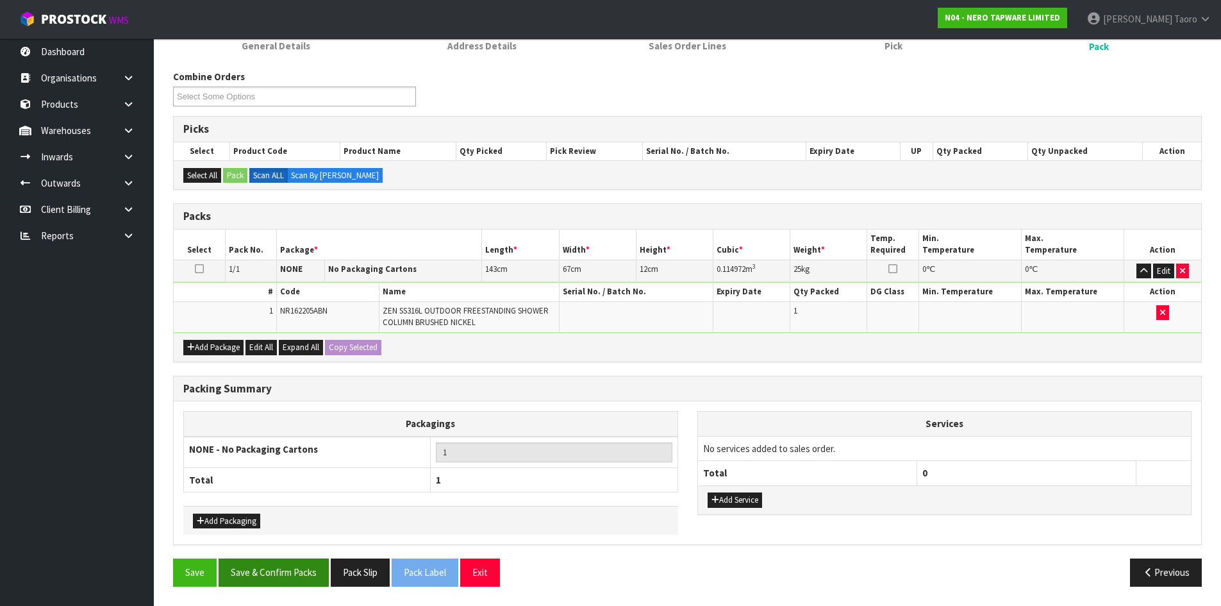
scroll to position [137, 0]
click at [291, 573] on button "Save & Confirm Packs" at bounding box center [274, 572] width 110 height 28
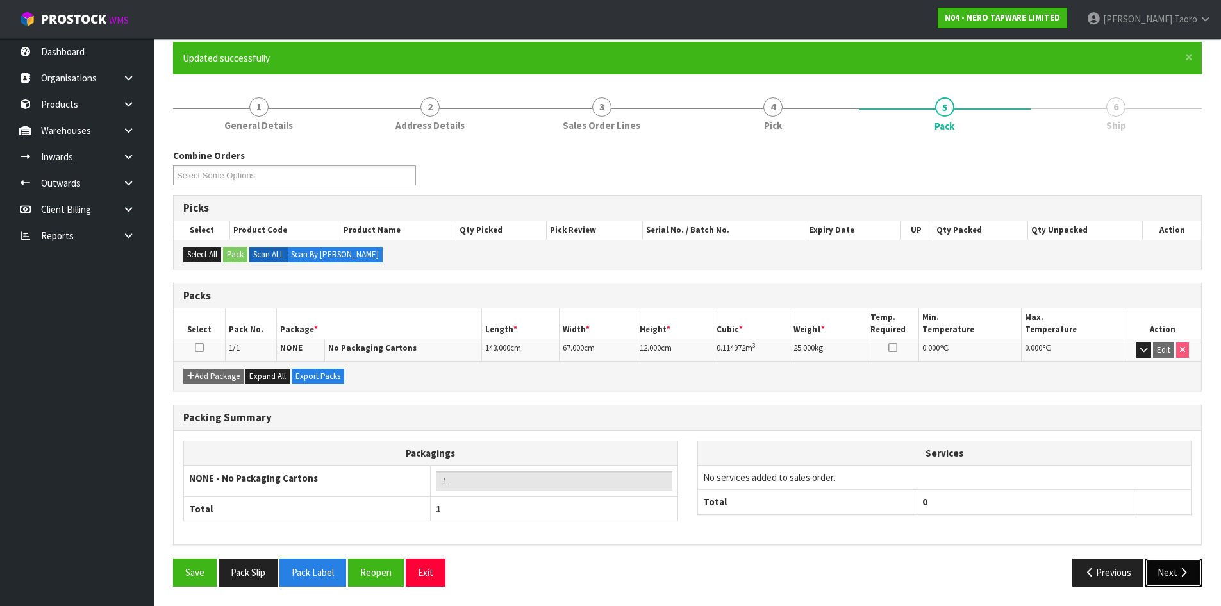
click at [1176, 573] on button "Next" at bounding box center [1173, 572] width 56 height 28
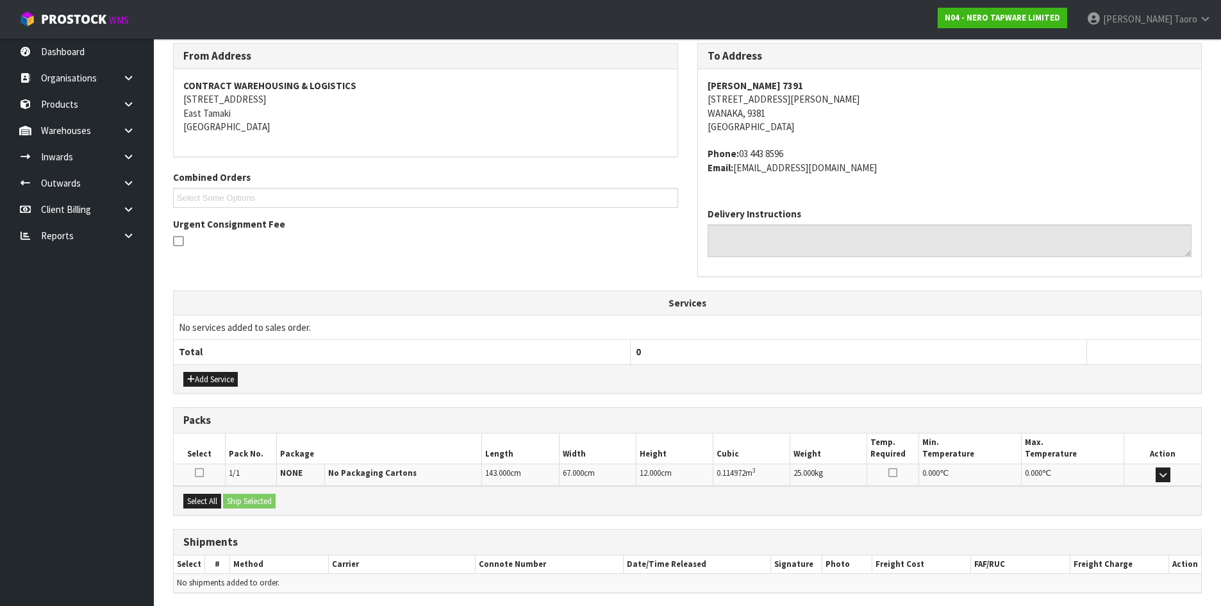
scroll to position [258, 0]
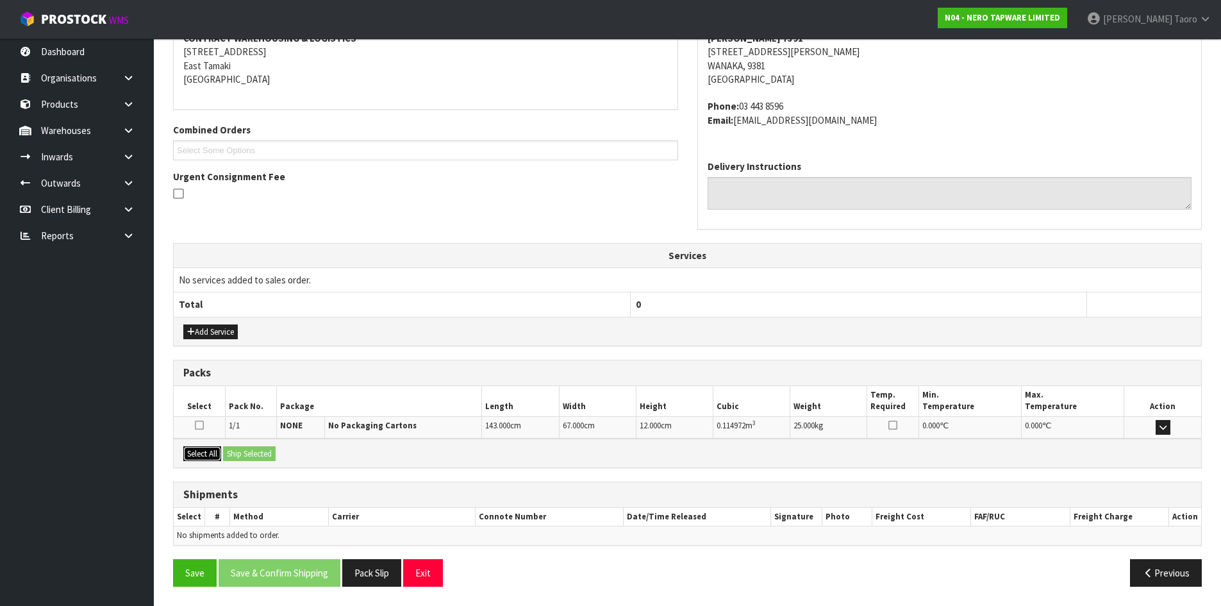
click at [196, 456] on button "Select All" at bounding box center [202, 453] width 38 height 15
click at [251, 458] on button "Ship Selected" at bounding box center [249, 453] width 53 height 15
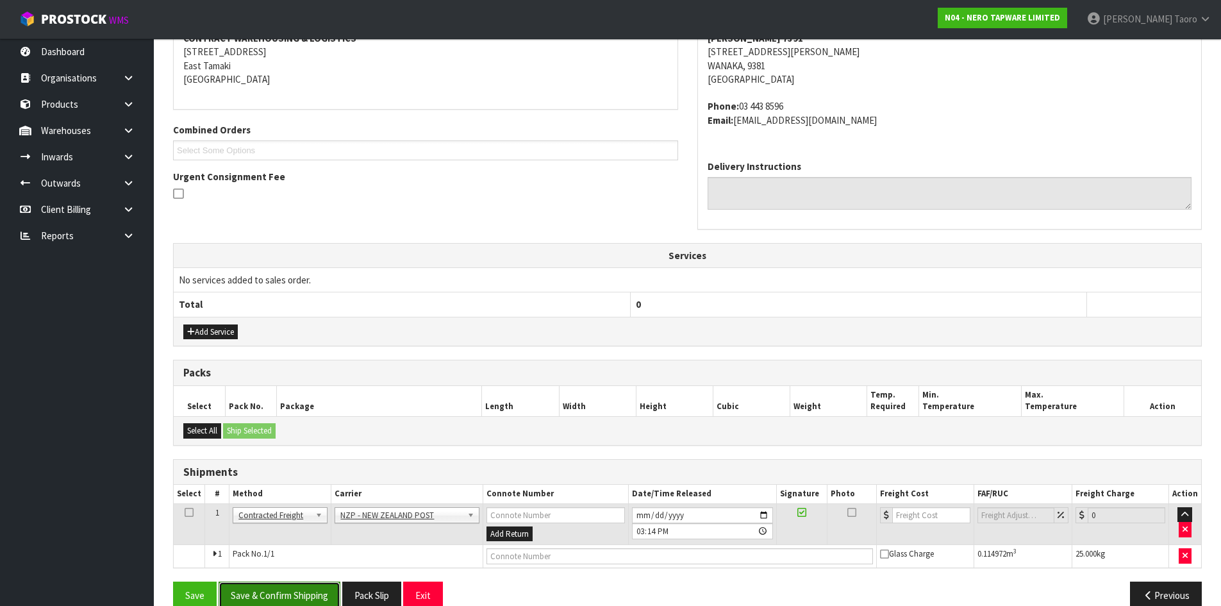
click at [322, 590] on button "Save & Confirm Shipping" at bounding box center [280, 595] width 122 height 28
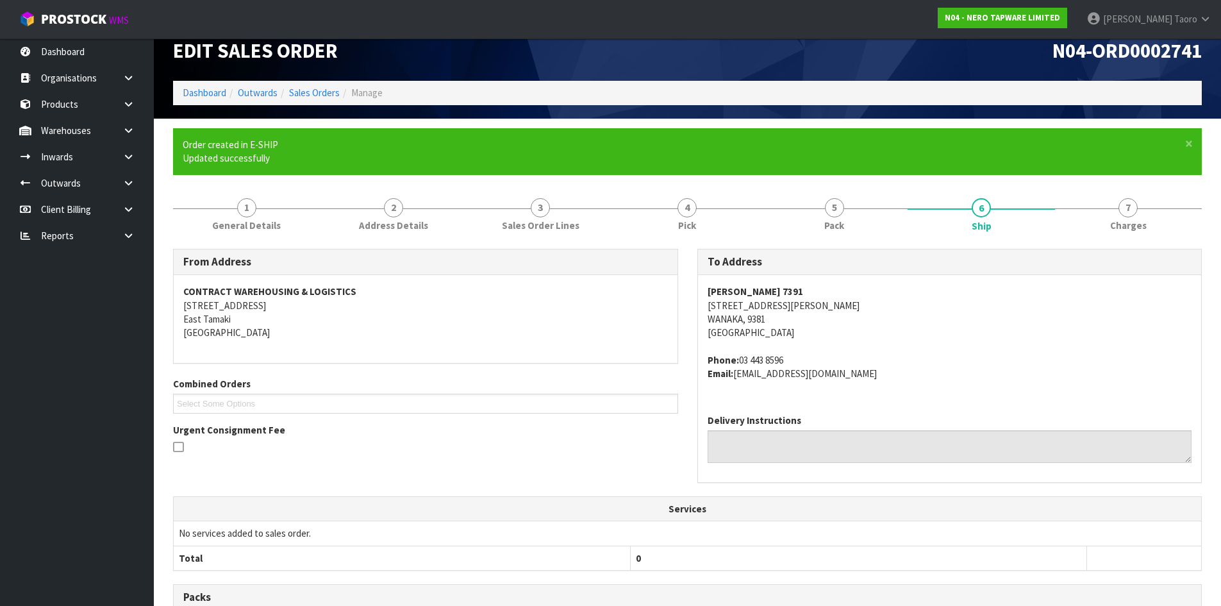
scroll to position [262, 0]
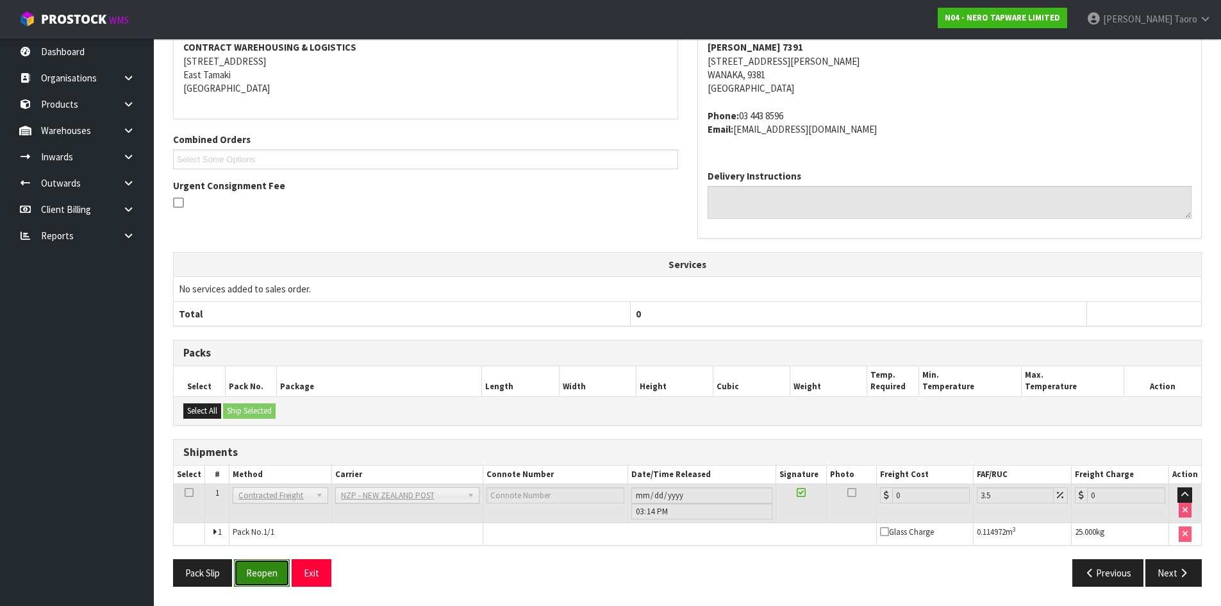
click at [258, 572] on button "Reopen" at bounding box center [262, 573] width 56 height 28
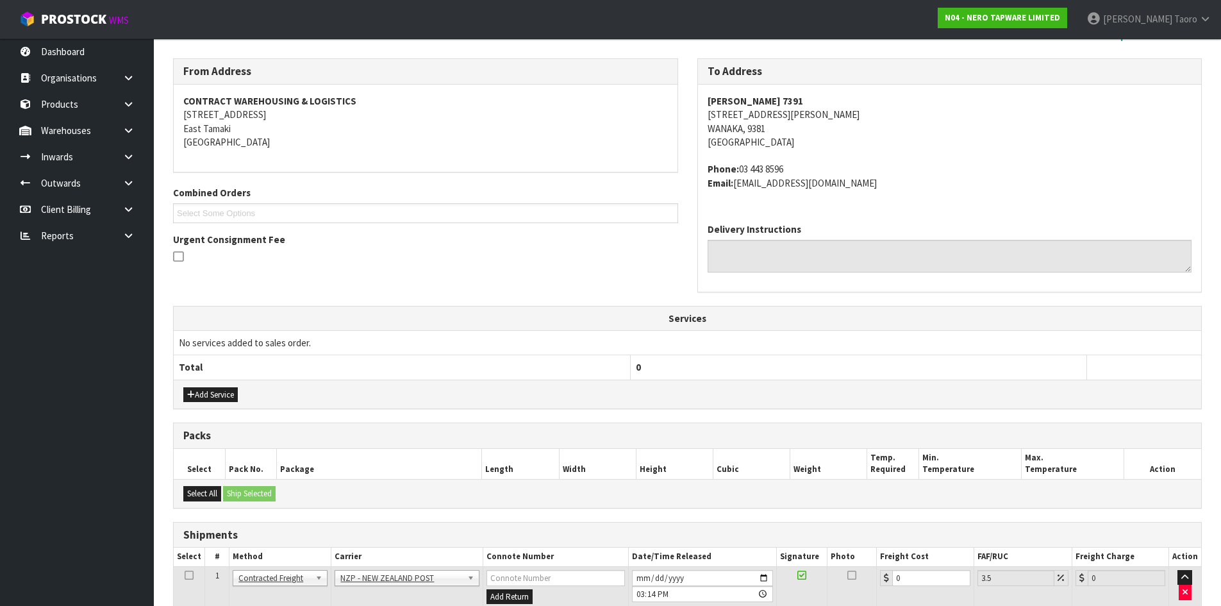
scroll to position [292, 0]
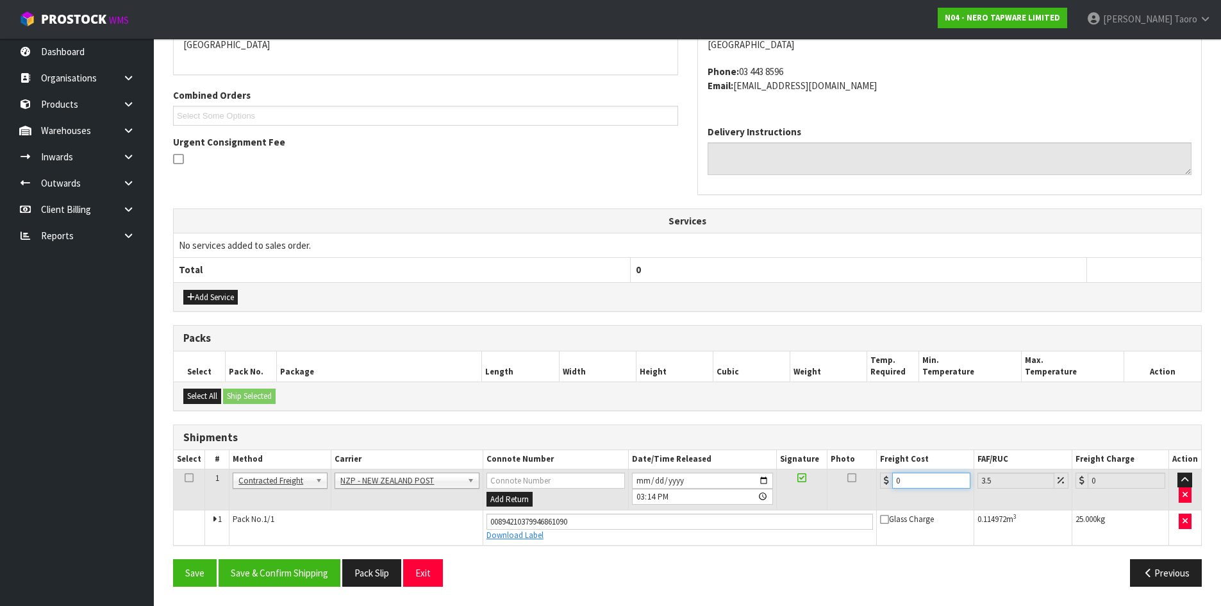
click at [927, 484] on input "0" at bounding box center [931, 480] width 78 height 16
click at [927, 481] on input "0" at bounding box center [931, 480] width 78 height 16
drag, startPoint x: 927, startPoint y: 481, endPoint x: 969, endPoint y: 465, distance: 44.6
click at [942, 474] on input "0" at bounding box center [931, 480] width 78 height 16
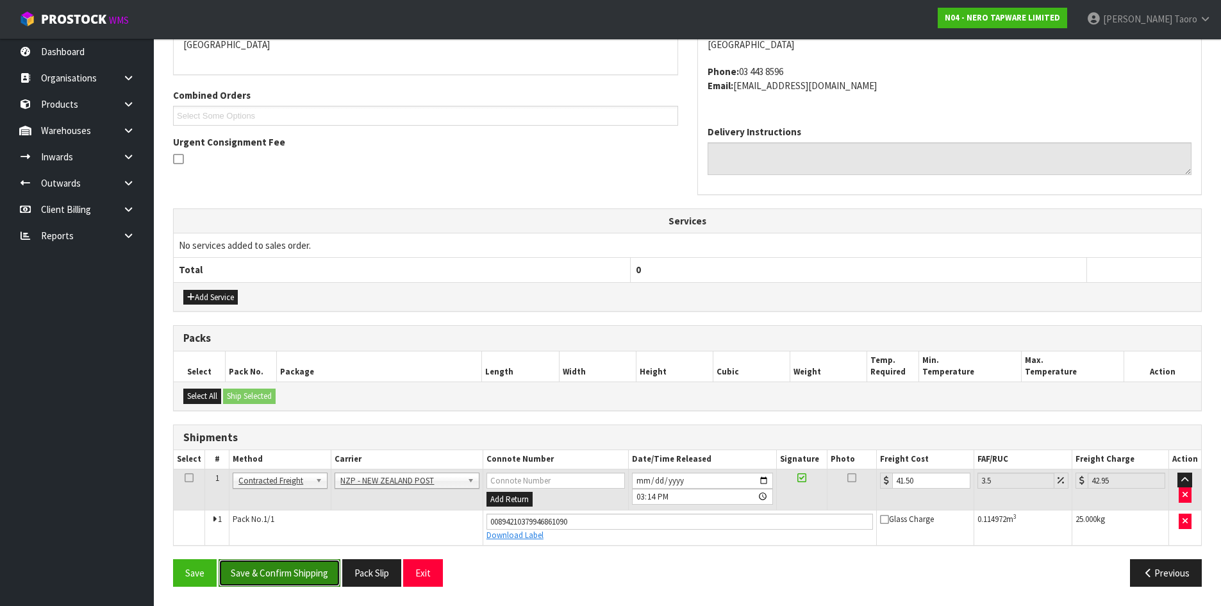
click at [293, 581] on button "Save & Confirm Shipping" at bounding box center [280, 573] width 122 height 28
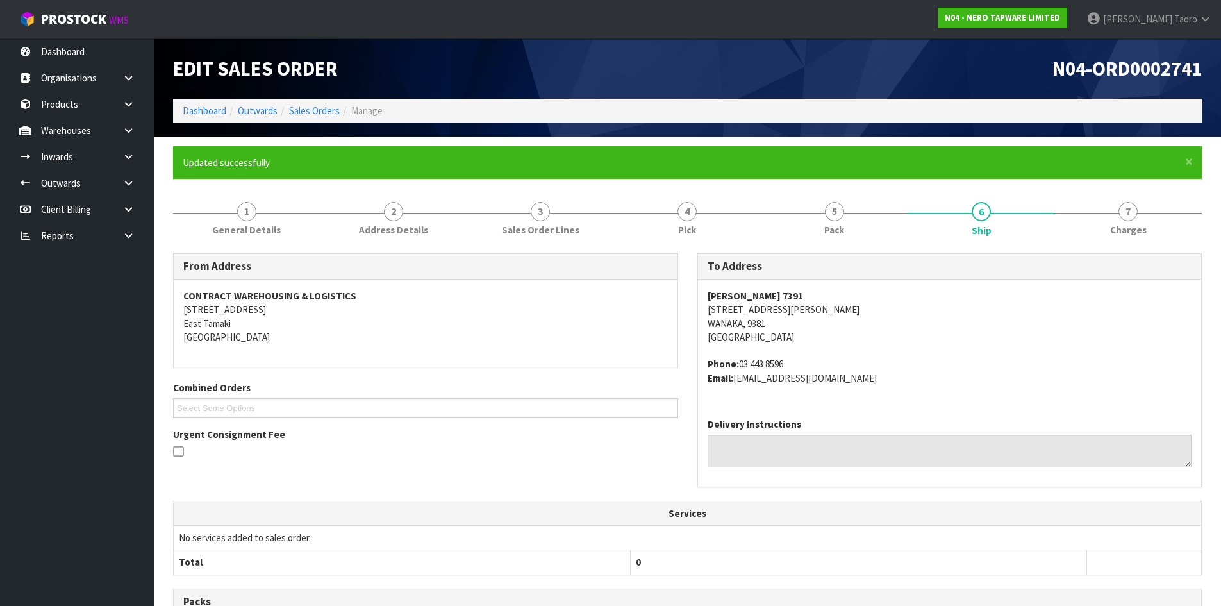
click at [590, 302] on address "CONTRACT WAREHOUSING & LOGISTICS [STREET_ADDRESS]" at bounding box center [425, 316] width 484 height 55
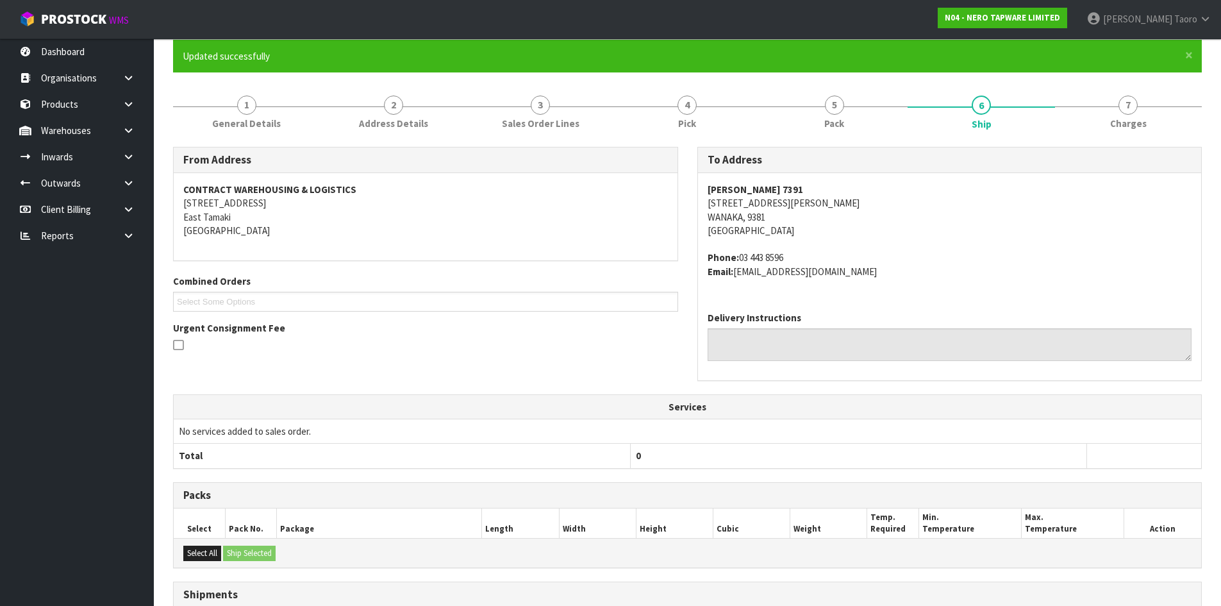
scroll to position [257, 0]
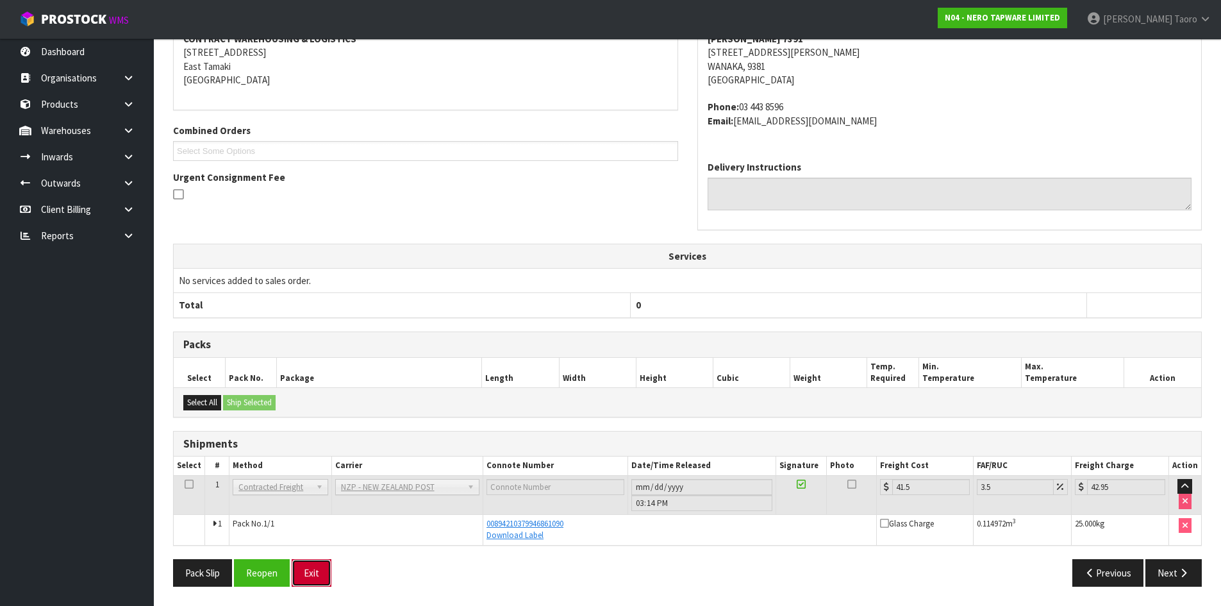
click at [320, 573] on button "Exit" at bounding box center [312, 573] width 40 height 28
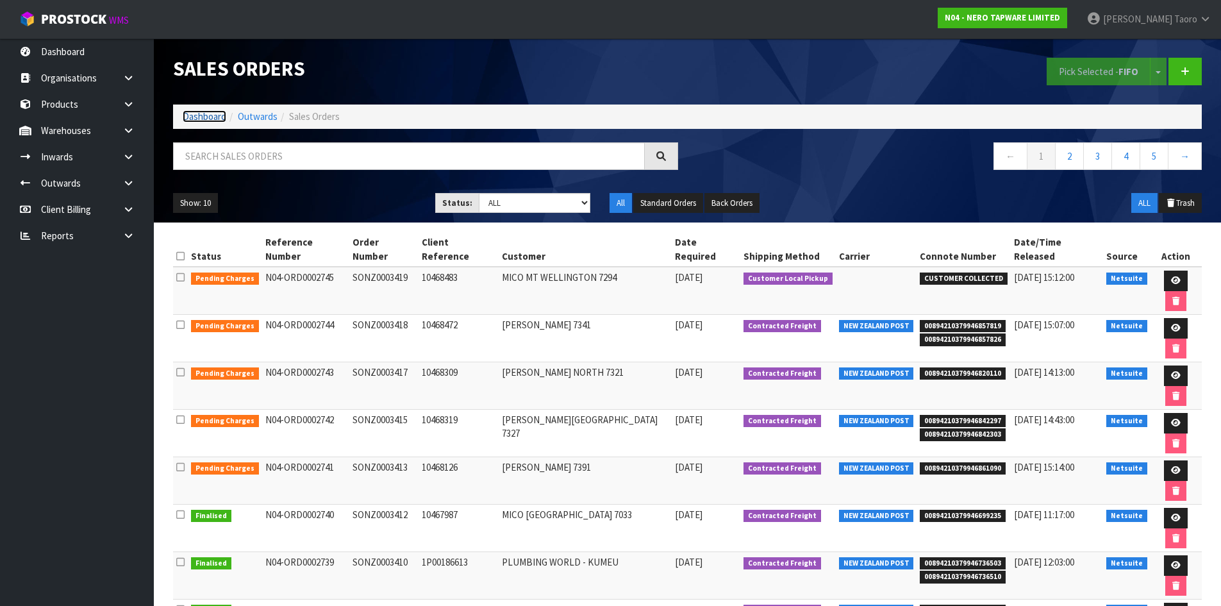
click at [202, 113] on link "Dashboard" at bounding box center [205, 116] width 44 height 12
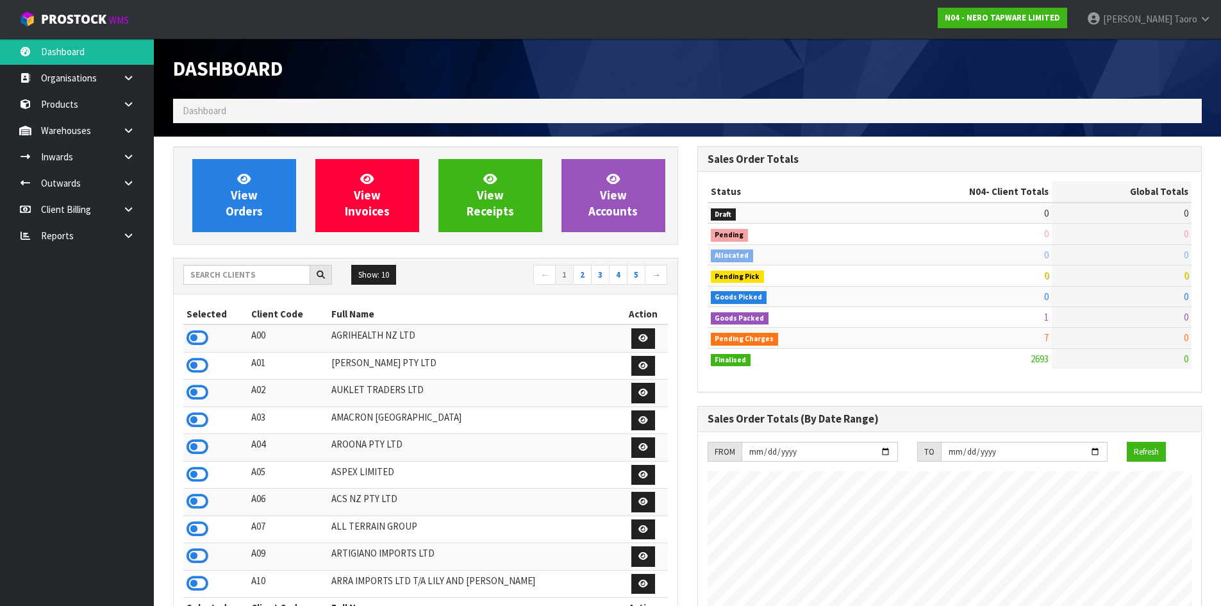
scroll to position [971, 524]
drag, startPoint x: 237, startPoint y: 279, endPoint x: 227, endPoint y: 278, distance: 10.3
click at [236, 278] on input "text" at bounding box center [246, 275] width 127 height 20
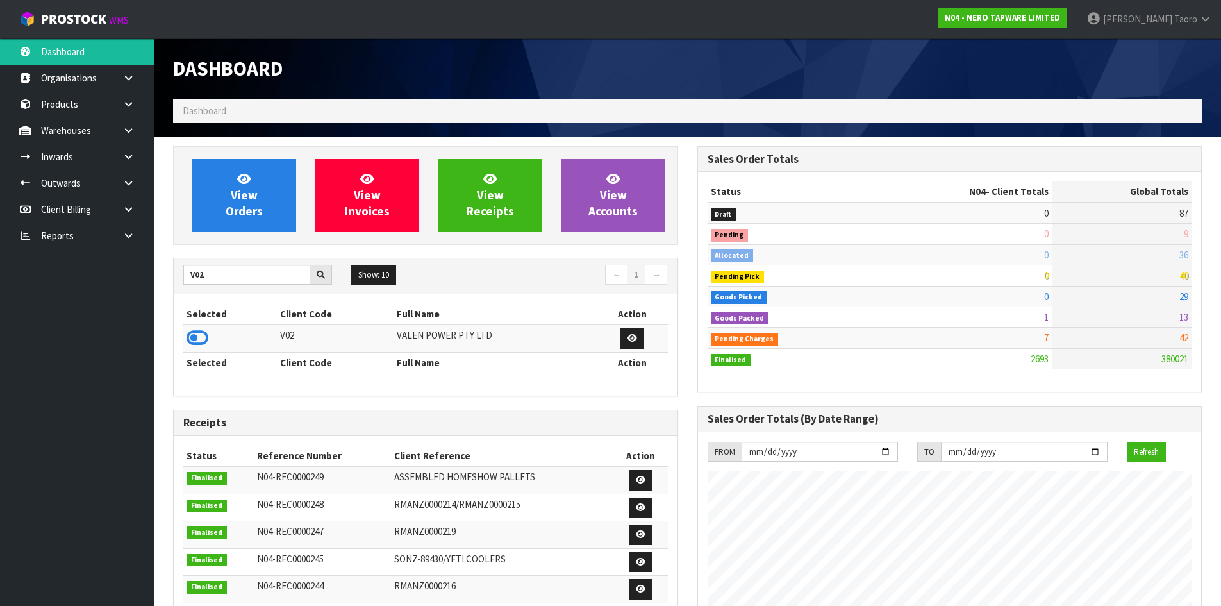
click at [192, 338] on icon at bounding box center [197, 337] width 22 height 19
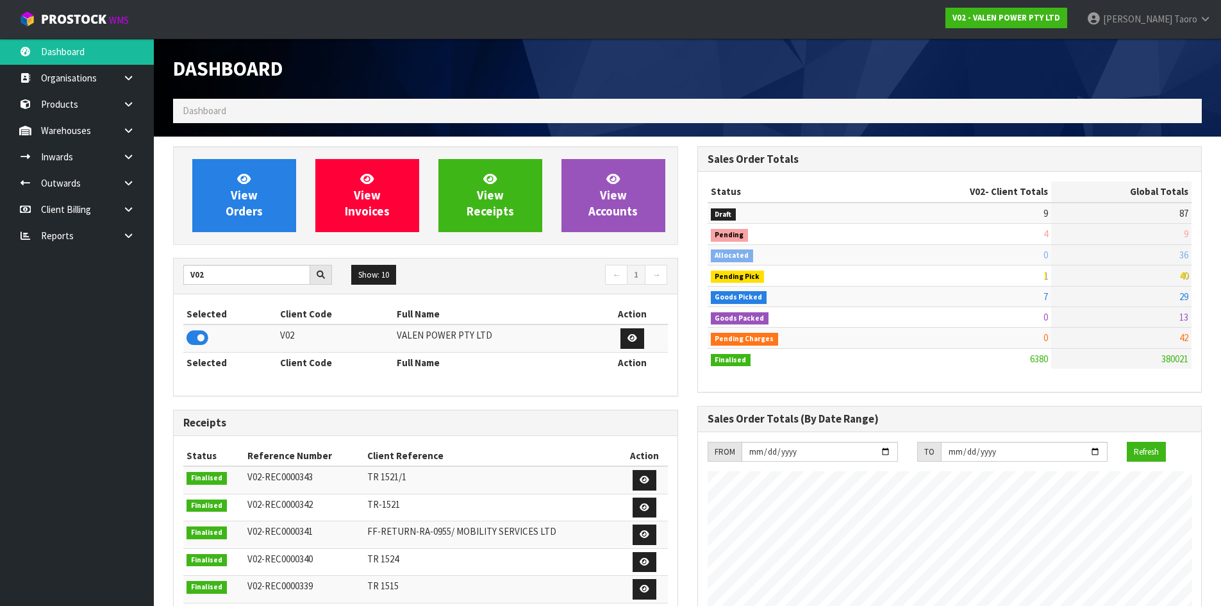
click at [254, 295] on div "Selected Client Code Full Name Action V02 VALEN POWER PTY LTD Selected Client C…" at bounding box center [426, 344] width 504 height 101
click at [224, 170] on link "View Orders" at bounding box center [244, 195] width 104 height 73
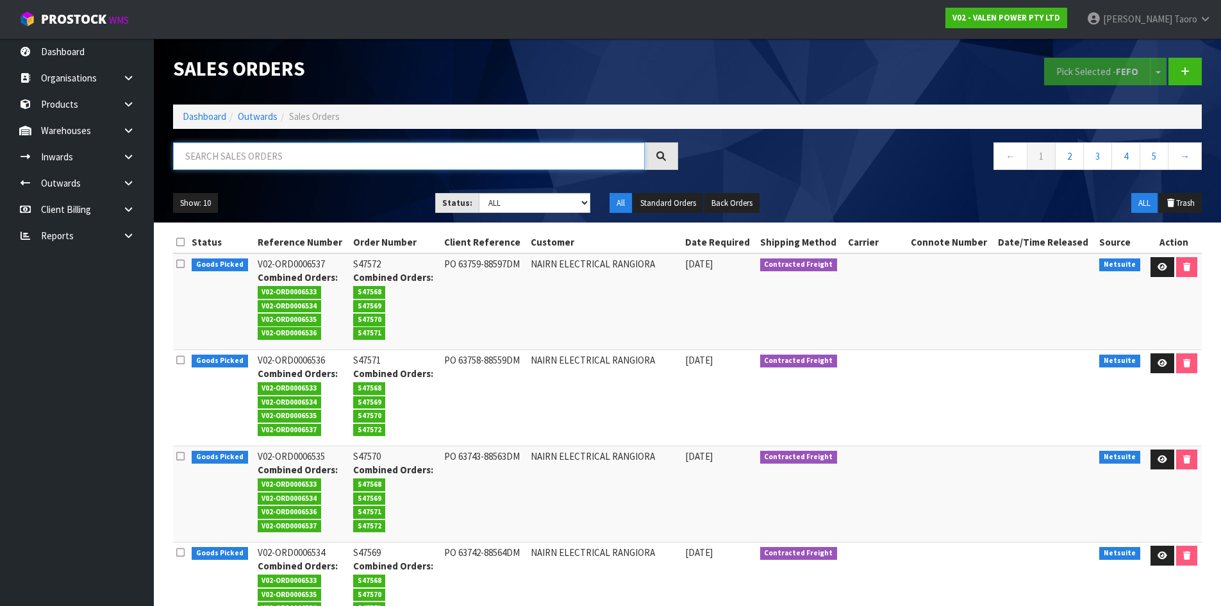
click at [232, 163] on input "text" at bounding box center [409, 156] width 472 height 28
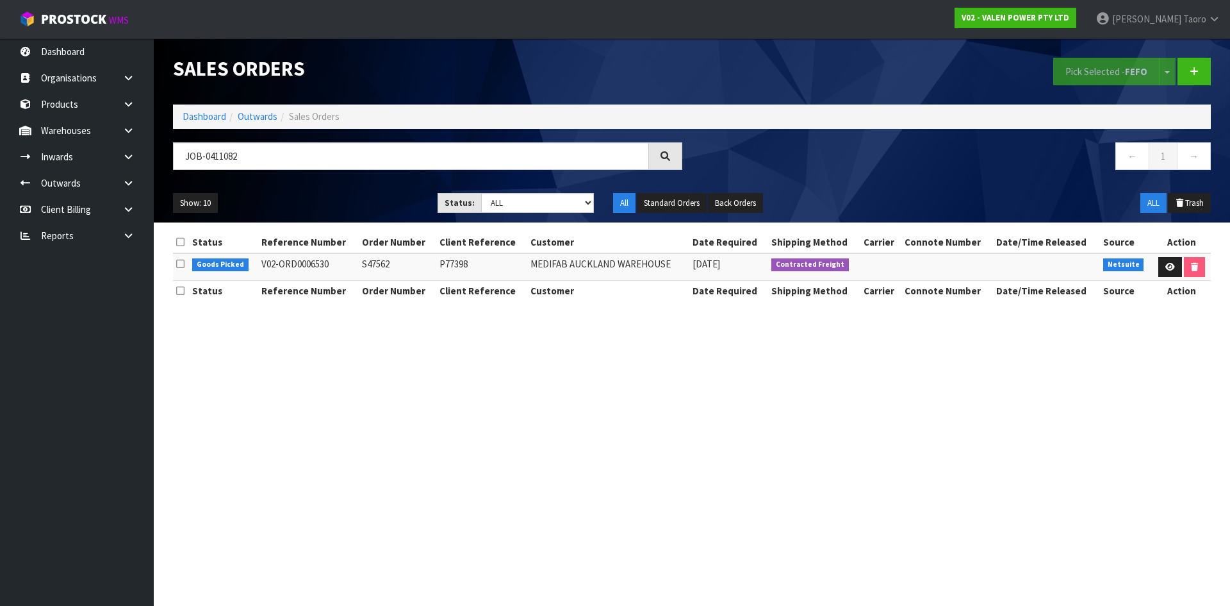
click at [1180, 268] on td at bounding box center [1181, 267] width 59 height 28
click at [1173, 268] on link at bounding box center [1171, 267] width 24 height 21
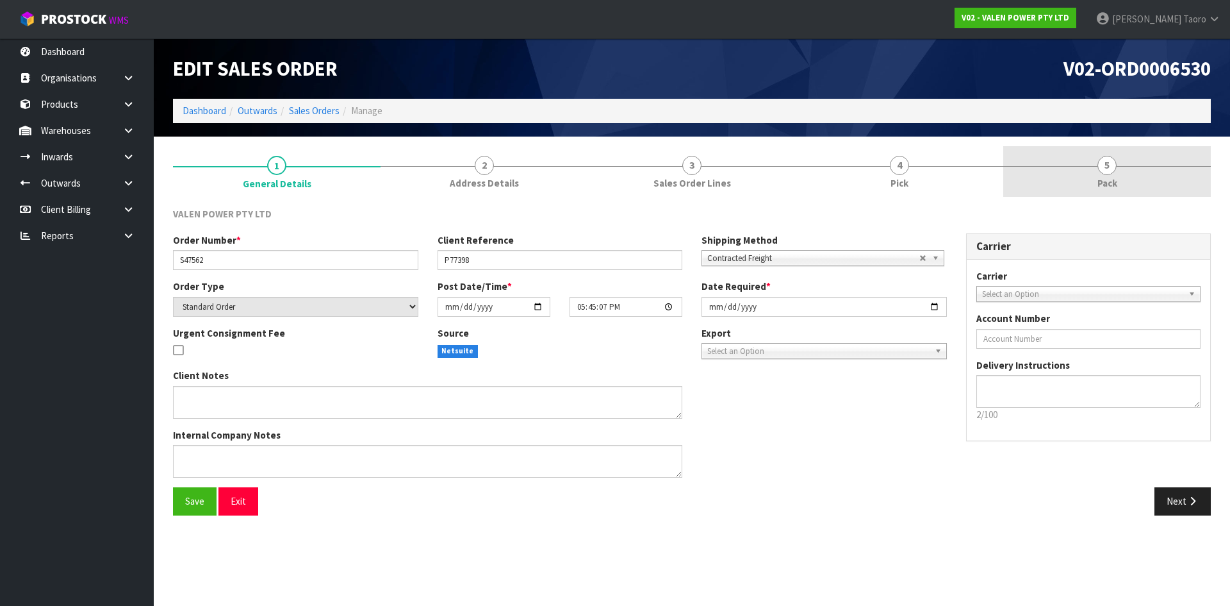
click at [1140, 154] on link "5 Pack" at bounding box center [1107, 171] width 208 height 51
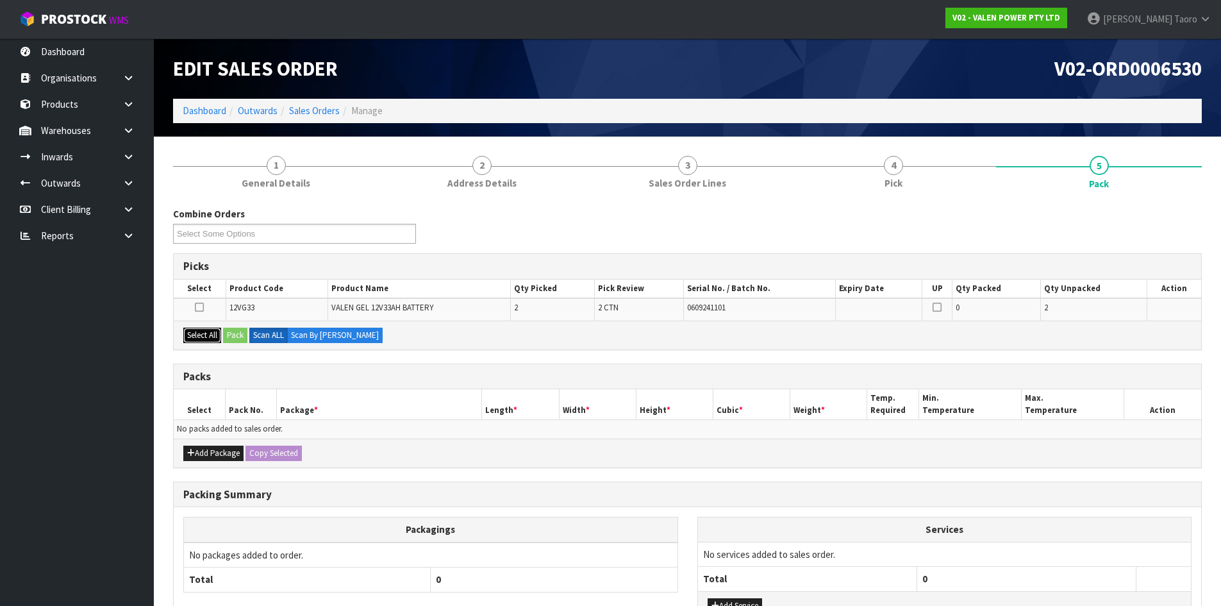
drag, startPoint x: 217, startPoint y: 334, endPoint x: 236, endPoint y: 337, distance: 18.9
click at [218, 333] on button "Select All" at bounding box center [202, 334] width 38 height 15
click at [239, 337] on button "Pack" at bounding box center [235, 334] width 24 height 15
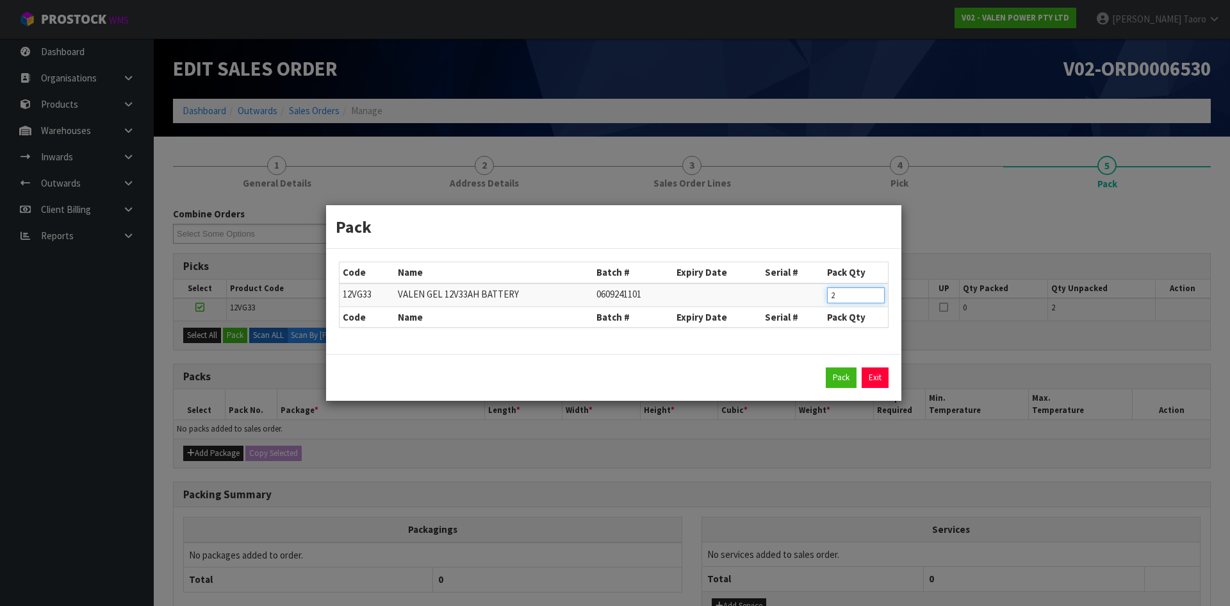
drag, startPoint x: 843, startPoint y: 287, endPoint x: 817, endPoint y: 290, distance: 25.8
click at [812, 290] on tr "12VG33 VALEN GEL 12V33AH BATTERY 0609241101 2" at bounding box center [614, 295] width 548 height 24
click button "Pack" at bounding box center [841, 377] width 31 height 21
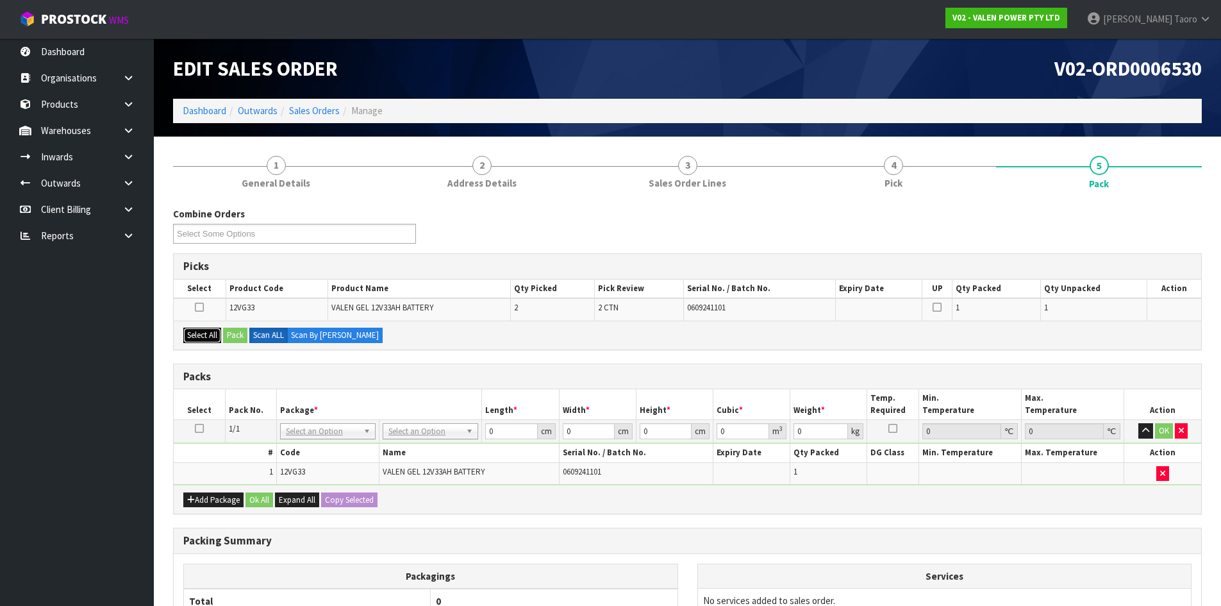
drag, startPoint x: 205, startPoint y: 336, endPoint x: 231, endPoint y: 336, distance: 25.6
click at [210, 336] on button "Select All" at bounding box center [202, 334] width 38 height 15
click at [236, 336] on button "Pack" at bounding box center [235, 334] width 24 height 15
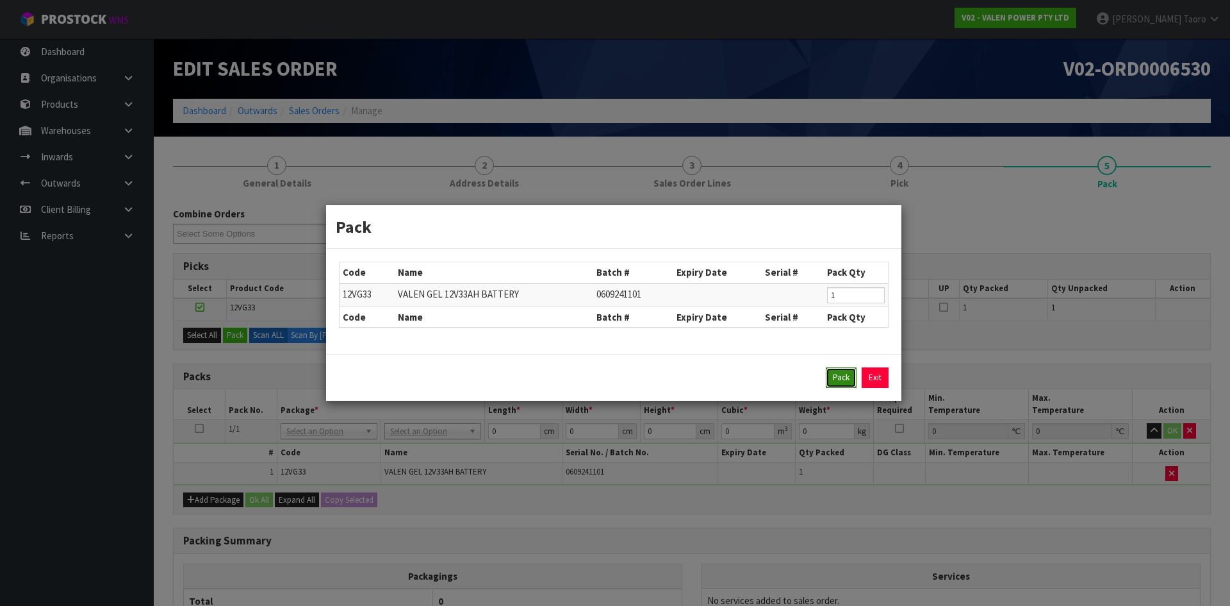
click at [837, 372] on button "Pack" at bounding box center [841, 377] width 31 height 21
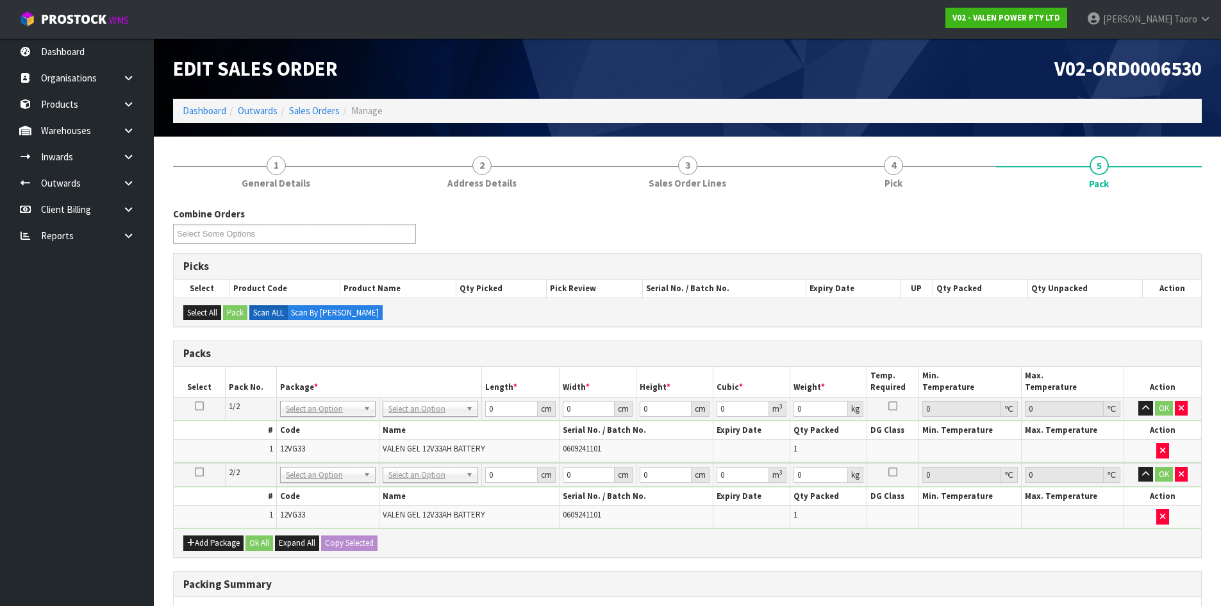
click at [198, 406] on icon at bounding box center [199, 406] width 9 height 1
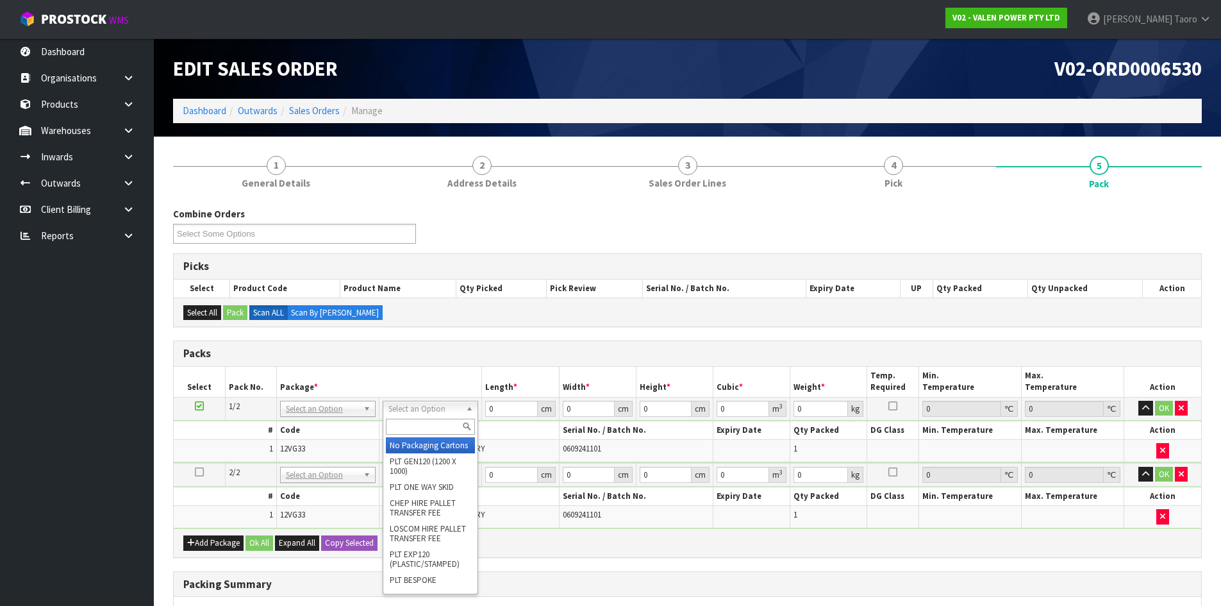
drag, startPoint x: 425, startPoint y: 408, endPoint x: 429, endPoint y: 414, distance: 6.9
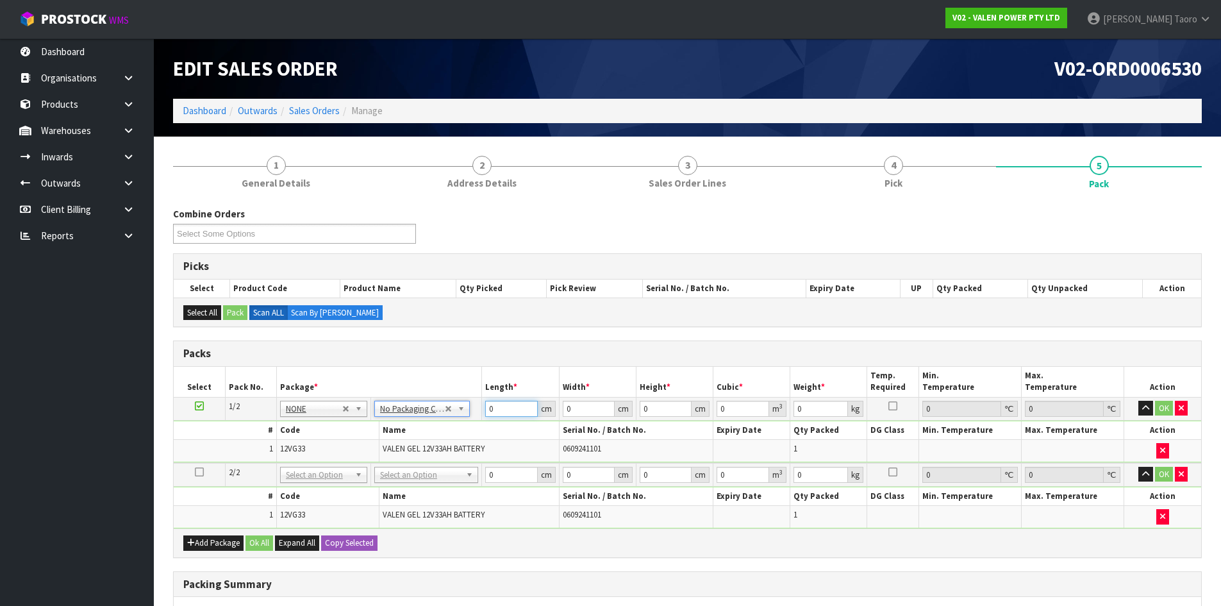
click at [497, 409] on input "0" at bounding box center [511, 408] width 52 height 16
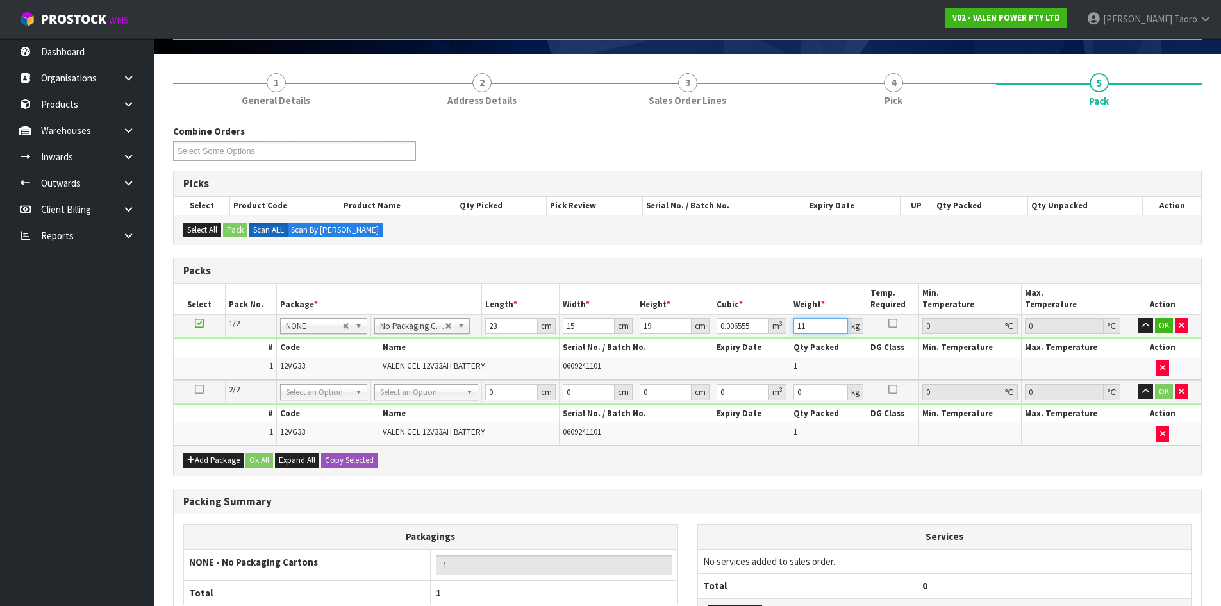
scroll to position [195, 0]
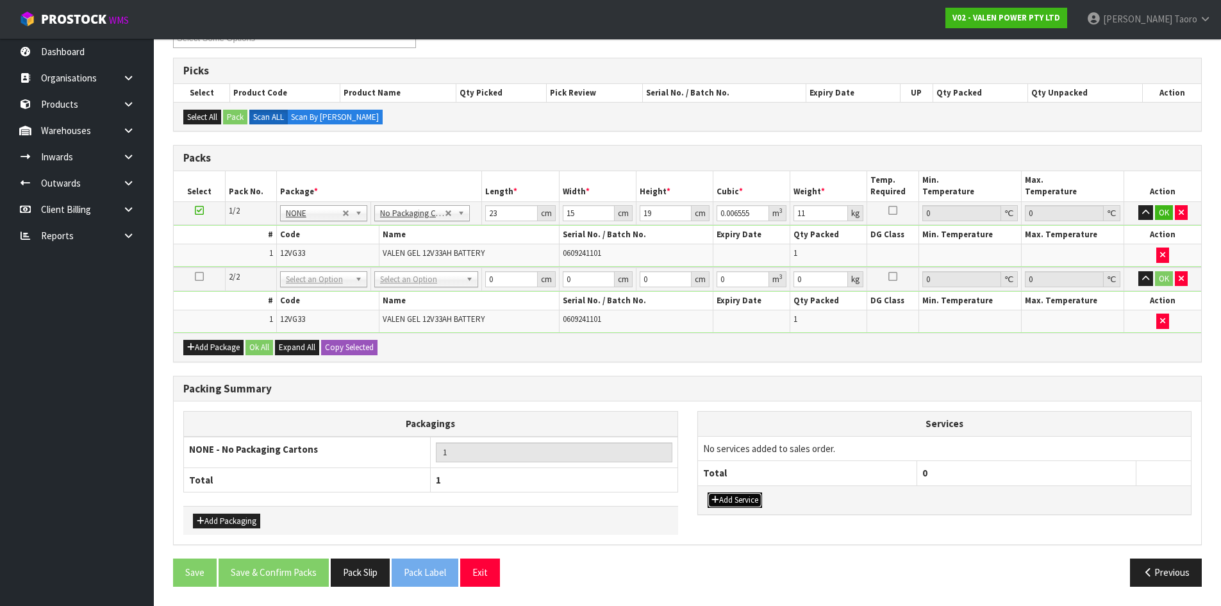
click at [737, 498] on button "Add Service" at bounding box center [734, 499] width 54 height 15
click at [742, 505] on button "Add Service" at bounding box center [734, 506] width 54 height 15
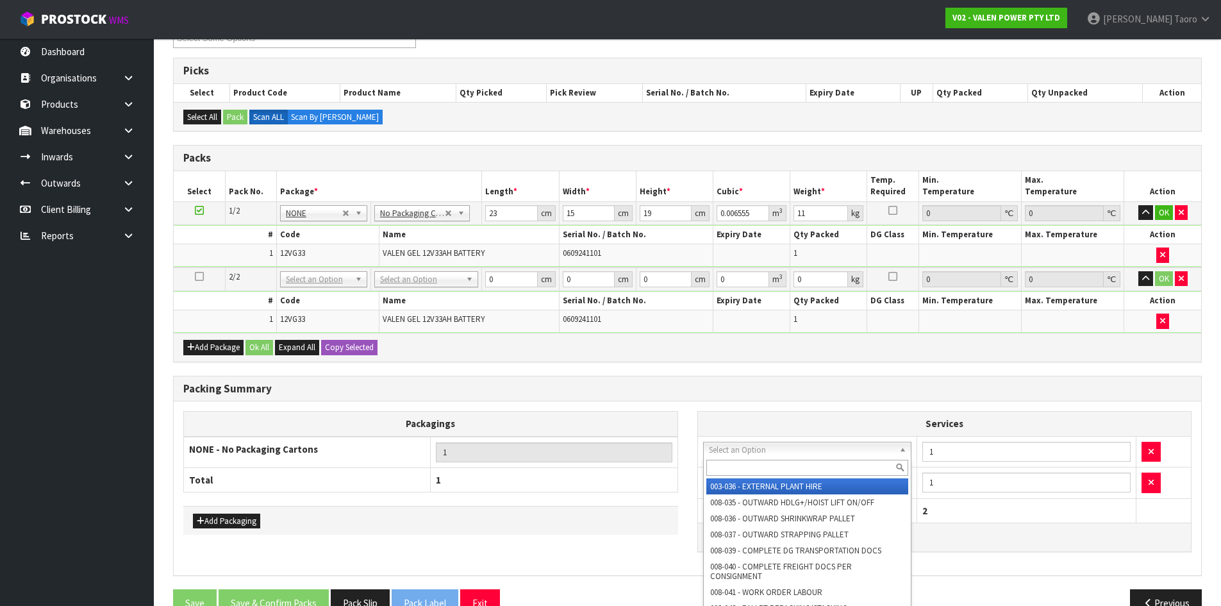
click at [759, 465] on input "text" at bounding box center [807, 467] width 202 height 16
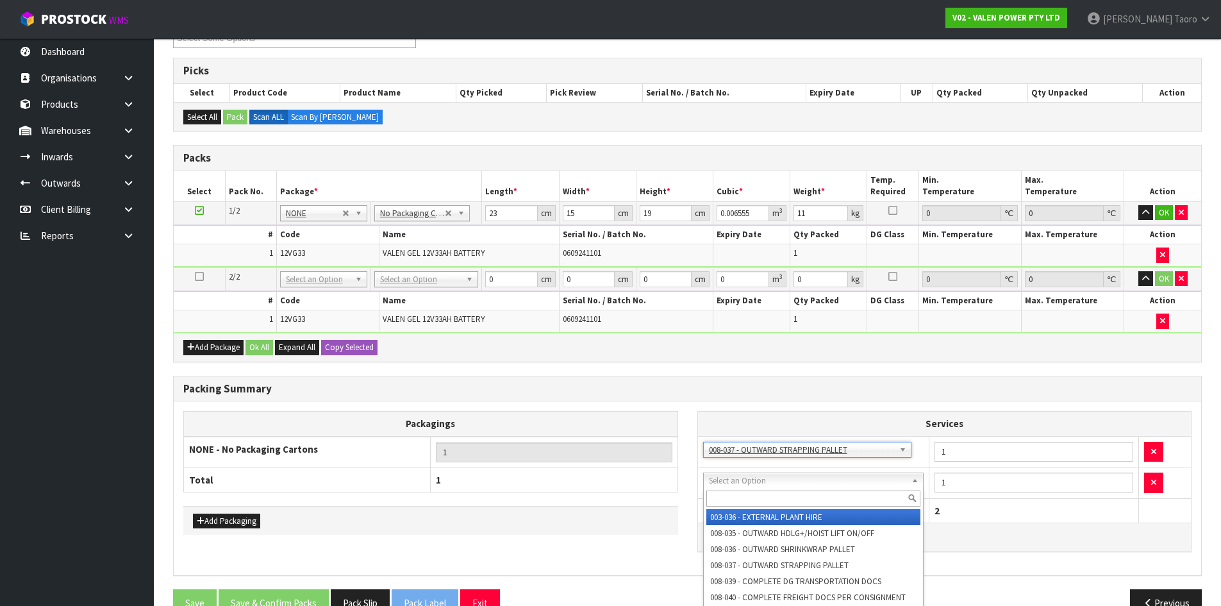
click at [770, 498] on input "text" at bounding box center [813, 498] width 215 height 16
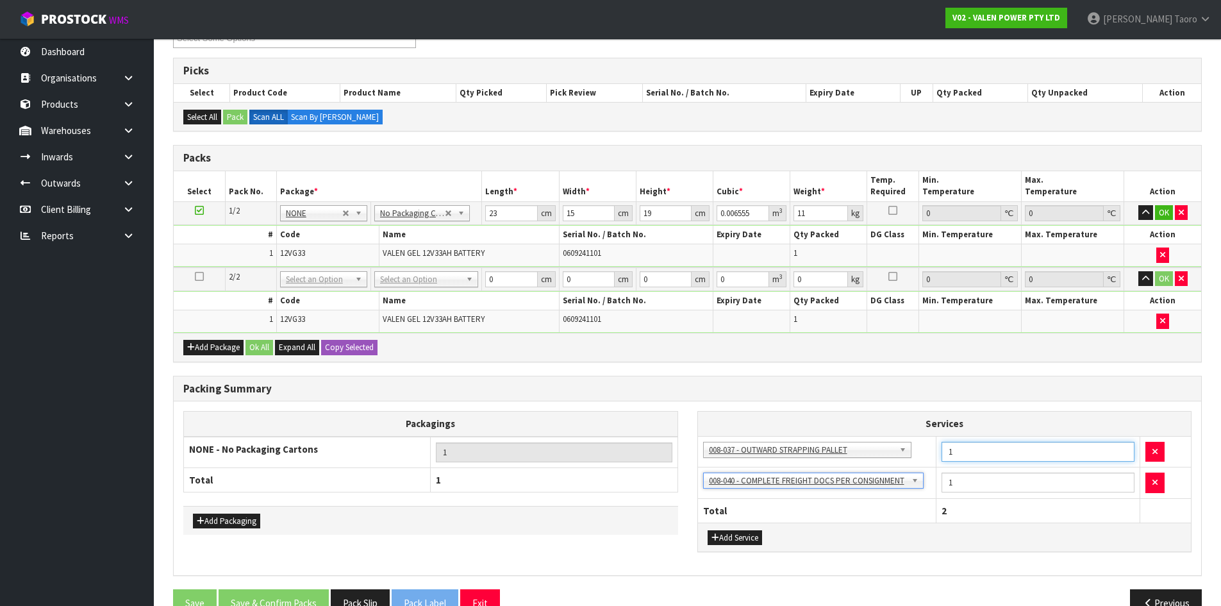
click at [961, 452] on input "1" at bounding box center [1037, 451] width 193 height 20
click at [362, 347] on button "Copy Selected" at bounding box center [349, 347] width 56 height 15
click at [362, 347] on button "Confirm Copy Selected" at bounding box center [363, 347] width 85 height 15
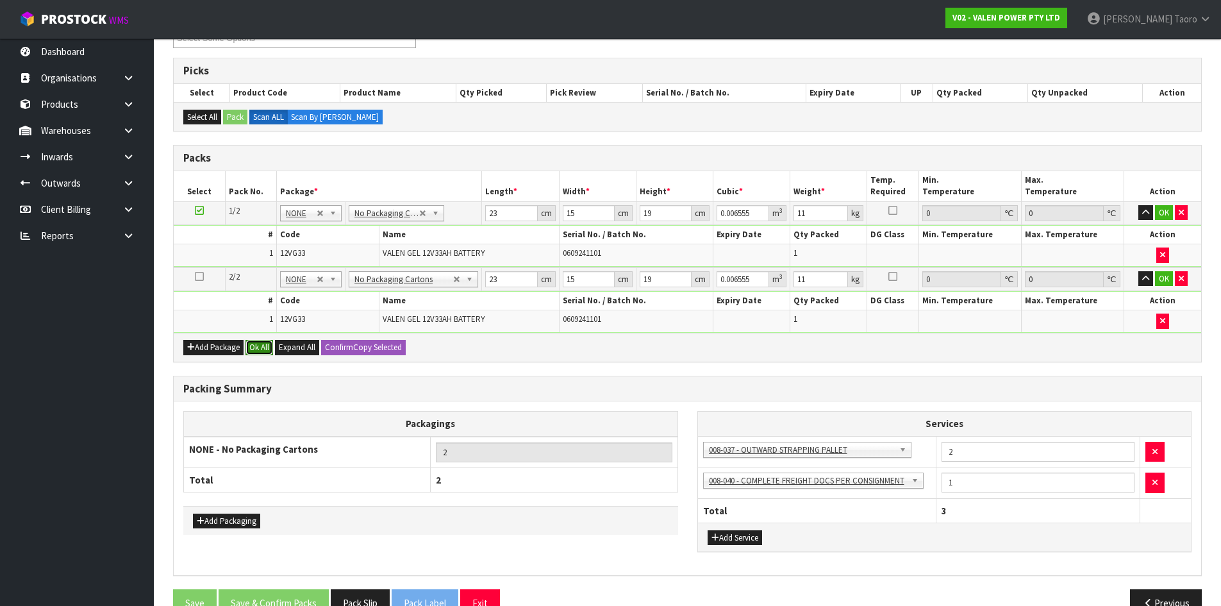
click at [267, 345] on button "Ok All" at bounding box center [259, 347] width 28 height 15
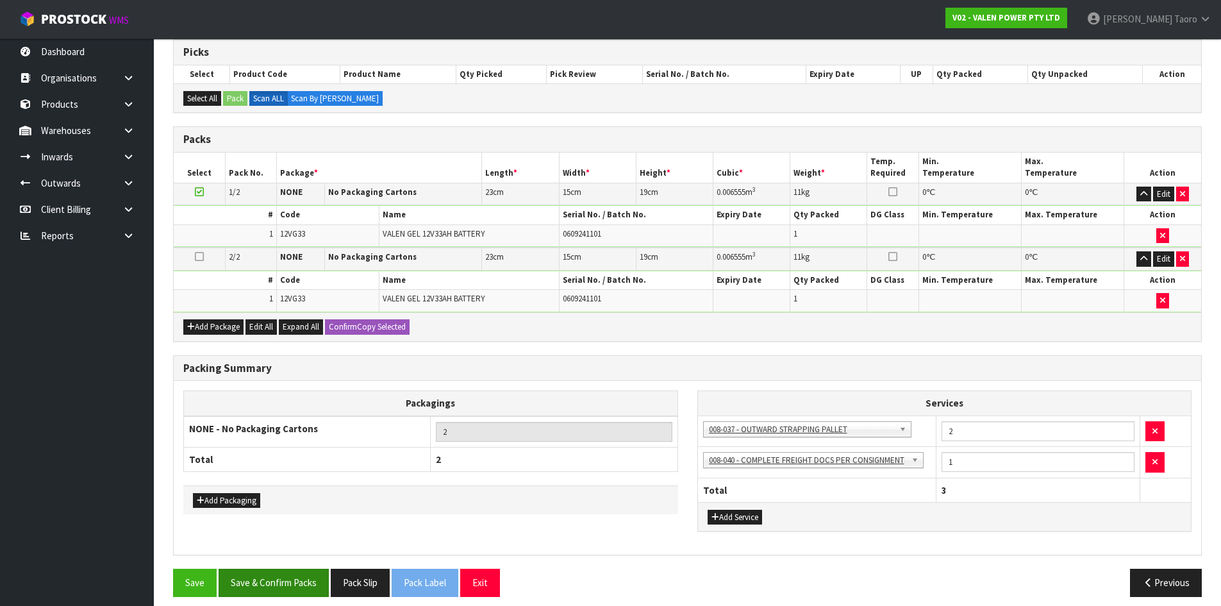
scroll to position [224, 0]
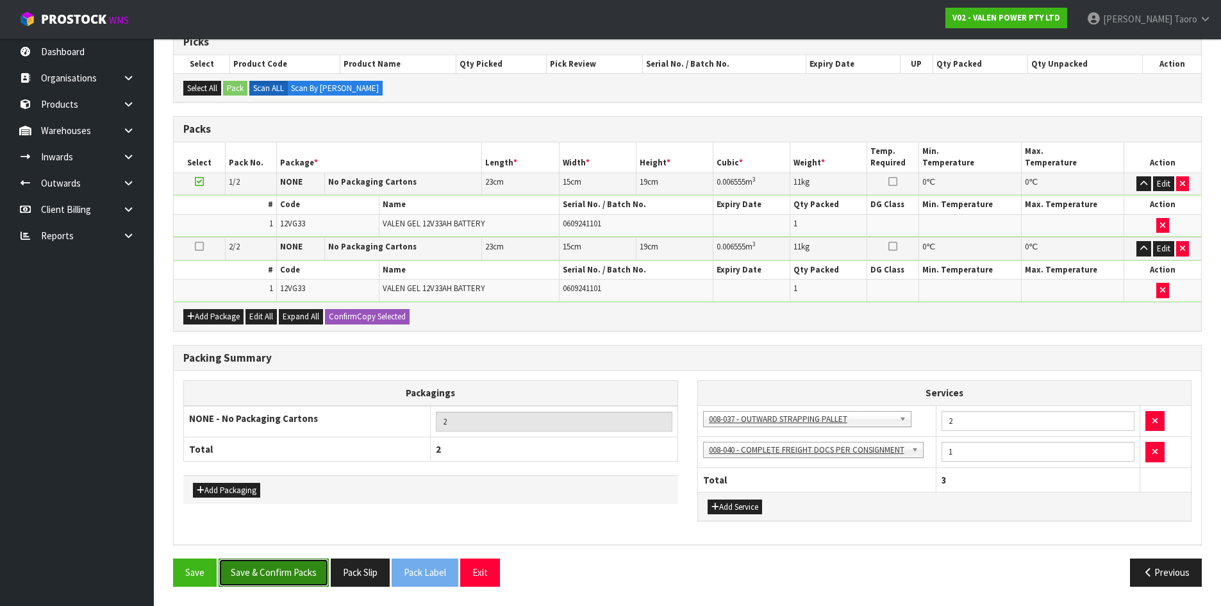
click at [310, 568] on button "Save & Confirm Packs" at bounding box center [274, 572] width 110 height 28
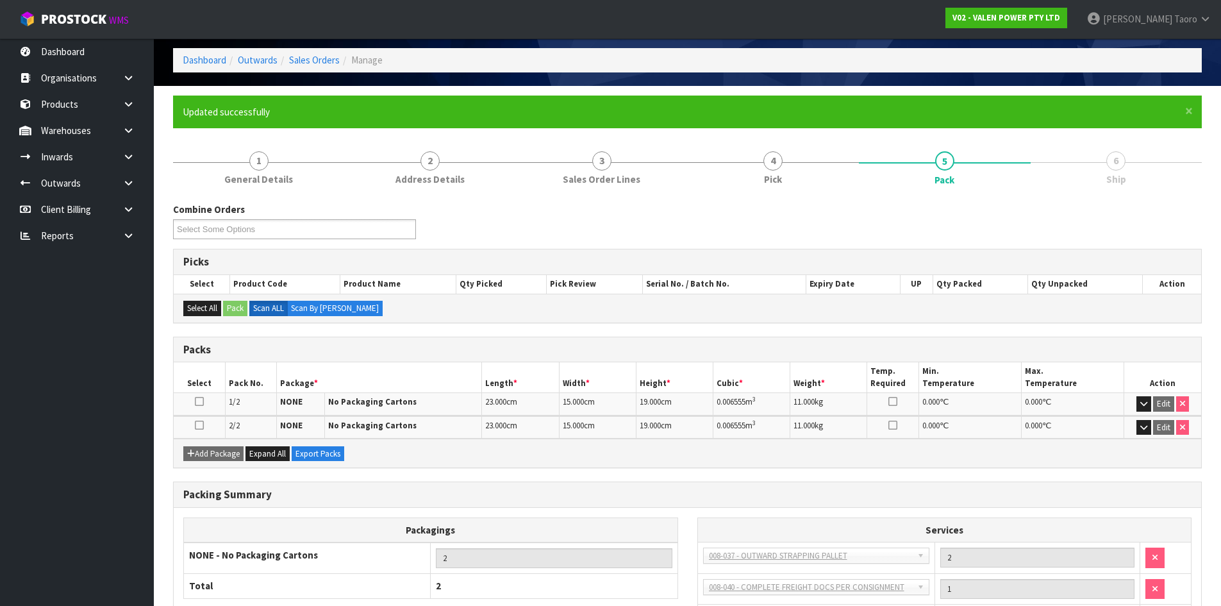
scroll to position [158, 0]
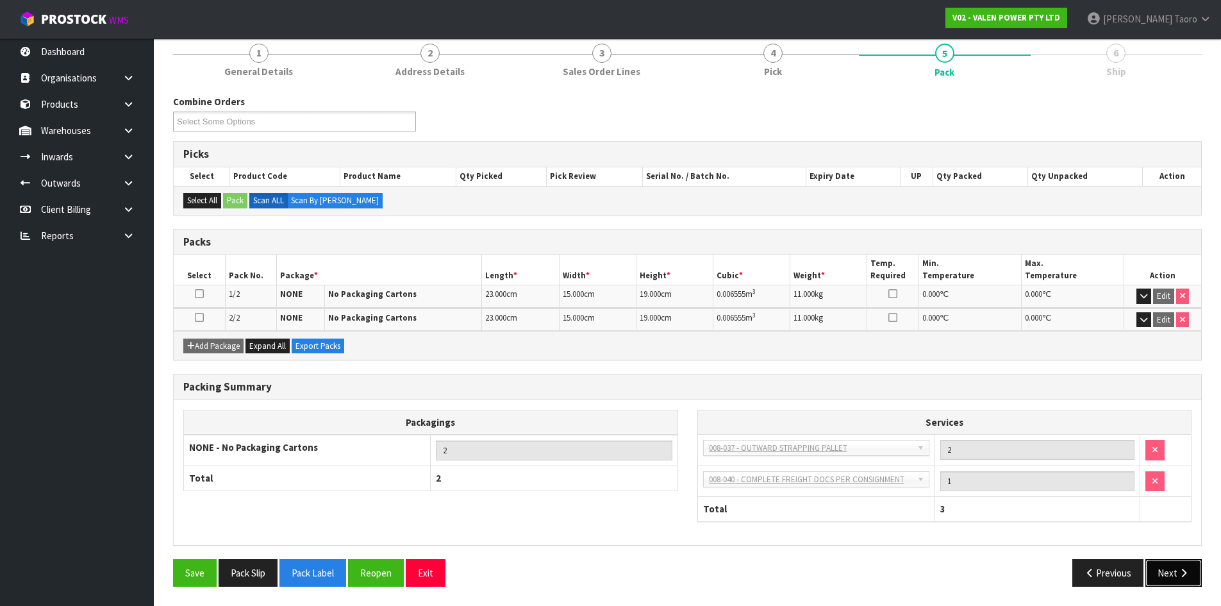
click at [1184, 573] on icon "button" at bounding box center [1183, 573] width 12 height 10
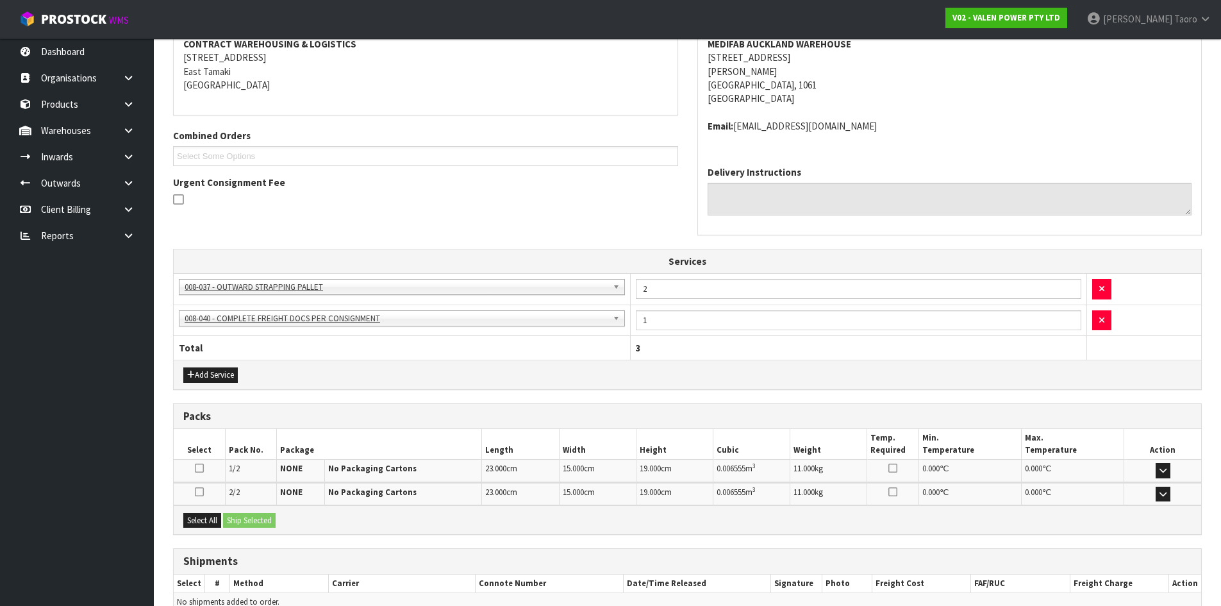
scroll to position [318, 0]
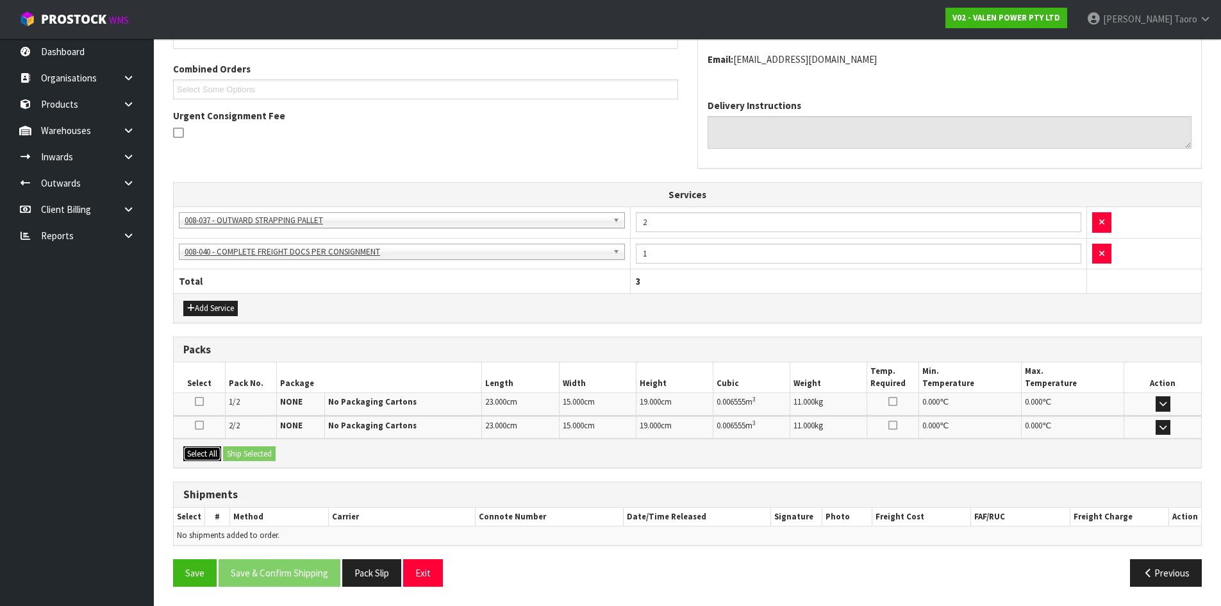
drag, startPoint x: 208, startPoint y: 461, endPoint x: 242, endPoint y: 454, distance: 34.1
click at [211, 460] on button "Select All" at bounding box center [202, 453] width 38 height 15
click at [244, 453] on button "Ship Selected" at bounding box center [249, 453] width 53 height 15
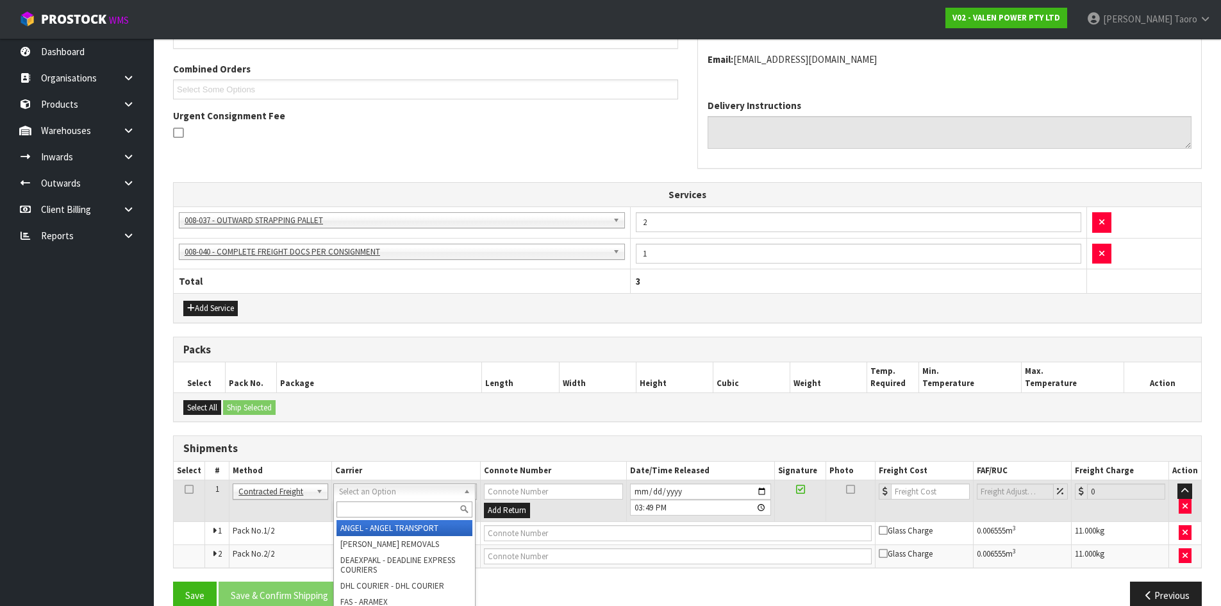
click at [391, 509] on input "text" at bounding box center [404, 509] width 136 height 16
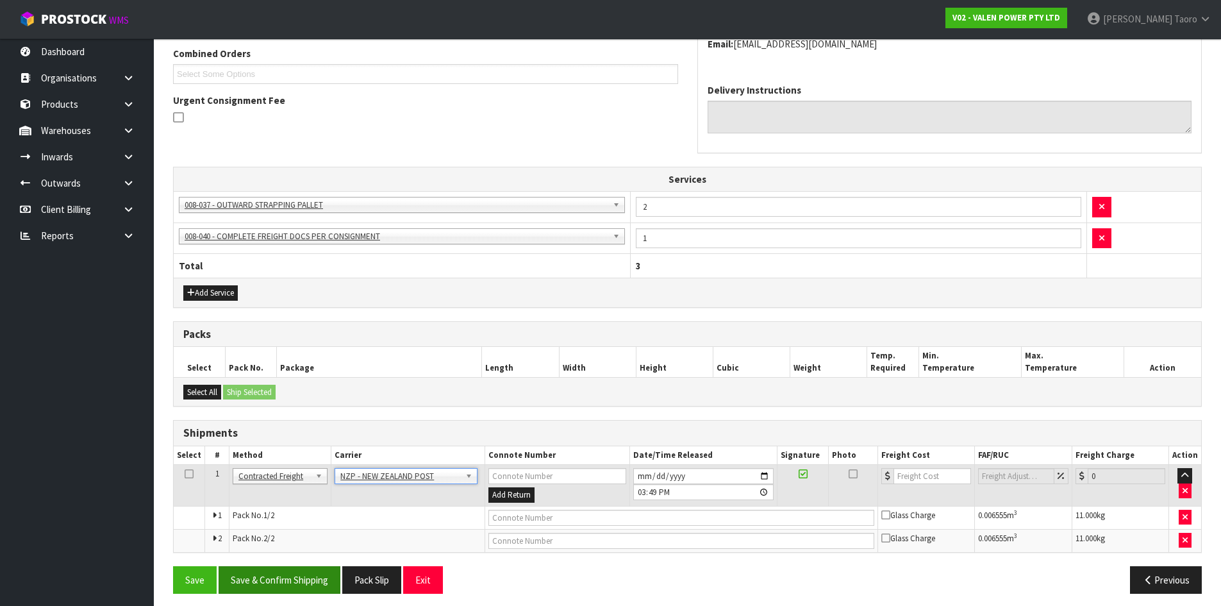
scroll to position [341, 0]
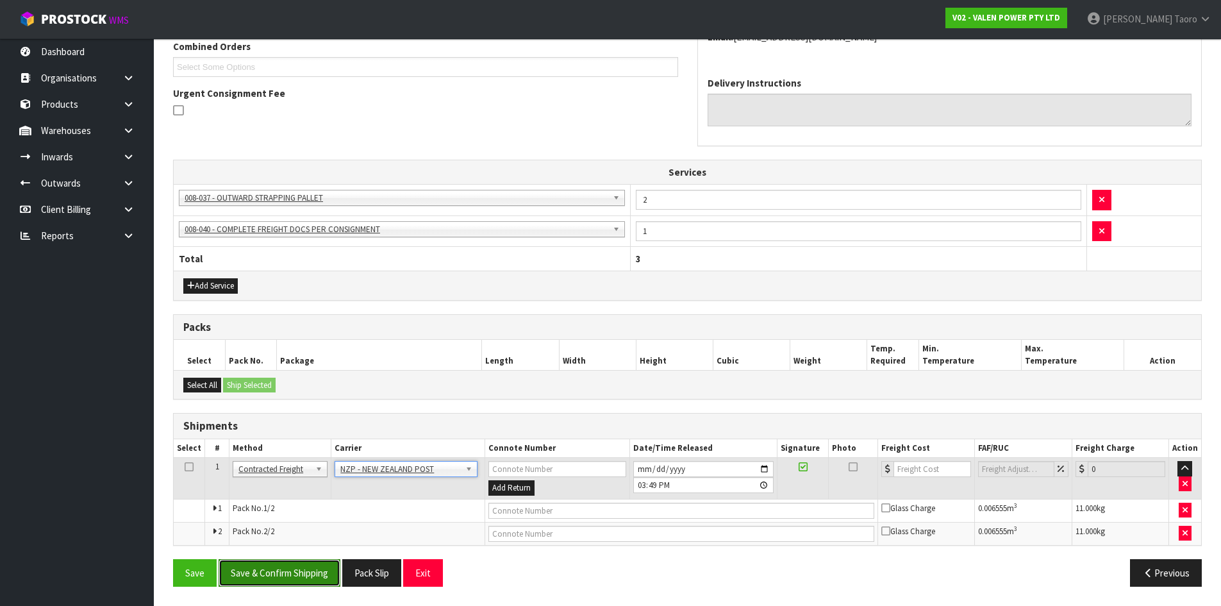
click at [297, 568] on button "Save & Confirm Shipping" at bounding box center [280, 573] width 122 height 28
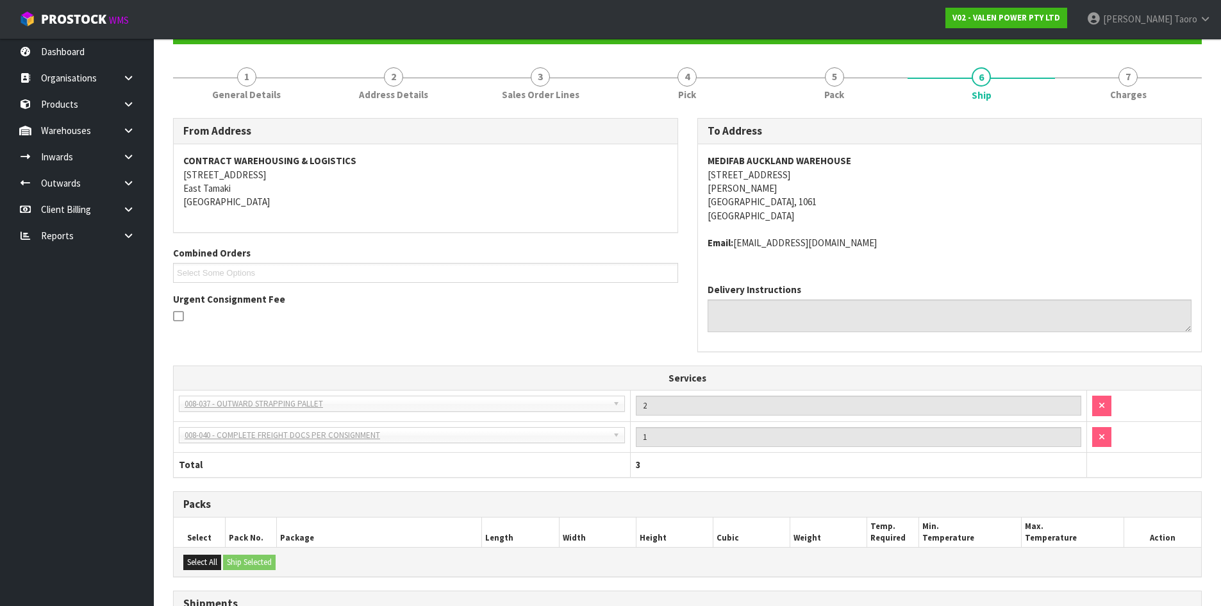
scroll to position [322, 0]
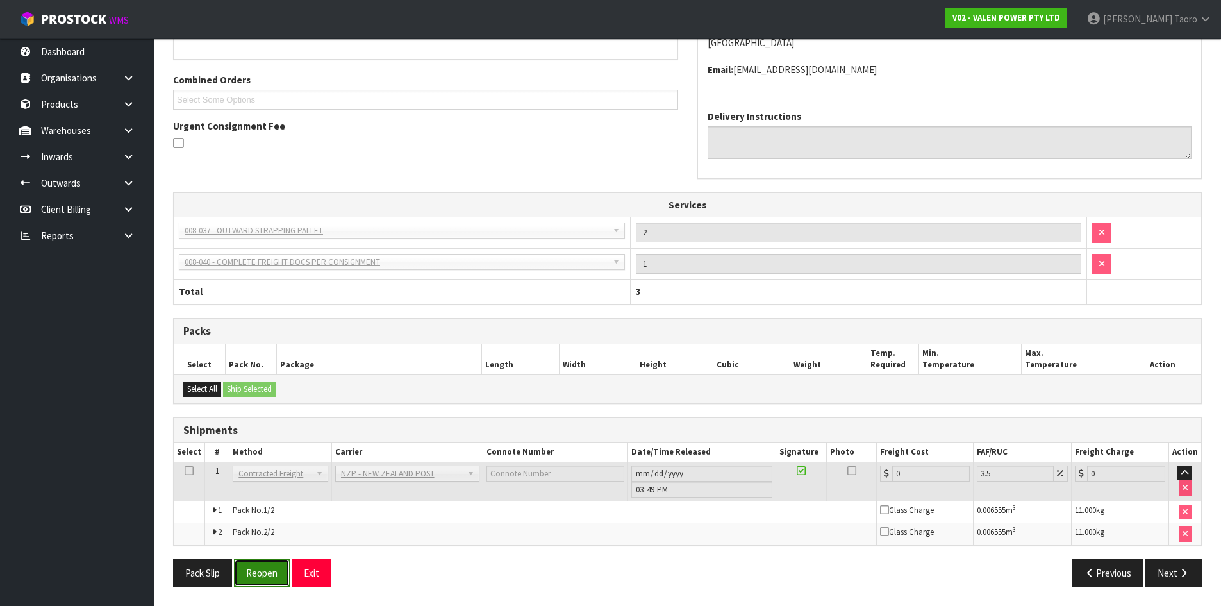
click at [261, 563] on button "Reopen" at bounding box center [262, 573] width 56 height 28
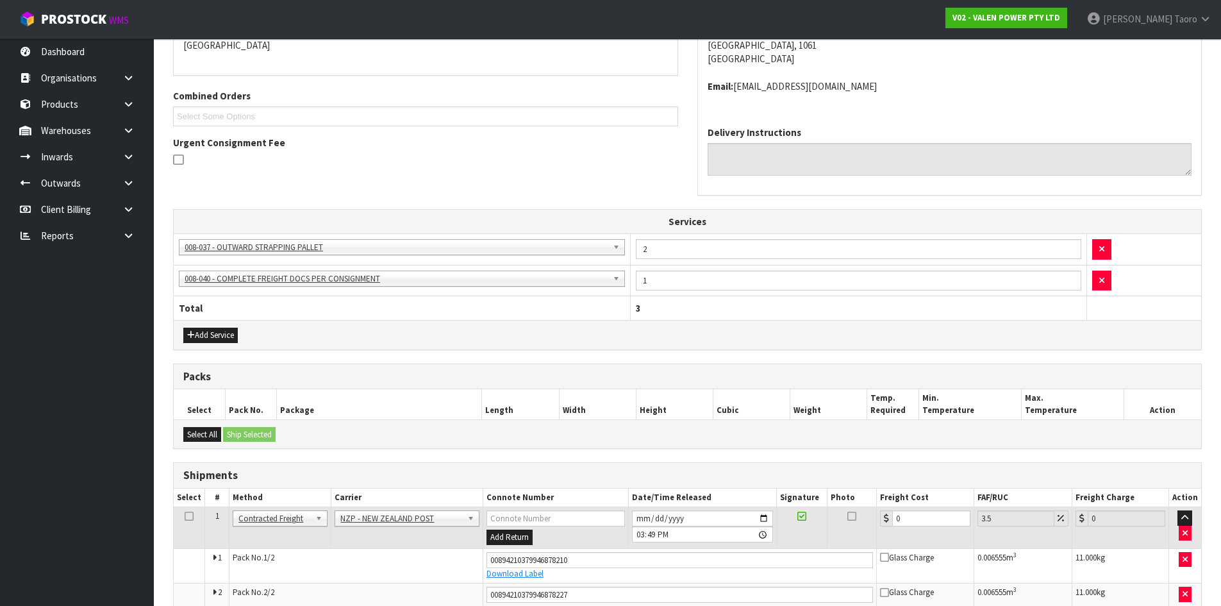
scroll to position [353, 0]
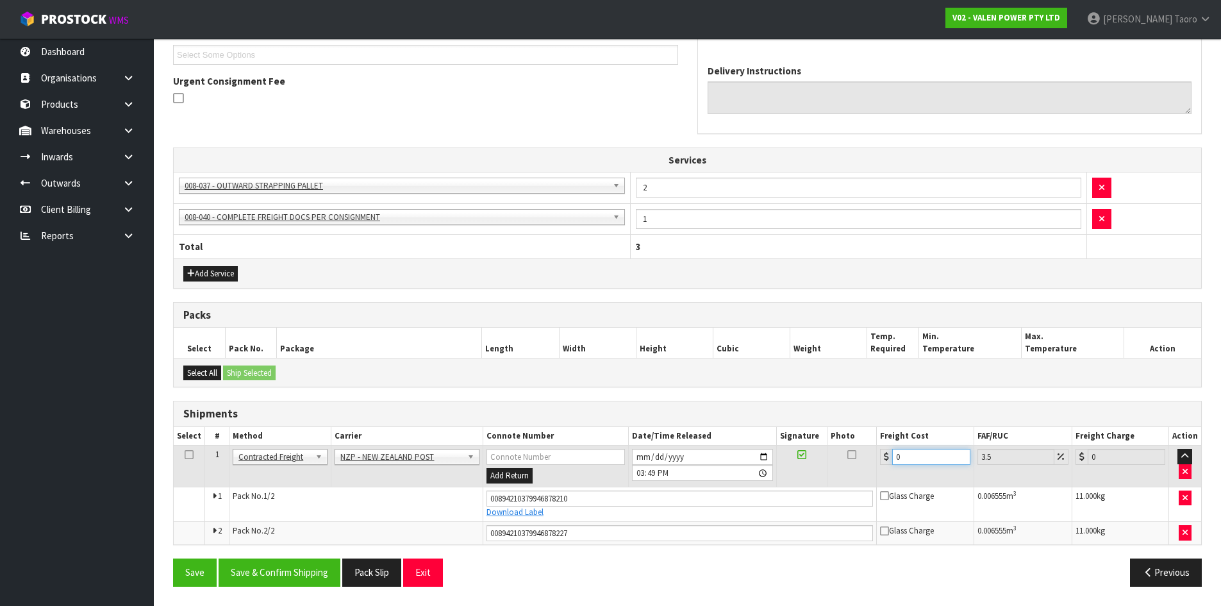
click at [927, 461] on input "0" at bounding box center [931, 457] width 78 height 16
click at [927, 459] on input "0" at bounding box center [931, 457] width 78 height 16
click at [640, 454] on input "[DATE]" at bounding box center [702, 457] width 141 height 16
click at [644, 474] on input "15:49:00.000" at bounding box center [702, 473] width 141 height 16
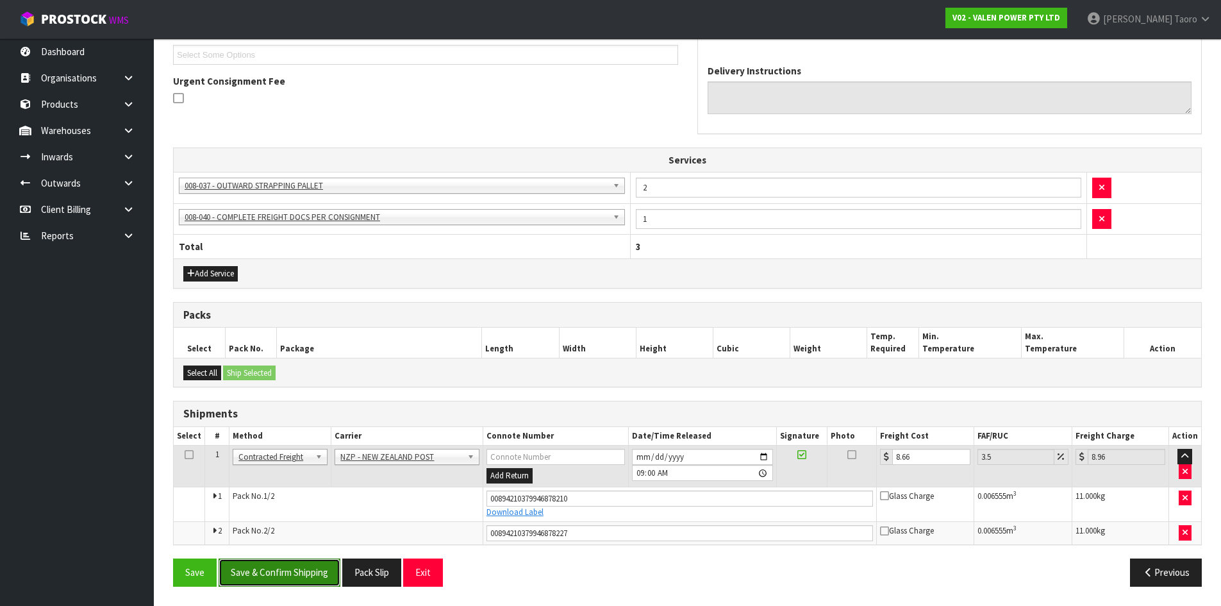
click at [307, 575] on button "Save & Confirm Shipping" at bounding box center [280, 572] width 122 height 28
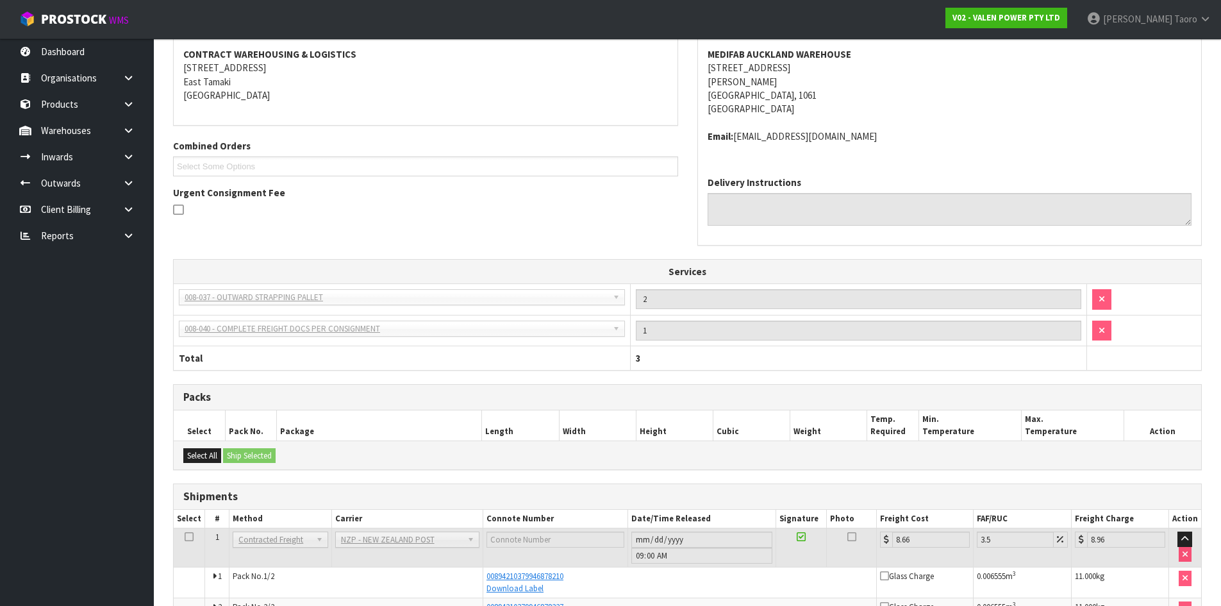
scroll to position [317, 0]
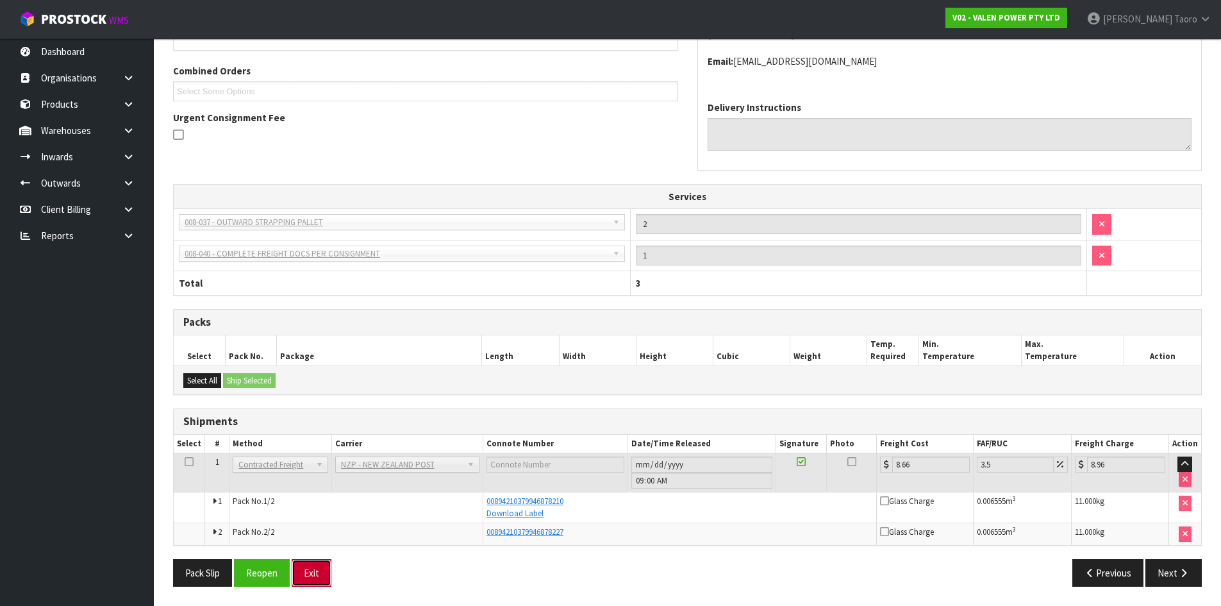
click at [323, 577] on button "Exit" at bounding box center [312, 573] width 40 height 28
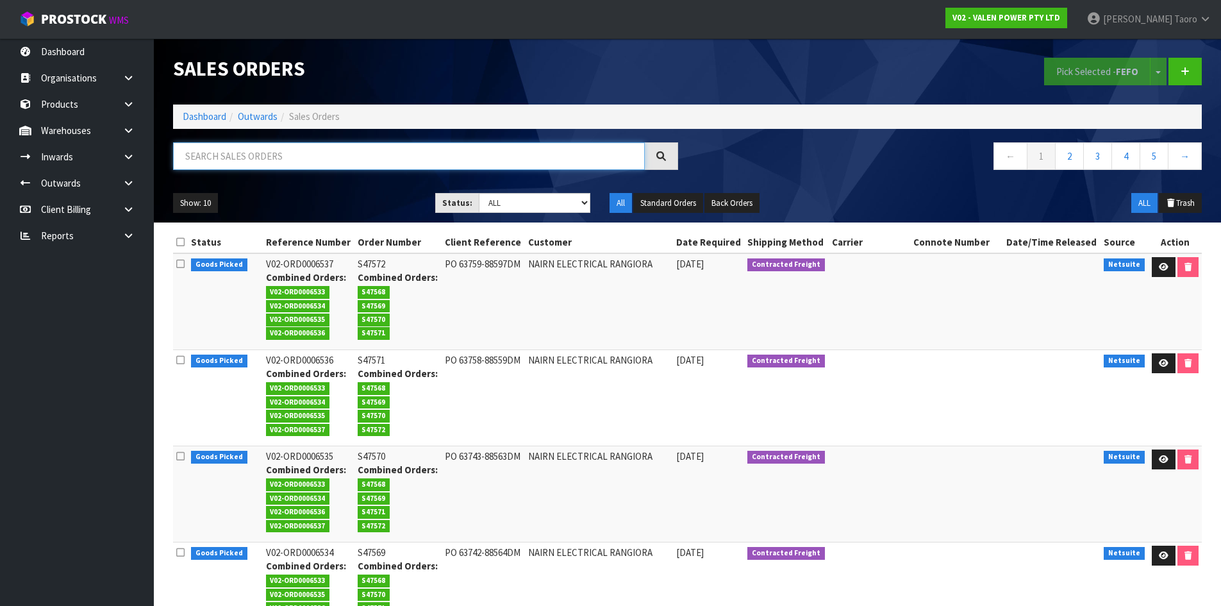
click at [297, 157] on input "text" at bounding box center [409, 156] width 472 height 28
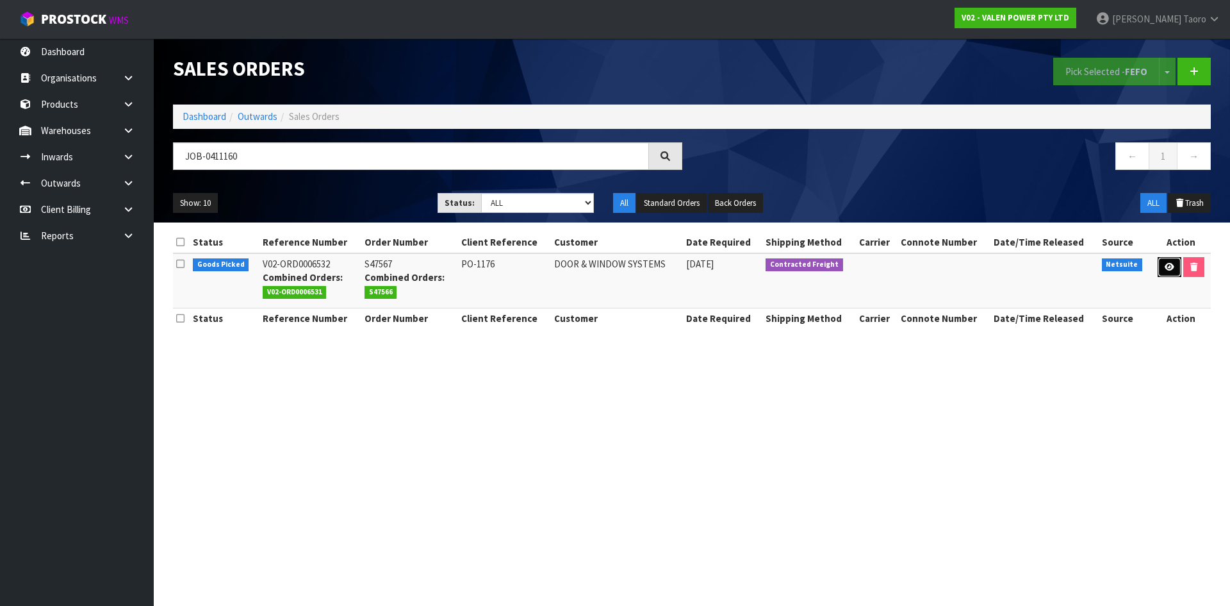
click at [1168, 265] on icon at bounding box center [1170, 267] width 10 height 8
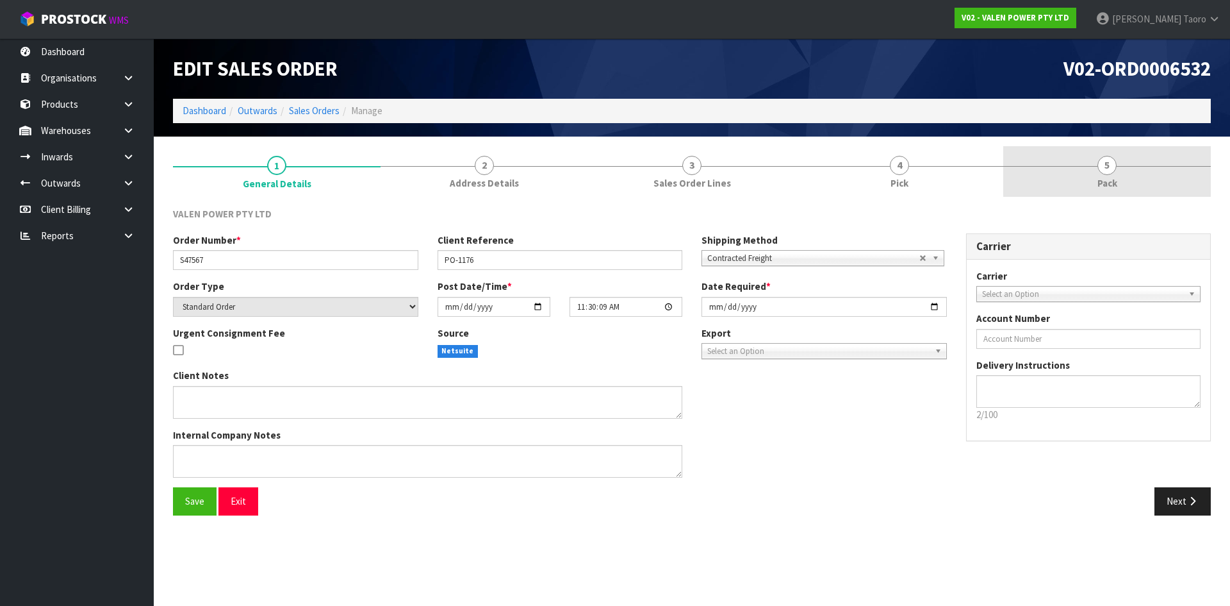
click at [1099, 176] on span "Pack" at bounding box center [1108, 182] width 20 height 13
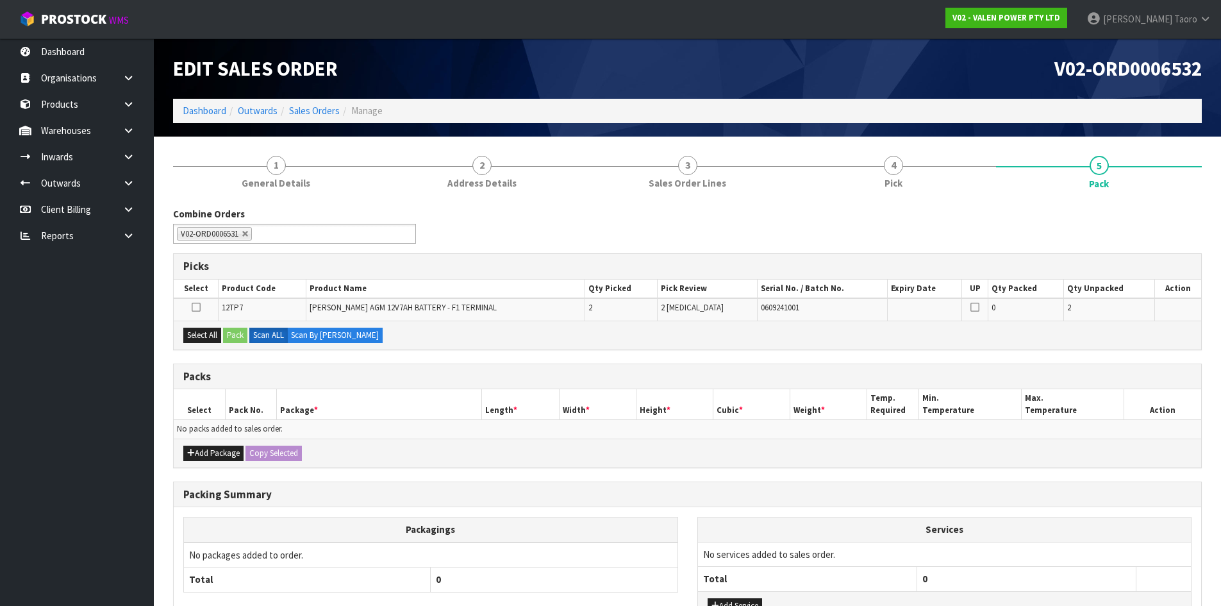
click at [202, 465] on div "Add Package Copy Selected" at bounding box center [687, 452] width 1027 height 29
click at [199, 449] on button "Add Package" at bounding box center [213, 452] width 60 height 15
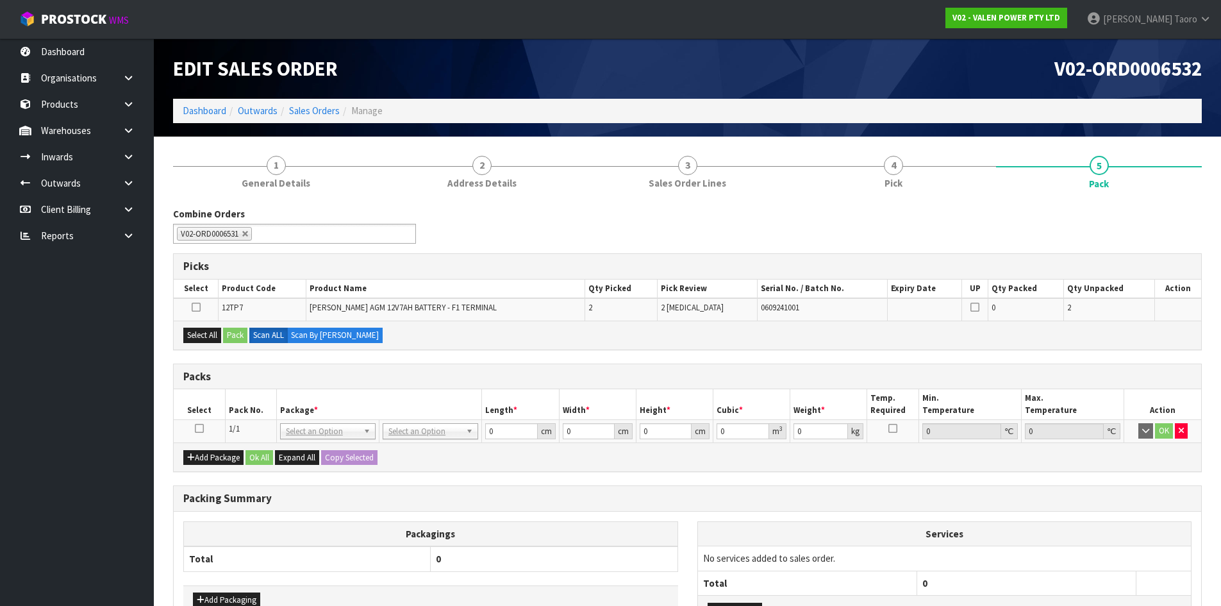
click at [202, 428] on icon at bounding box center [199, 428] width 9 height 1
click at [280, 397] on th "Package *" at bounding box center [379, 404] width 206 height 30
drag, startPoint x: 214, startPoint y: 334, endPoint x: 233, endPoint y: 333, distance: 18.6
click at [220, 333] on button "Select All" at bounding box center [202, 334] width 38 height 15
click at [237, 333] on button "Pack" at bounding box center [235, 334] width 24 height 15
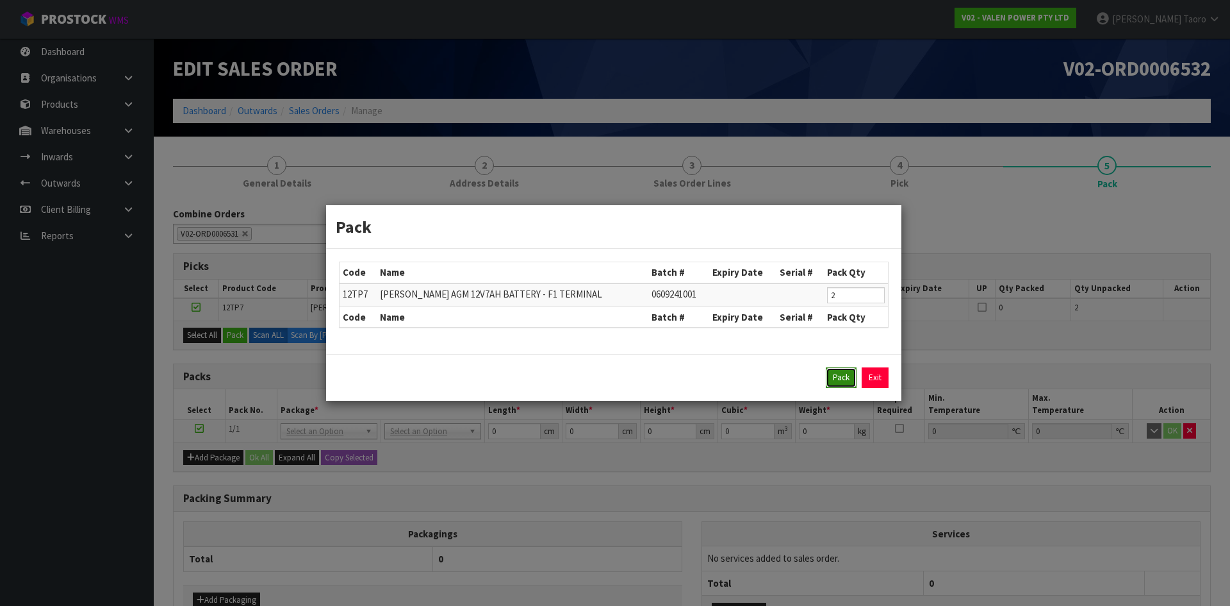
click at [849, 379] on button "Pack" at bounding box center [841, 377] width 31 height 21
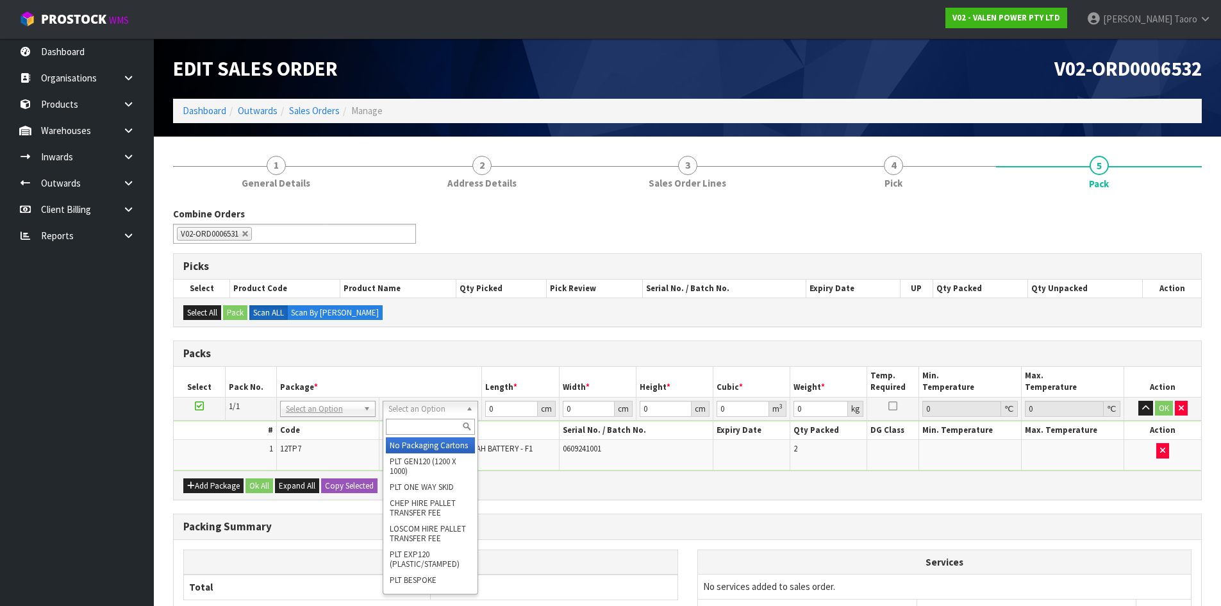
drag, startPoint x: 416, startPoint y: 406, endPoint x: 426, endPoint y: 440, distance: 35.3
click at [438, 428] on input "text" at bounding box center [430, 426] width 89 height 16
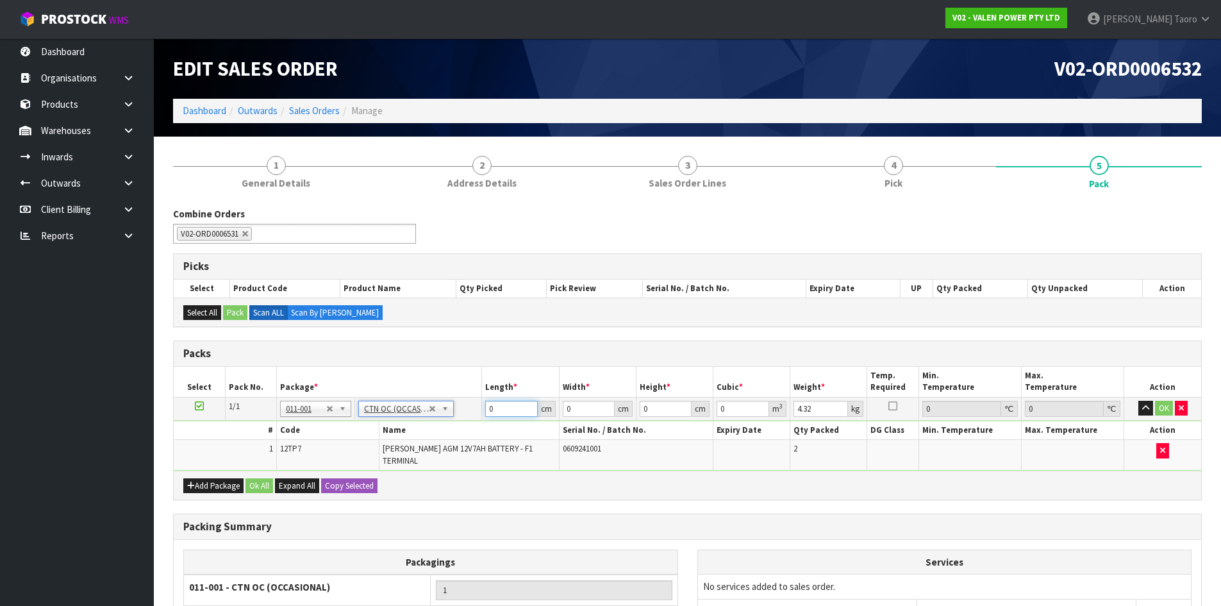
click at [512, 406] on input "0" at bounding box center [511, 408] width 52 height 16
click at [511, 406] on input "0" at bounding box center [511, 408] width 52 height 16
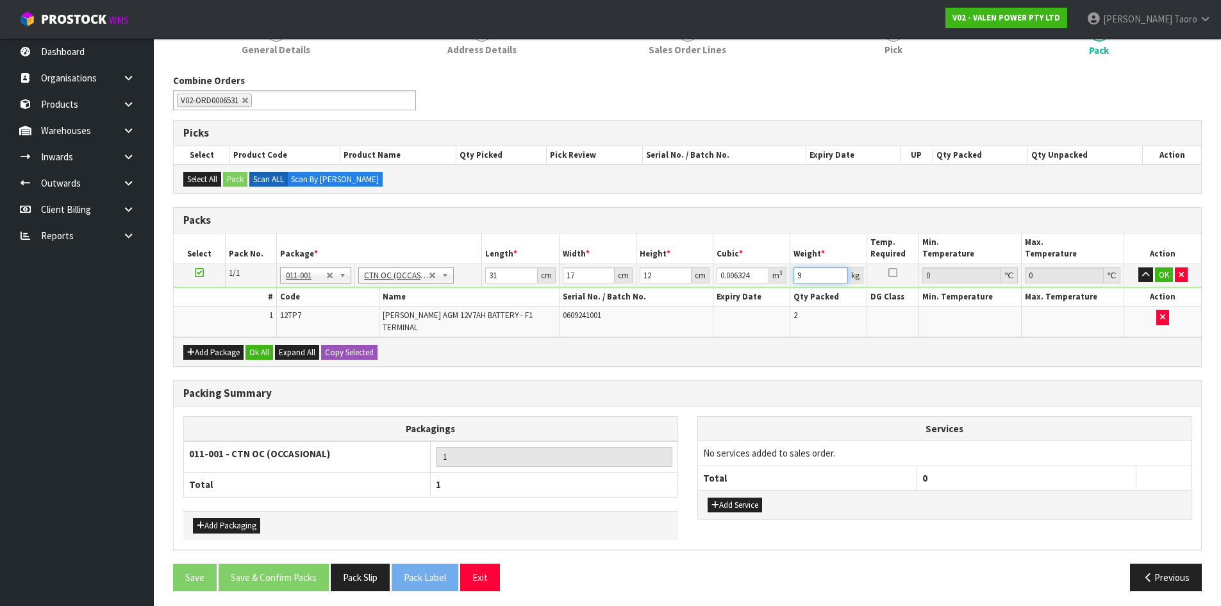
scroll to position [138, 0]
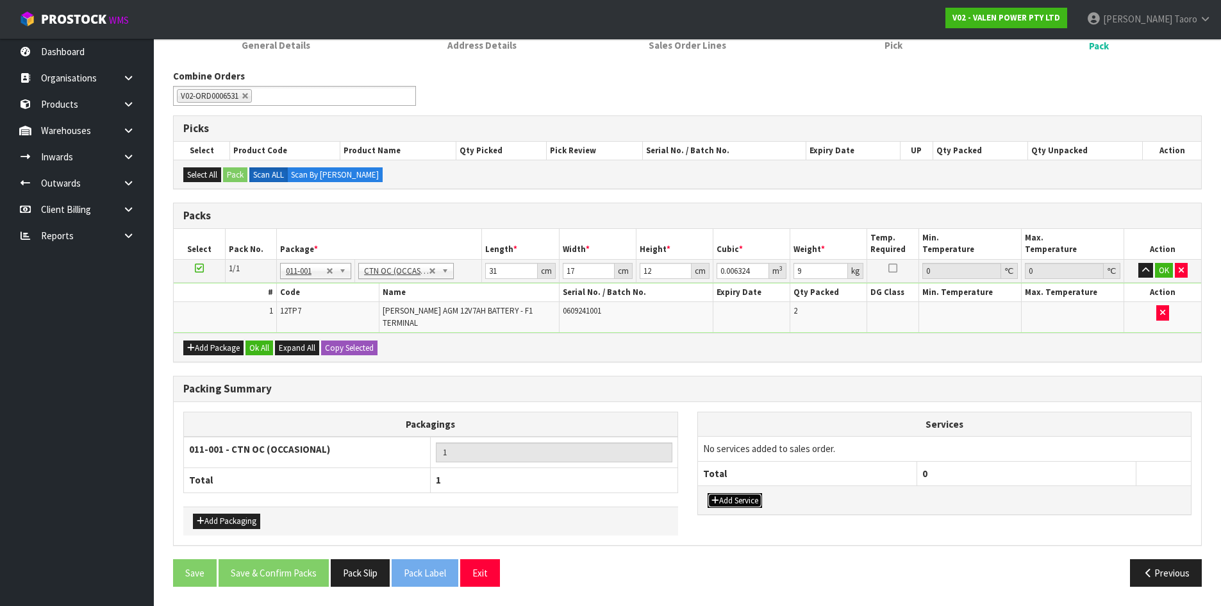
click at [734, 506] on button "Add Service" at bounding box center [734, 500] width 54 height 15
click at [734, 506] on button "Add Service" at bounding box center [734, 506] width 54 height 15
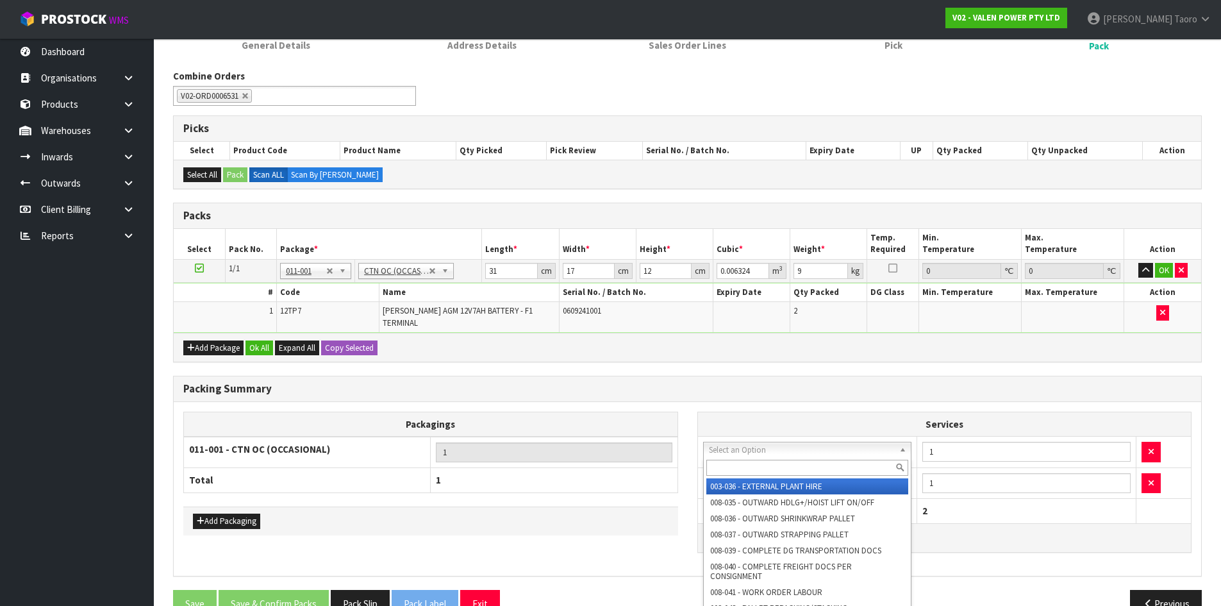
drag, startPoint x: 731, startPoint y: 452, endPoint x: 736, endPoint y: 465, distance: 13.2
click at [738, 466] on input "text" at bounding box center [807, 467] width 202 height 16
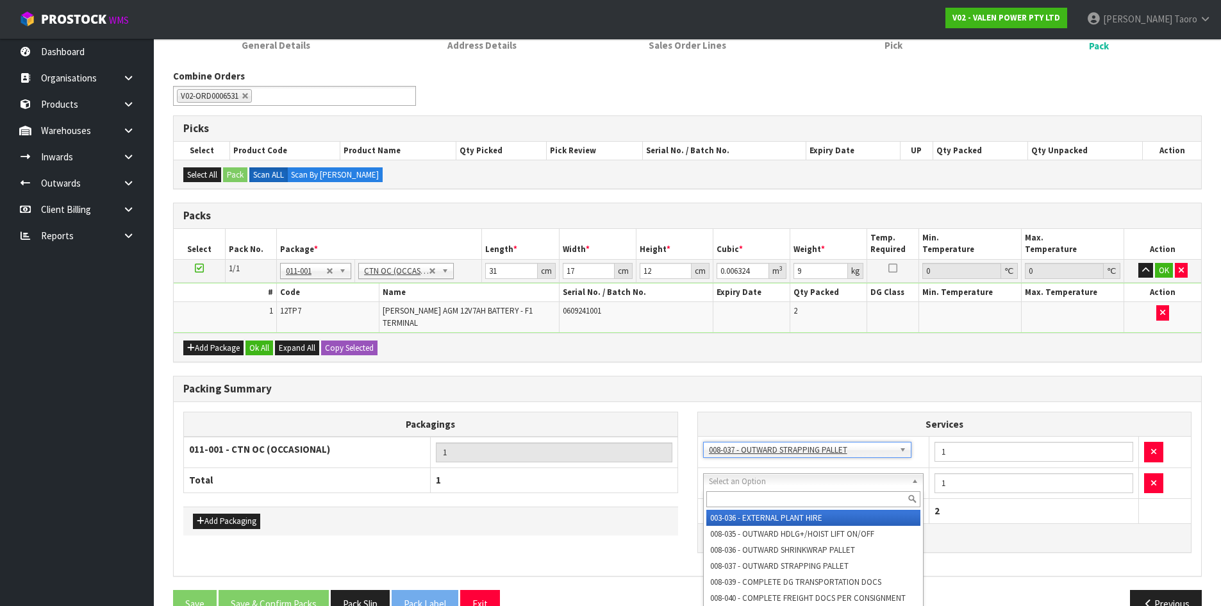
click at [747, 497] on input "text" at bounding box center [813, 499] width 215 height 16
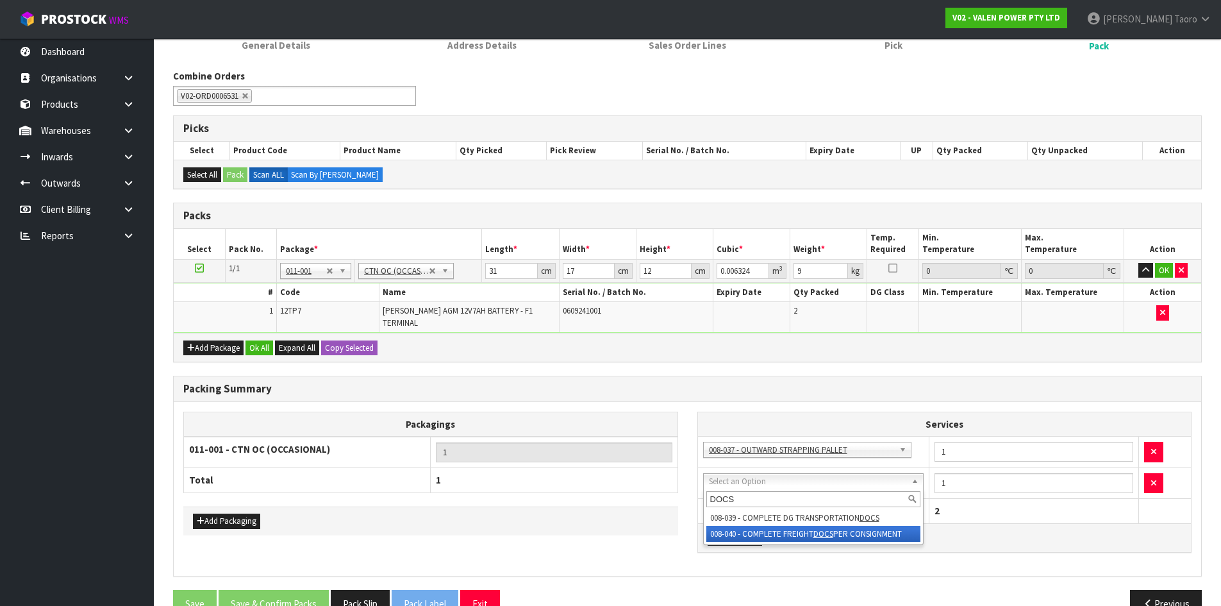
drag, startPoint x: 844, startPoint y: 534, endPoint x: 677, endPoint y: 513, distance: 168.5
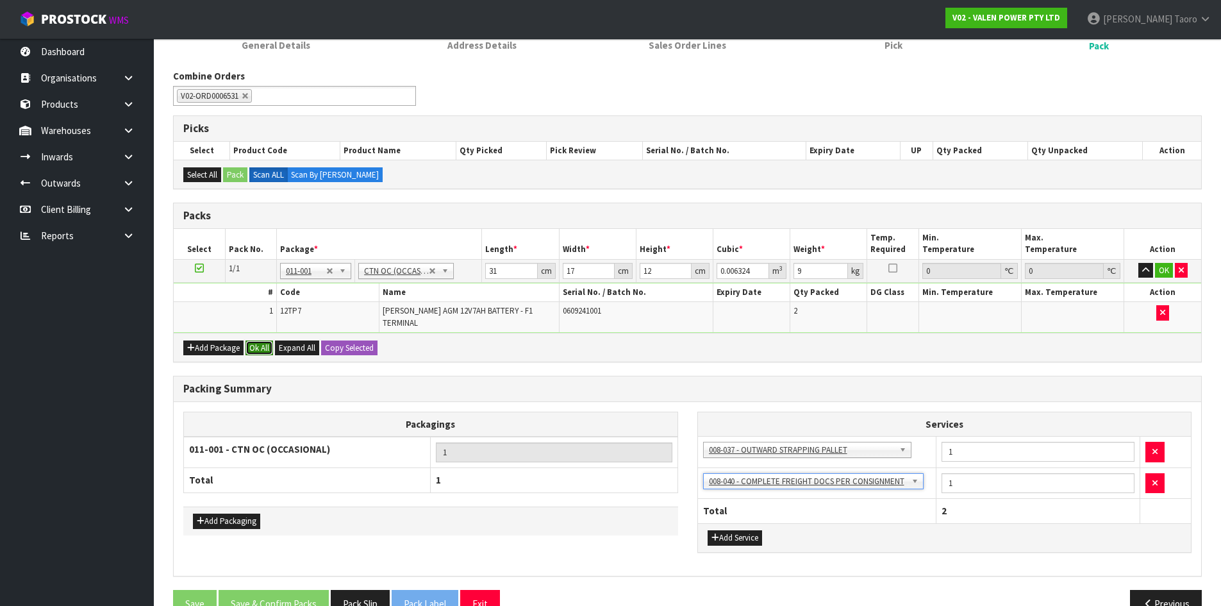
click at [270, 347] on button "Ok All" at bounding box center [259, 347] width 28 height 15
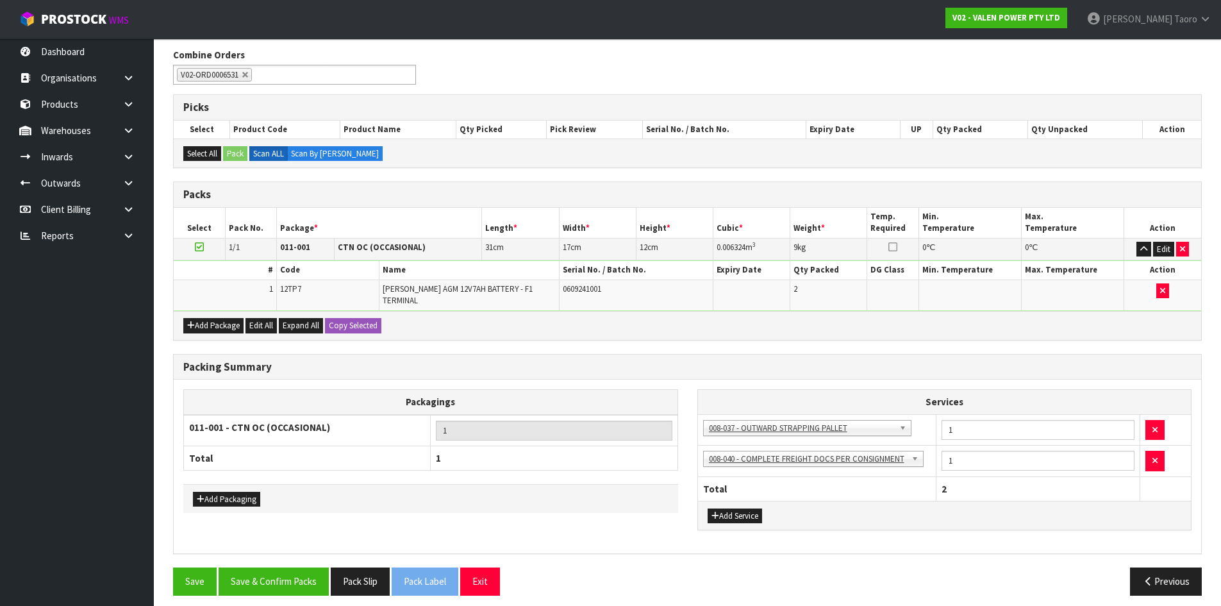
scroll to position [168, 0]
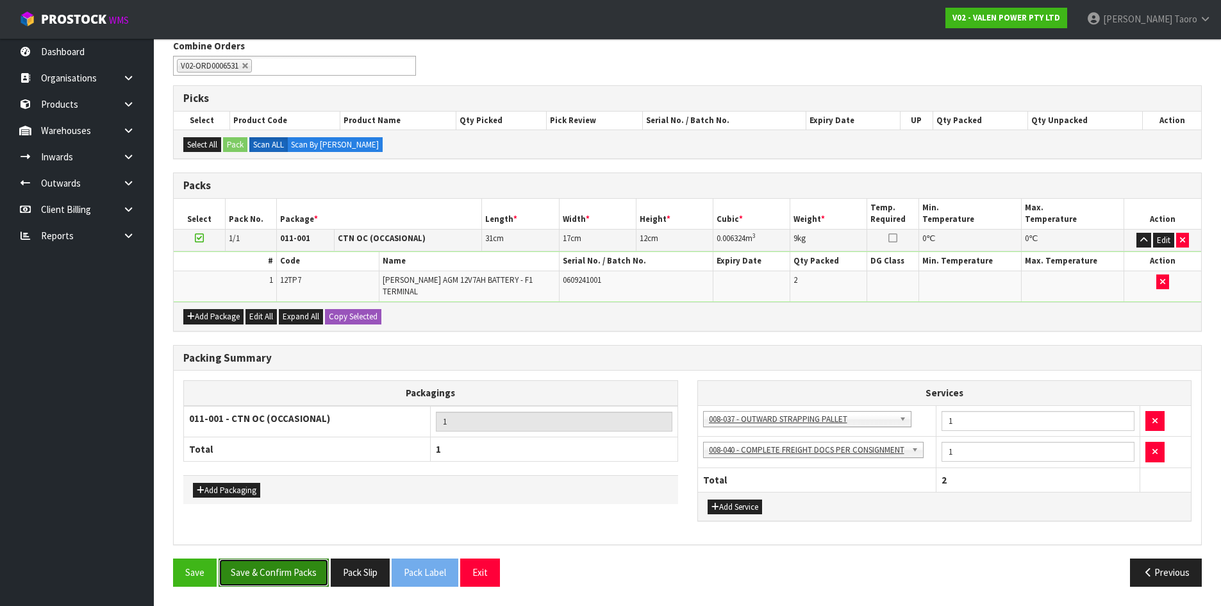
click at [317, 566] on button "Save & Confirm Packs" at bounding box center [274, 572] width 110 height 28
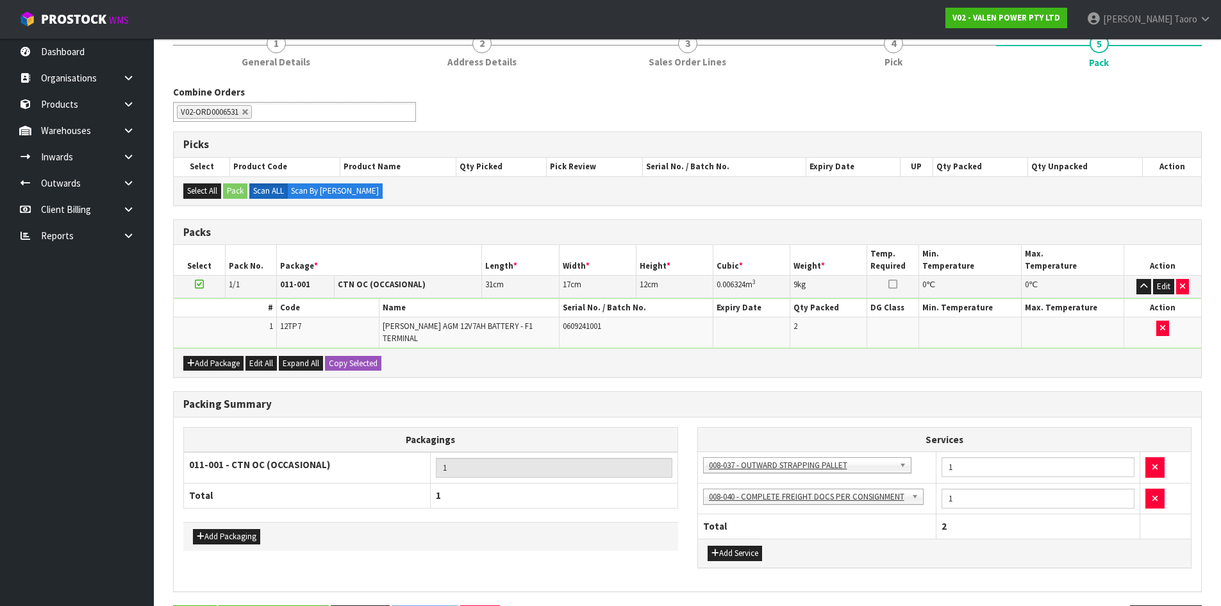
scroll to position [0, 0]
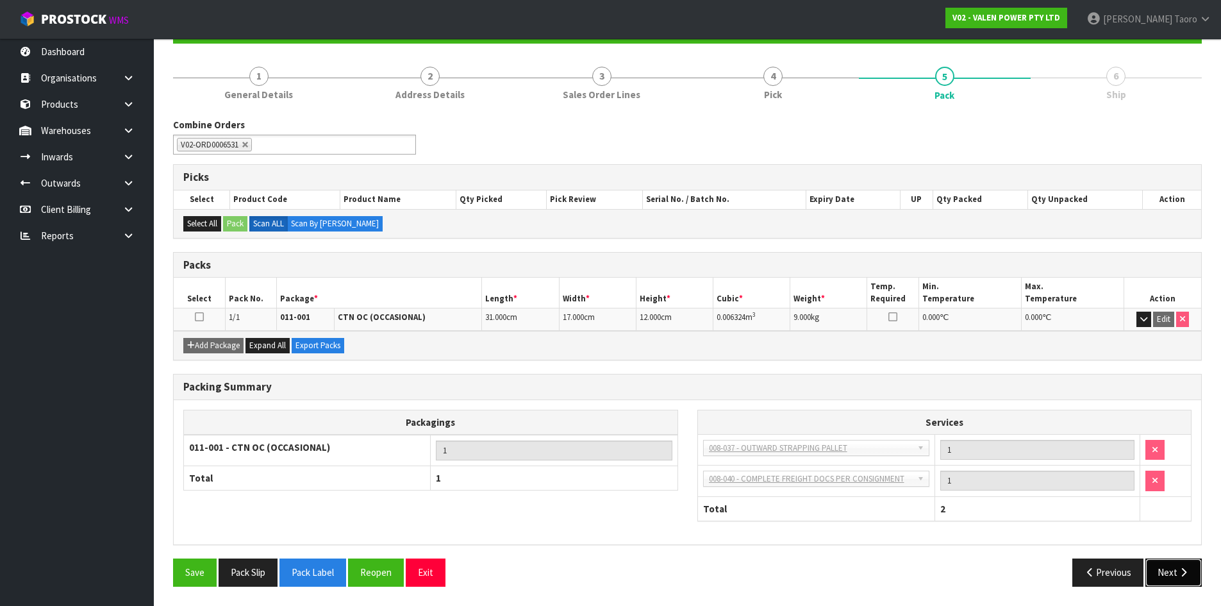
click at [1153, 571] on button "Next" at bounding box center [1173, 572] width 56 height 28
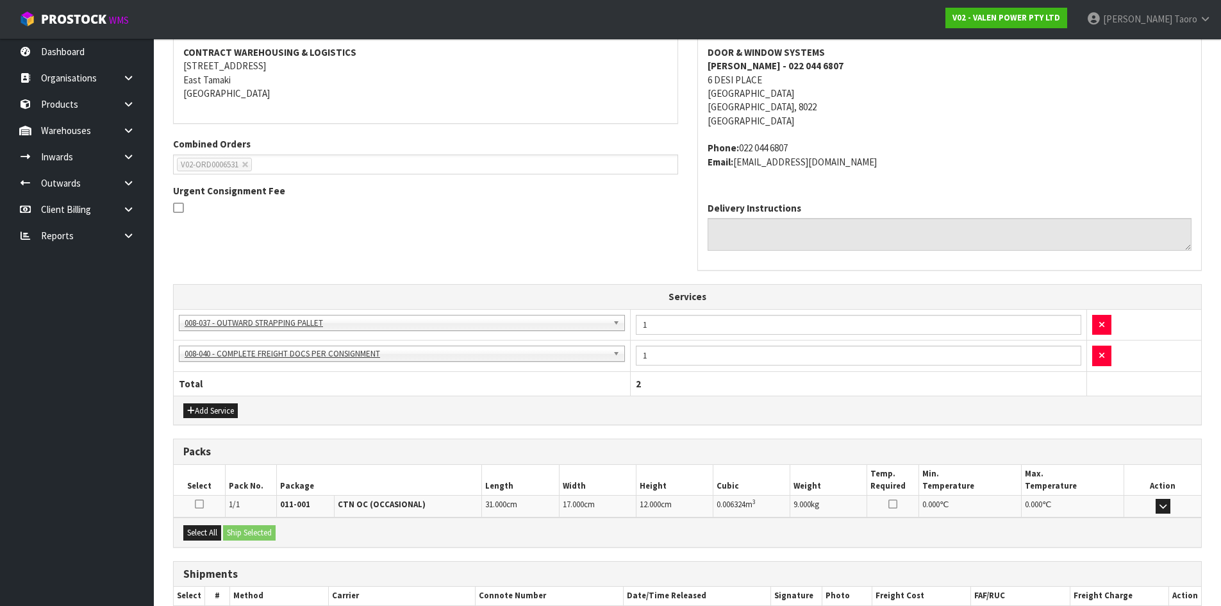
scroll to position [323, 0]
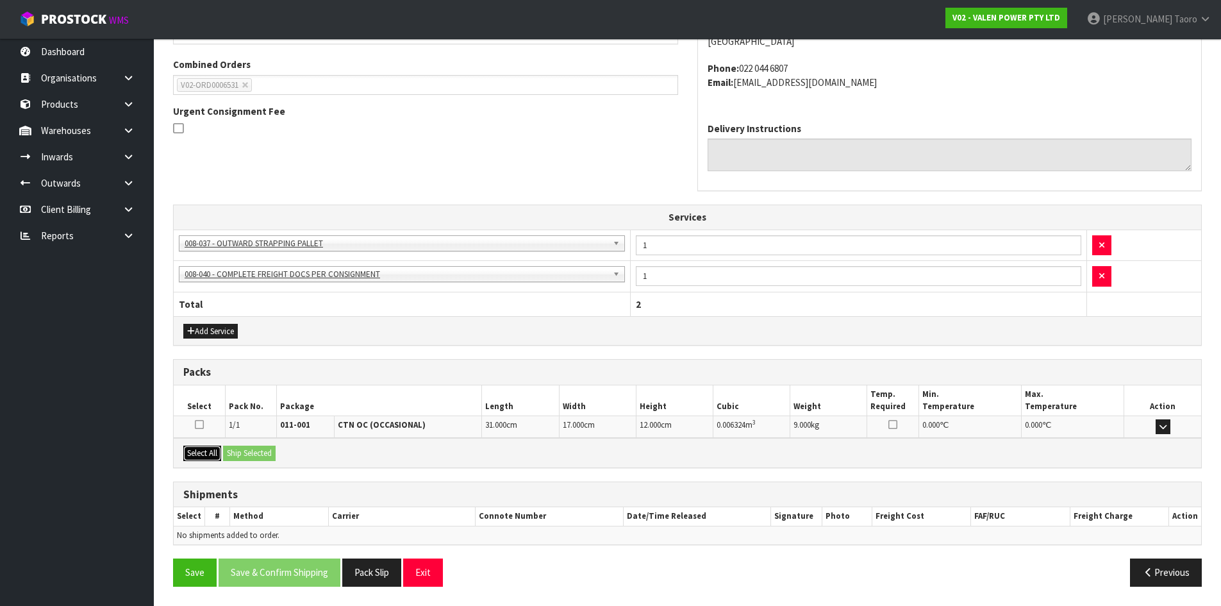
click at [220, 451] on button "Select All" at bounding box center [202, 452] width 38 height 15
click at [254, 452] on button "Ship Selected" at bounding box center [249, 452] width 53 height 15
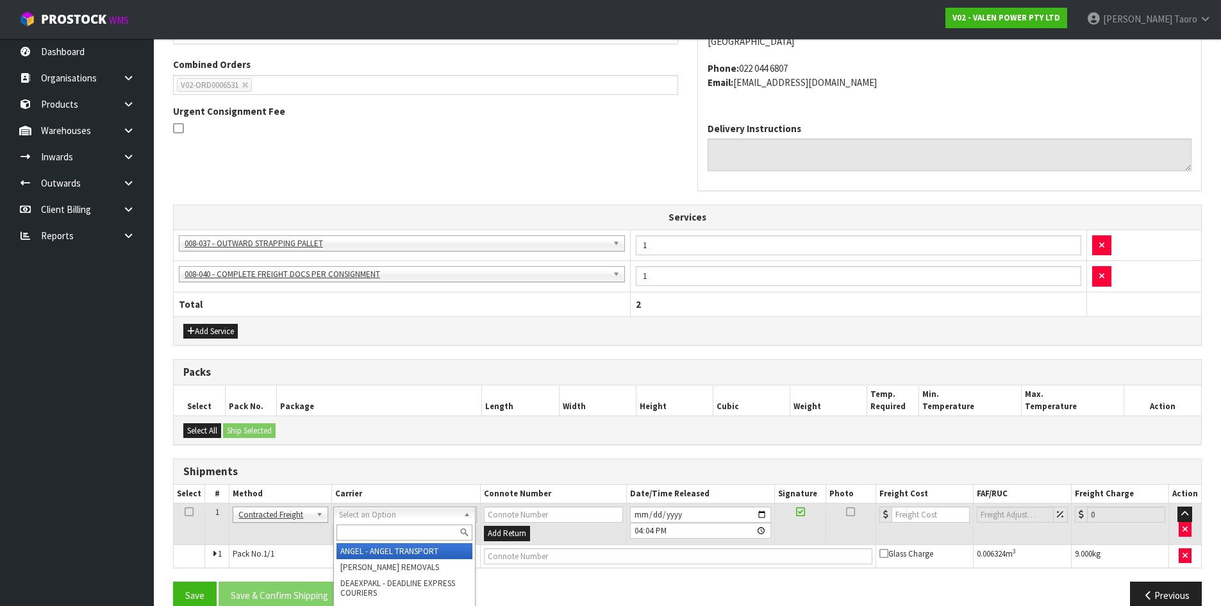
click at [370, 527] on input "text" at bounding box center [404, 532] width 136 height 16
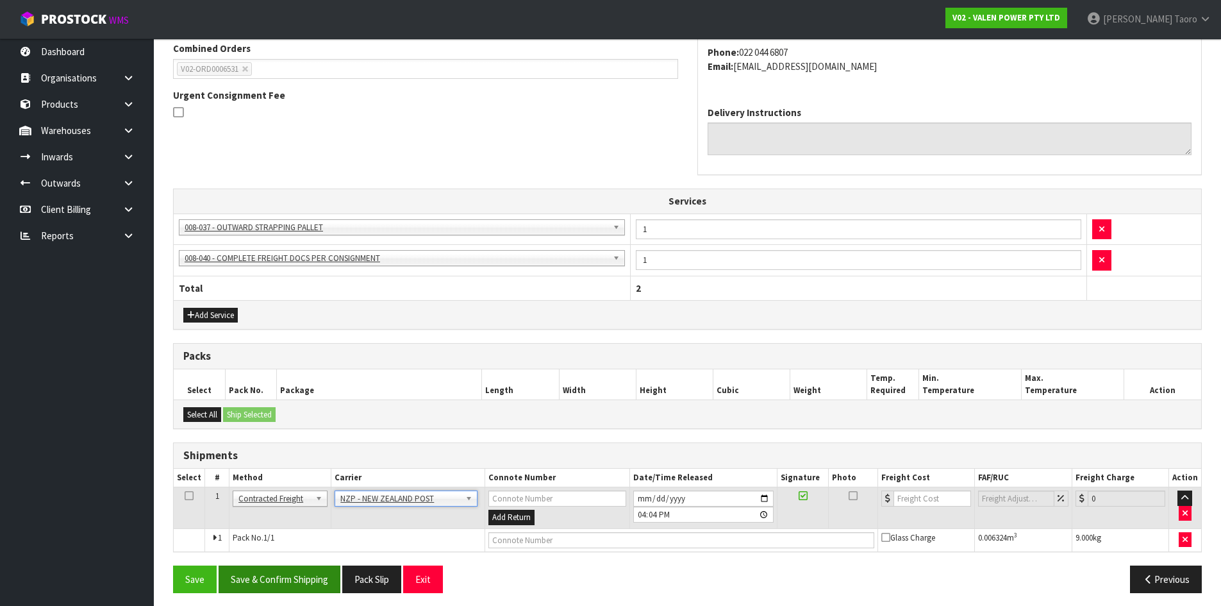
scroll to position [345, 0]
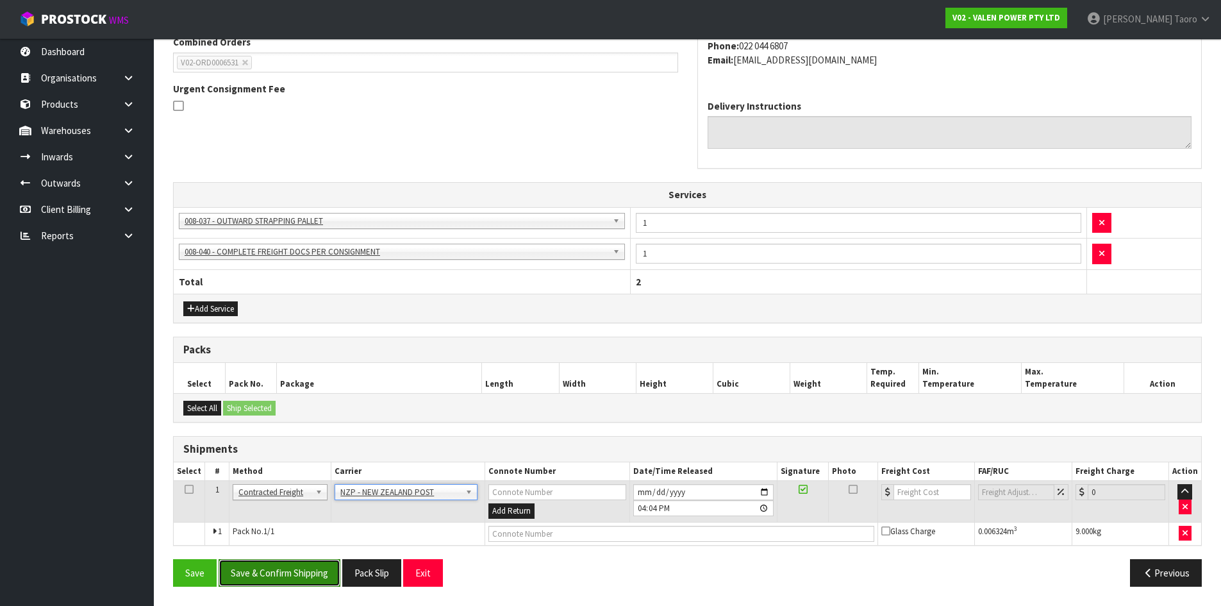
click at [299, 581] on button "Save & Confirm Shipping" at bounding box center [280, 573] width 122 height 28
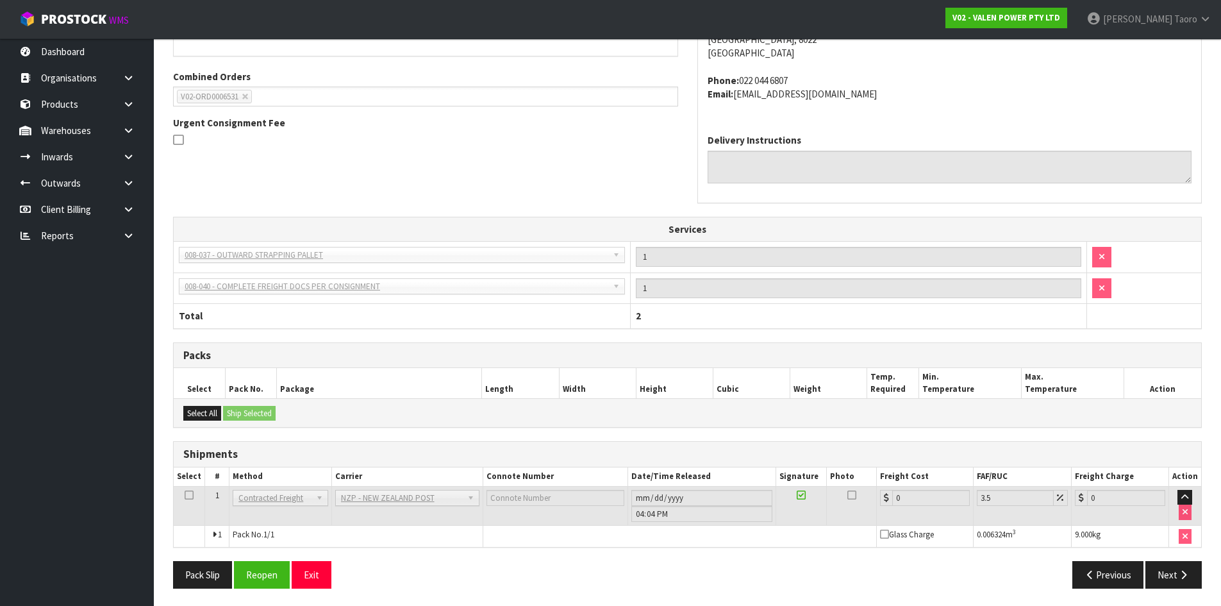
scroll to position [327, 0]
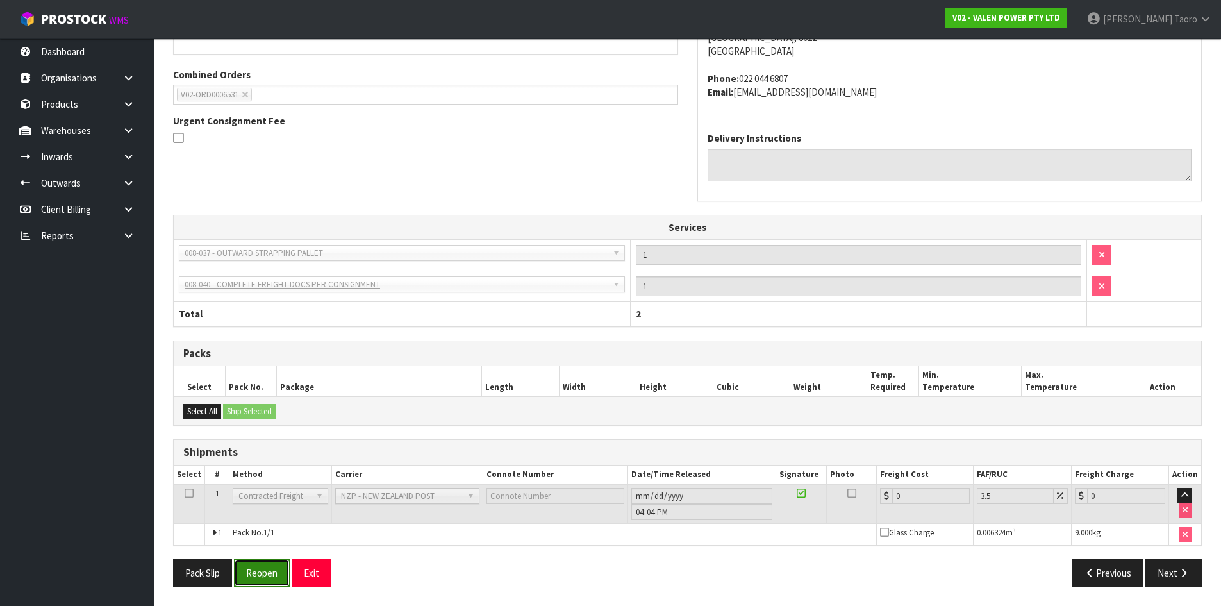
click at [262, 578] on button "Reopen" at bounding box center [262, 573] width 56 height 28
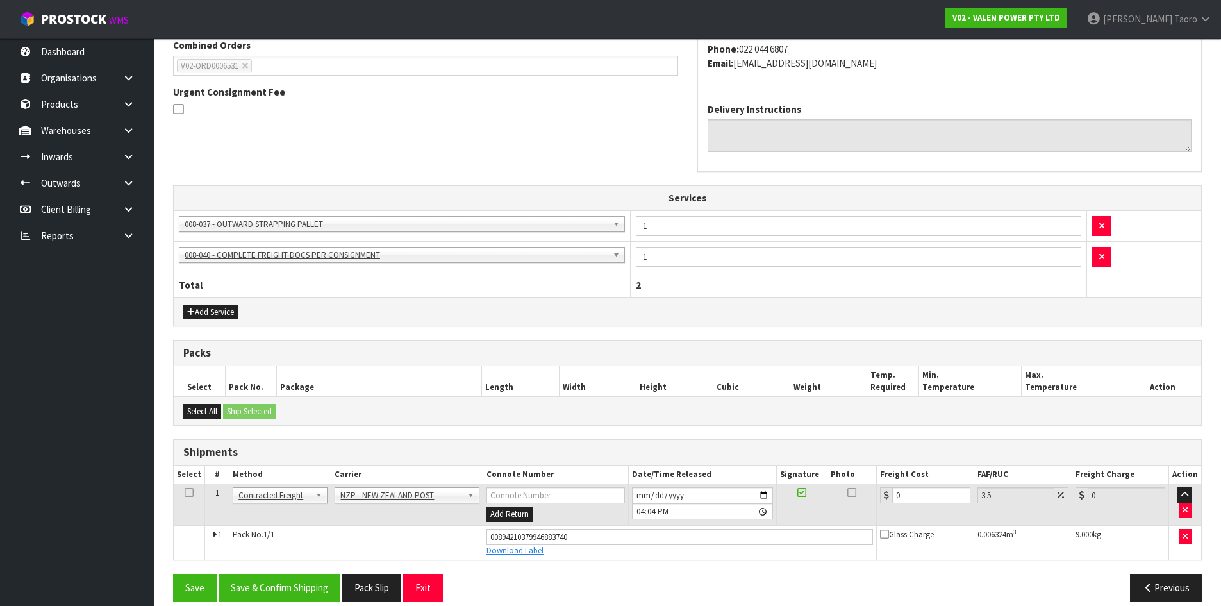
scroll to position [358, 0]
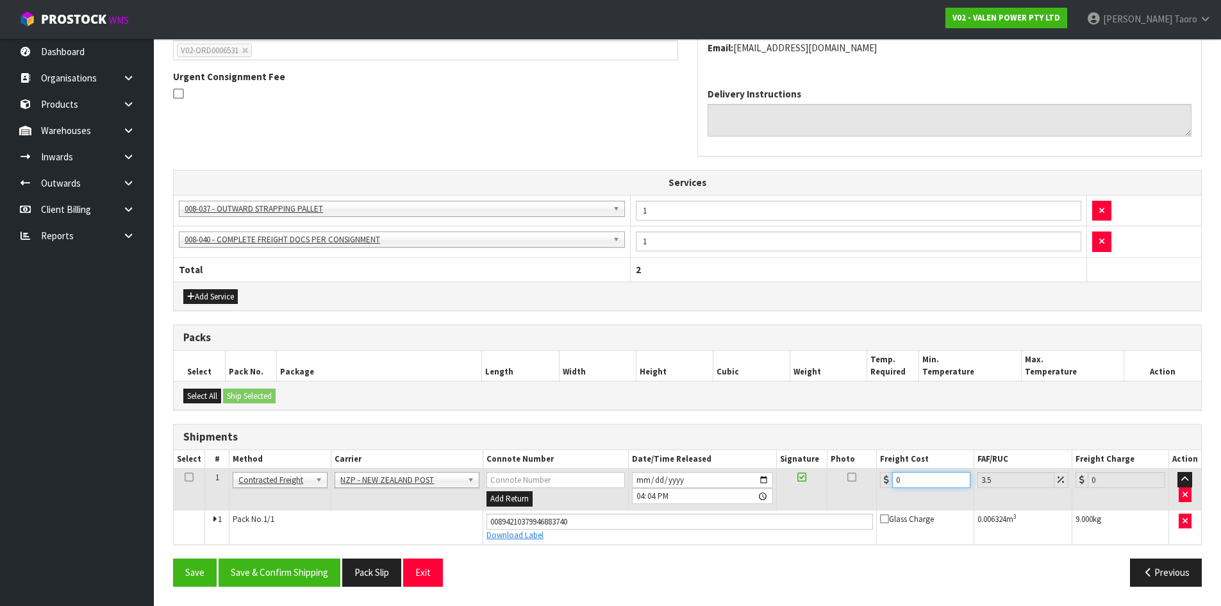
click at [918, 484] on input "0" at bounding box center [931, 480] width 78 height 16
click at [301, 570] on button "Save & Confirm Shipping" at bounding box center [280, 572] width 122 height 28
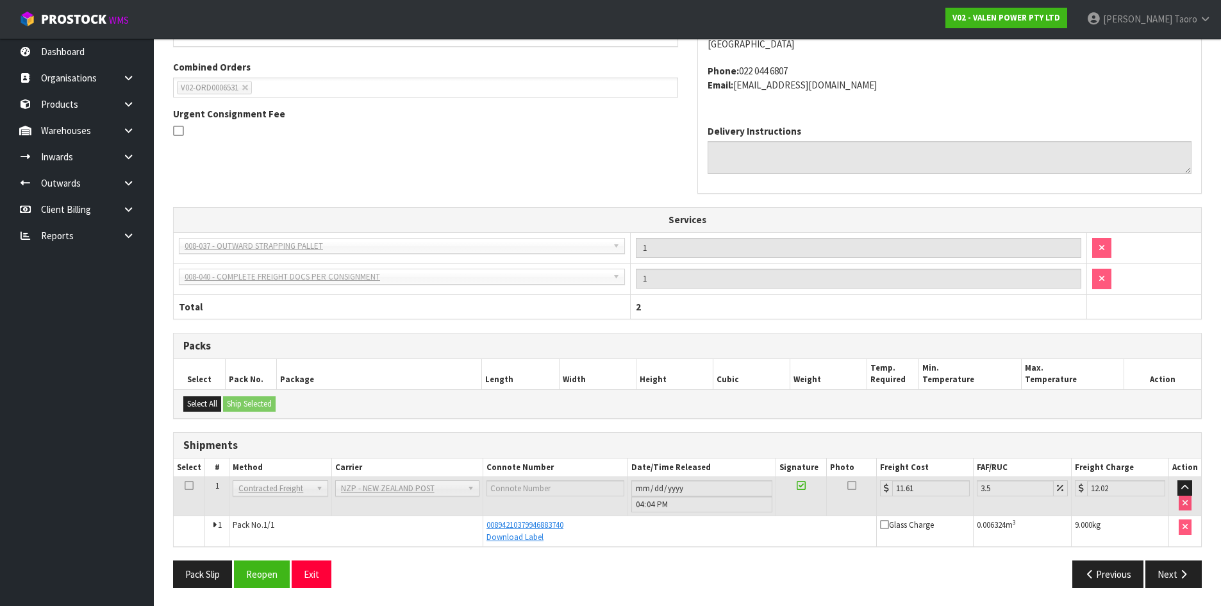
scroll to position [322, 0]
click at [284, 578] on button "Reopen" at bounding box center [262, 573] width 56 height 28
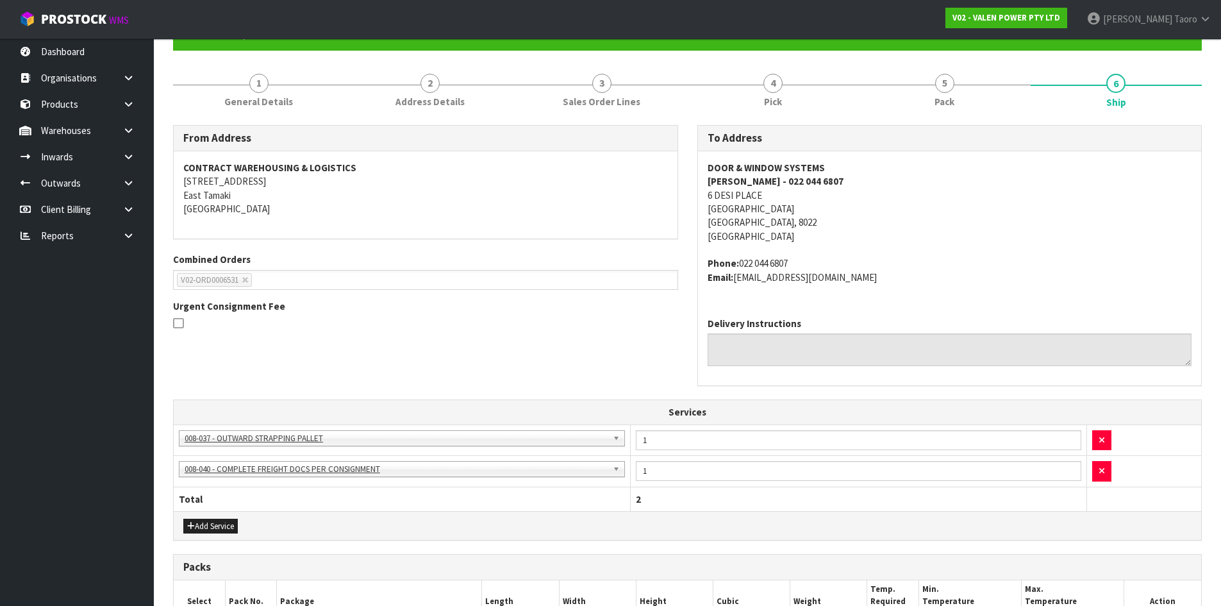
scroll to position [320, 0]
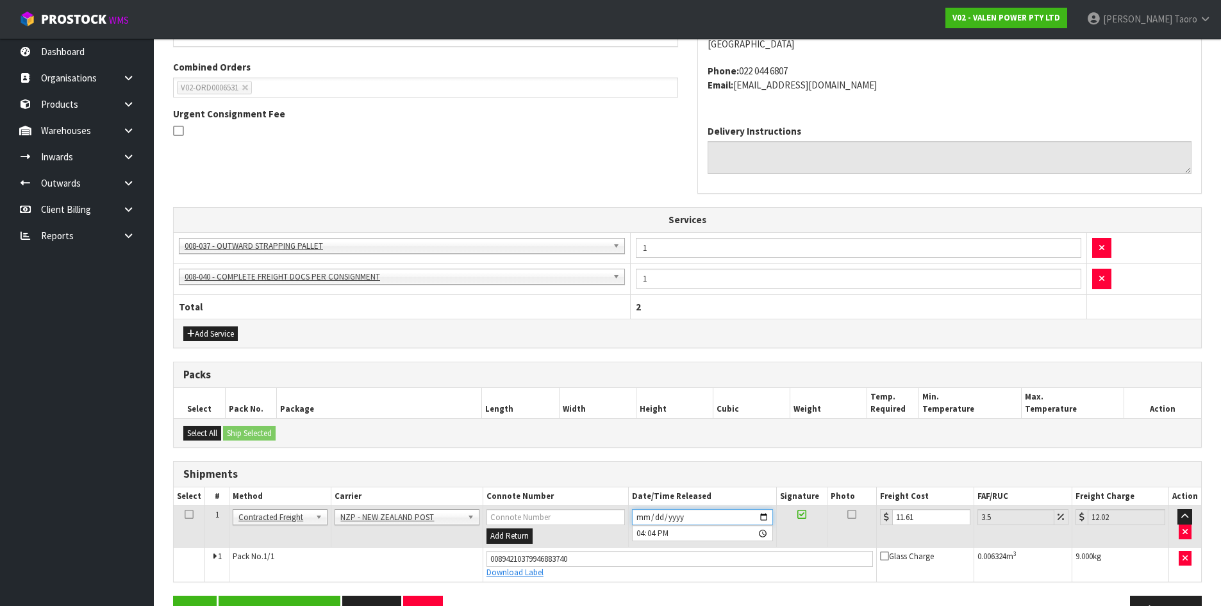
click at [642, 515] on input "[DATE]" at bounding box center [702, 517] width 141 height 16
click at [641, 532] on input "16:04:00.000" at bounding box center [702, 533] width 141 height 16
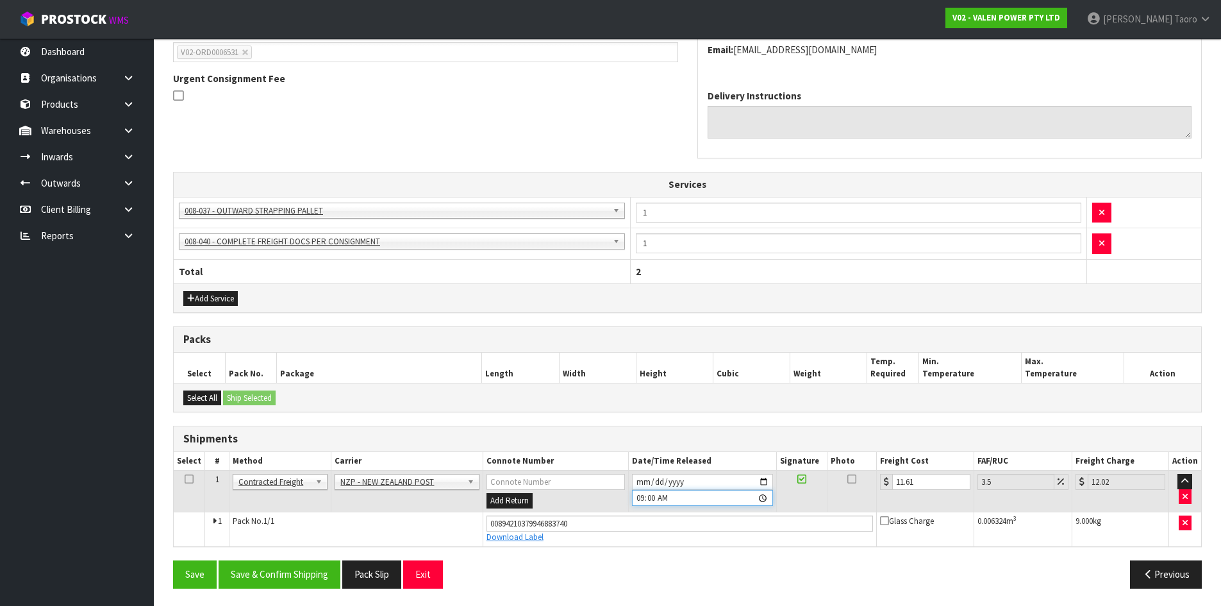
scroll to position [358, 0]
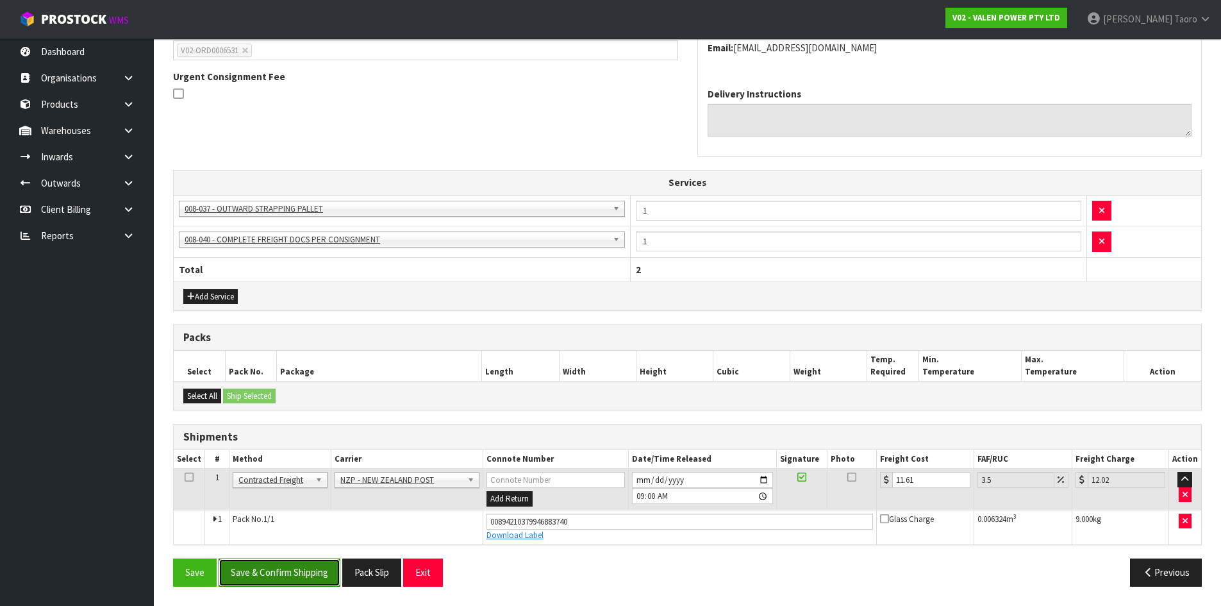
click at [288, 562] on button "Save & Confirm Shipping" at bounding box center [280, 572] width 122 height 28
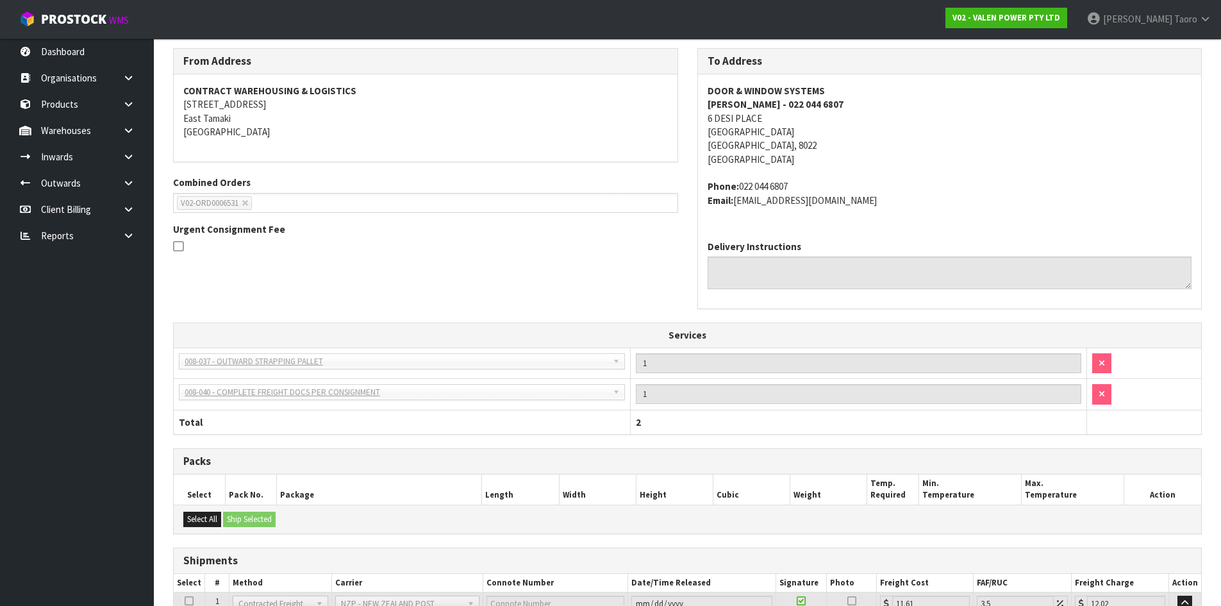
scroll to position [322, 0]
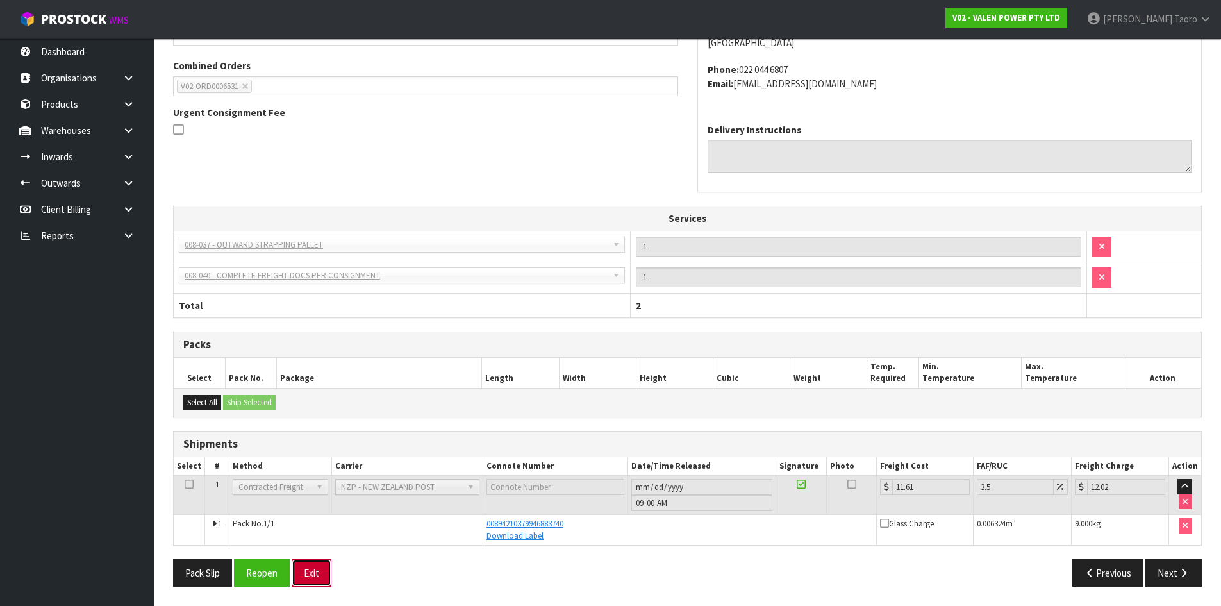
click at [314, 576] on button "Exit" at bounding box center [312, 573] width 40 height 28
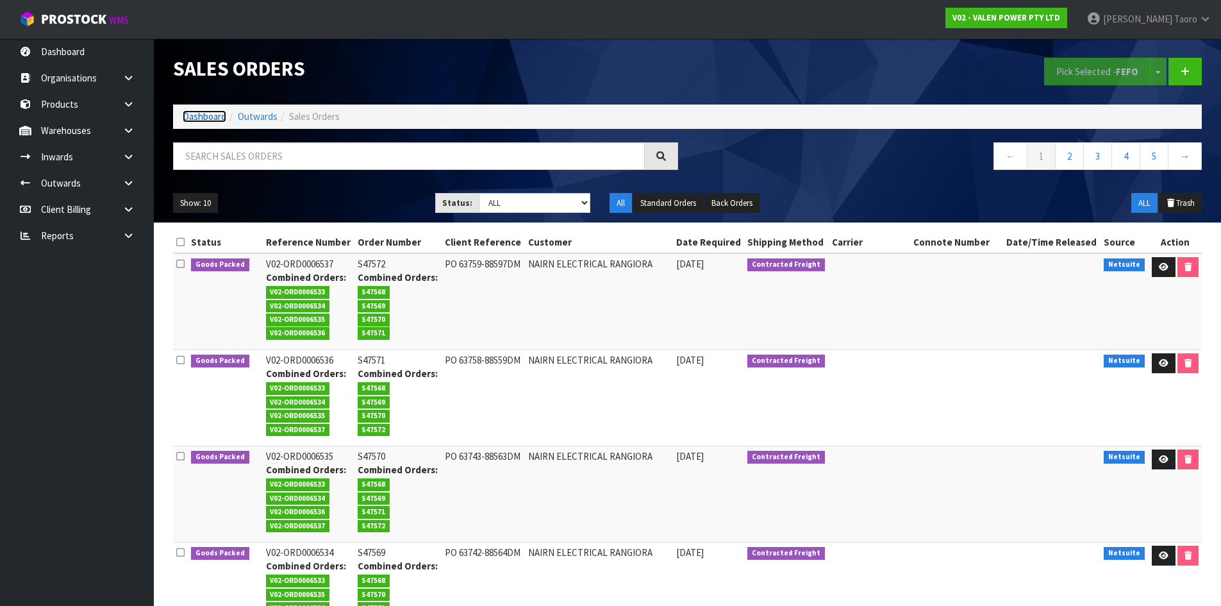
click at [213, 113] on link "Dashboard" at bounding box center [205, 116] width 44 height 12
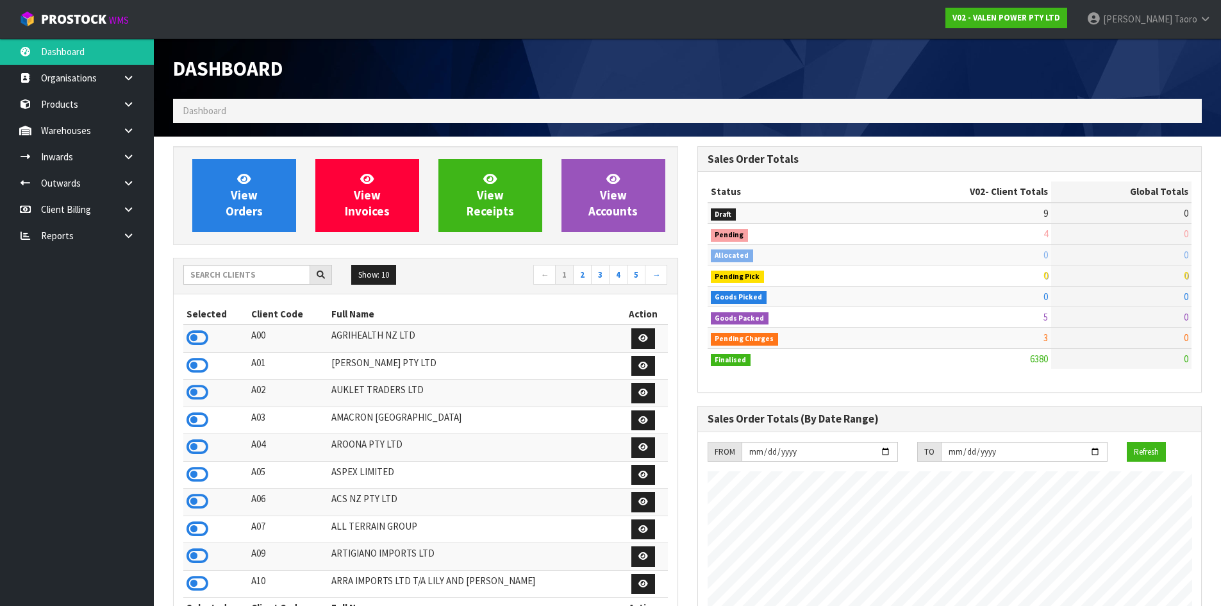
scroll to position [971, 524]
click at [495, 63] on h1 "Dashboard" at bounding box center [425, 69] width 505 height 22
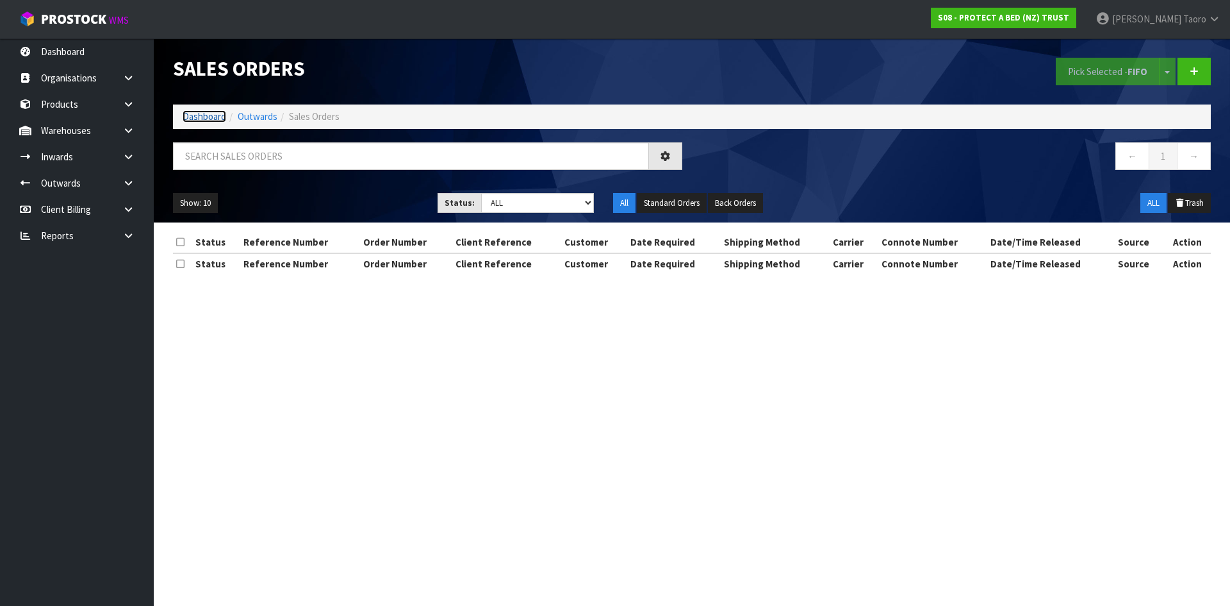
click at [215, 118] on link "Dashboard" at bounding box center [205, 116] width 44 height 12
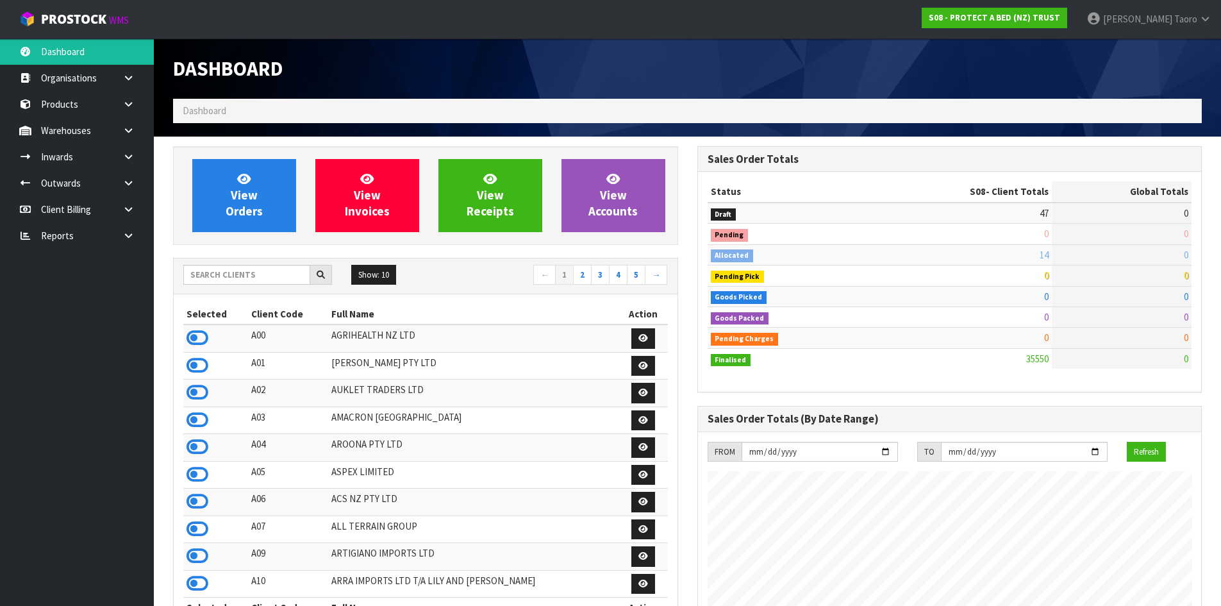
scroll to position [971, 524]
drag, startPoint x: 198, startPoint y: 338, endPoint x: 221, endPoint y: 283, distance: 59.7
click at [198, 338] on icon at bounding box center [197, 337] width 22 height 19
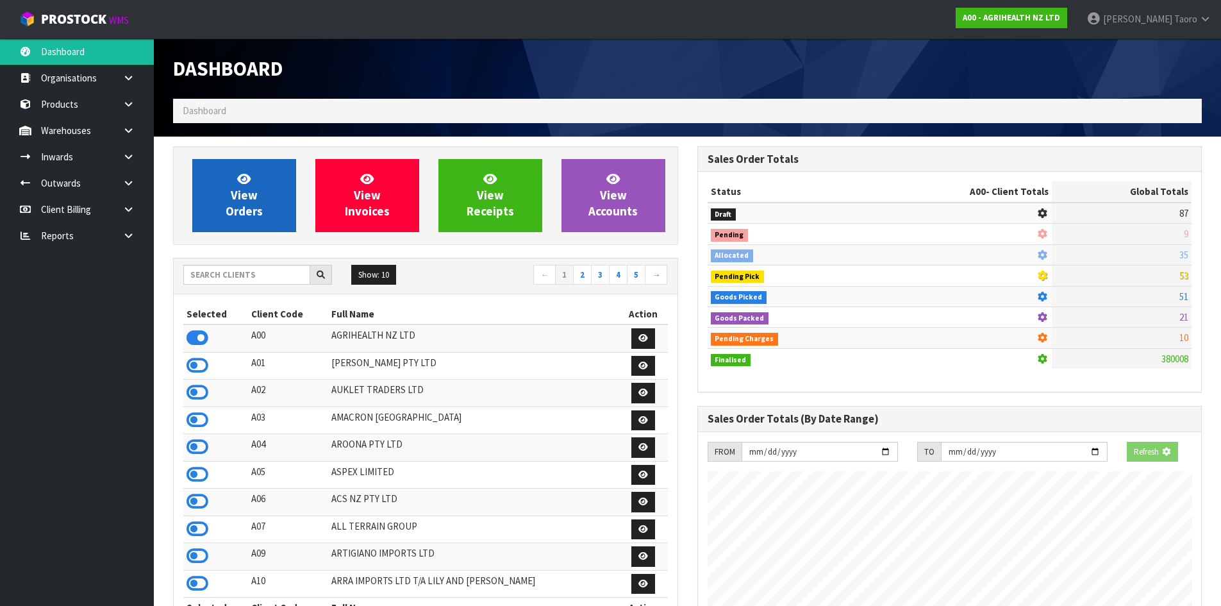
scroll to position [971, 524]
click at [265, 204] on link "View Orders" at bounding box center [244, 195] width 104 height 73
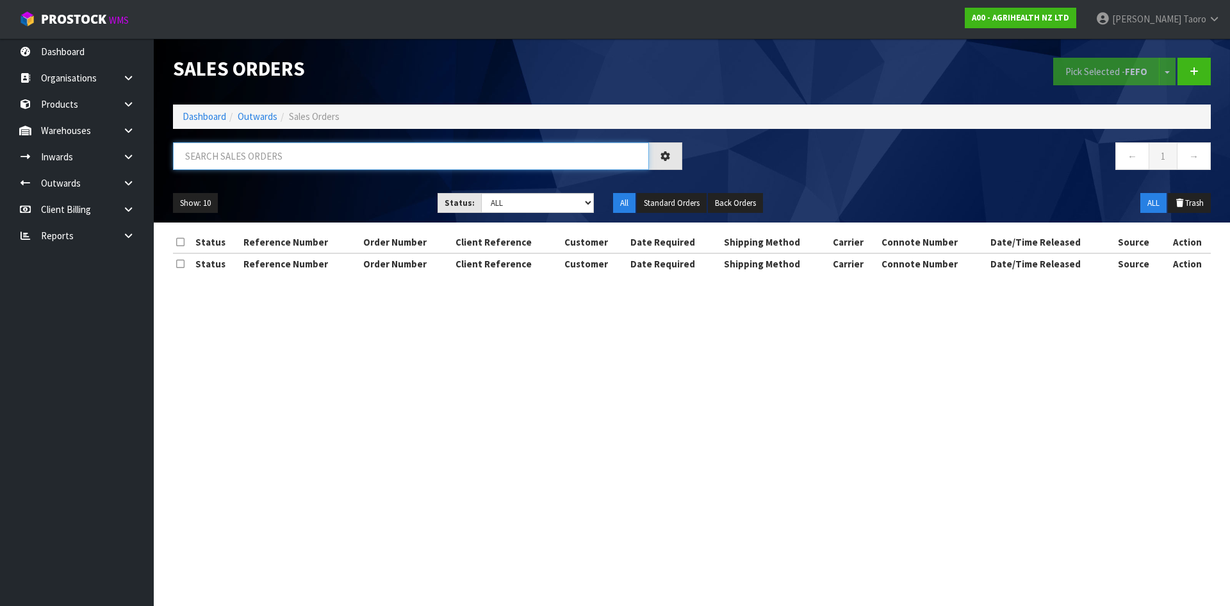
click at [256, 149] on input "text" at bounding box center [411, 156] width 476 height 28
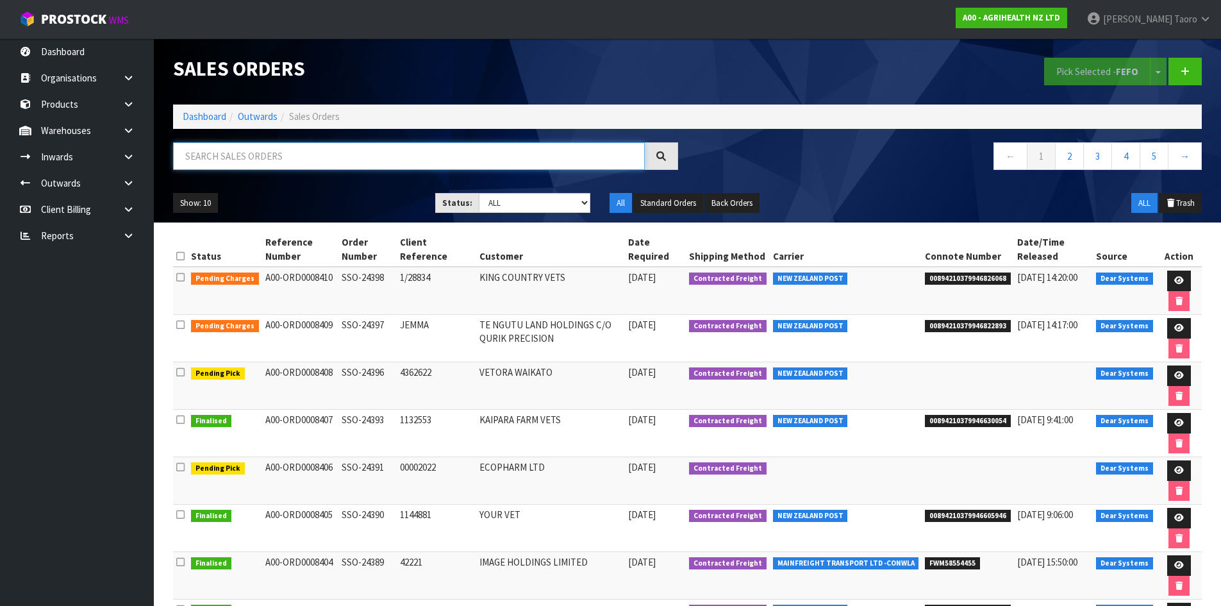
click at [306, 152] on input "text" at bounding box center [409, 156] width 472 height 28
type input "JOB-0411150"
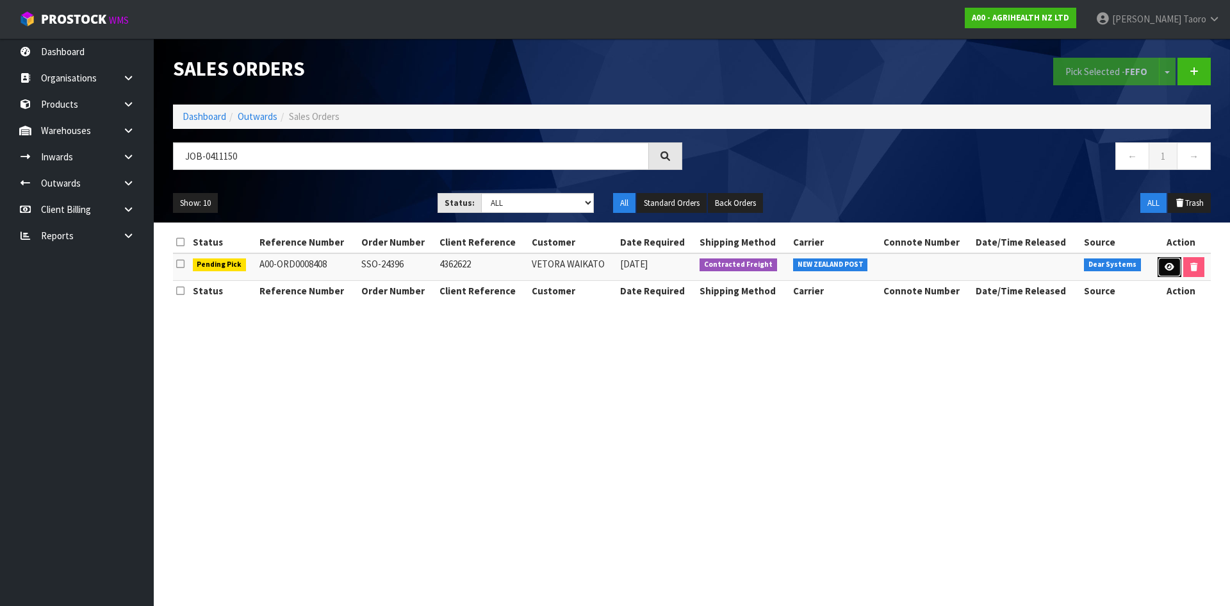
click at [1168, 264] on icon at bounding box center [1170, 267] width 10 height 8
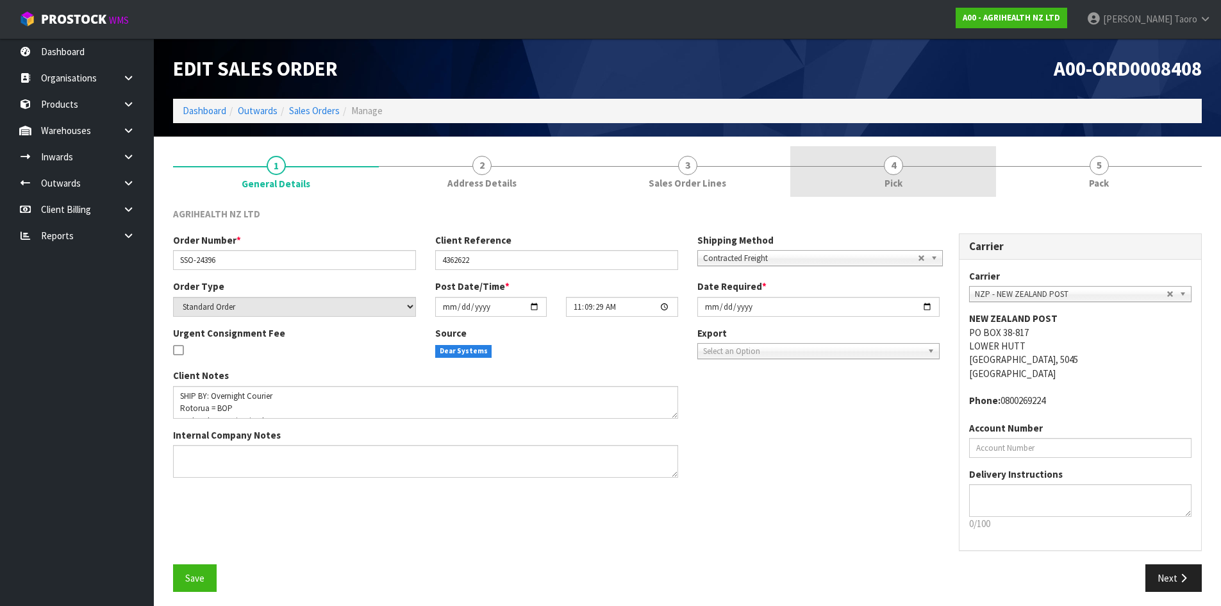
click at [914, 181] on link "4 Pick" at bounding box center [893, 171] width 206 height 51
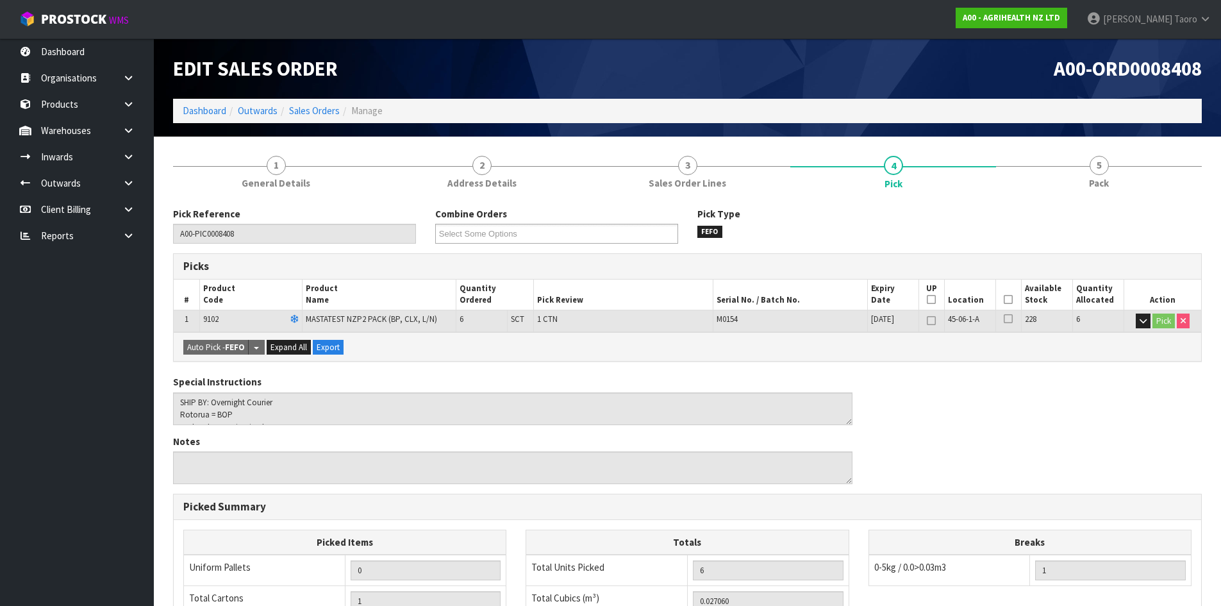
click at [1004, 299] on icon at bounding box center [1007, 299] width 9 height 1
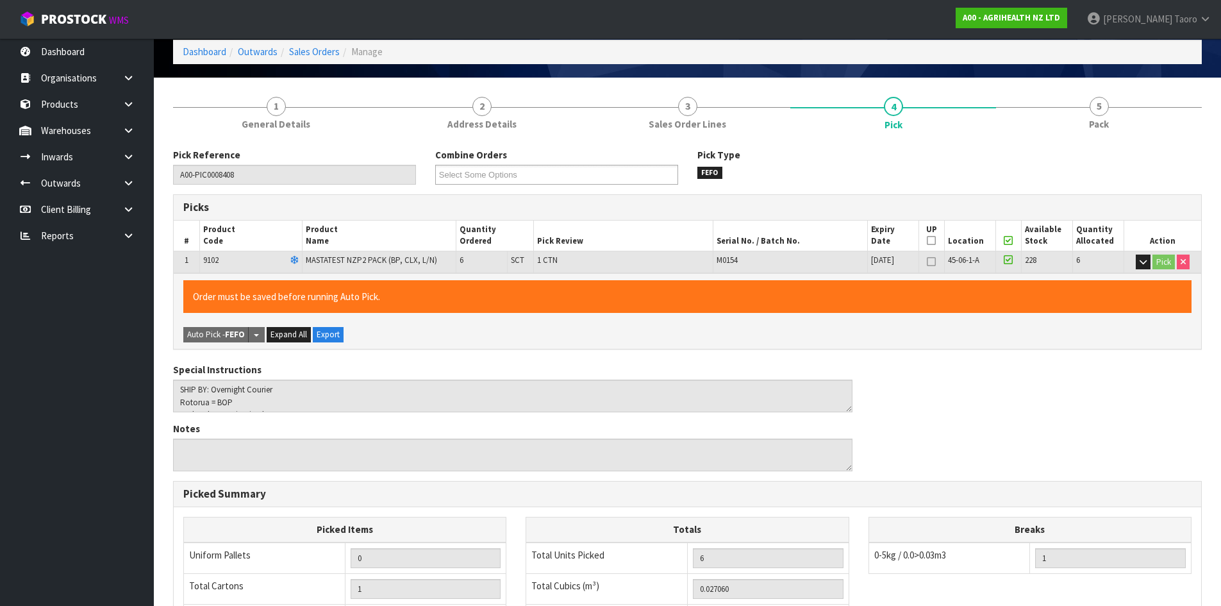
scroll to position [288, 0]
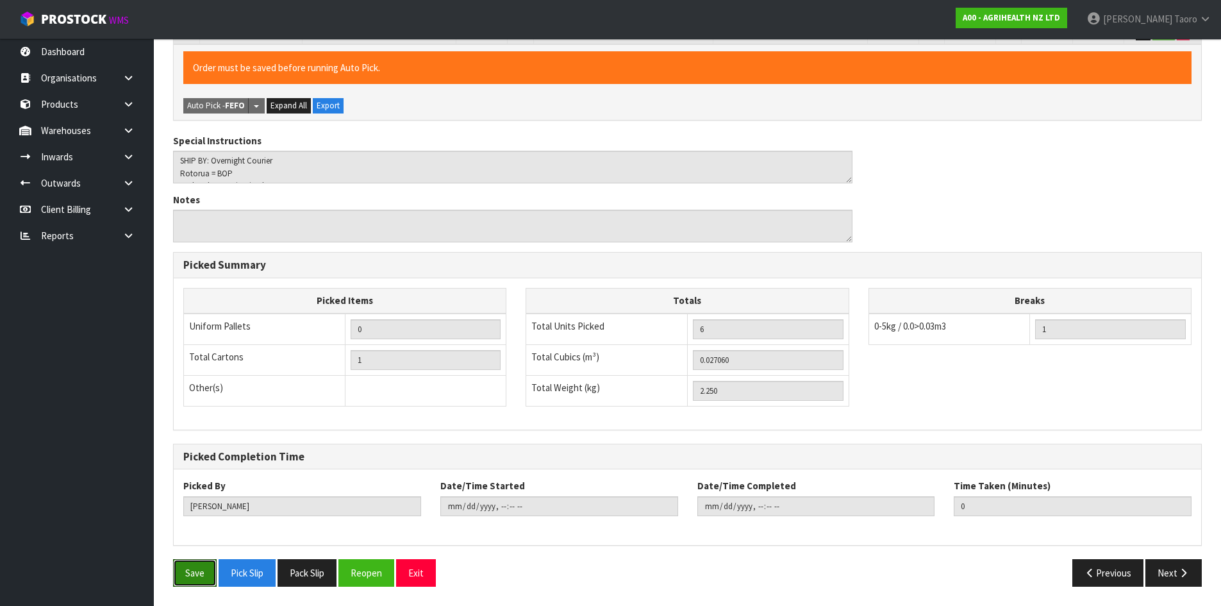
drag, startPoint x: 204, startPoint y: 565, endPoint x: 229, endPoint y: 553, distance: 27.5
click at [205, 565] on button "Save" at bounding box center [195, 573] width 44 height 28
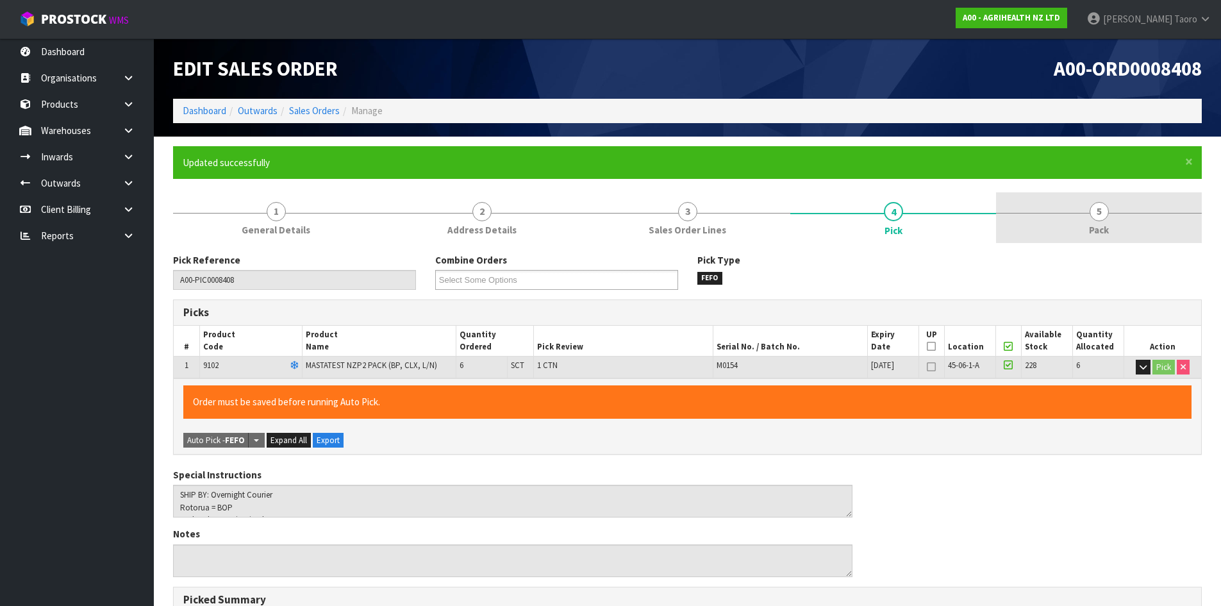
drag, startPoint x: 1102, startPoint y: 214, endPoint x: 1058, endPoint y: 221, distance: 44.8
click at [1103, 215] on span "5" at bounding box center [1098, 211] width 19 height 19
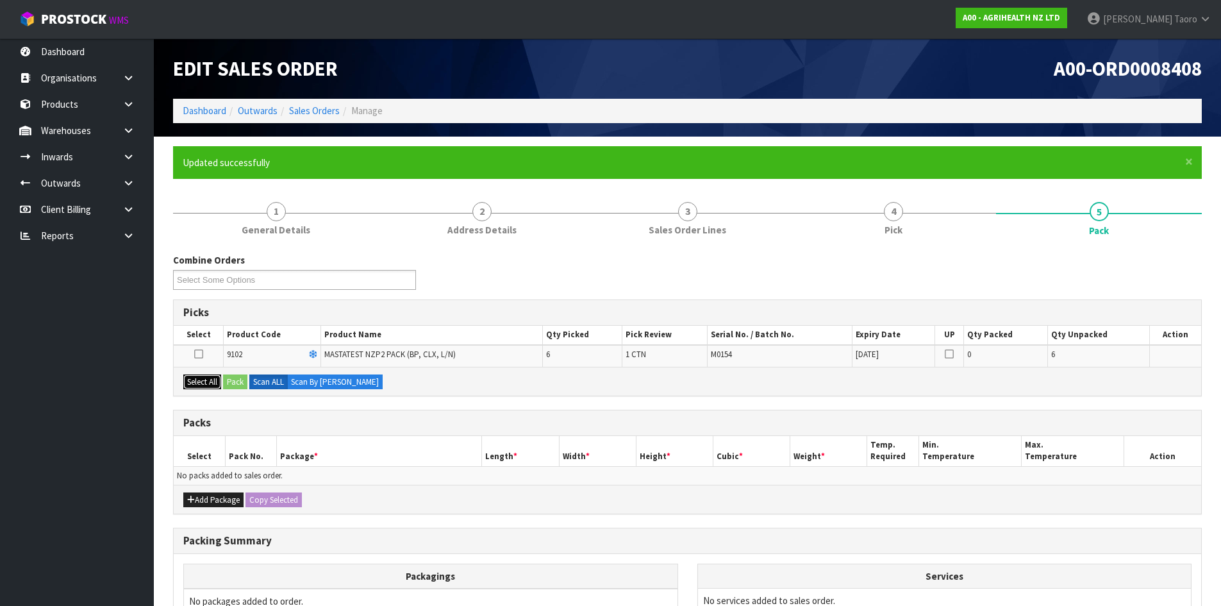
click at [211, 383] on button "Select All" at bounding box center [202, 381] width 38 height 15
click at [237, 380] on button "Pack" at bounding box center [235, 381] width 24 height 15
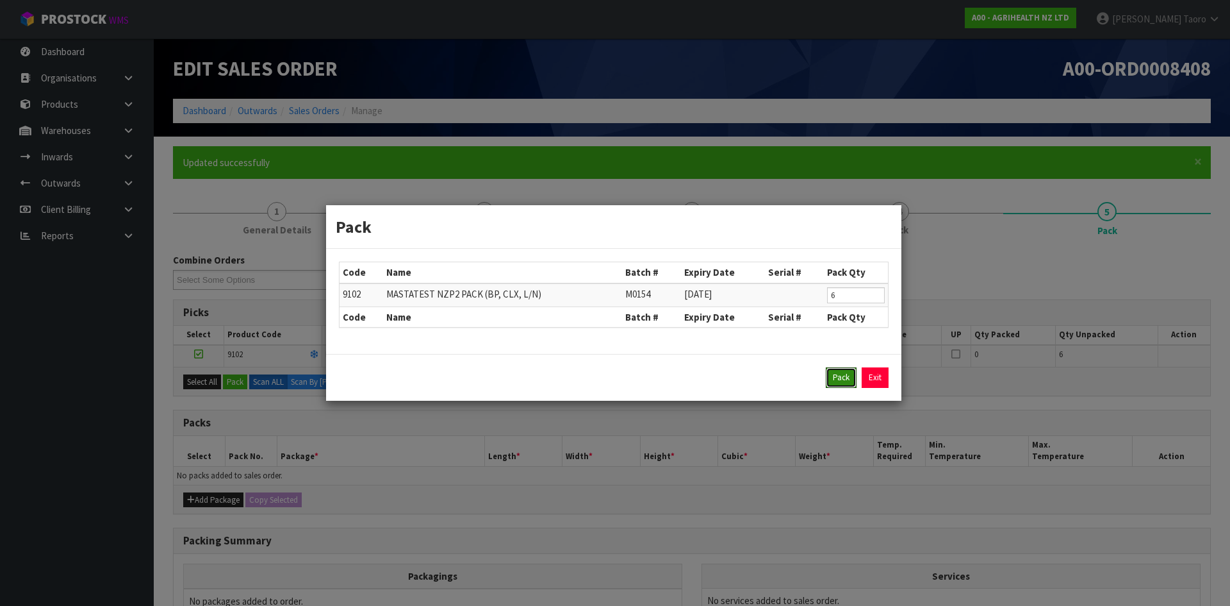
drag, startPoint x: 828, startPoint y: 377, endPoint x: 784, endPoint y: 402, distance: 50.6
click at [833, 377] on button "Pack" at bounding box center [841, 377] width 31 height 21
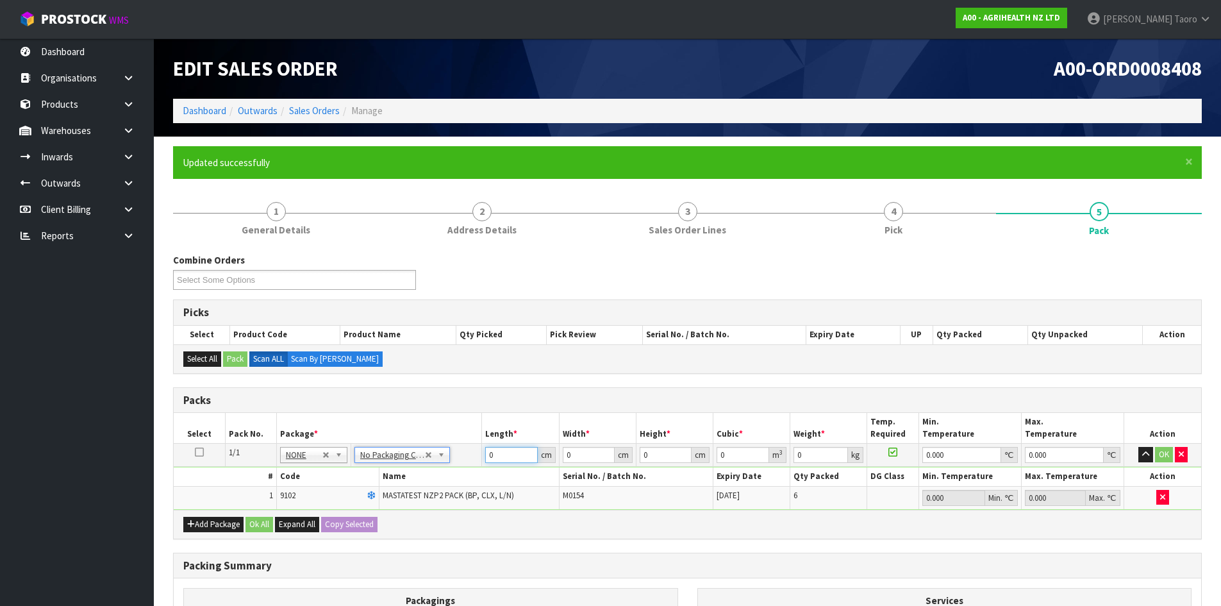
click at [505, 458] on input "0" at bounding box center [511, 455] width 52 height 16
type input "60"
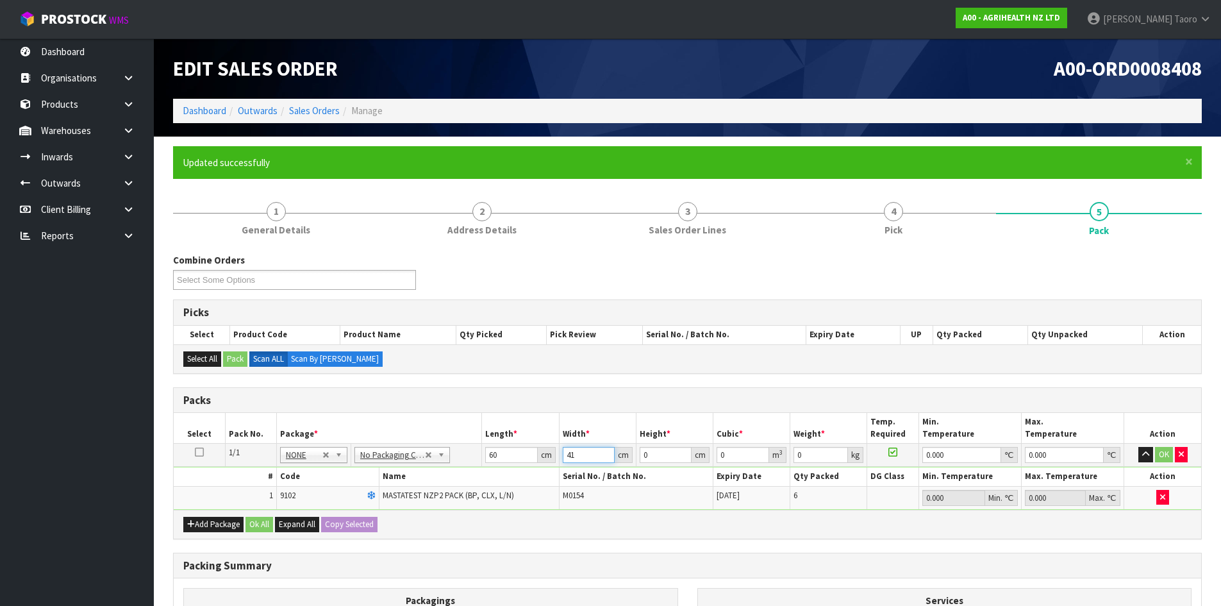
type input "41"
type input "1"
type input "0.00246"
type input "11"
type input "0.02706"
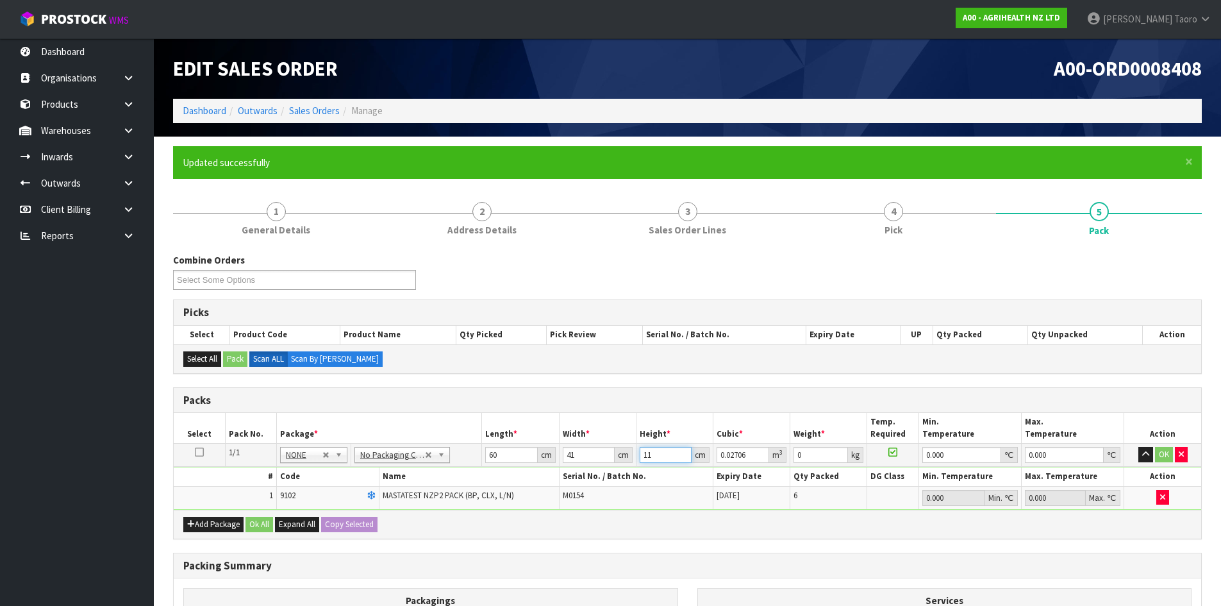
type input "11"
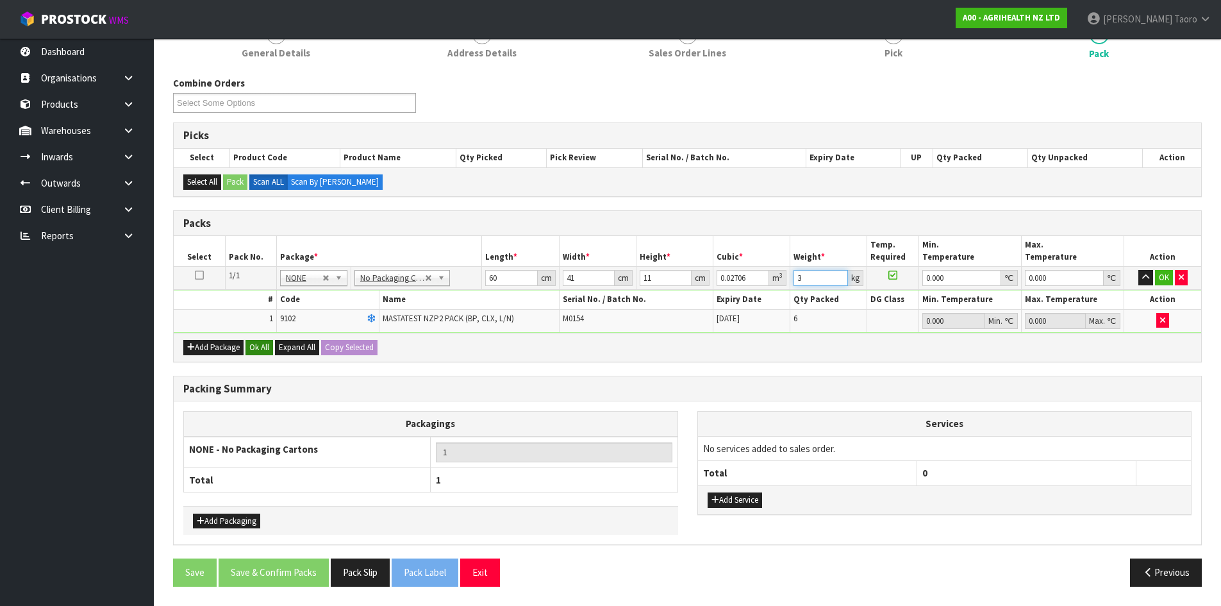
type input "3"
click at [248, 344] on button "Ok All" at bounding box center [259, 347] width 28 height 15
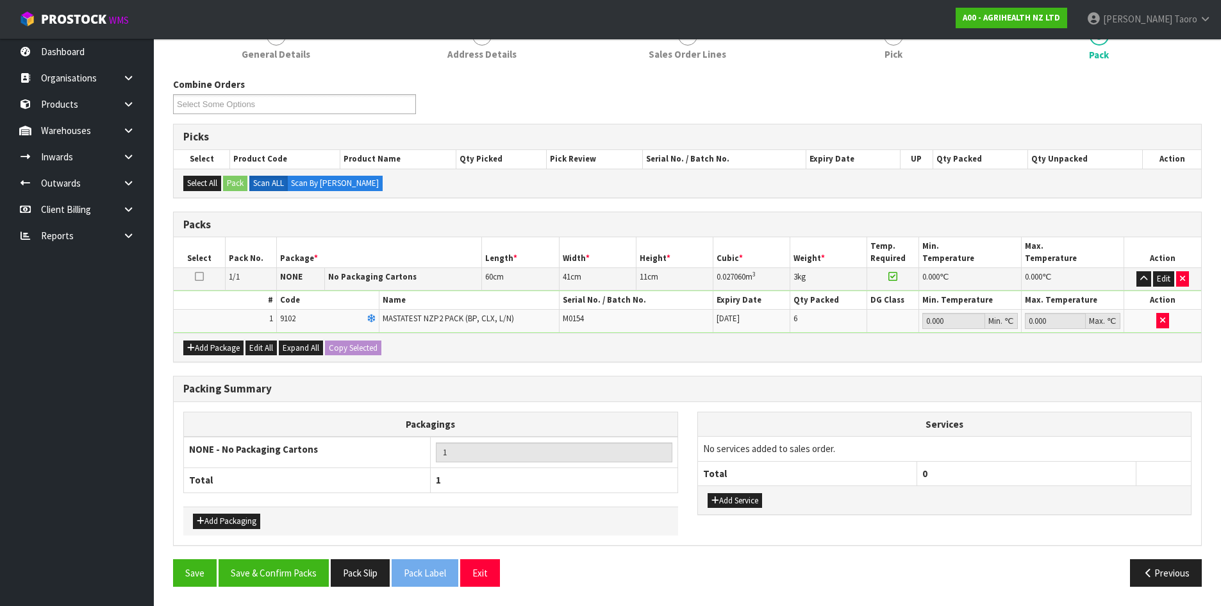
scroll to position [176, 0]
click at [297, 573] on button "Save & Confirm Packs" at bounding box center [274, 573] width 110 height 28
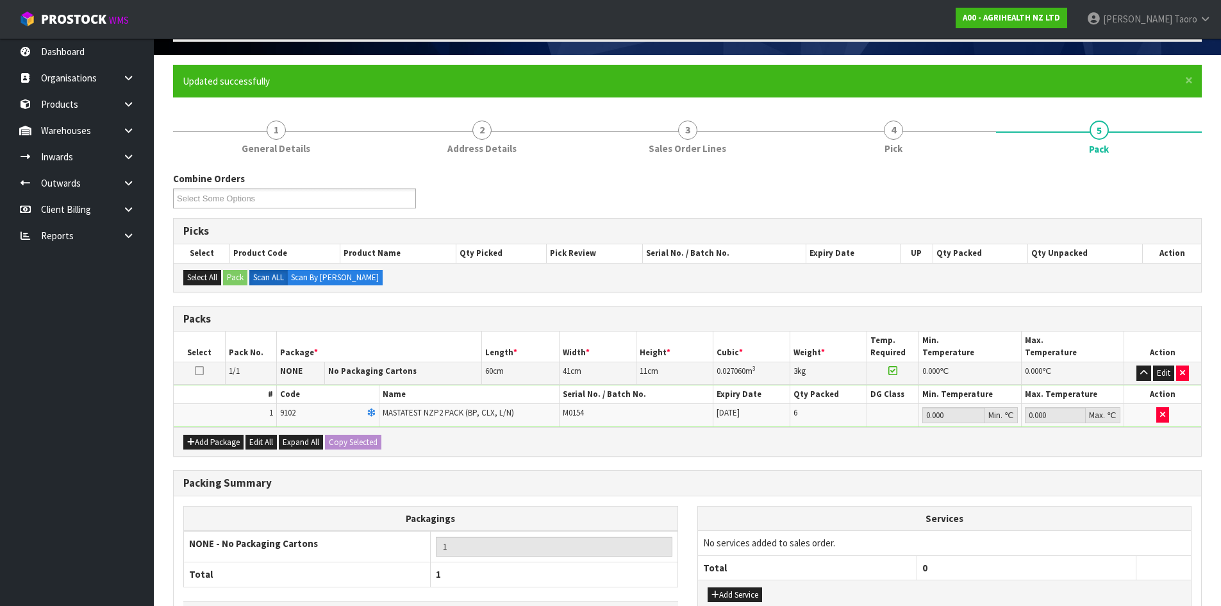
scroll to position [104, 0]
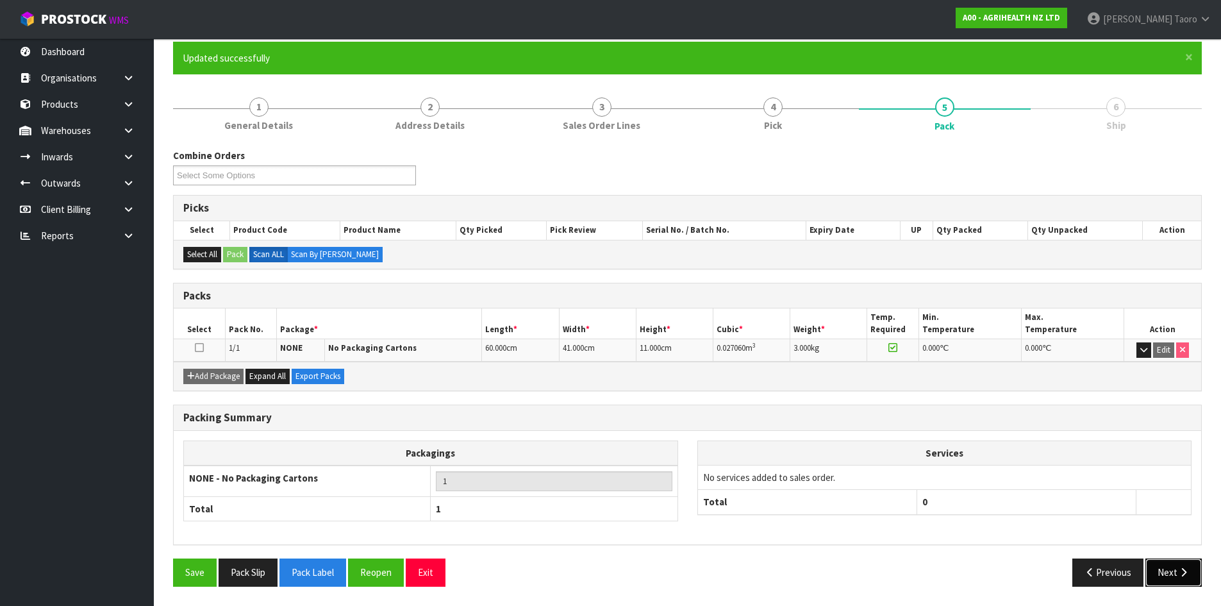
click at [1167, 568] on button "Next" at bounding box center [1173, 572] width 56 height 28
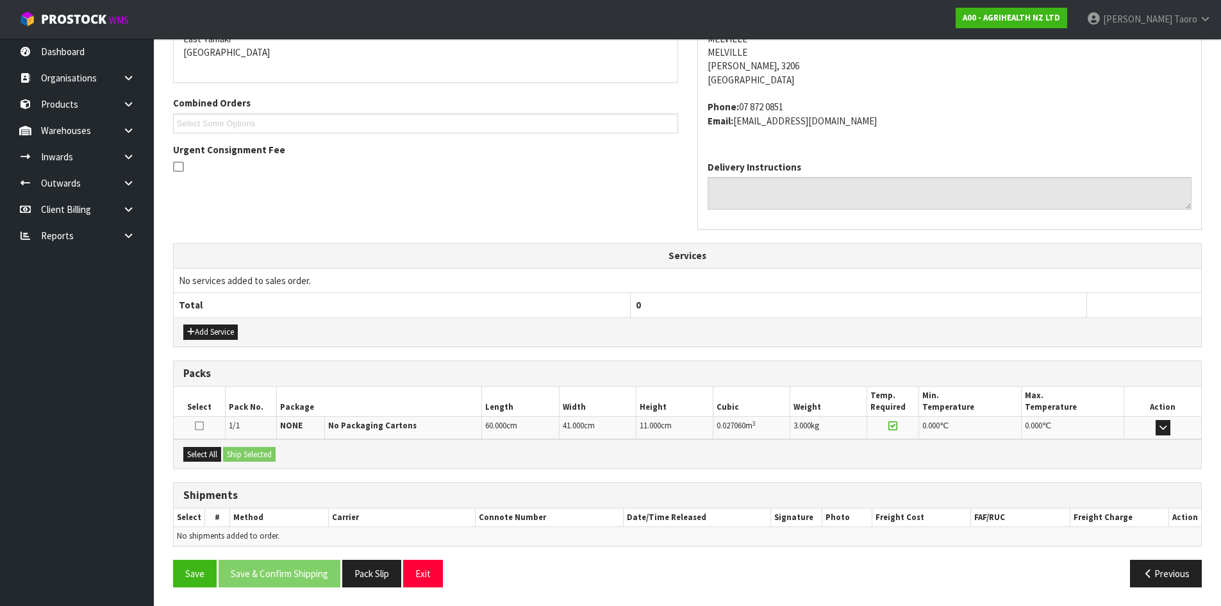
scroll to position [285, 0]
click at [204, 455] on button "Select All" at bounding box center [202, 453] width 38 height 15
click at [240, 455] on button "Ship Selected" at bounding box center [249, 453] width 53 height 15
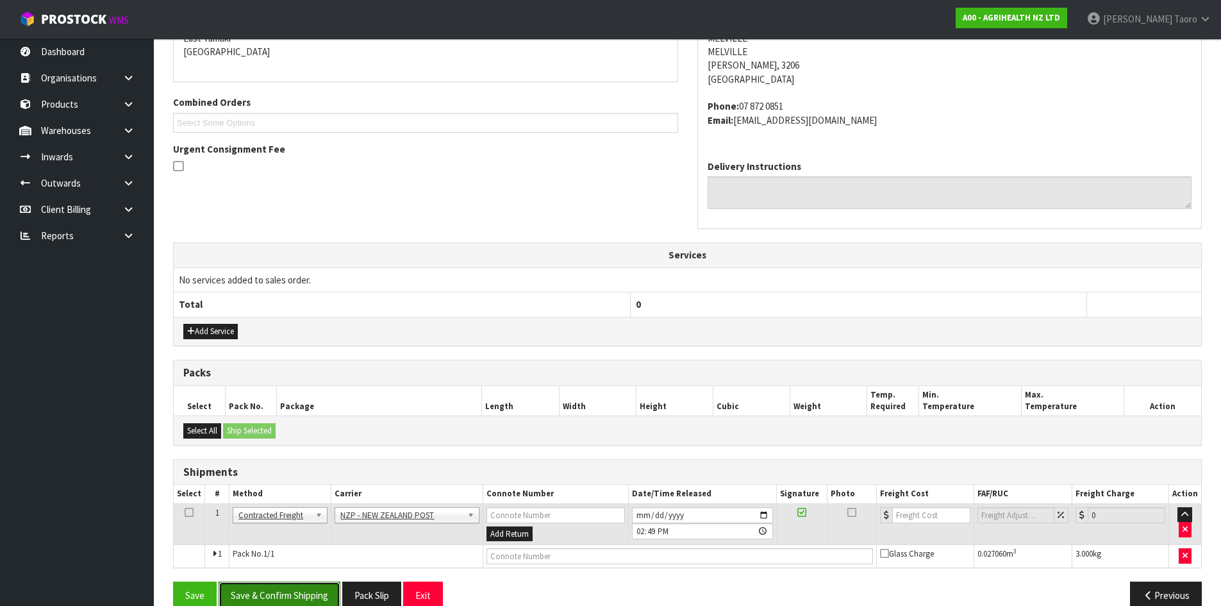
click at [330, 586] on button "Save & Confirm Shipping" at bounding box center [280, 595] width 122 height 28
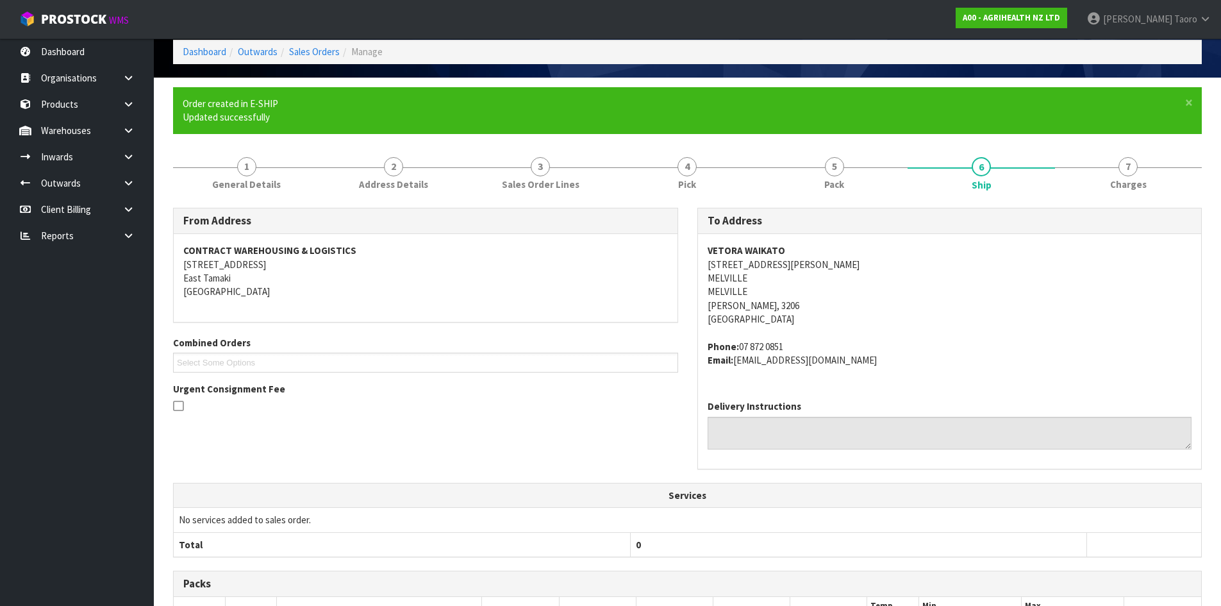
scroll to position [290, 0]
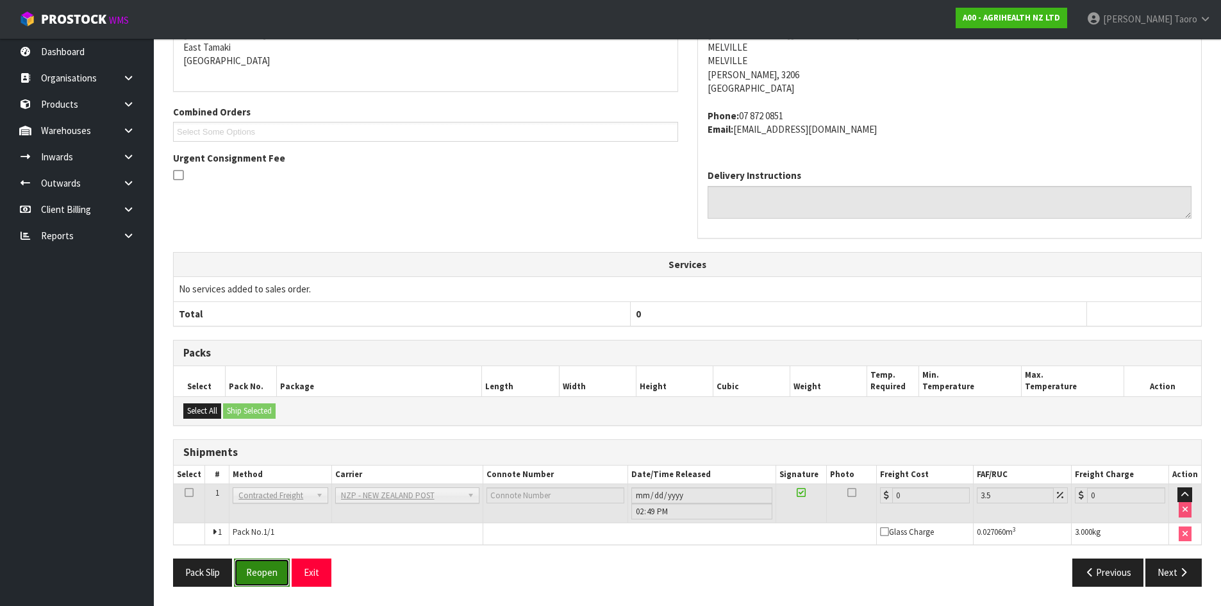
click at [270, 576] on button "Reopen" at bounding box center [262, 572] width 56 height 28
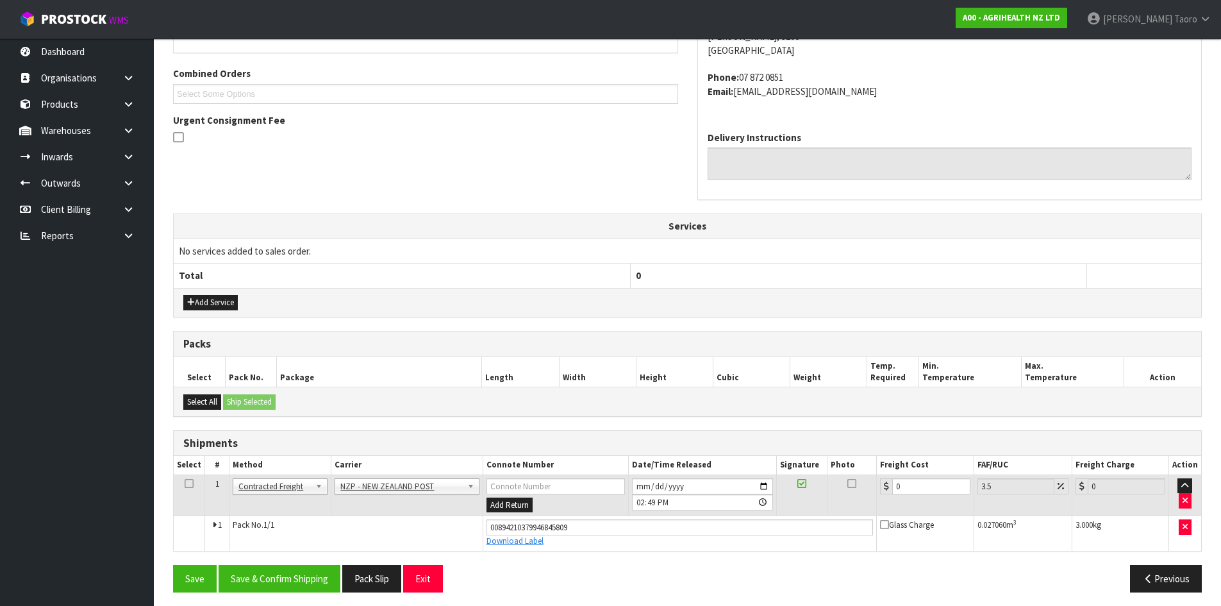
scroll to position [320, 0]
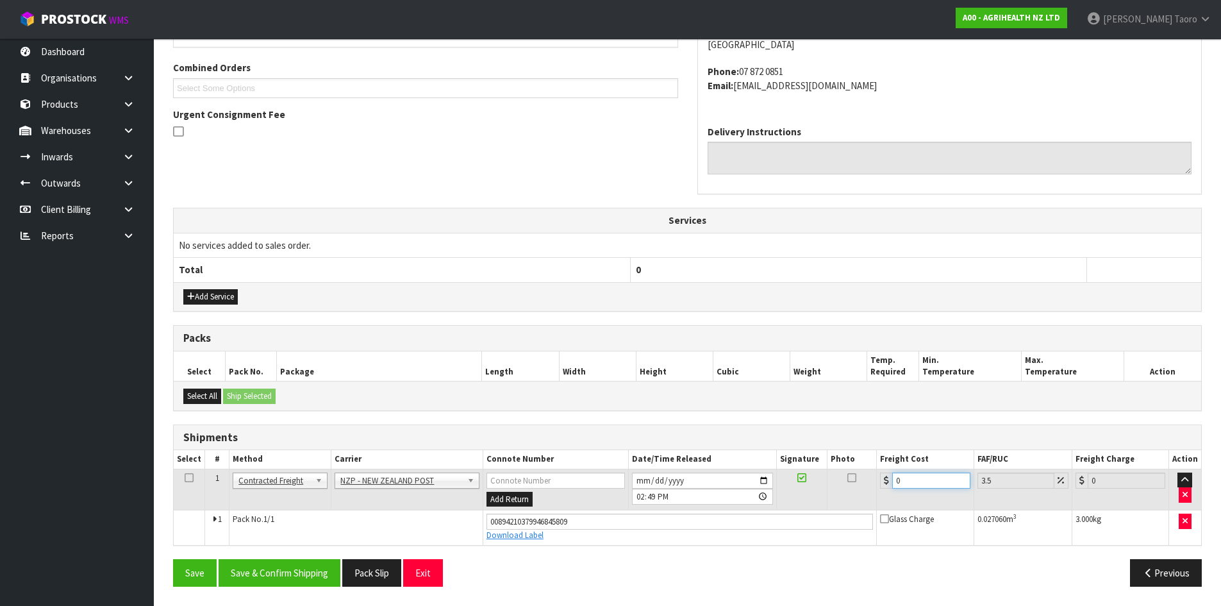
click at [943, 484] on input "0" at bounding box center [931, 480] width 78 height 16
type input "7"
type input "7.24"
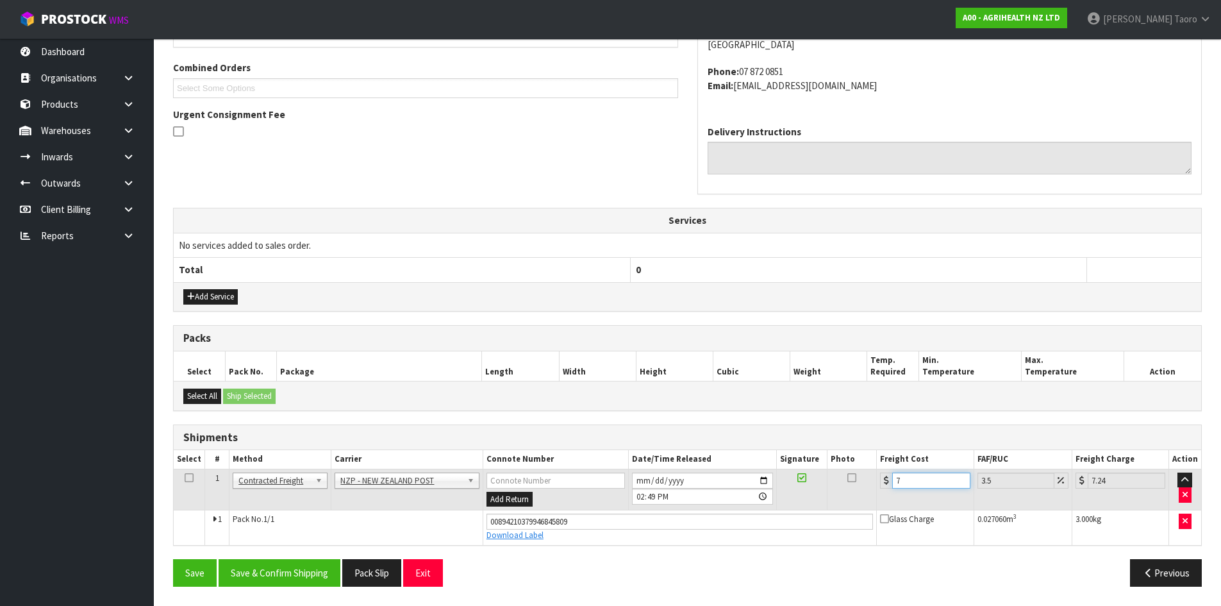
type input "7.3"
type input "7.56"
type input "7.31"
type input "7.57"
type input "7.31"
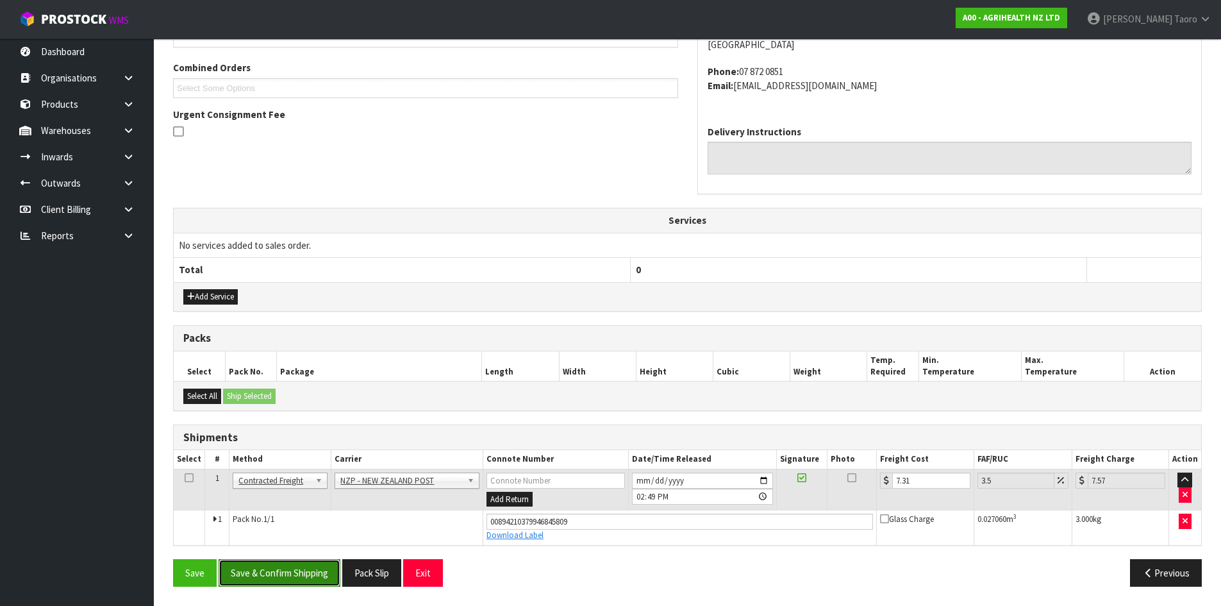
click at [315, 566] on button "Save & Confirm Shipping" at bounding box center [280, 573] width 122 height 28
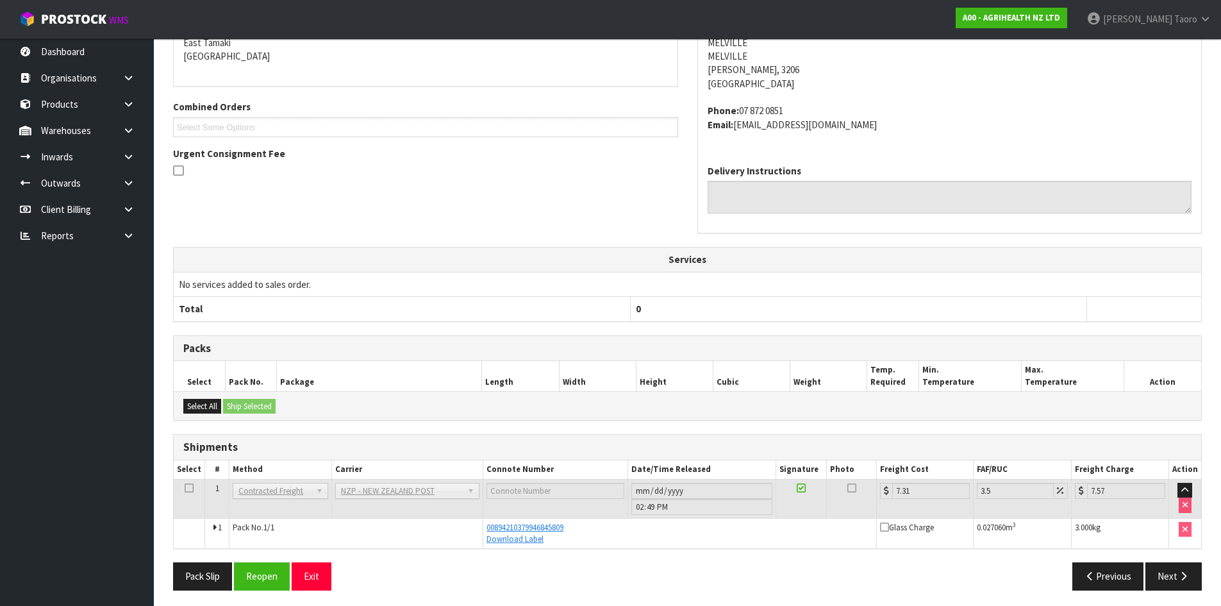
scroll to position [284, 0]
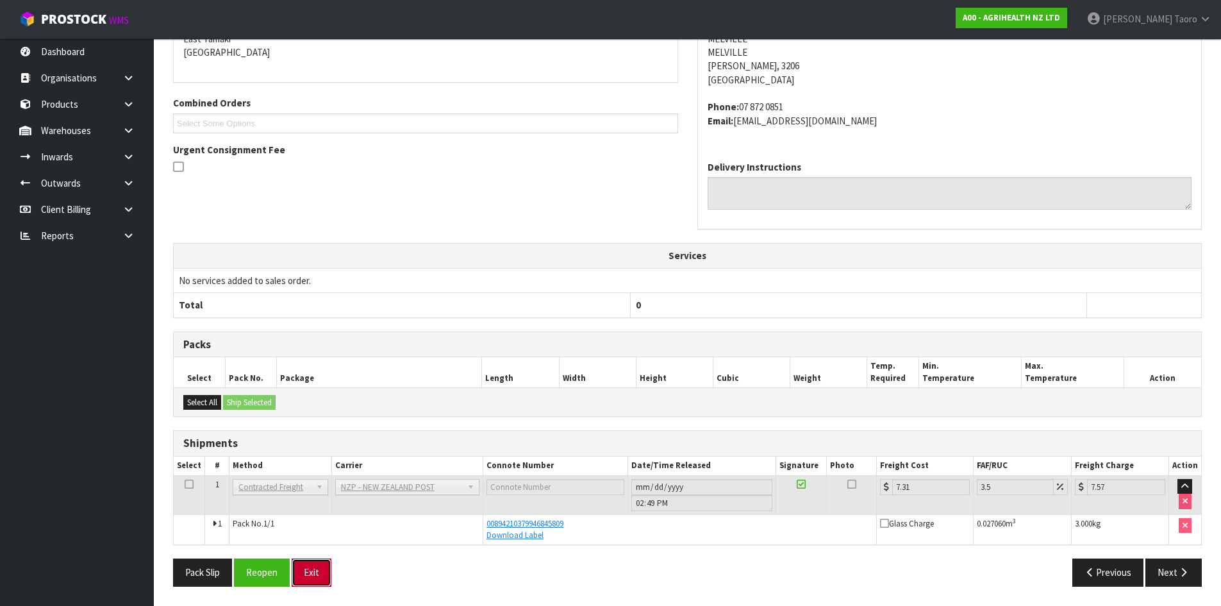
click at [317, 578] on button "Exit" at bounding box center [312, 572] width 40 height 28
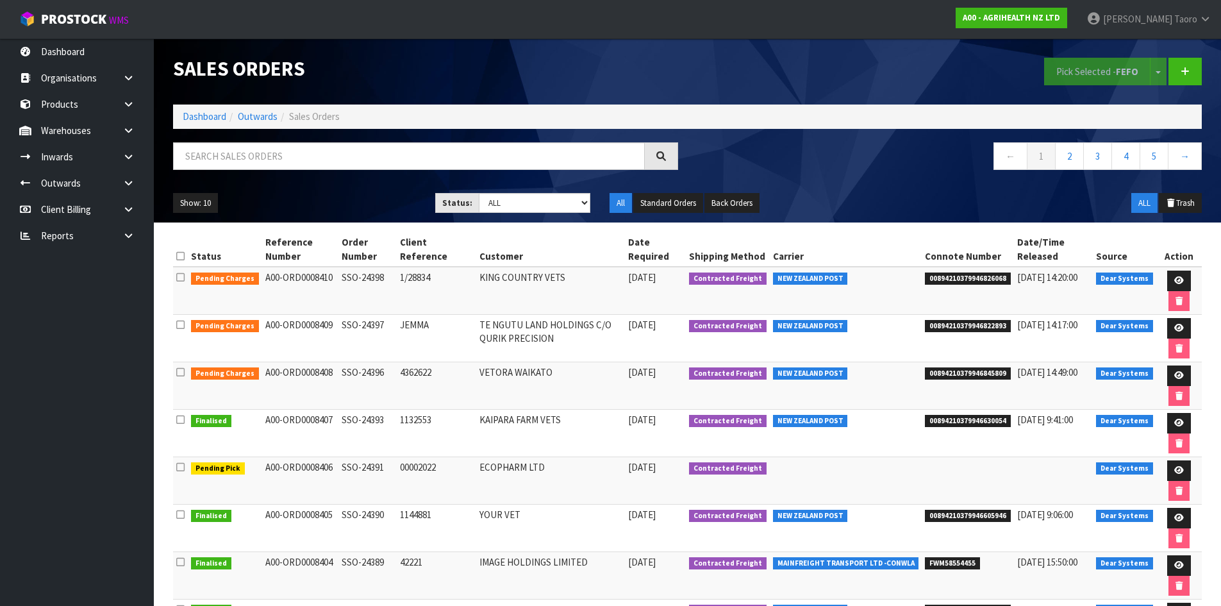
click at [186, 109] on ol "Dashboard Outwards Sales Orders" at bounding box center [687, 116] width 1028 height 24
click at [209, 118] on link "Dashboard" at bounding box center [205, 116] width 44 height 12
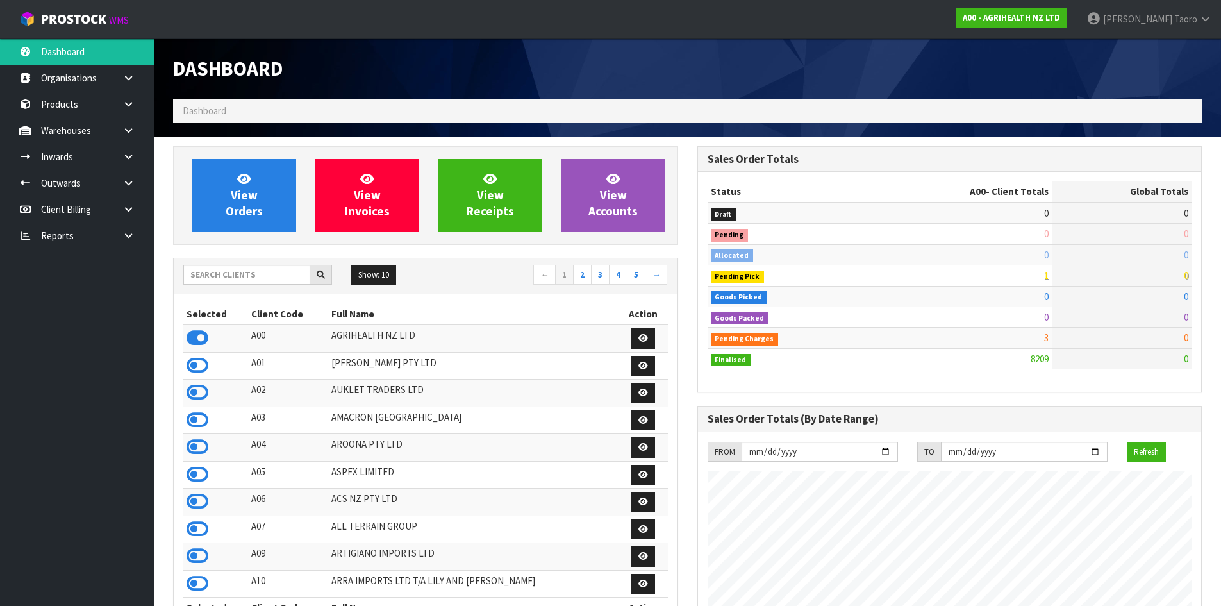
scroll to position [971, 524]
click at [247, 274] on input "text" at bounding box center [246, 275] width 127 height 20
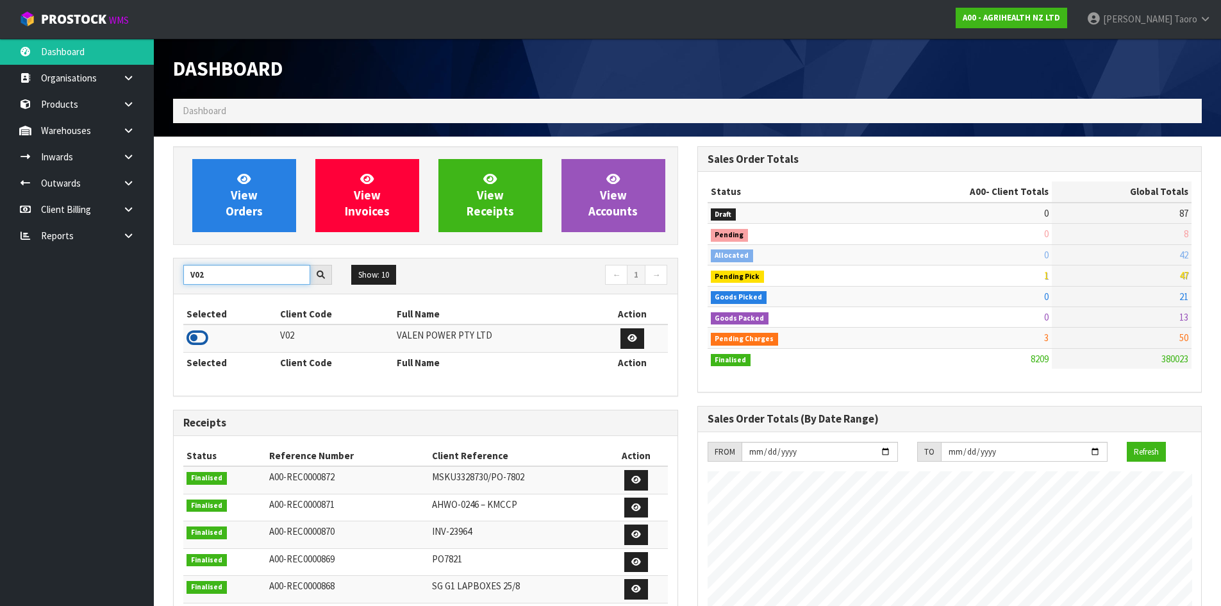
type input "V02"
click at [201, 336] on icon at bounding box center [197, 337] width 22 height 19
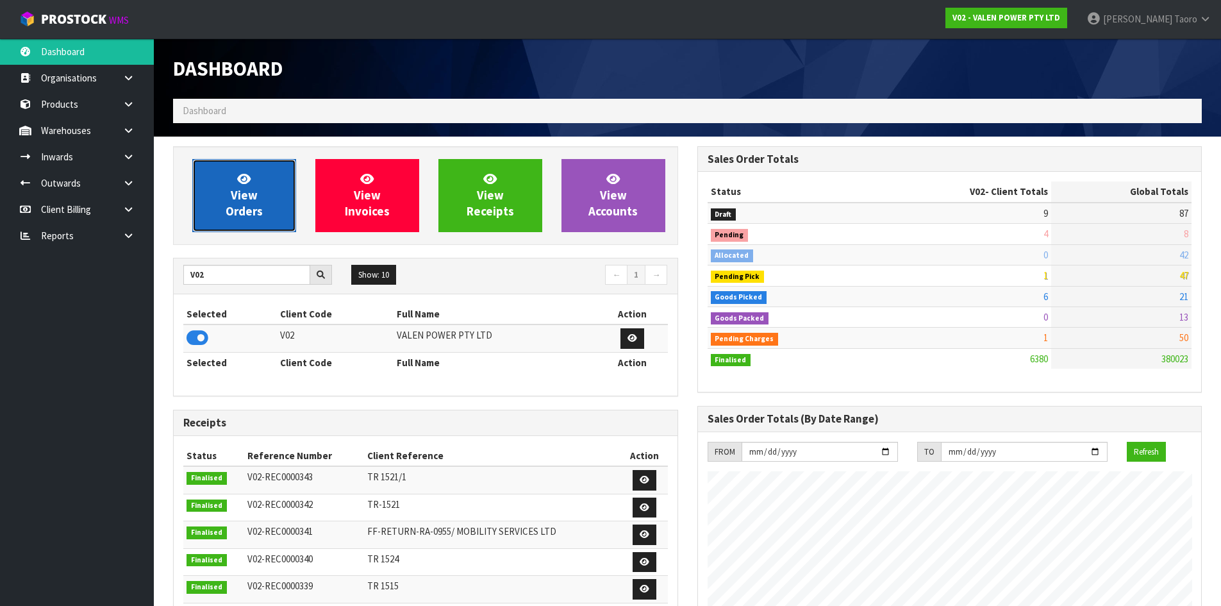
click at [259, 188] on link "View Orders" at bounding box center [244, 195] width 104 height 73
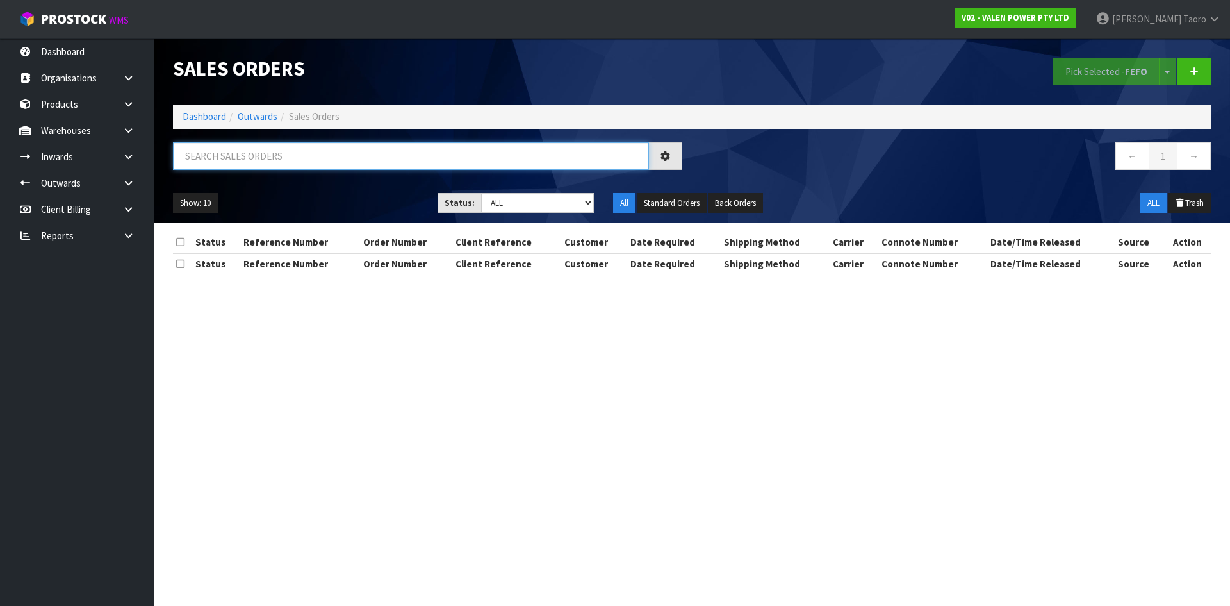
click at [271, 157] on input "text" at bounding box center [411, 156] width 476 height 28
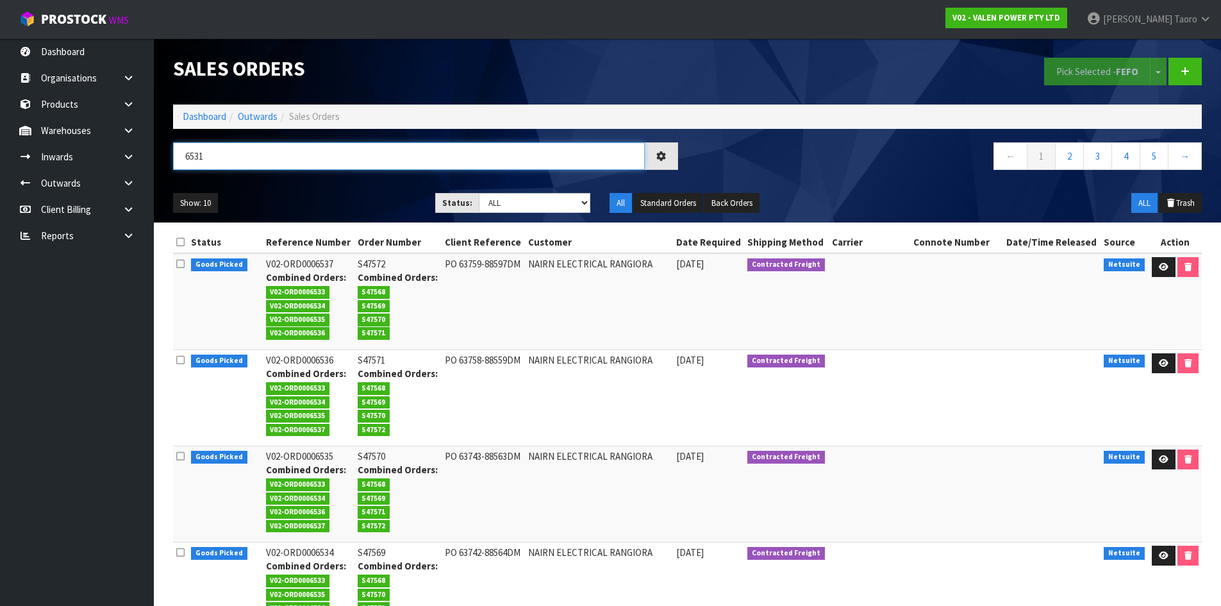
type input "6531"
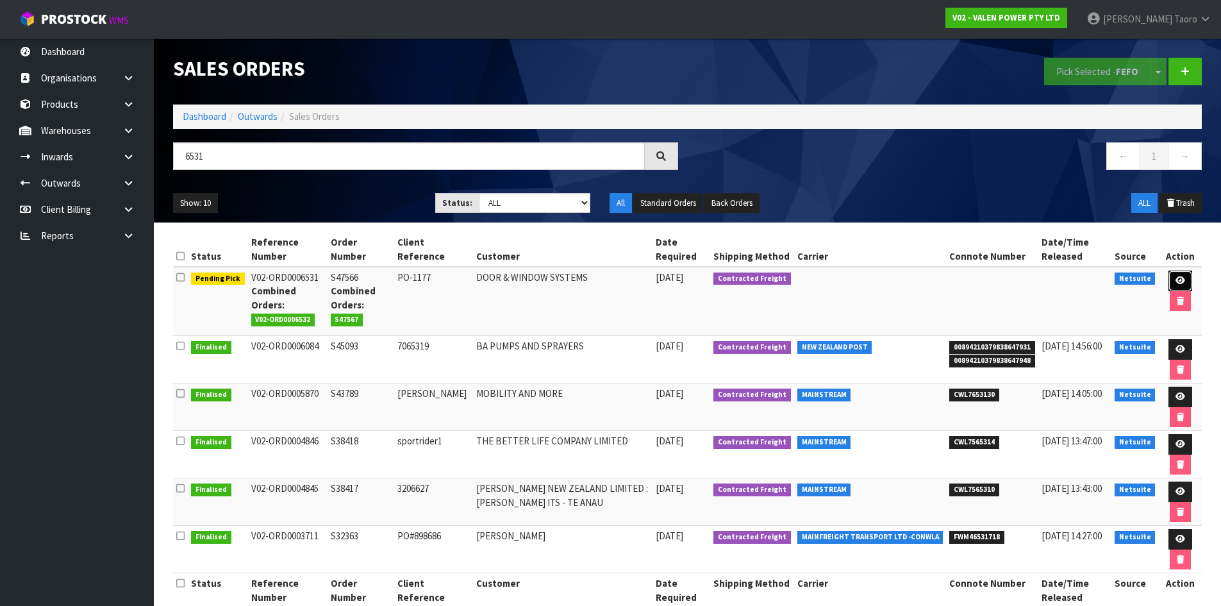
click at [1180, 275] on link at bounding box center [1180, 280] width 24 height 21
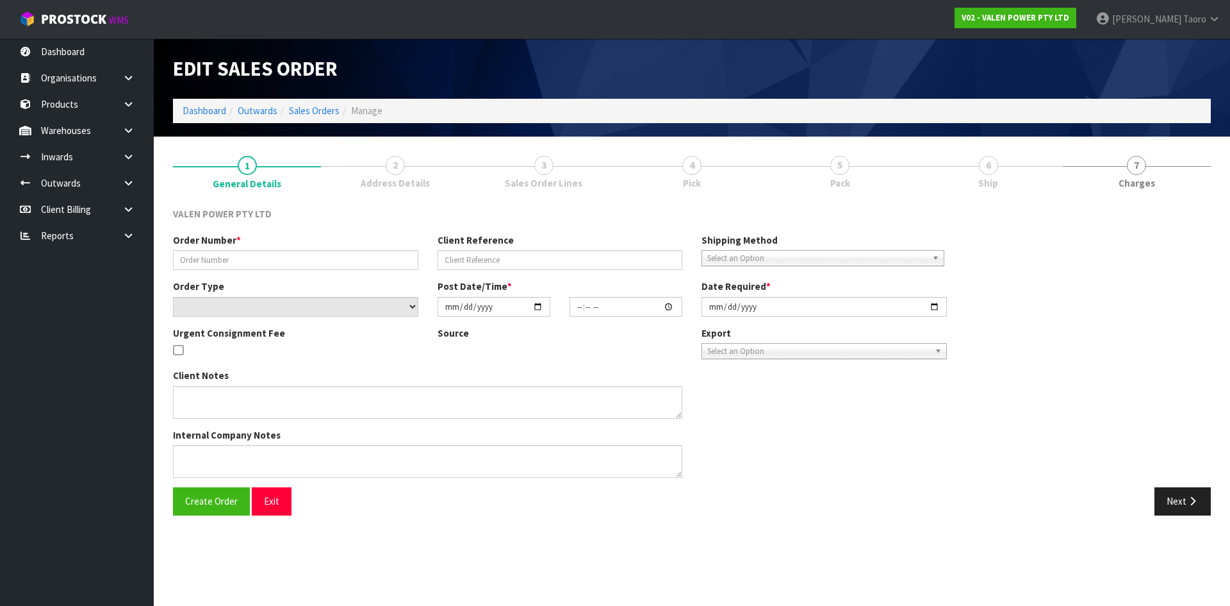
type input "S47566"
type input "PO-1177"
select select "number:0"
type input "[DATE]"
type input "11:30:06.000"
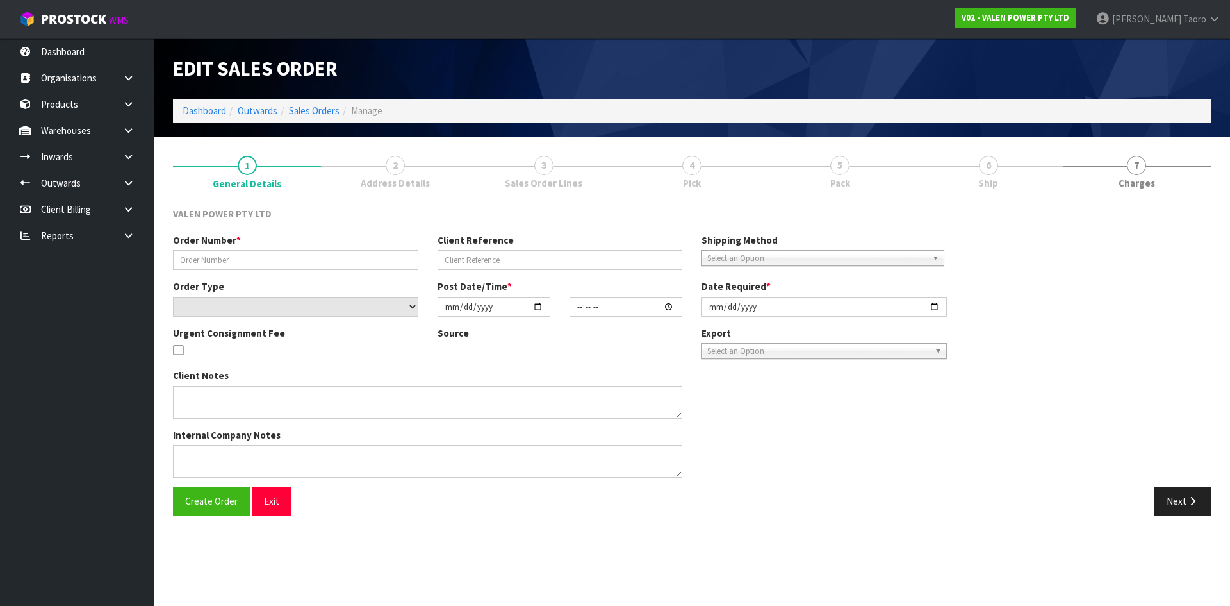
type input "[DATE]"
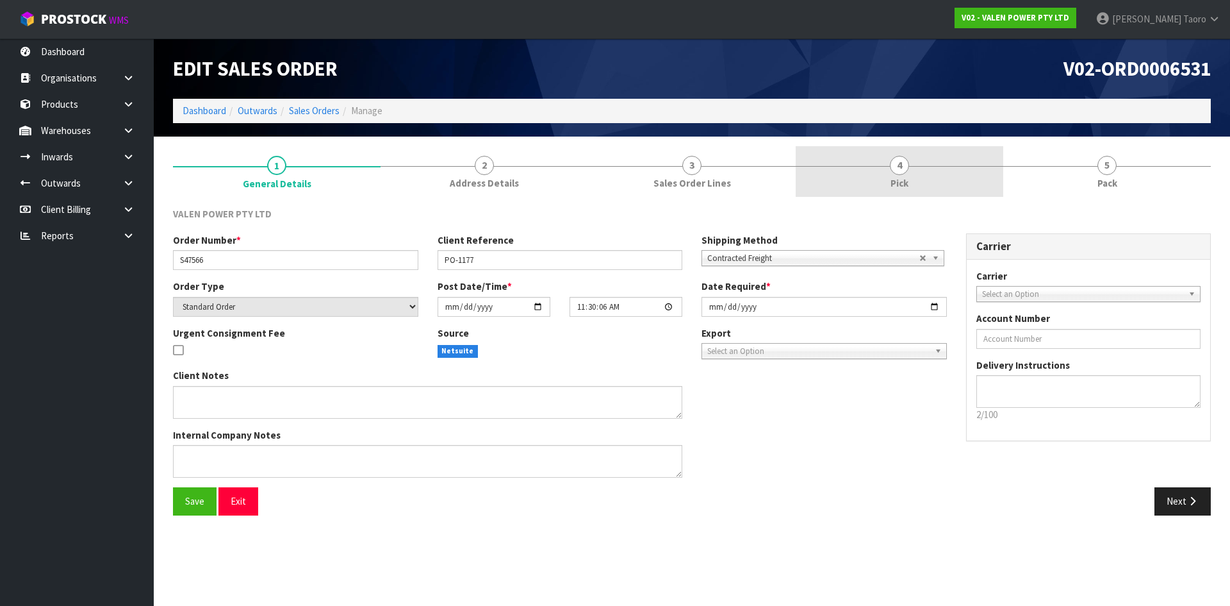
click at [876, 153] on link "4 Pick" at bounding box center [900, 171] width 208 height 51
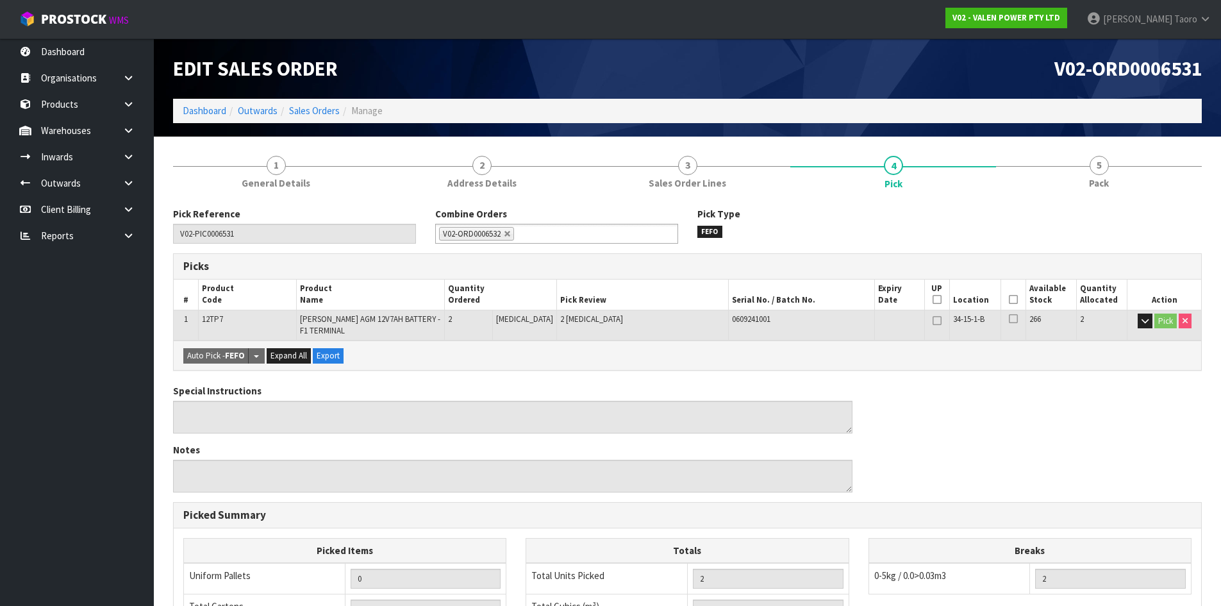
click at [1009, 299] on icon at bounding box center [1013, 299] width 9 height 1
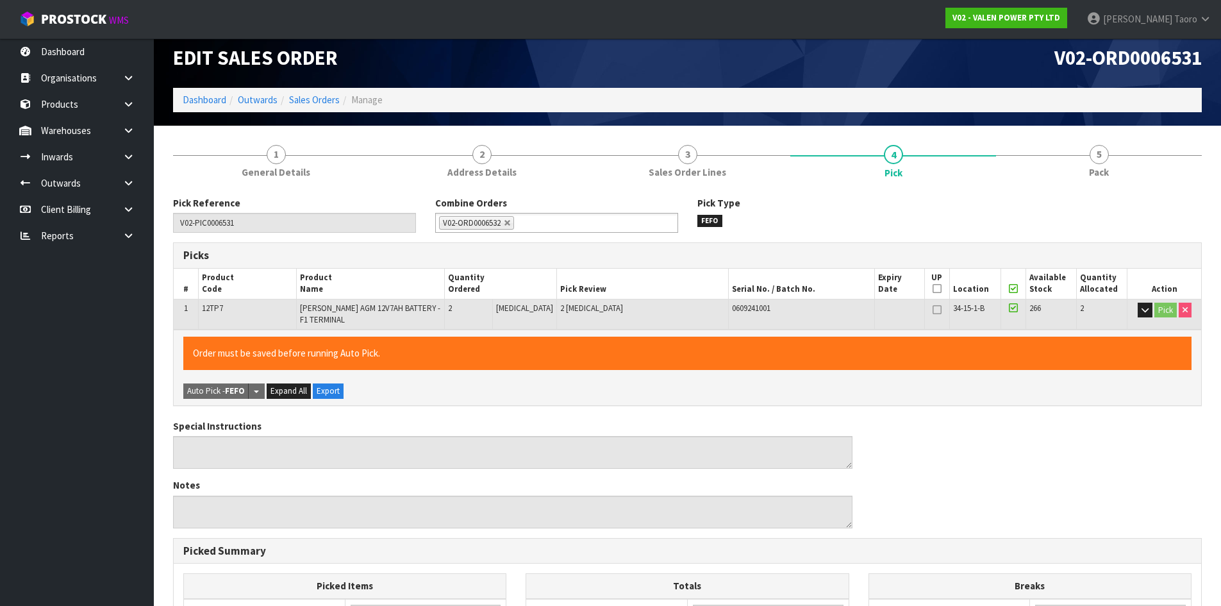
scroll to position [296, 0]
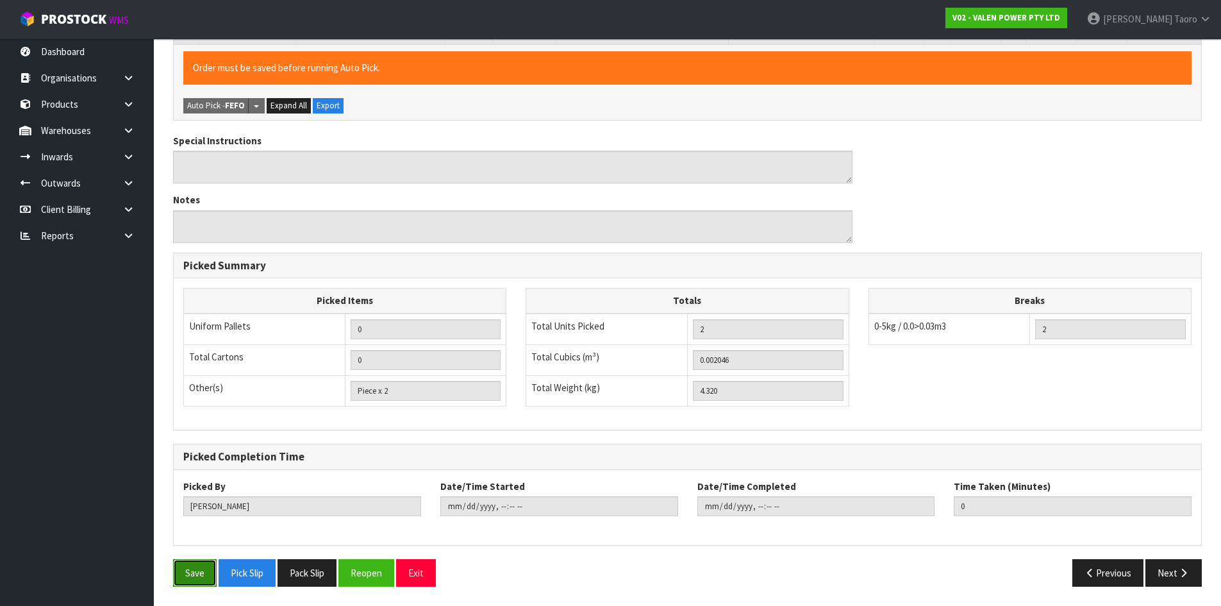
click at [201, 579] on button "Save" at bounding box center [195, 573] width 44 height 28
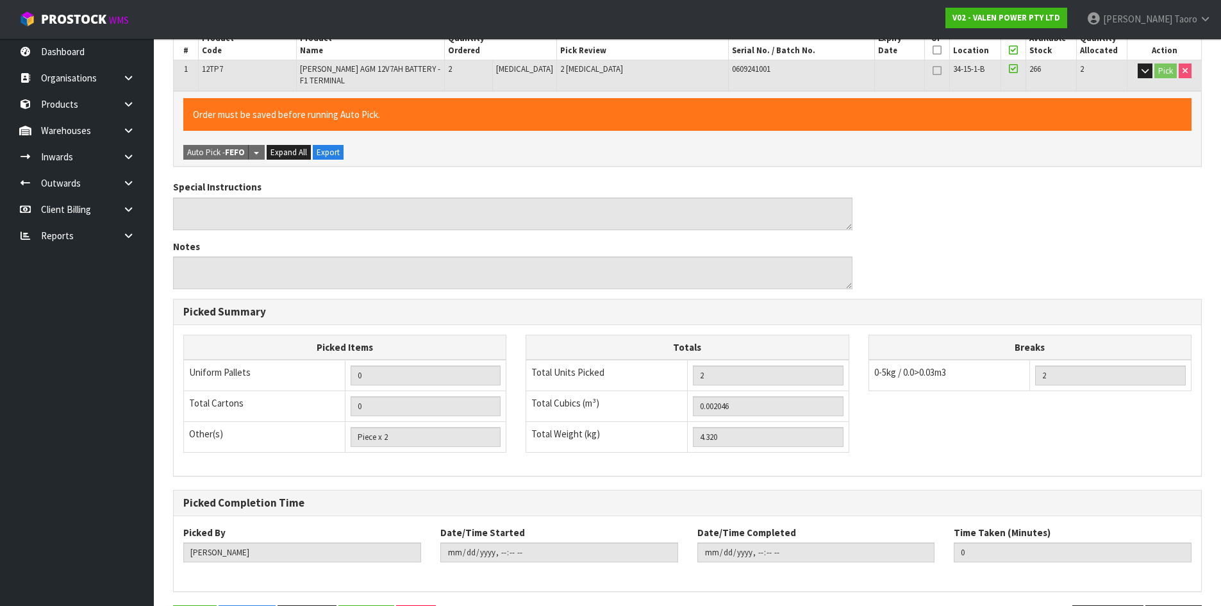
type input "Harriet Taoro"
type input "2025-09-05T15:52:38"
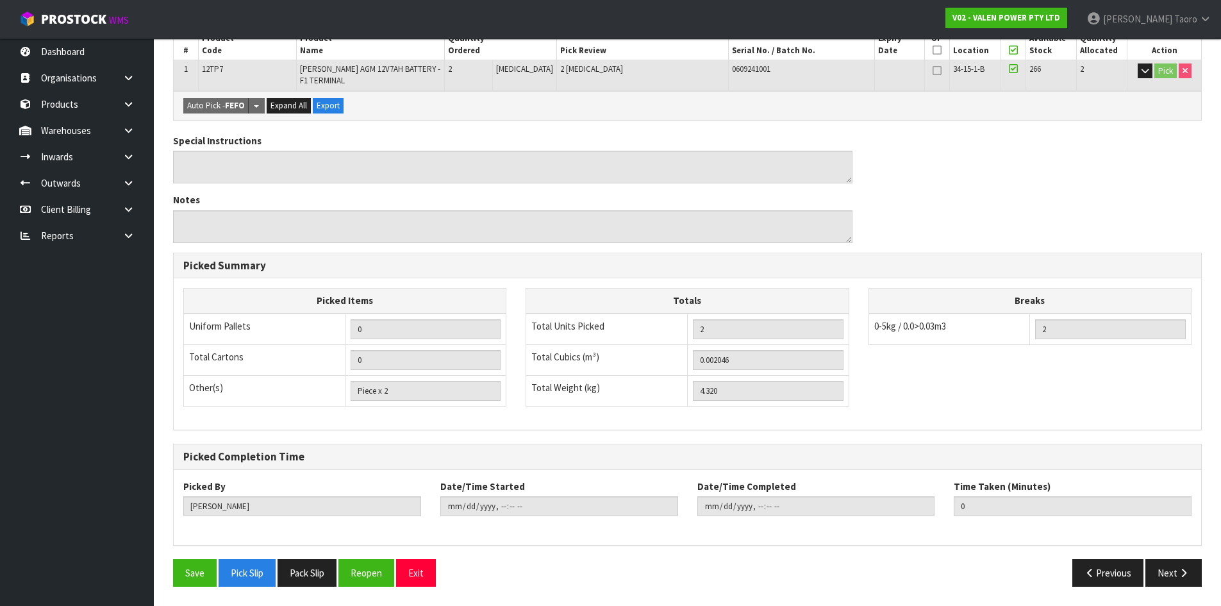
scroll to position [0, 0]
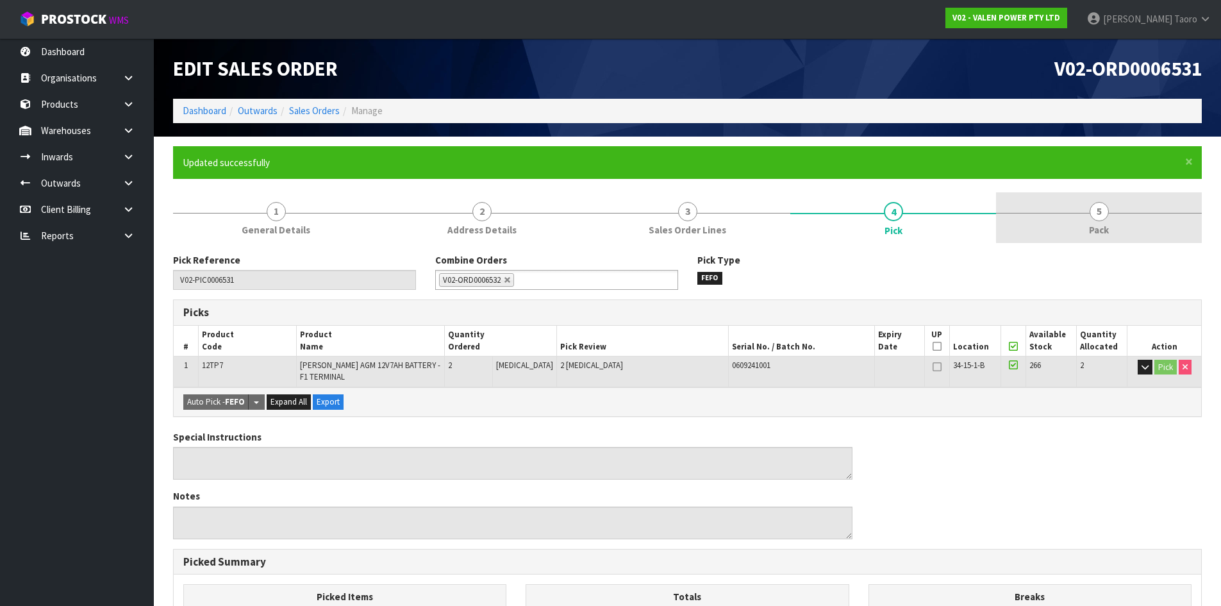
drag, startPoint x: 1120, startPoint y: 231, endPoint x: 1083, endPoint y: 238, distance: 37.7
click at [1121, 231] on link "5 Pack" at bounding box center [1099, 217] width 206 height 51
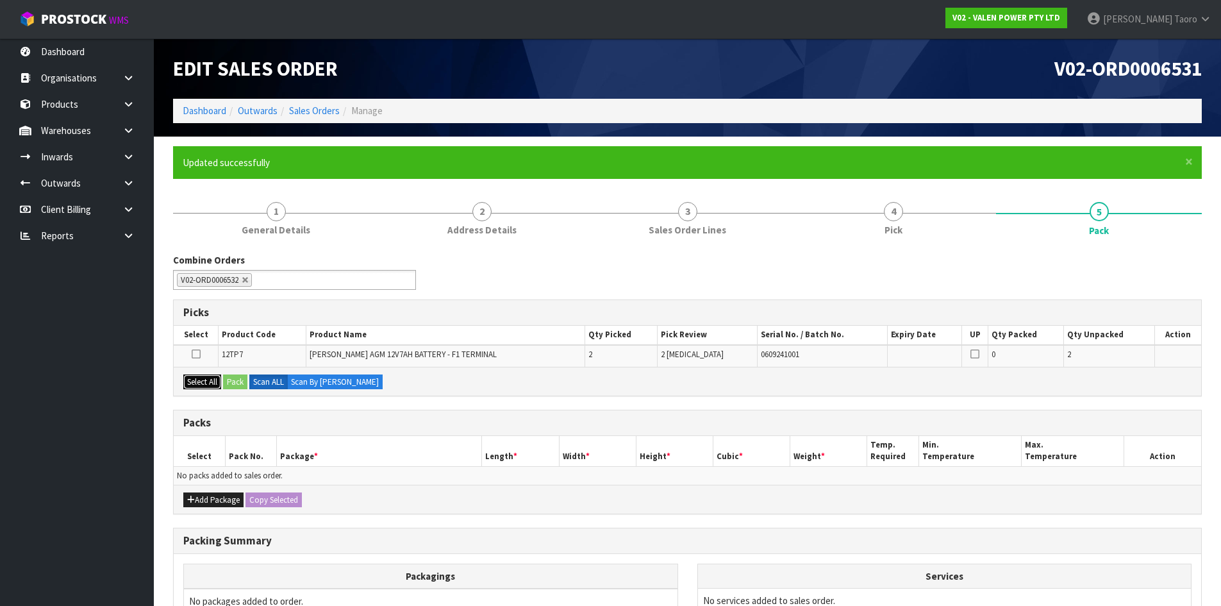
click at [208, 384] on button "Select All" at bounding box center [202, 381] width 38 height 15
click at [235, 379] on button "Pack" at bounding box center [235, 381] width 24 height 15
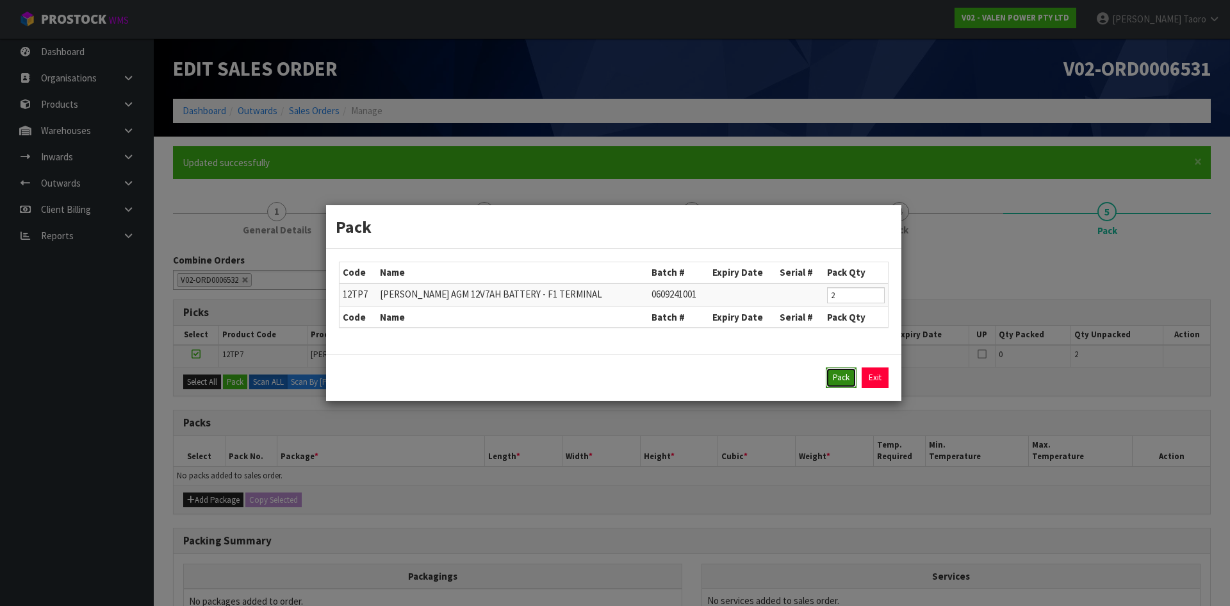
click at [832, 377] on button "Pack" at bounding box center [841, 377] width 31 height 21
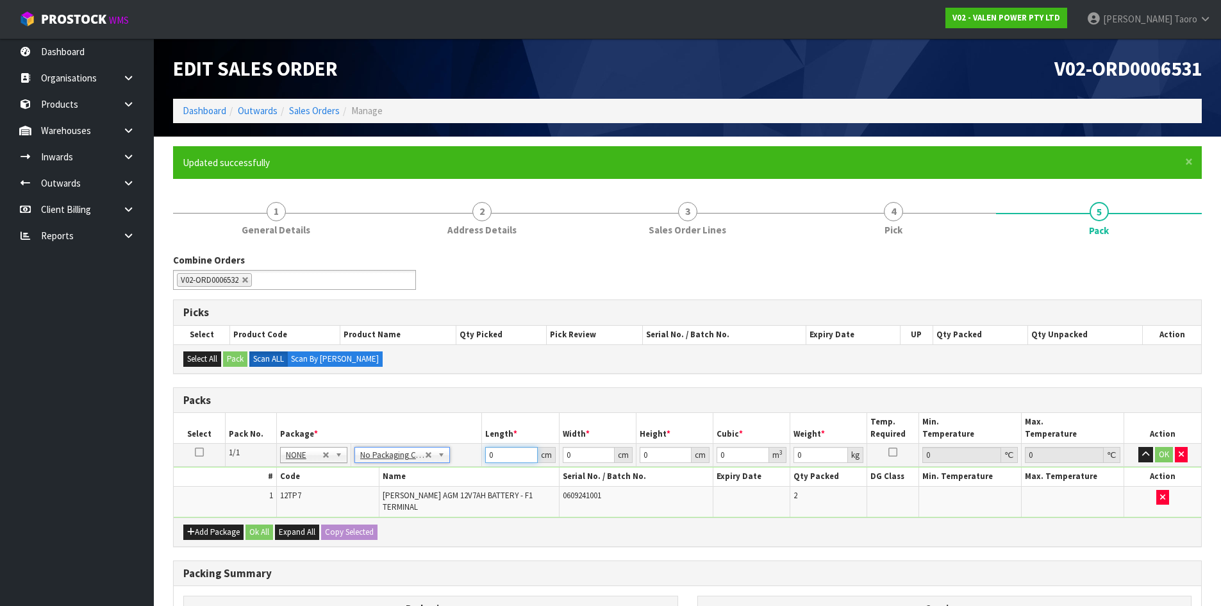
click at [500, 457] on input "0" at bounding box center [511, 455] width 52 height 16
type input "1"
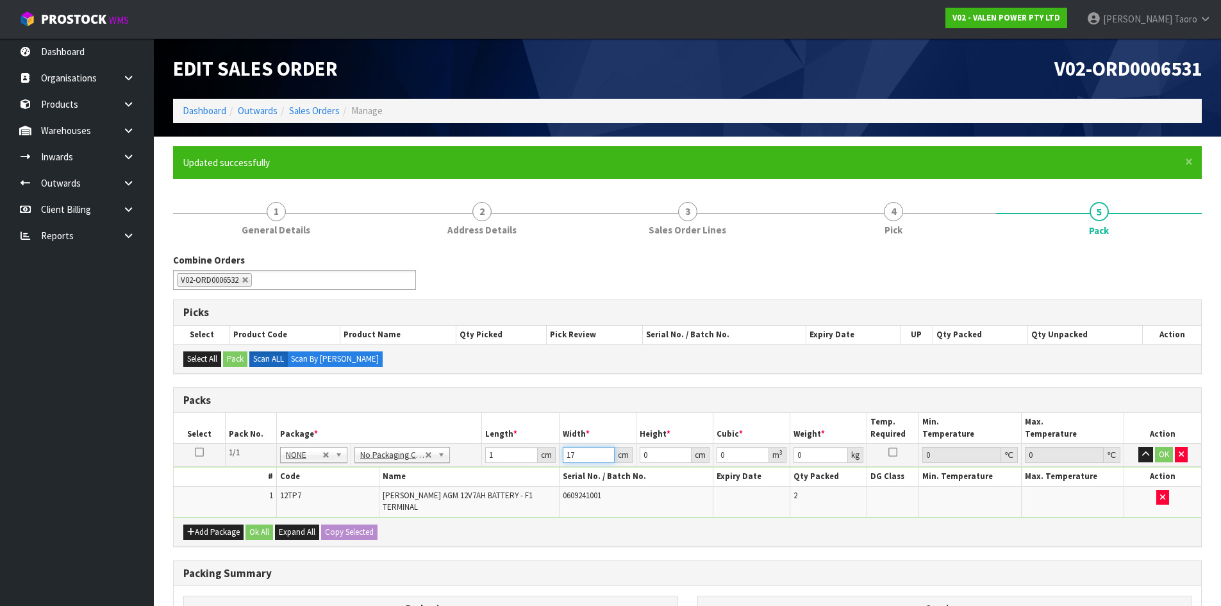
type input "17"
type input "1"
type input "0.000017"
type input "12"
type input "0.000204"
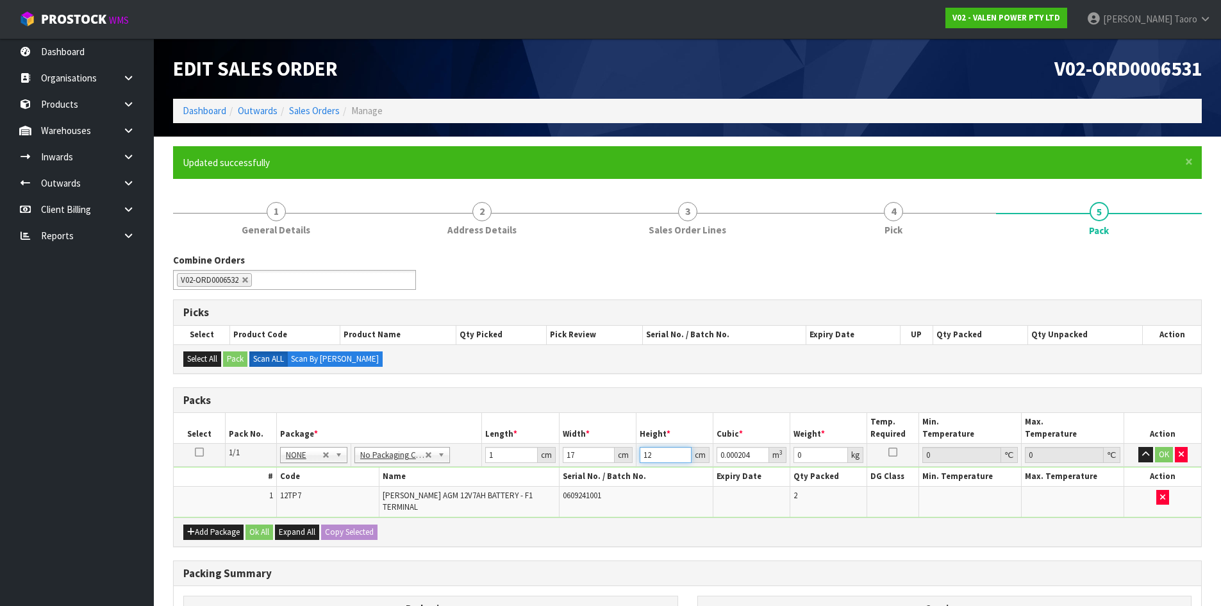
type input "12"
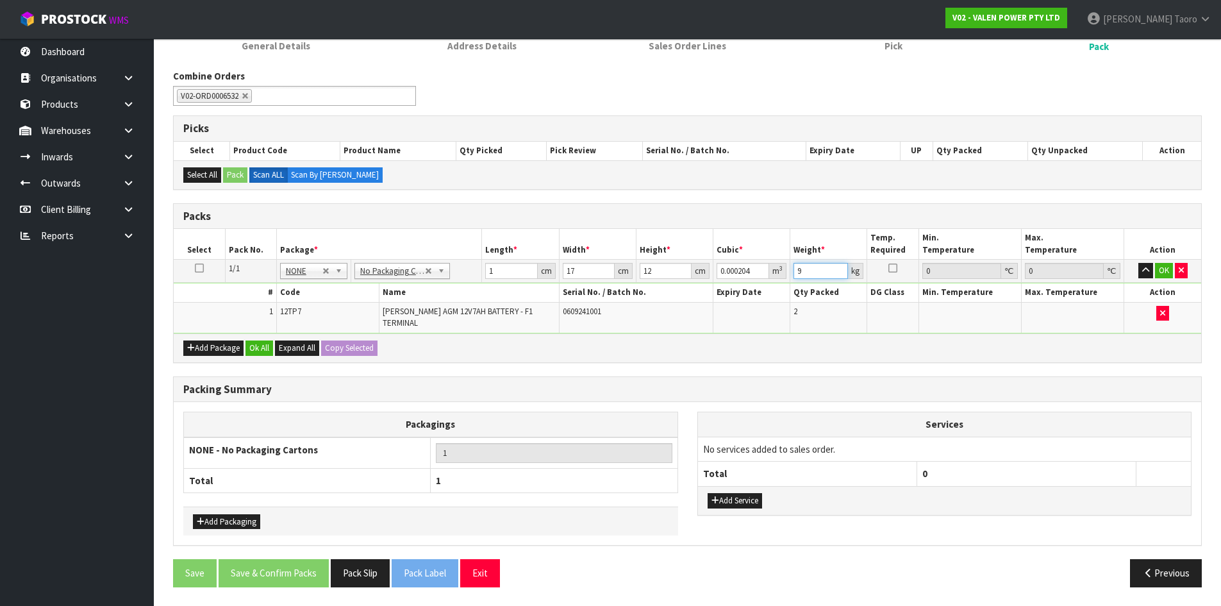
scroll to position [185, 0]
type input "9"
click at [496, 269] on input "1" at bounding box center [511, 270] width 52 height 16
type input "0"
type input "3"
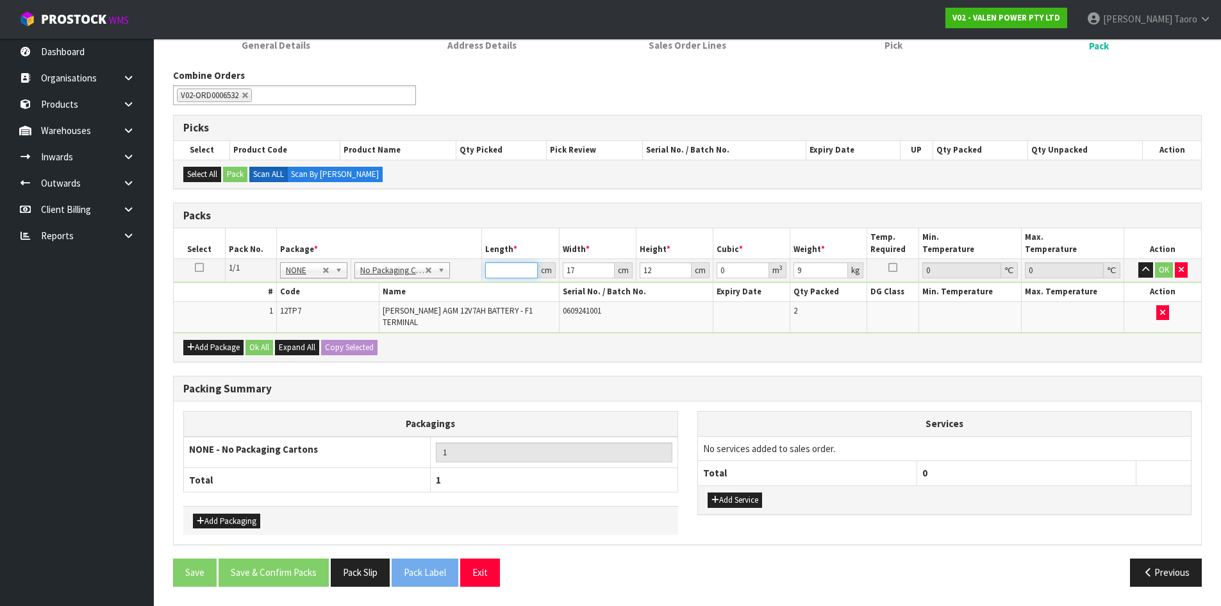
type input "0.000612"
type input "31"
type input "0.006324"
type input "31"
click at [257, 348] on button "Ok All" at bounding box center [259, 347] width 28 height 15
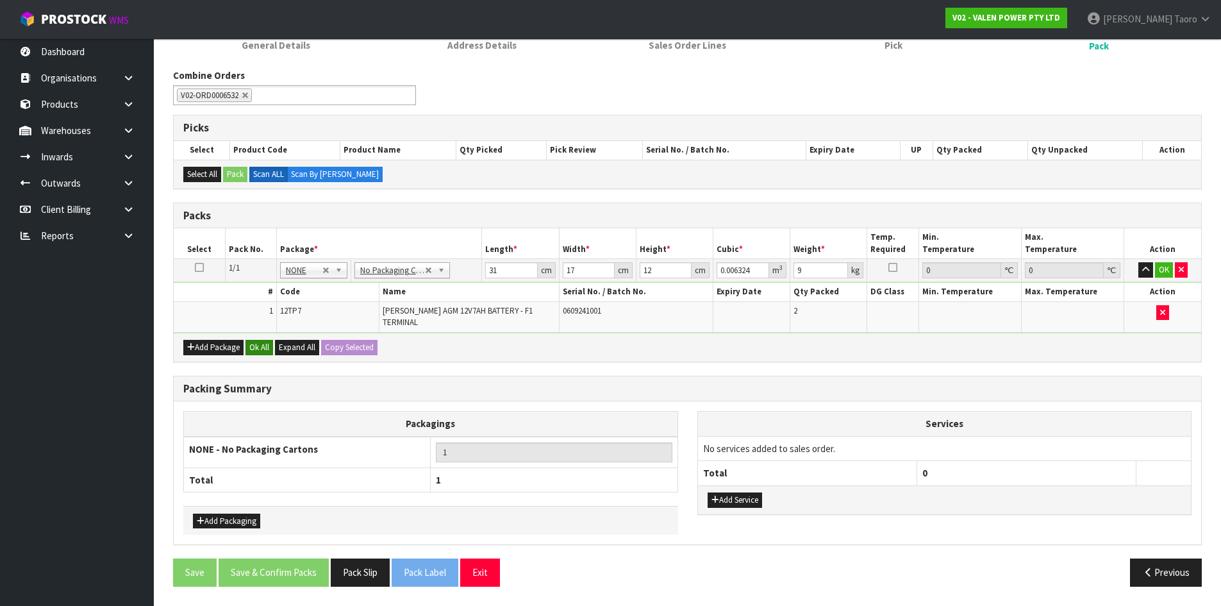
scroll to position [183, 0]
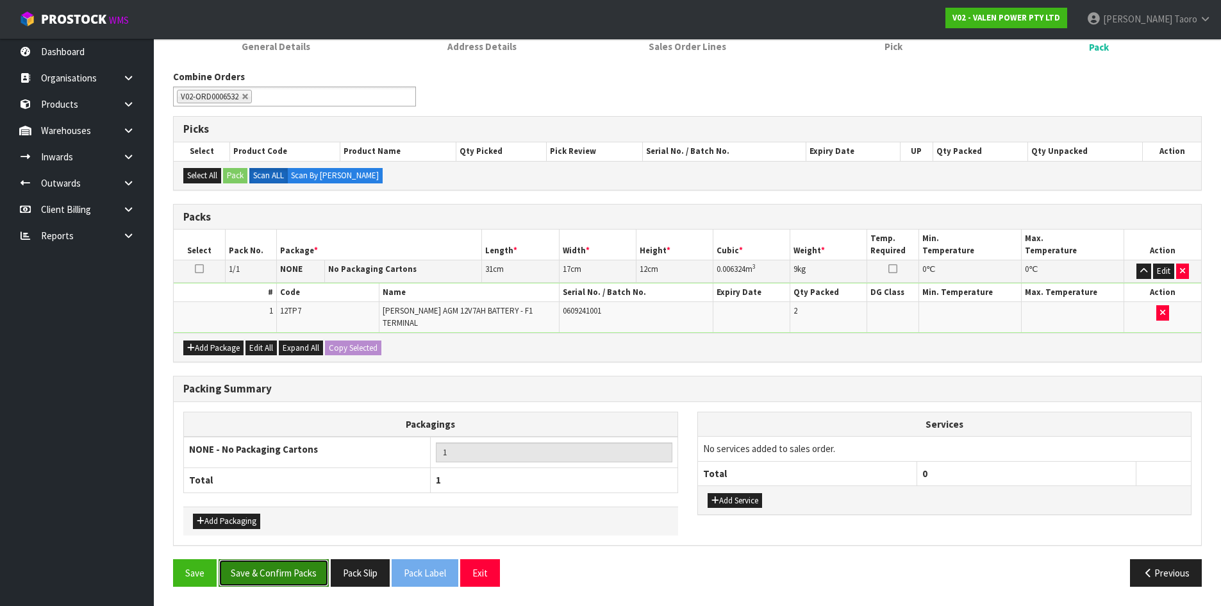
click at [307, 577] on button "Save & Confirm Packs" at bounding box center [274, 573] width 110 height 28
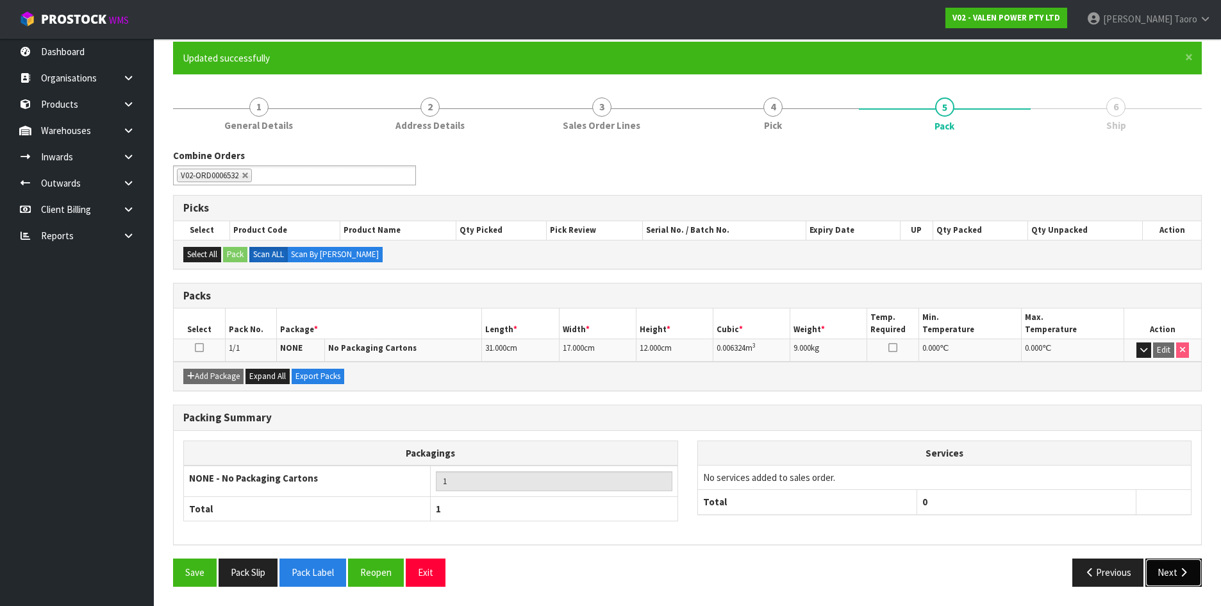
click at [1182, 567] on icon "button" at bounding box center [1183, 572] width 12 height 10
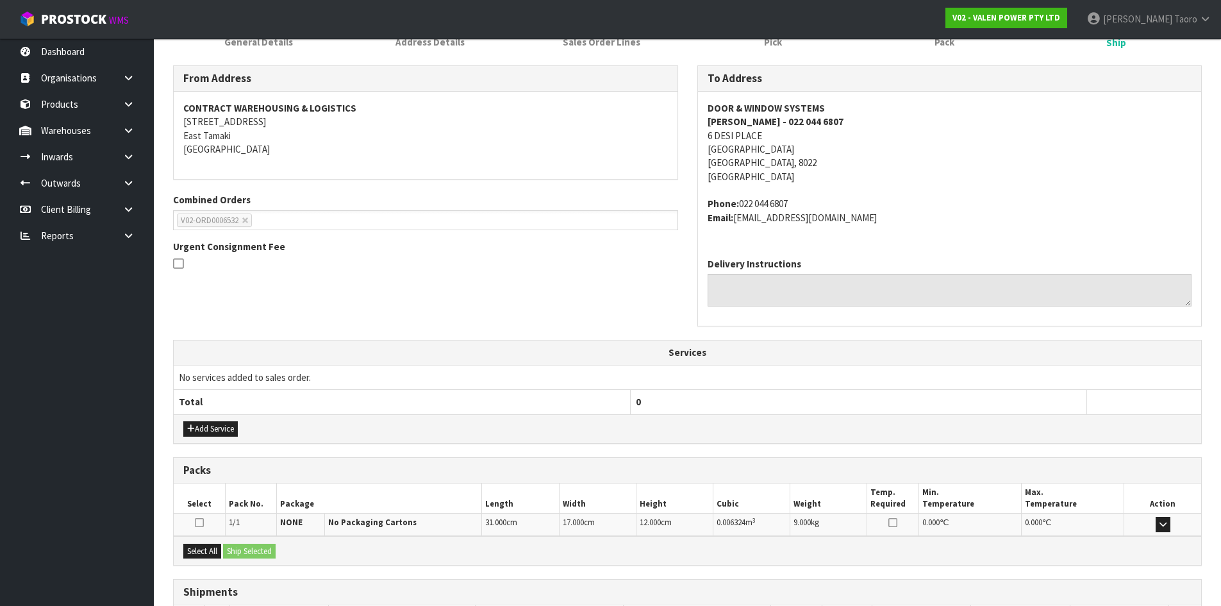
scroll to position [285, 0]
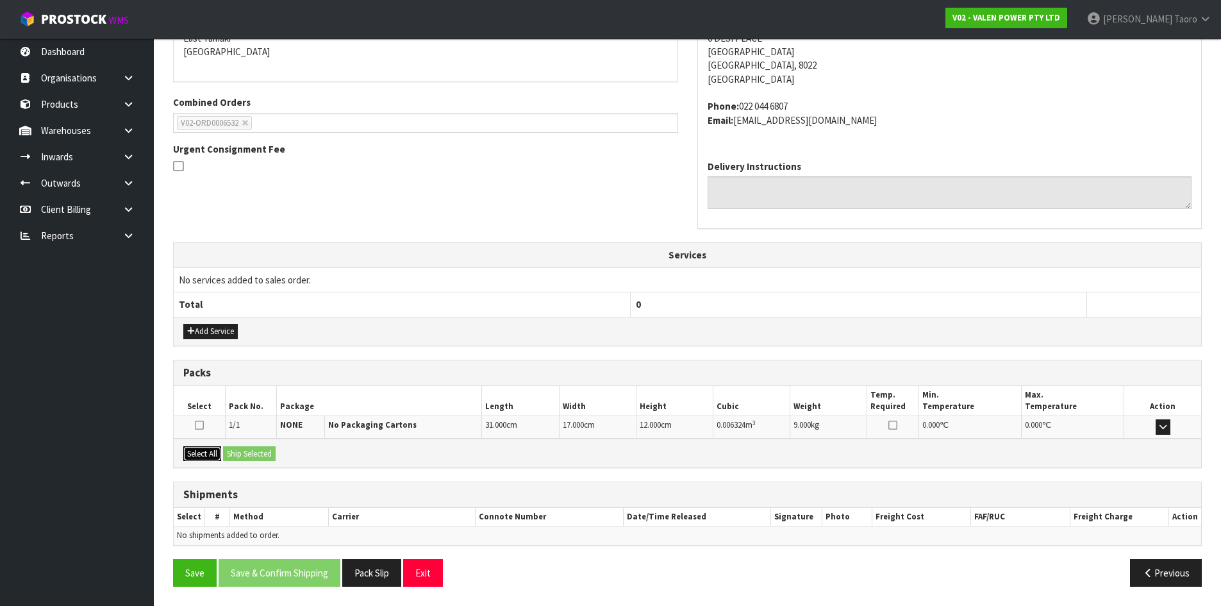
drag, startPoint x: 211, startPoint y: 451, endPoint x: 256, endPoint y: 450, distance: 45.5
click at [219, 450] on button "Select All" at bounding box center [202, 453] width 38 height 15
drag, startPoint x: 256, startPoint y: 450, endPoint x: 360, endPoint y: 493, distance: 112.3
click at [257, 451] on button "Ship Selected" at bounding box center [249, 453] width 53 height 15
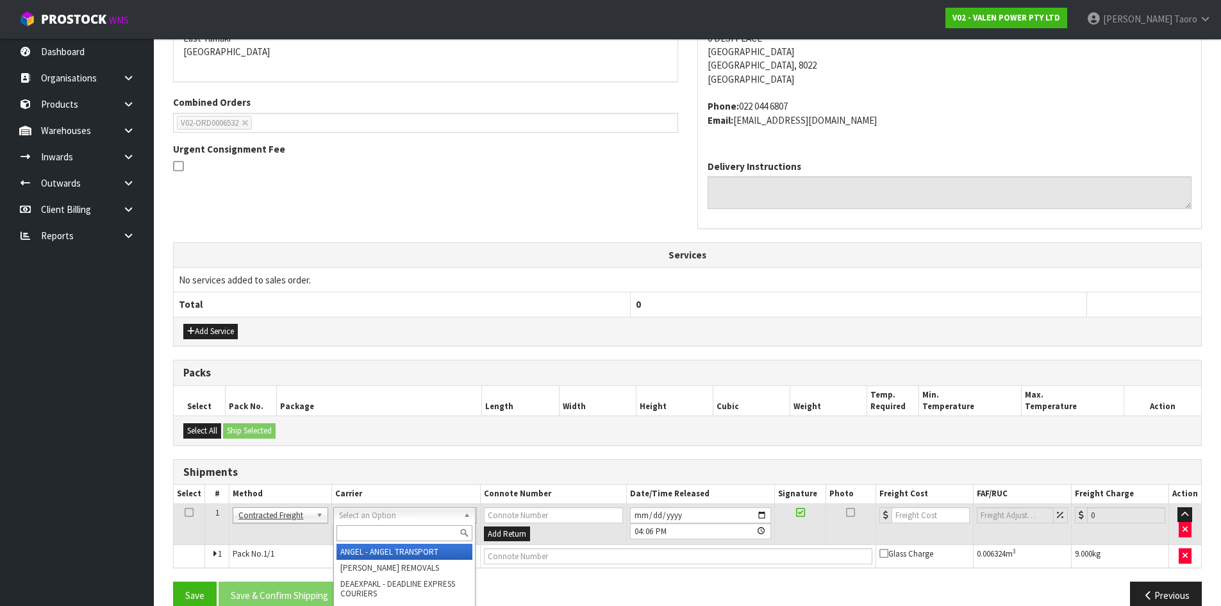
click at [436, 532] on input "text" at bounding box center [404, 533] width 136 height 16
type input "NZP"
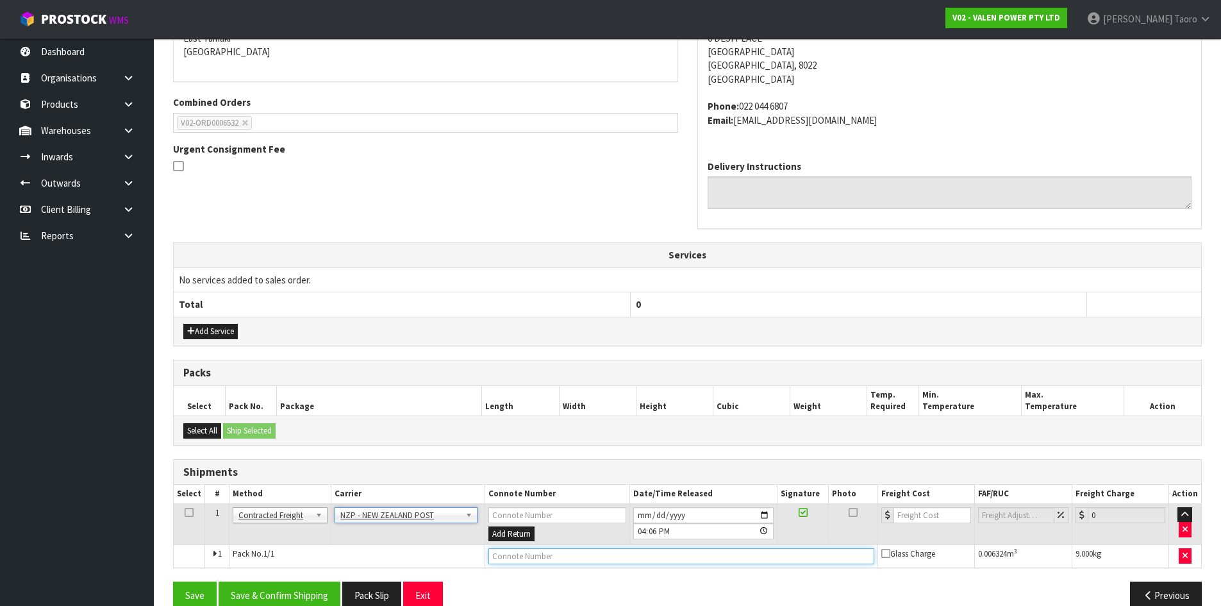
click at [611, 556] on input "text" at bounding box center [681, 556] width 386 height 16
type input "00894210379946883740"
click at [173, 581] on button "Save" at bounding box center [195, 595] width 44 height 28
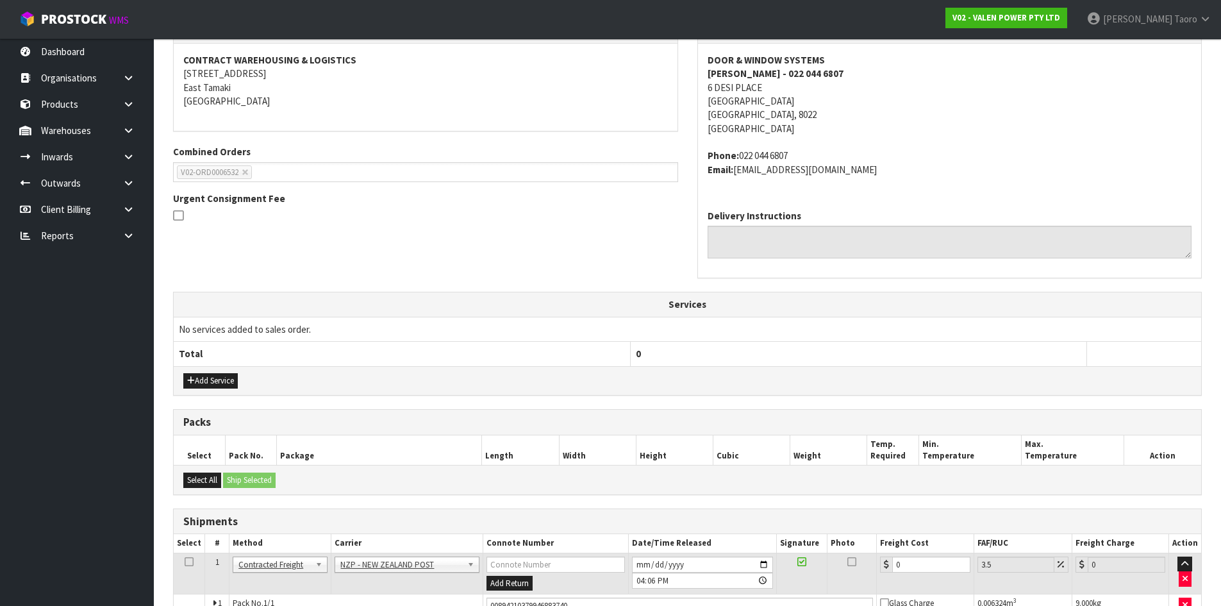
scroll to position [308, 0]
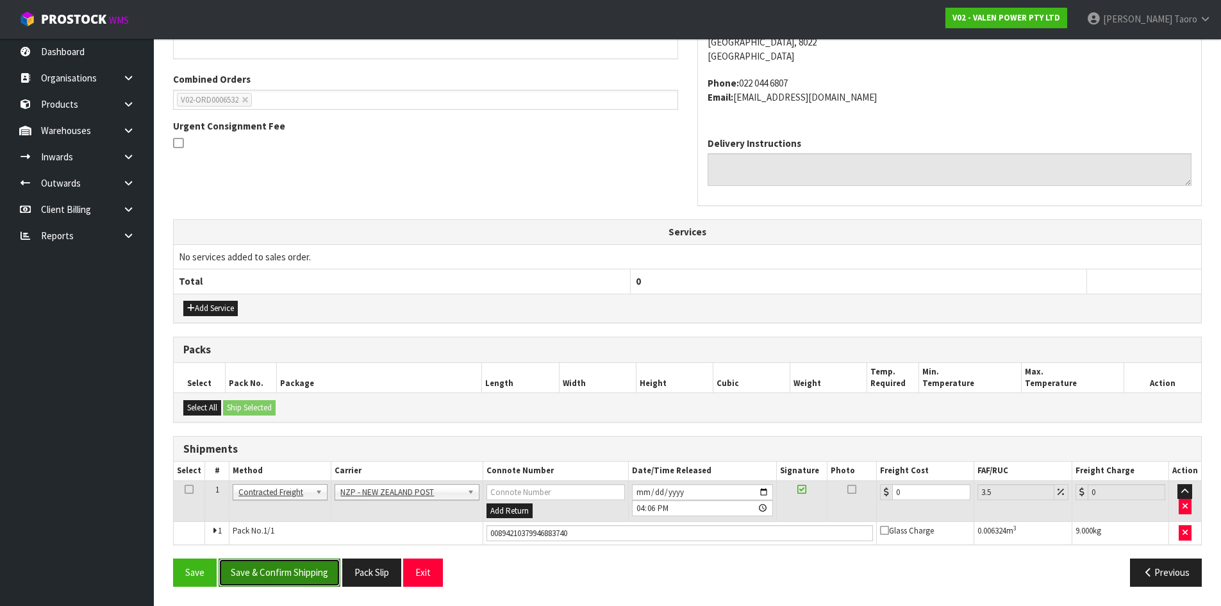
click at [296, 579] on button "Save & Confirm Shipping" at bounding box center [280, 572] width 122 height 28
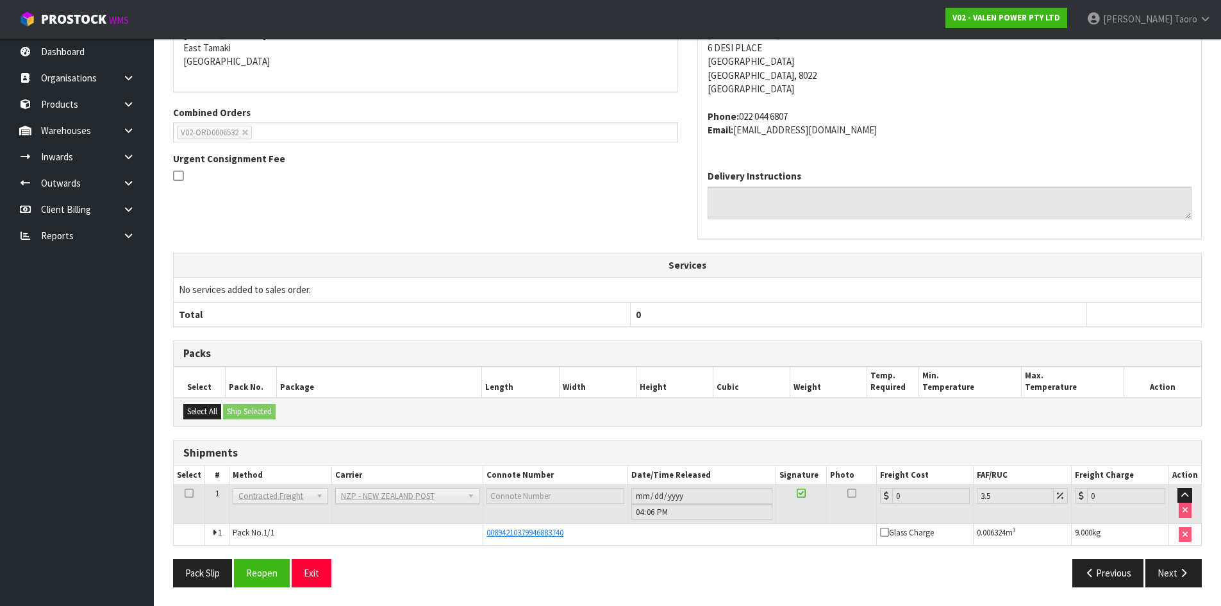
scroll to position [290, 0]
drag, startPoint x: 303, startPoint y: 564, endPoint x: 300, endPoint y: 550, distance: 13.8
click at [304, 564] on button "Exit" at bounding box center [312, 572] width 40 height 28
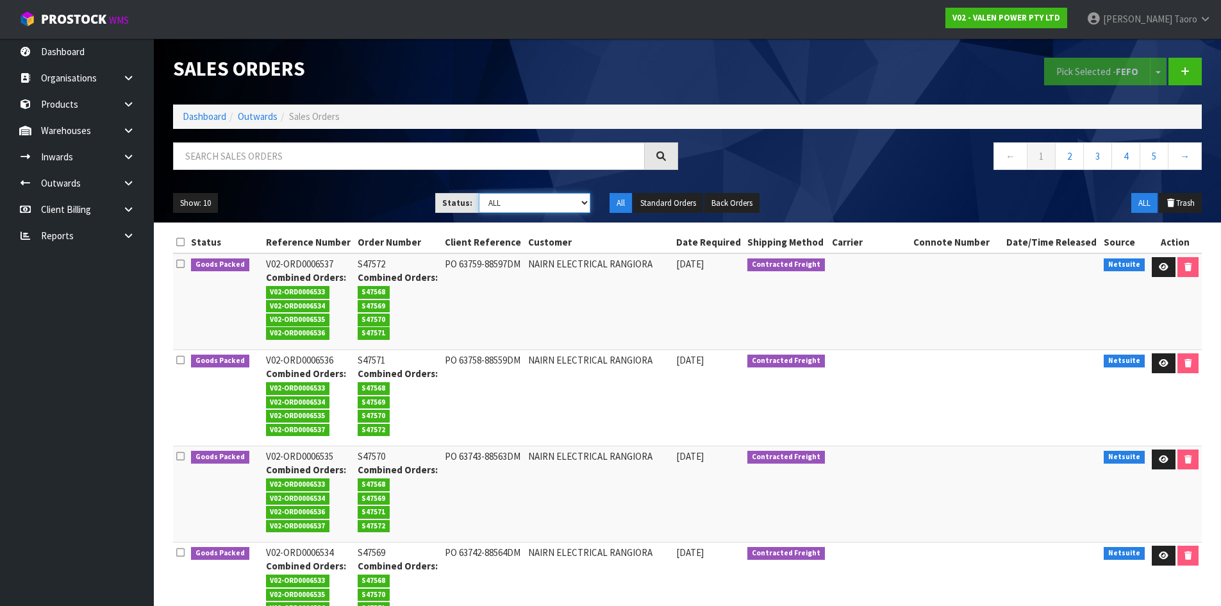
click at [544, 212] on select "Draft Pending Allocated Pending Pick Goods Picked Goods Packed Pending Charges …" at bounding box center [534, 203] width 111 height 20
select select "string:6"
click at [479, 193] on select "Draft Pending Allocated Pending Pick Goods Picked Goods Packed Pending Charges …" at bounding box center [534, 203] width 111 height 20
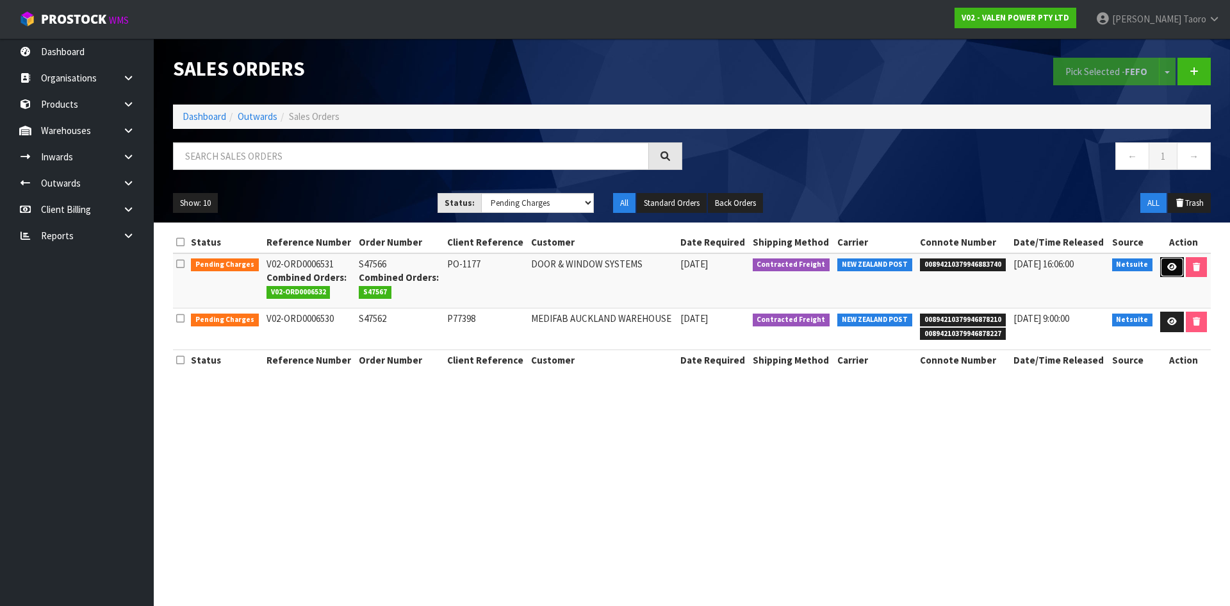
click at [1162, 264] on link at bounding box center [1172, 267] width 24 height 21
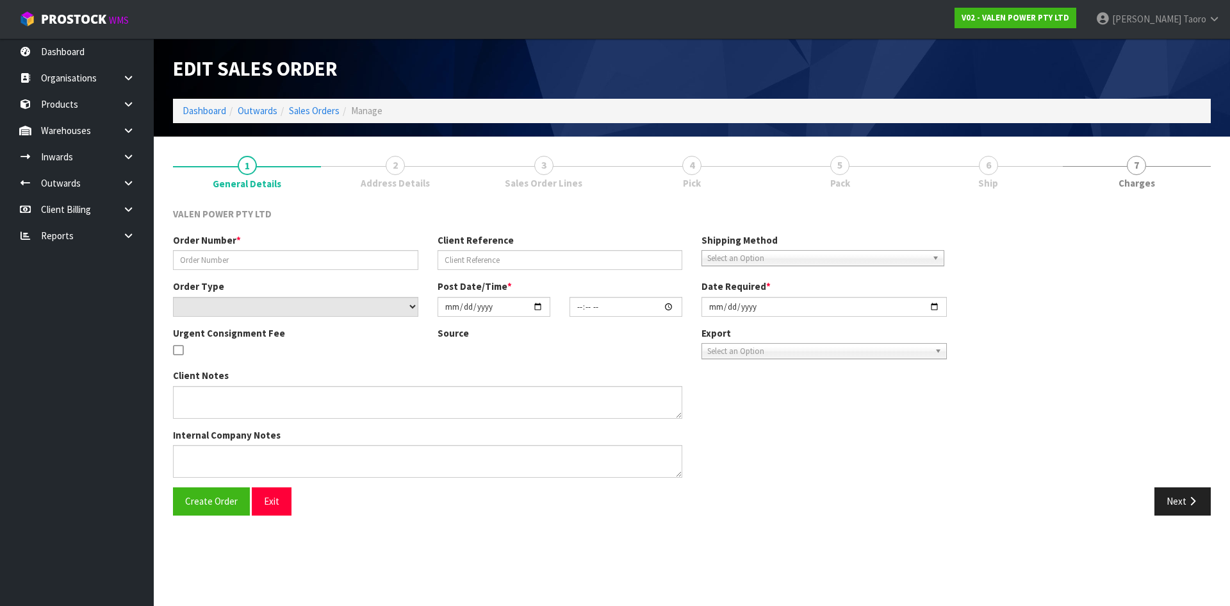
type input "S47566"
type input "PO-1177"
select select "number:0"
type input "[DATE]"
type input "11:30:06.000"
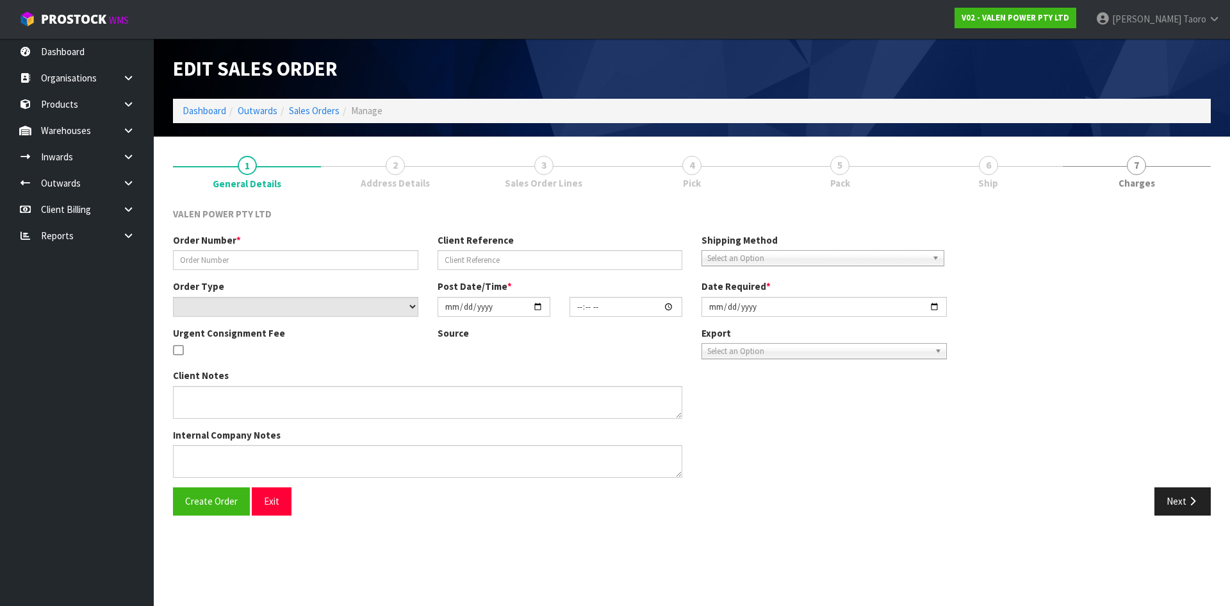
type input "[DATE]"
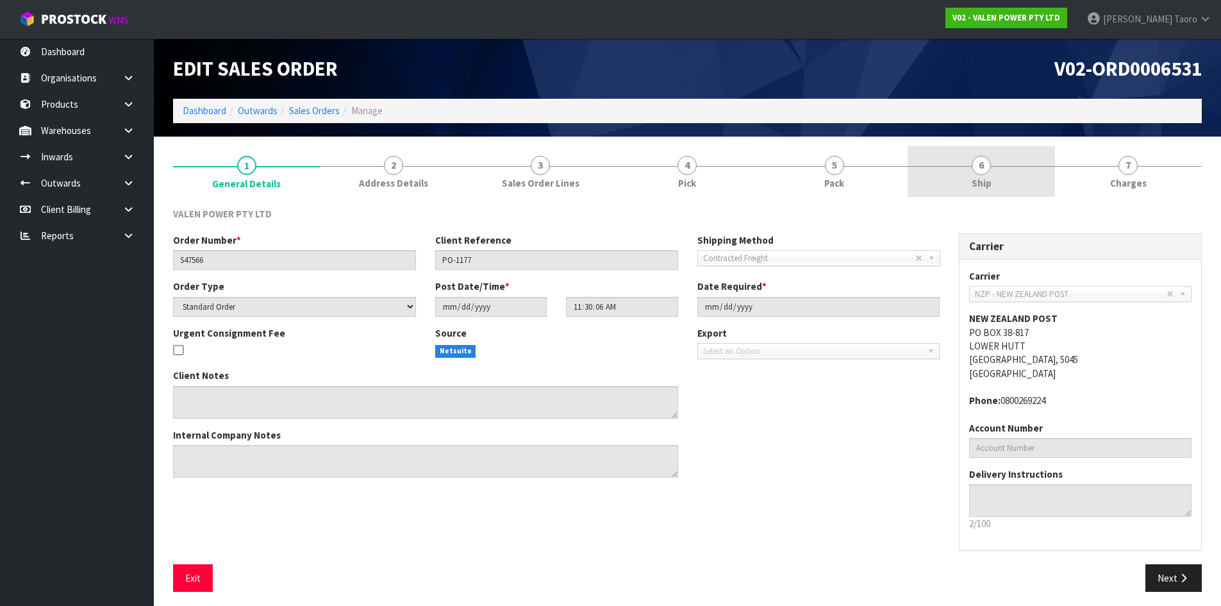
click at [985, 179] on span "Ship" at bounding box center [981, 182] width 20 height 13
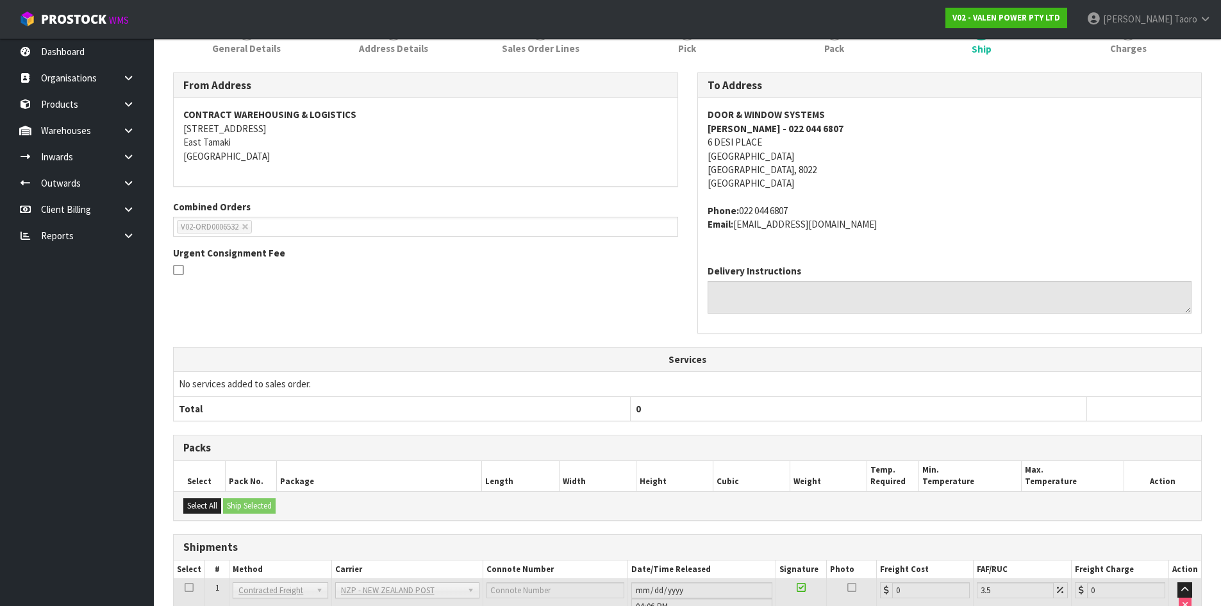
scroll to position [229, 0]
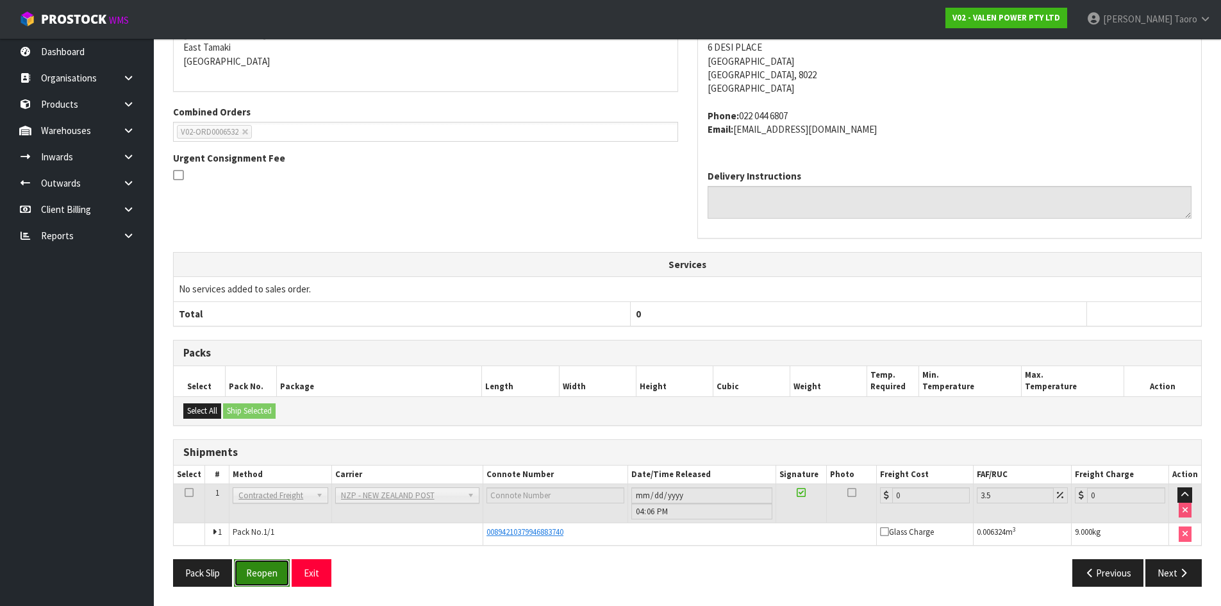
click at [260, 566] on button "Reopen" at bounding box center [262, 573] width 56 height 28
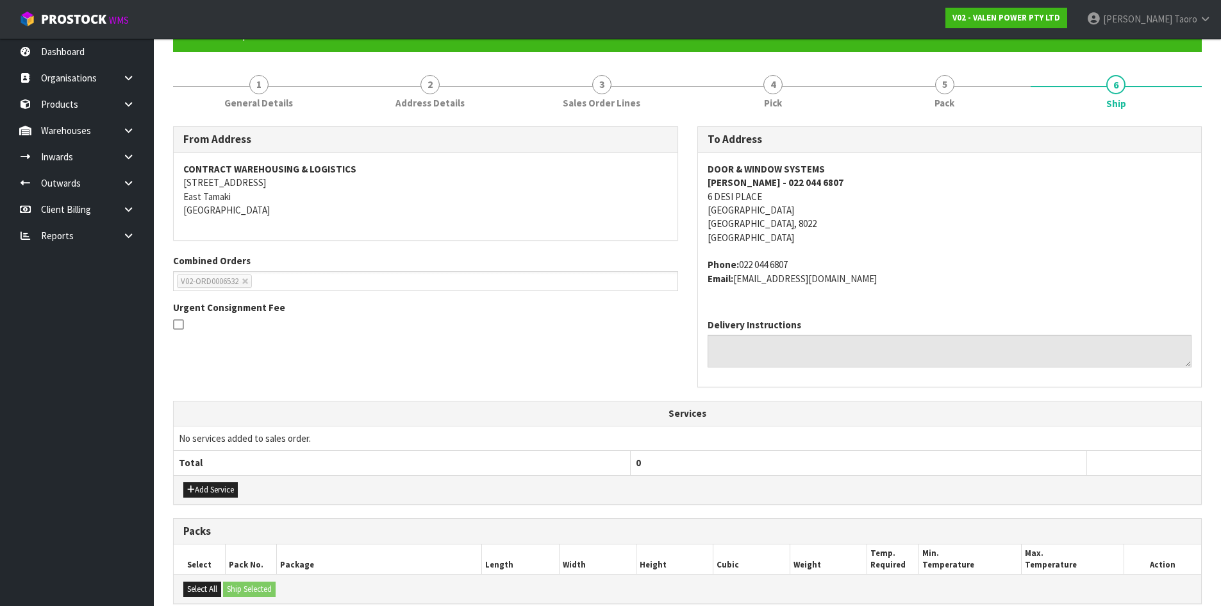
scroll to position [308, 0]
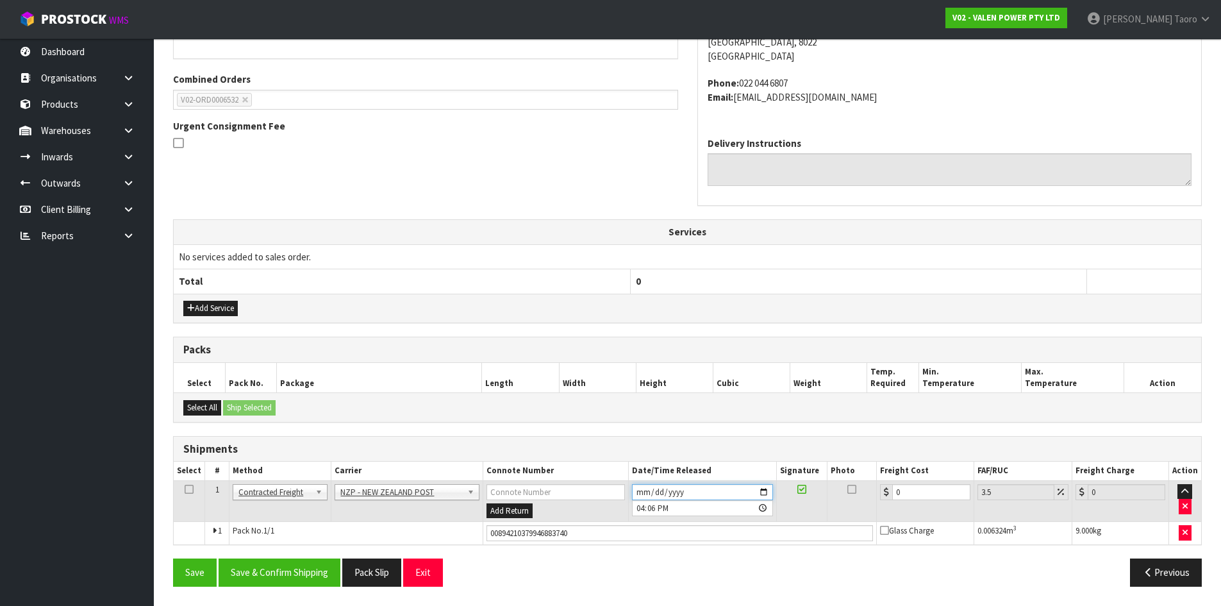
click at [639, 492] on input "[DATE]" at bounding box center [702, 492] width 141 height 16
type input "[DATE]"
click at [639, 507] on input "16:06:00.000" at bounding box center [702, 508] width 141 height 16
type input "09:00"
click at [329, 573] on button "Save & Confirm Shipping" at bounding box center [280, 572] width 122 height 28
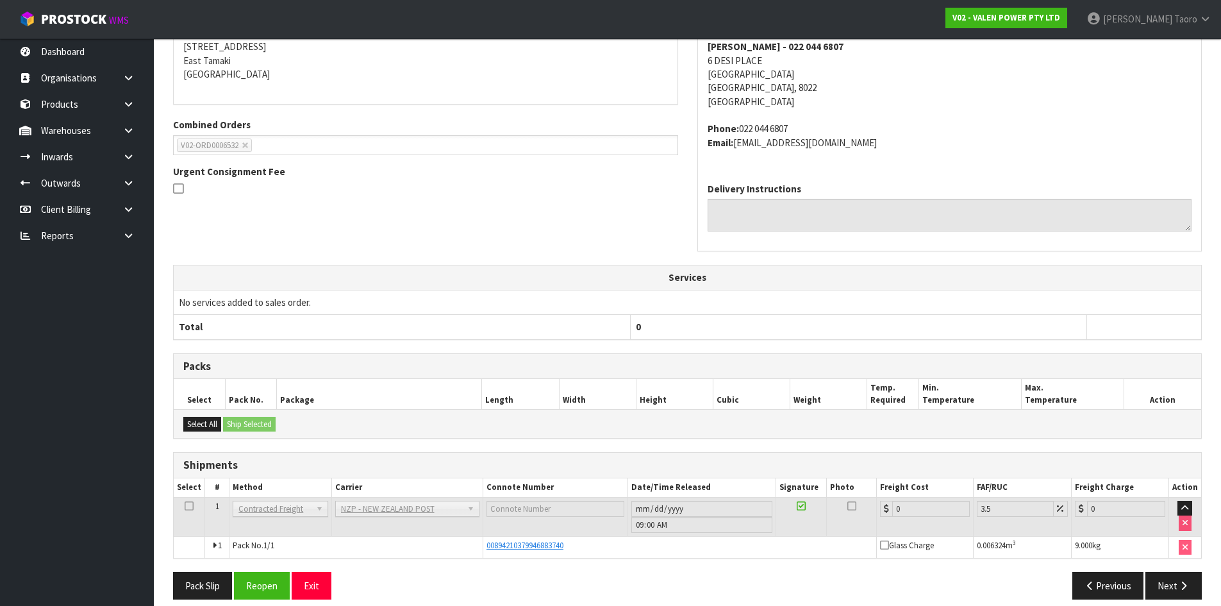
scroll to position [276, 0]
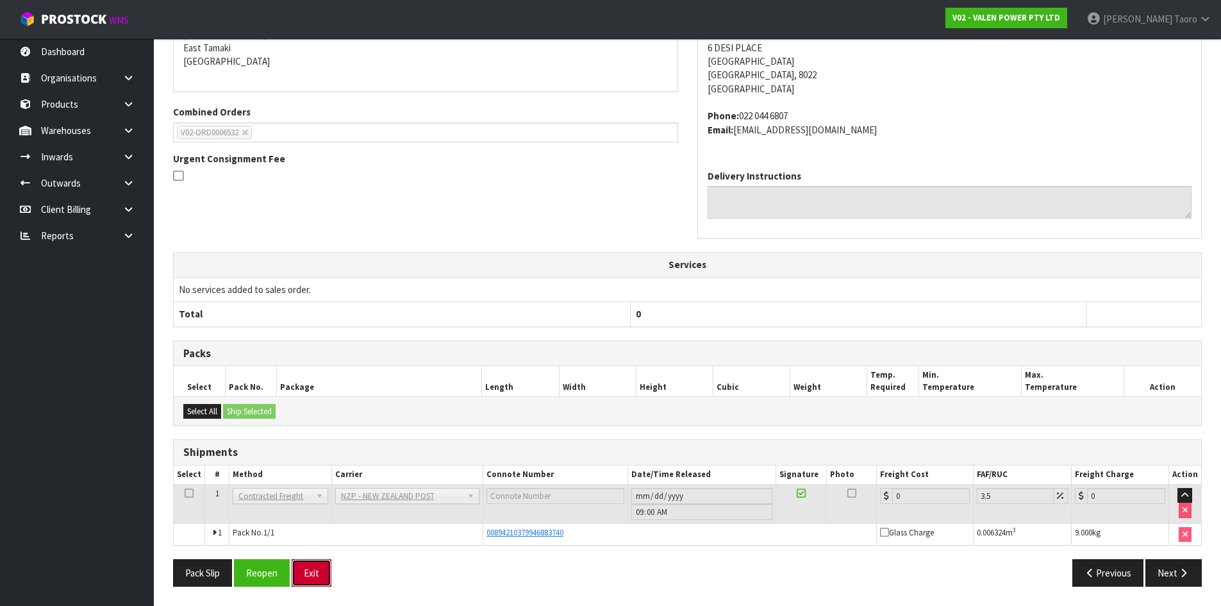
click at [315, 570] on button "Exit" at bounding box center [312, 573] width 40 height 28
